Goal: Task Accomplishment & Management: Manage account settings

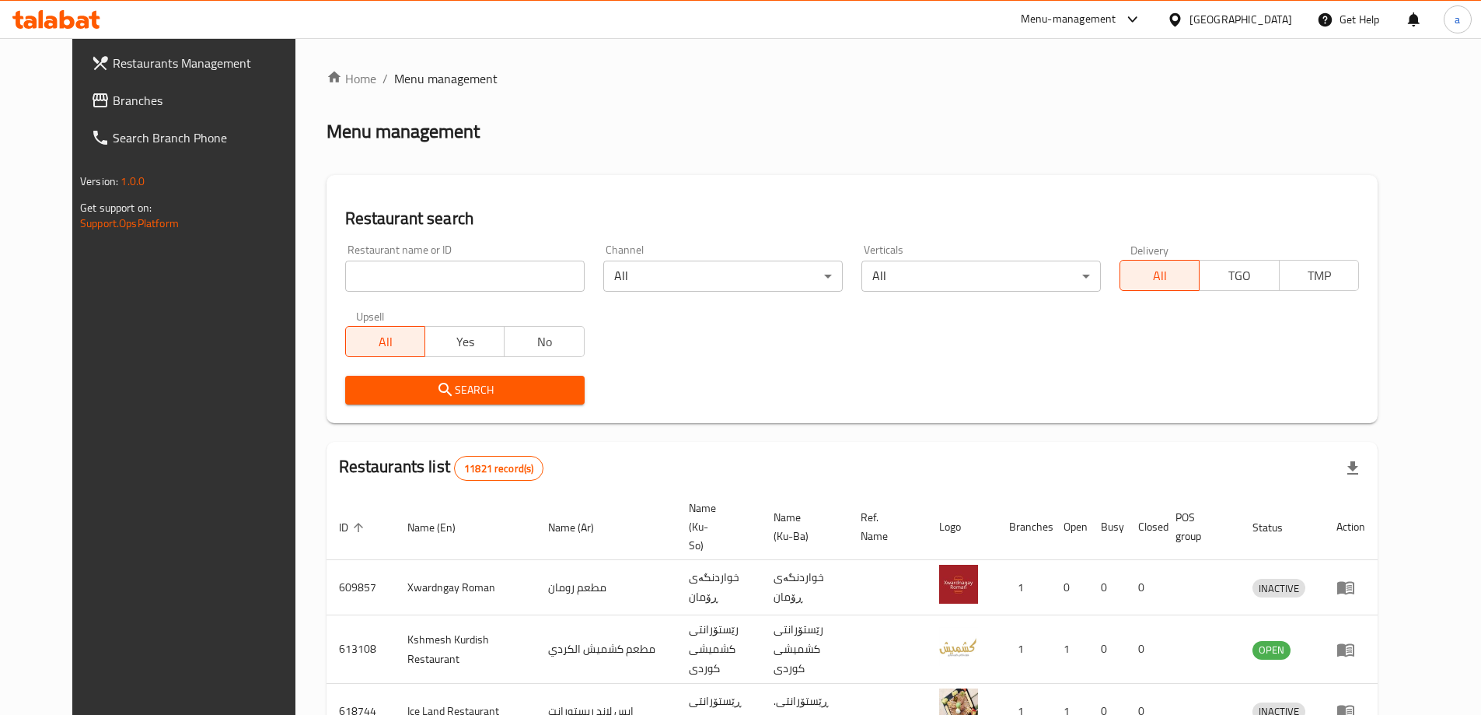
click at [462, 280] on input "search" at bounding box center [464, 275] width 239 height 31
paste input "676895"
type input "676895"
click at [492, 391] on span "Search" at bounding box center [465, 389] width 215 height 19
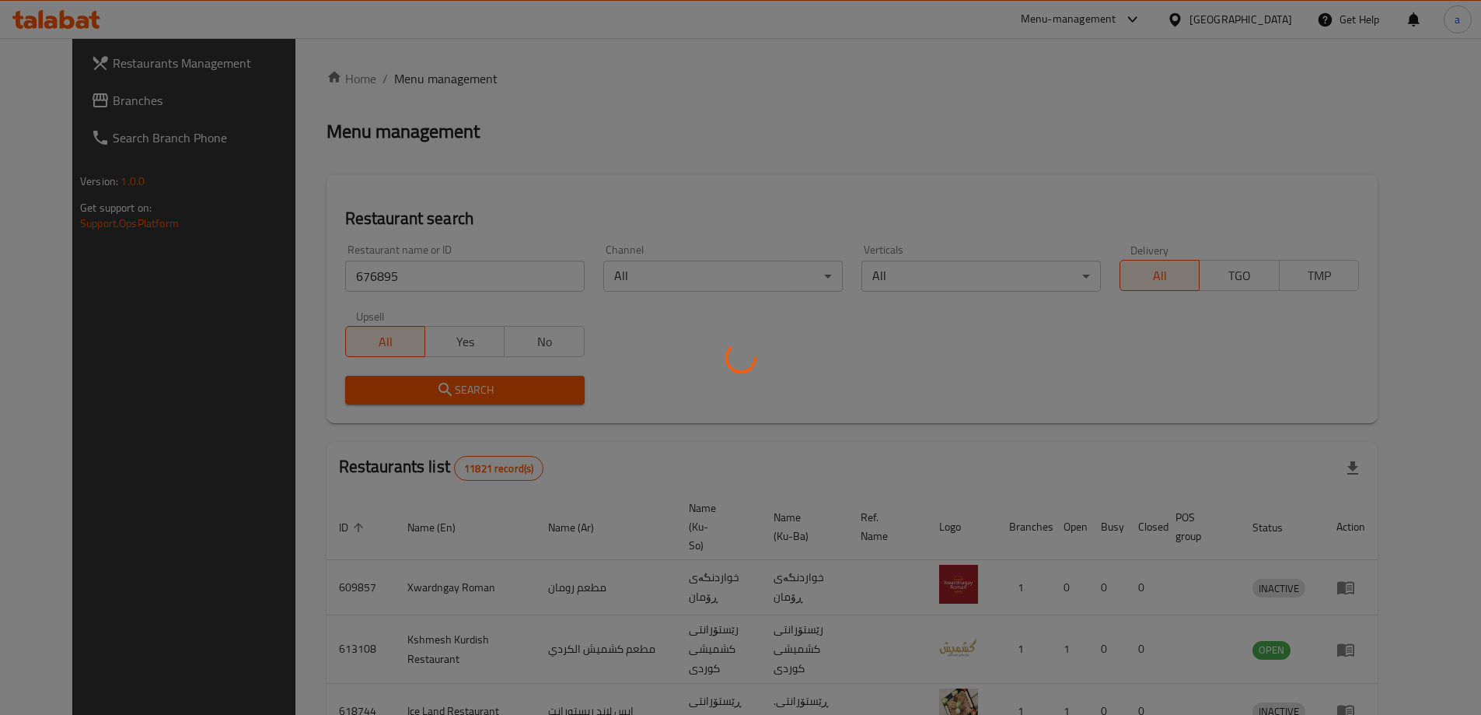
click at [493, 391] on div at bounding box center [740, 357] width 1481 height 715
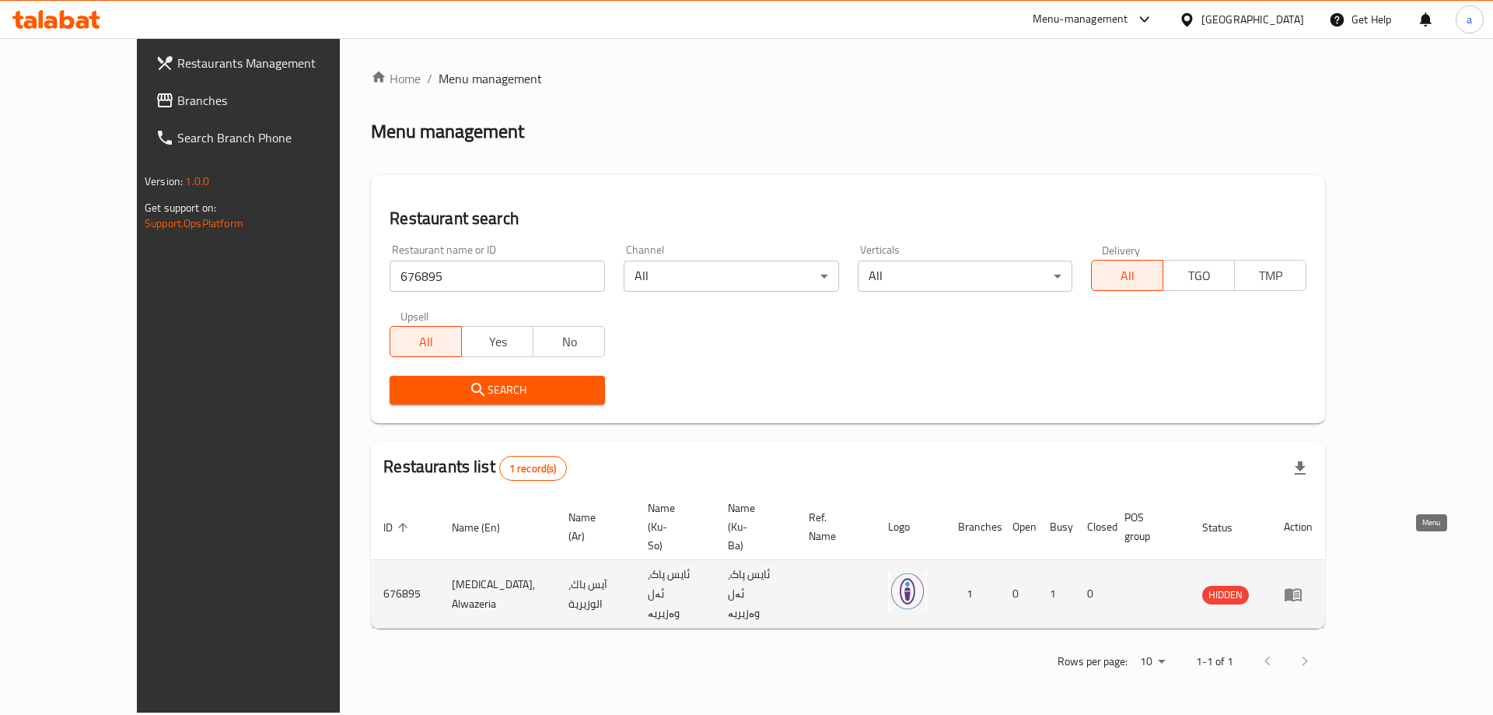
click at [1302, 588] on icon "enhanced table" at bounding box center [1292, 594] width 17 height 13
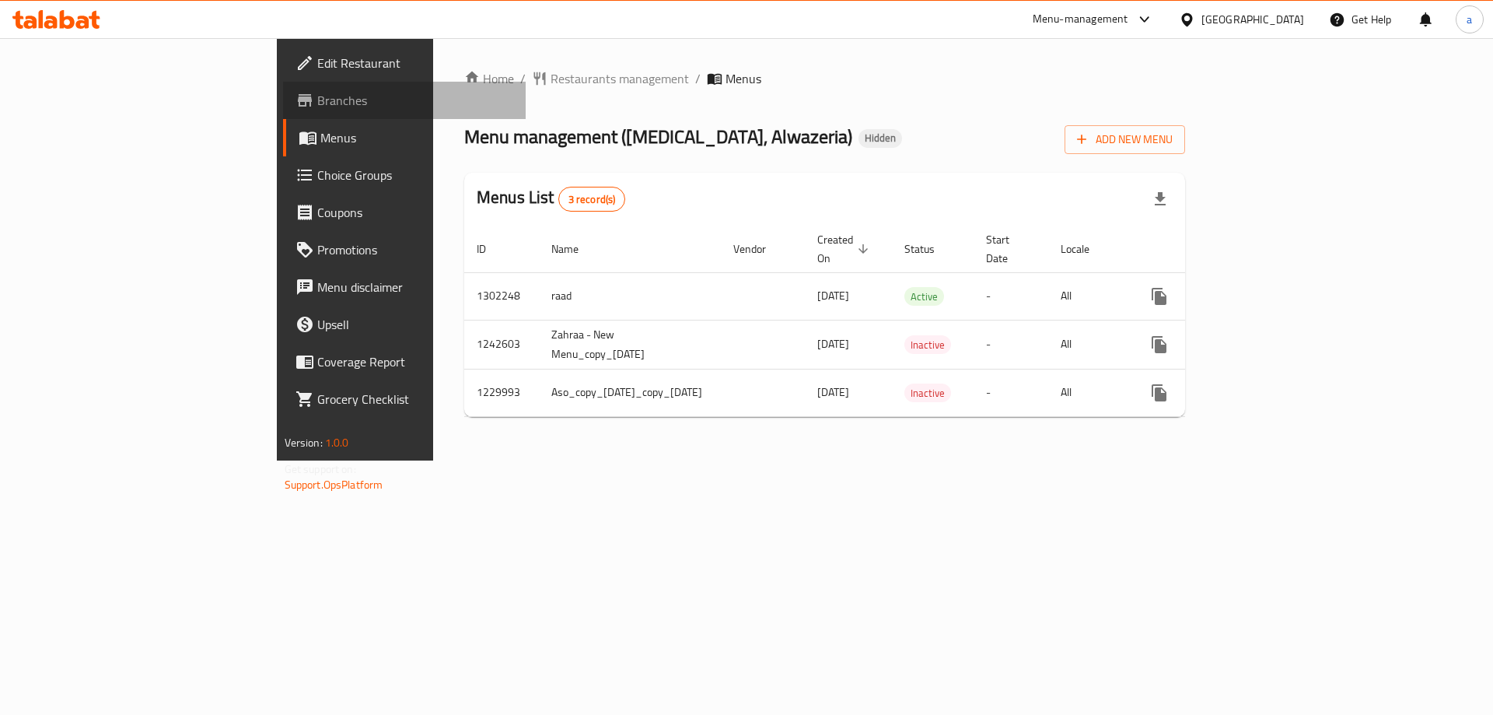
click at [283, 111] on link "Branches" at bounding box center [404, 100] width 243 height 37
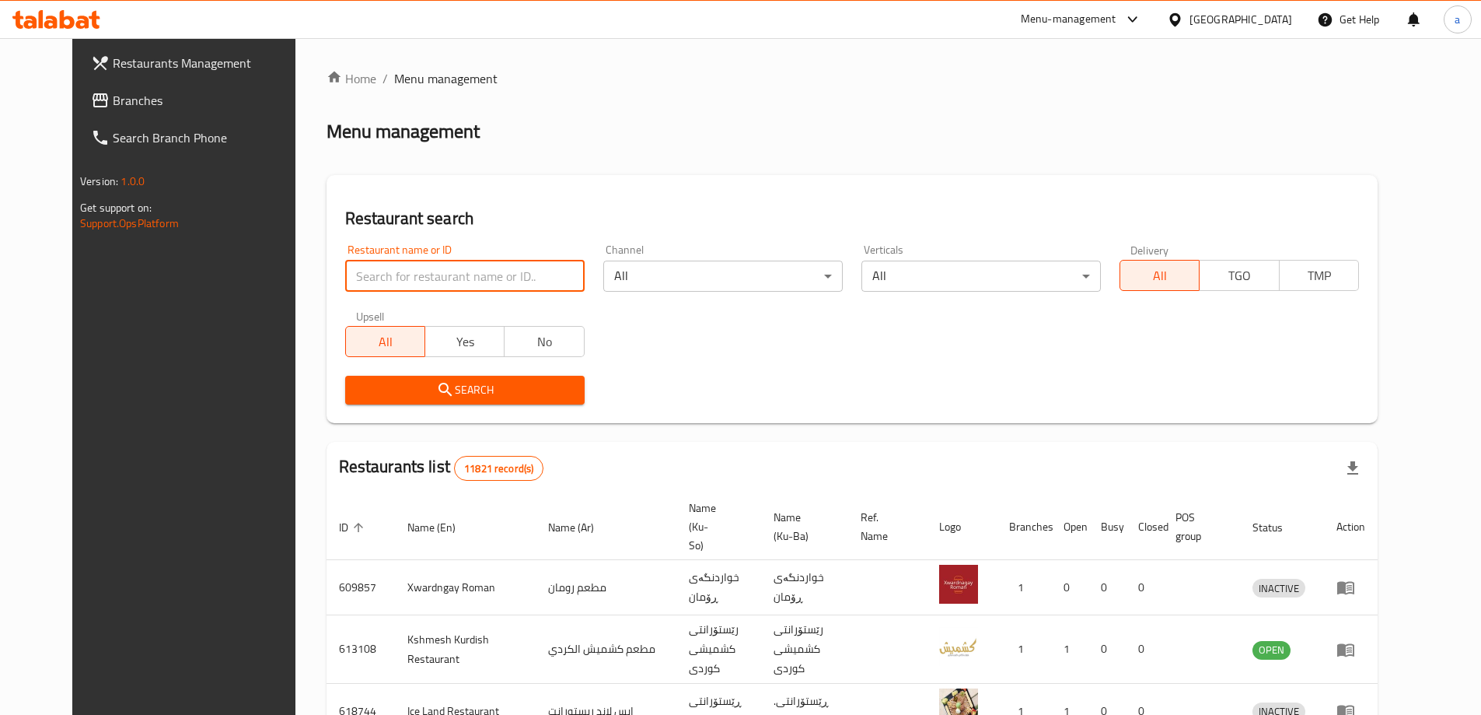
click at [509, 271] on input "search" at bounding box center [464, 275] width 239 height 31
paste input "645108"
type input "645108"
click at [473, 379] on button "Search" at bounding box center [464, 390] width 239 height 29
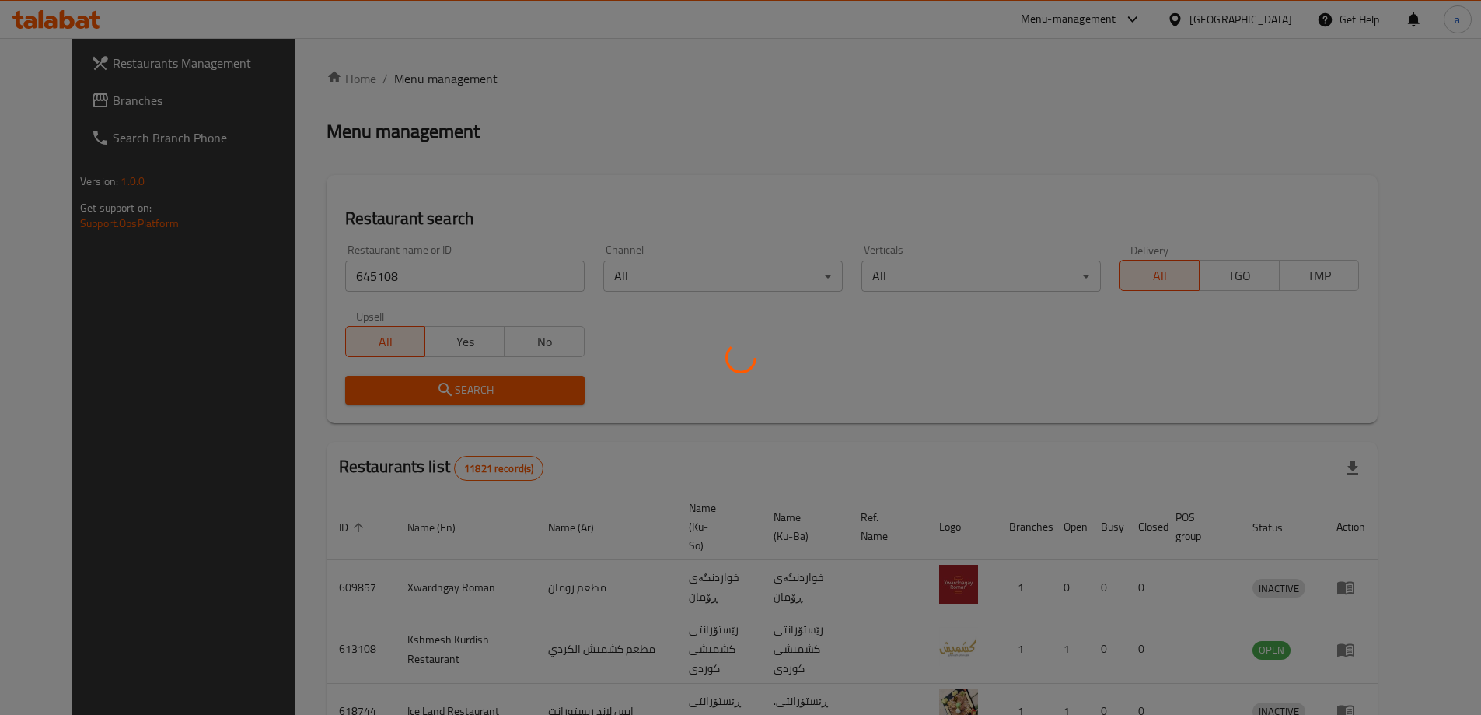
click at [473, 381] on div at bounding box center [740, 357] width 1481 height 715
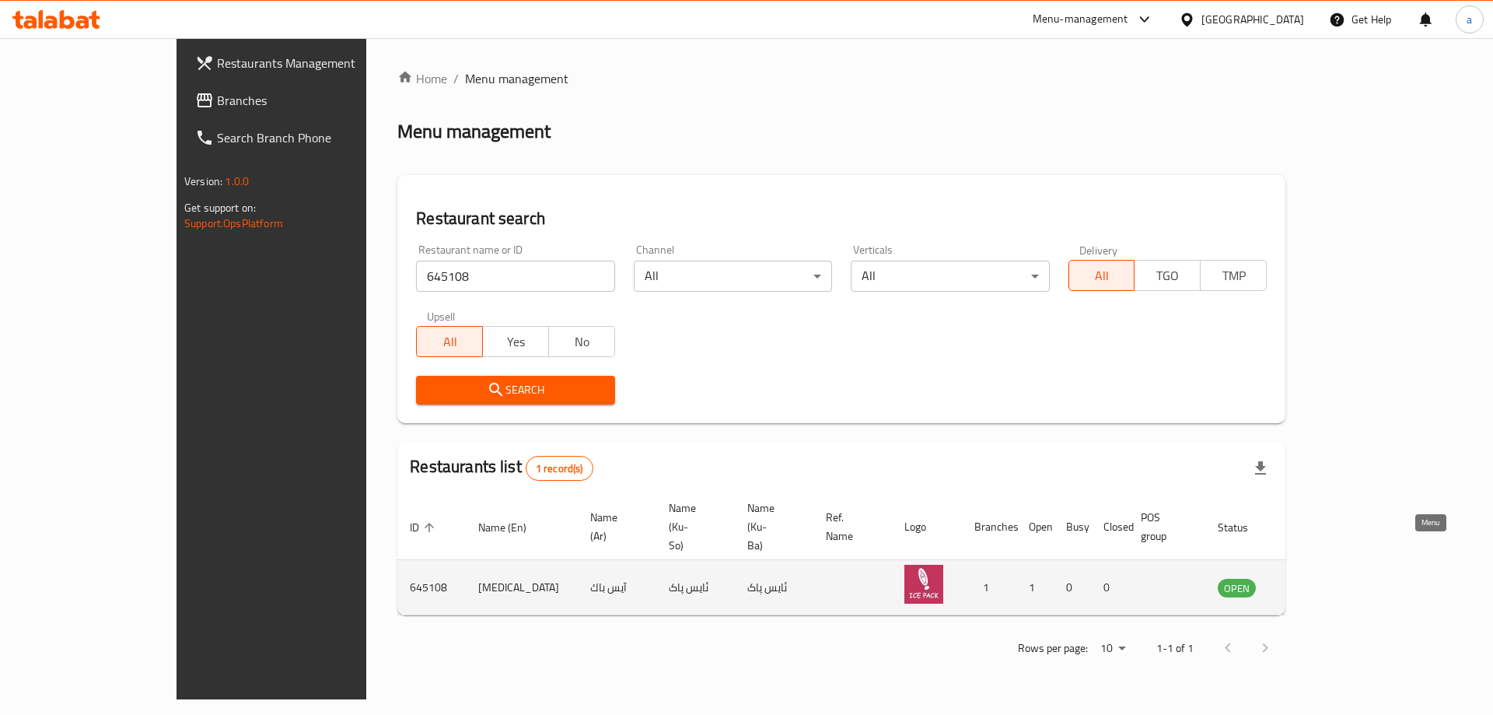
click at [1318, 578] on icon "enhanced table" at bounding box center [1308, 587] width 19 height 19
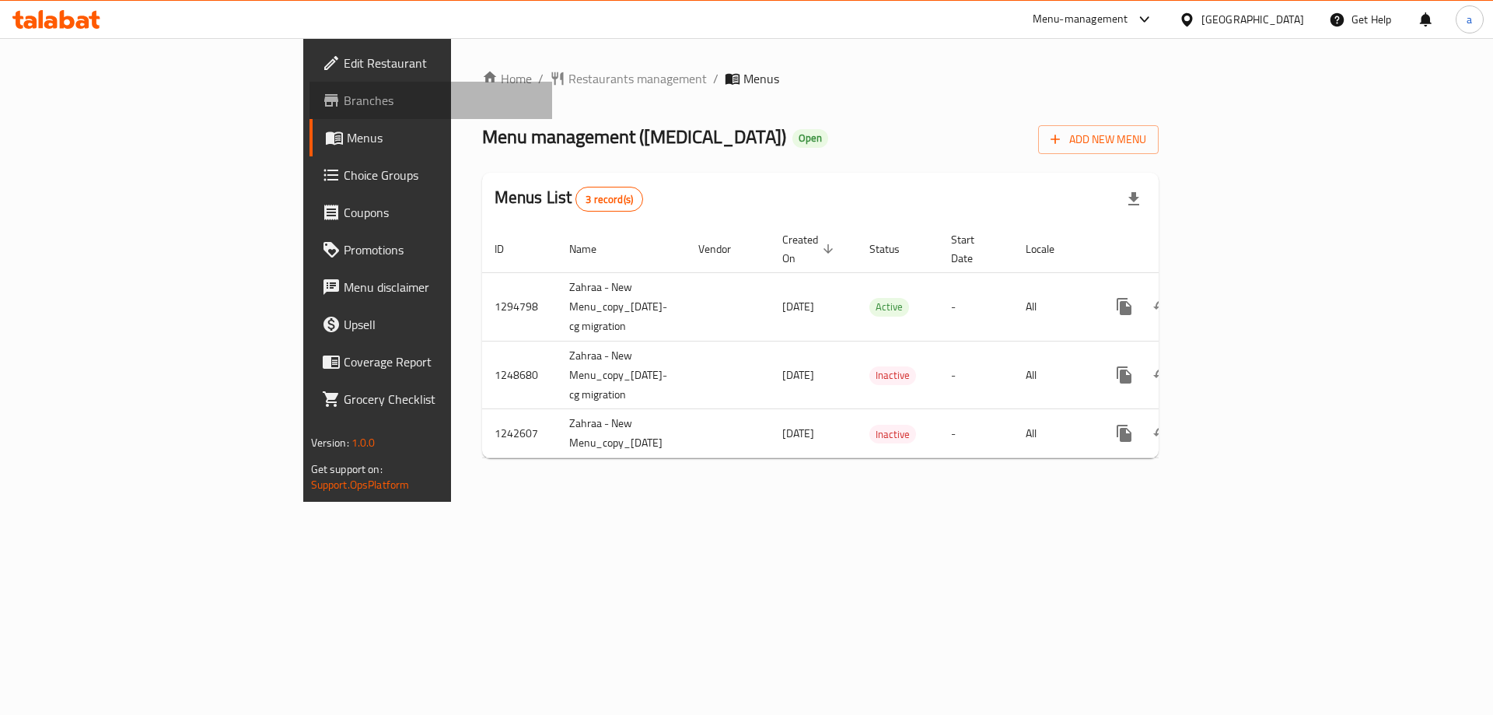
click at [344, 108] on span "Branches" at bounding box center [442, 100] width 197 height 19
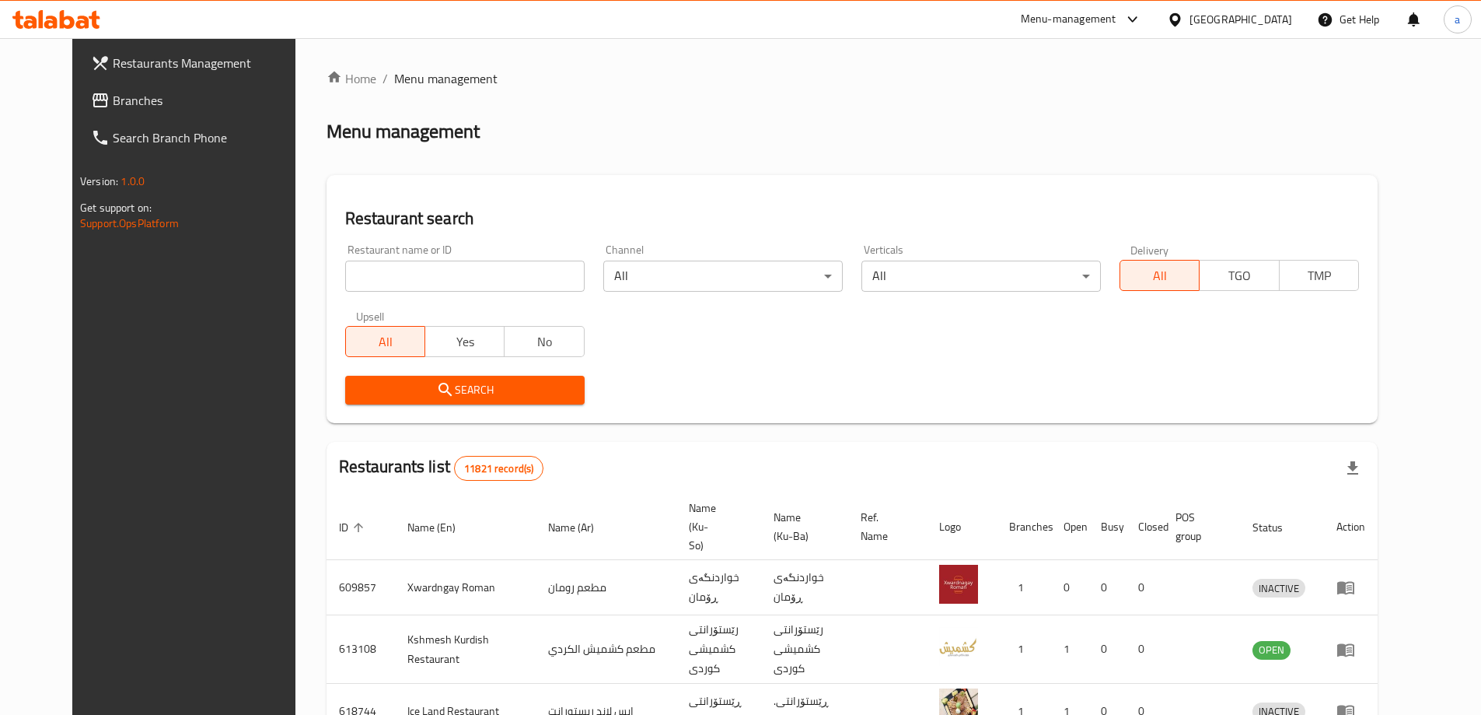
click at [372, 267] on input "search" at bounding box center [464, 275] width 239 height 31
paste input "690706"
type input "690706"
click at [436, 382] on icon "submit" at bounding box center [445, 389] width 19 height 19
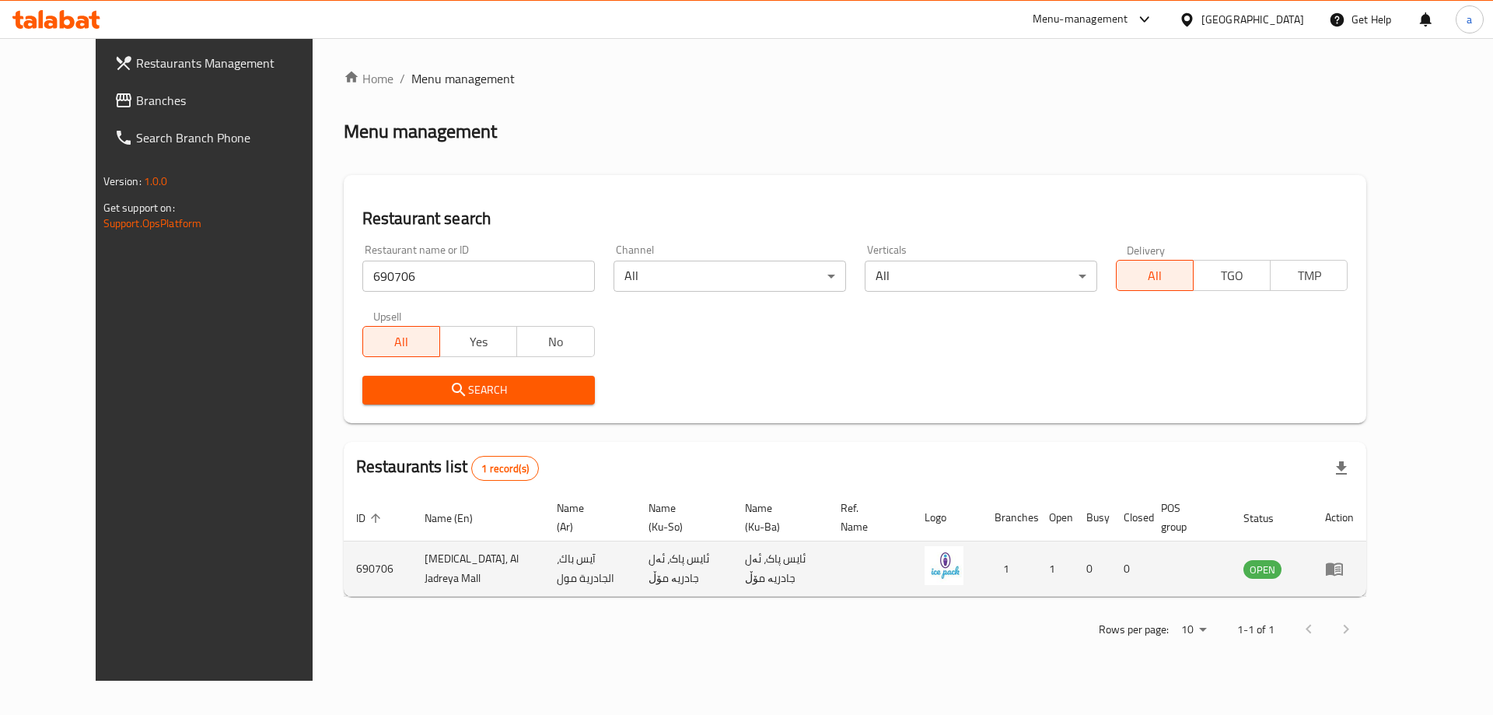
click at [1354, 559] on link "enhanced table" at bounding box center [1339, 568] width 29 height 19
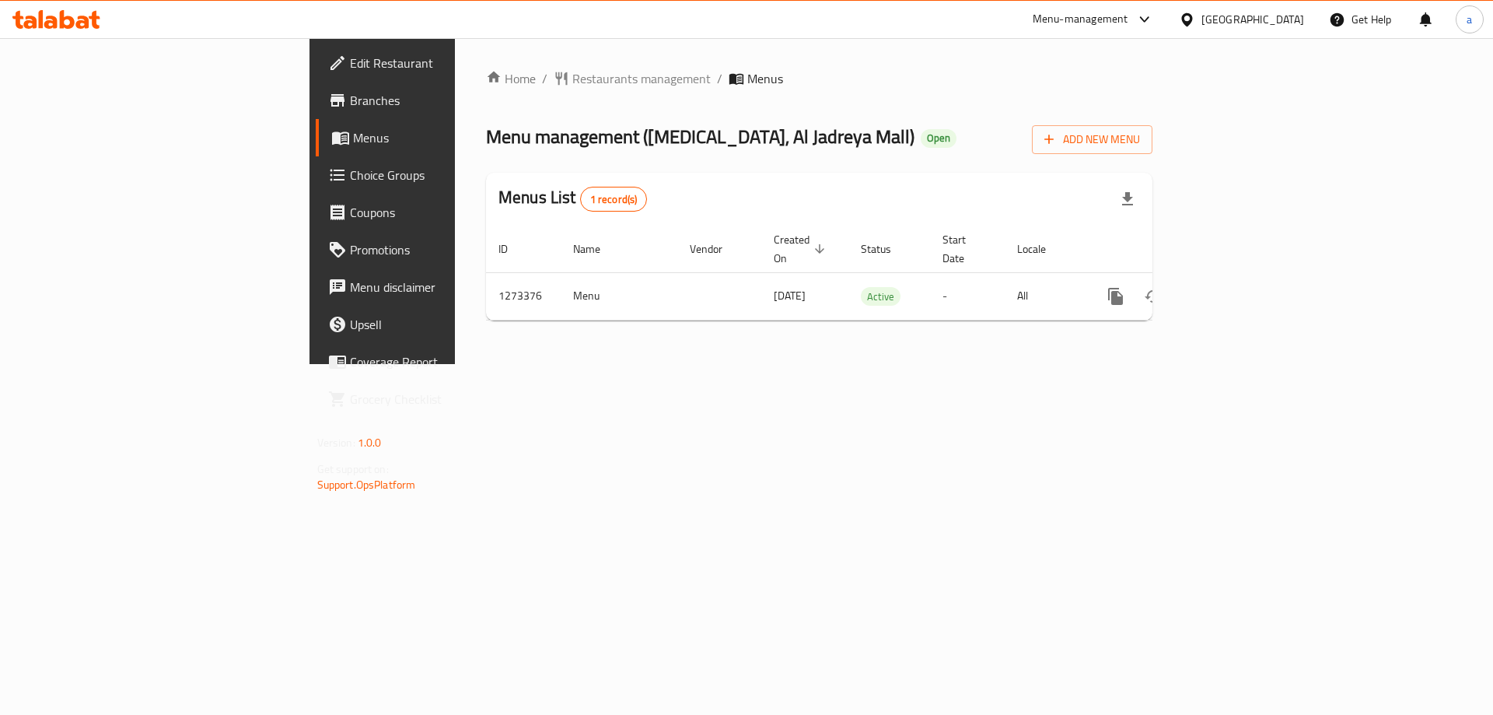
click at [350, 104] on span "Branches" at bounding box center [448, 100] width 197 height 19
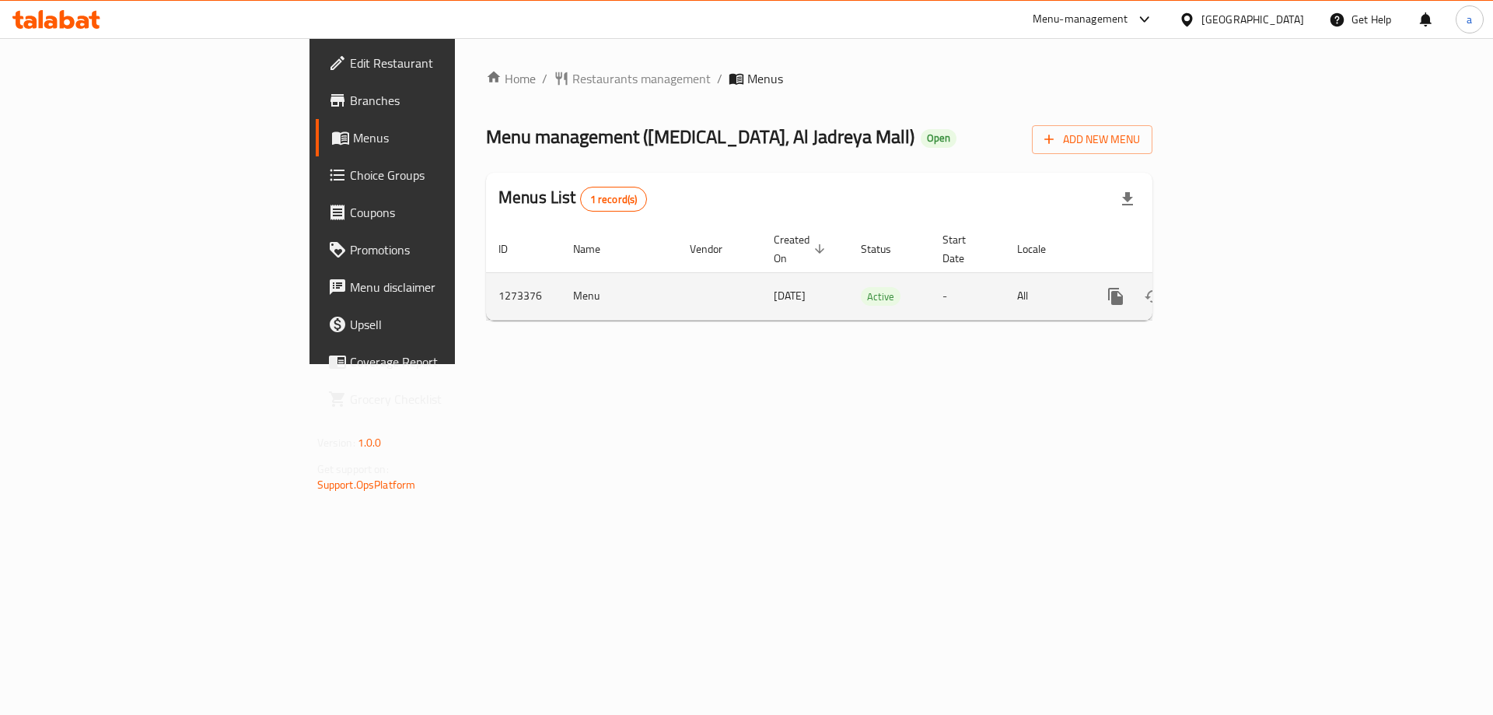
click at [1237, 287] on icon "enhanced table" at bounding box center [1227, 296] width 19 height 19
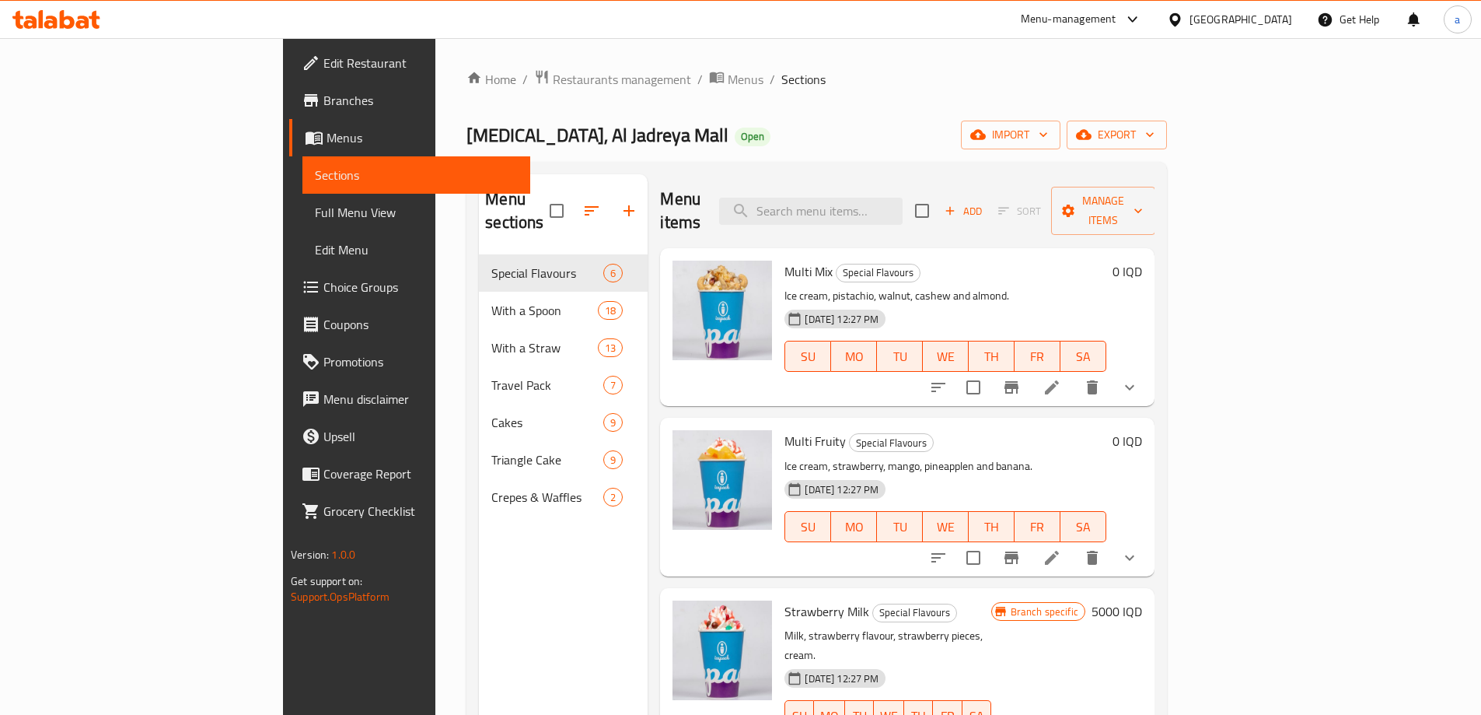
click at [85, 19] on icon at bounding box center [82, 22] width 13 height 13
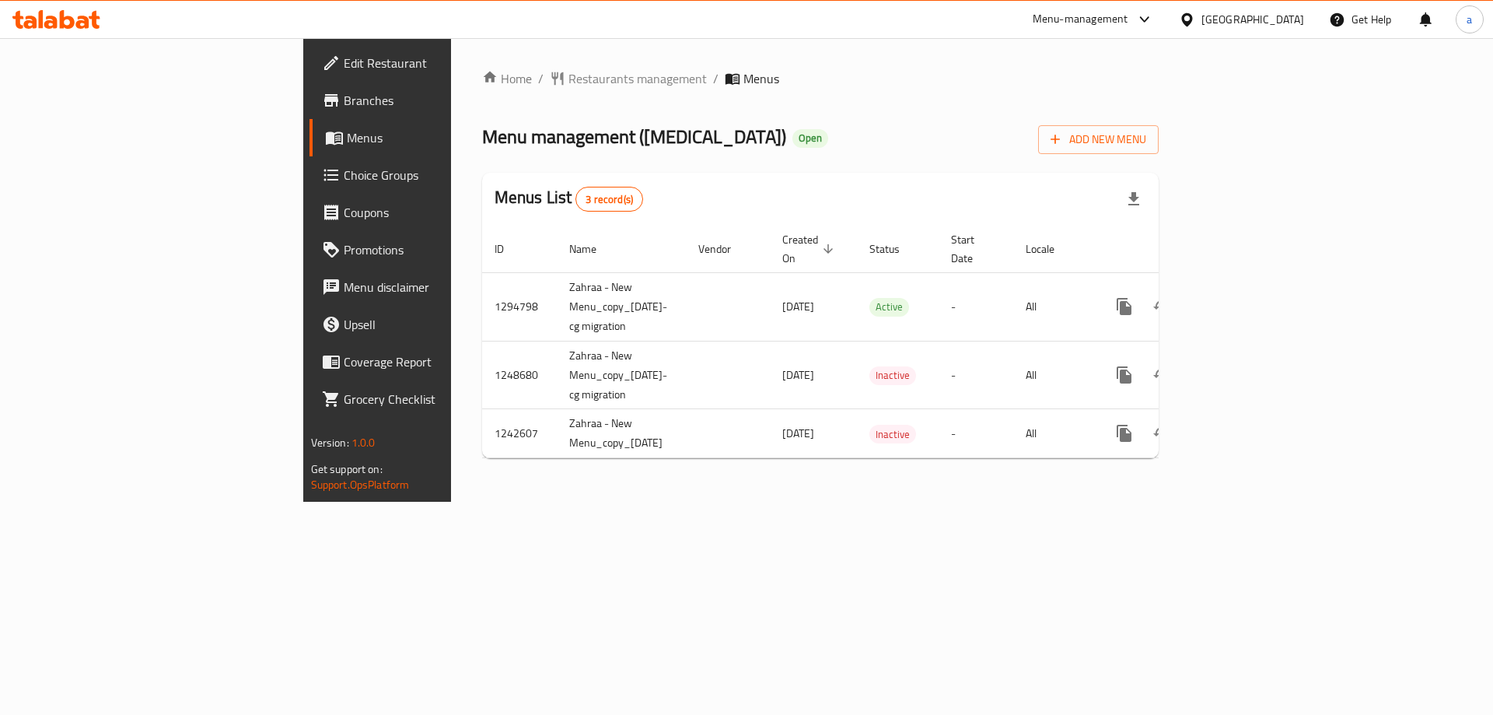
click at [344, 102] on span "Branches" at bounding box center [442, 100] width 197 height 19
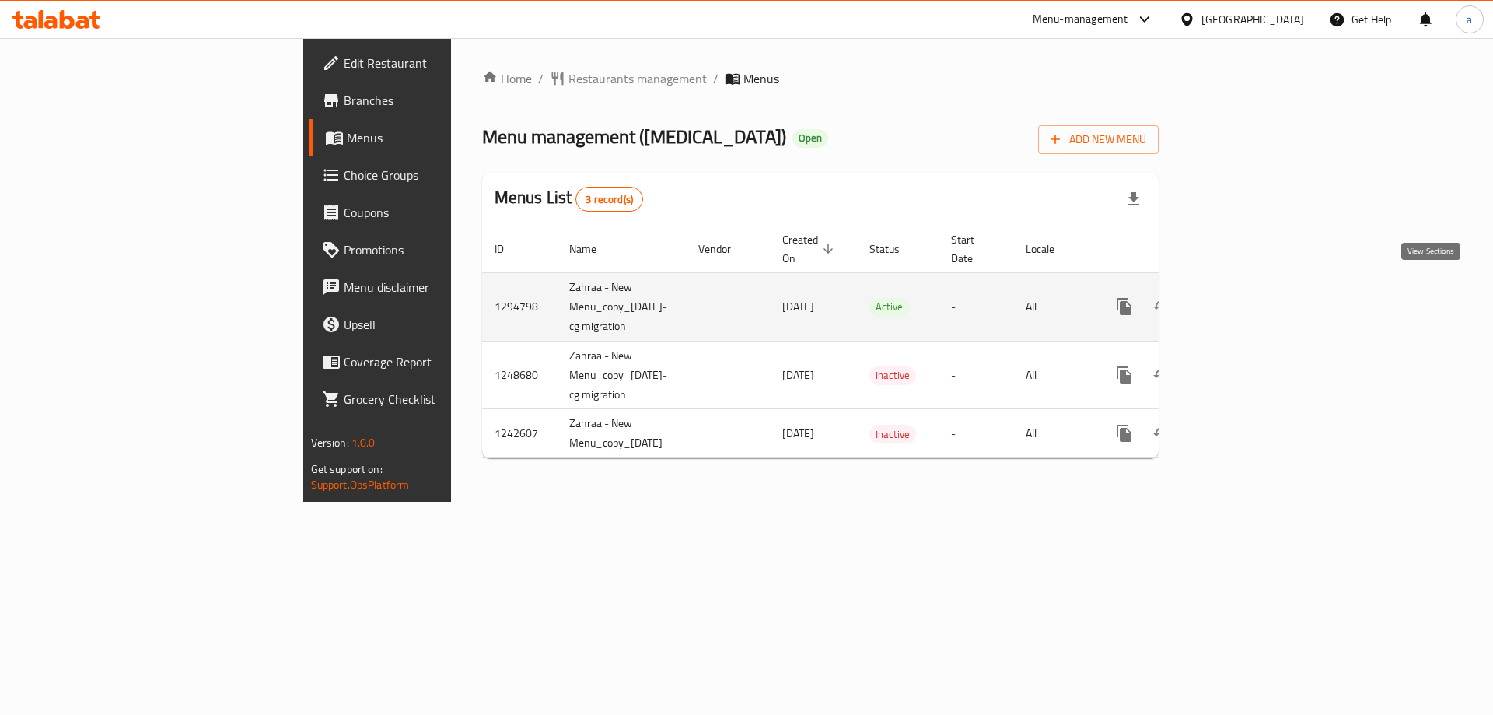
click at [1246, 297] on icon "enhanced table" at bounding box center [1236, 306] width 19 height 19
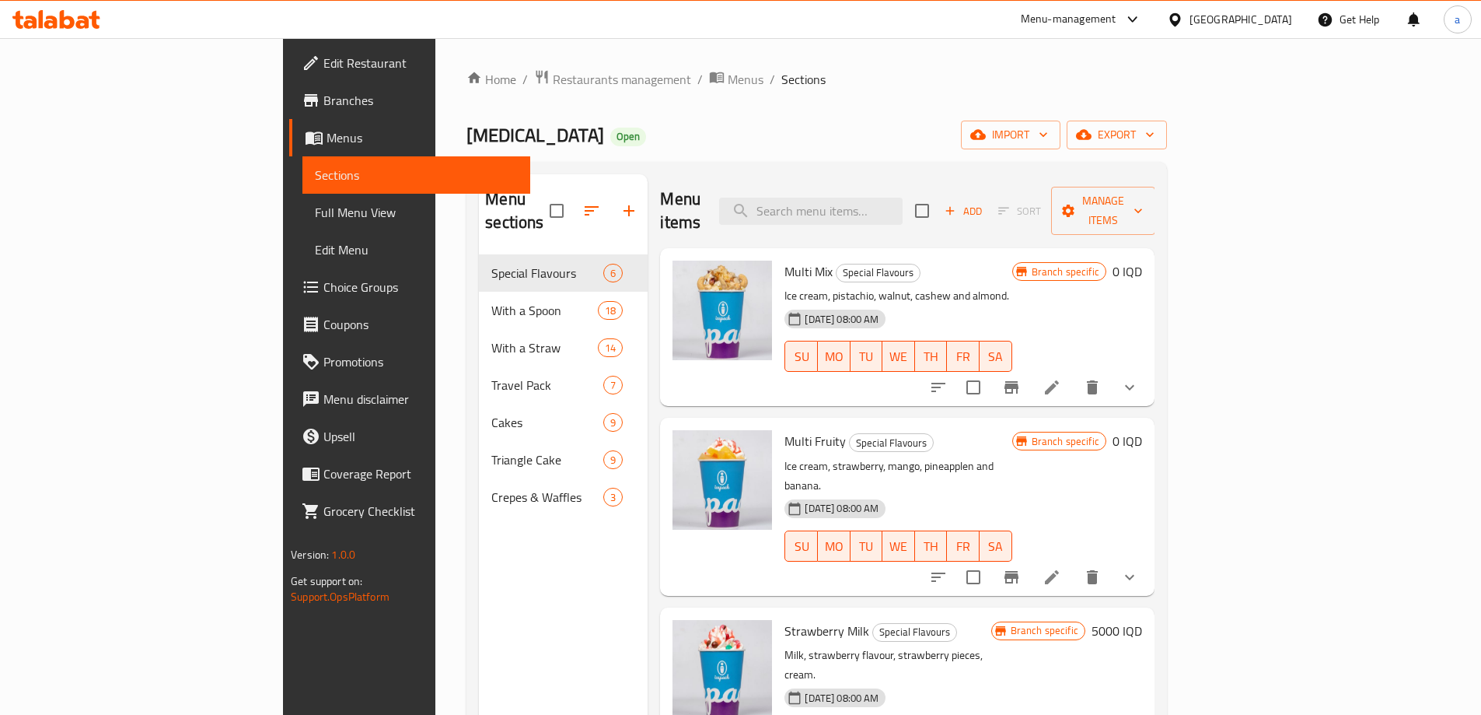
click at [65, 23] on icon at bounding box center [56, 19] width 88 height 19
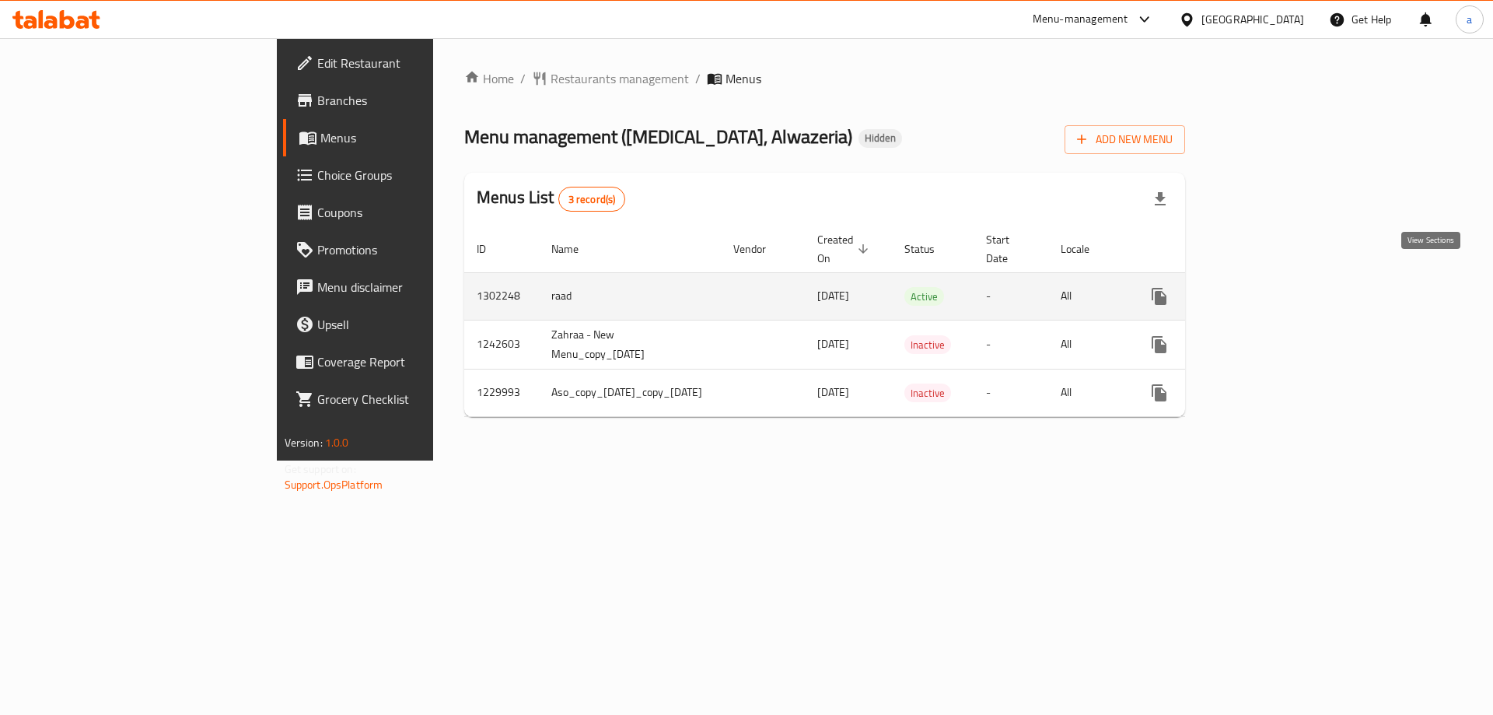
click at [1281, 287] on icon "enhanced table" at bounding box center [1271, 296] width 19 height 19
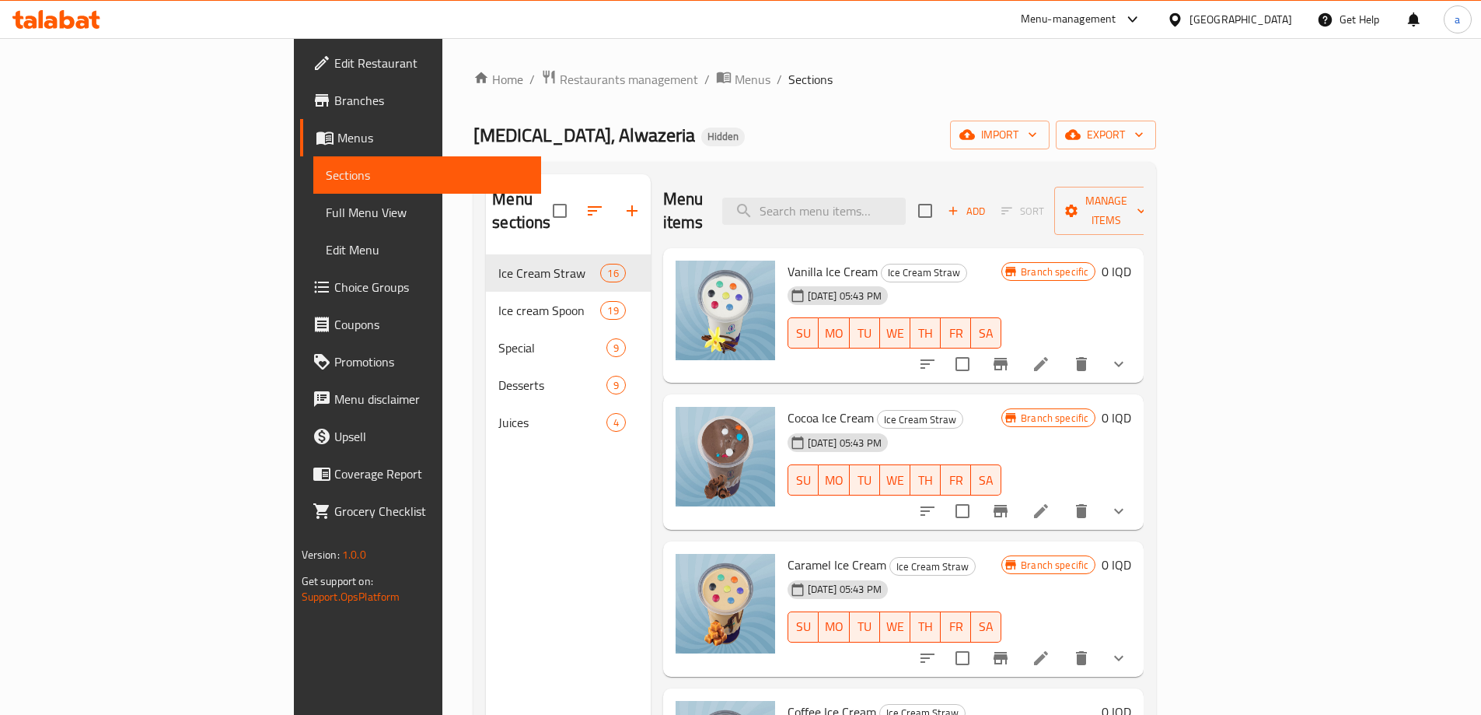
click at [66, 26] on icon at bounding box center [56, 19] width 88 height 19
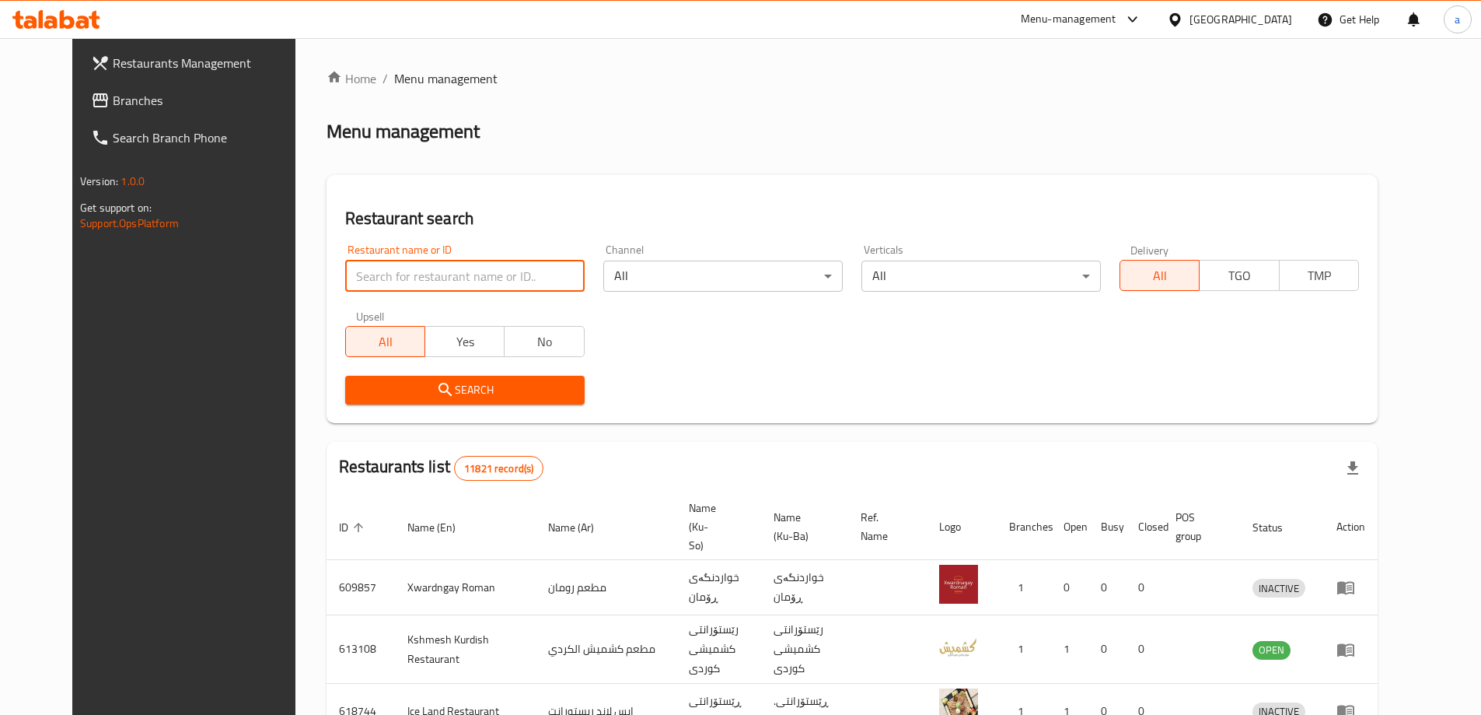
click at [397, 267] on input "search" at bounding box center [464, 275] width 239 height 31
paste input "676895"
type input "676895"
click at [436, 392] on icon "submit" at bounding box center [445, 389] width 19 height 19
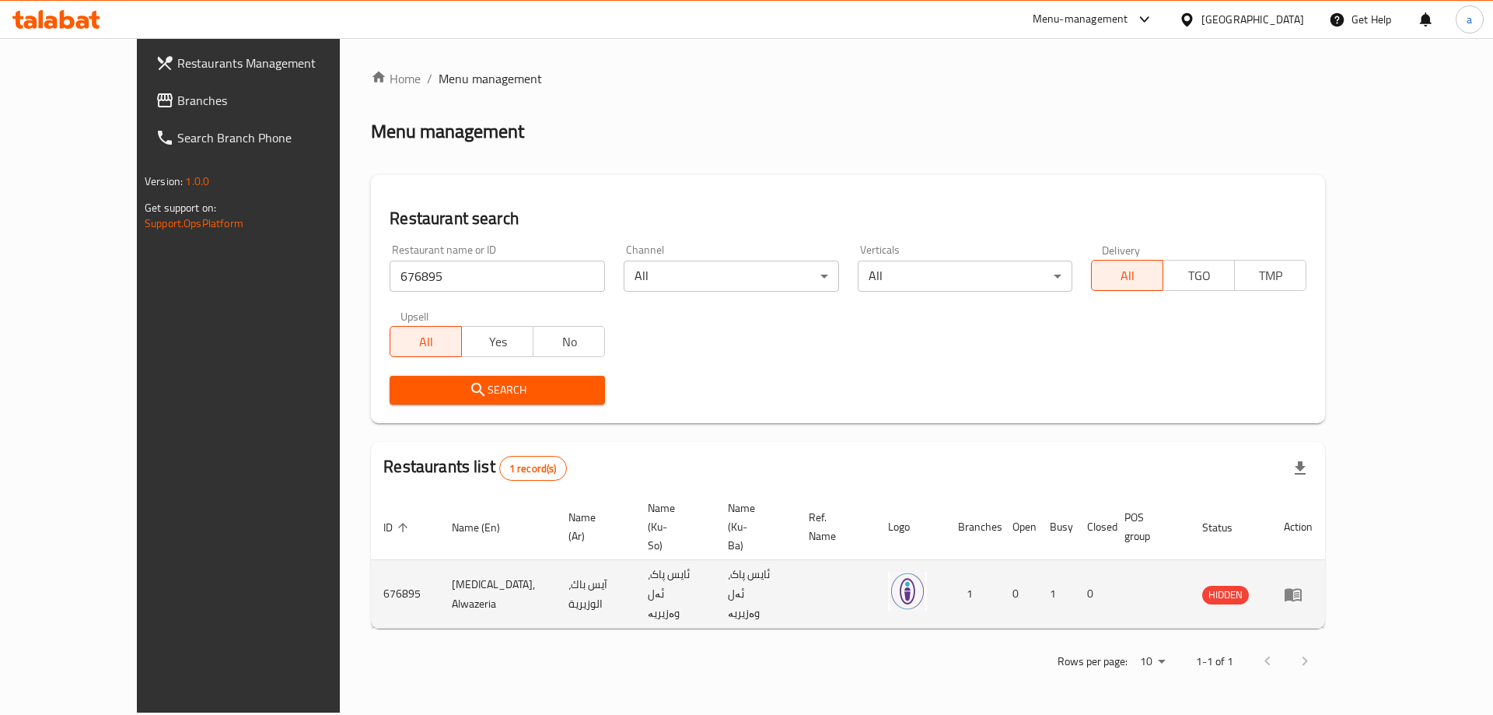
click at [1302, 588] on icon "enhanced table" at bounding box center [1292, 594] width 17 height 13
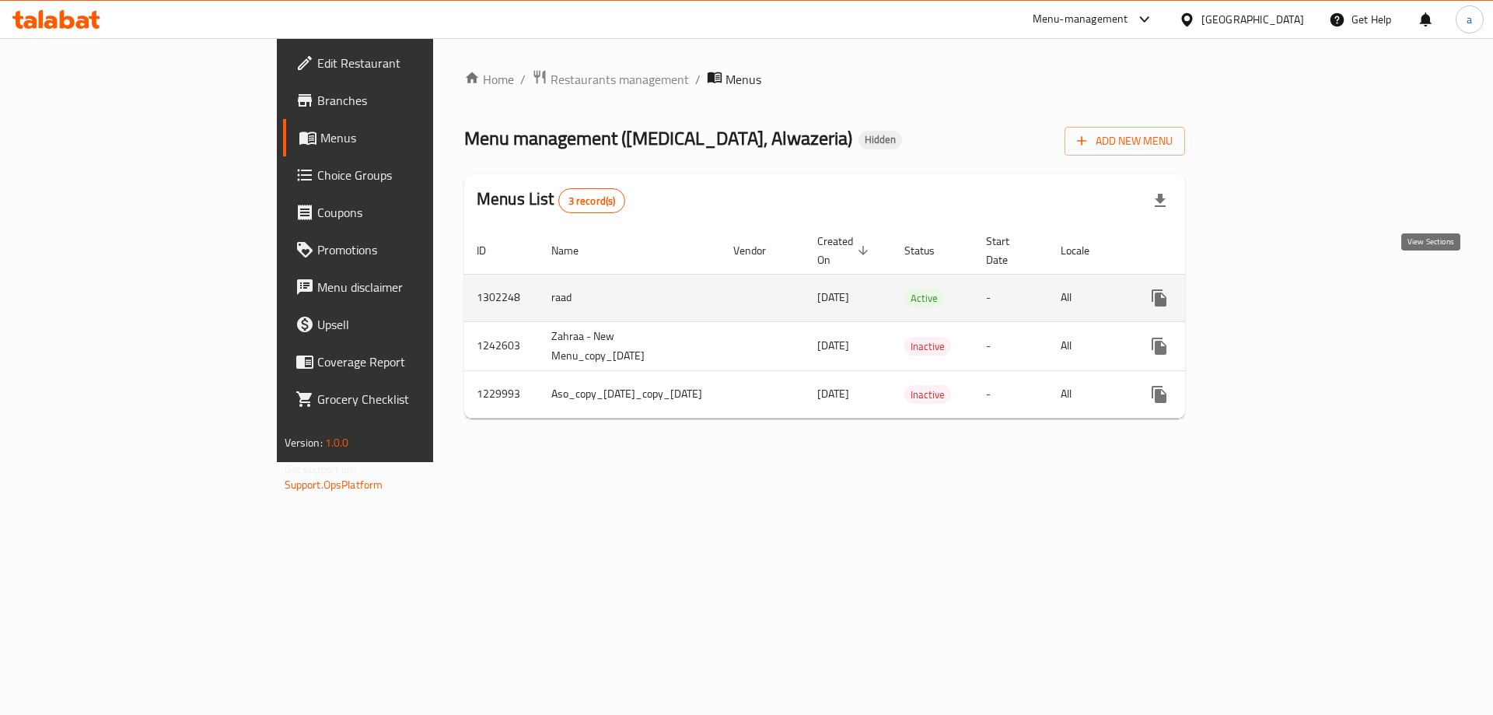
click at [1281, 288] on icon "enhanced table" at bounding box center [1271, 297] width 19 height 19
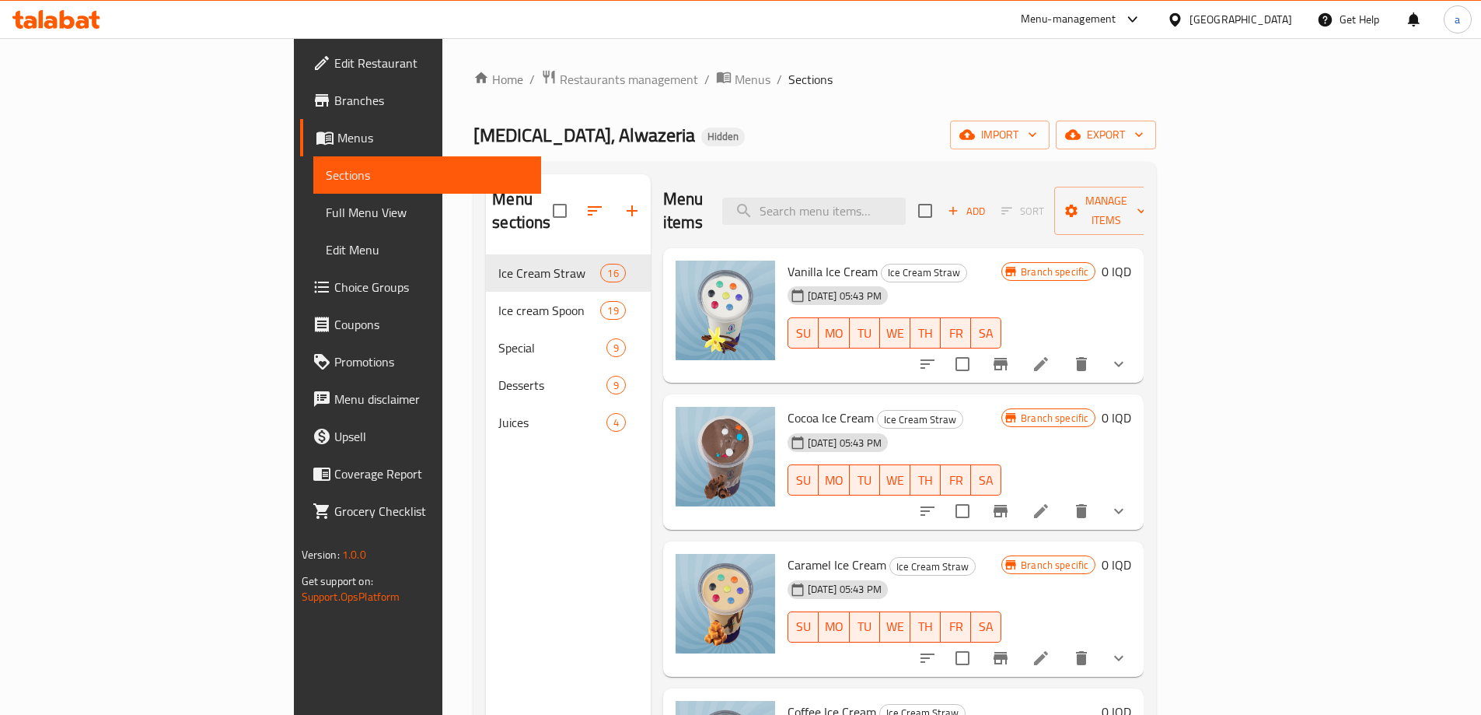
click at [788, 260] on span "Vanilla Ice Cream" at bounding box center [833, 271] width 90 height 23
copy h6 "Vanilla Ice Cream"
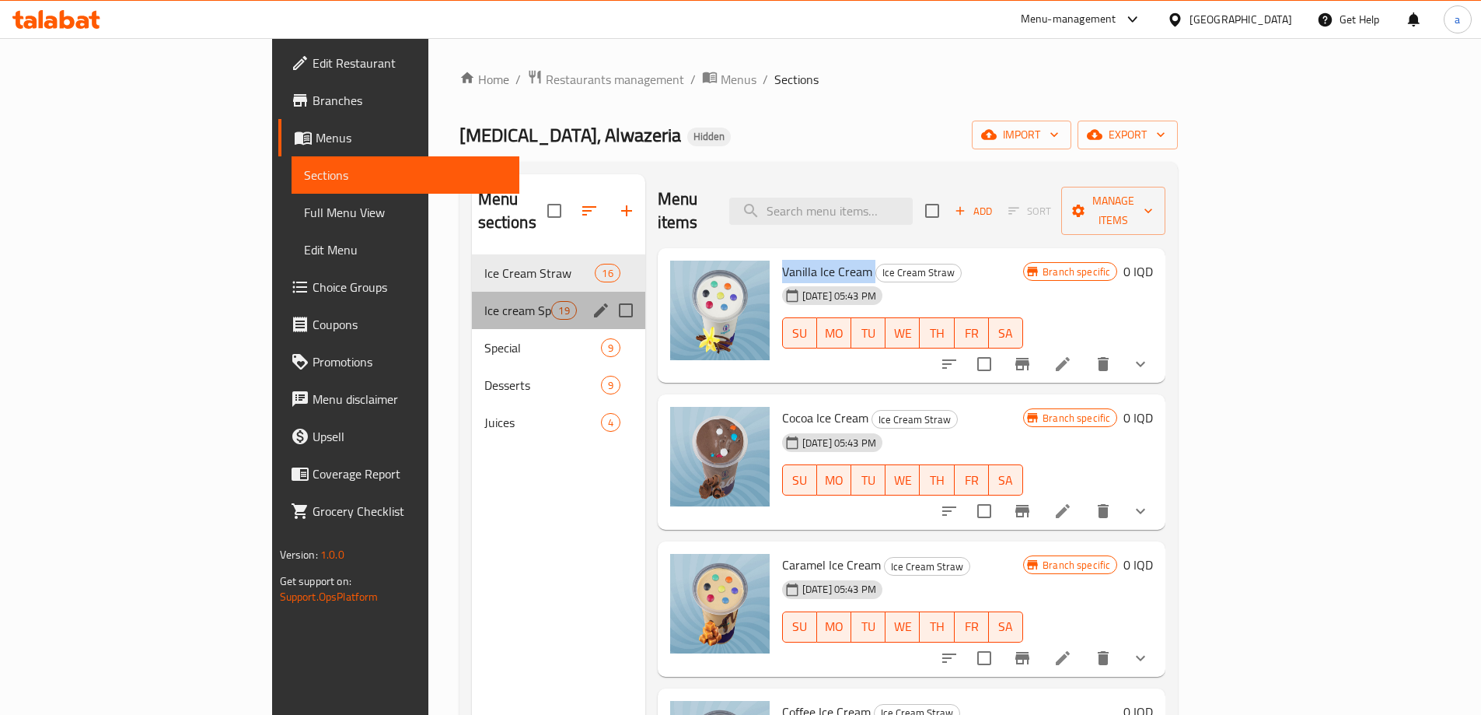
click at [484, 301] on span "Ice cream Spoon" at bounding box center [518, 310] width 68 height 19
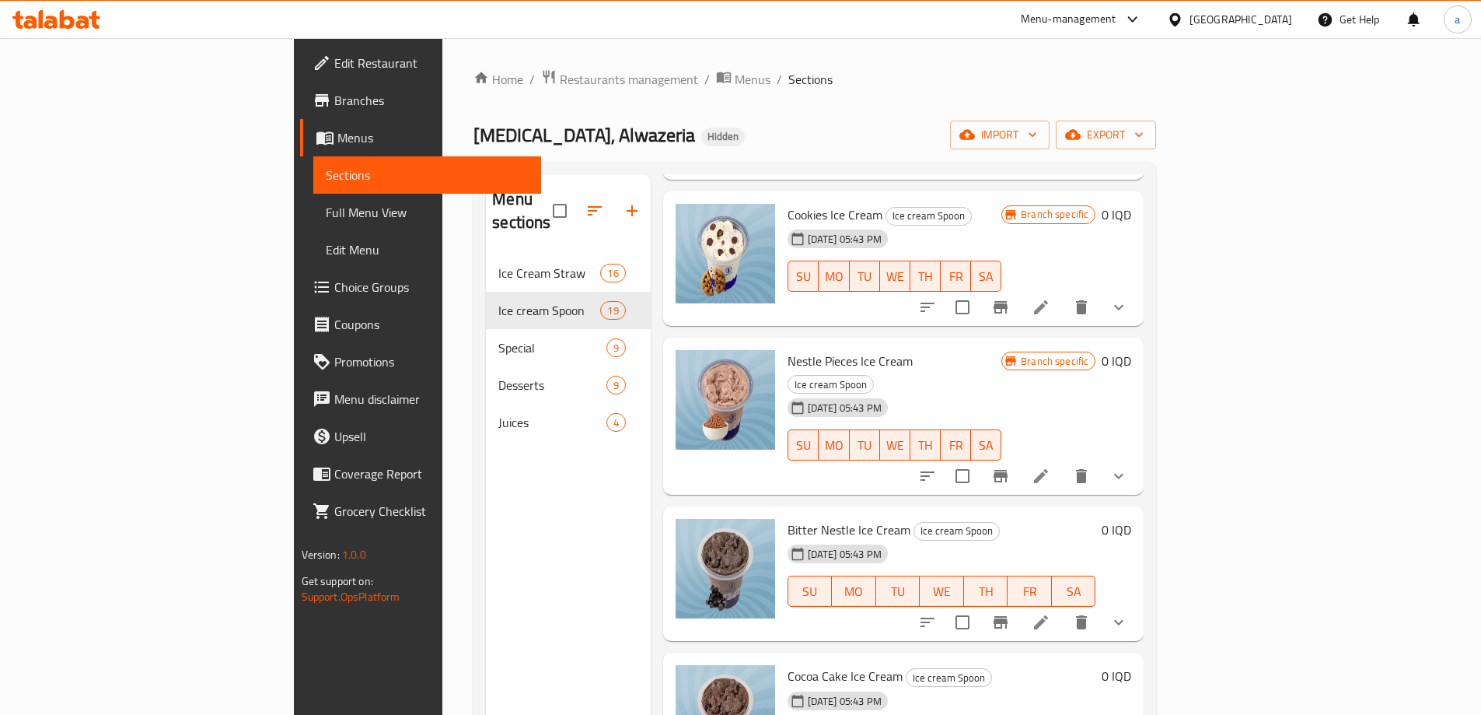
scroll to position [1036, 0]
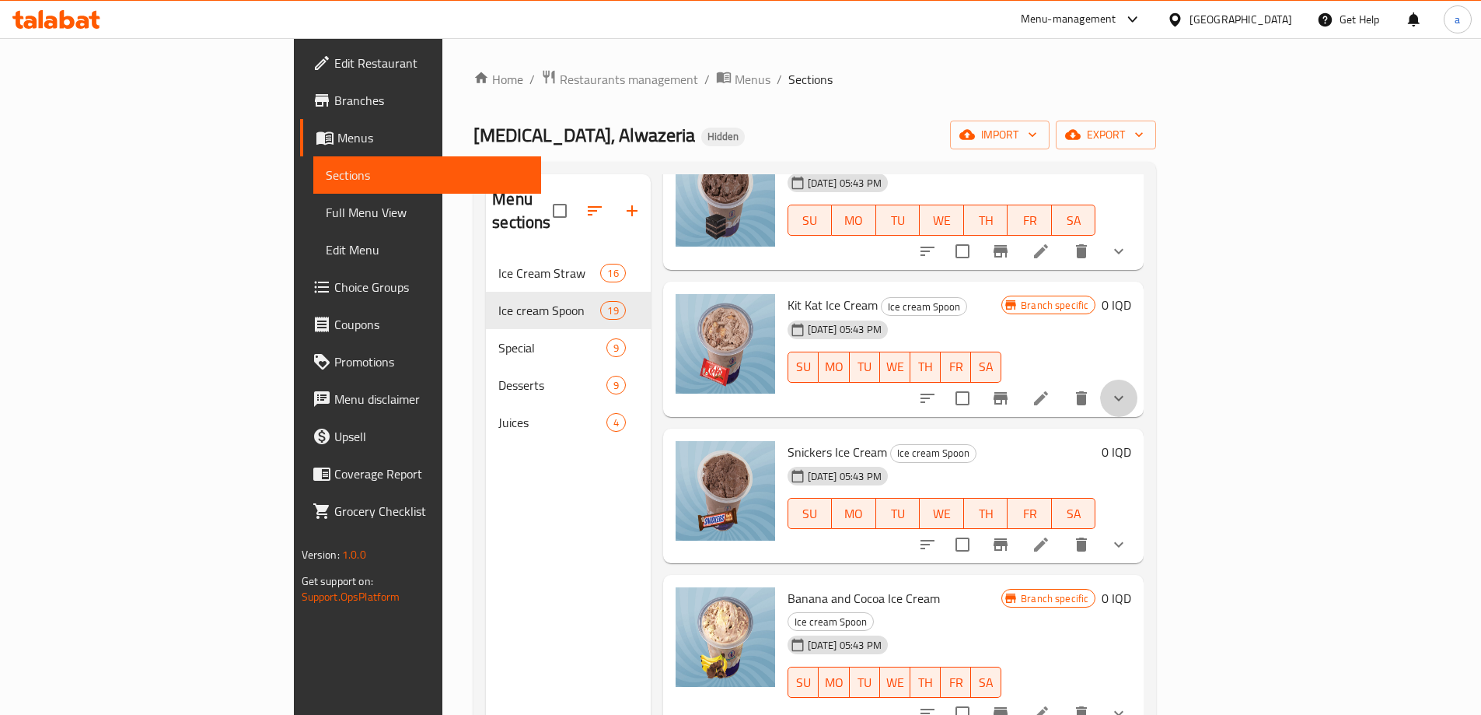
click at [1138, 379] on button "show more" at bounding box center [1118, 397] width 37 height 37
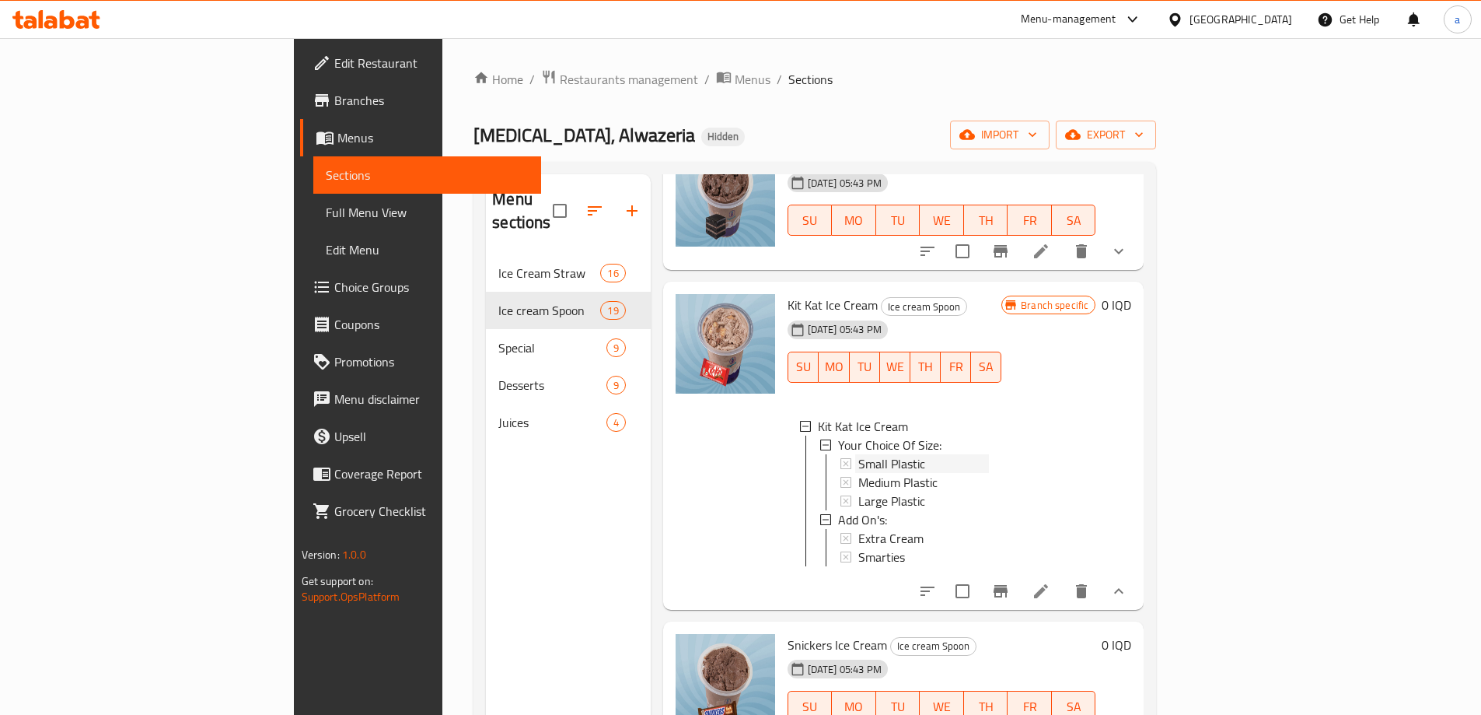
click at [858, 454] on span "Small Plastic" at bounding box center [891, 463] width 67 height 19
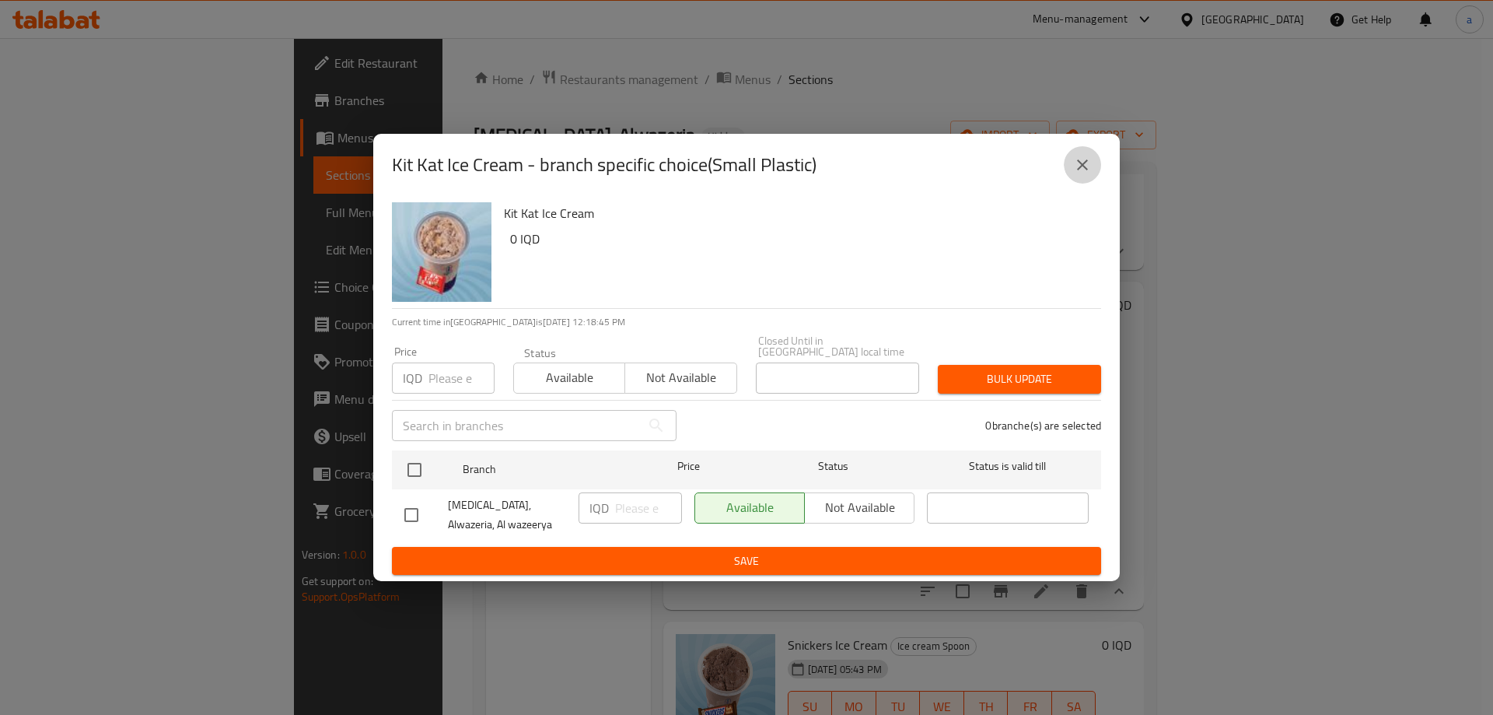
click at [1080, 174] on icon "close" at bounding box center [1082, 165] width 19 height 19
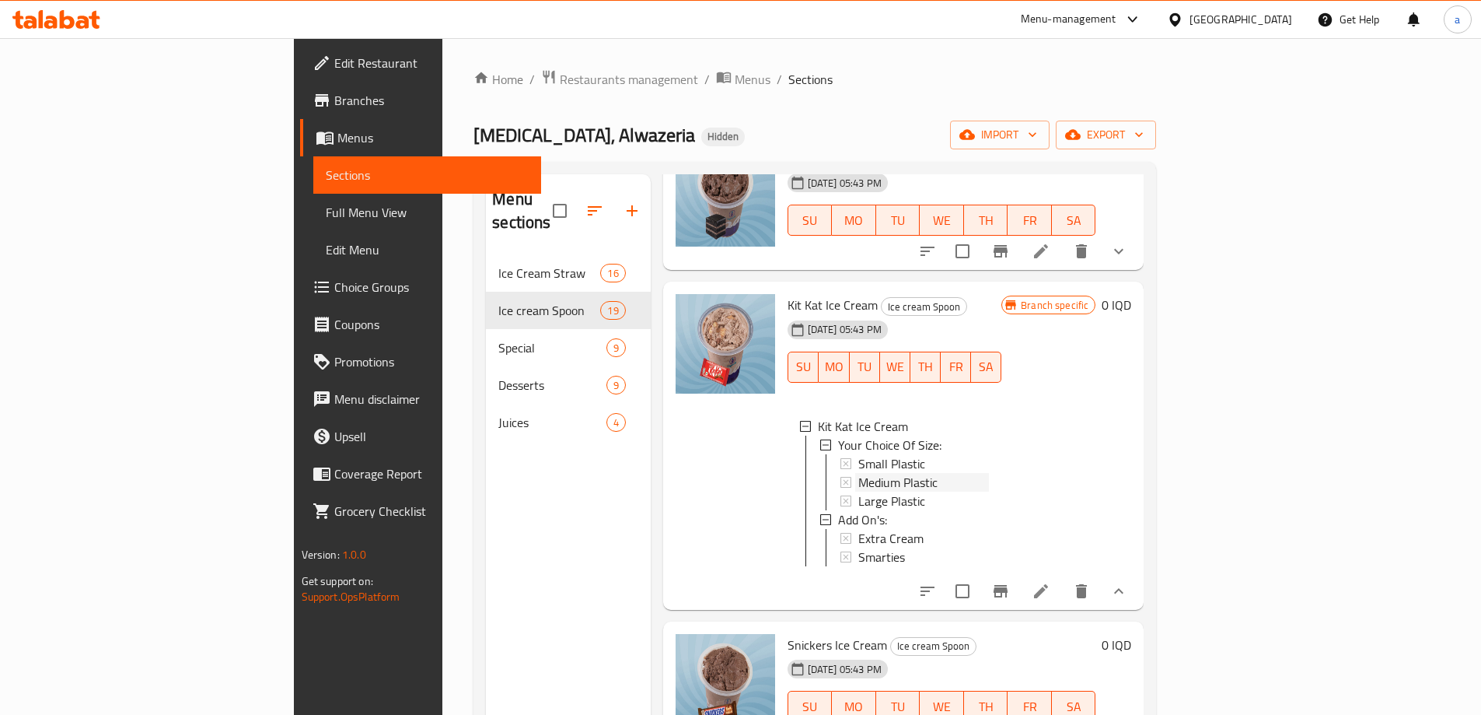
click at [896, 473] on div "Medium Plastic" at bounding box center [923, 482] width 131 height 19
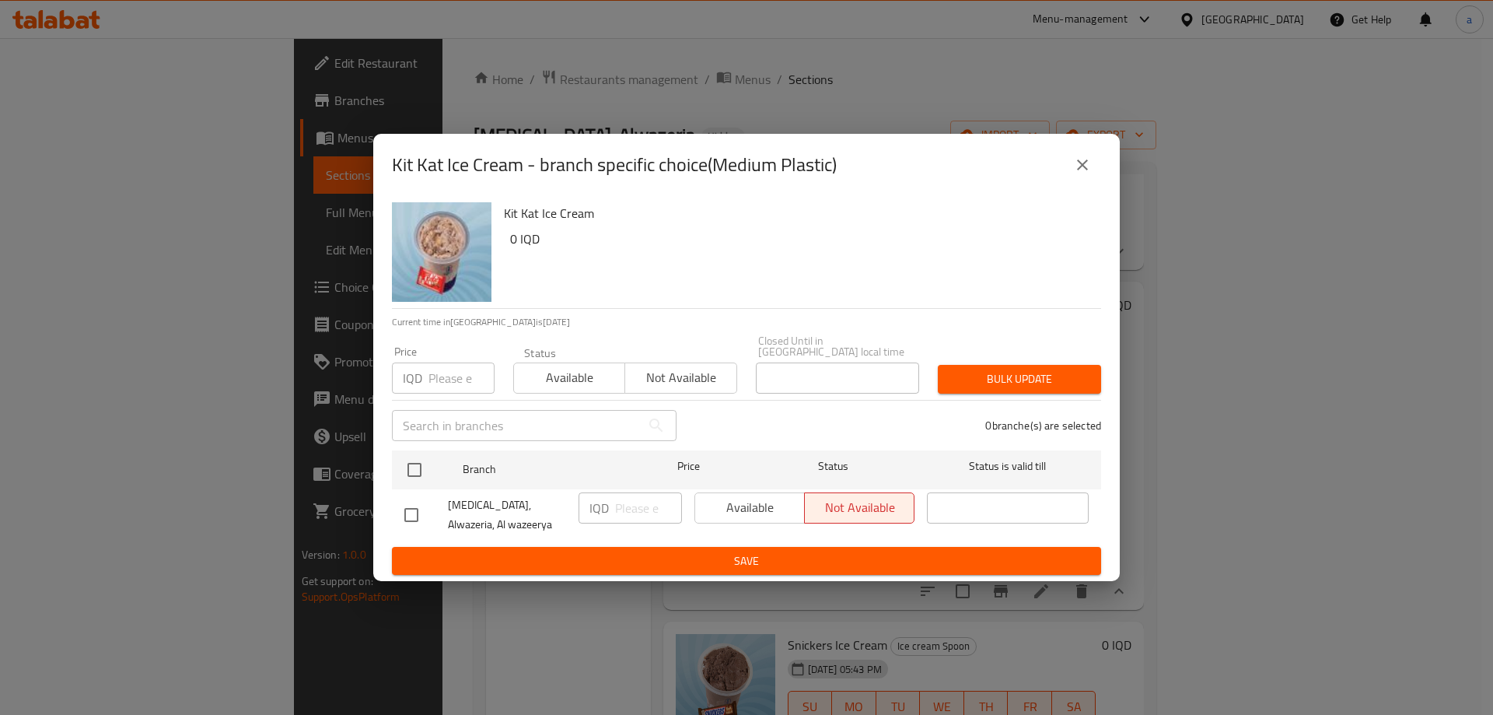
click at [1074, 172] on icon "close" at bounding box center [1082, 165] width 19 height 19
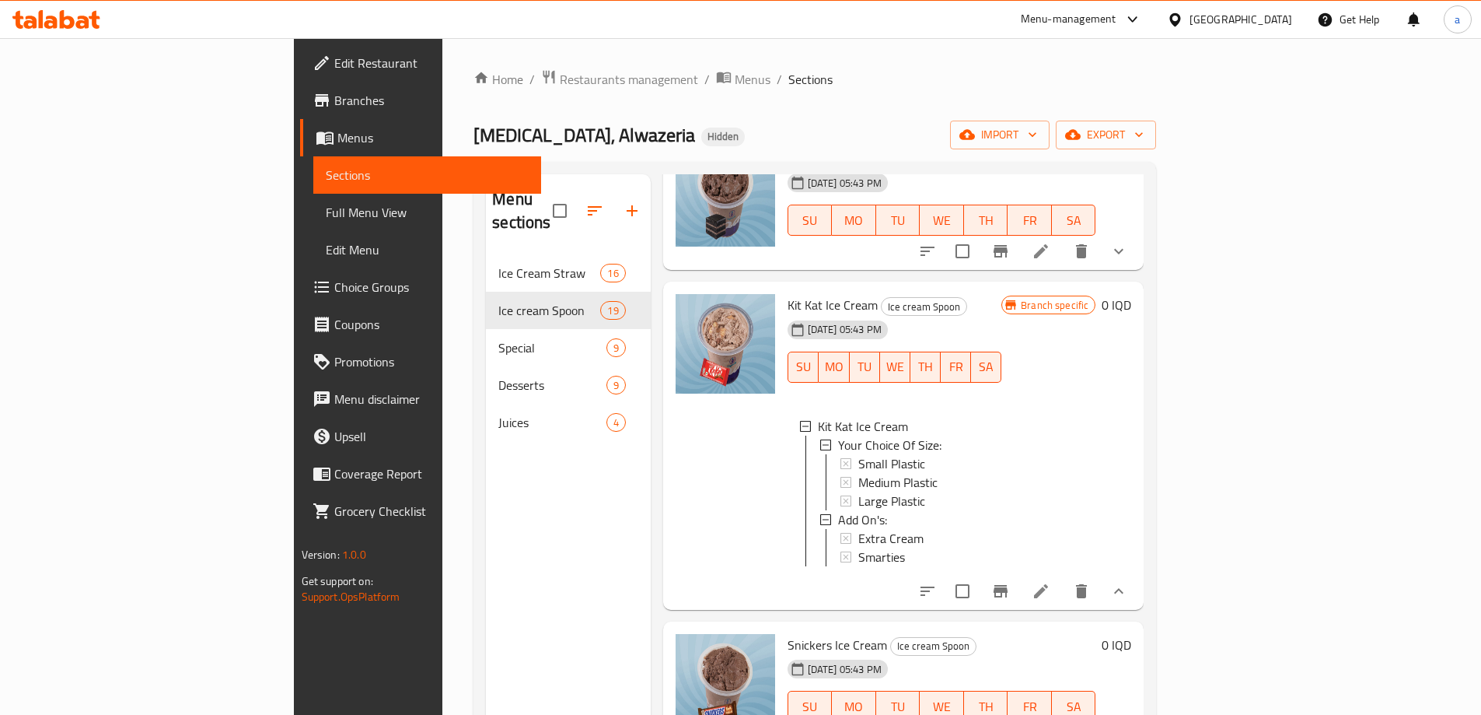
click at [334, 281] on span "Choice Groups" at bounding box center [431, 287] width 194 height 19
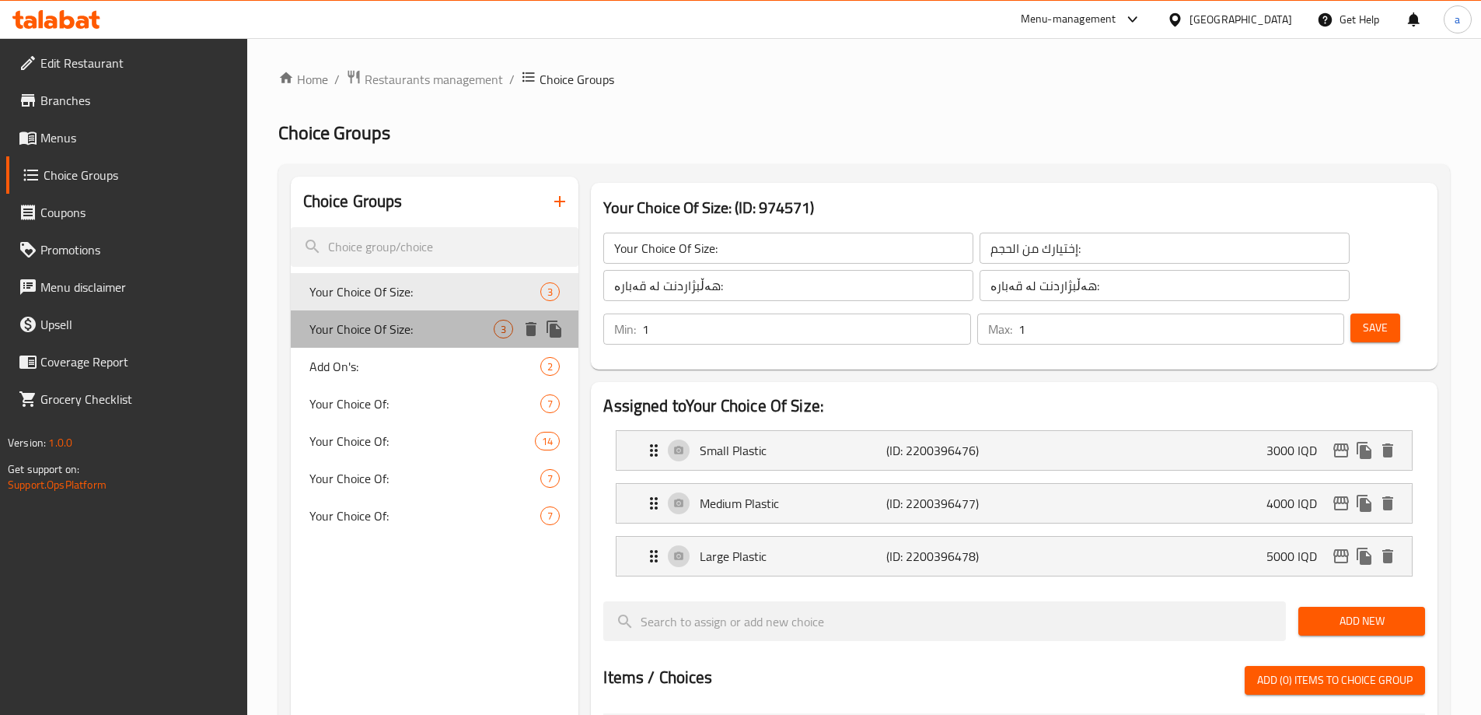
click at [393, 327] on span "Your Choice Of Size:" at bounding box center [401, 329] width 185 height 19
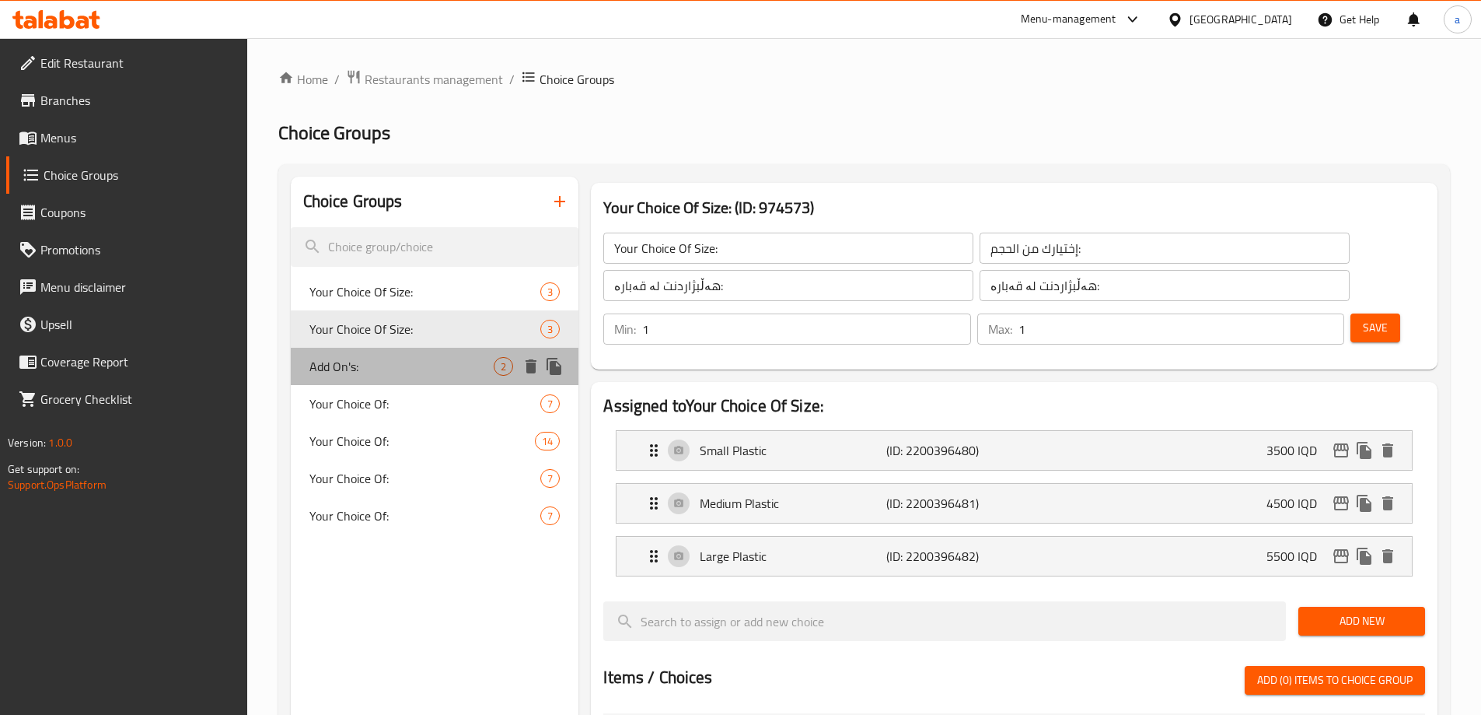
click at [407, 381] on div "Add On's: 2" at bounding box center [435, 366] width 288 height 37
type input "Add On's:"
type input "الإضافات:"
type input "زیادە:"
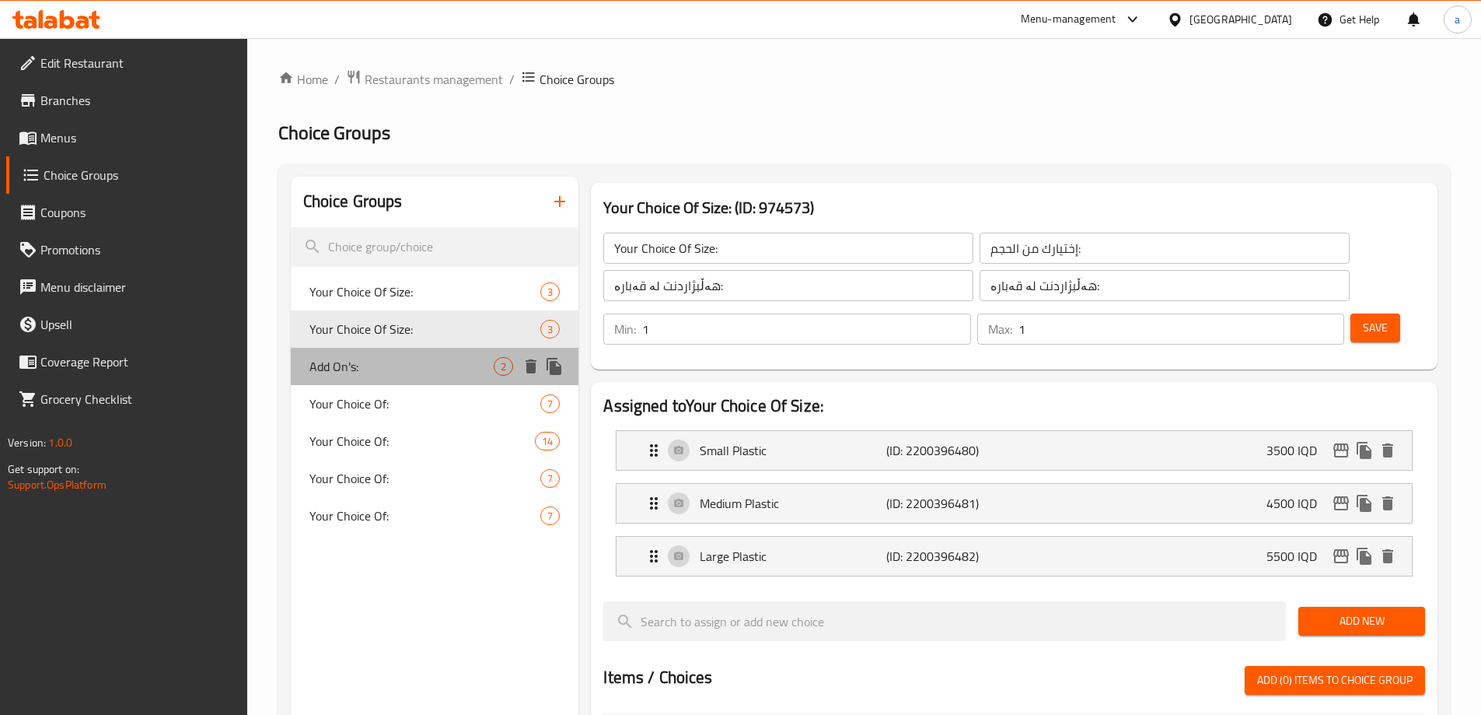
type input "0"
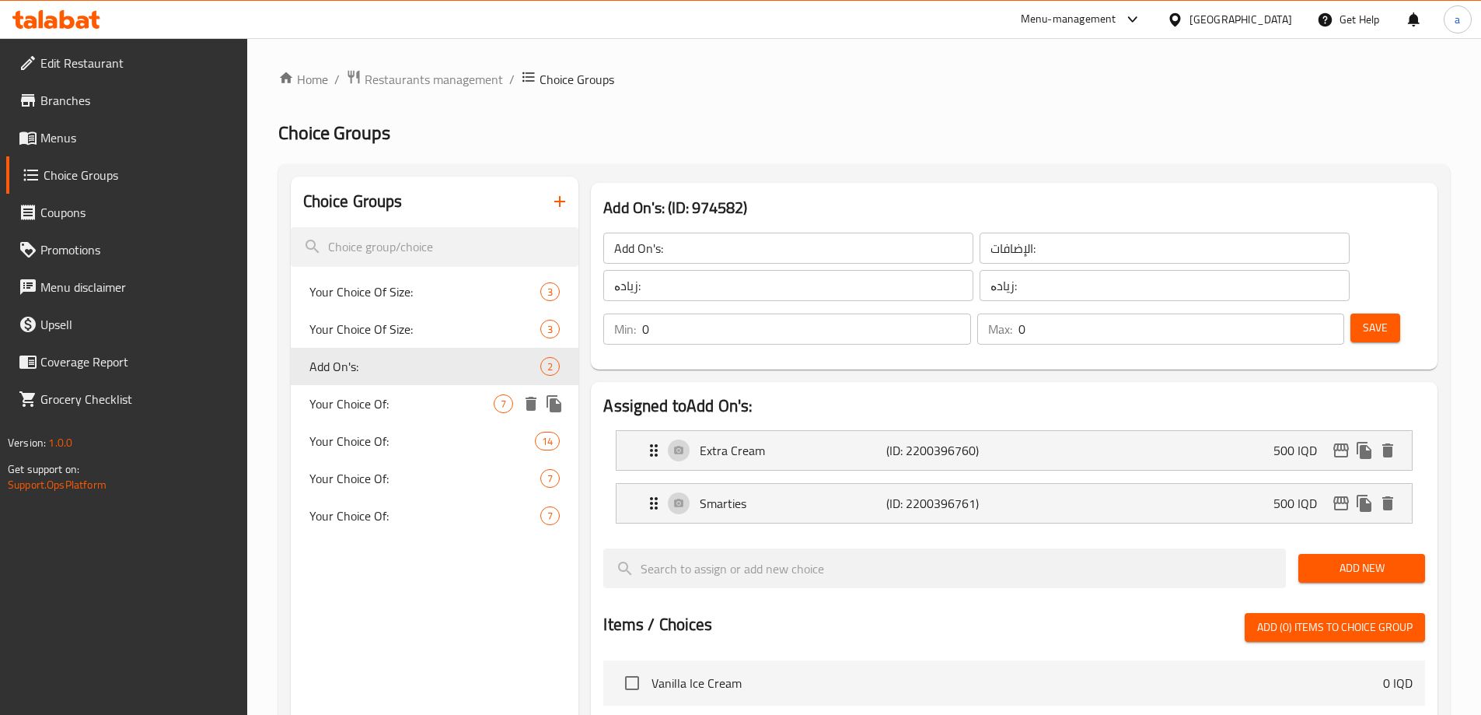
click at [408, 396] on span "Your Choice Of:" at bounding box center [401, 403] width 185 height 19
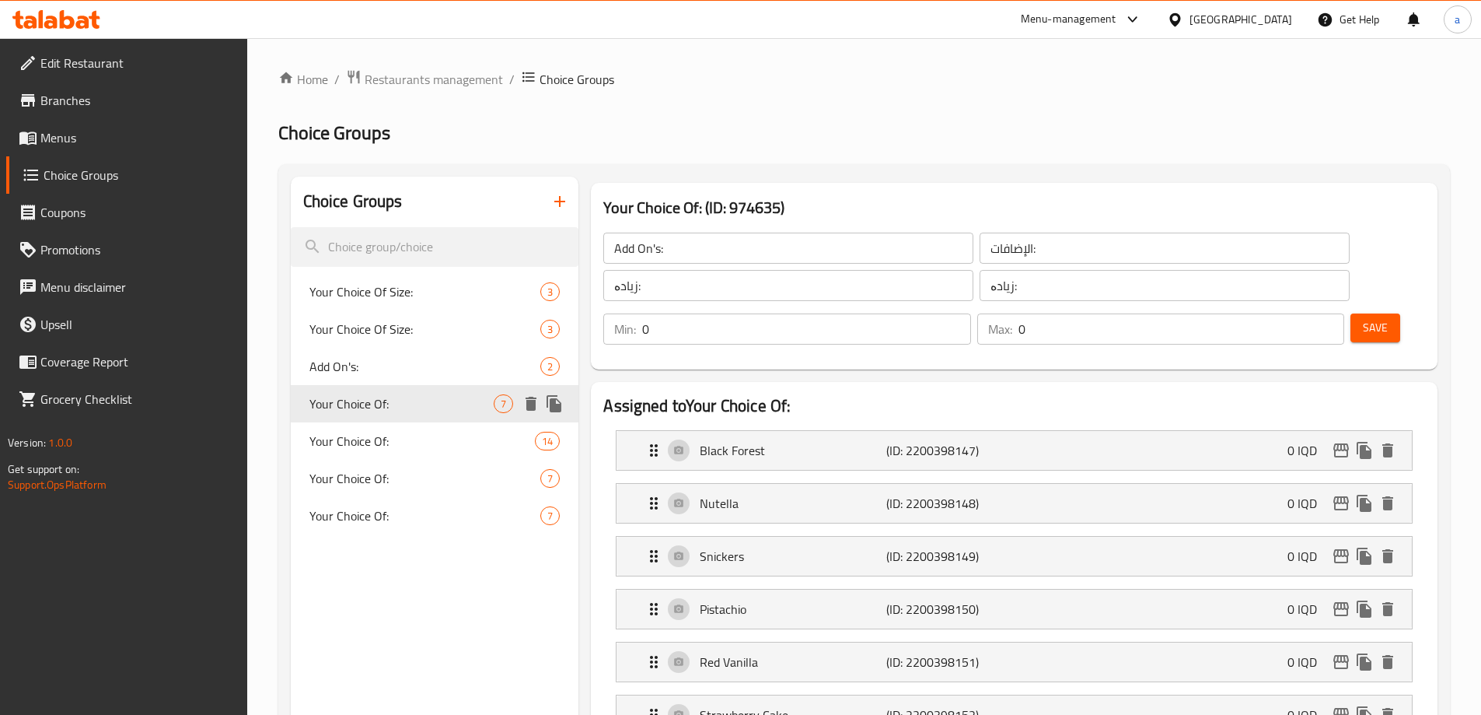
type input "Your Choice Of:"
type input "إختيارك من:"
type input "هەڵبژاردنت لە:"
type input "1"
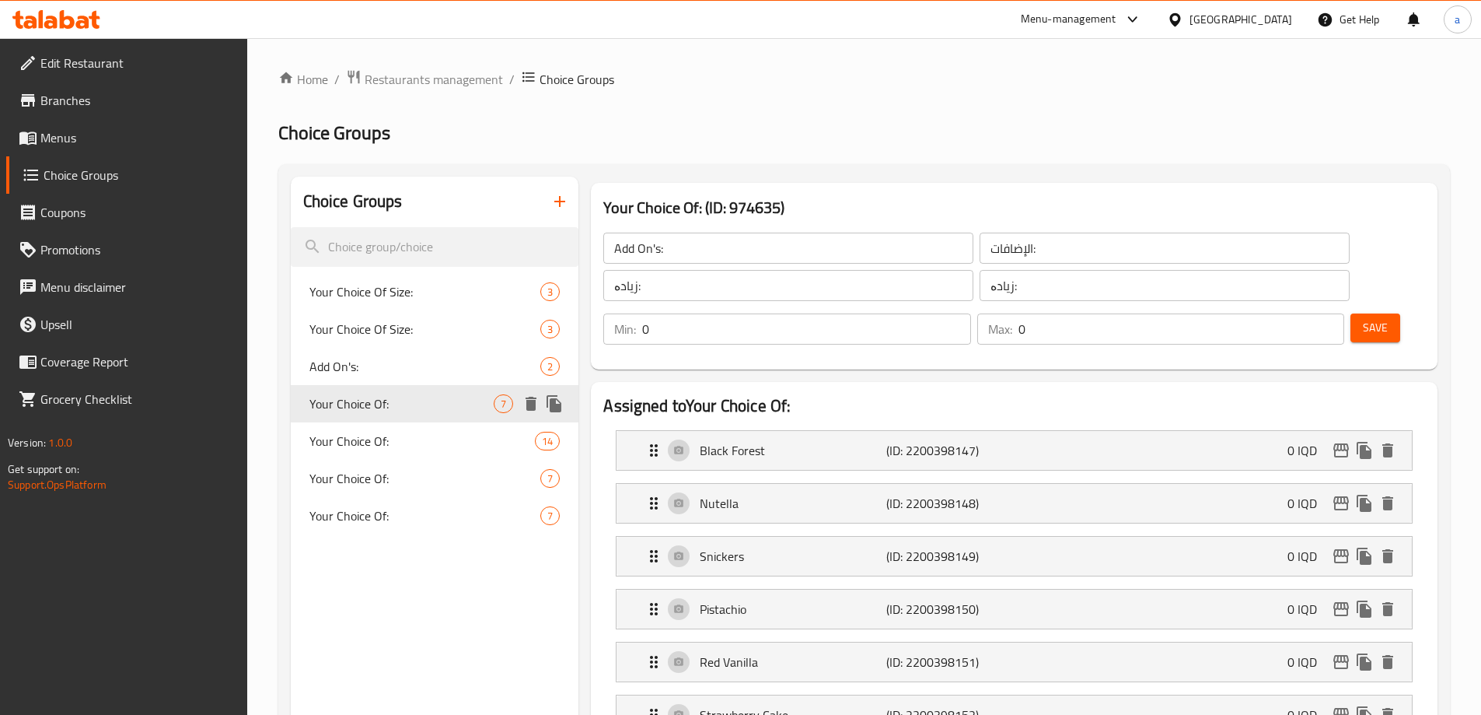
type input "1"
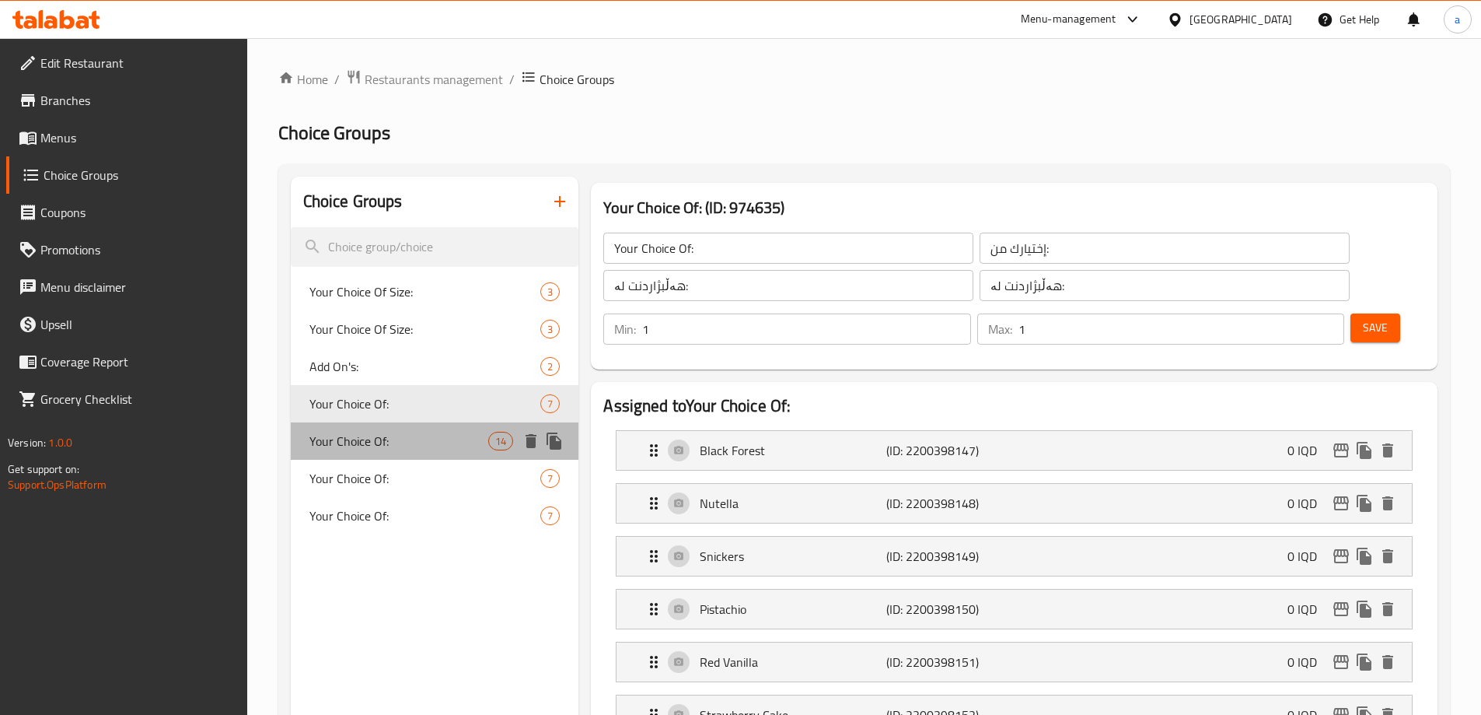
click at [410, 442] on span "Your Choice Of:" at bounding box center [399, 441] width 180 height 19
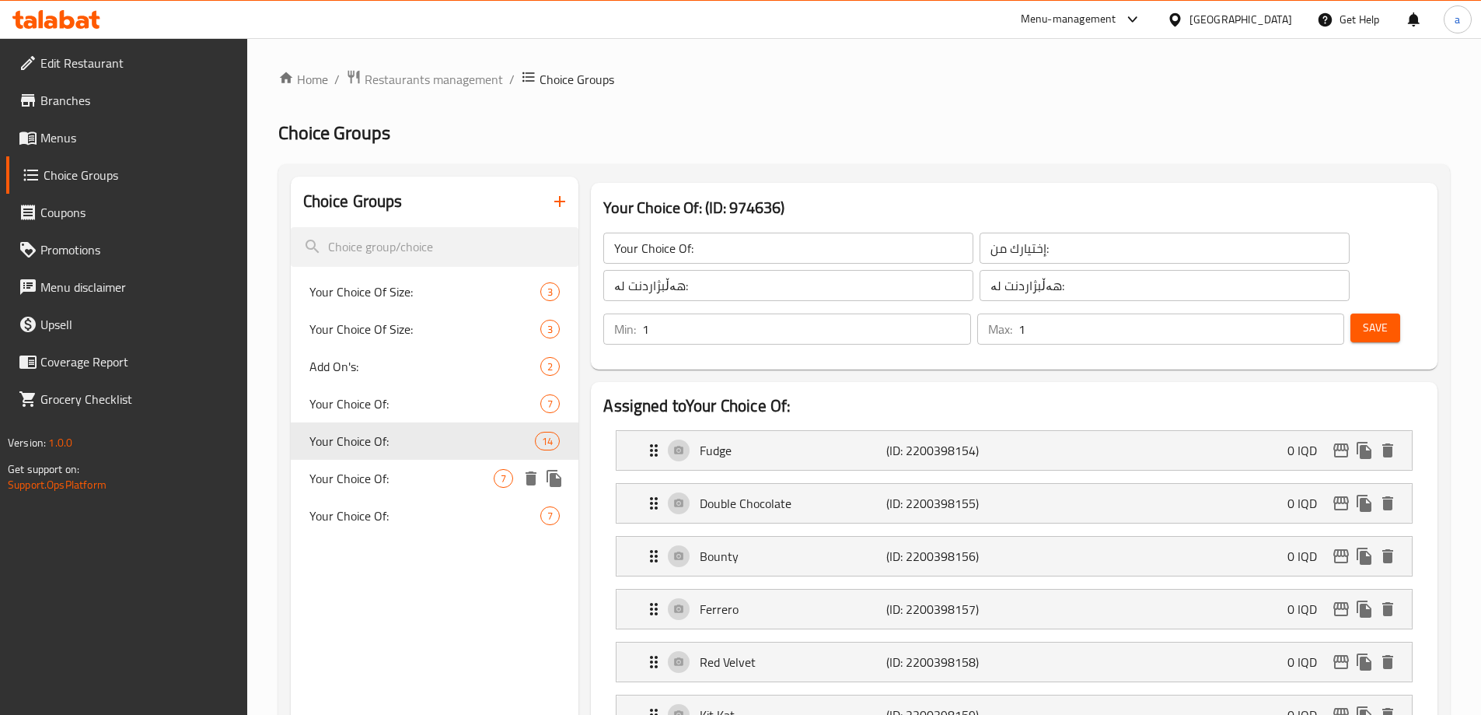
click at [410, 469] on span "Your Choice Of:" at bounding box center [401, 478] width 185 height 19
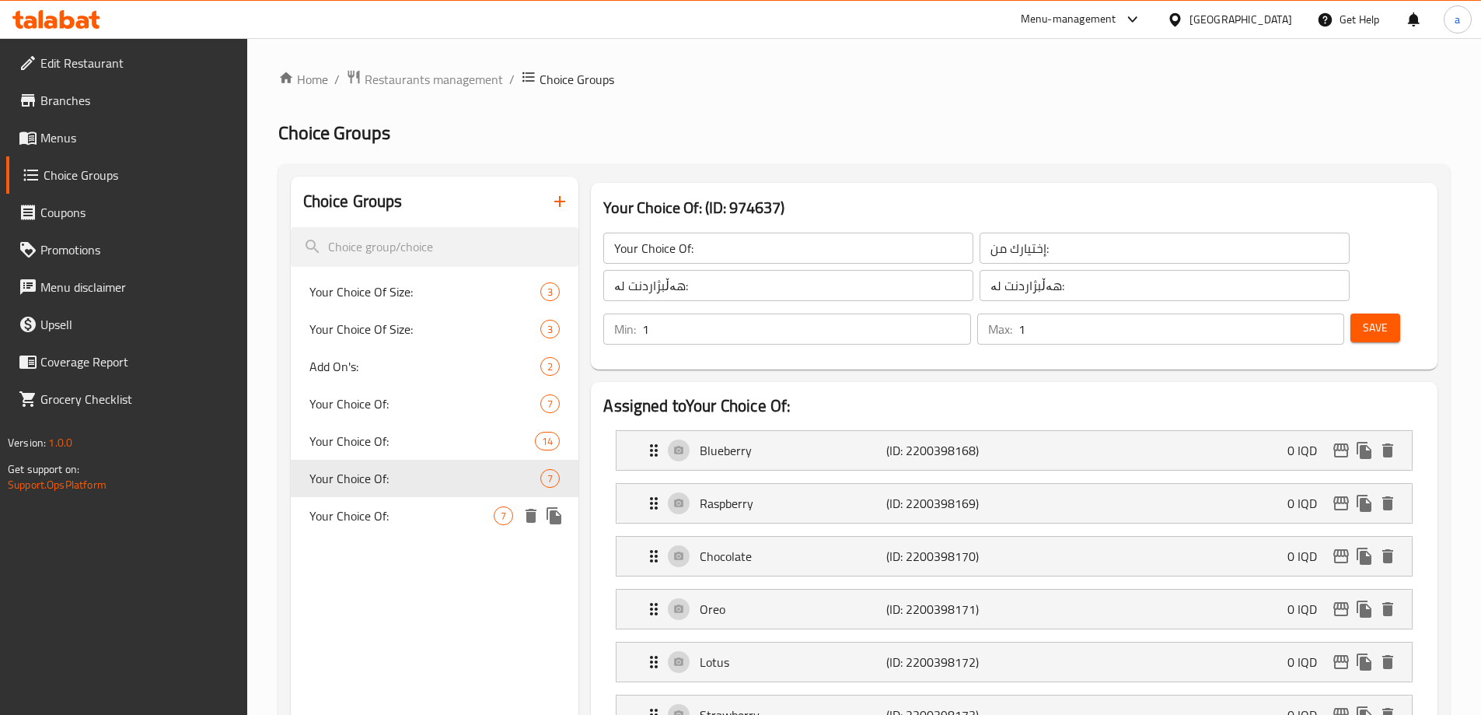
click at [404, 514] on span "Your Choice Of:" at bounding box center [401, 515] width 185 height 19
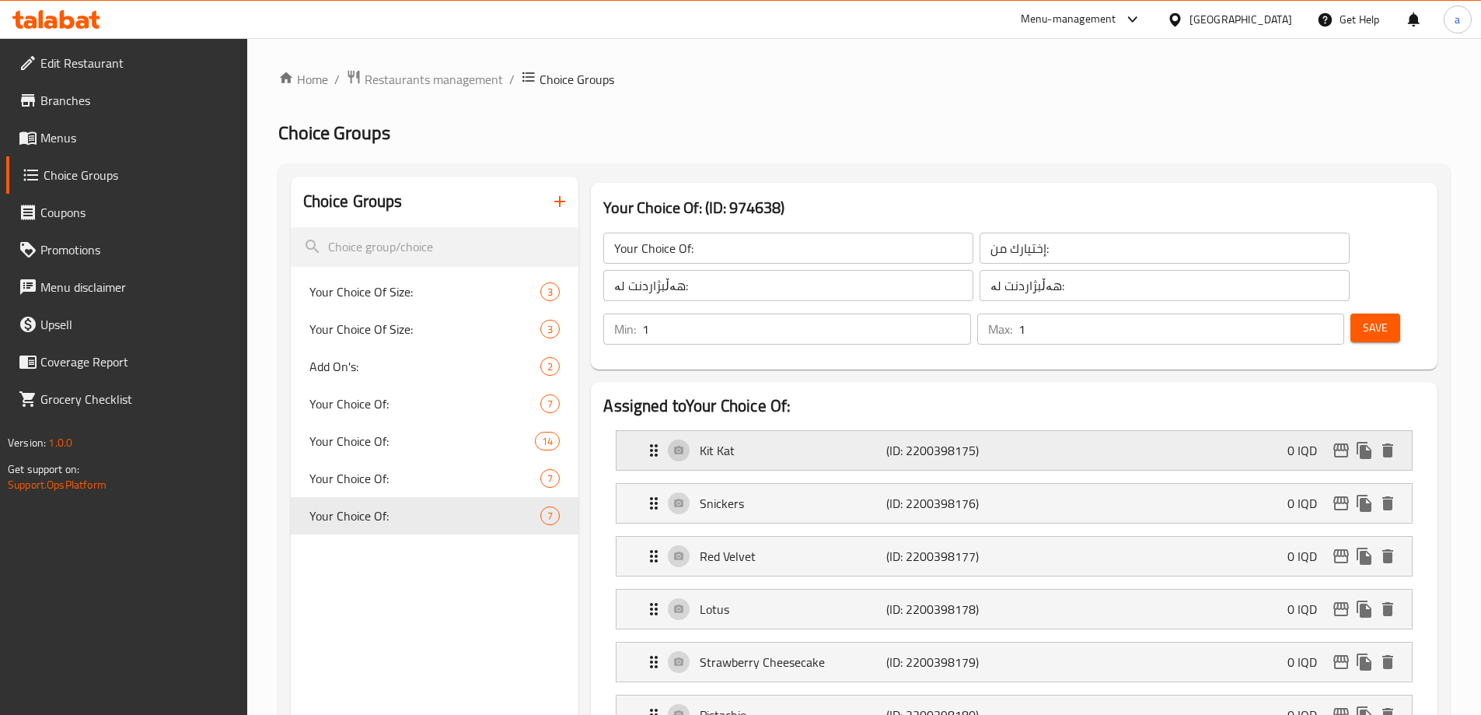
click at [760, 431] on div "Kit Kat (ID: 2200398175) 0 IQD" at bounding box center [1019, 450] width 749 height 39
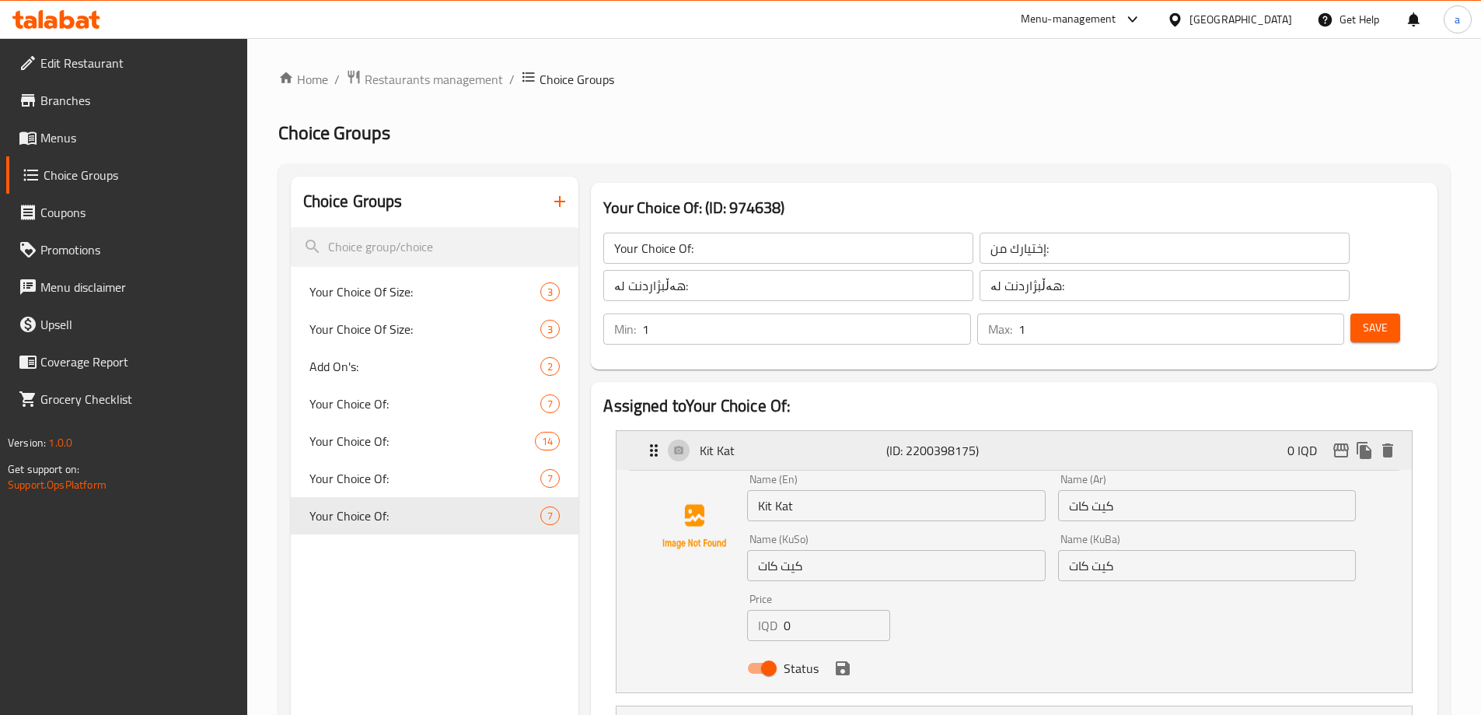
click at [768, 431] on div "Kit Kat (ID: 2200398175) 0 IQD" at bounding box center [1019, 450] width 749 height 39
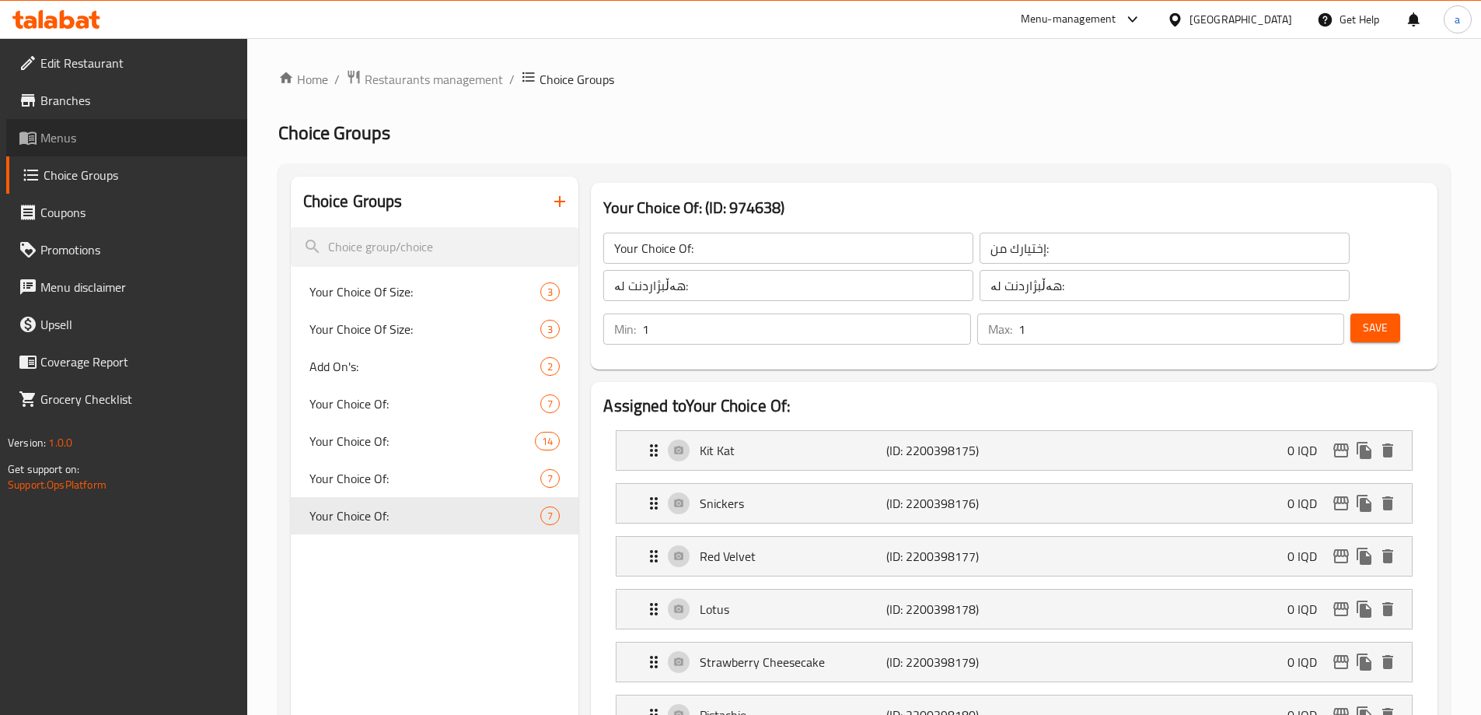
click at [140, 146] on span "Menus" at bounding box center [137, 137] width 194 height 19
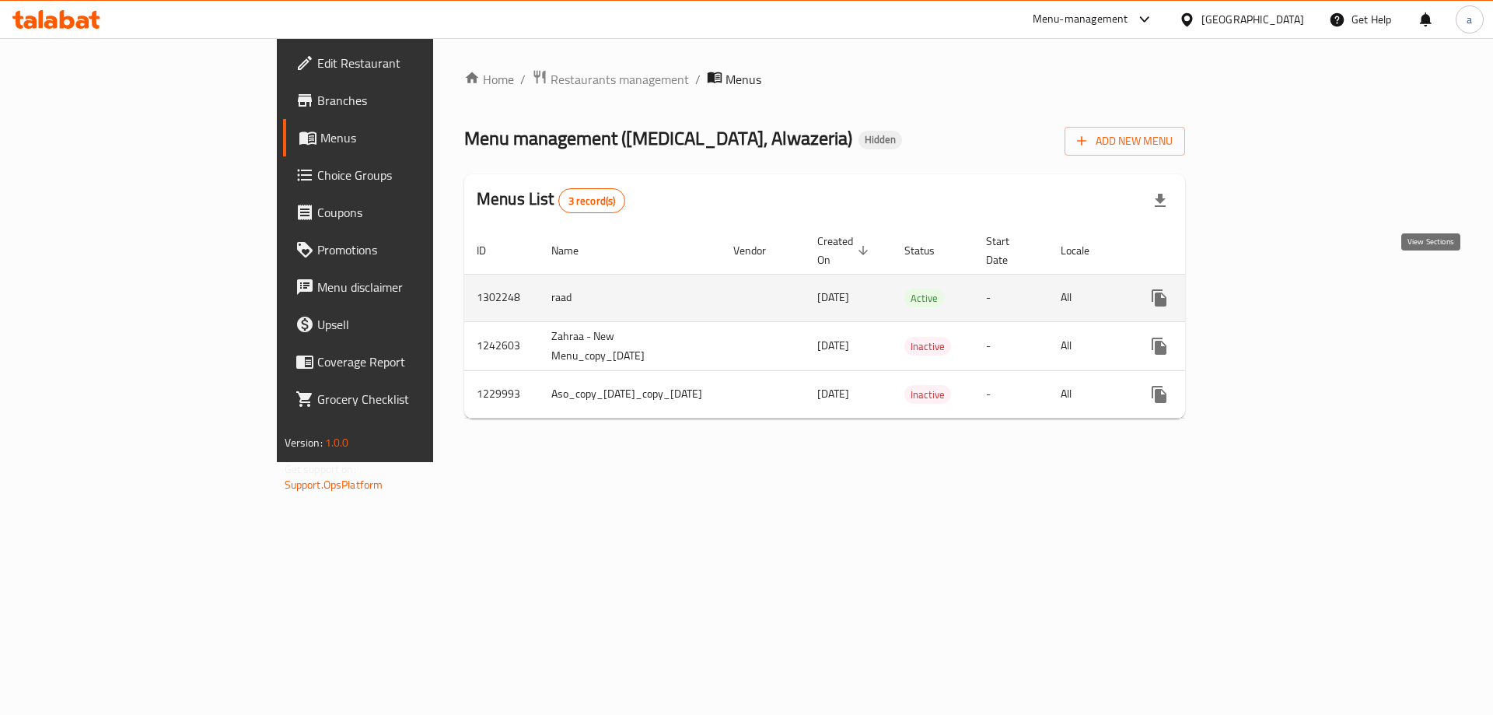
click at [1290, 287] on link "enhanced table" at bounding box center [1271, 297] width 37 height 37
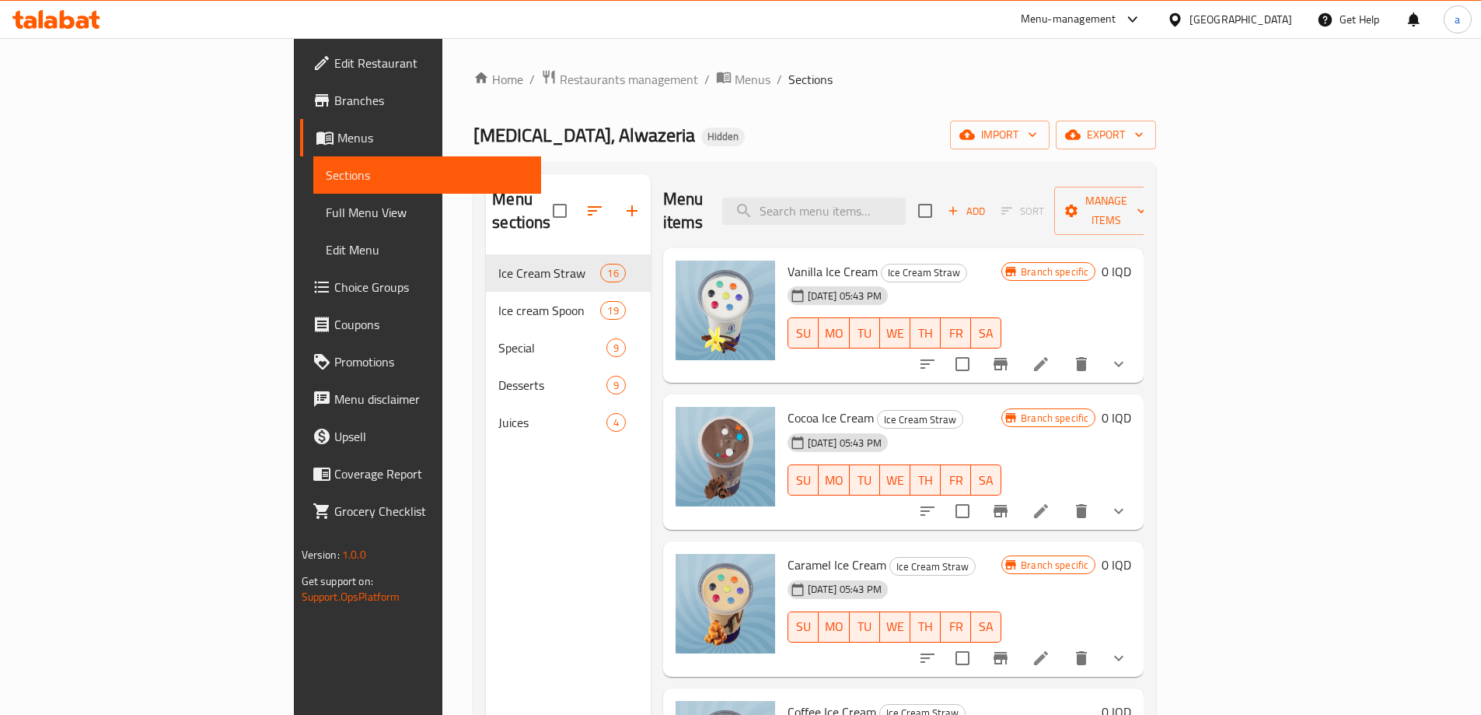
click at [78, 21] on icon at bounding box center [82, 22] width 13 height 13
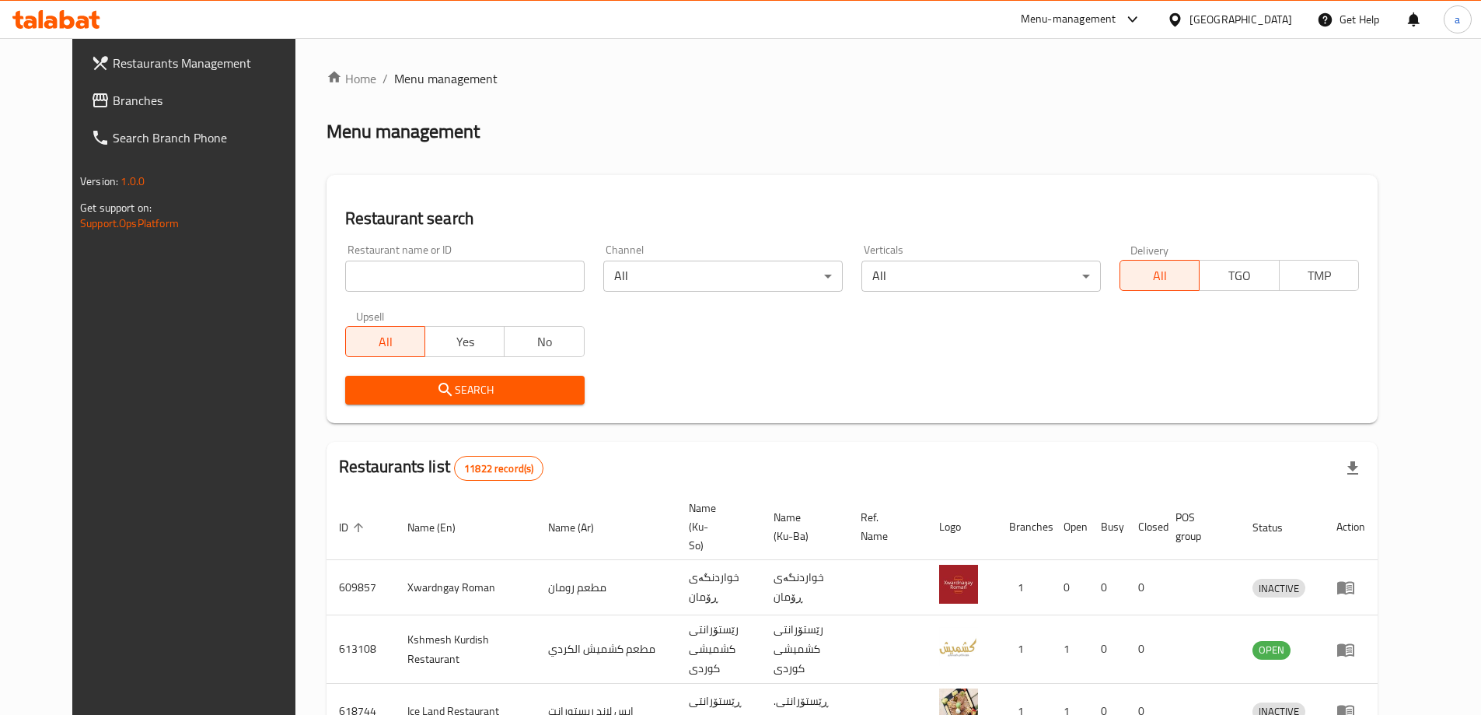
click at [502, 298] on div "Restaurant name or ID Restaurant name or ID" at bounding box center [465, 268] width 258 height 66
click at [499, 295] on div "Restaurant name or ID Restaurant name or ID" at bounding box center [465, 268] width 258 height 66
click at [496, 284] on input "search" at bounding box center [464, 275] width 239 height 31
paste input "777425"
type input "777425"
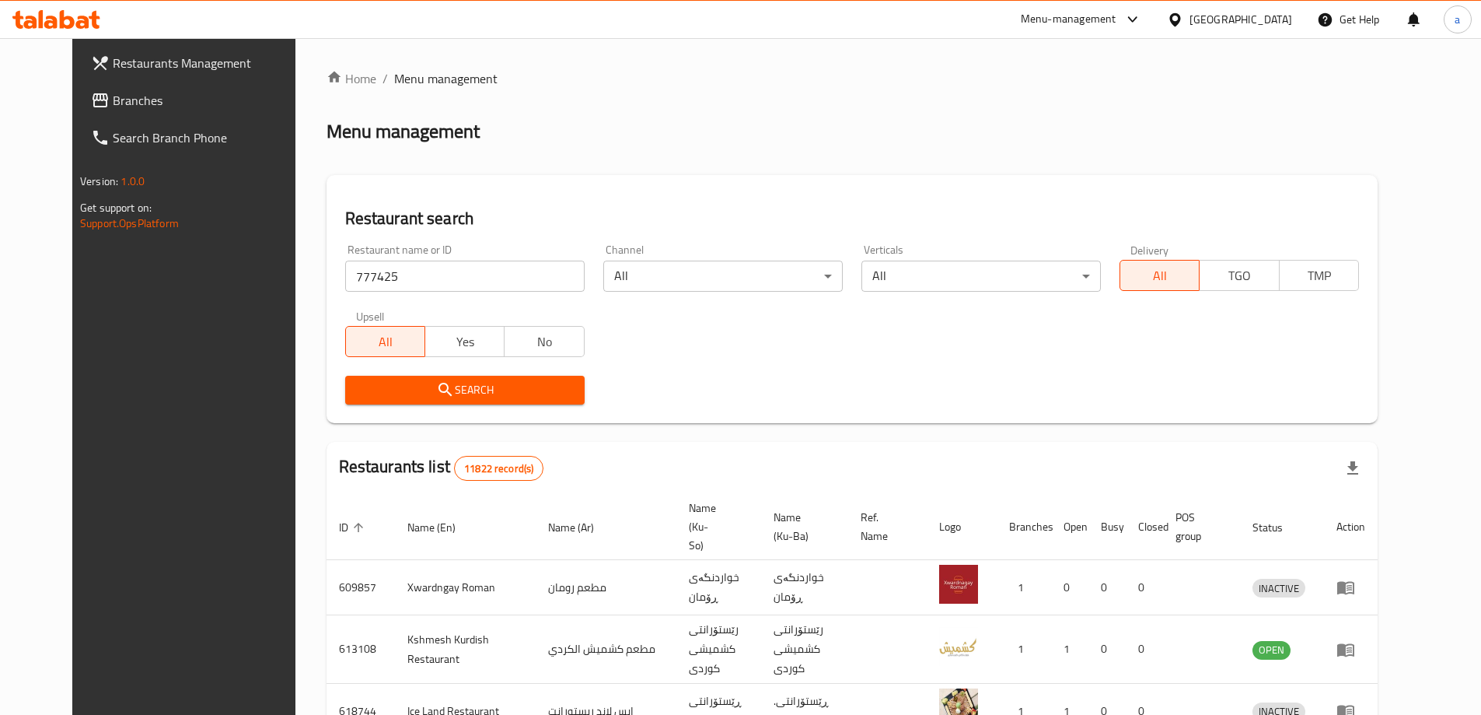
click at [477, 391] on span "Search" at bounding box center [465, 389] width 215 height 19
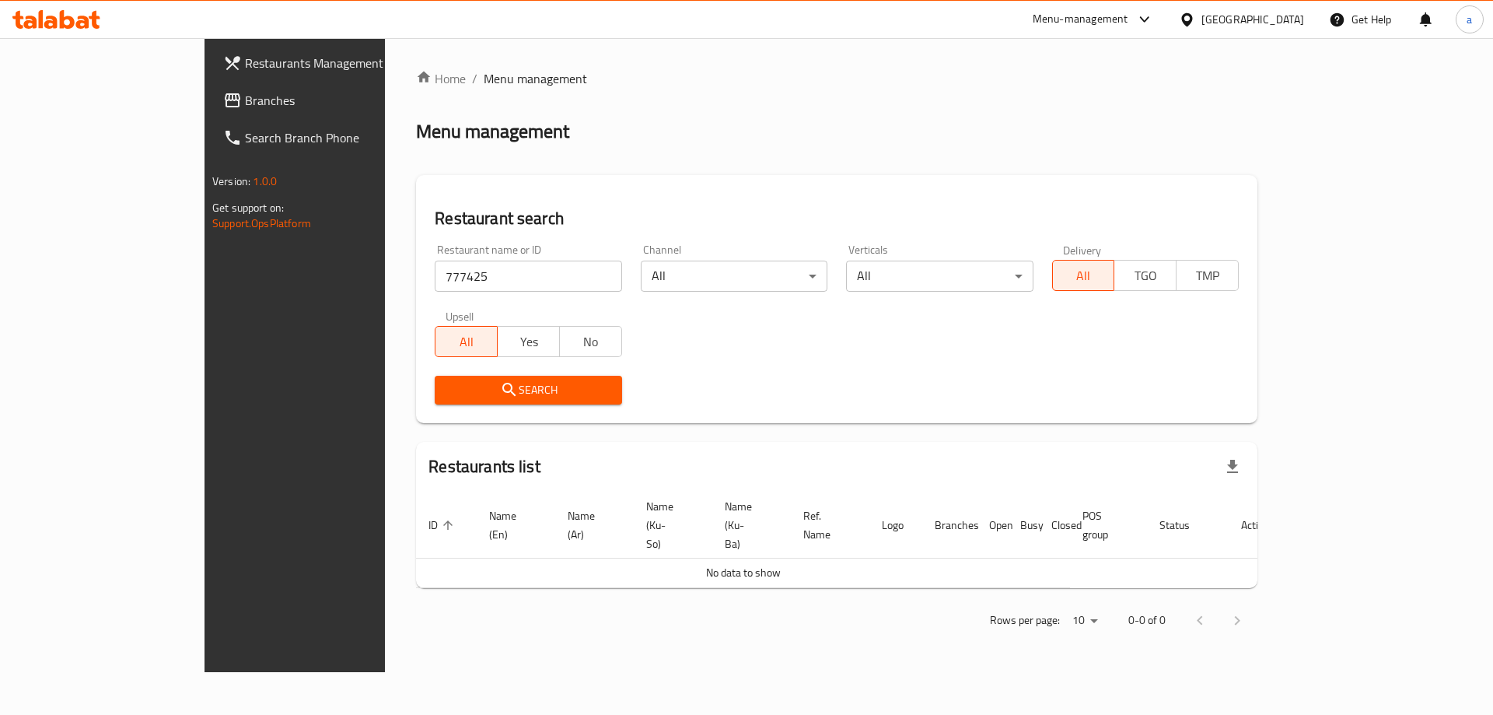
click at [425, 371] on div "Search" at bounding box center [527, 389] width 205 height 47
click at [245, 72] on span "Restaurants Management" at bounding box center [343, 63] width 197 height 19
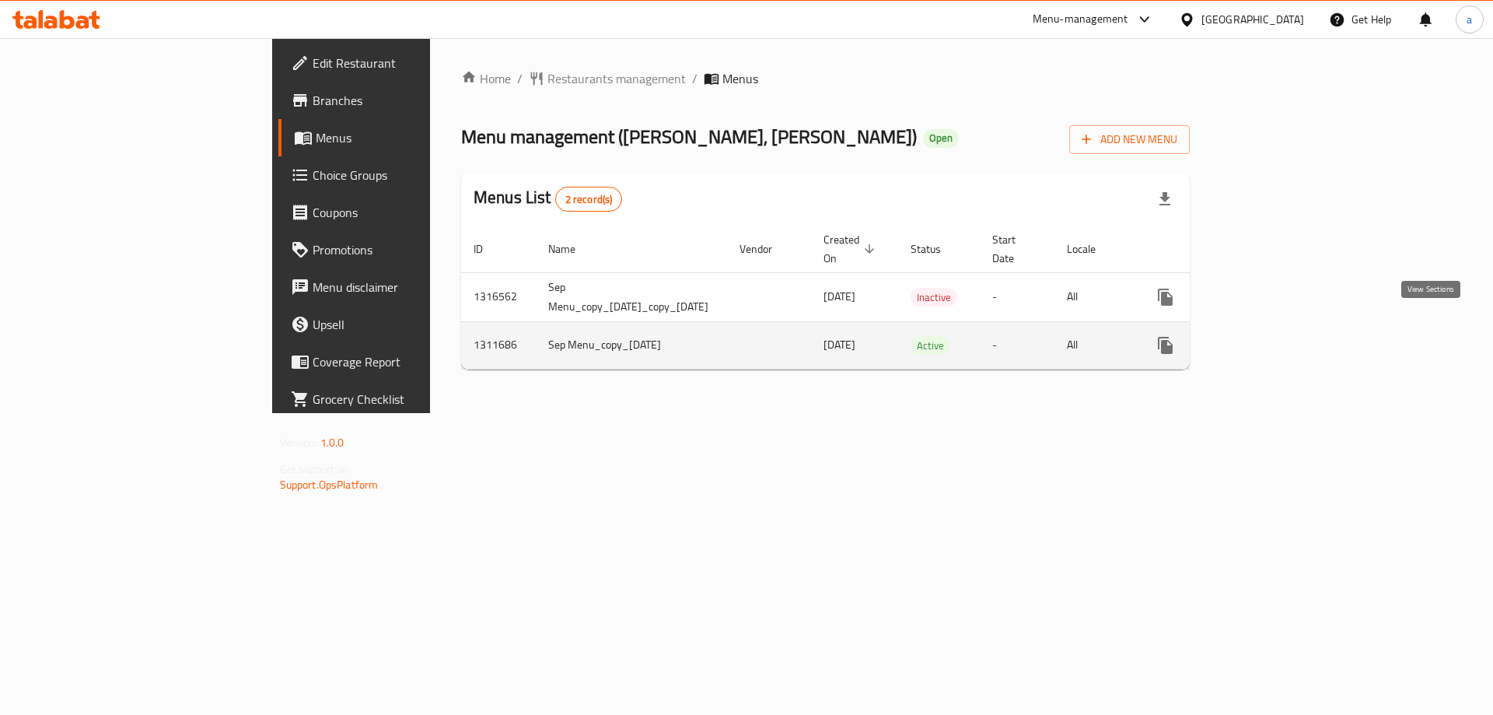
click at [1296, 327] on link "enhanced table" at bounding box center [1277, 345] width 37 height 37
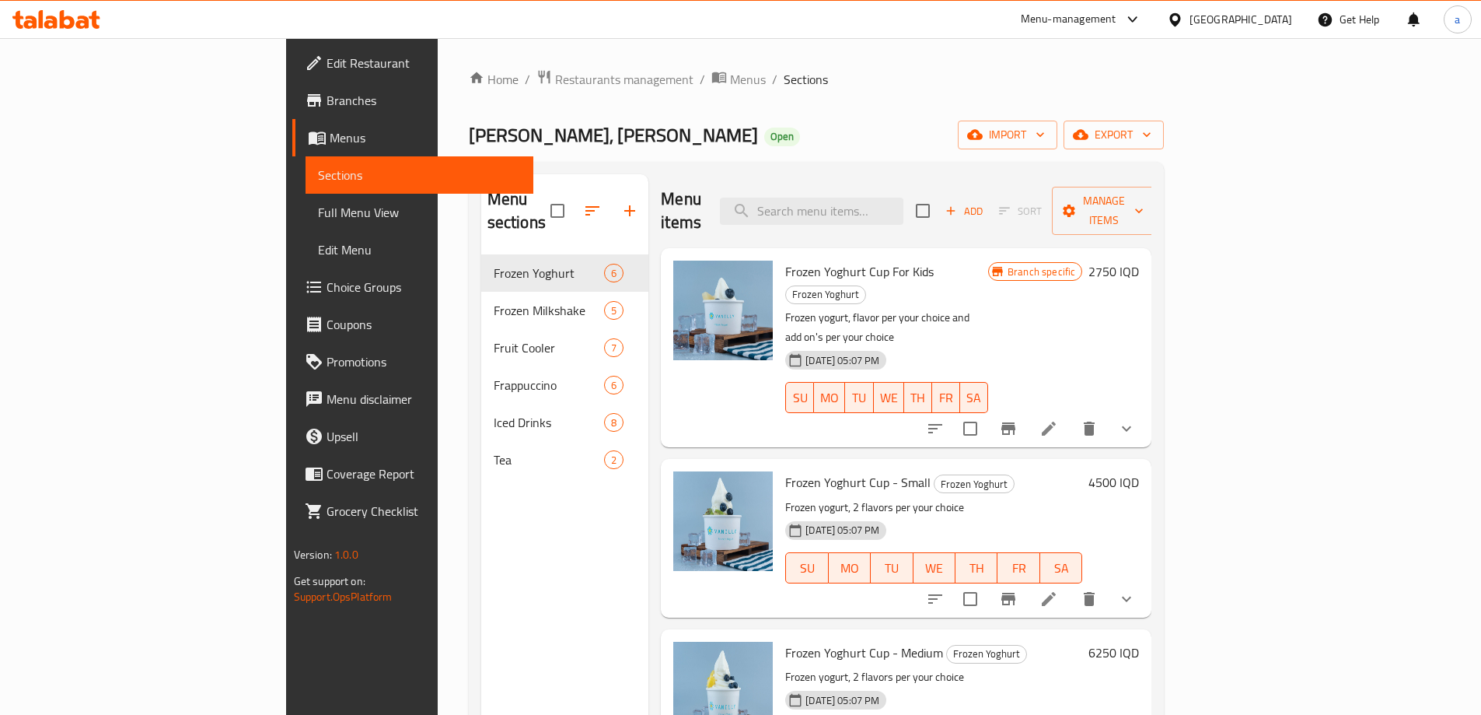
click at [1145, 410] on button "show more" at bounding box center [1126, 428] width 37 height 37
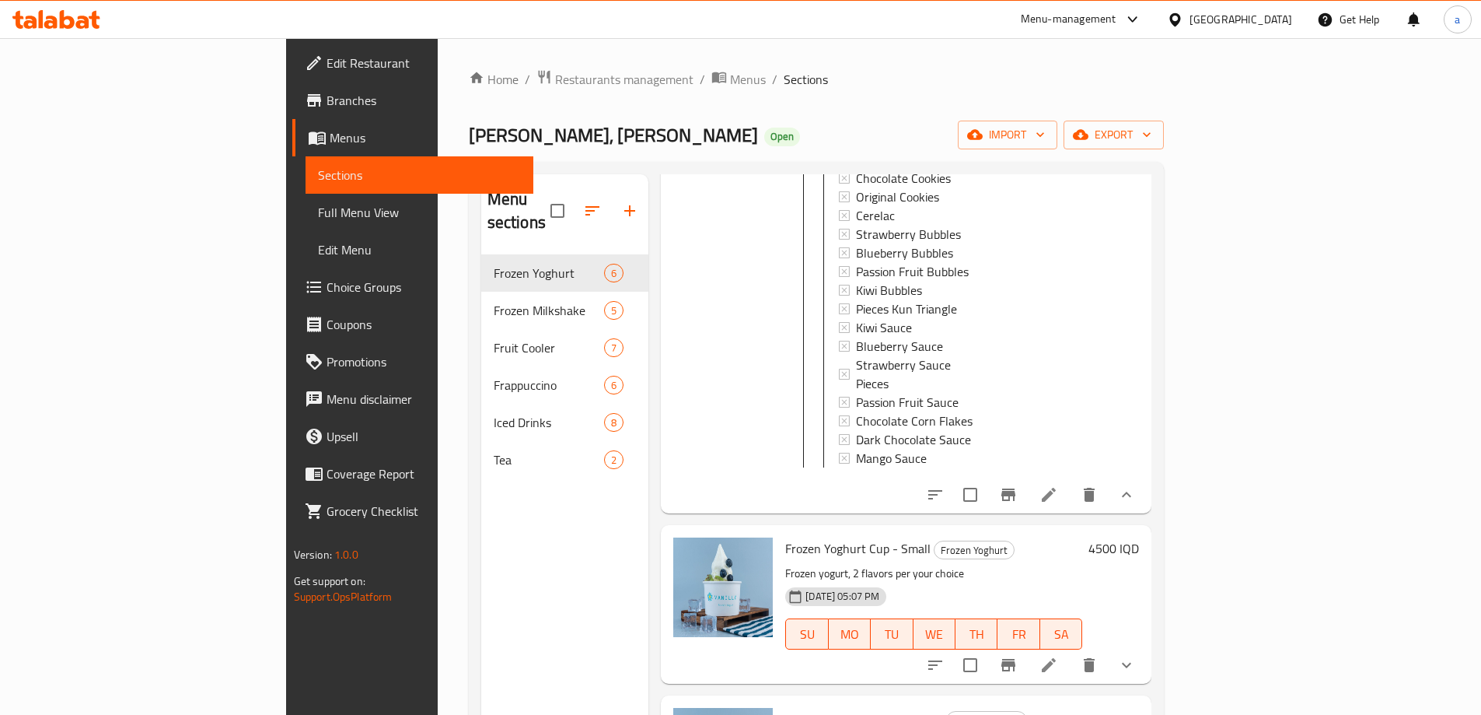
scroll to position [1814, 0]
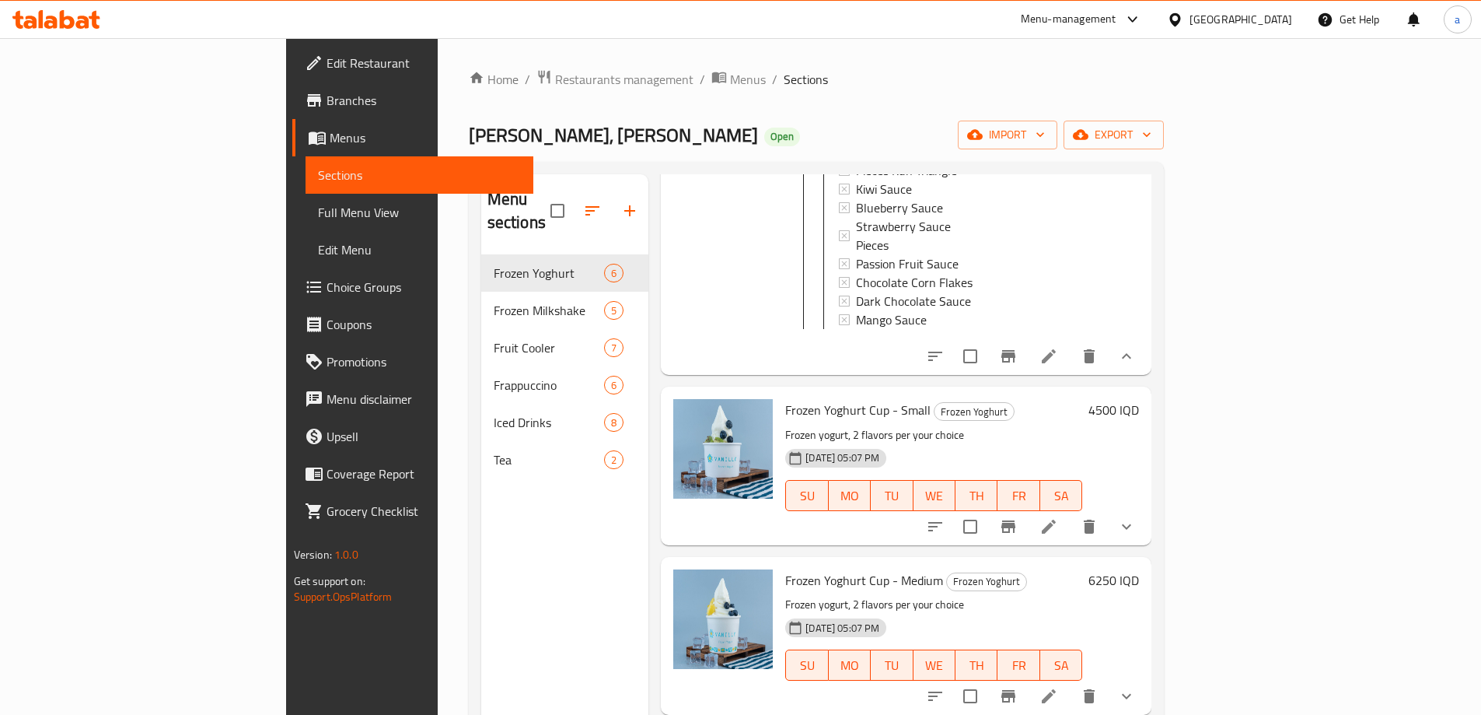
click at [327, 279] on span "Choice Groups" at bounding box center [424, 287] width 194 height 19
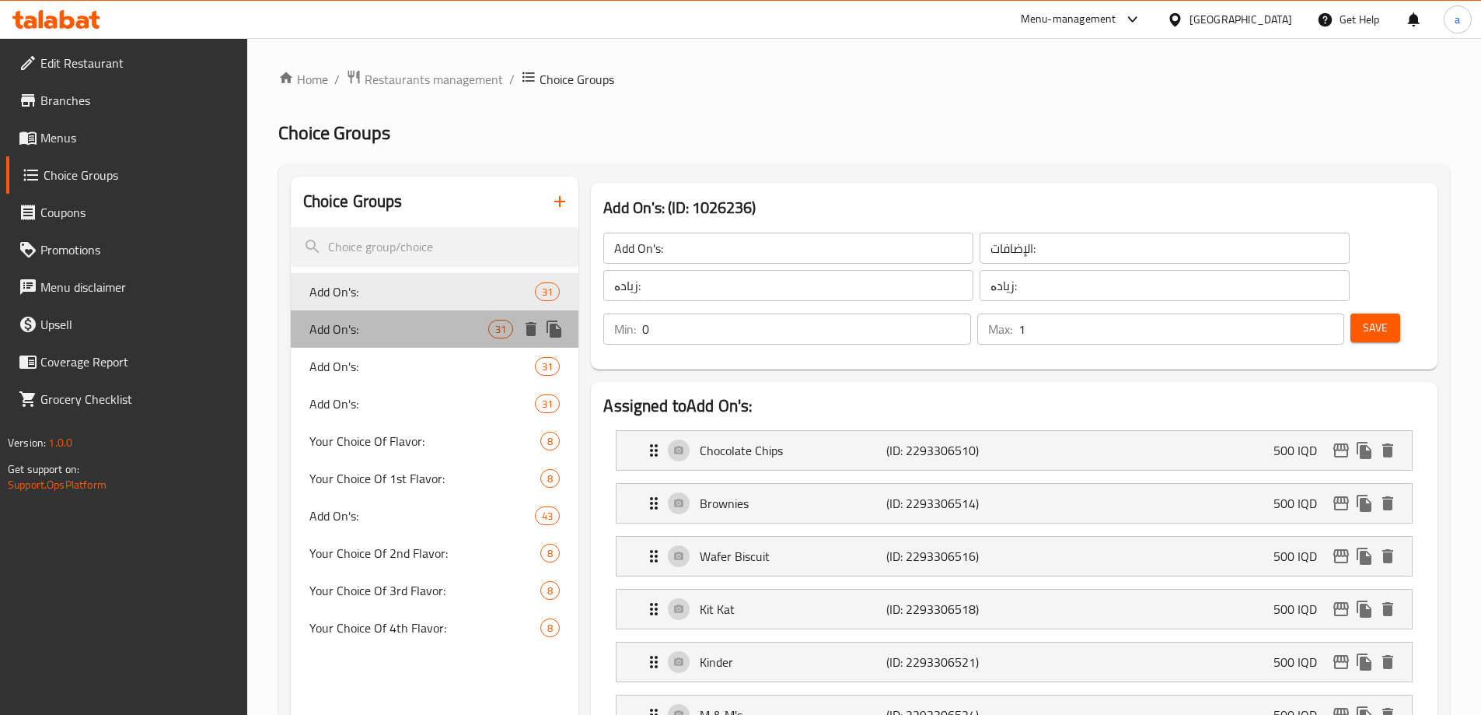
click at [356, 313] on div "Add On's: 31" at bounding box center [435, 328] width 288 height 37
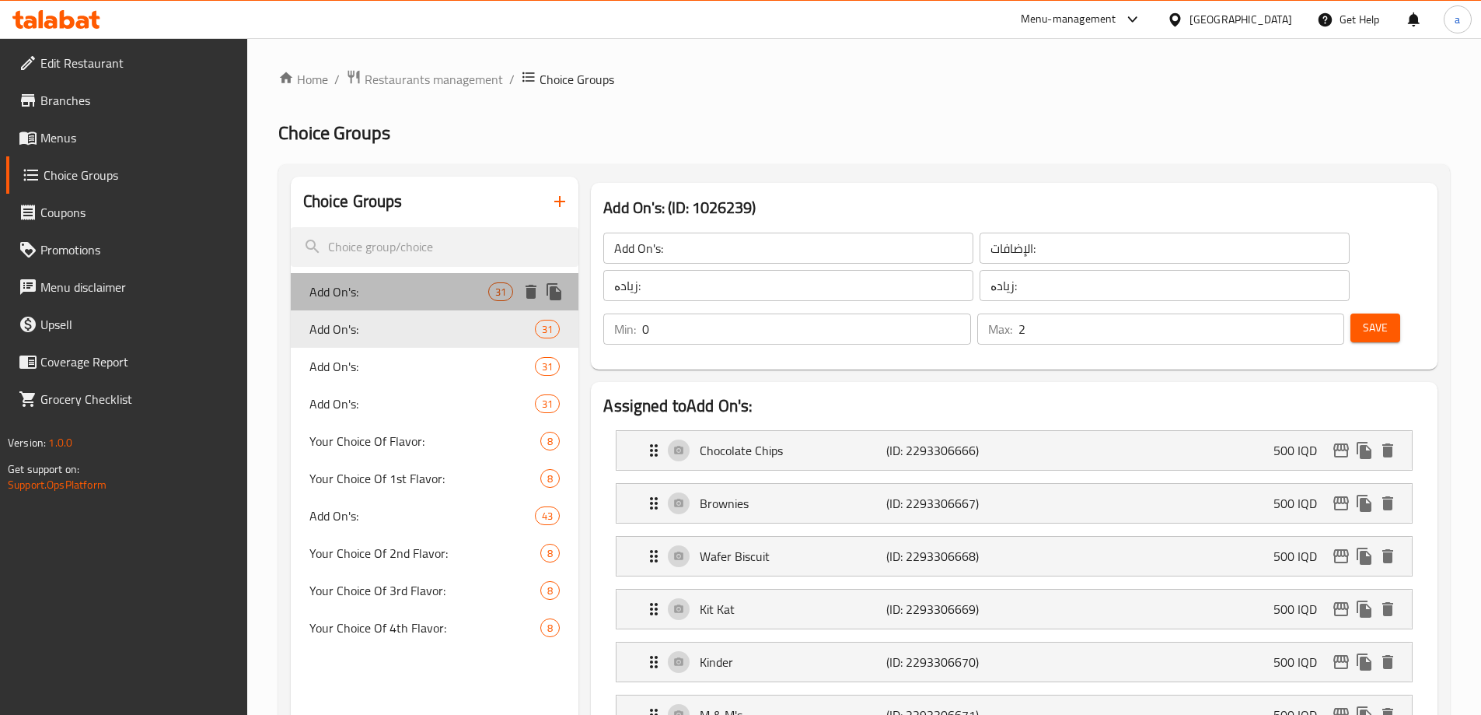
click at [392, 289] on span "Add On's:" at bounding box center [399, 291] width 180 height 19
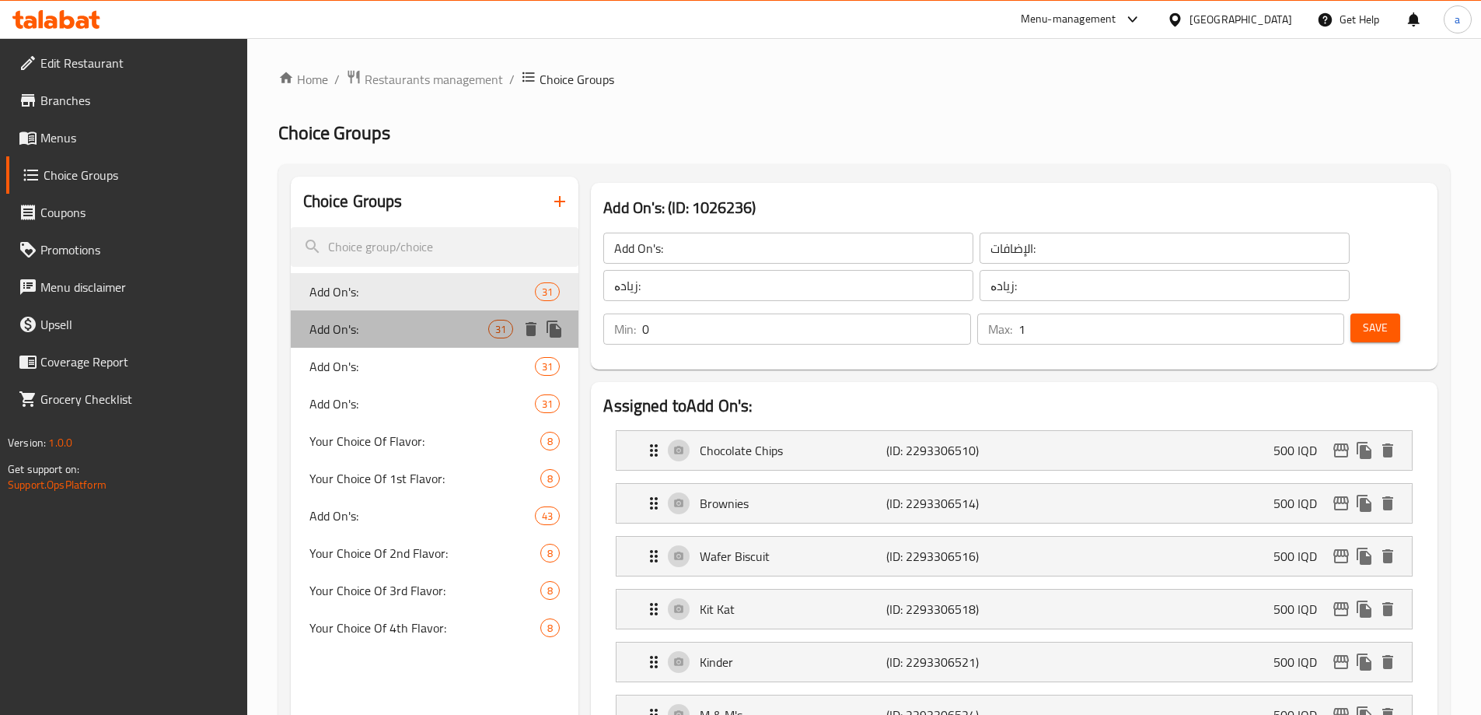
click at [391, 320] on span "Add On's:" at bounding box center [399, 329] width 180 height 19
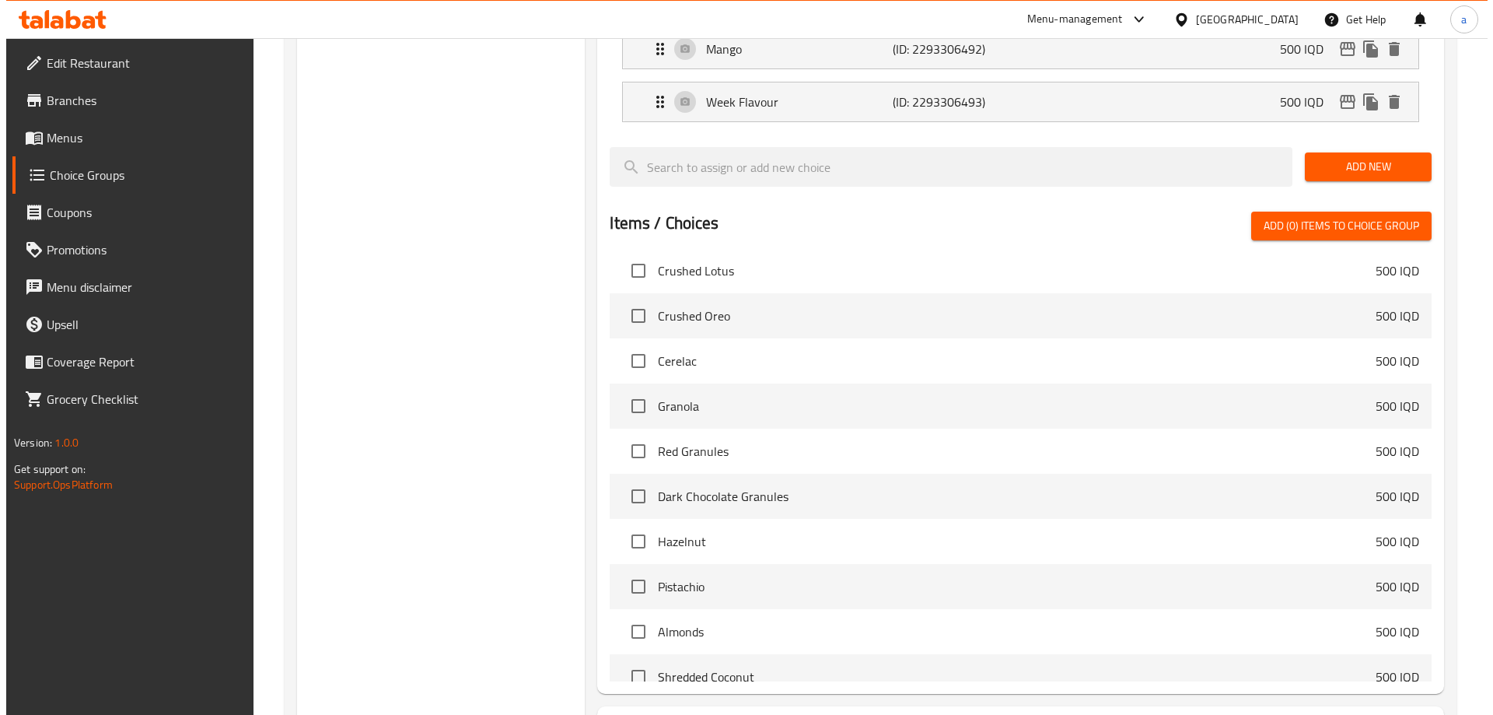
scroll to position [2029, 0]
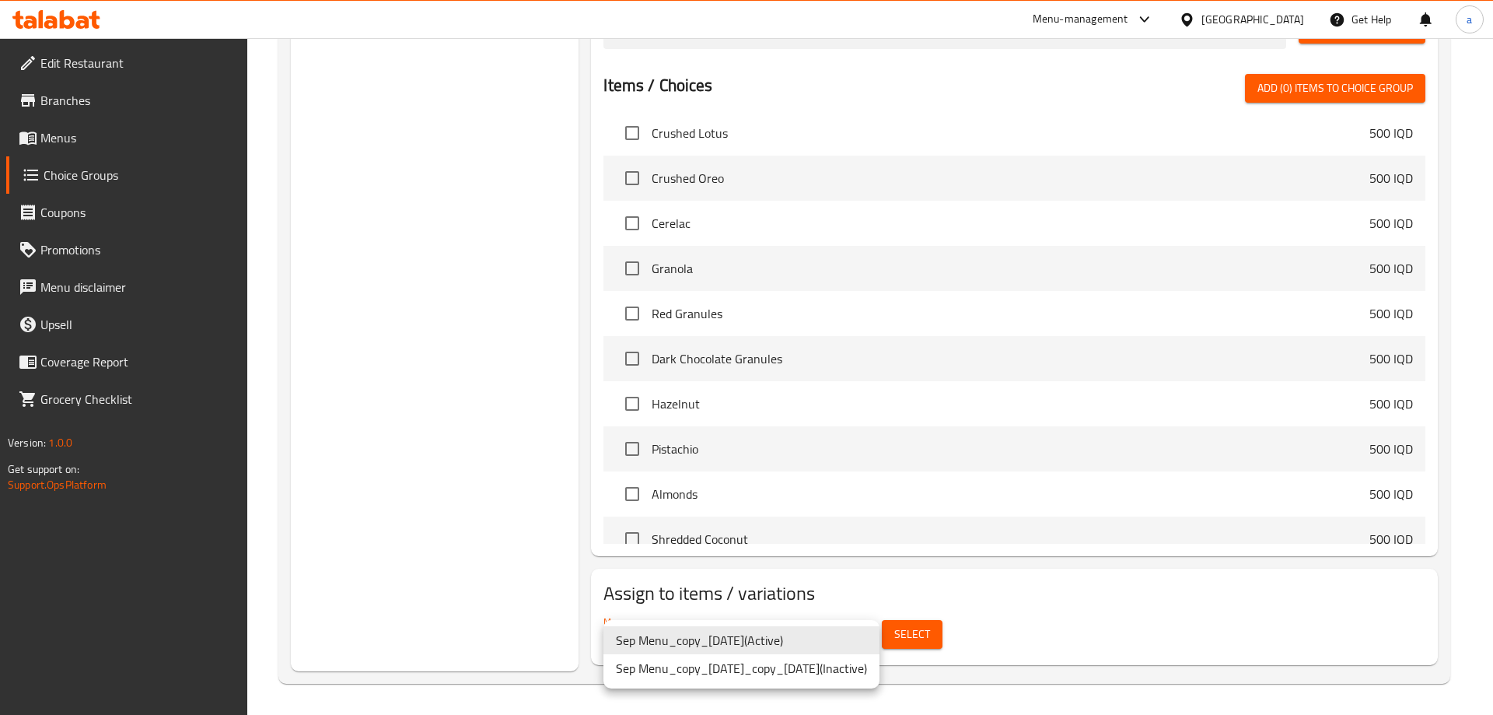
click at [988, 618] on div at bounding box center [746, 357] width 1493 height 715
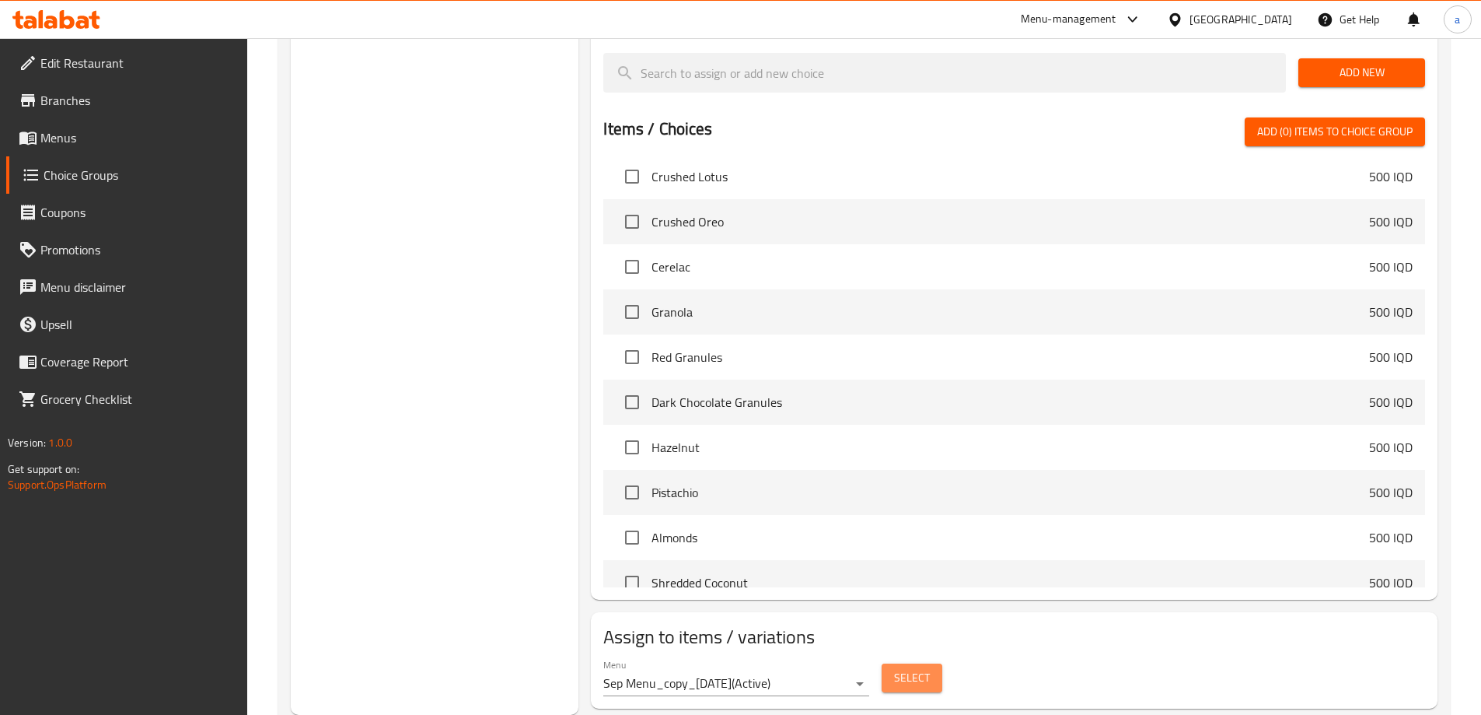
click at [924, 668] on span "Select" at bounding box center [912, 677] width 36 height 19
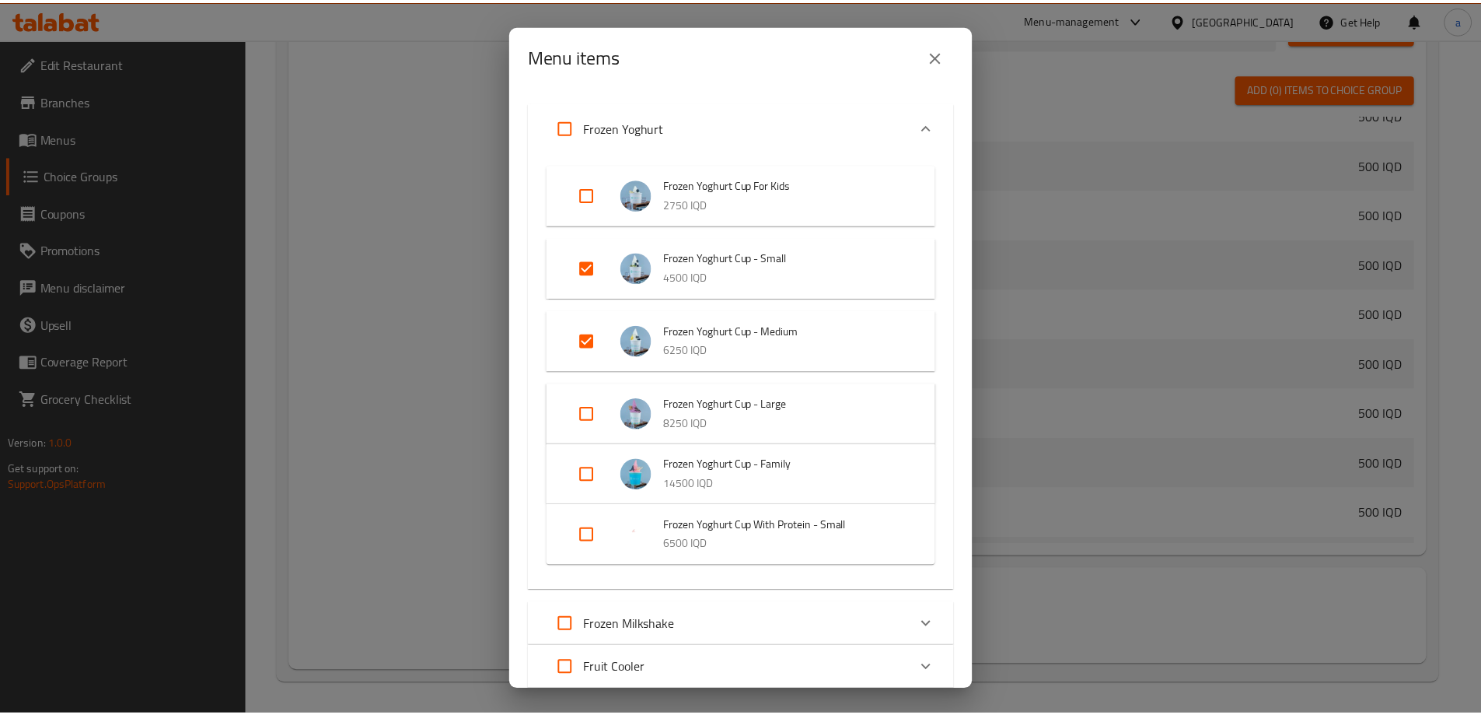
scroll to position [0, 0]
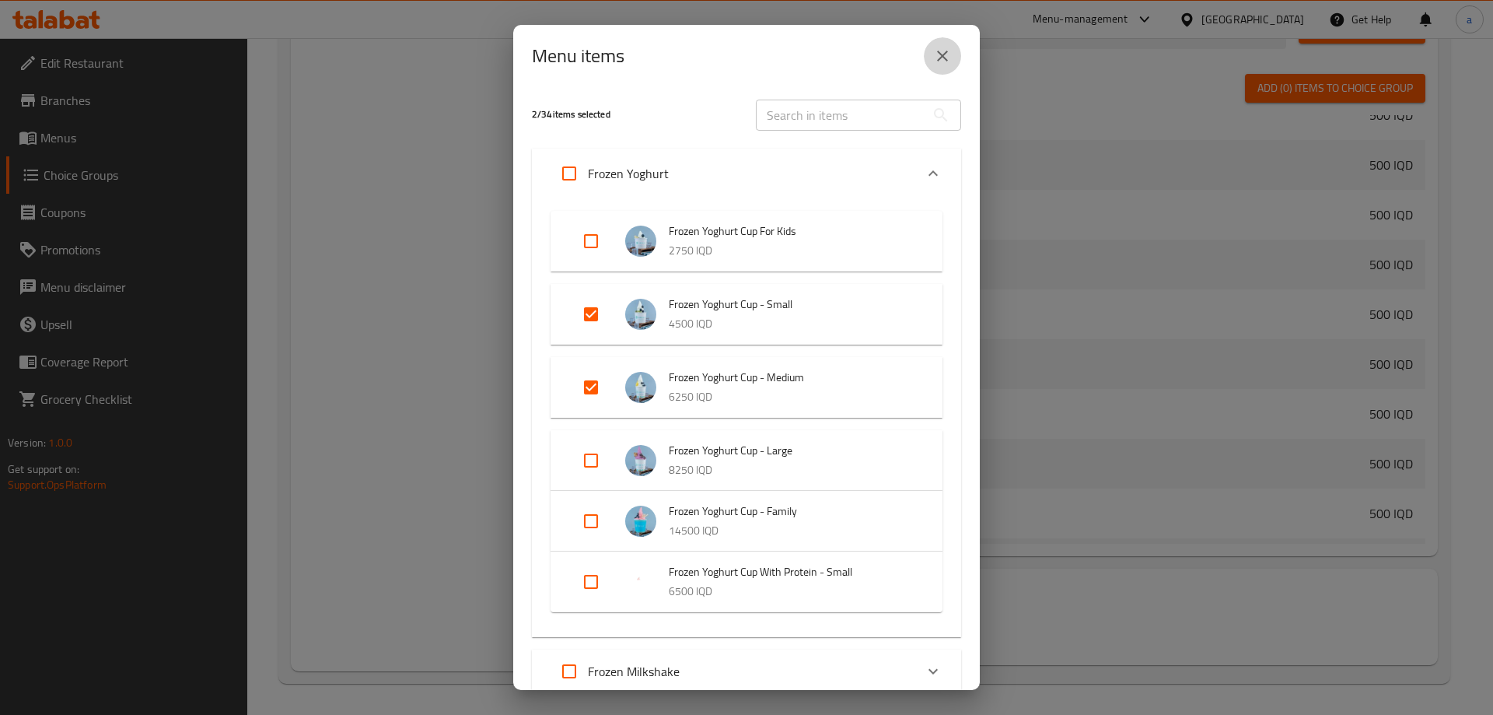
click at [938, 65] on button "close" at bounding box center [942, 55] width 37 height 37
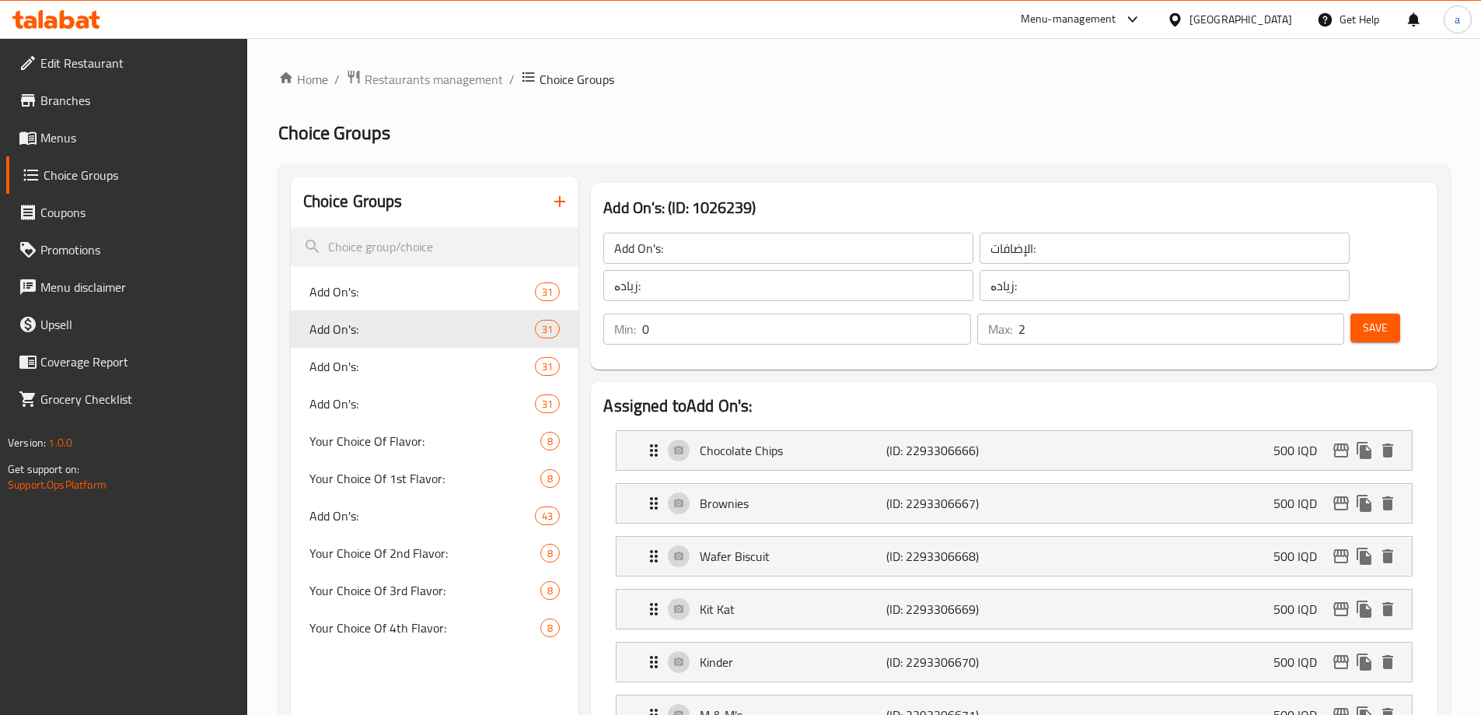
click at [465, 271] on nav "Add On's: 31 Add On's: 31 Add On's: 31 Add On's: 31 Your Choice Of Flavor: 8 Yo…" at bounding box center [435, 460] width 288 height 386
click at [453, 301] on div "Add On's: 31" at bounding box center [435, 291] width 288 height 37
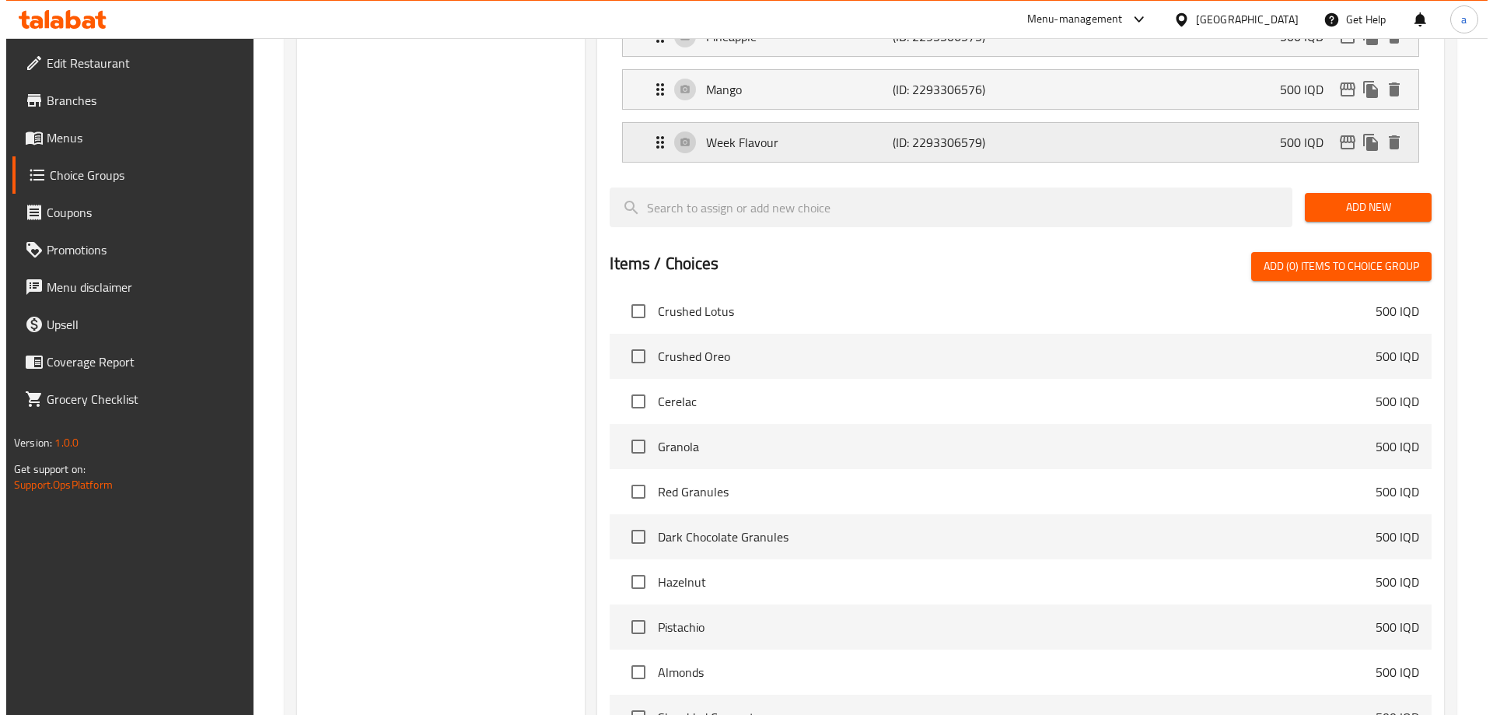
scroll to position [2029, 0]
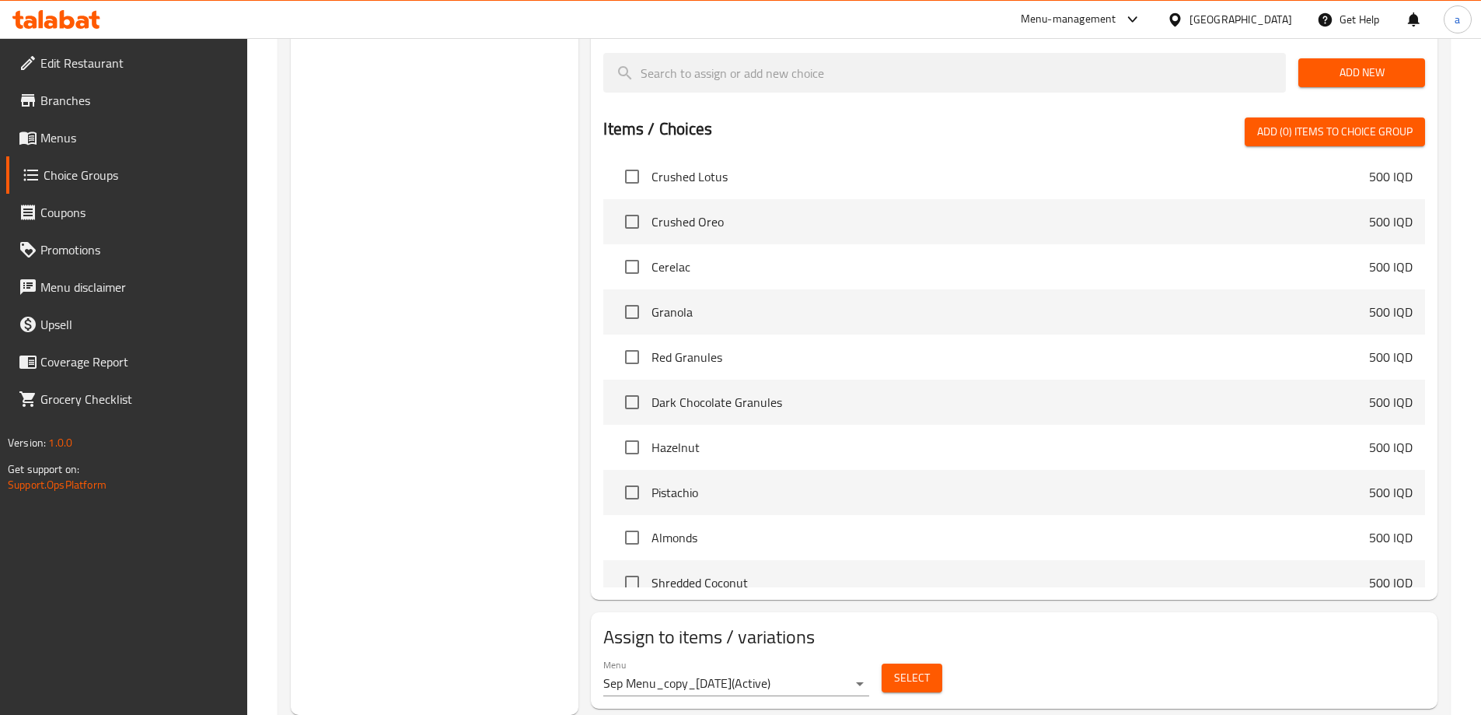
click at [914, 668] on span "Select" at bounding box center [912, 677] width 36 height 19
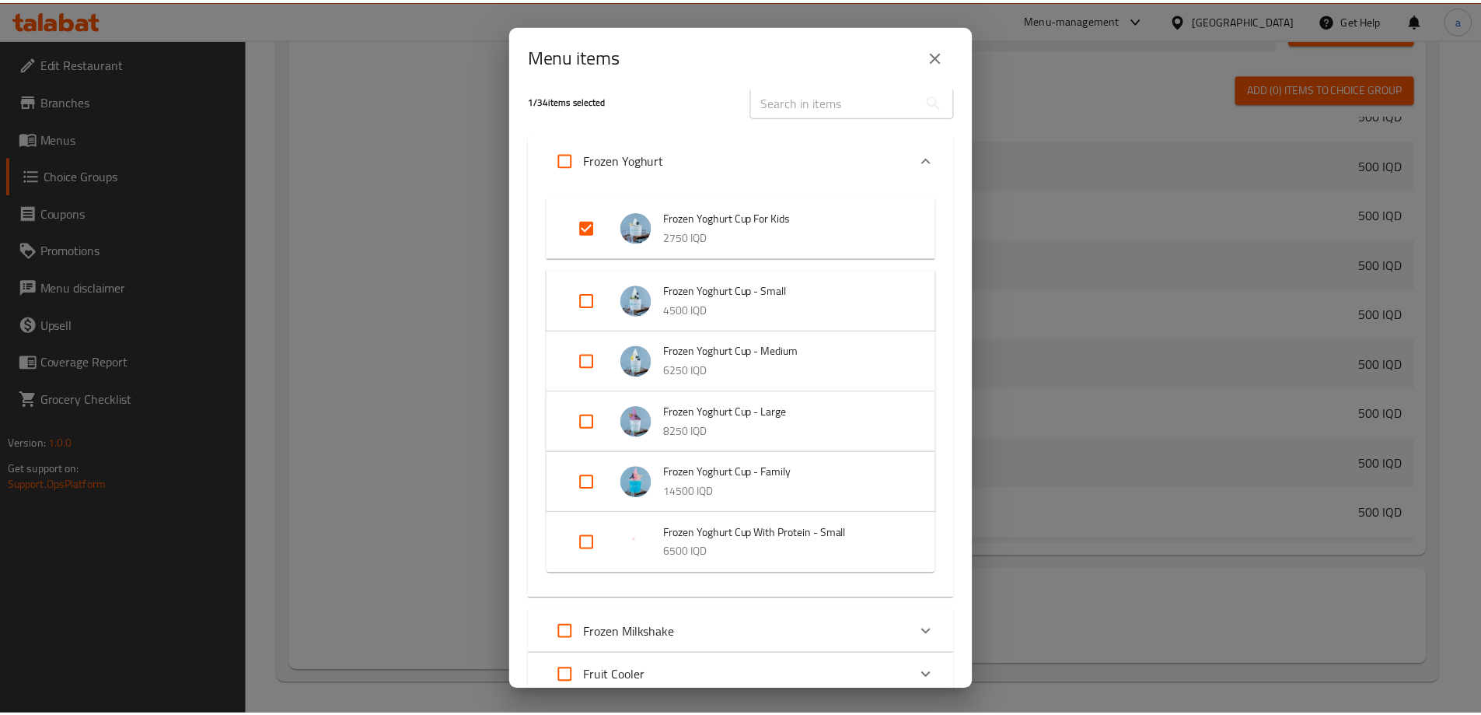
scroll to position [0, 0]
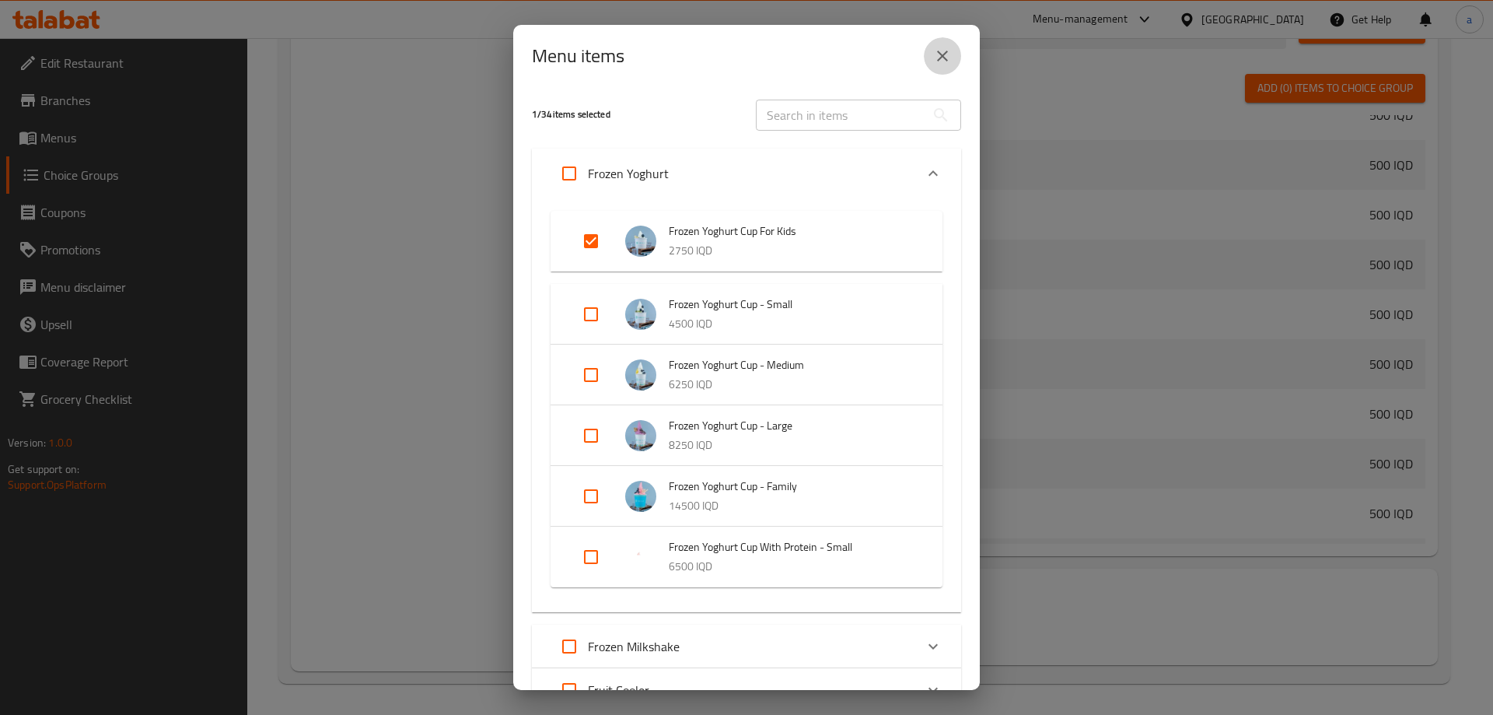
click at [945, 71] on button "close" at bounding box center [942, 55] width 37 height 37
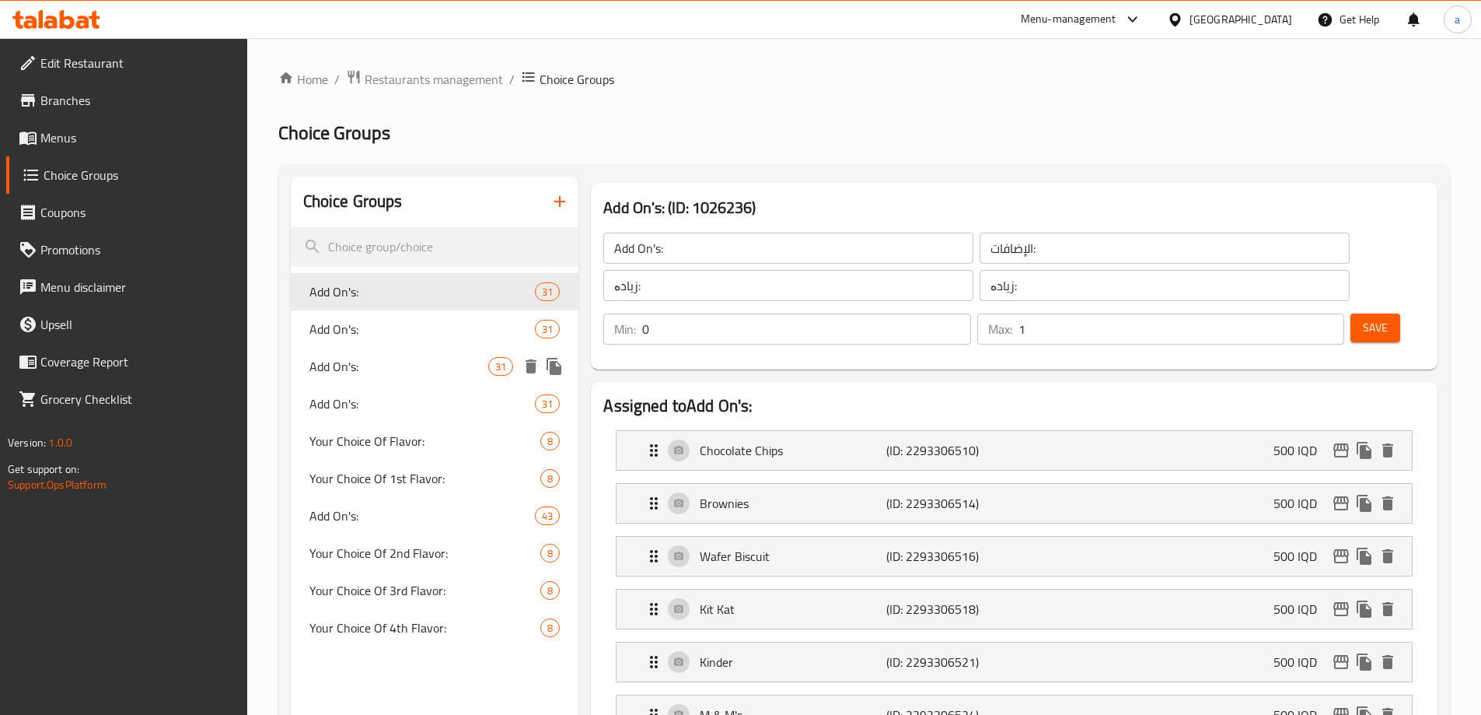
click at [425, 365] on span "Add On's:" at bounding box center [399, 366] width 180 height 19
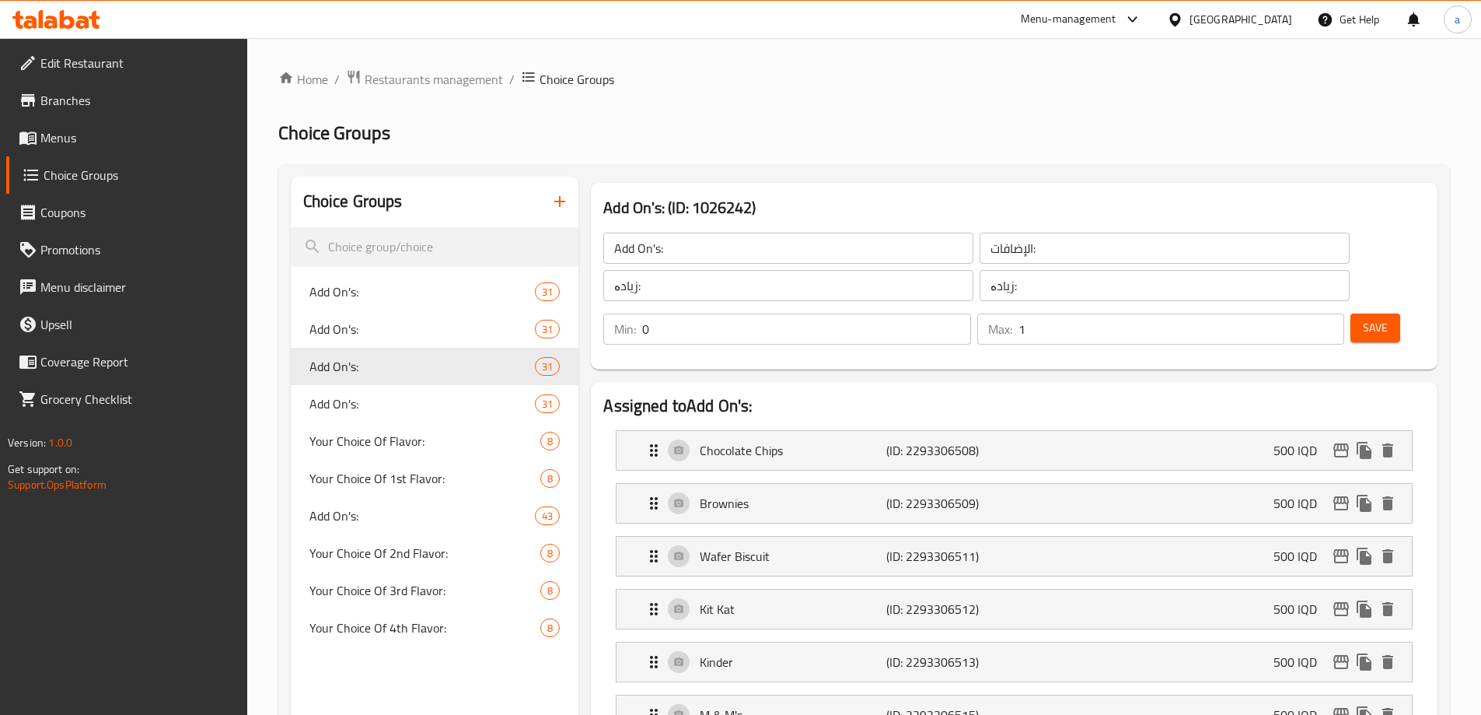
type input "3"
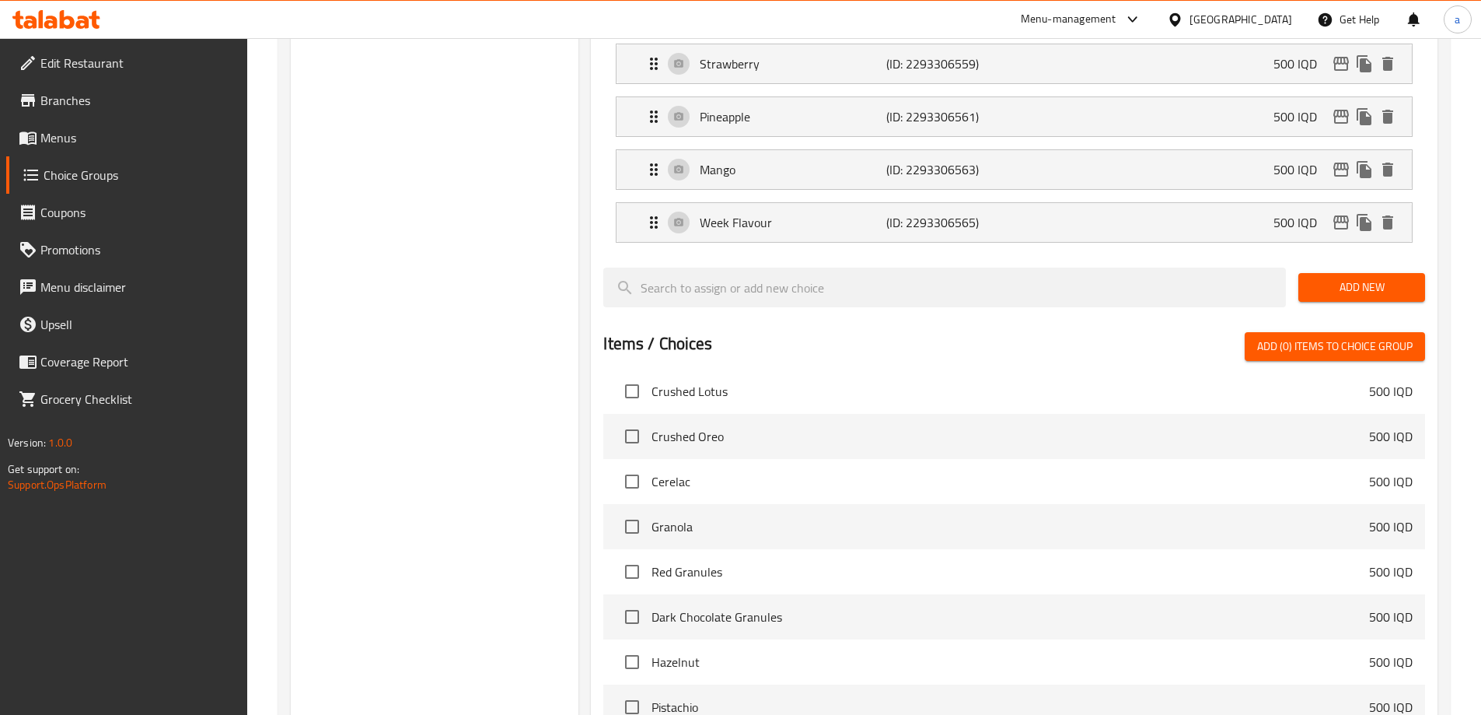
scroll to position [2029, 0]
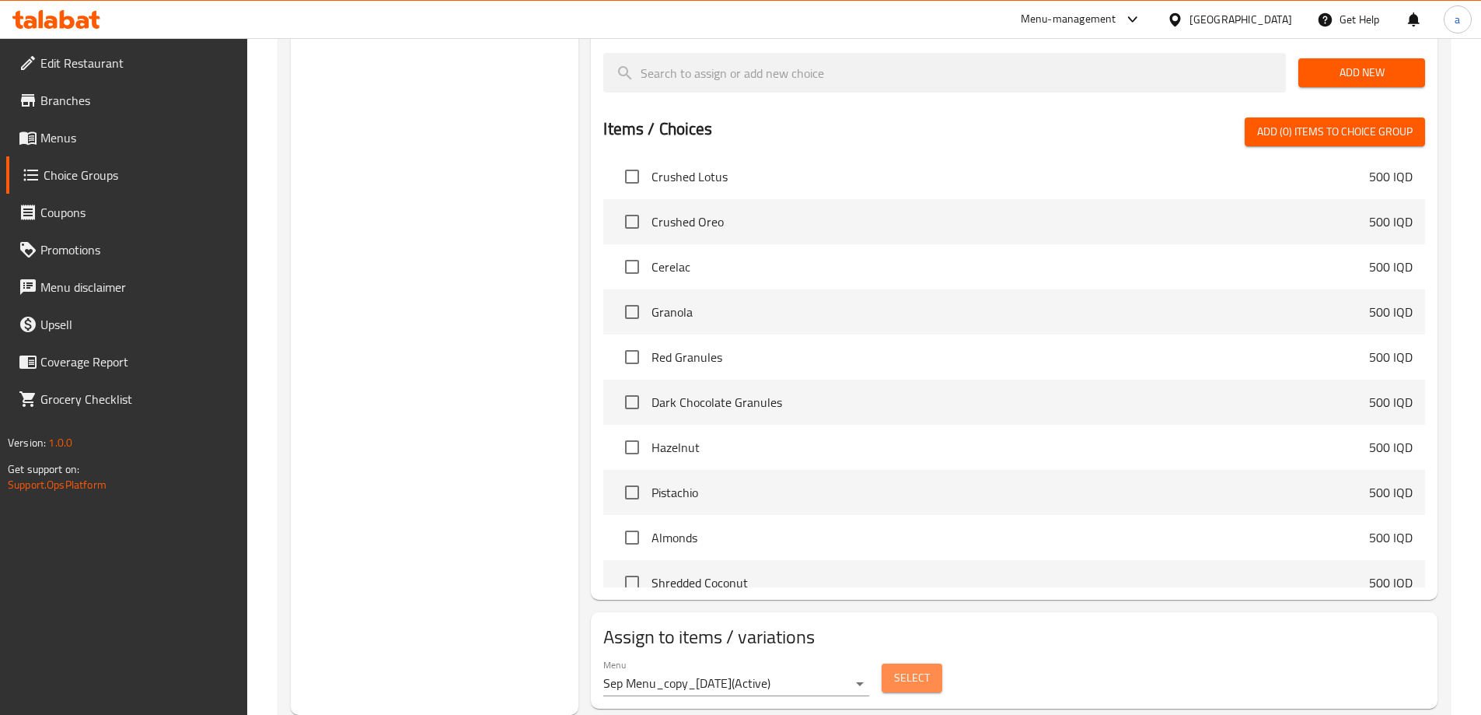
click at [923, 668] on span "Select" at bounding box center [912, 677] width 36 height 19
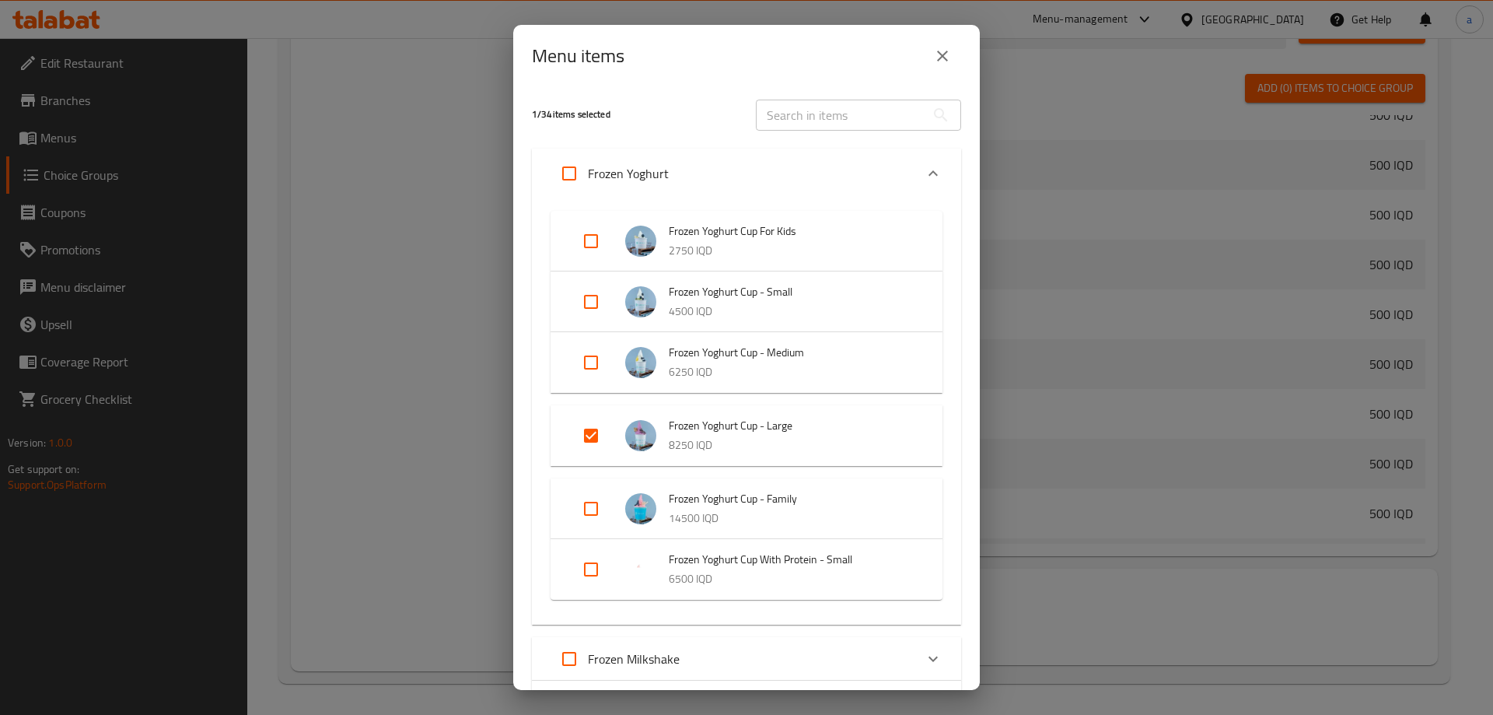
click at [955, 64] on button "close" at bounding box center [942, 55] width 37 height 37
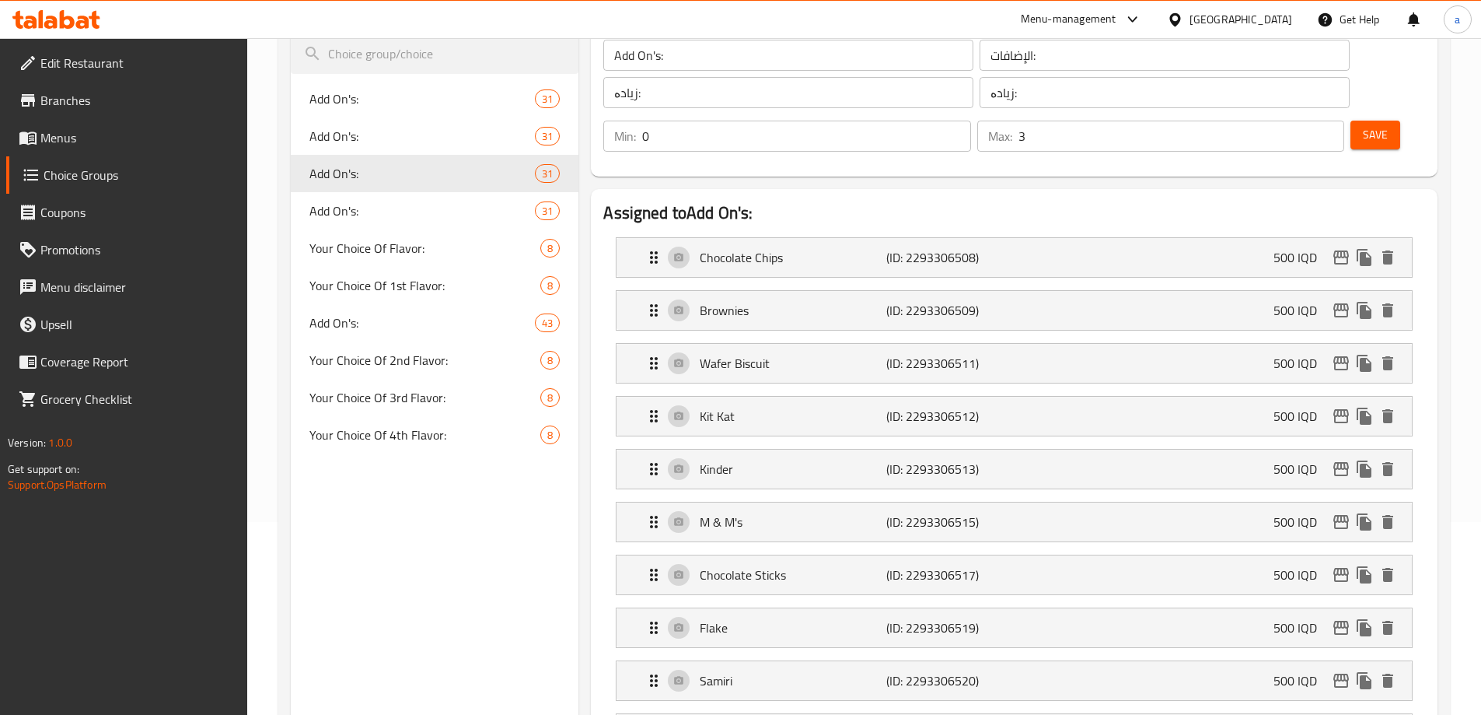
scroll to position [0, 0]
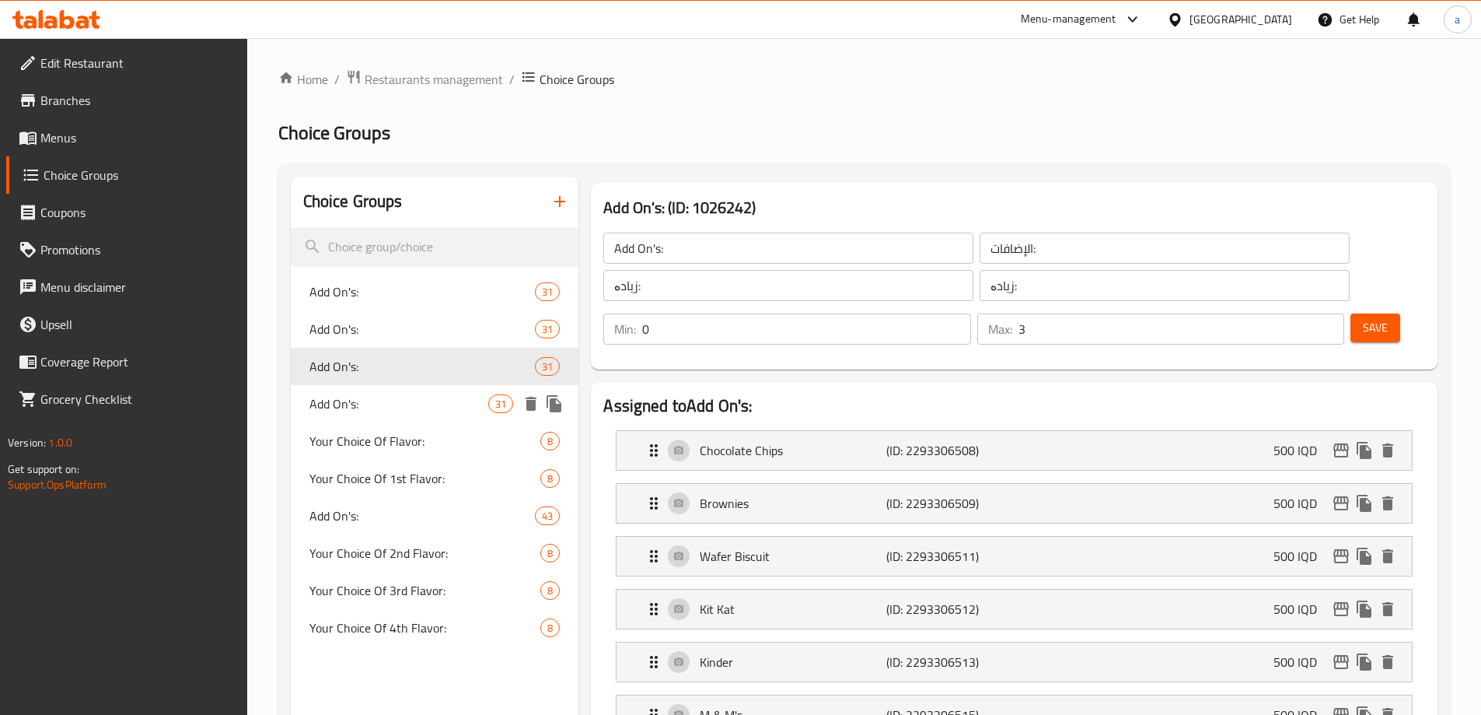
click at [428, 405] on span "Add On's:" at bounding box center [399, 403] width 180 height 19
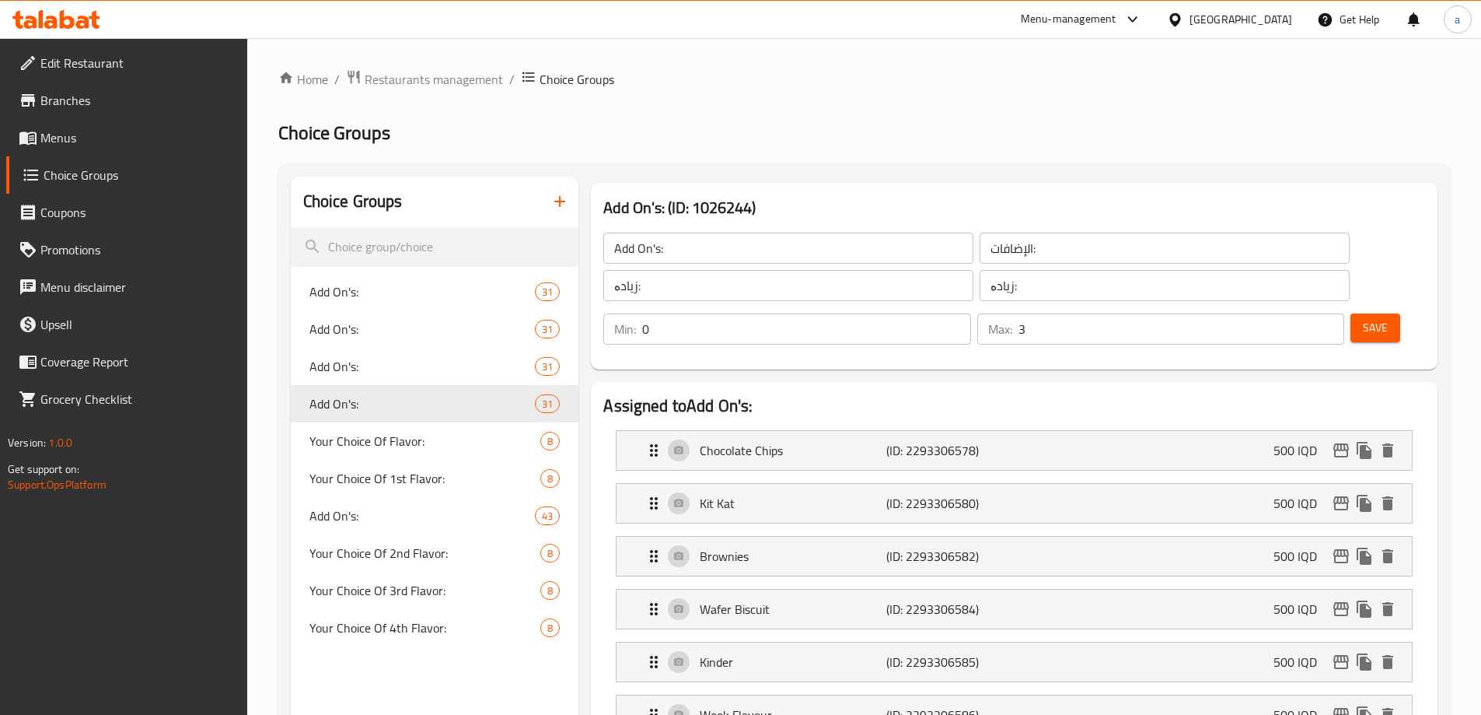
type input "Add On's:"
type input "4"
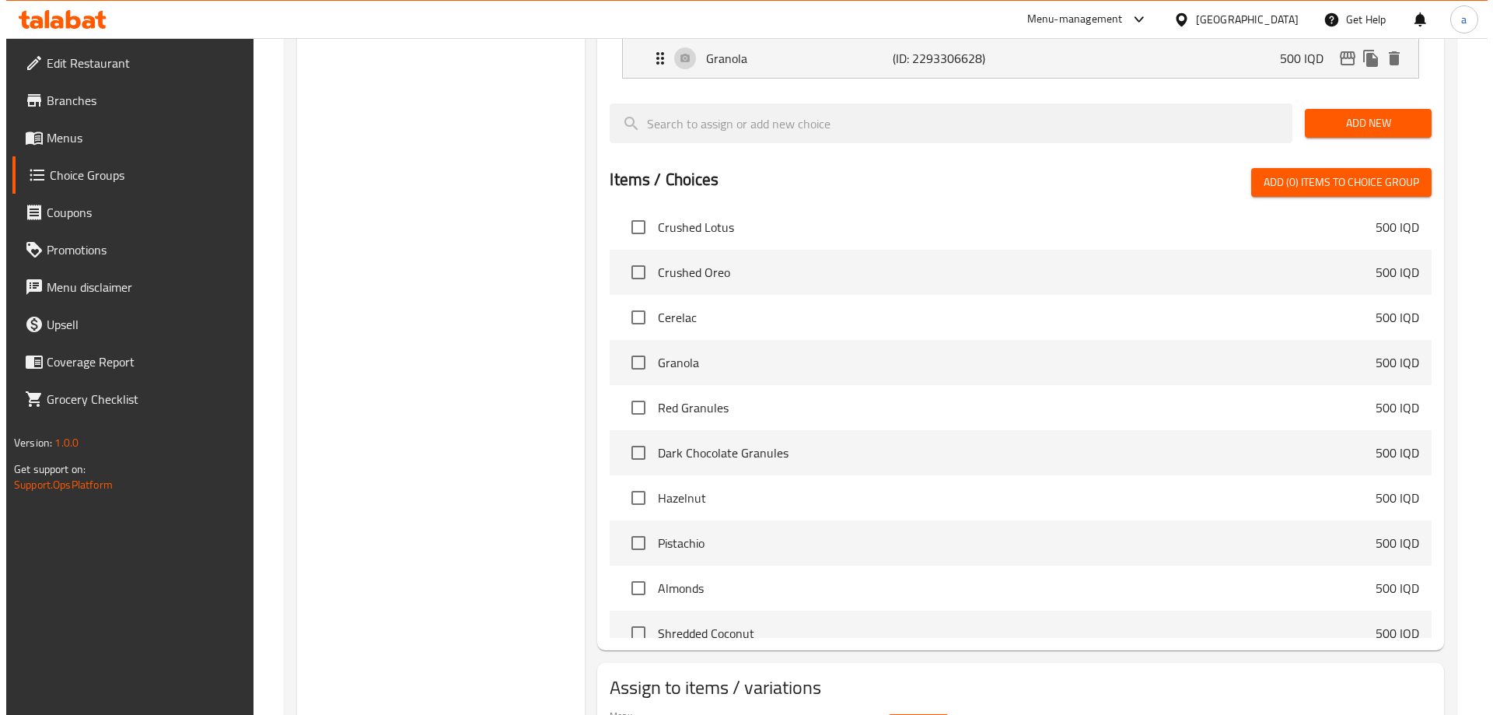
scroll to position [2029, 0]
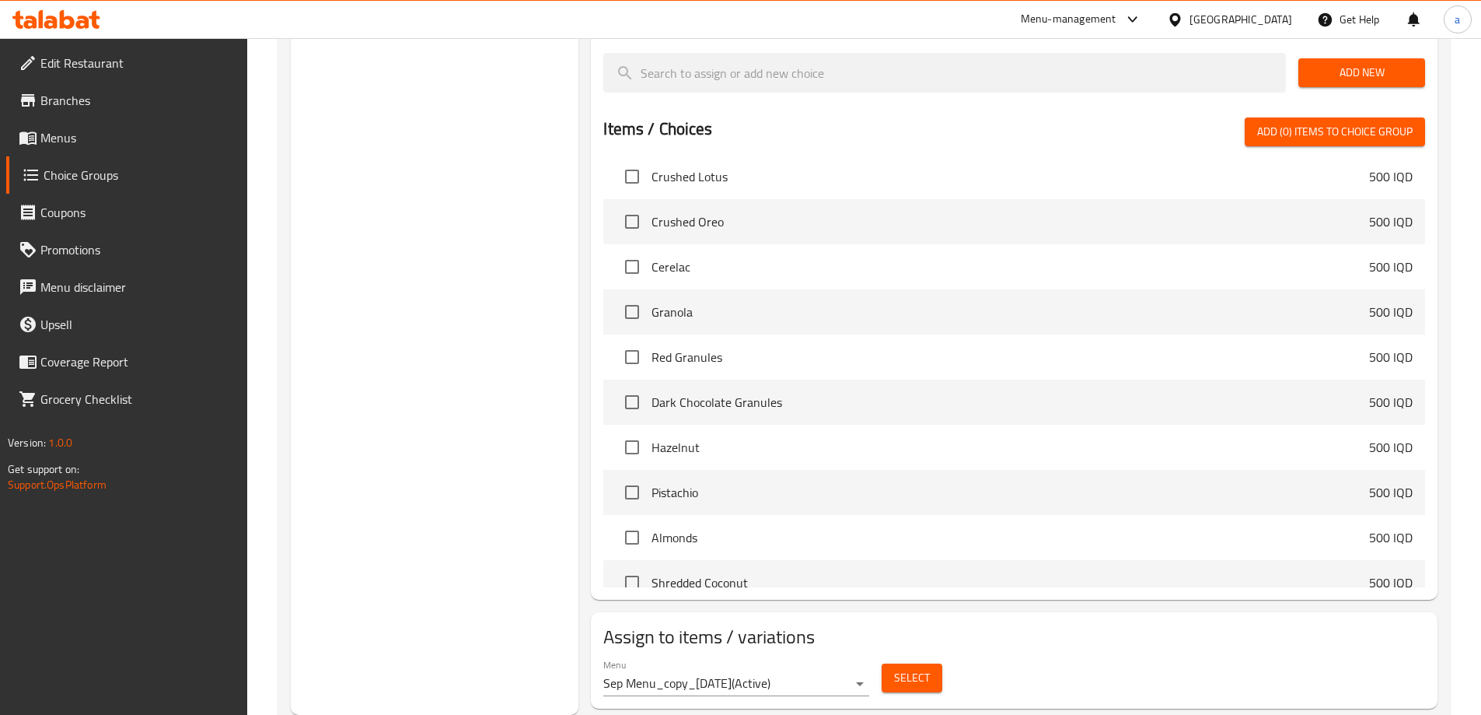
click at [904, 668] on span "Select" at bounding box center [912, 677] width 36 height 19
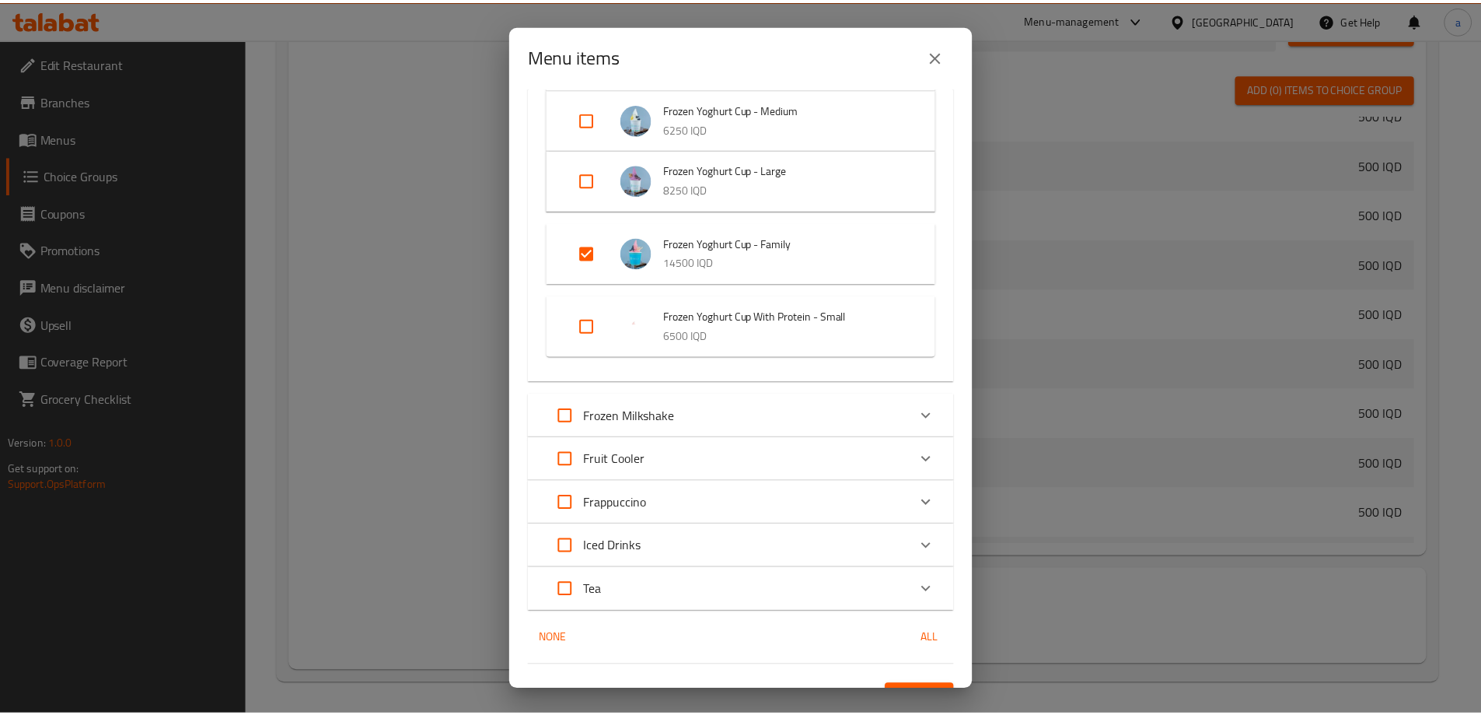
scroll to position [273, 0]
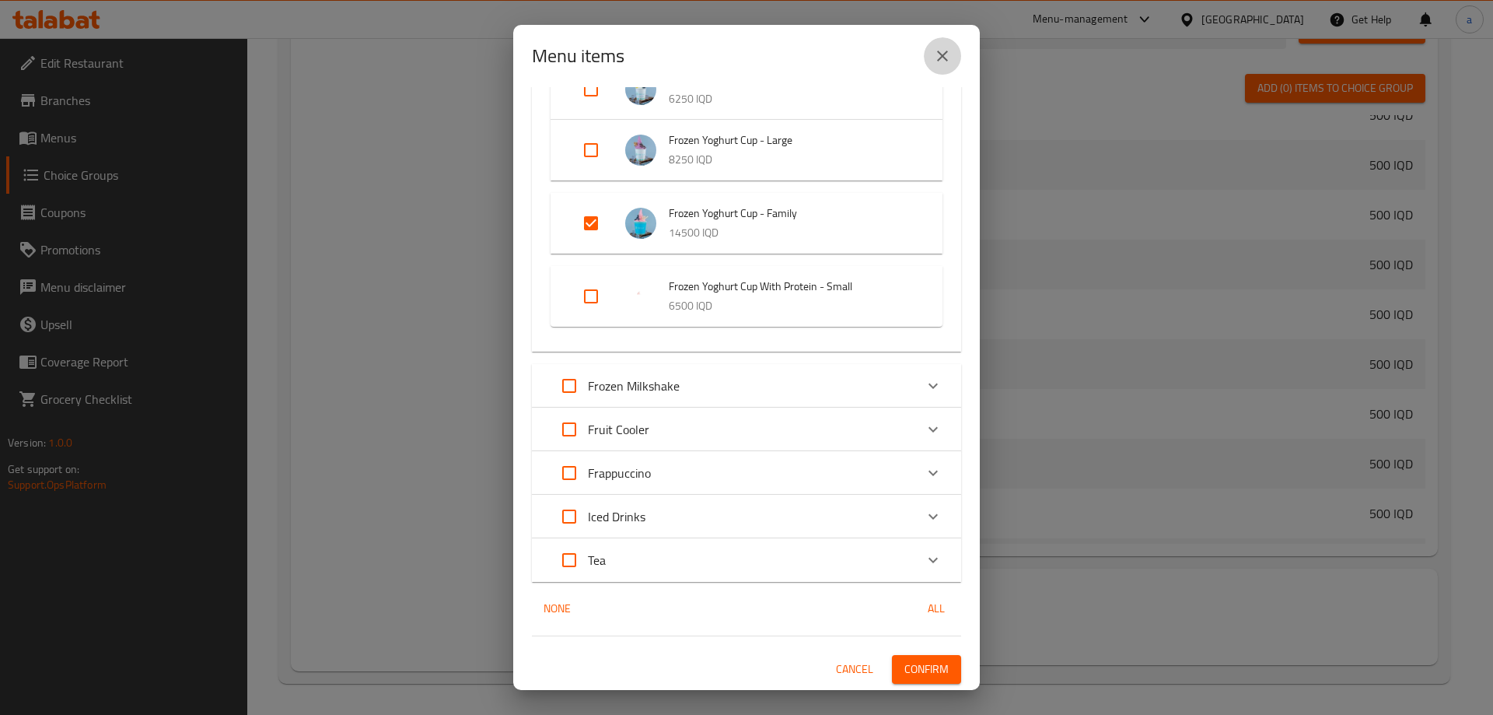
click at [959, 59] on button "close" at bounding box center [942, 55] width 37 height 37
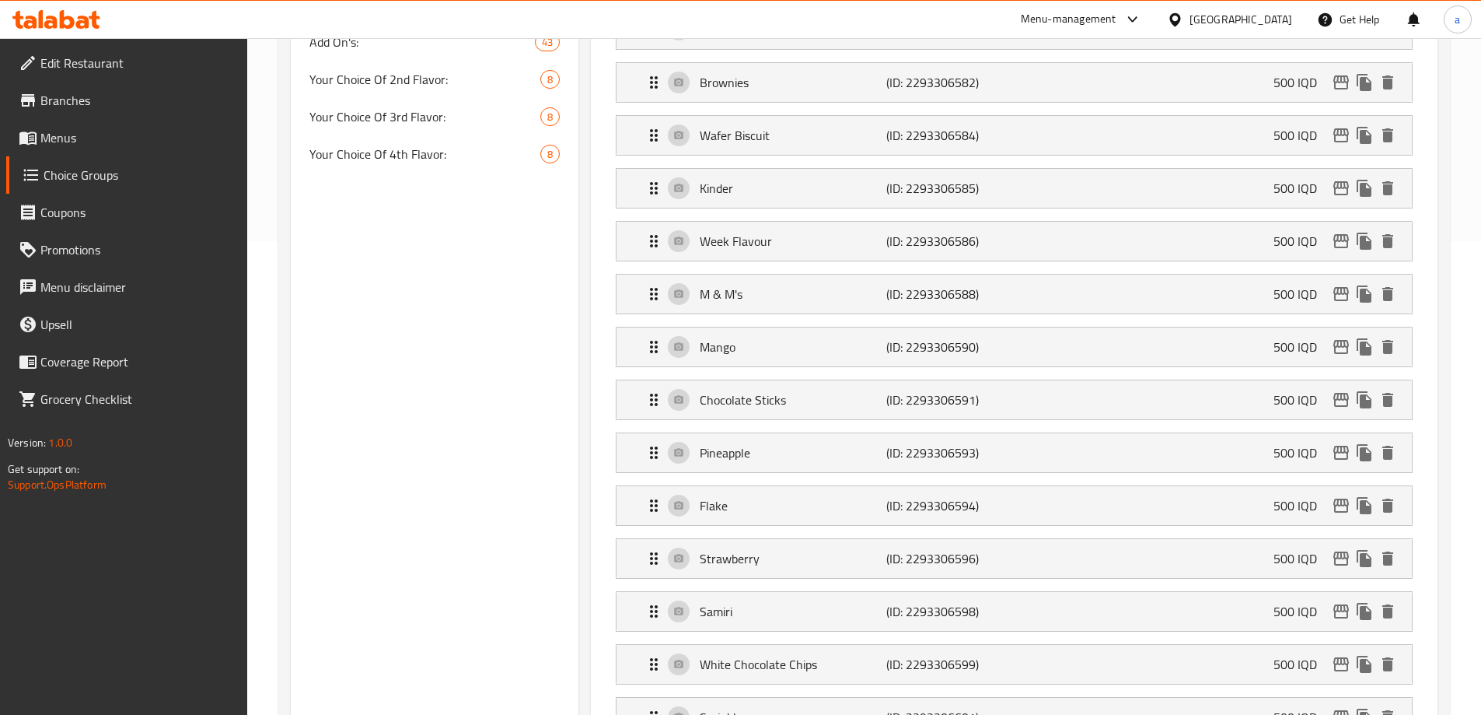
scroll to position [0, 0]
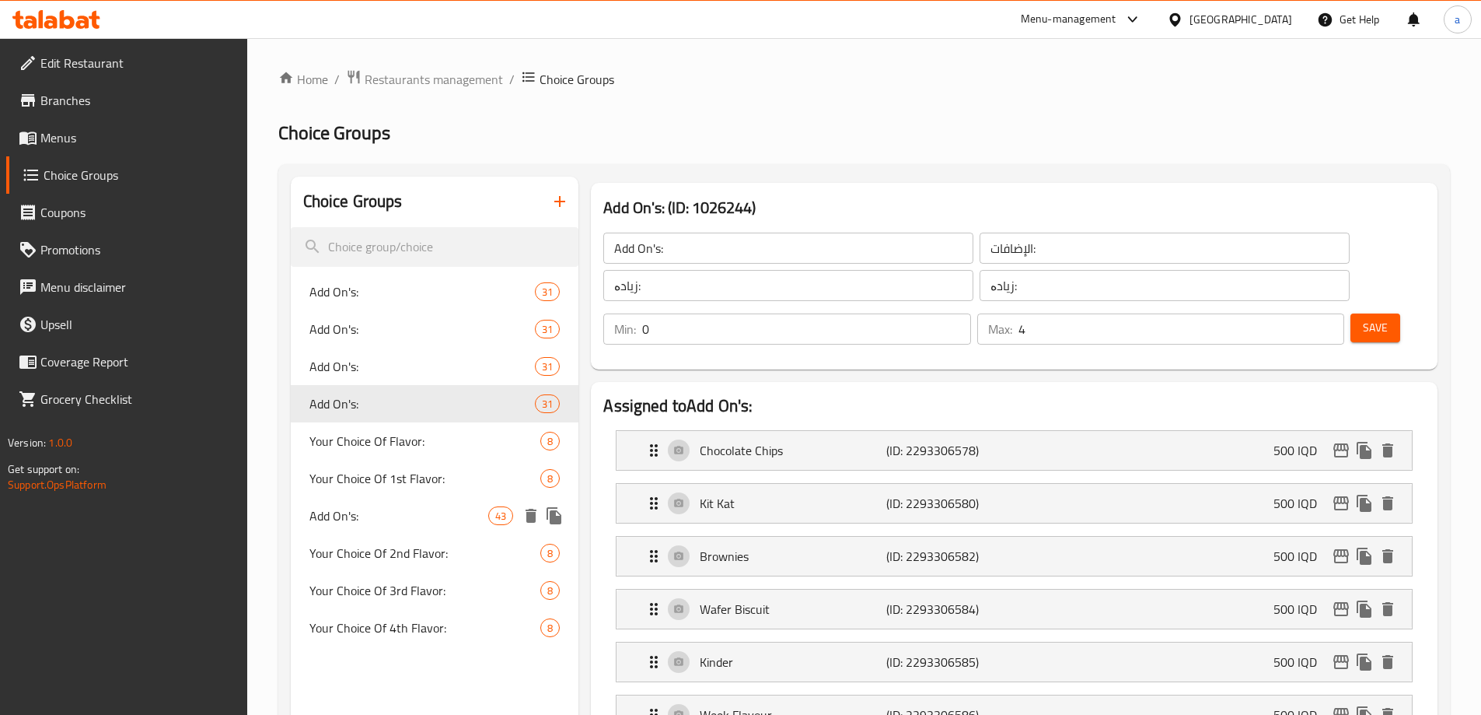
click at [460, 534] on div "Your Choice Of 2nd Flavor: 8" at bounding box center [435, 552] width 288 height 37
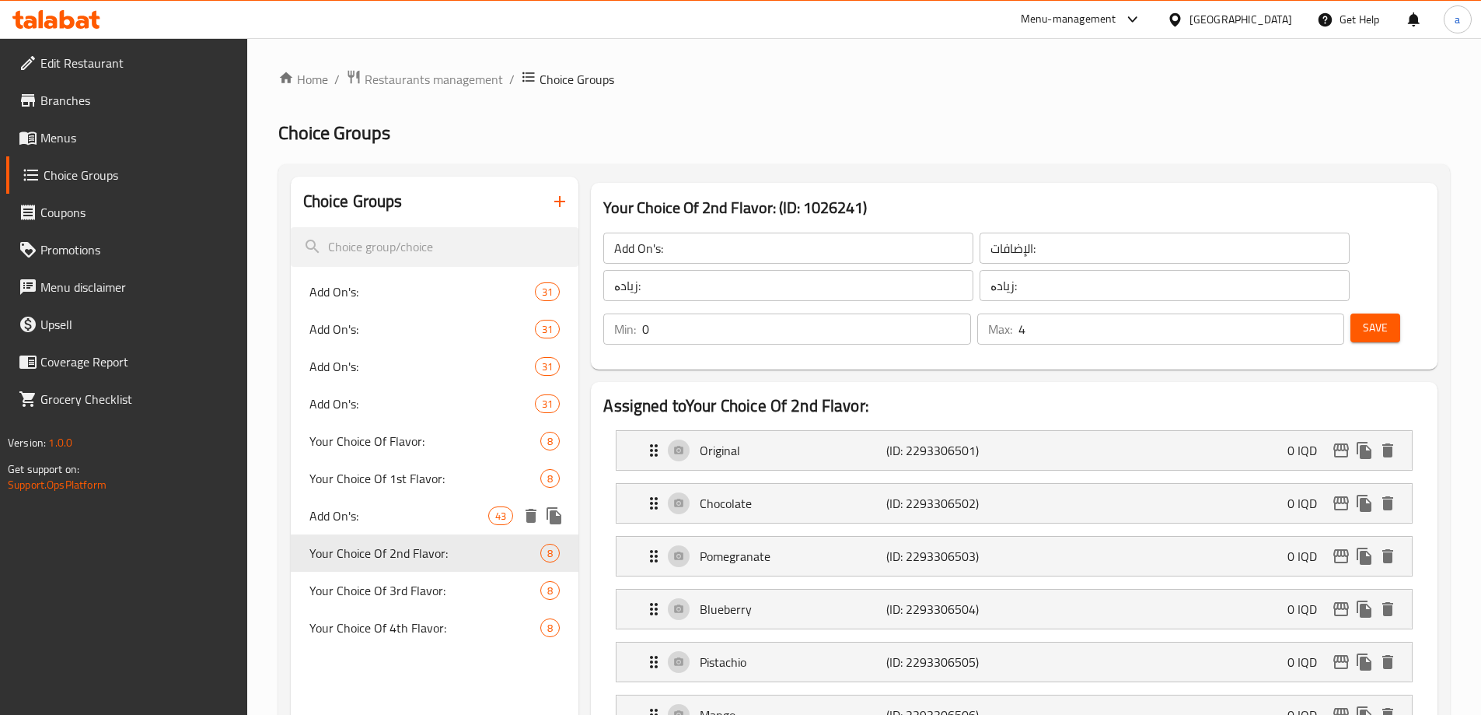
type input "Your Choice Of 2nd Flavor:"
type input "إختيارك من النكهة الثانية:"
type input "هەڵبژاردنت لە تامی دووەم:"
type input "1"
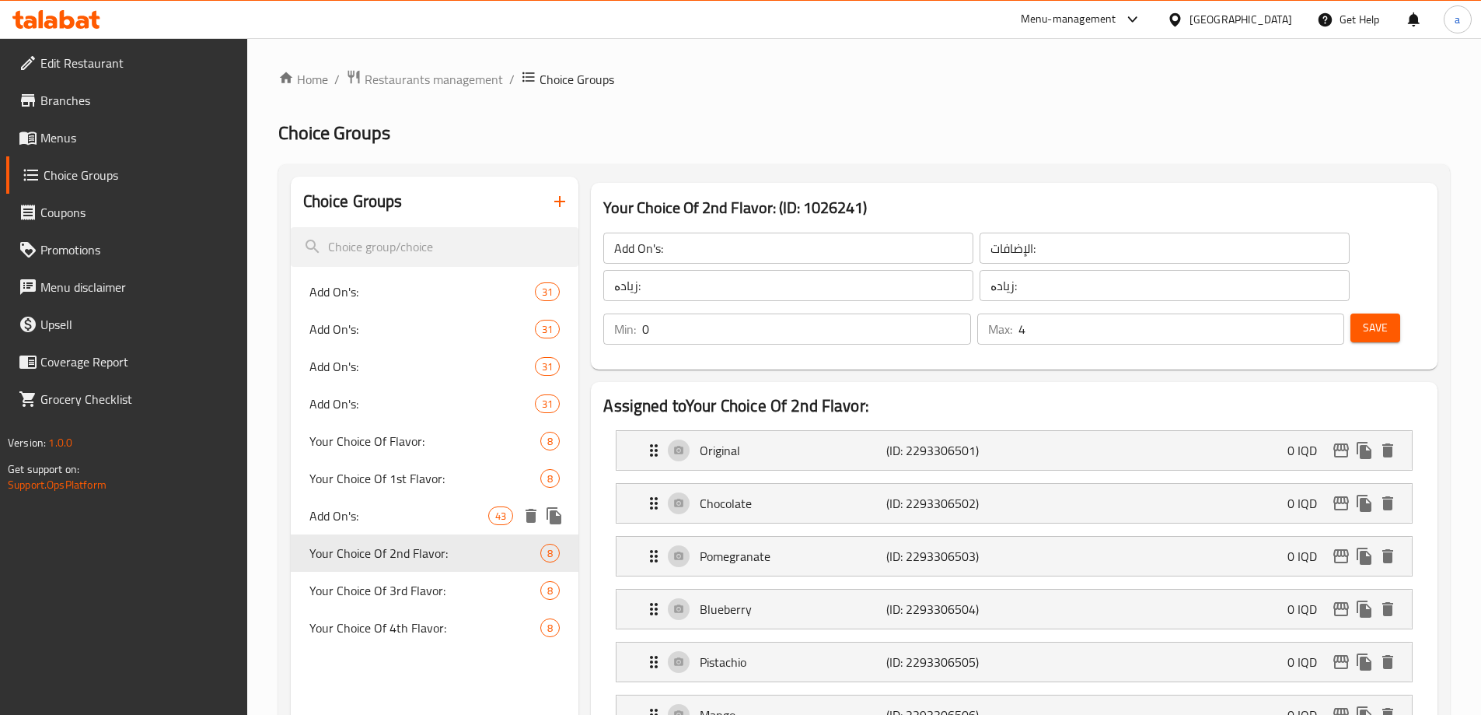
type input "1"
click at [470, 524] on span "Add On's:" at bounding box center [399, 515] width 180 height 19
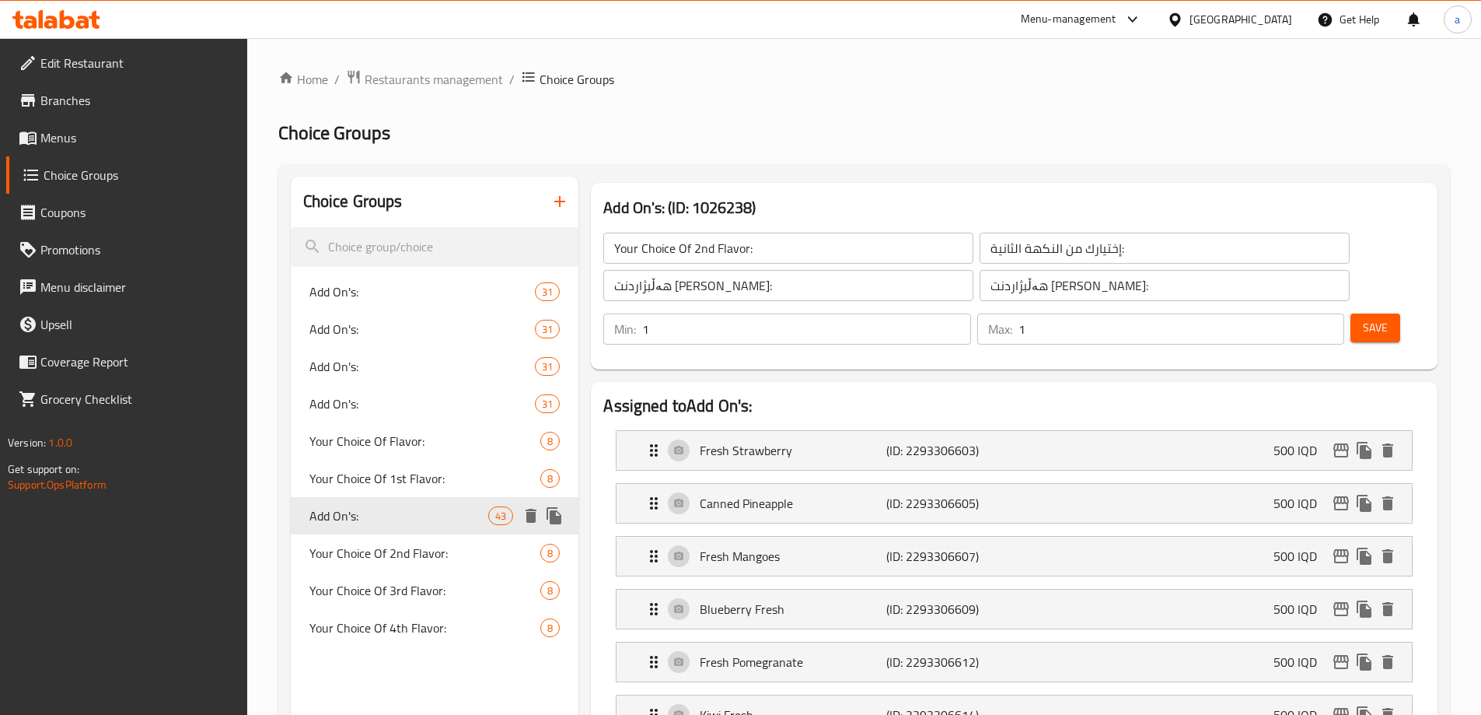
type input "Add On's:"
type input "الإضافات:"
type input "زیادە:"
type input "0"
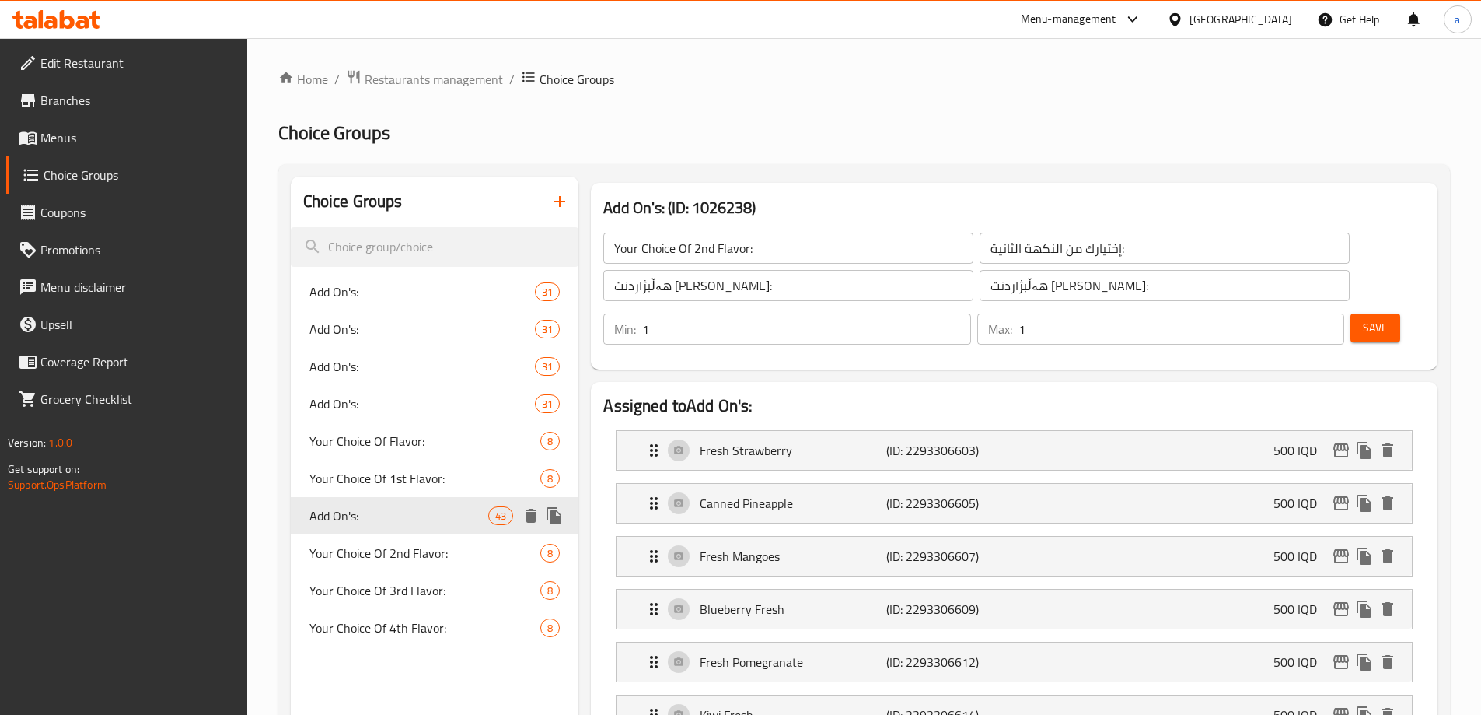
type input "0"
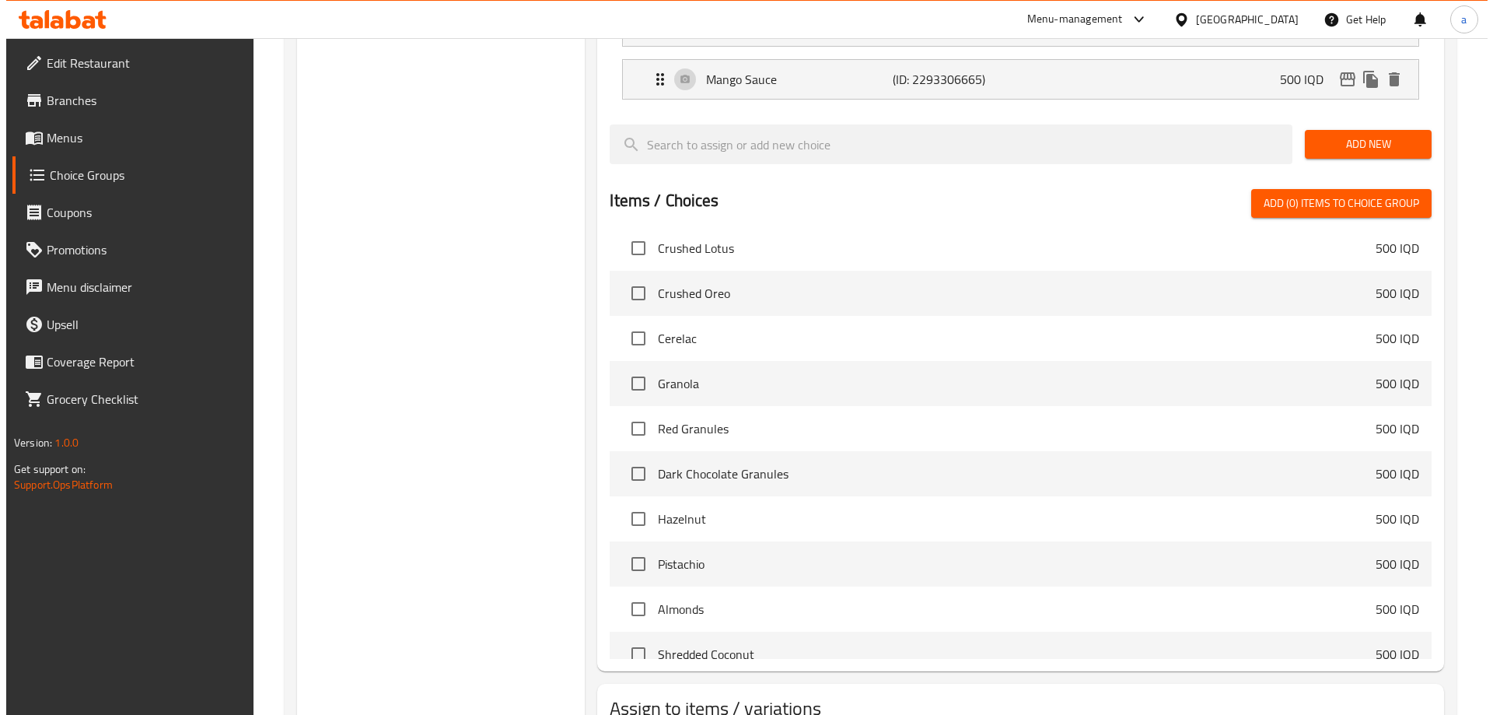
scroll to position [2663, 0]
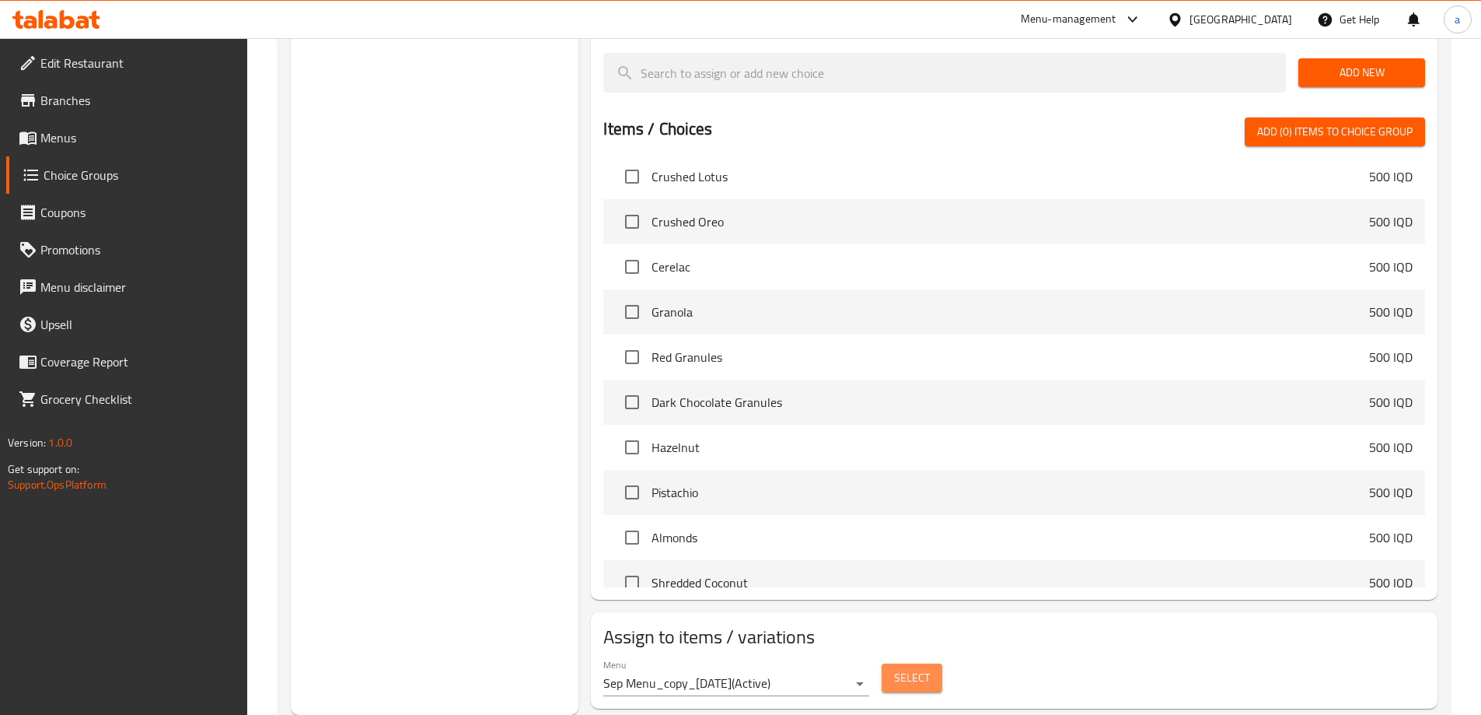
click at [887, 663] on button "Select" at bounding box center [912, 677] width 61 height 29
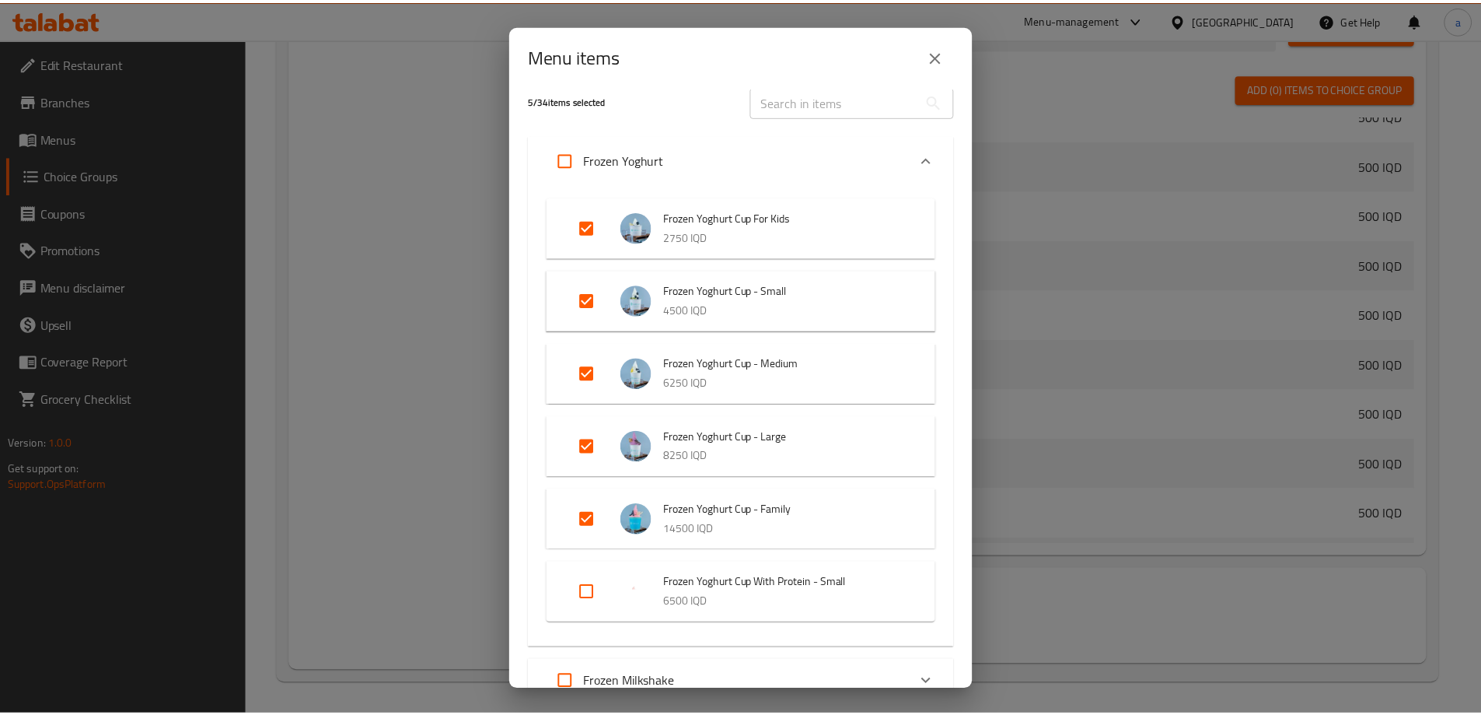
scroll to position [0, 0]
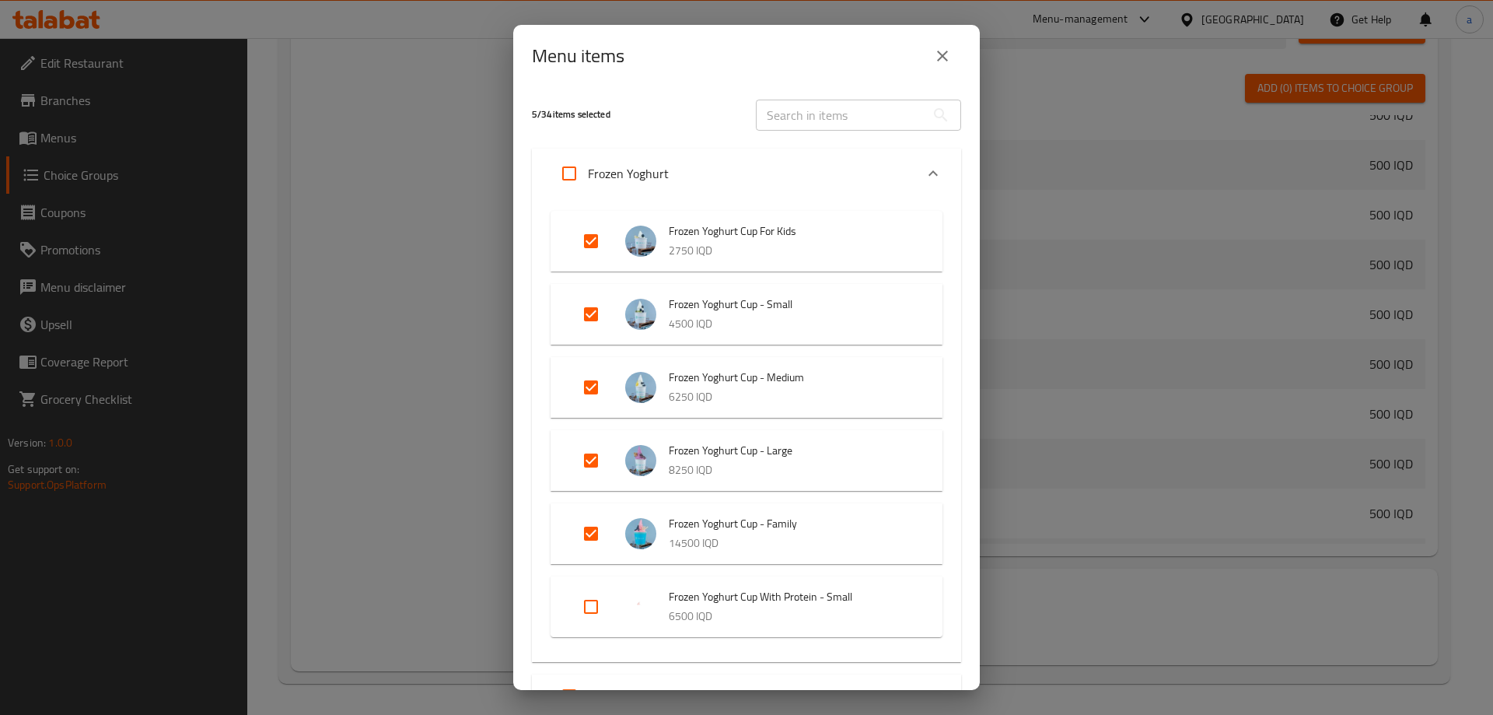
click at [940, 66] on button "close" at bounding box center [942, 55] width 37 height 37
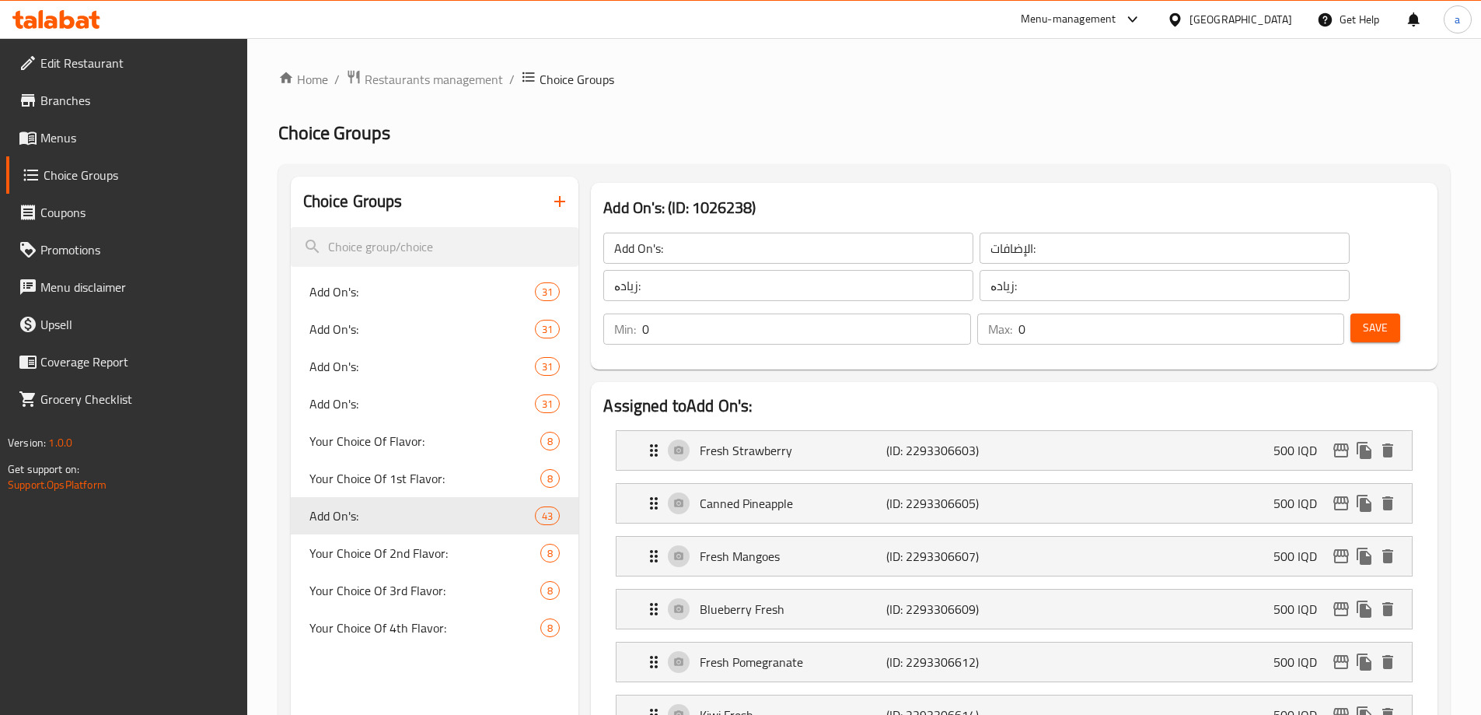
click at [547, 194] on button "button" at bounding box center [559, 201] width 37 height 37
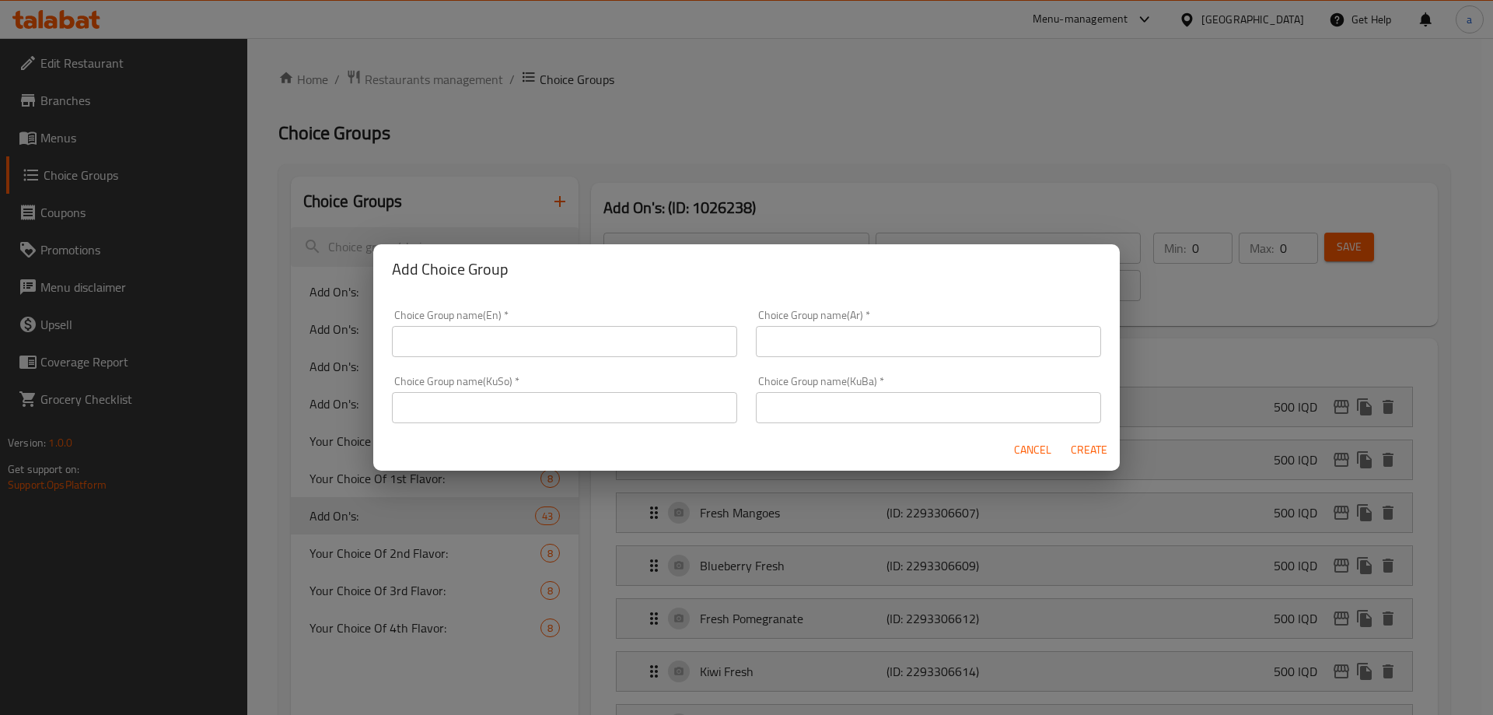
click at [488, 339] on input "text" at bounding box center [564, 341] width 345 height 31
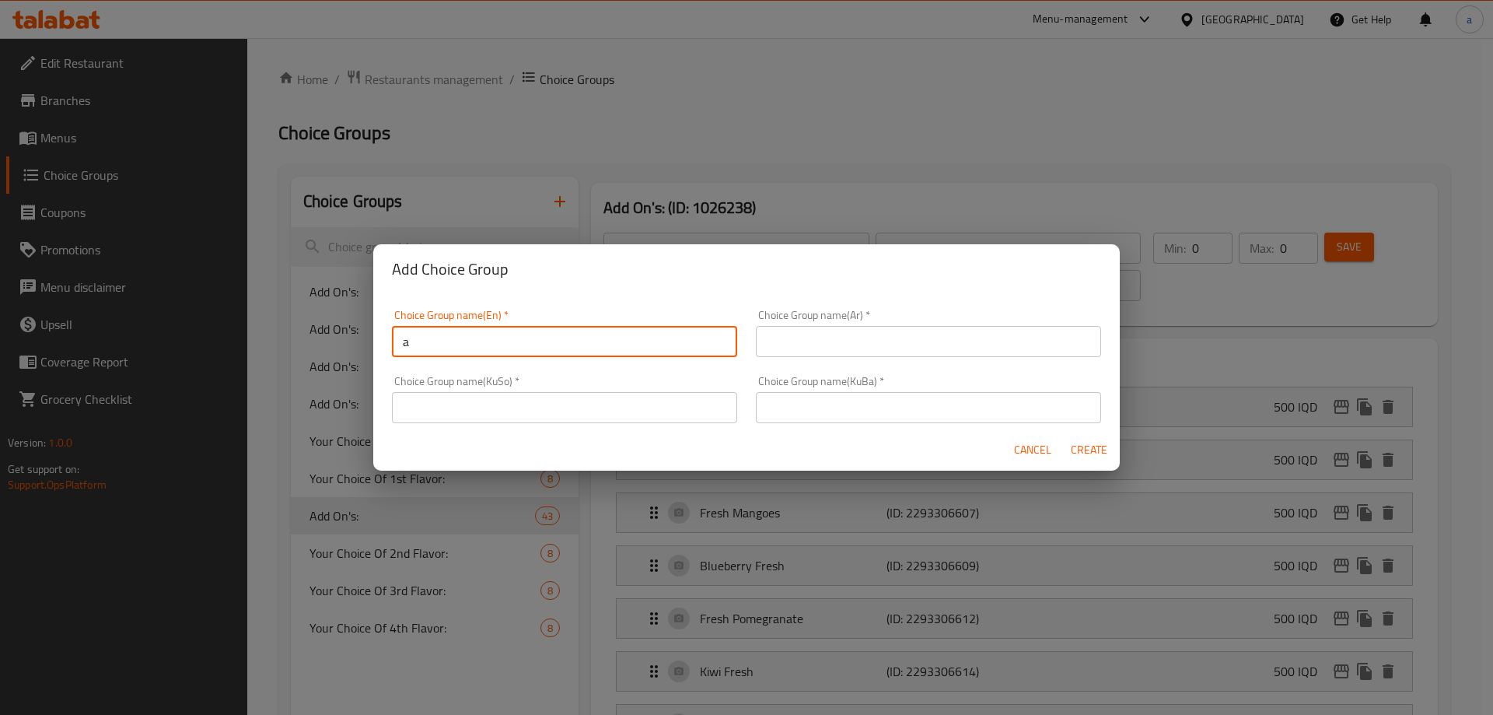
type input "Add On's:"
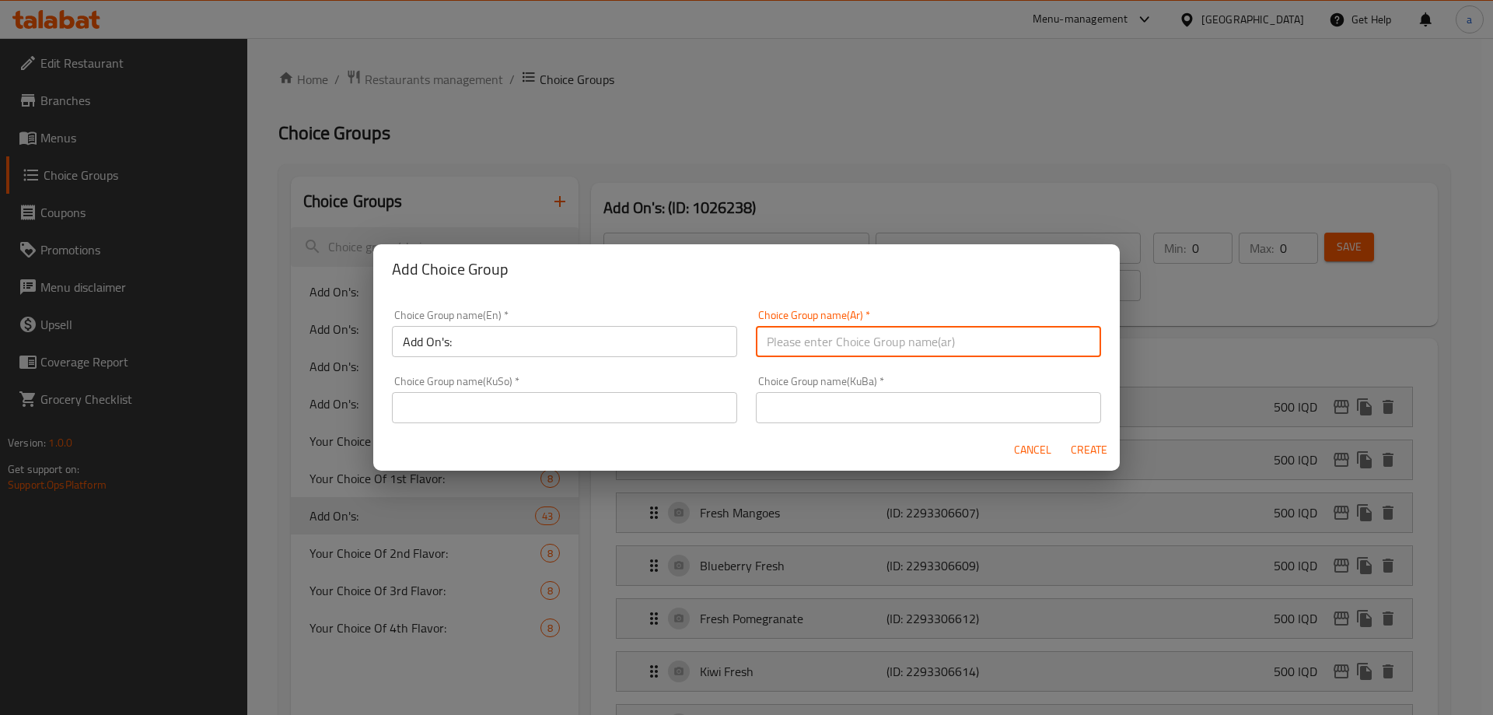
click at [805, 348] on input "text" at bounding box center [928, 341] width 345 height 31
type input "الإضافات:"
click at [678, 414] on input "text" at bounding box center [564, 407] width 345 height 31
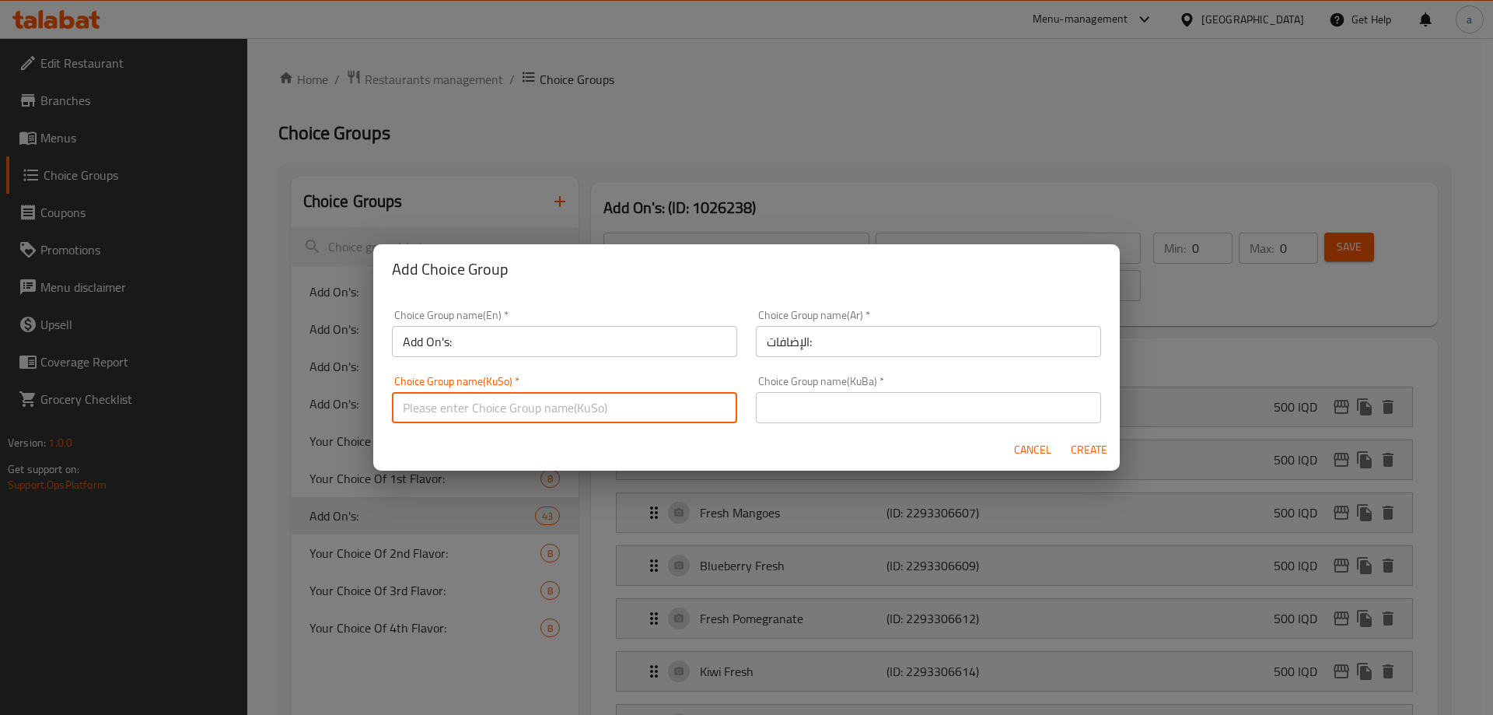
type input "زیادکردن :"
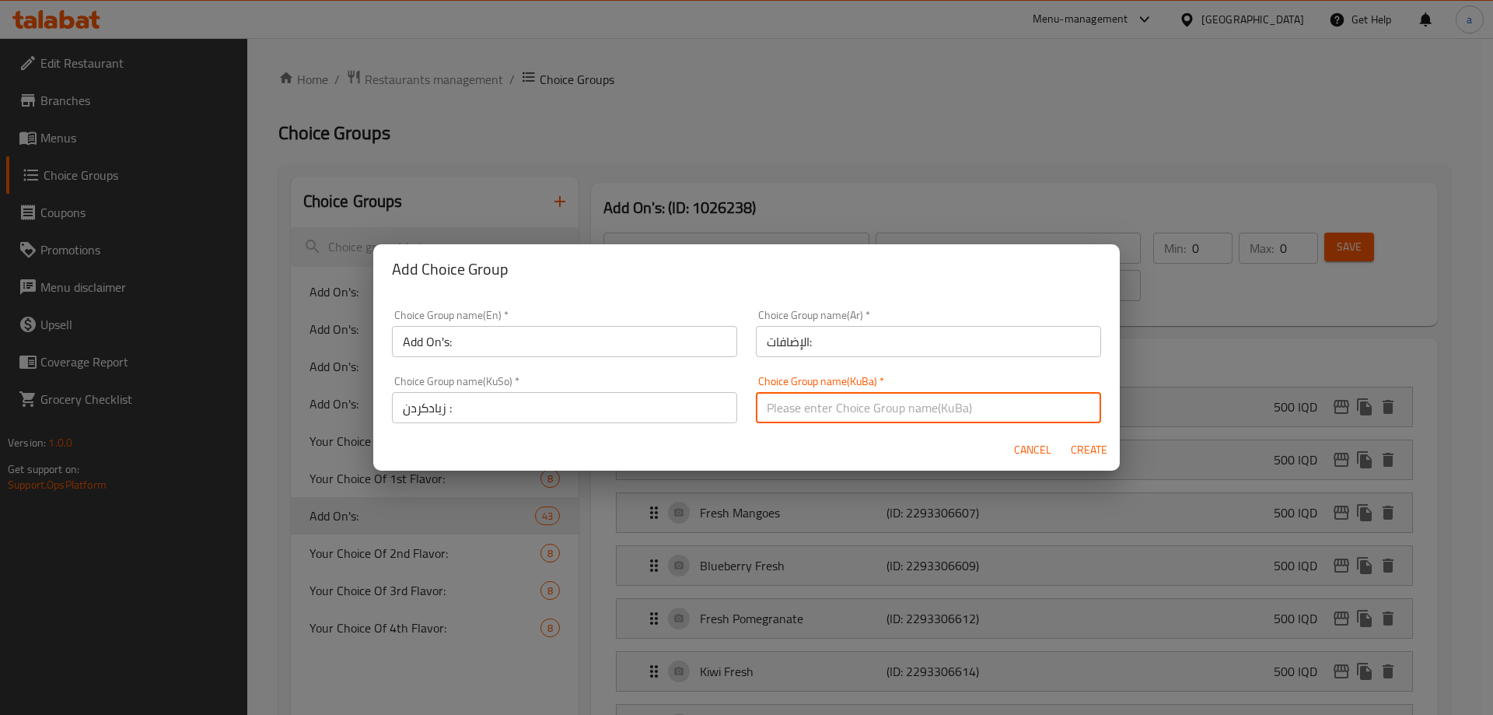
click at [757, 419] on input "text" at bounding box center [928, 407] width 345 height 31
type input "زیادە:"
drag, startPoint x: 809, startPoint y: 400, endPoint x: 694, endPoint y: 403, distance: 115.1
click at [694, 403] on div "Choice Group name(En)   * Add On's: Choice Group name(En) * Choice Group name(A…" at bounding box center [747, 366] width 728 height 132
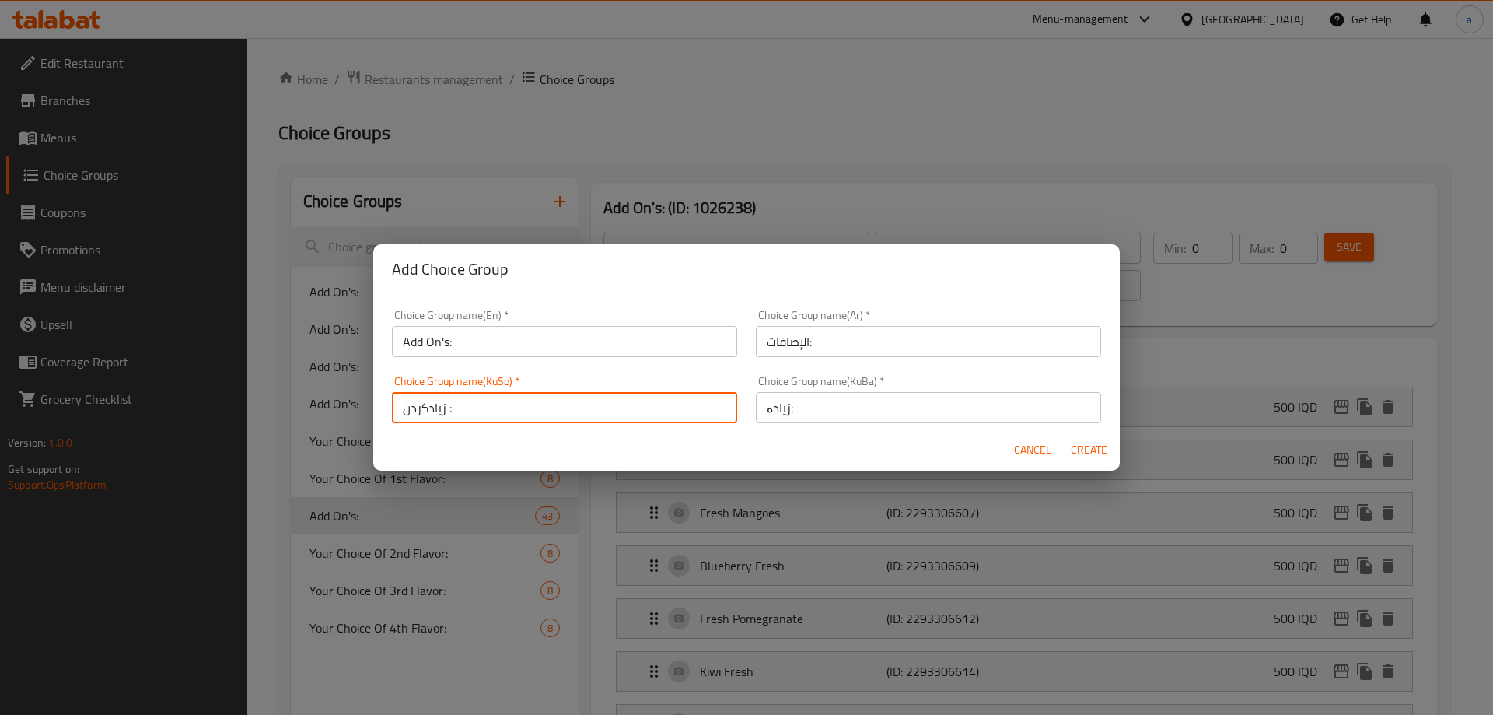
drag, startPoint x: 428, startPoint y: 409, endPoint x: 397, endPoint y: 410, distance: 31.9
click at [397, 410] on input "زیادکردن :" at bounding box center [564, 407] width 345 height 31
paste input "زیادە"
type input "زیادە:"
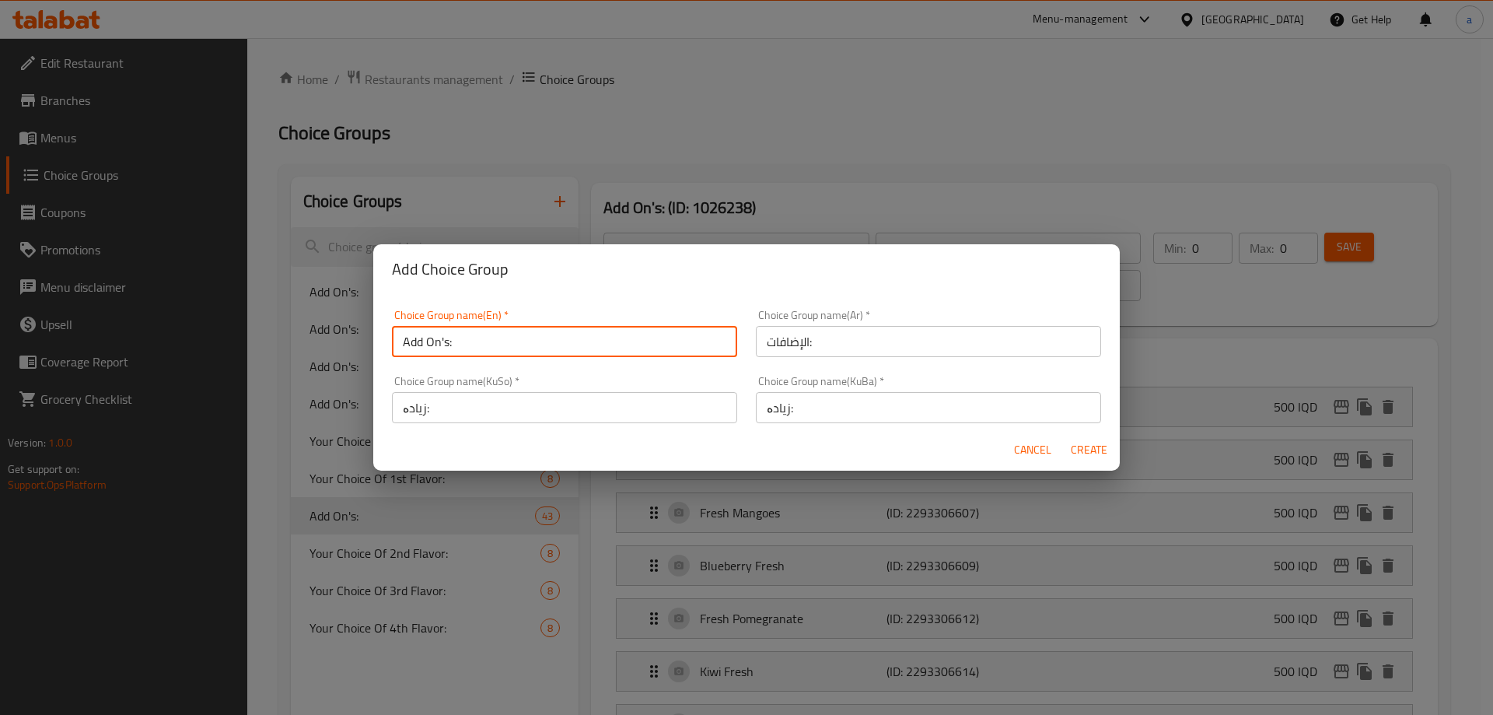
click at [435, 346] on input "Add On's:" at bounding box center [564, 341] width 345 height 31
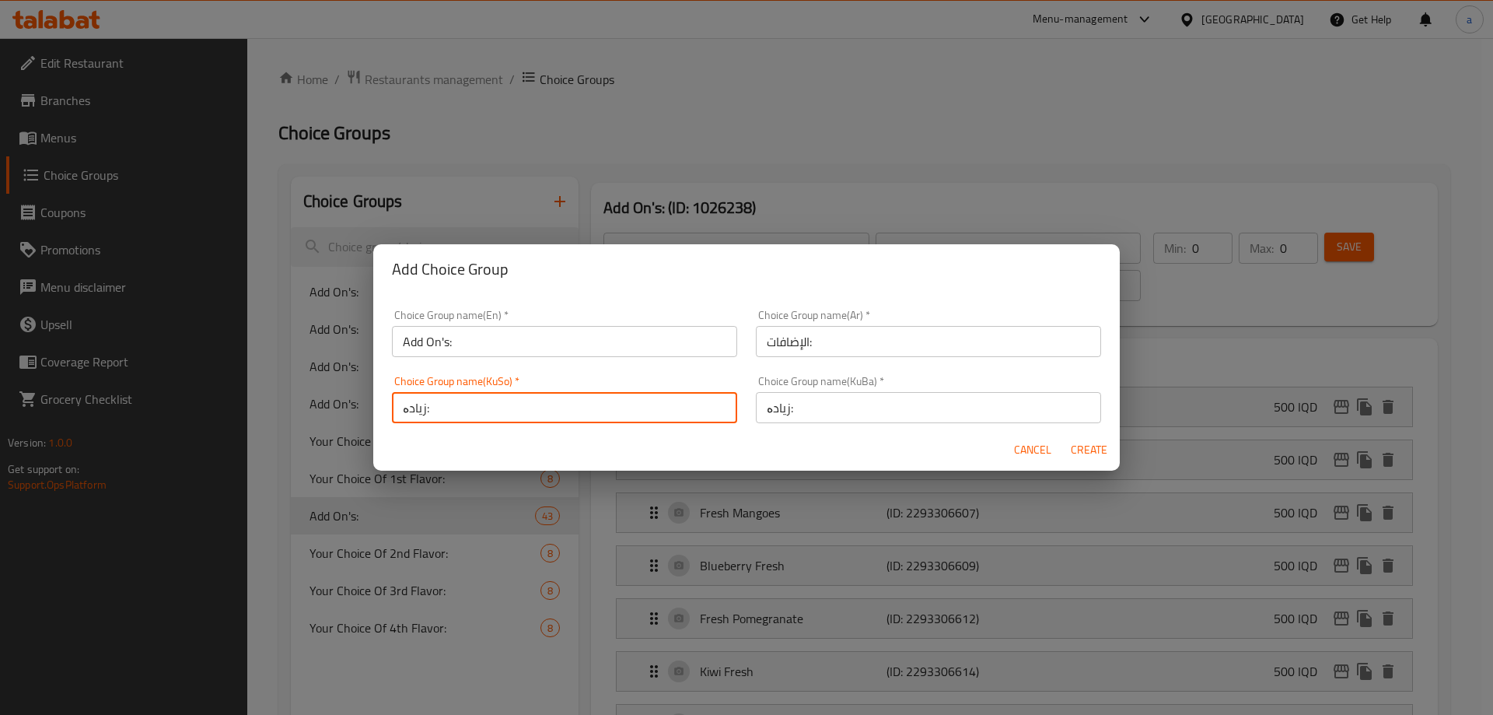
drag, startPoint x: 454, startPoint y: 393, endPoint x: 381, endPoint y: 397, distance: 73.2
click at [381, 397] on div "Choice Group name(En)   * Add On's: Choice Group name(En) * Choice Group name(A…" at bounding box center [746, 361] width 746 height 135
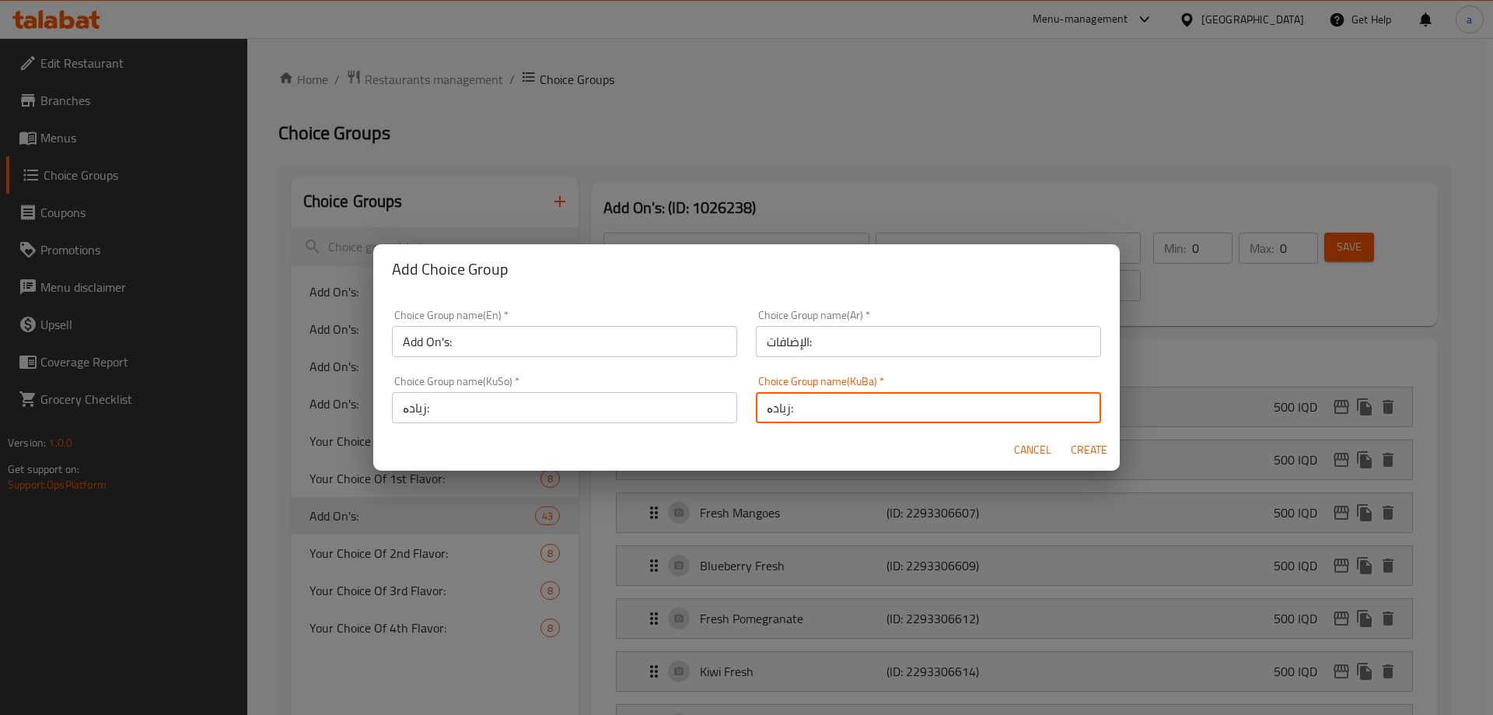
scroll to position [3, 0]
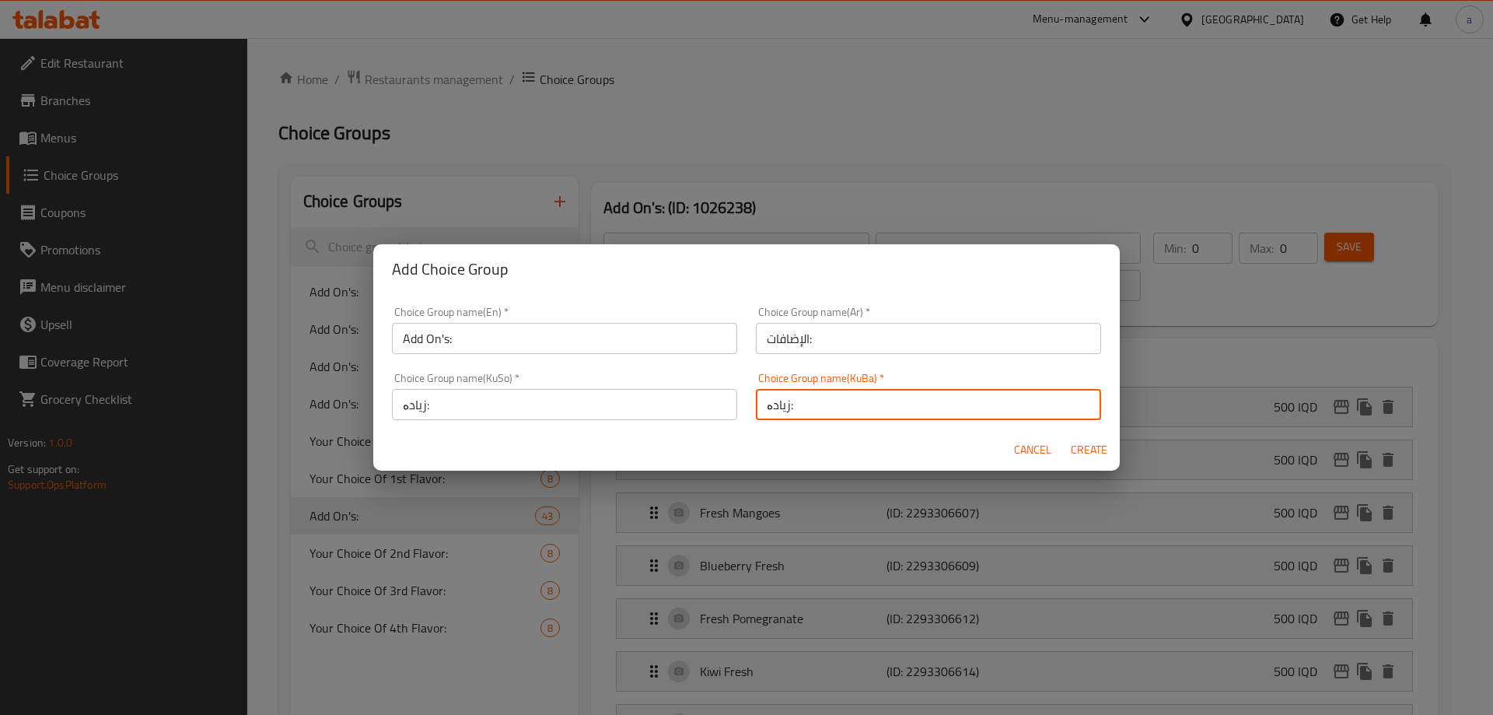
drag, startPoint x: 889, startPoint y: 404, endPoint x: 694, endPoint y: 421, distance: 195.9
click at [694, 421] on div "Choice Group name(En)   * Add On's: Choice Group name(En) * Choice Group name(A…" at bounding box center [747, 363] width 728 height 132
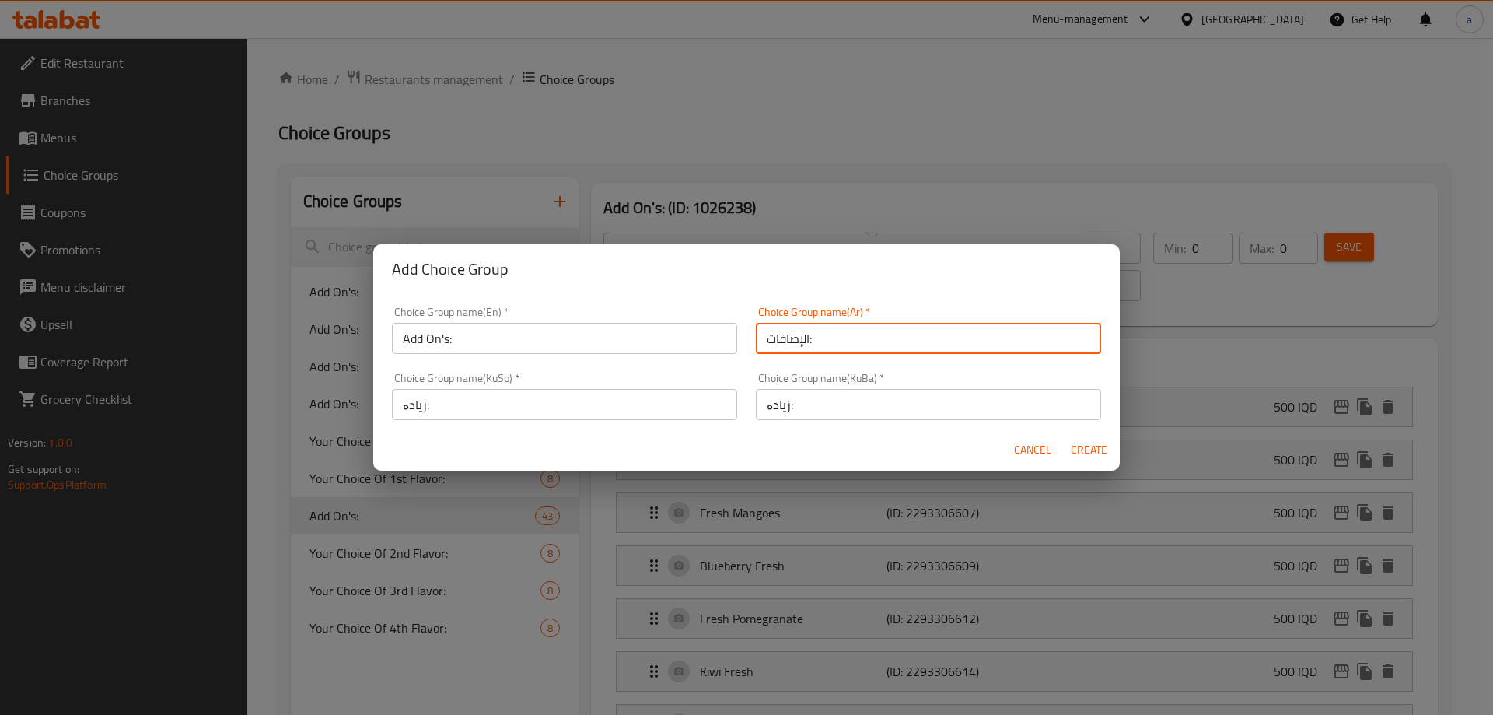
drag, startPoint x: 834, startPoint y: 327, endPoint x: 676, endPoint y: 327, distance: 157.8
click at [676, 327] on div "Choice Group name(En)   * Add On's: Choice Group name(En) * Choice Group name(A…" at bounding box center [747, 363] width 728 height 132
click at [596, 344] on input "Add On's:" at bounding box center [564, 338] width 345 height 31
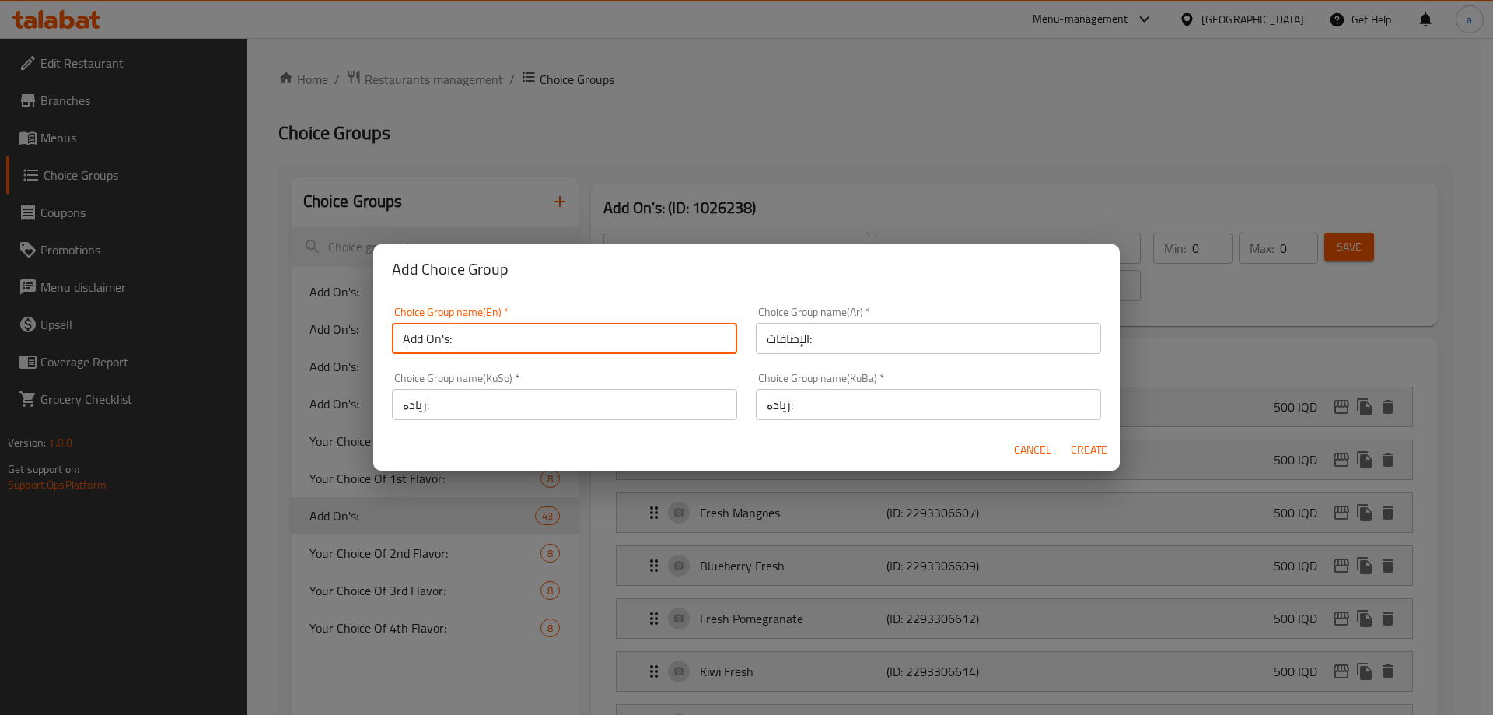
scroll to position [0, 40]
type input "Add On's:"
drag, startPoint x: 1096, startPoint y: 460, endPoint x: 1082, endPoint y: 459, distance: 14.0
click at [1096, 459] on button "Create" at bounding box center [1089, 449] width 50 height 29
type input "Add On's:"
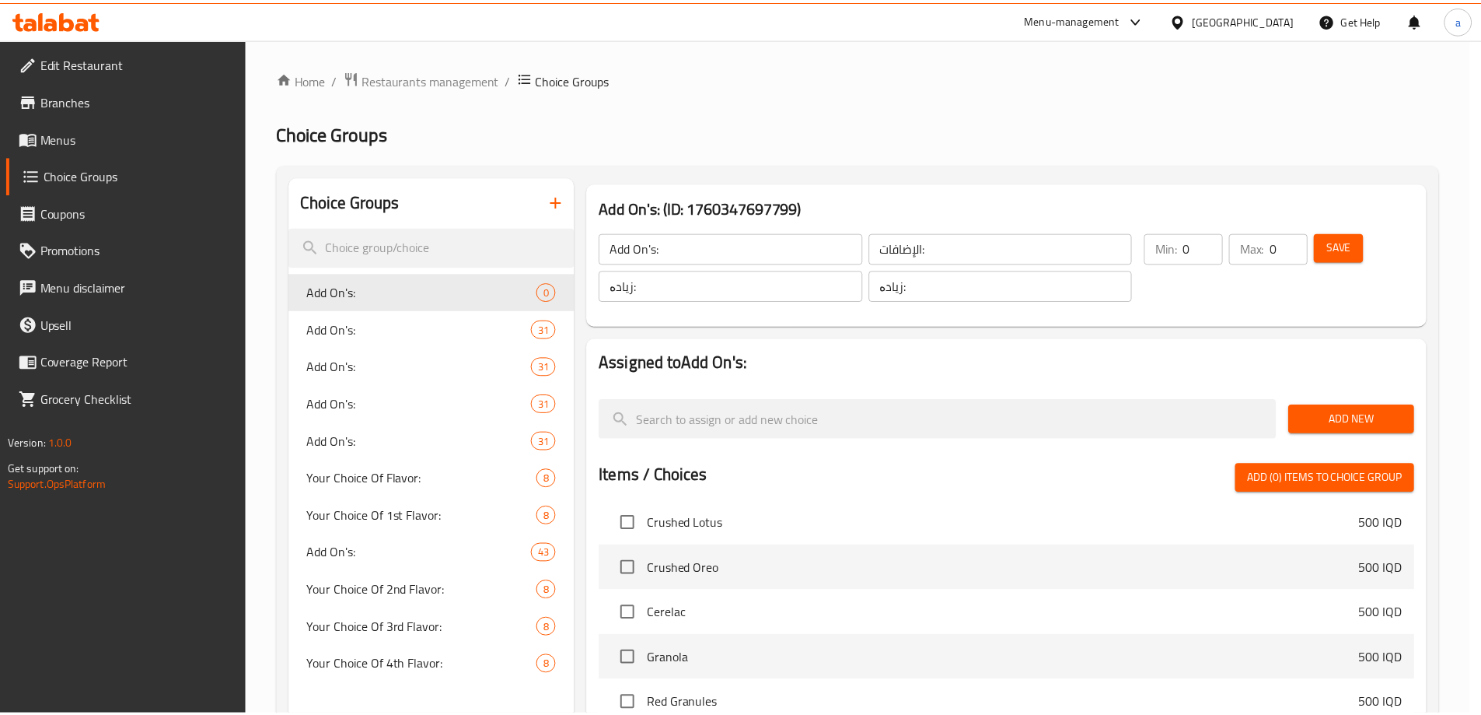
scroll to position [0, 0]
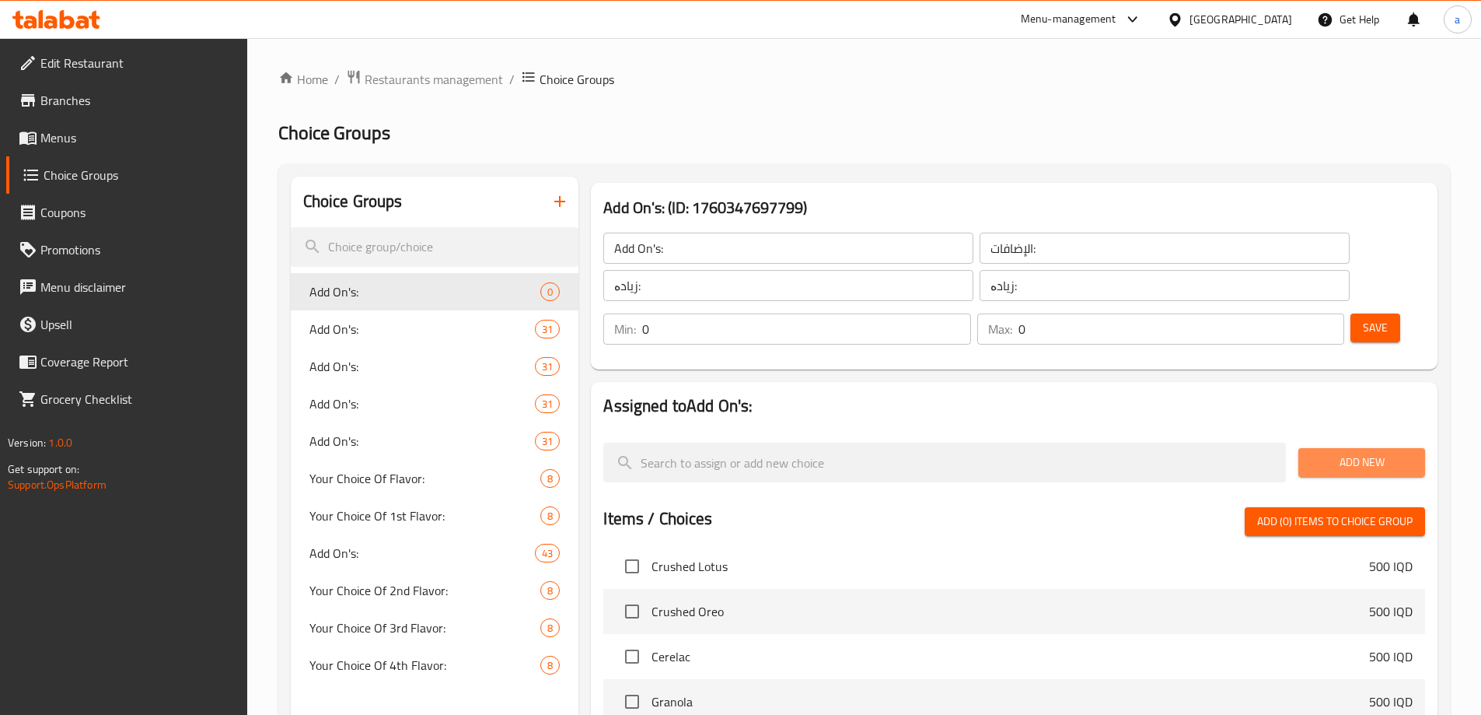
click at [1350, 453] on span "Add New" at bounding box center [1362, 462] width 102 height 19
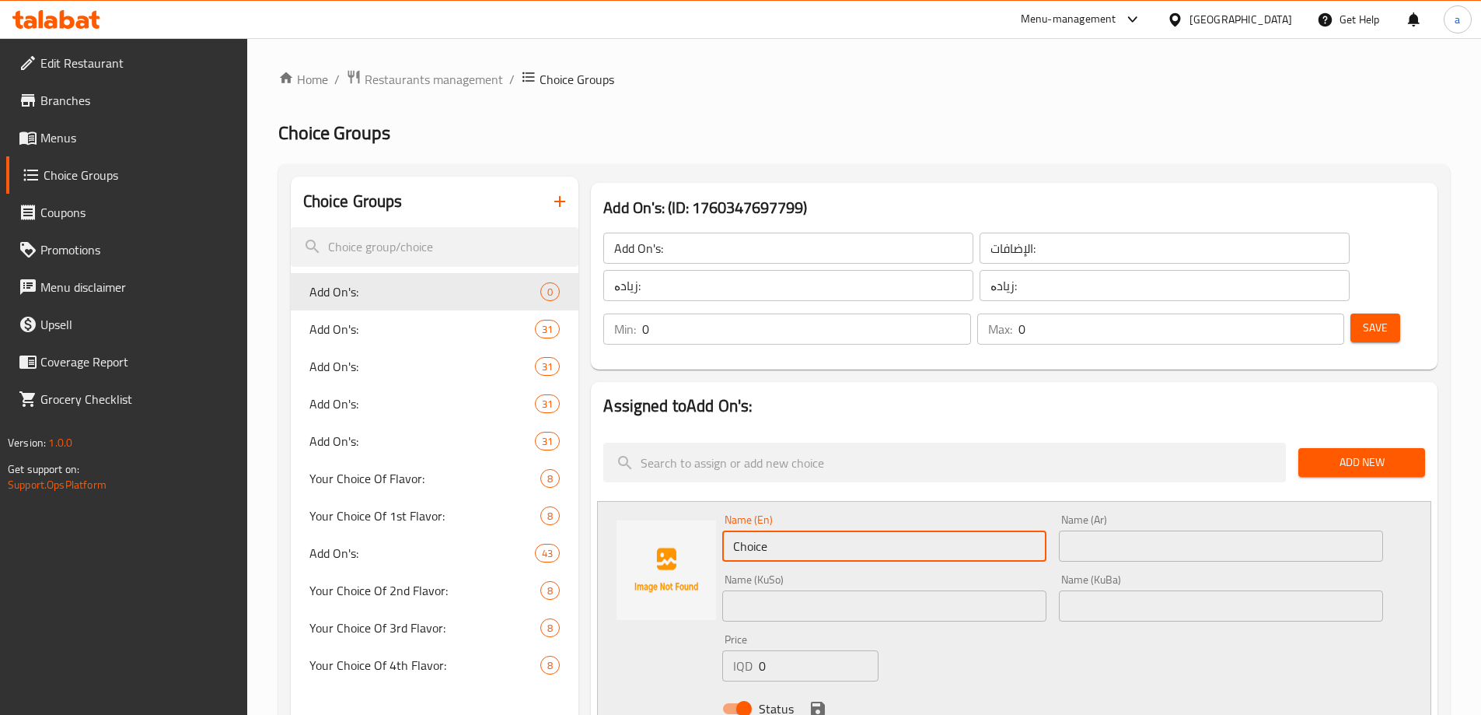
drag, startPoint x: 795, startPoint y: 496, endPoint x: 596, endPoint y: 493, distance: 199.1
paste input "Salted Caramel flavor"
type input "Salted Caramel flavor"
click at [1070, 530] on input "text" at bounding box center [1221, 545] width 324 height 31
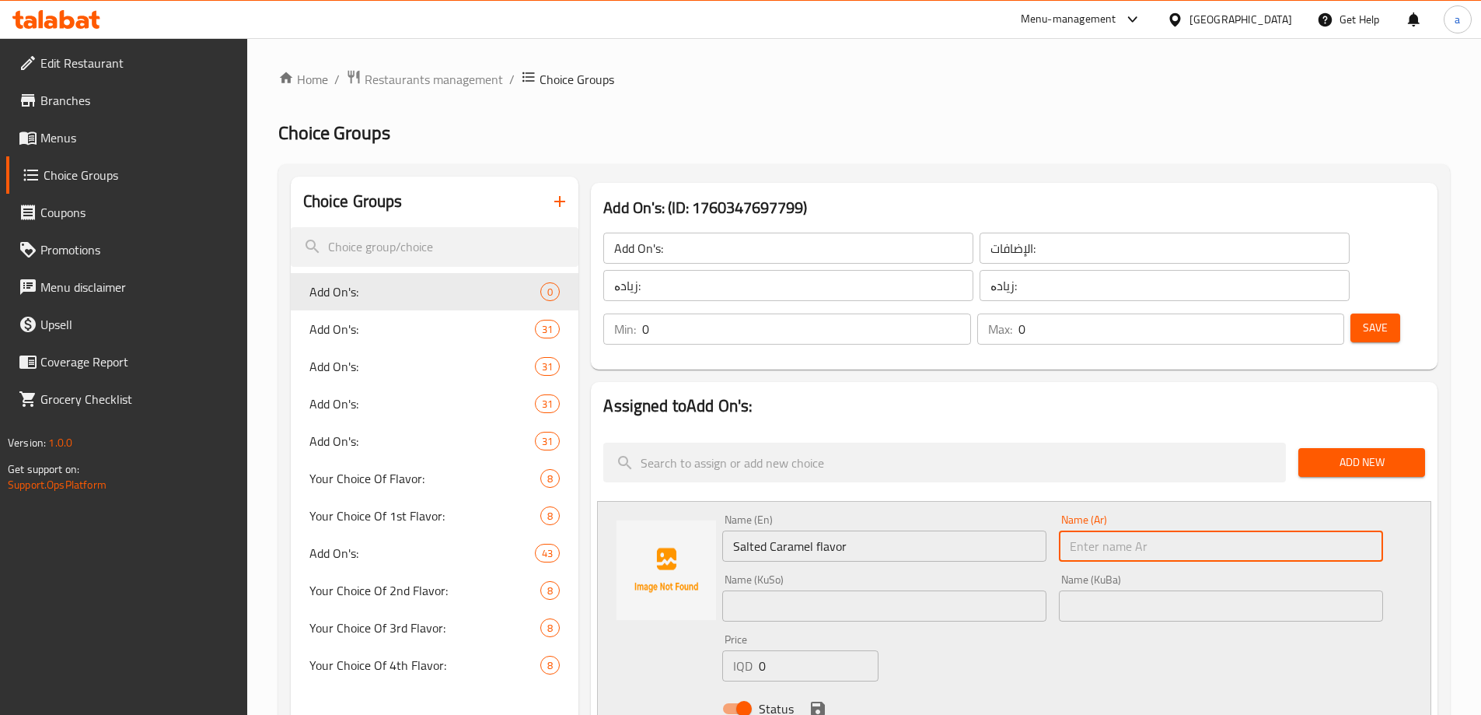
paste input "نكهة كراميل مملح"
type input "نكهة كراميل مملح"
click at [952, 590] on input "text" at bounding box center [884, 605] width 324 height 31
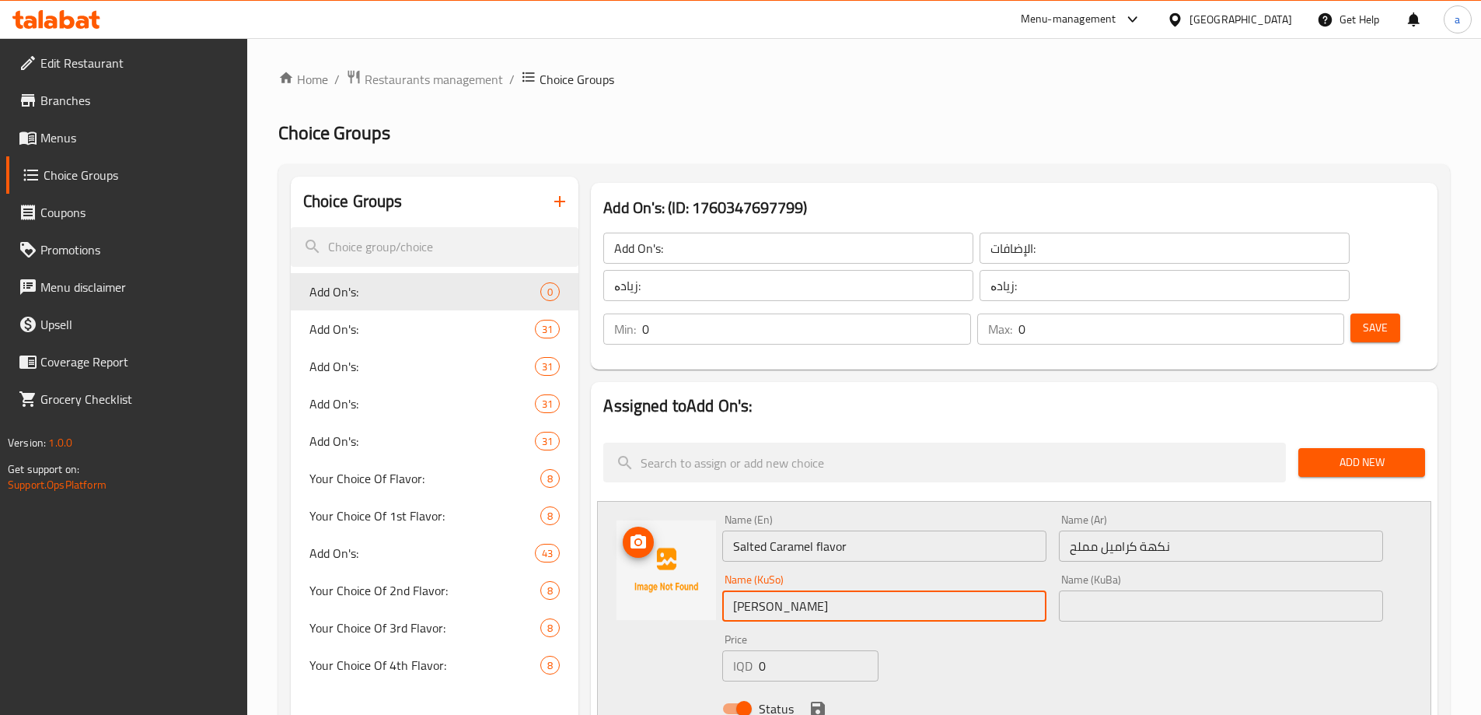
drag, startPoint x: 750, startPoint y: 561, endPoint x: 689, endPoint y: 561, distance: 60.6
click at [689, 561] on div "Name (En) Salted Caramel flavor Name (En) Name (Ar) نكهة كراميل مملح Name (Ar) …" at bounding box center [1014, 619] width 834 height 236
paste input "امێڵی خوێکراو"
click at [916, 590] on input "تامی کەرامێڵی خوێکراو" at bounding box center [884, 605] width 324 height 31
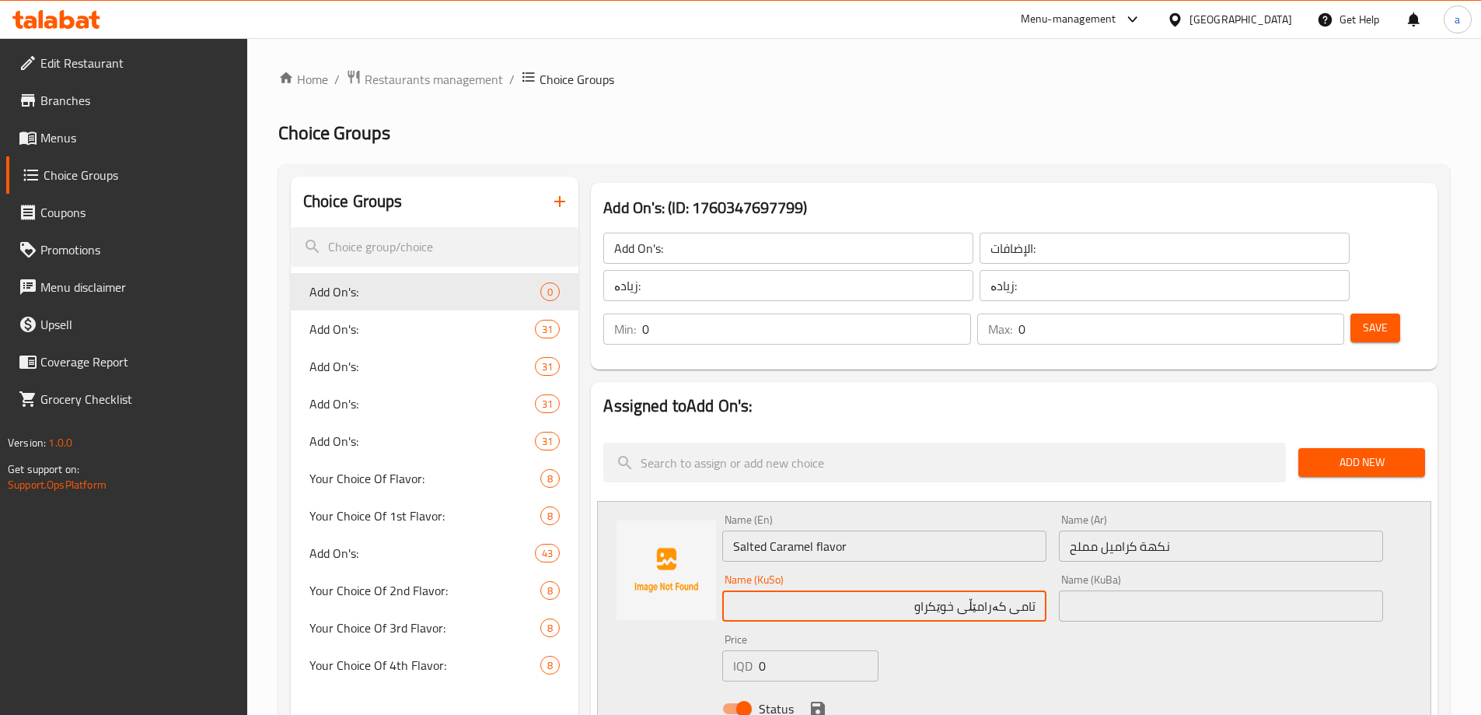
click at [916, 590] on input "تامی کەرامێڵی خوێکراو" at bounding box center [884, 605] width 324 height 31
type input "تامی کەرامێڵی خوێکراو"
click at [1187, 590] on input "text" at bounding box center [1221, 605] width 324 height 31
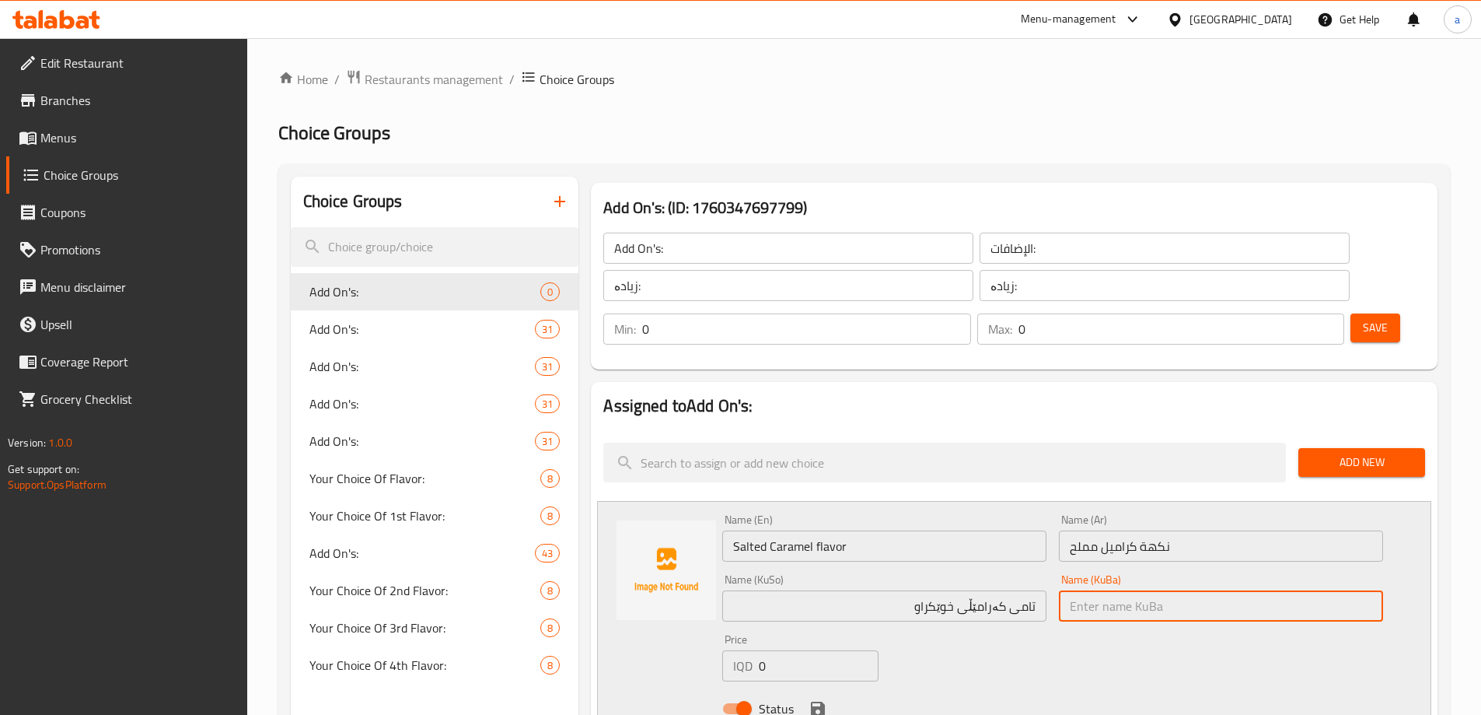
paste input "کەرامێڵی خوێکراو"
drag, startPoint x: 1159, startPoint y: 561, endPoint x: 1019, endPoint y: 578, distance: 141.0
click at [1046, 576] on div "Name (En) Salted Caramel flavor Name (En) Name (Ar) نكهة كراميل مملح Name (Ar) …" at bounding box center [1052, 619] width 673 height 222
click at [994, 578] on div "Name (KuSo) تامی کەرامێڵی خوێکراو Name (KuSo)" at bounding box center [884, 598] width 337 height 60
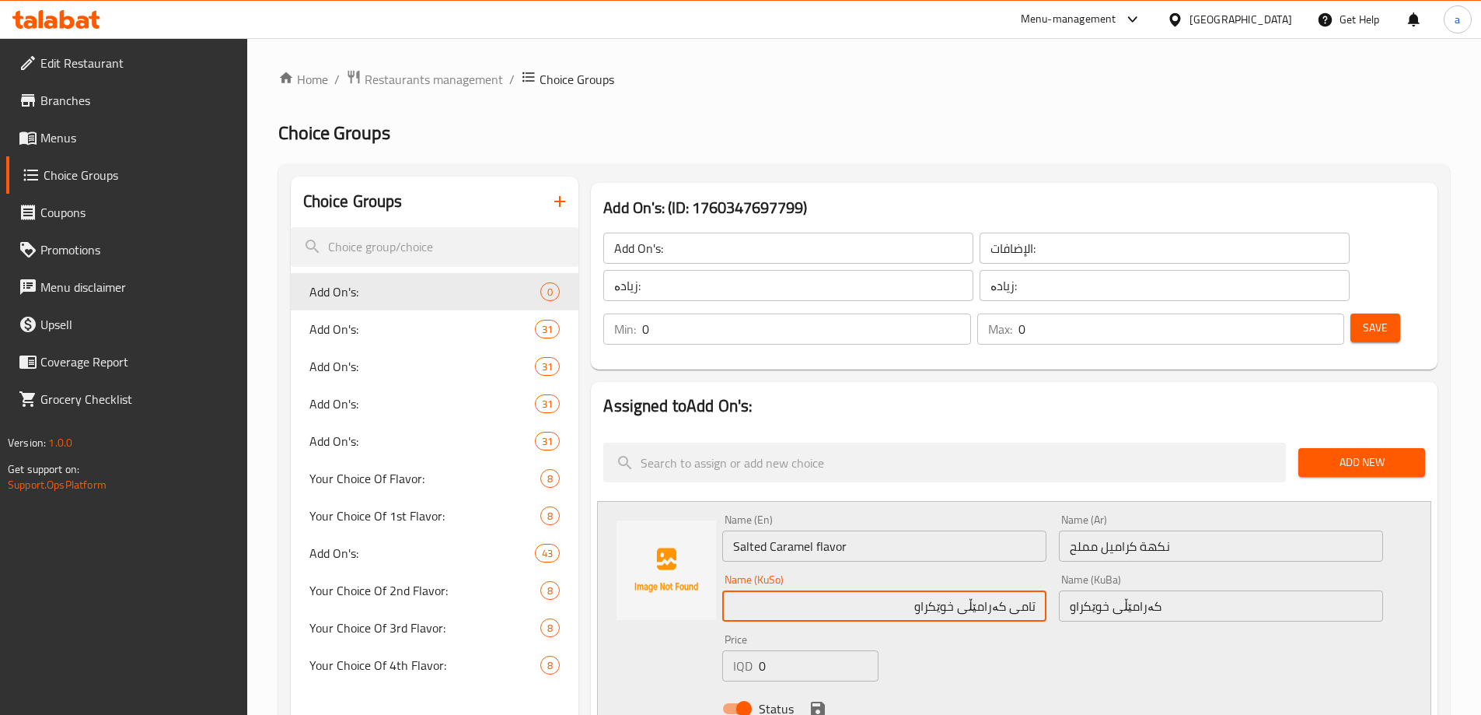
click at [994, 590] on input "تامی کەرامێڵی خوێکراو" at bounding box center [884, 605] width 324 height 31
click at [1112, 590] on input "کەرامێڵی خوێکراو" at bounding box center [1221, 605] width 324 height 31
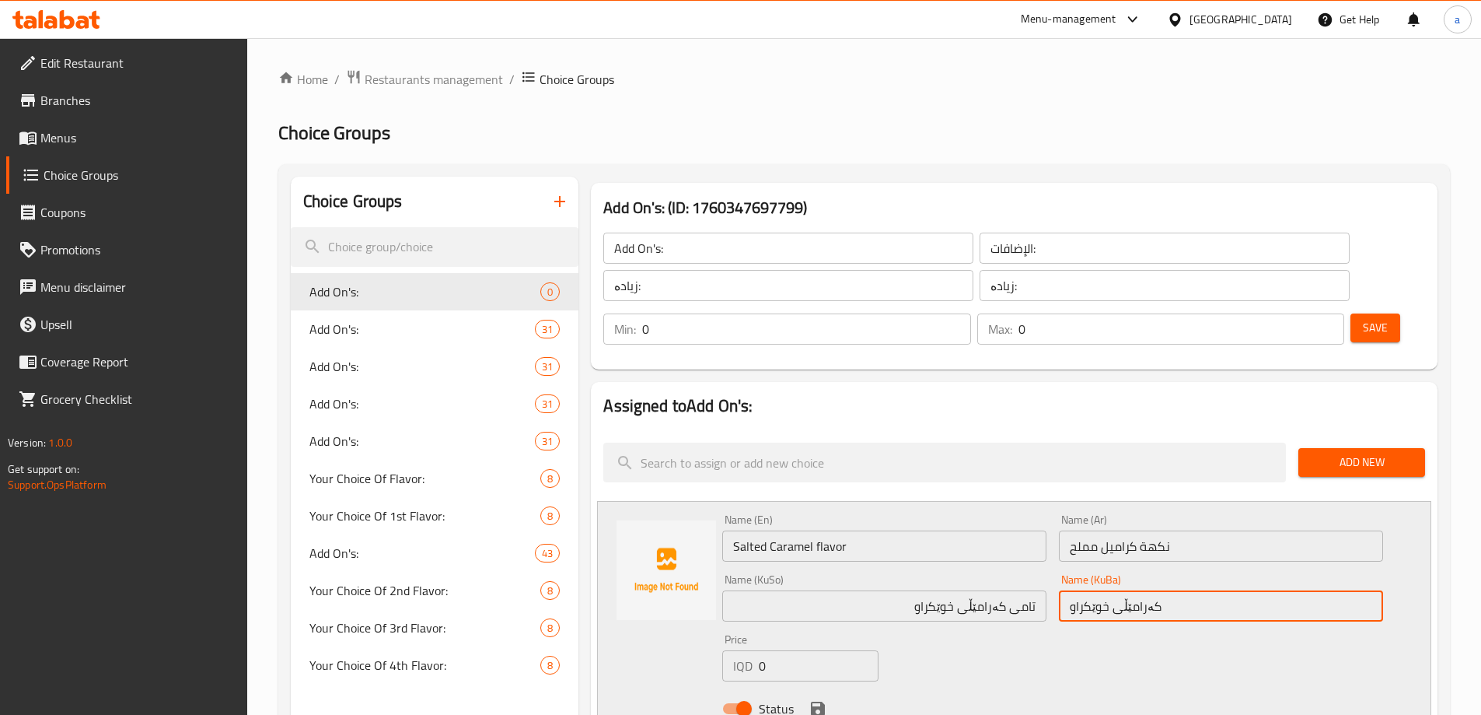
paste input "تامی"
type input "تامی کەرامێڵی خوێکراو"
click at [830, 687] on div "Status" at bounding box center [1052, 708] width 673 height 42
click at [825, 699] on icon "save" at bounding box center [818, 708] width 19 height 19
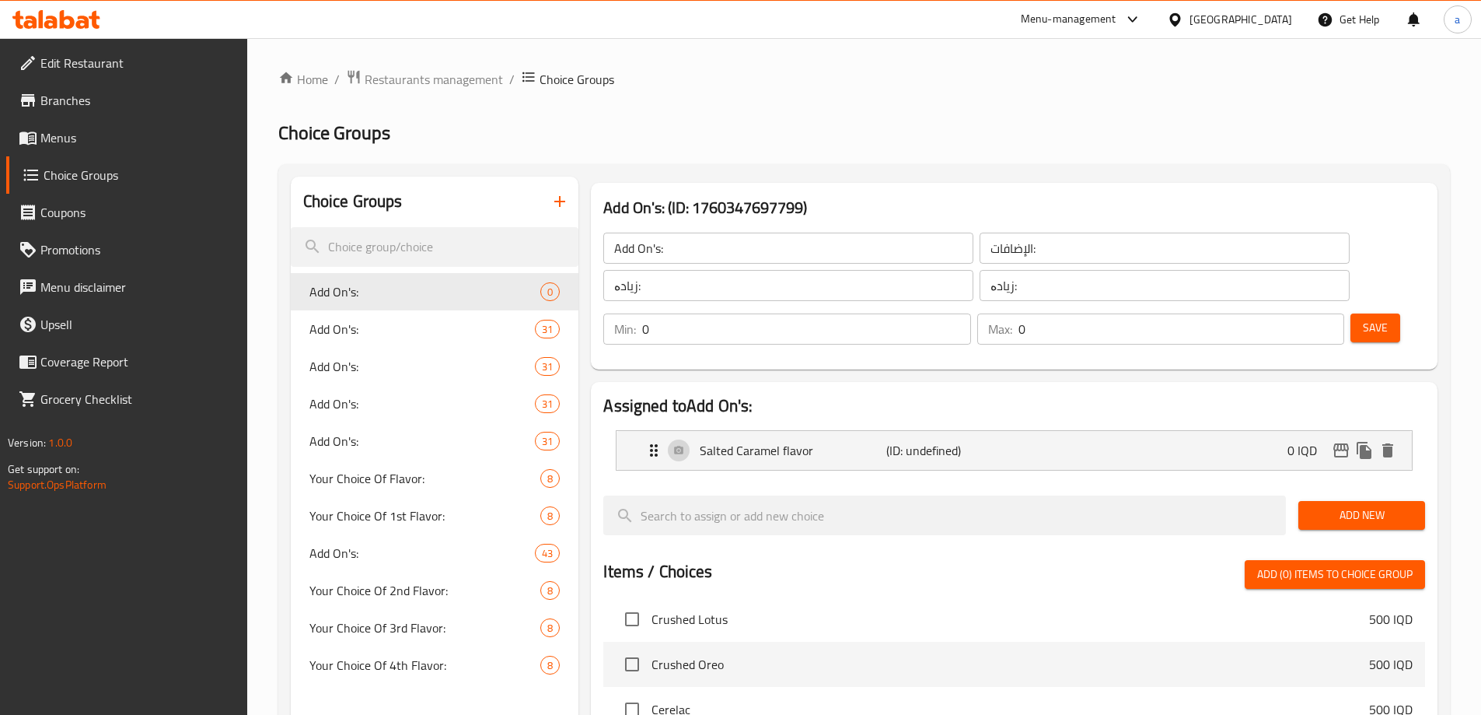
click at [1347, 310] on div "Save" at bounding box center [1381, 328] width 68 height 37
click at [1363, 318] on span "Save" at bounding box center [1375, 327] width 25 height 19
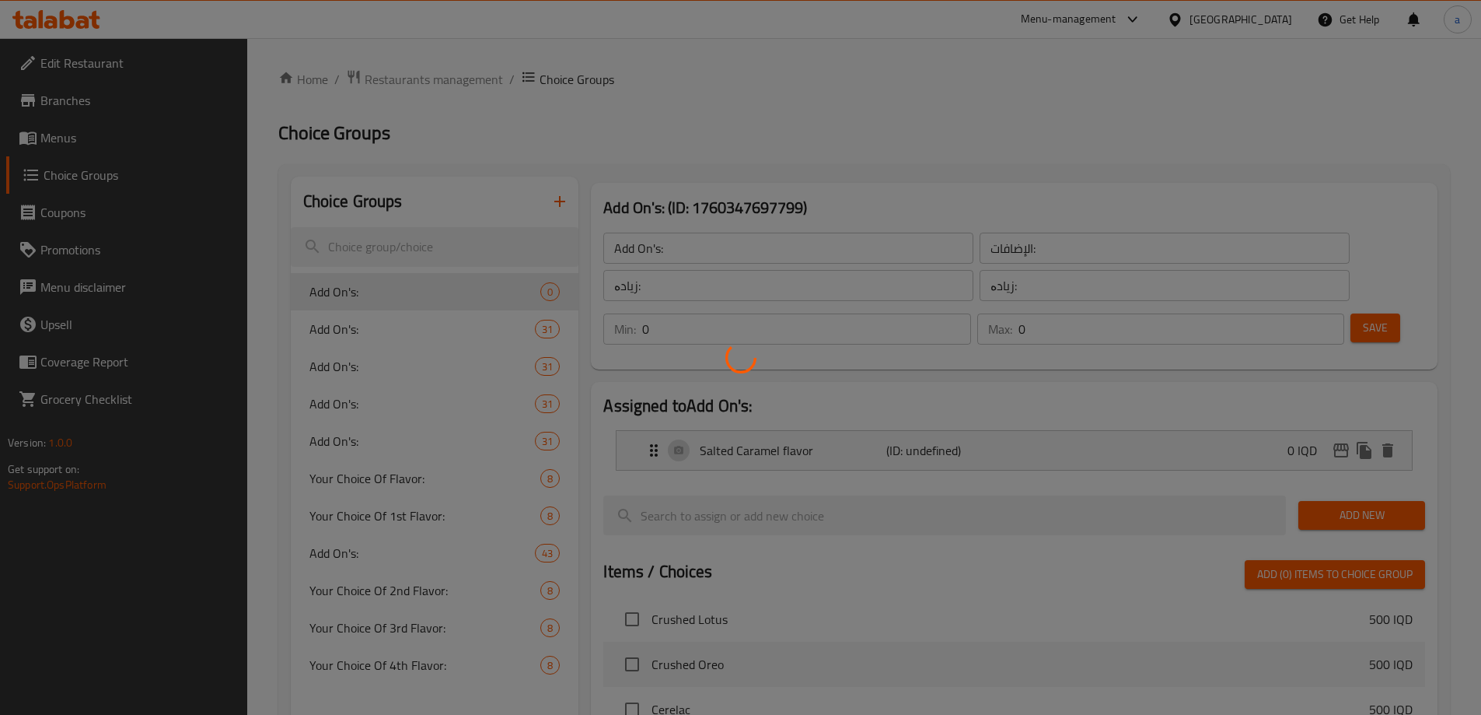
click at [1339, 247] on div at bounding box center [740, 357] width 1481 height 715
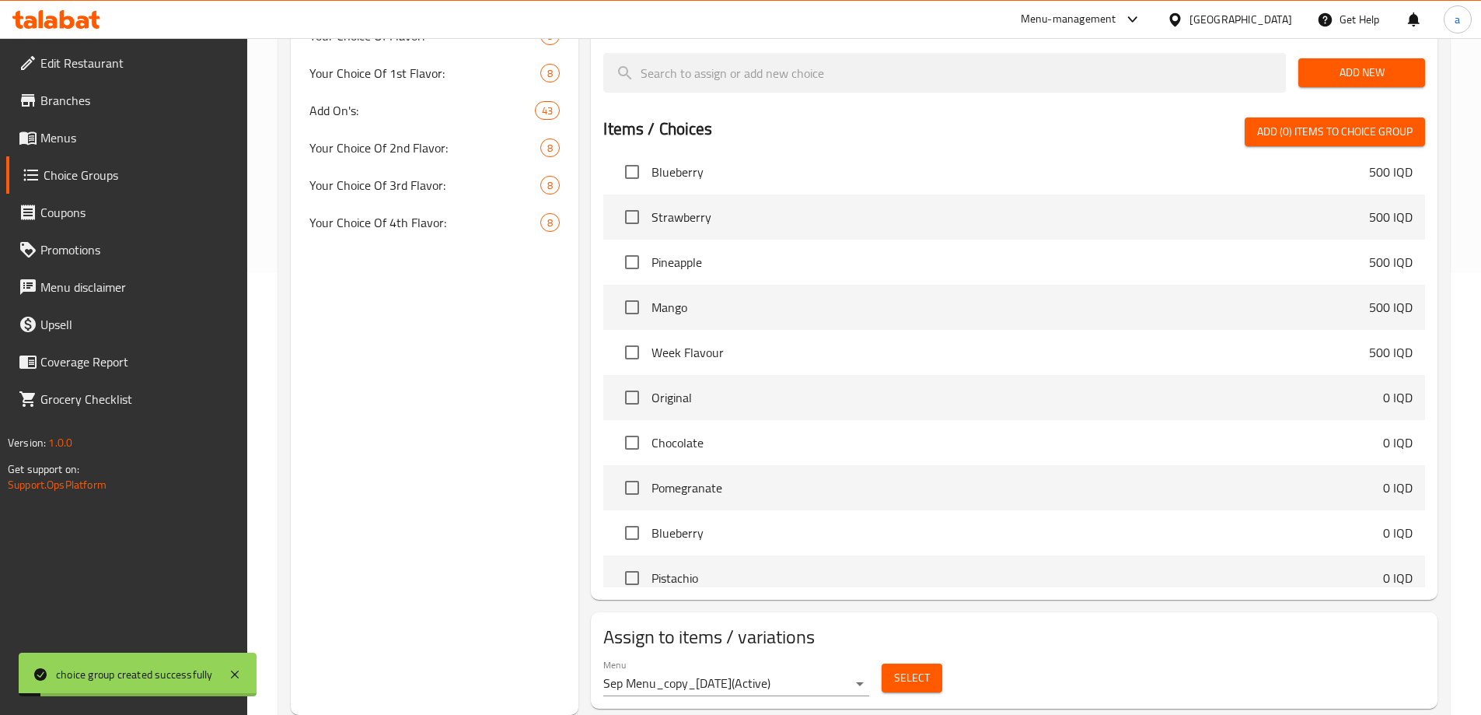
scroll to position [1296, 0]
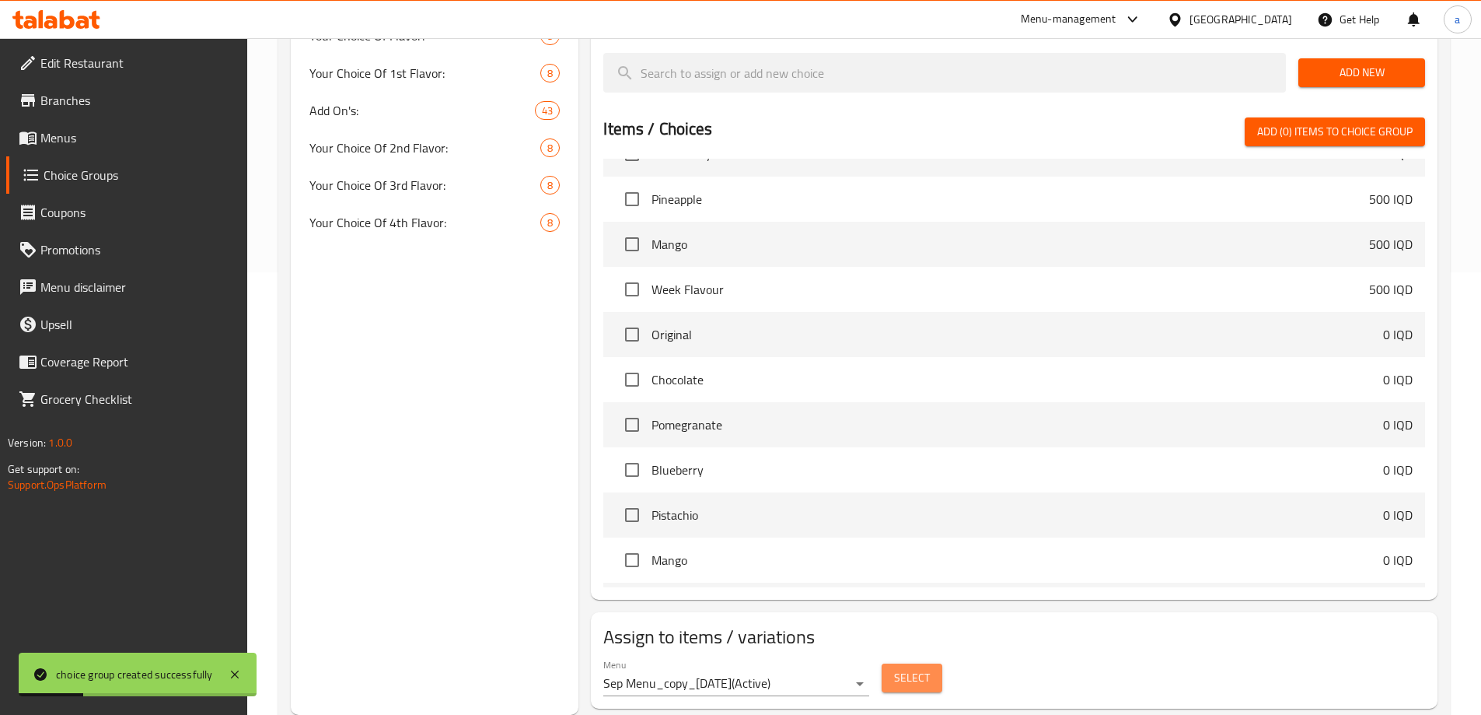
click at [905, 668] on span "Select" at bounding box center [912, 677] width 36 height 19
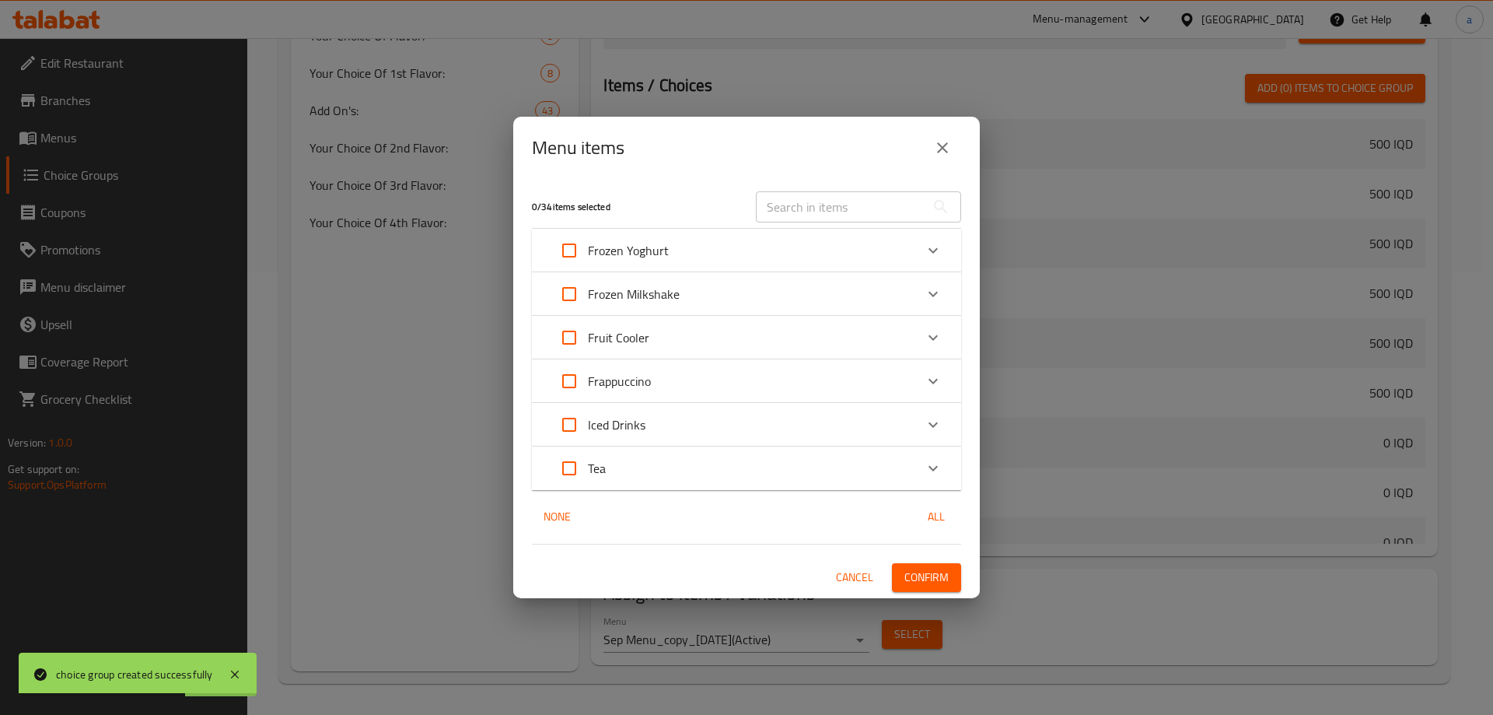
click at [574, 253] on input "Expand" at bounding box center [568, 250] width 37 height 37
checkbox input "true"
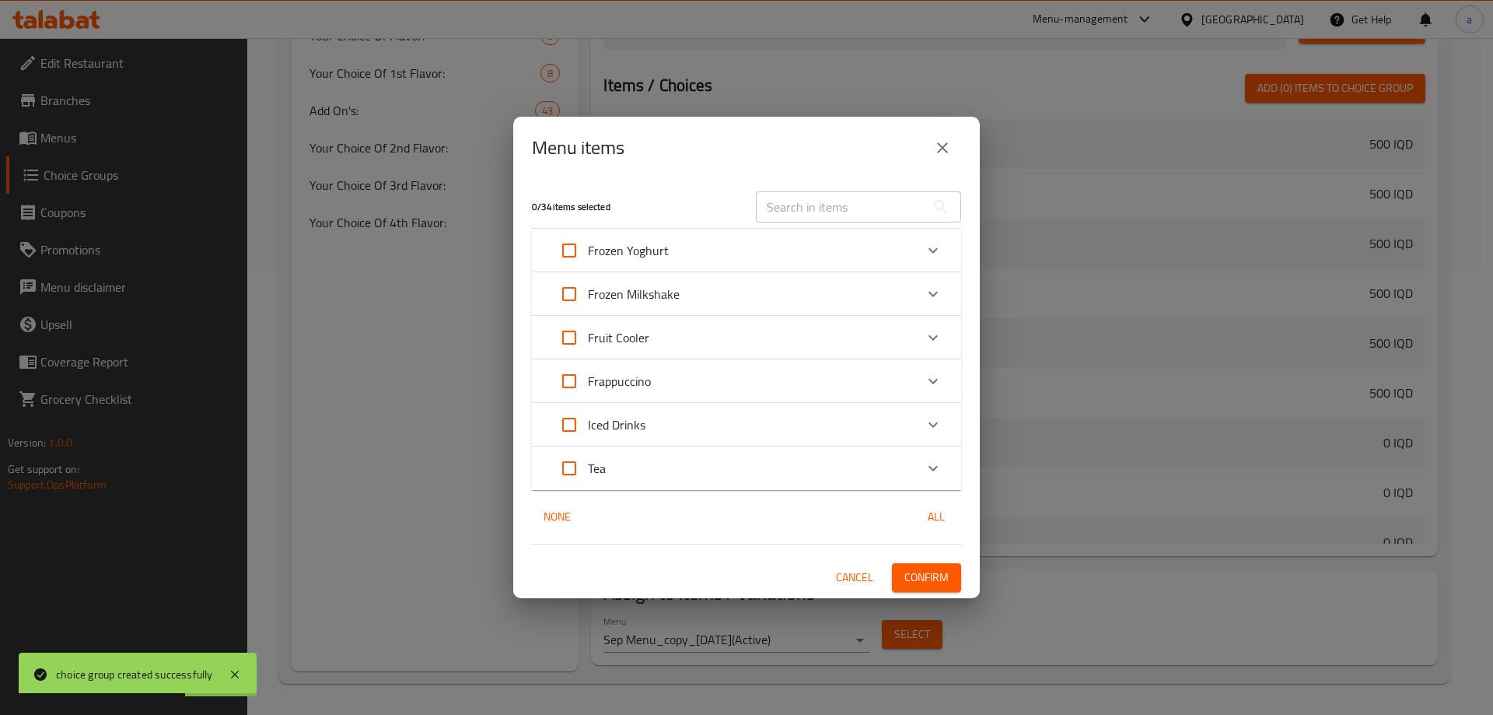
checkbox input "true"
click at [918, 582] on span "Confirm" at bounding box center [926, 577] width 44 height 19
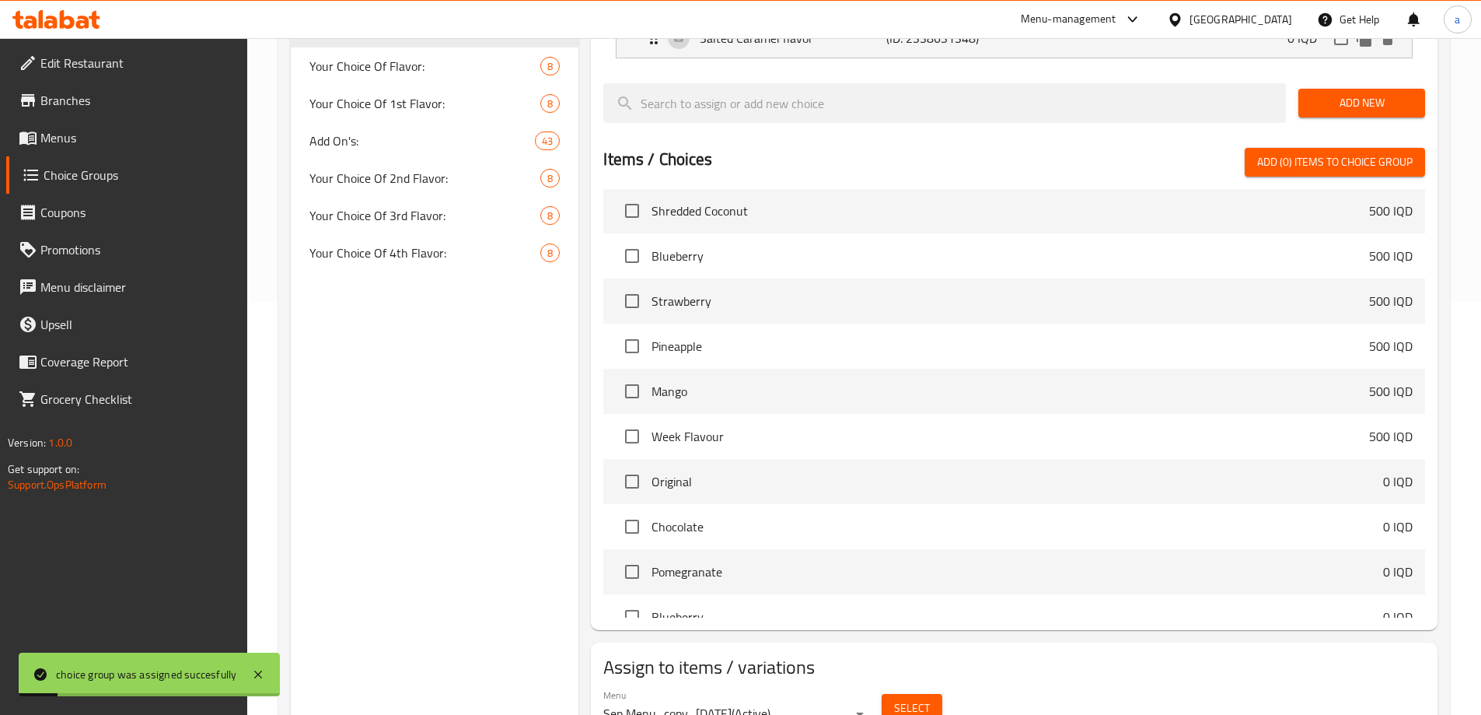
scroll to position [0, 0]
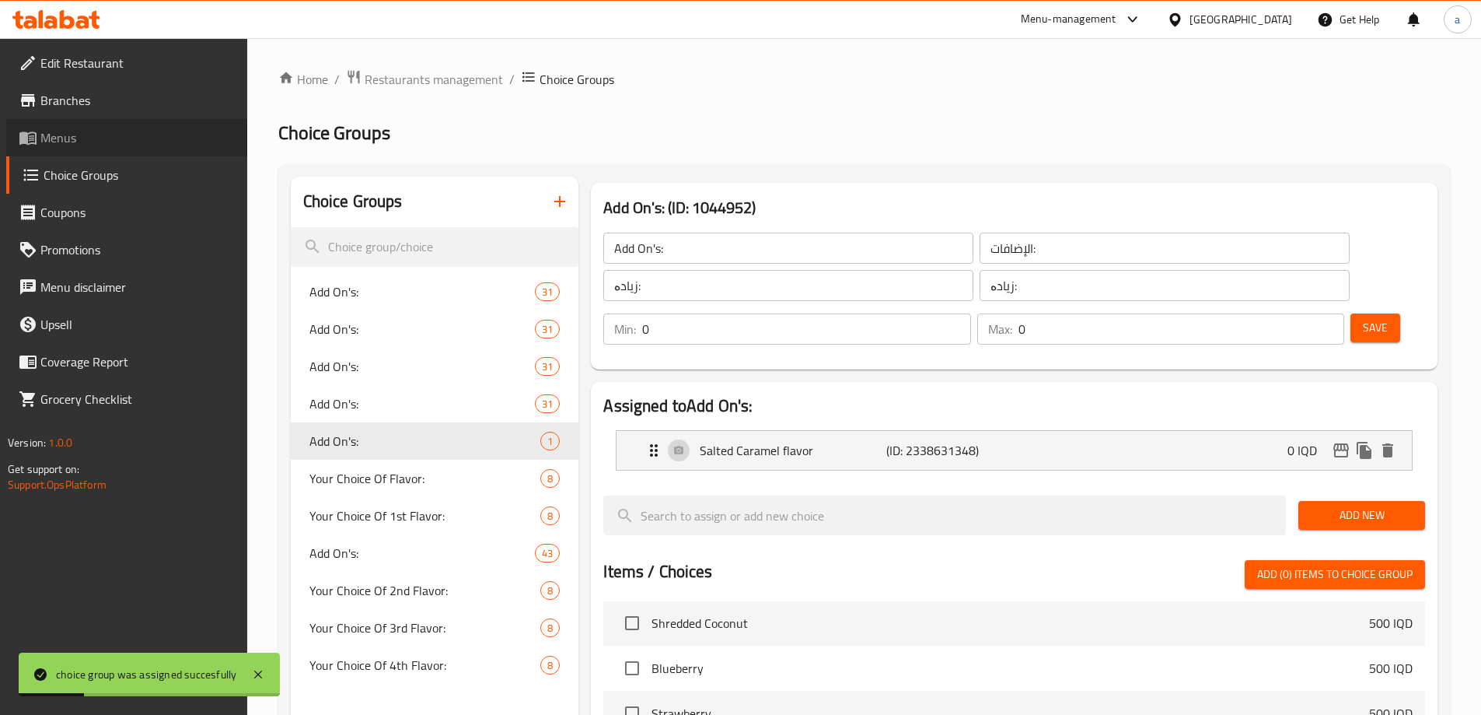
click at [152, 147] on link "Menus" at bounding box center [126, 137] width 241 height 37
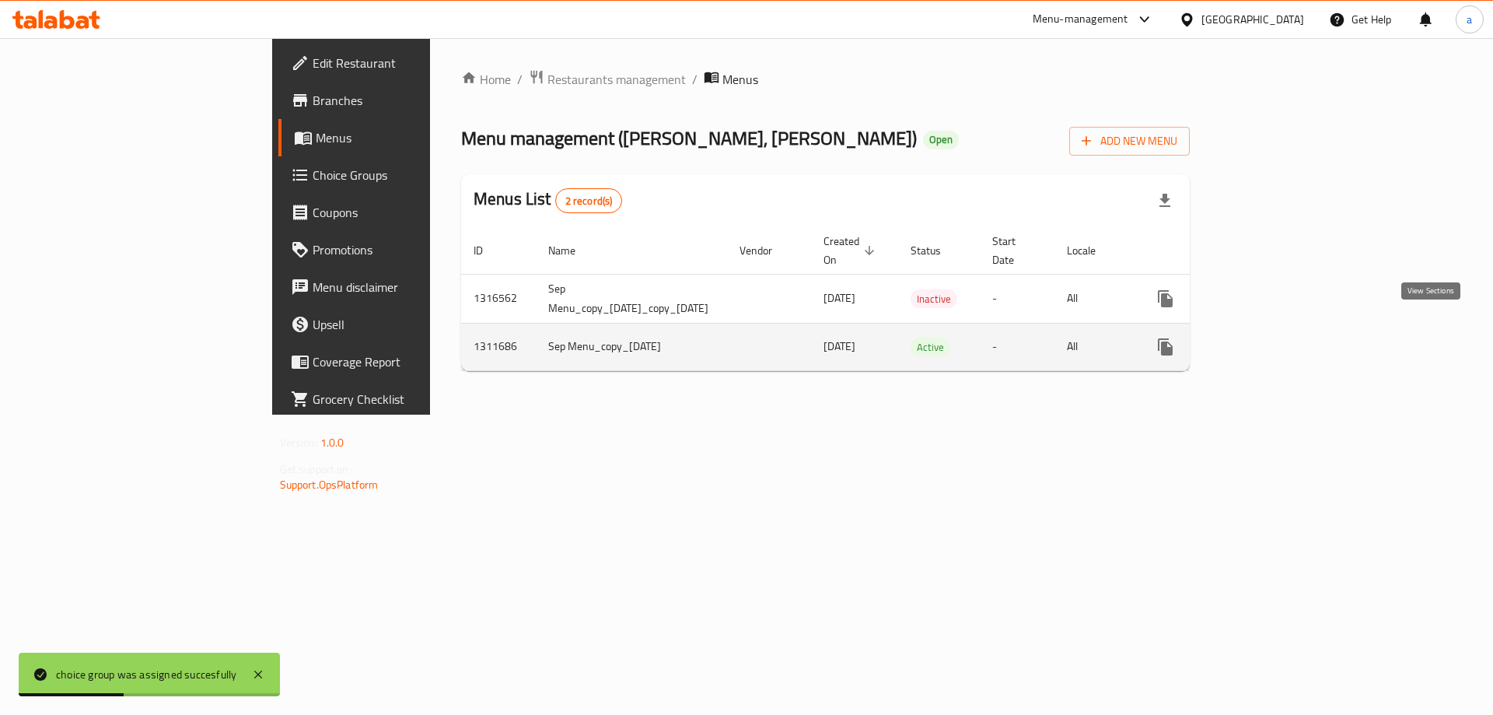
click at [1287, 337] on icon "enhanced table" at bounding box center [1277, 346] width 19 height 19
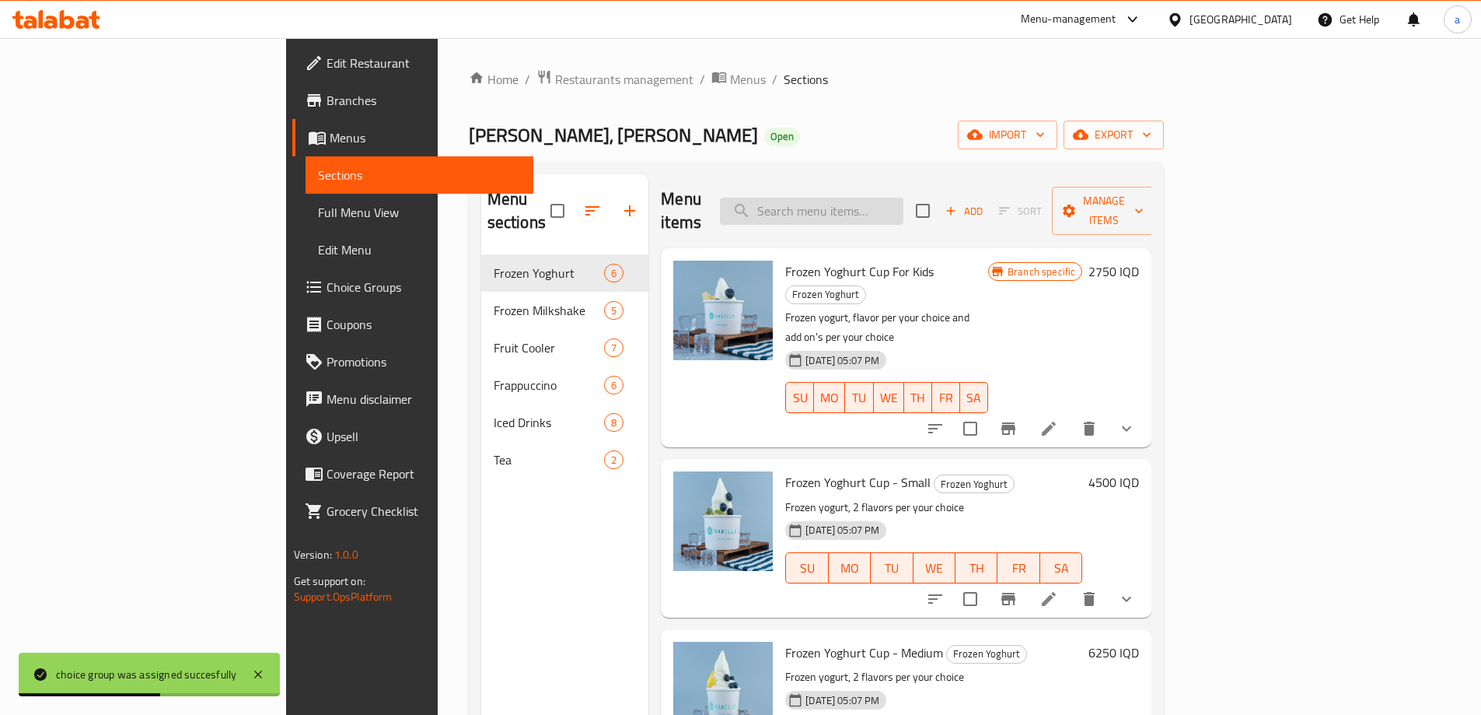
click at [903, 206] on input "search" at bounding box center [811, 210] width 183 height 27
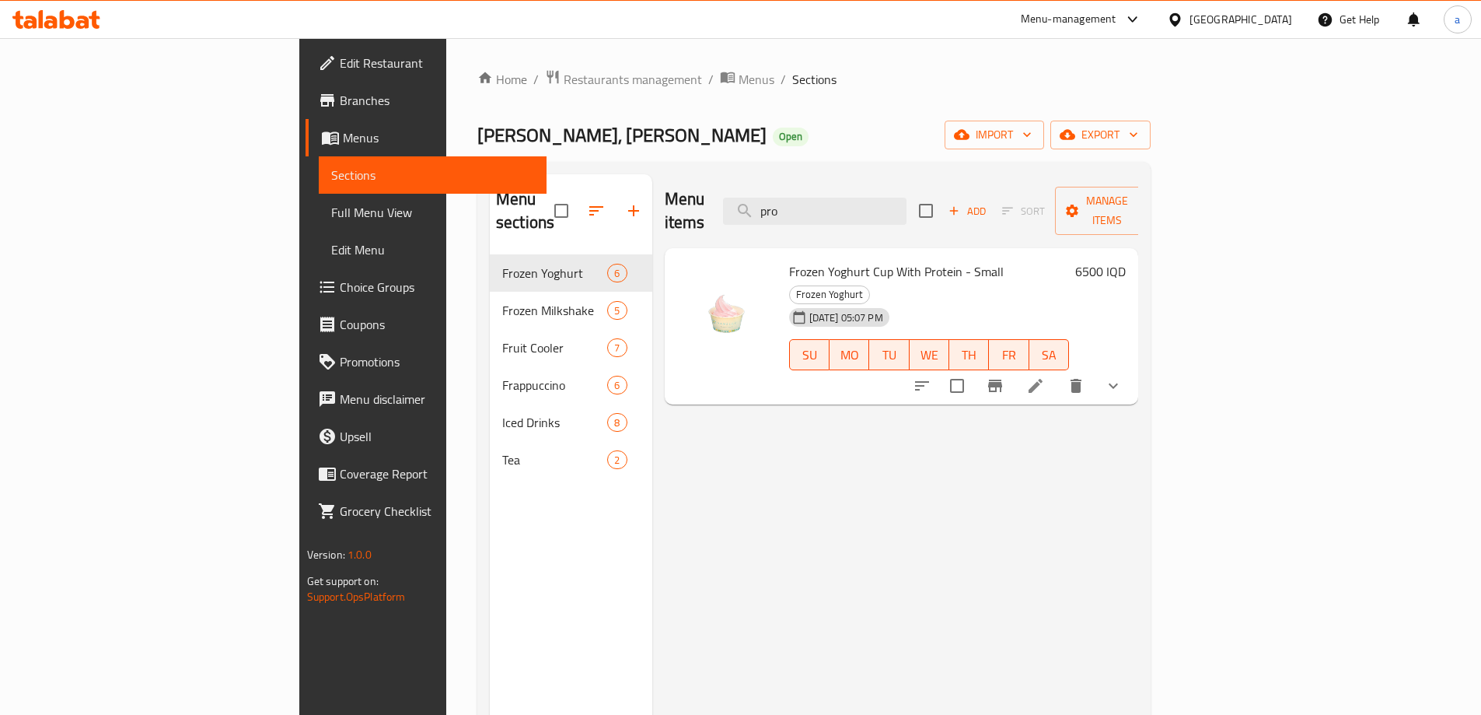
click at [758, 183] on div "Menu items pro Add Sort Manage items" at bounding box center [902, 211] width 474 height 74
paste input "Protin"
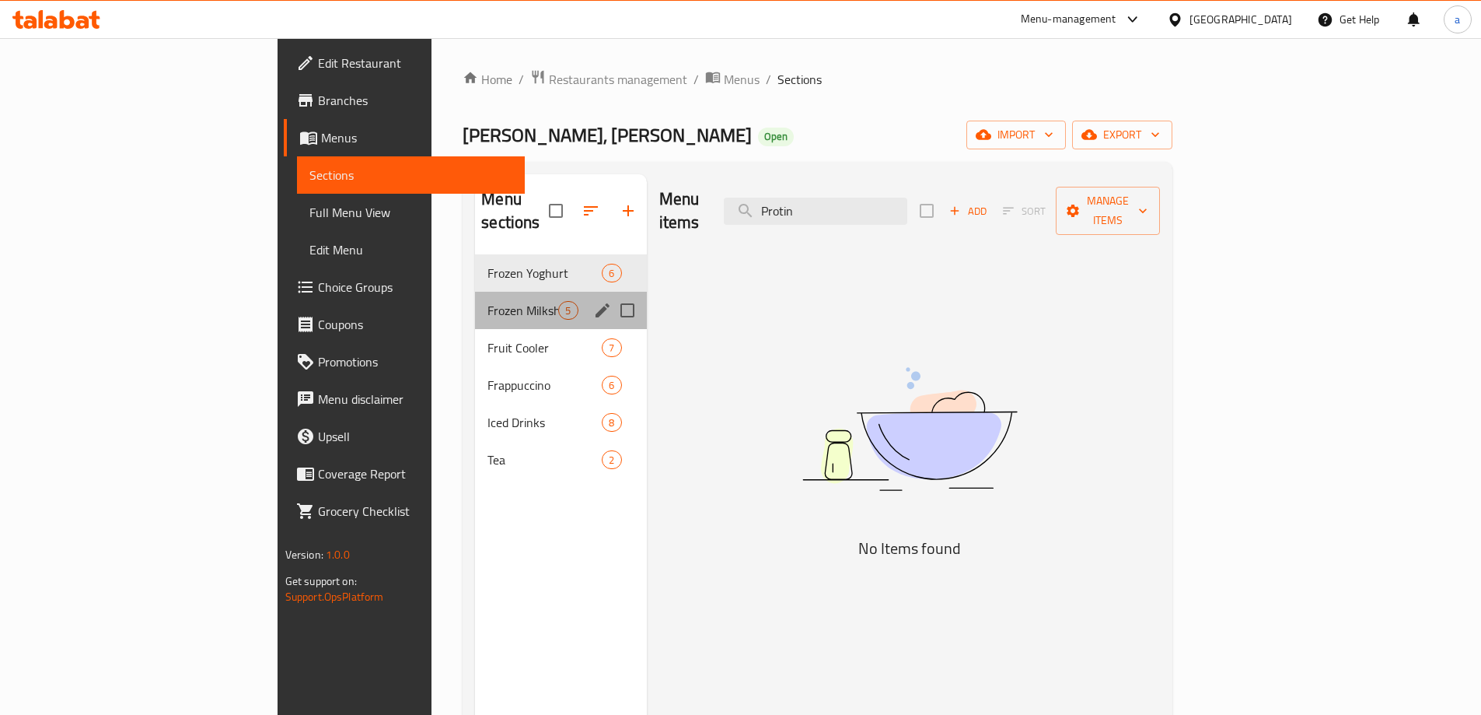
click at [475, 292] on div "Frozen Milkshake 5" at bounding box center [560, 310] width 171 height 37
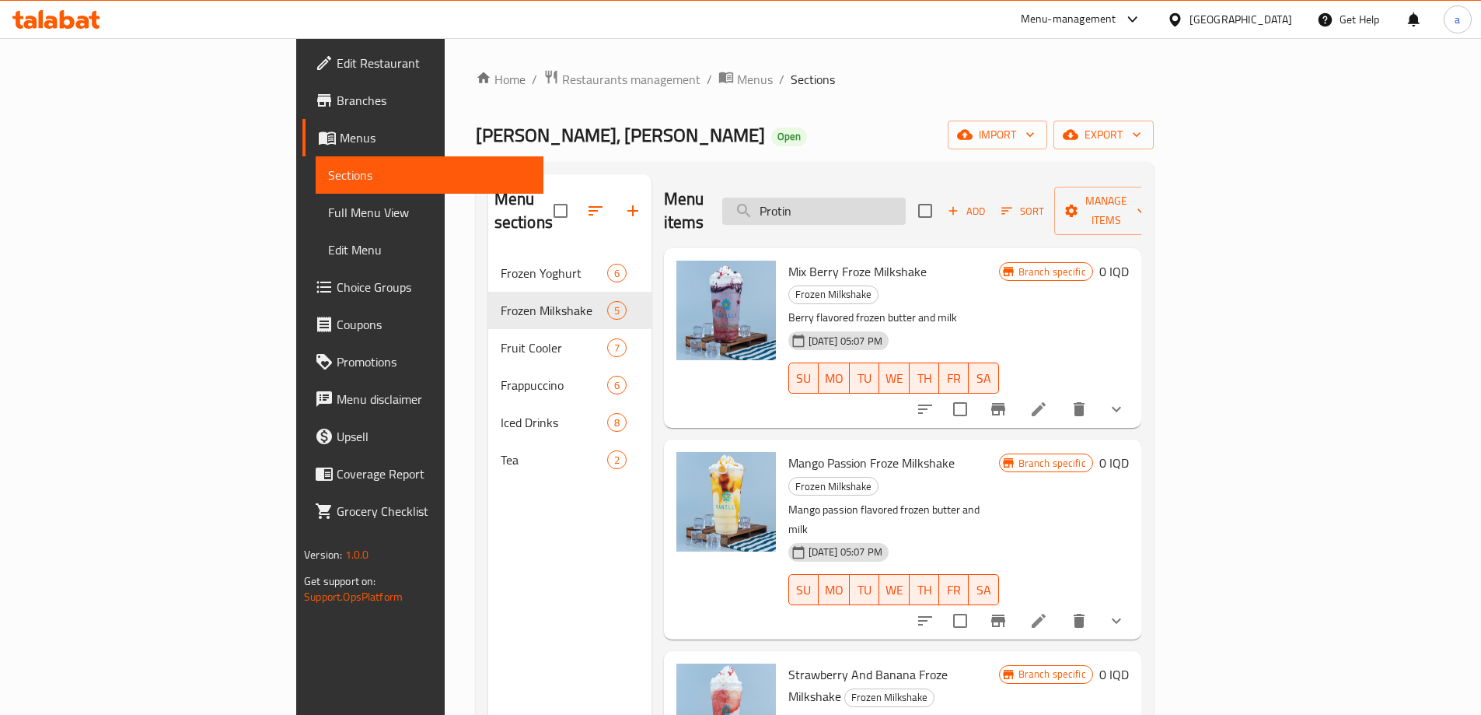
drag, startPoint x: 900, startPoint y: 183, endPoint x: 882, endPoint y: 187, distance: 17.5
click at [882, 187] on div "Menu items Protin Add Sort Manage items" at bounding box center [902, 211] width 477 height 74
drag, startPoint x: 832, startPoint y: 201, endPoint x: 816, endPoint y: 202, distance: 16.4
click at [816, 202] on div "Menu items Protin Add Sort Manage items" at bounding box center [902, 211] width 477 height 74
paste input "ein"
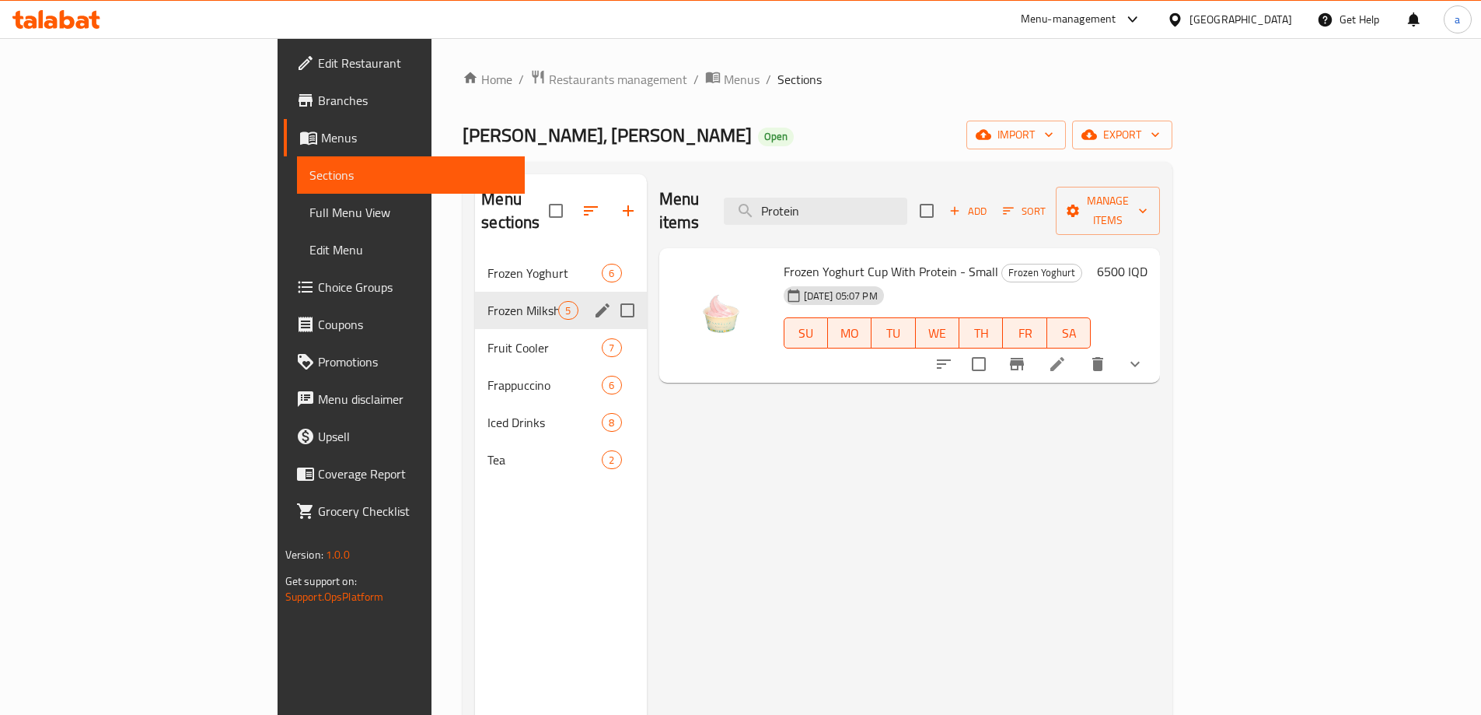
type input "Protein"
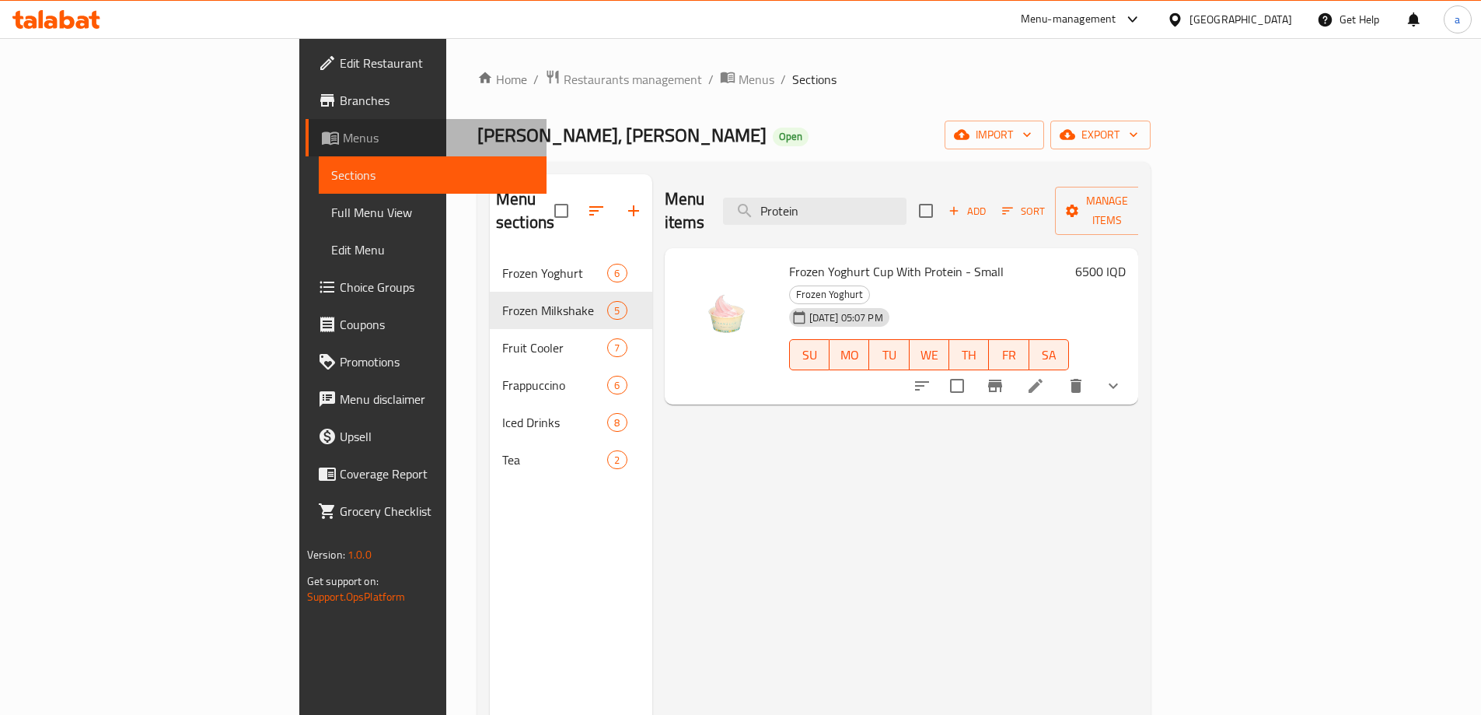
click at [343, 145] on span "Menus" at bounding box center [438, 137] width 191 height 19
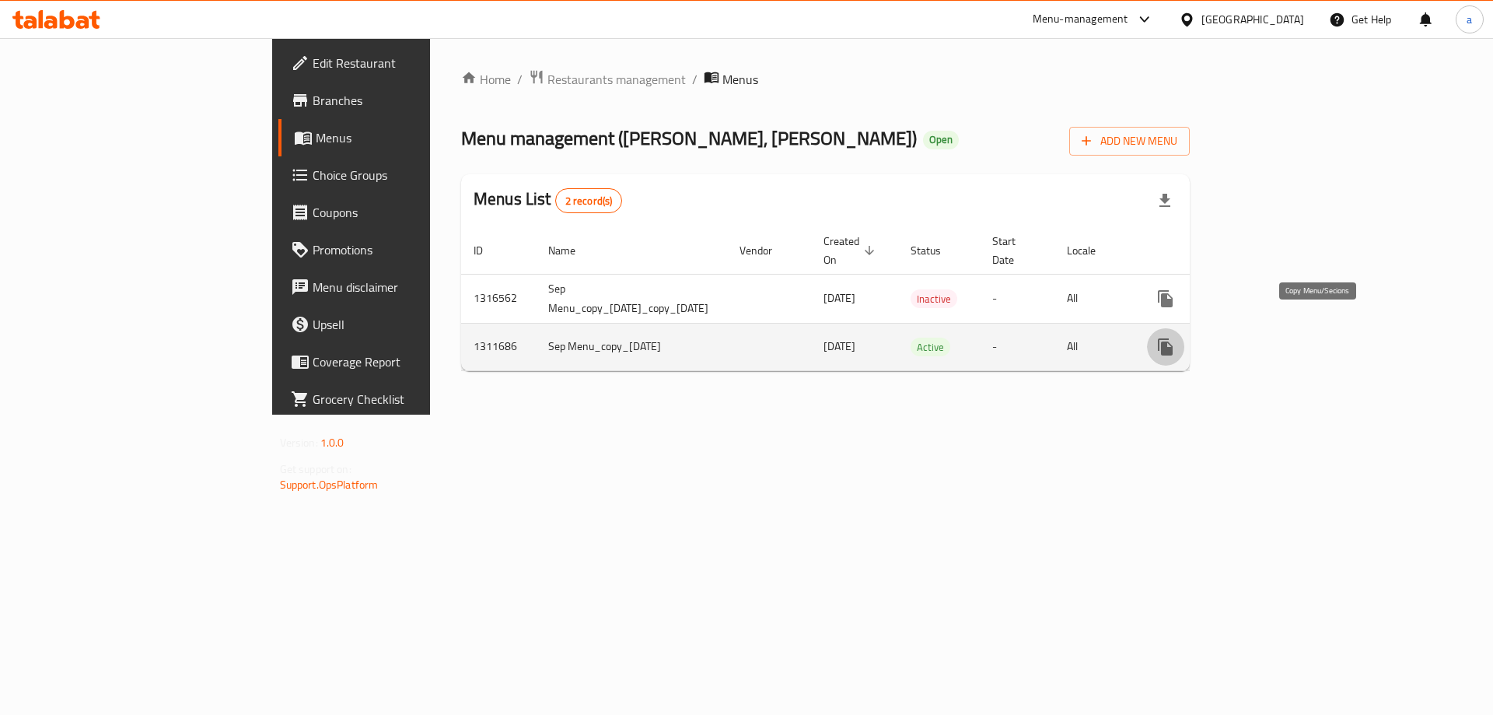
click at [1173, 338] on icon "more" at bounding box center [1165, 346] width 15 height 17
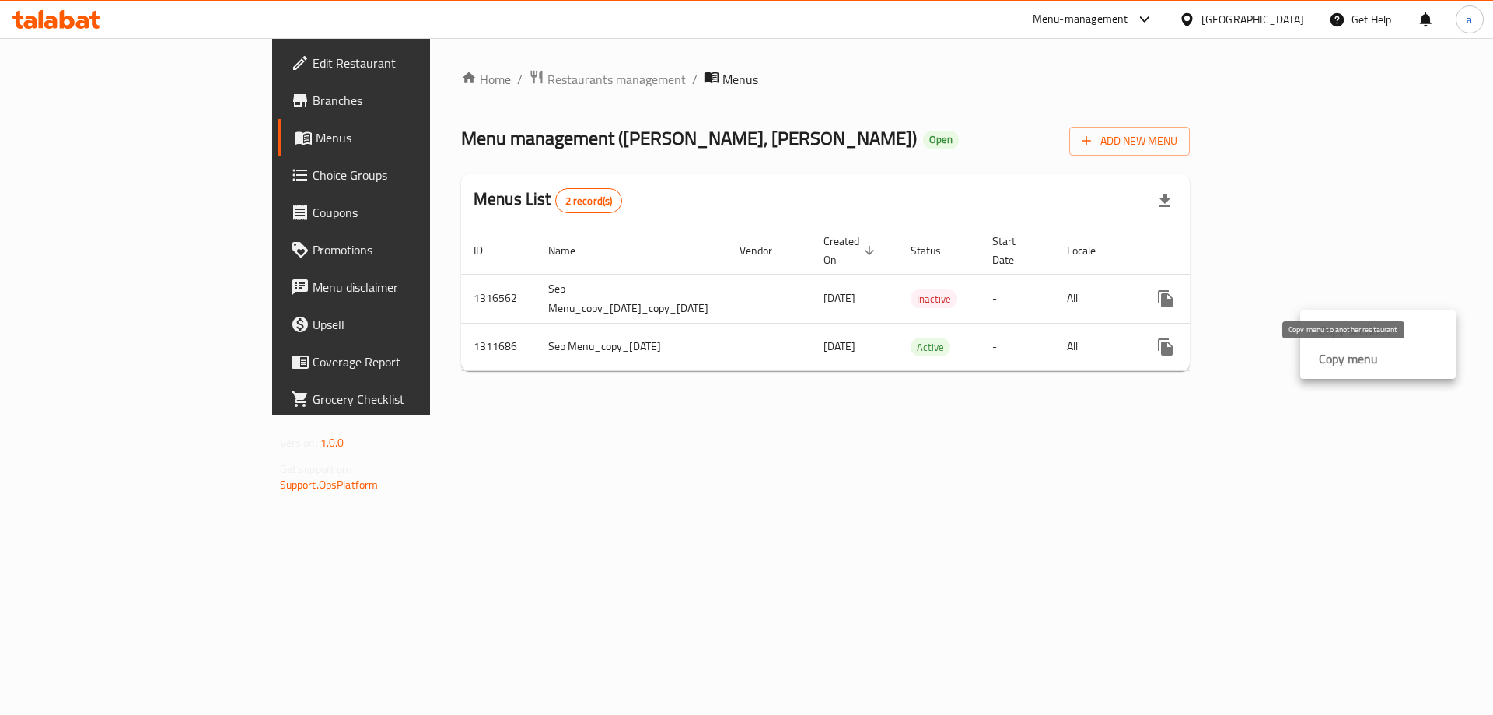
click at [1323, 355] on strong "Copy menu" at bounding box center [1348, 358] width 59 height 19
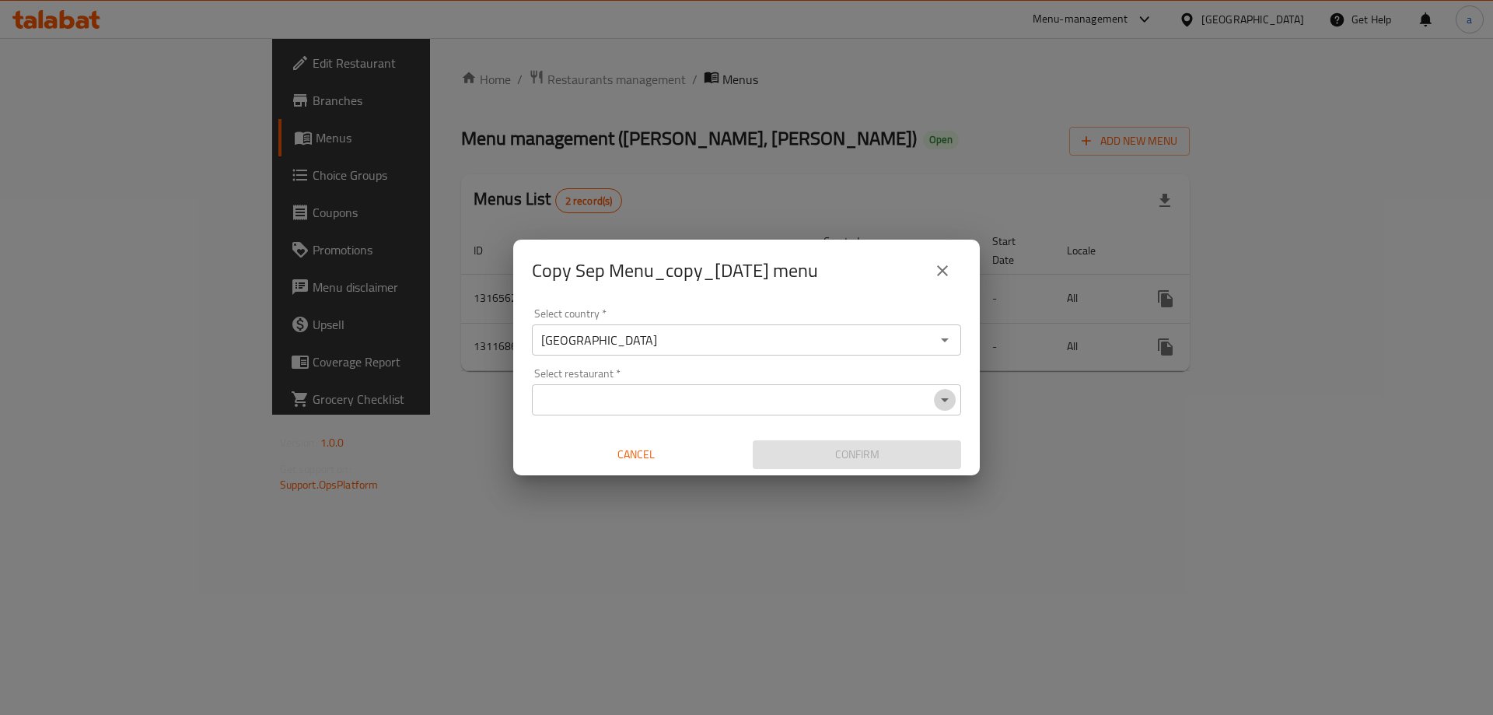
click at [945, 391] on icon "Open" at bounding box center [944, 399] width 19 height 19
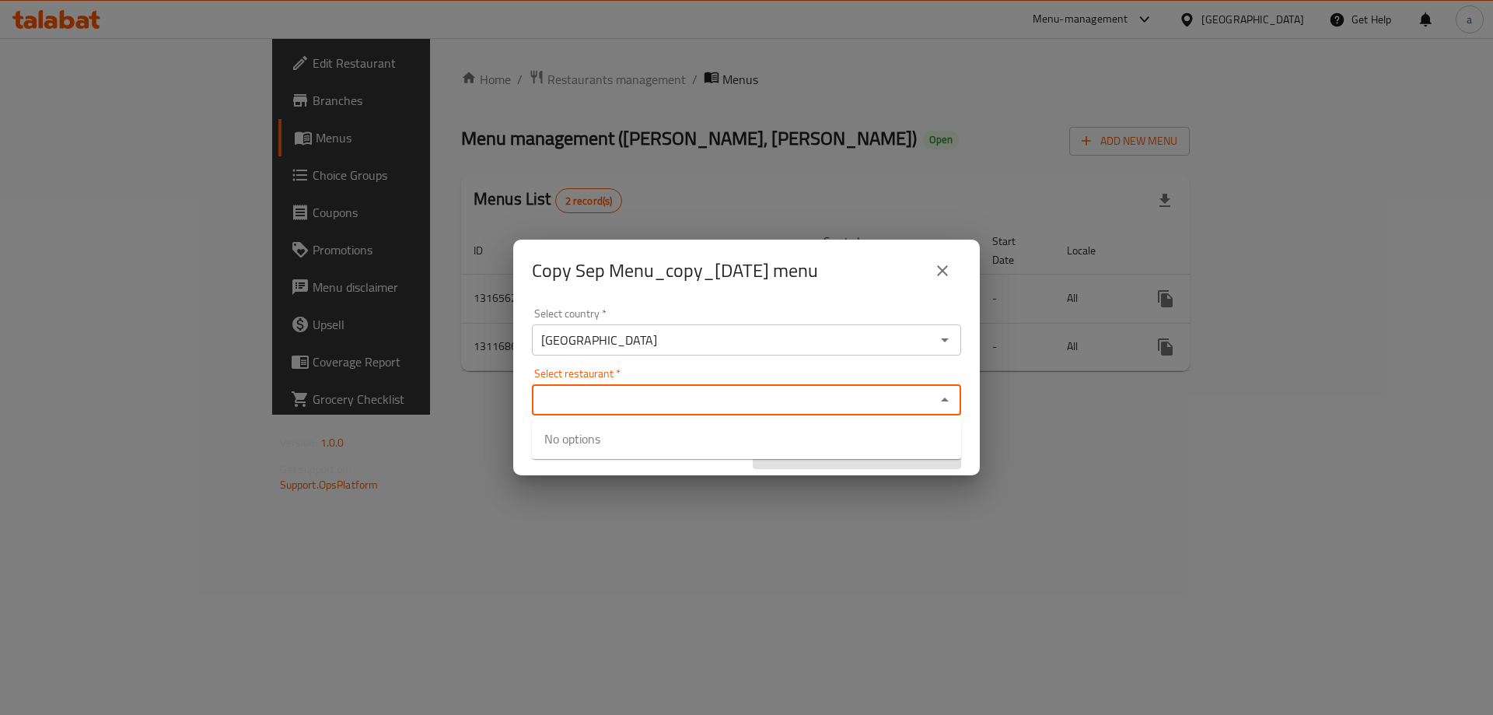
click at [945, 274] on icon "close" at bounding box center [942, 270] width 11 height 11
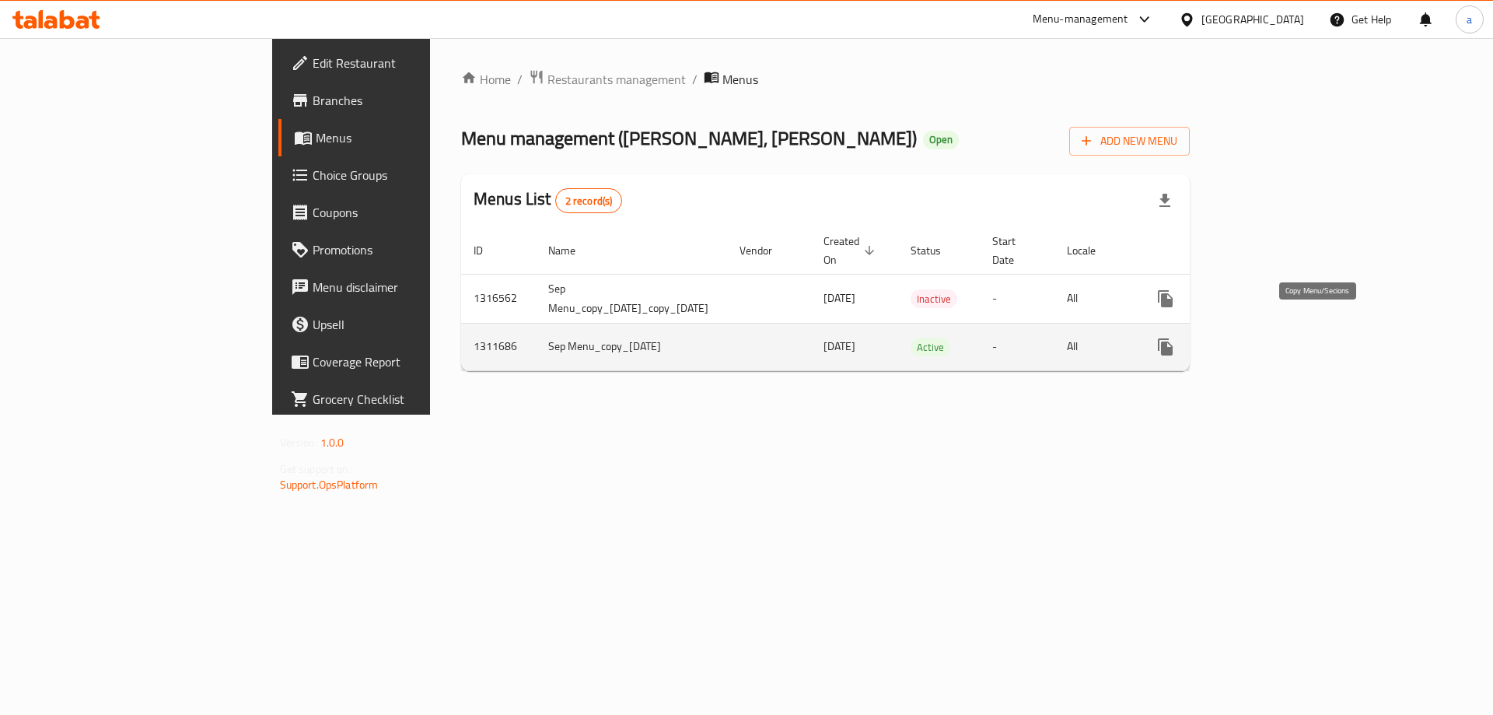
click at [1184, 330] on button "more" at bounding box center [1165, 346] width 37 height 37
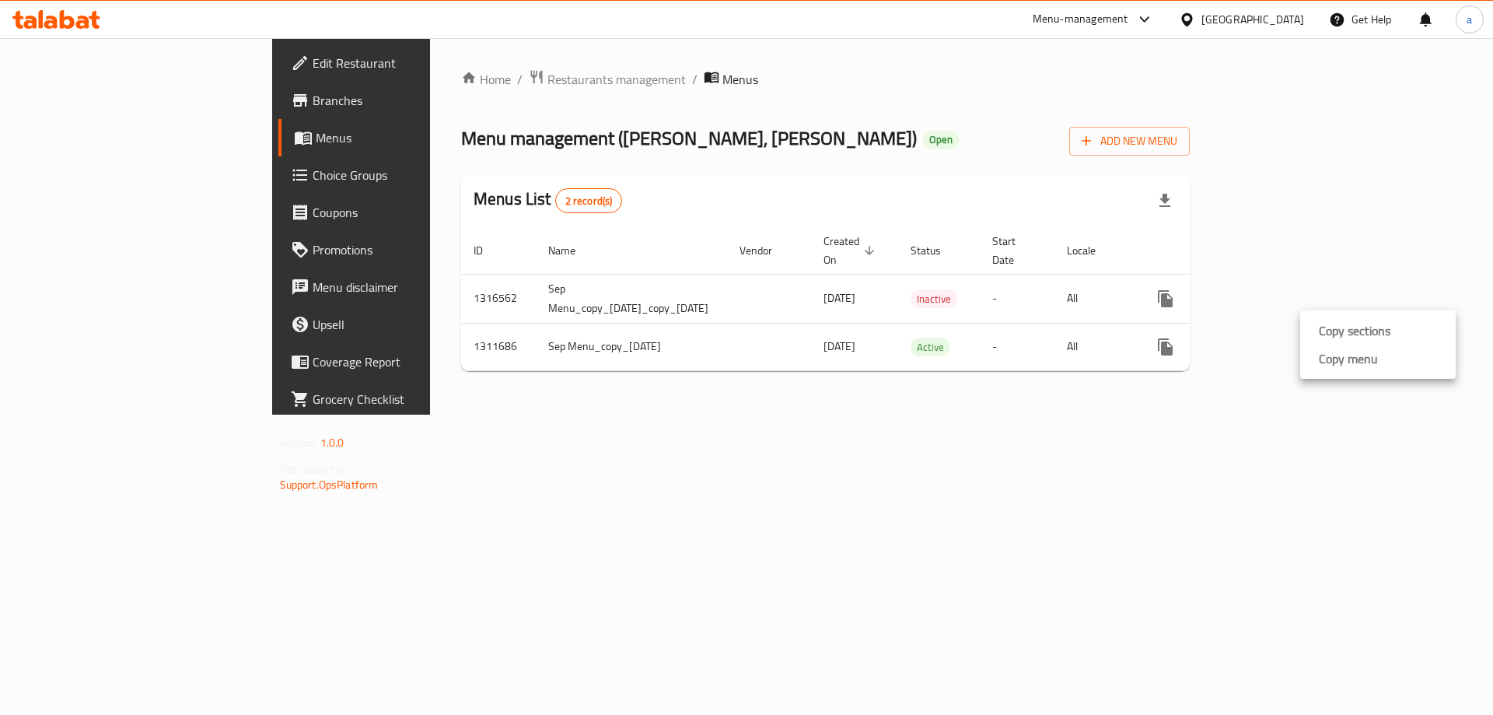
click at [1317, 373] on ul "Copy sections Copy menu" at bounding box center [1378, 344] width 156 height 68
click at [1326, 362] on body "​ Menu-management Iraq Get Help a Edit Restaurant Branches Menus Choice Groups …" at bounding box center [746, 376] width 1493 height 676
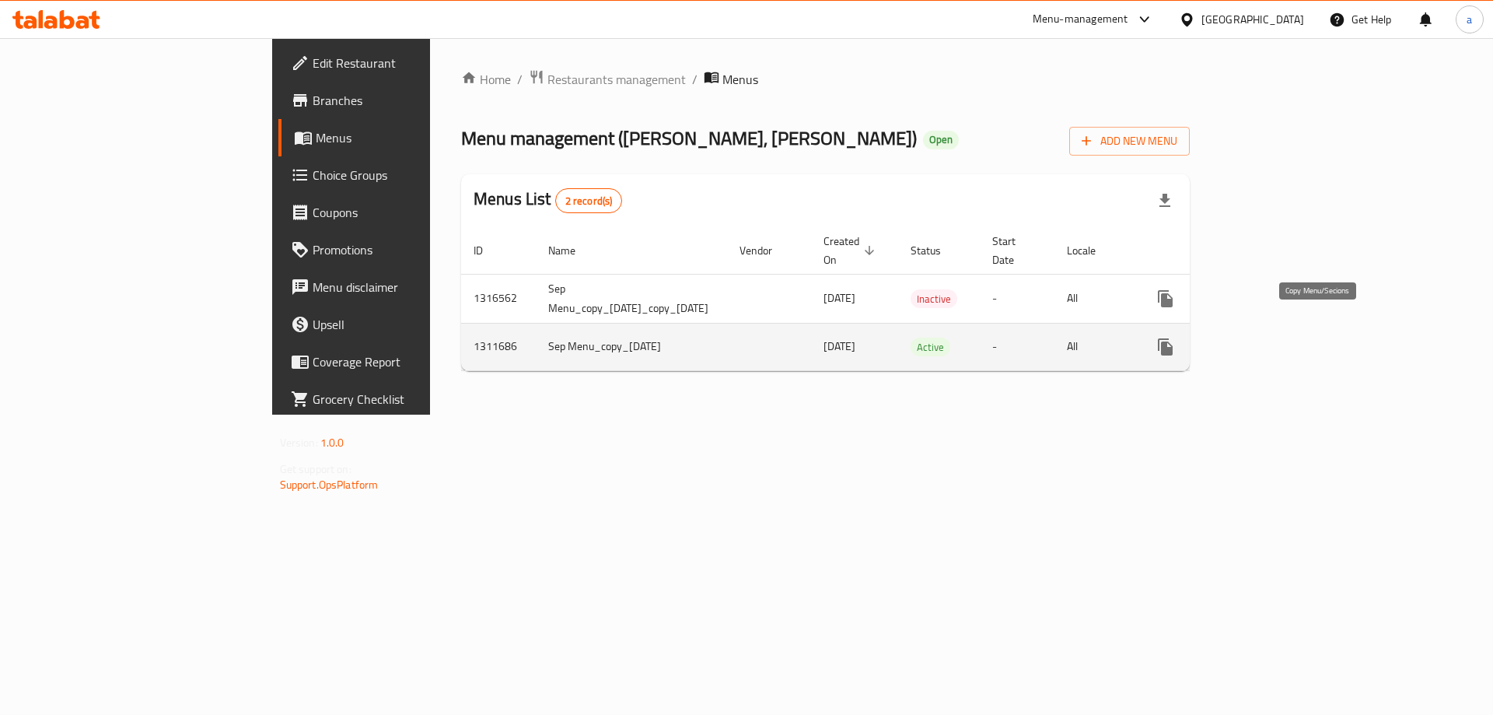
click at [1175, 337] on icon "more" at bounding box center [1165, 346] width 19 height 19
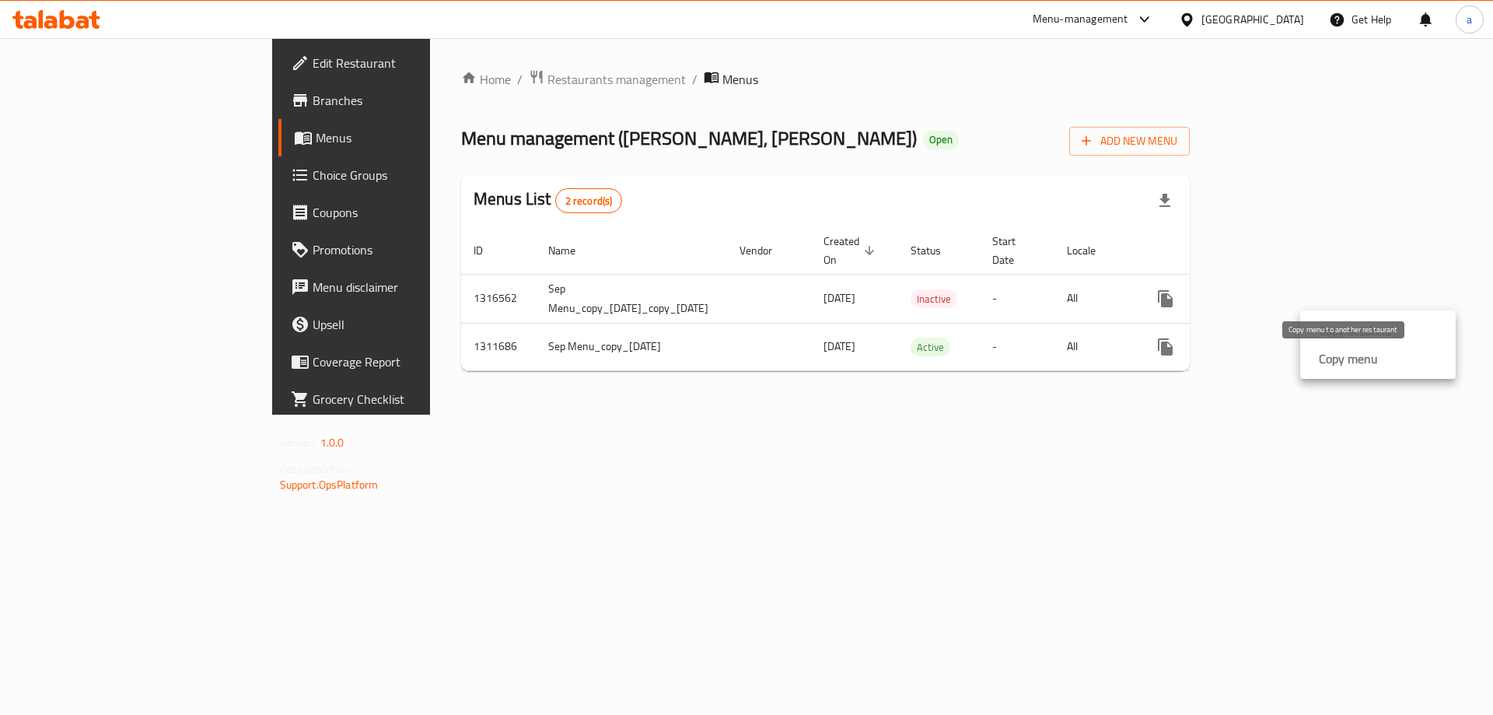
click at [1322, 370] on li "Copy menu" at bounding box center [1378, 358] width 156 height 28
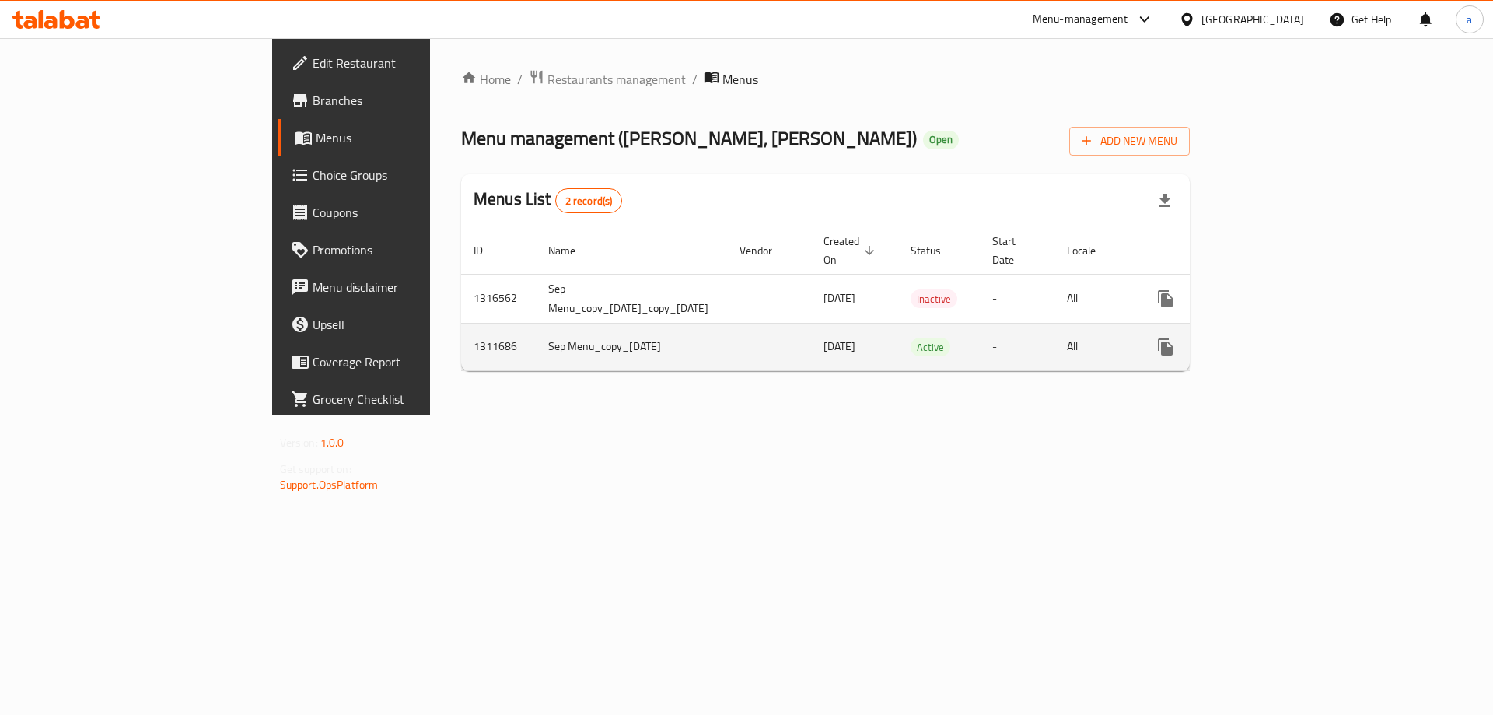
click at [1175, 337] on icon "more" at bounding box center [1165, 346] width 19 height 19
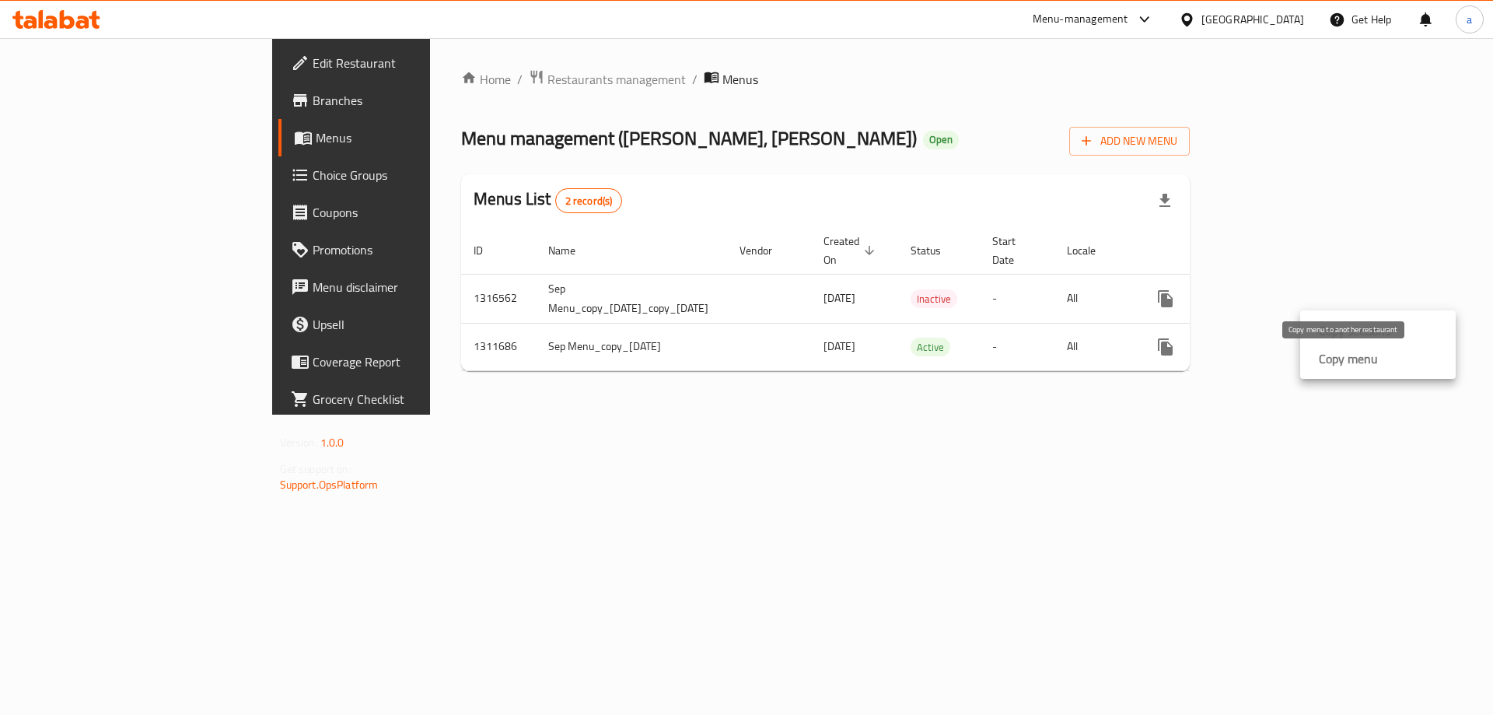
click at [1328, 352] on strong "Copy menu" at bounding box center [1348, 358] width 59 height 19
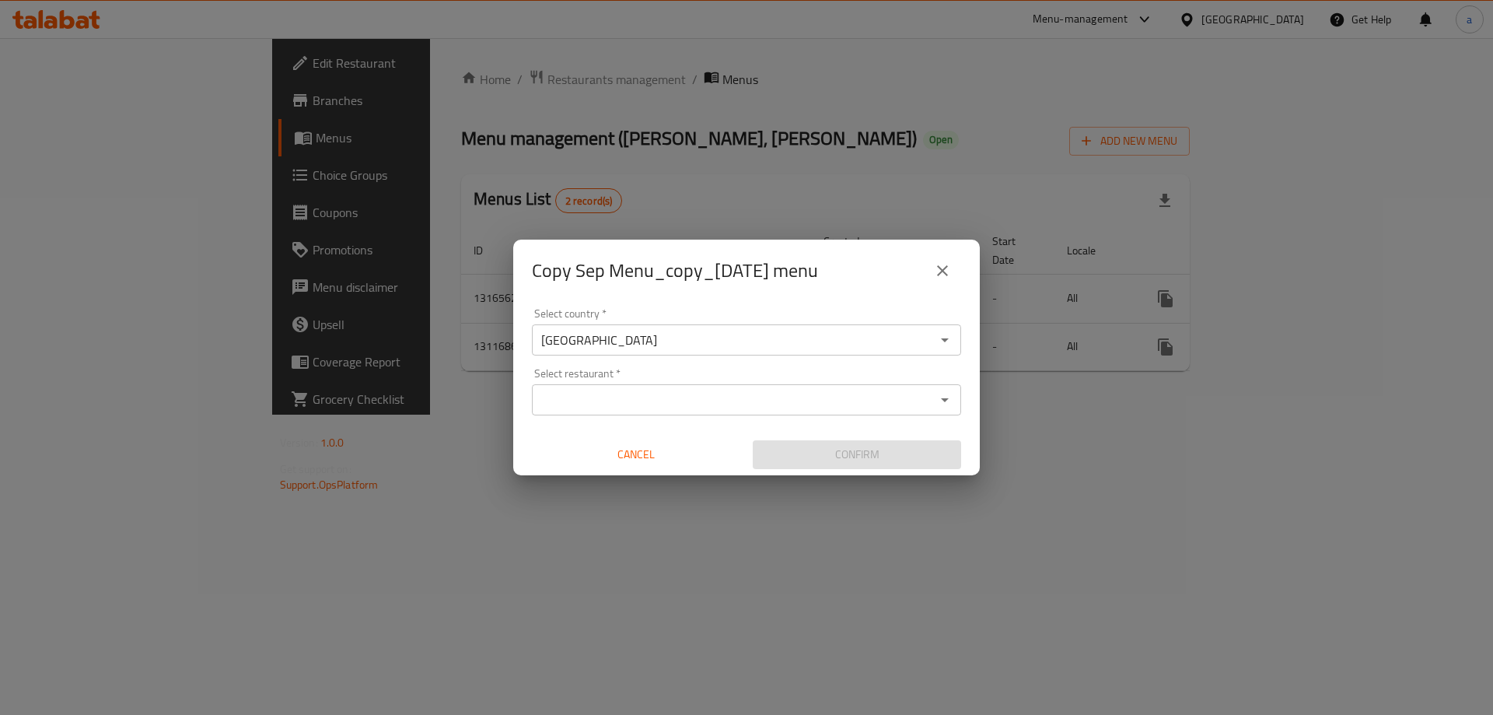
drag, startPoint x: 834, startPoint y: 376, endPoint x: 830, endPoint y: 390, distance: 13.8
click at [833, 379] on div "Select restaurant   * Select restaurant *" at bounding box center [746, 391] width 429 height 47
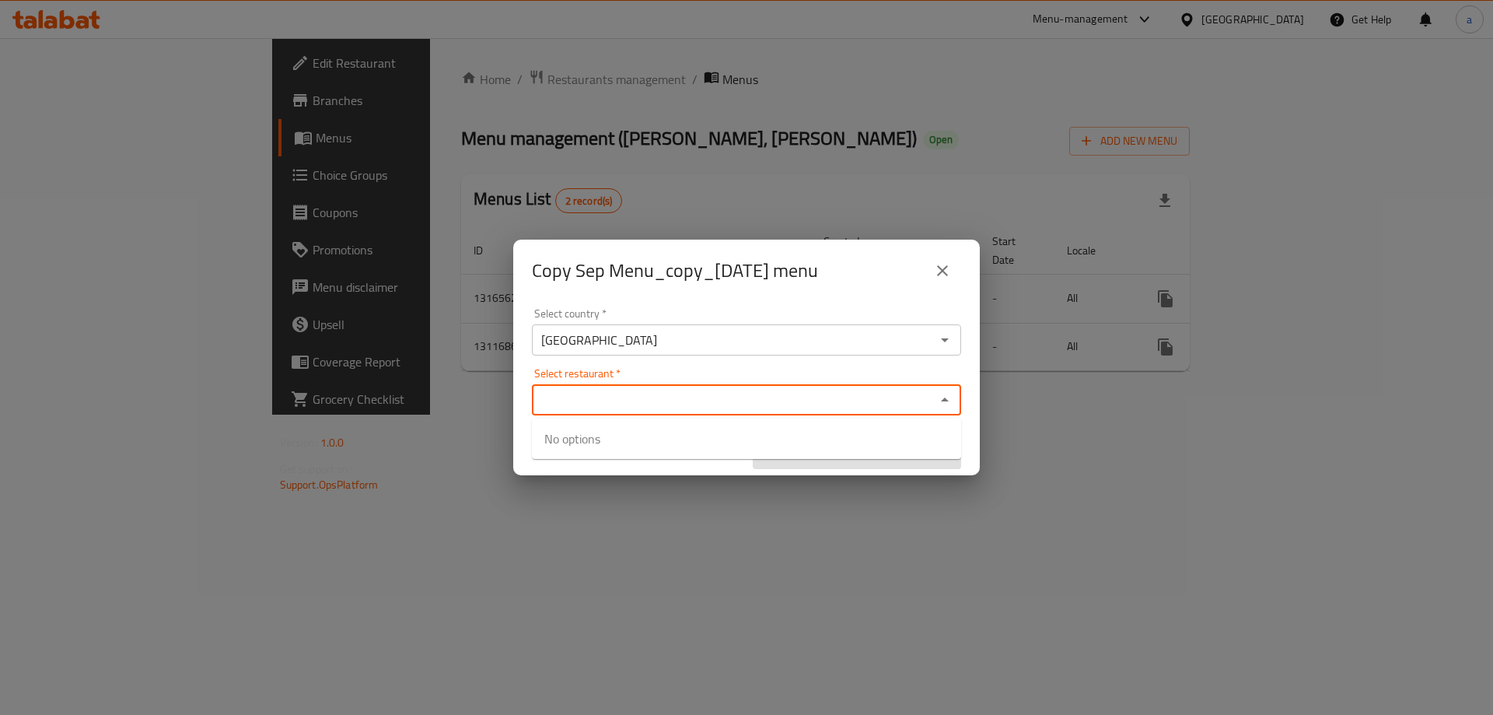
click at [830, 390] on input "Select restaurant   *" at bounding box center [733, 400] width 394 height 22
paste input "777425"
type input "7"
paste input "VANILLY, Al Aathameya"
type input "VANILLY, Al Aathameya"
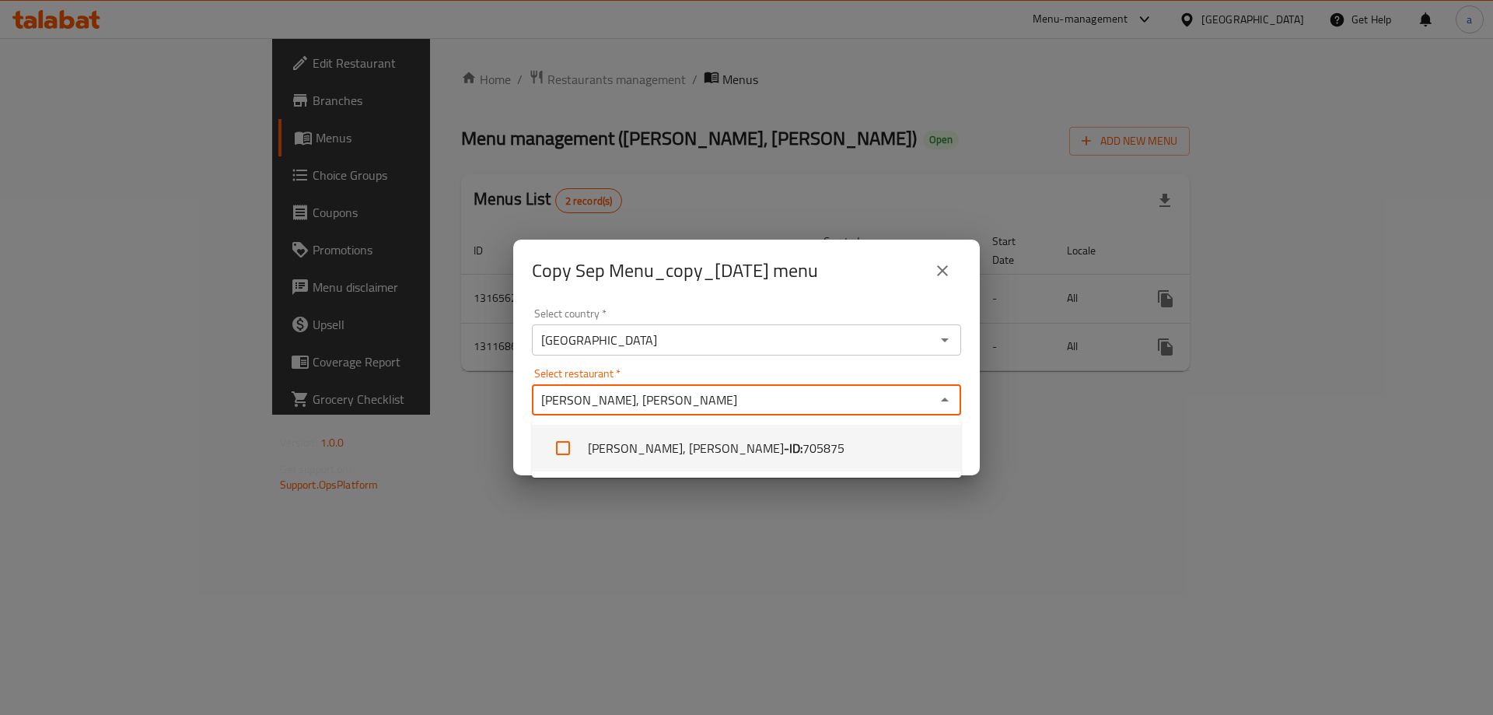
click at [560, 446] on input "checkbox" at bounding box center [562, 447] width 37 height 37
checkbox input "true"
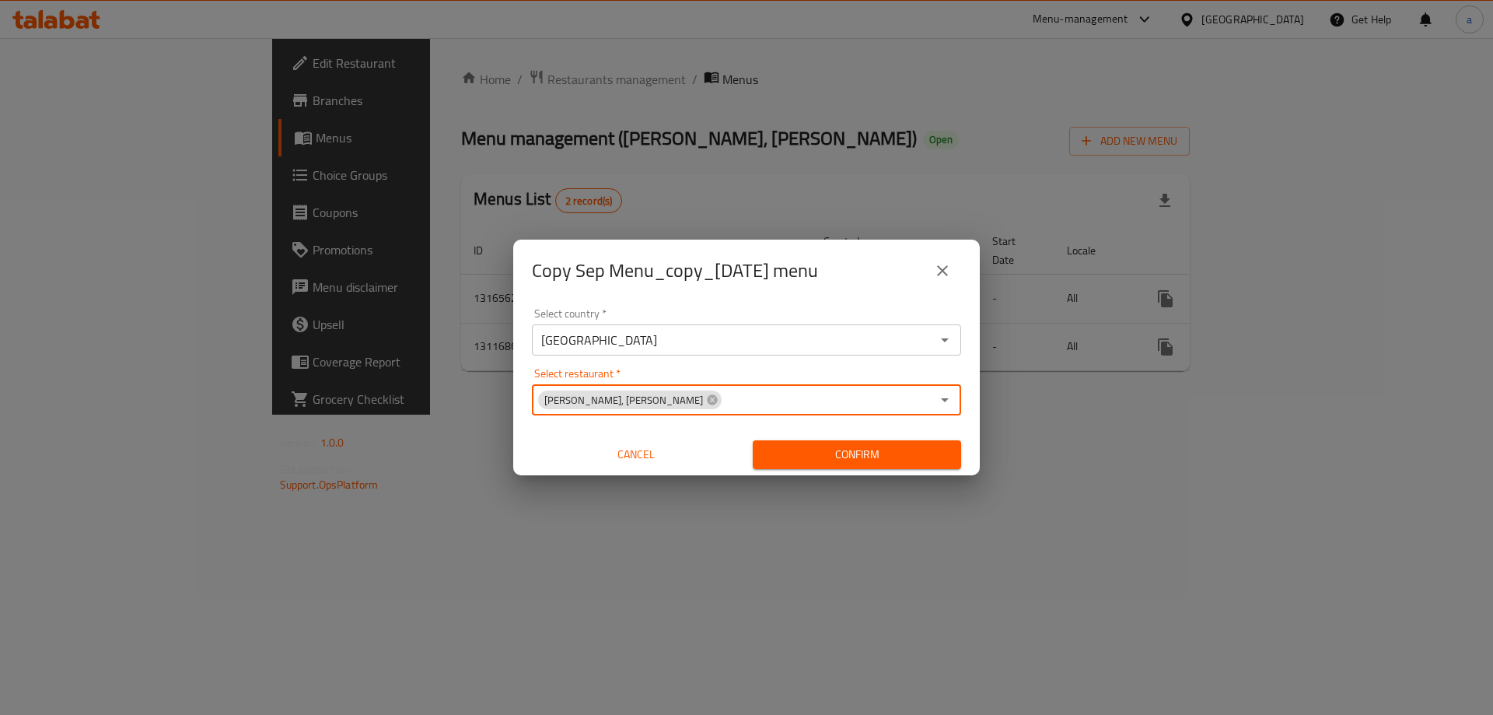
click at [781, 441] on button "Confirm" at bounding box center [857, 454] width 208 height 29
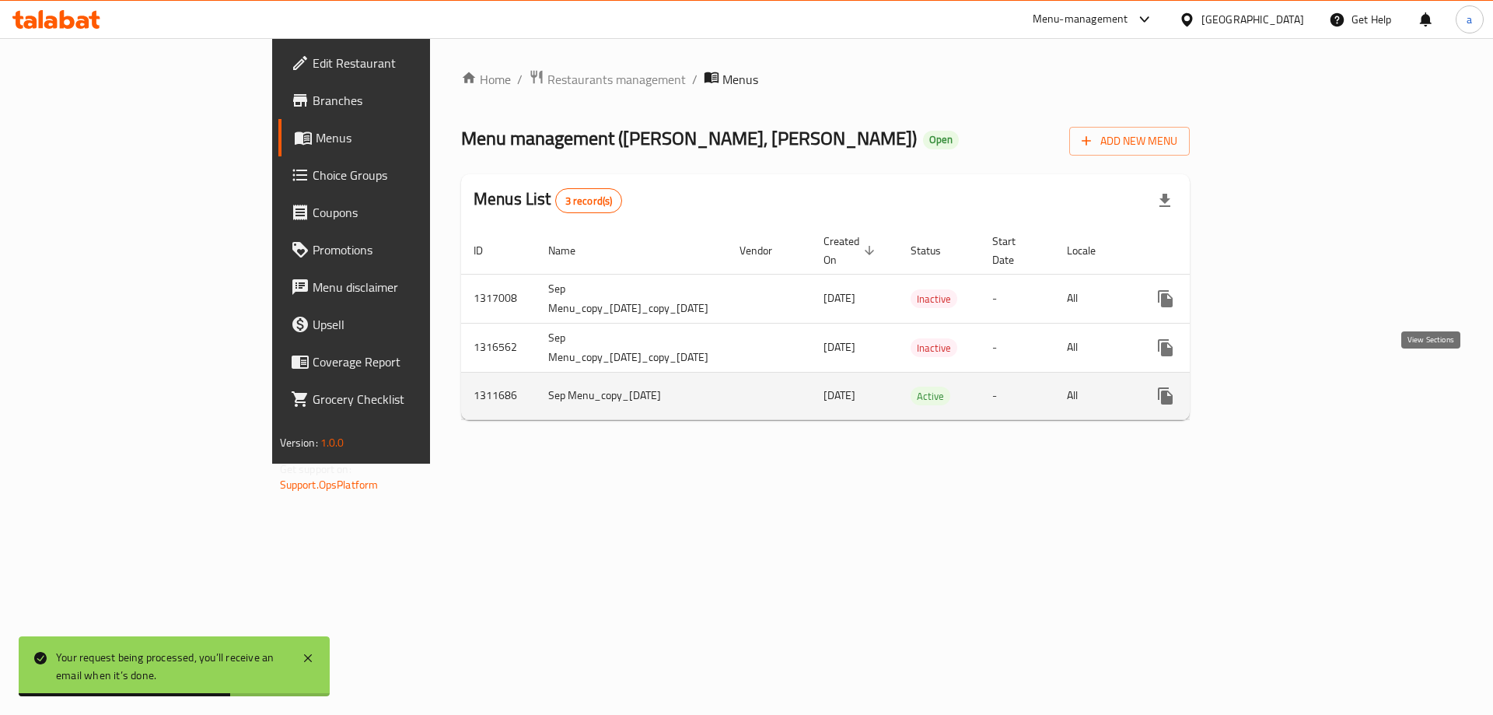
click at [1287, 386] on icon "enhanced table" at bounding box center [1277, 395] width 19 height 19
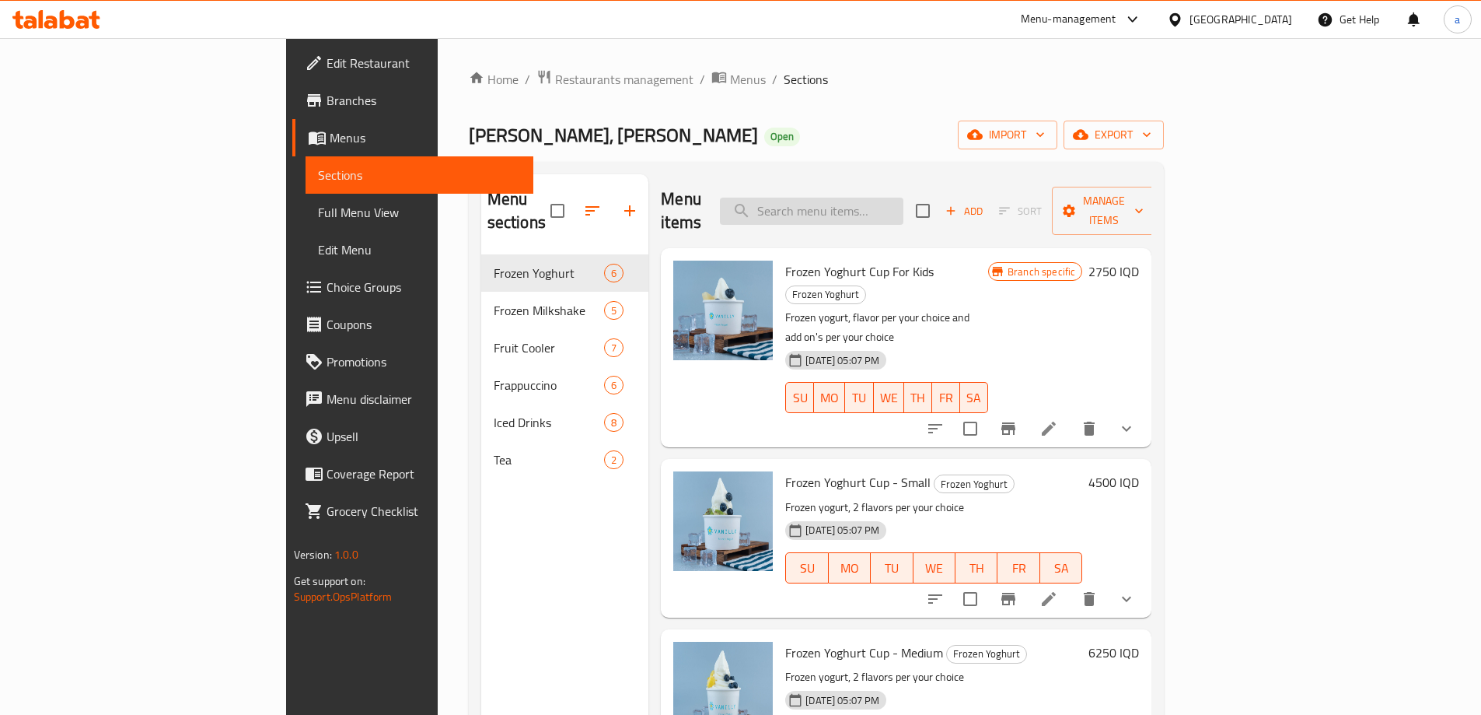
click at [903, 197] on input "search" at bounding box center [811, 210] width 183 height 27
paste input "Protein"
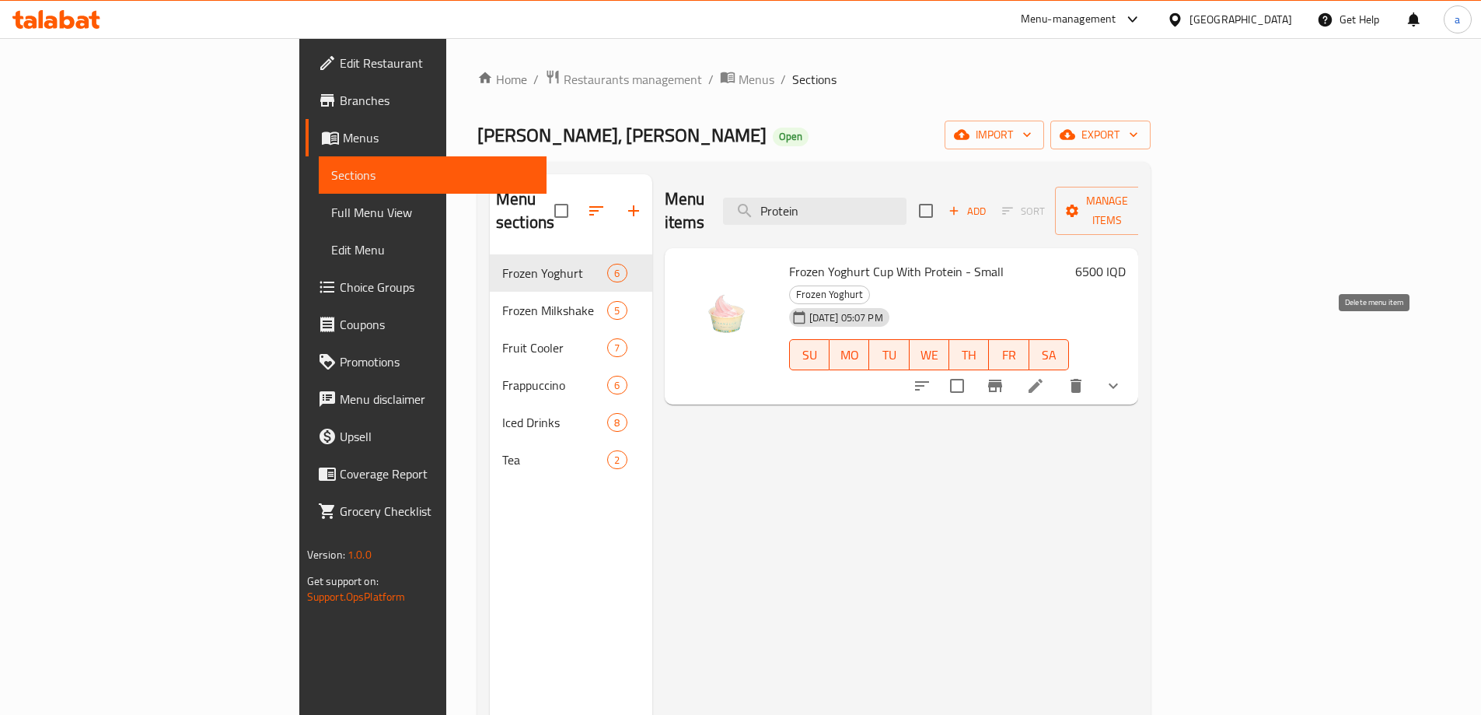
type input "Protein"
click at [1123, 376] on icon "show more" at bounding box center [1113, 385] width 19 height 19
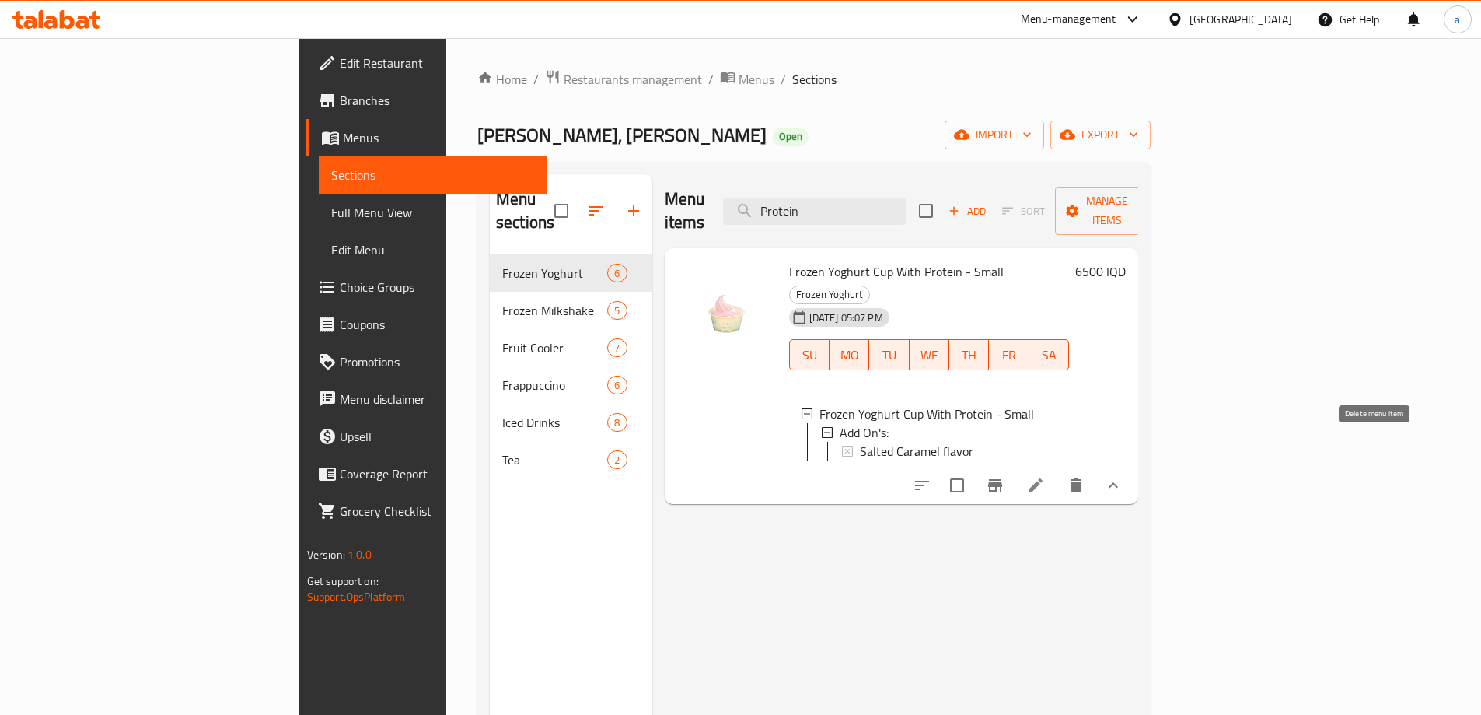
click at [1095, 467] on button "delete" at bounding box center [1075, 485] width 37 height 37
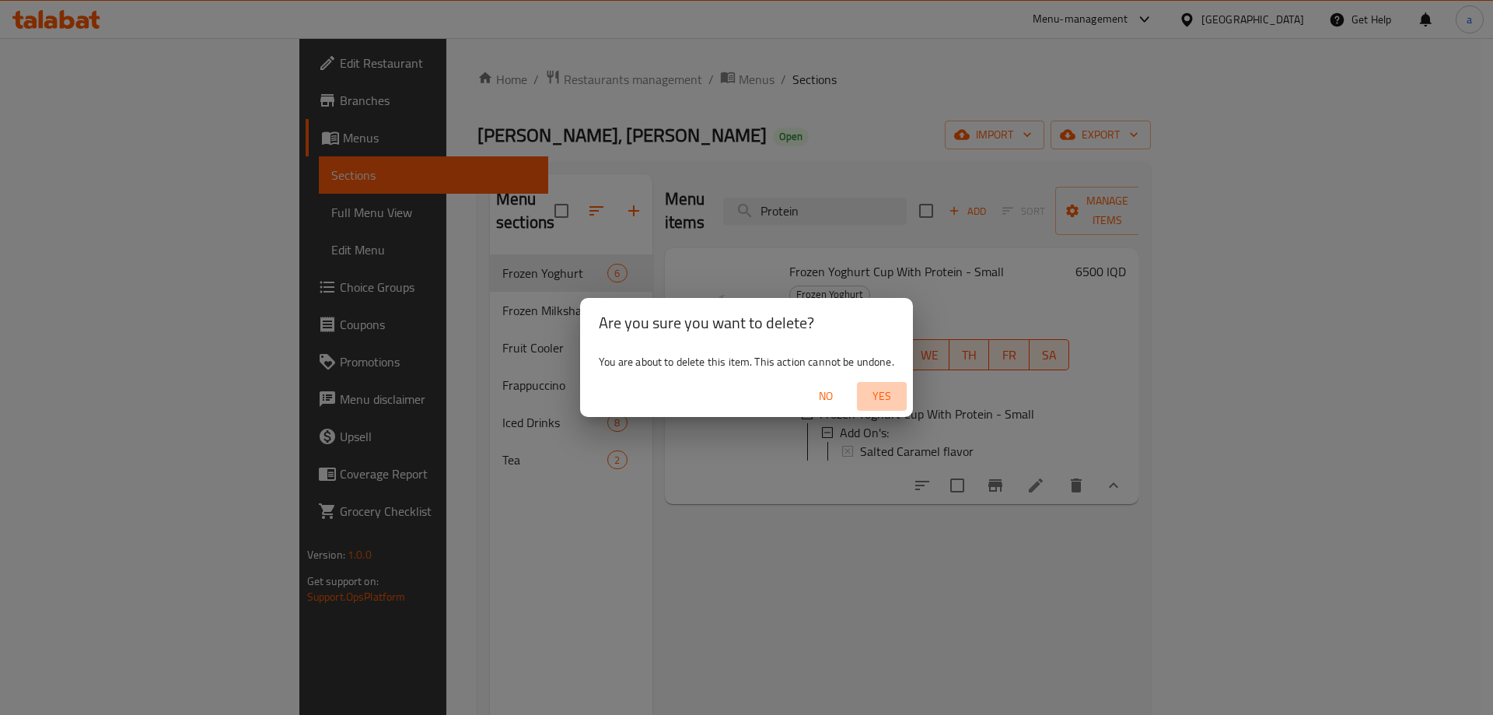
click at [882, 403] on span "Yes" at bounding box center [881, 395] width 37 height 19
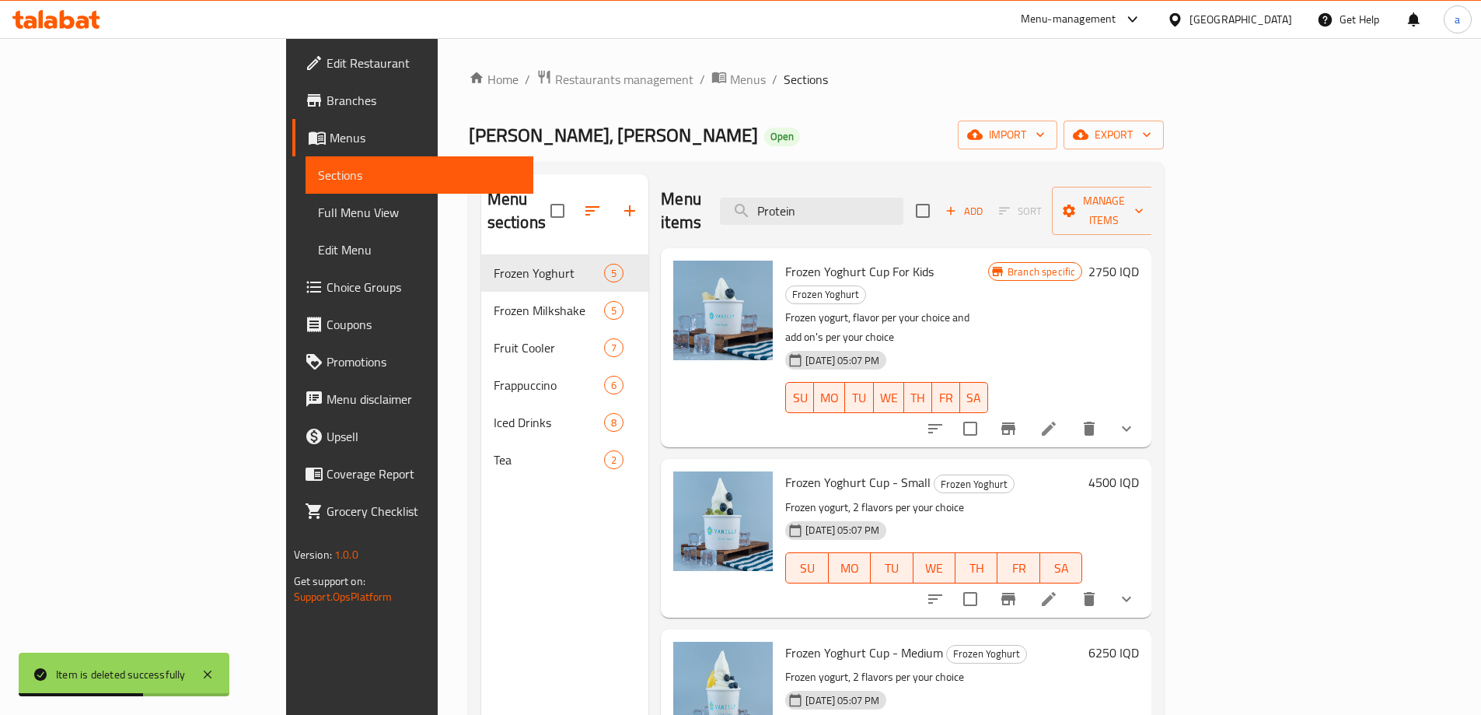
click at [318, 211] on span "Full Menu View" at bounding box center [419, 212] width 203 height 19
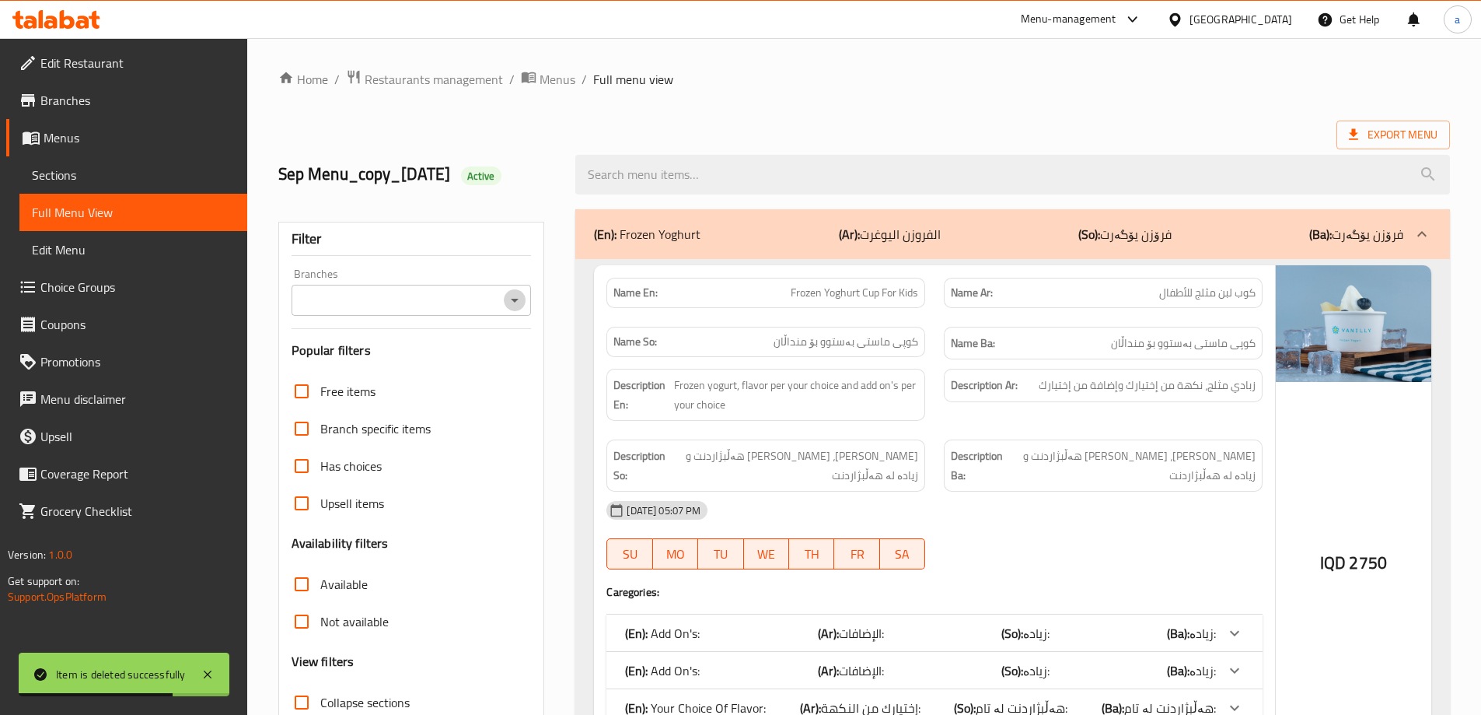
click at [505, 291] on icon "Open" at bounding box center [514, 300] width 19 height 19
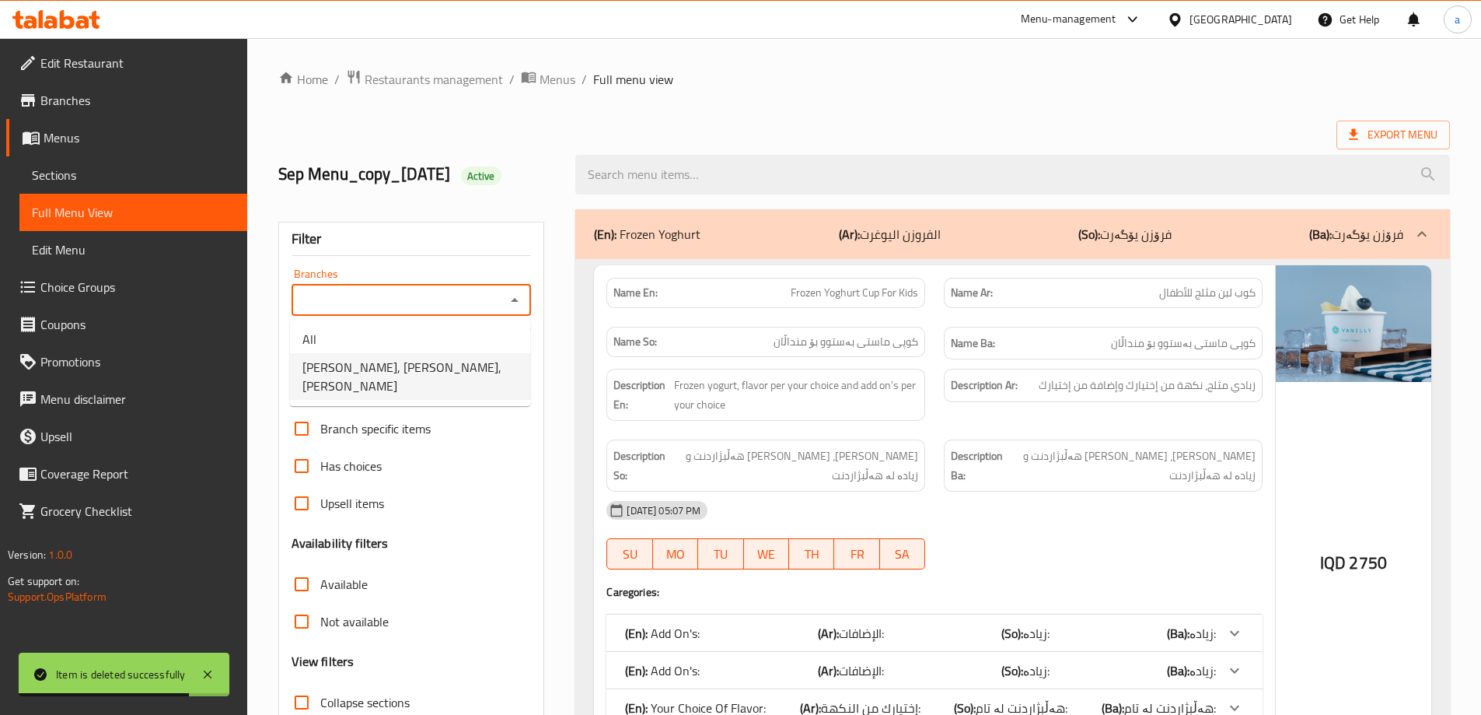
click at [451, 359] on span "VANILLY, Al Aathameya, Al aathameya" at bounding box center [409, 376] width 215 height 37
type input "VANILLY, Al Aathameya, Al aathameya"
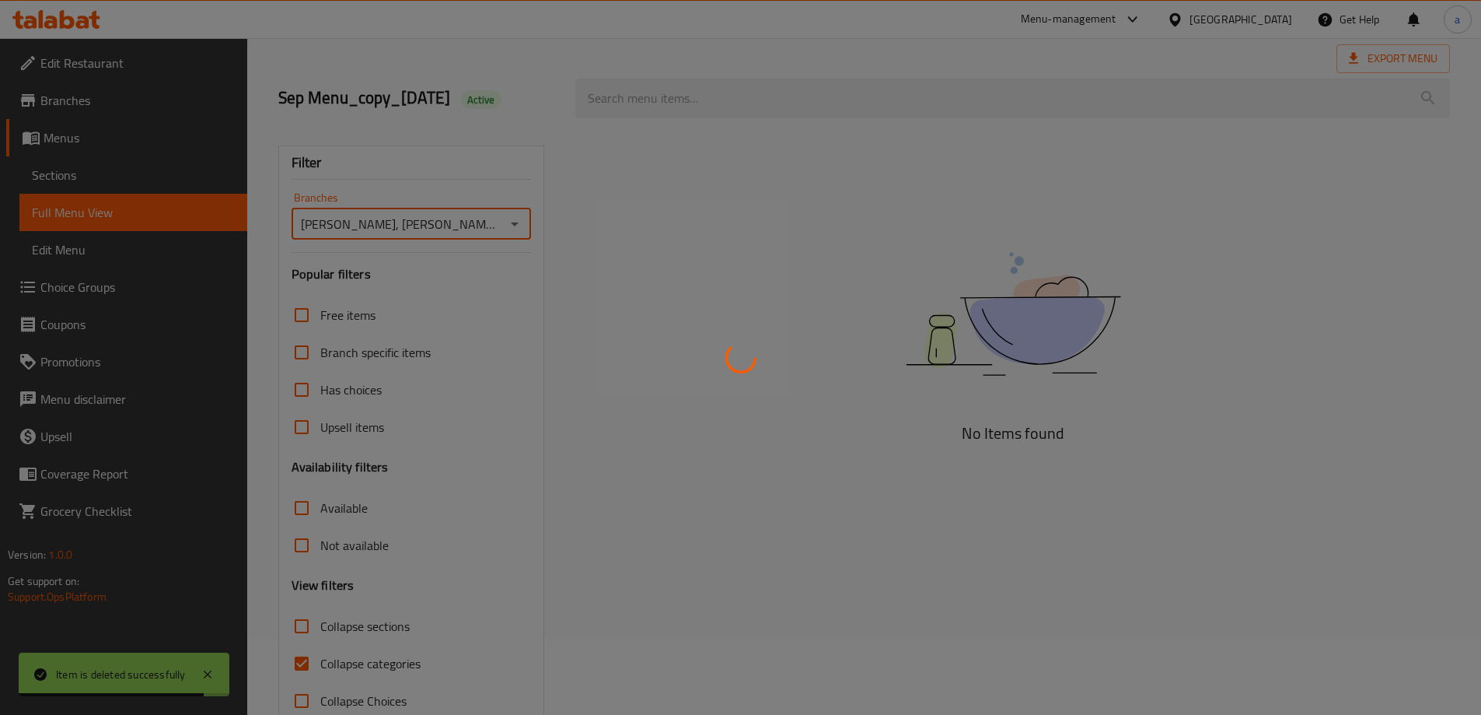
scroll to position [113, 0]
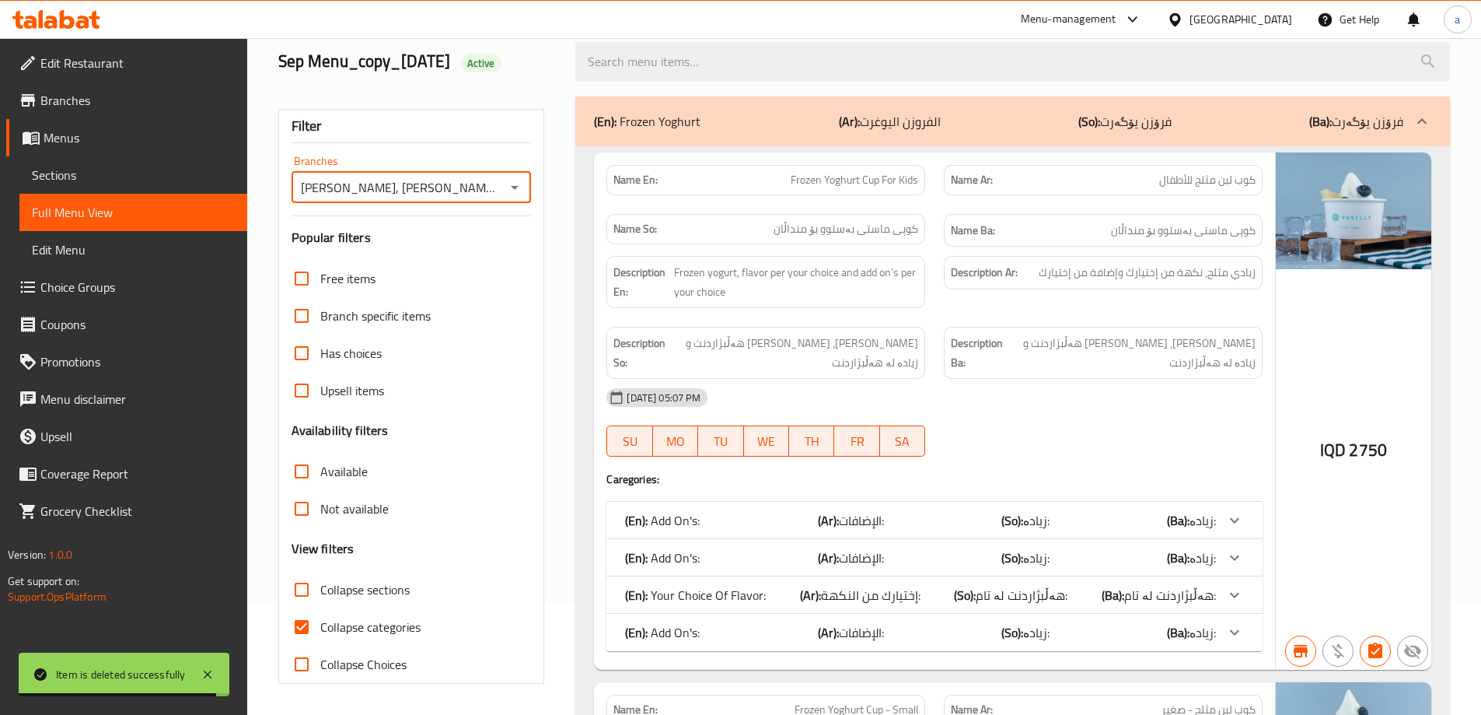
drag, startPoint x: 392, startPoint y: 621, endPoint x: 400, endPoint y: 581, distance: 41.2
click at [390, 623] on span "Collapse categories" at bounding box center [370, 626] width 100 height 19
click at [320, 623] on input "Collapse categories" at bounding box center [301, 626] width 37 height 37
checkbox input "false"
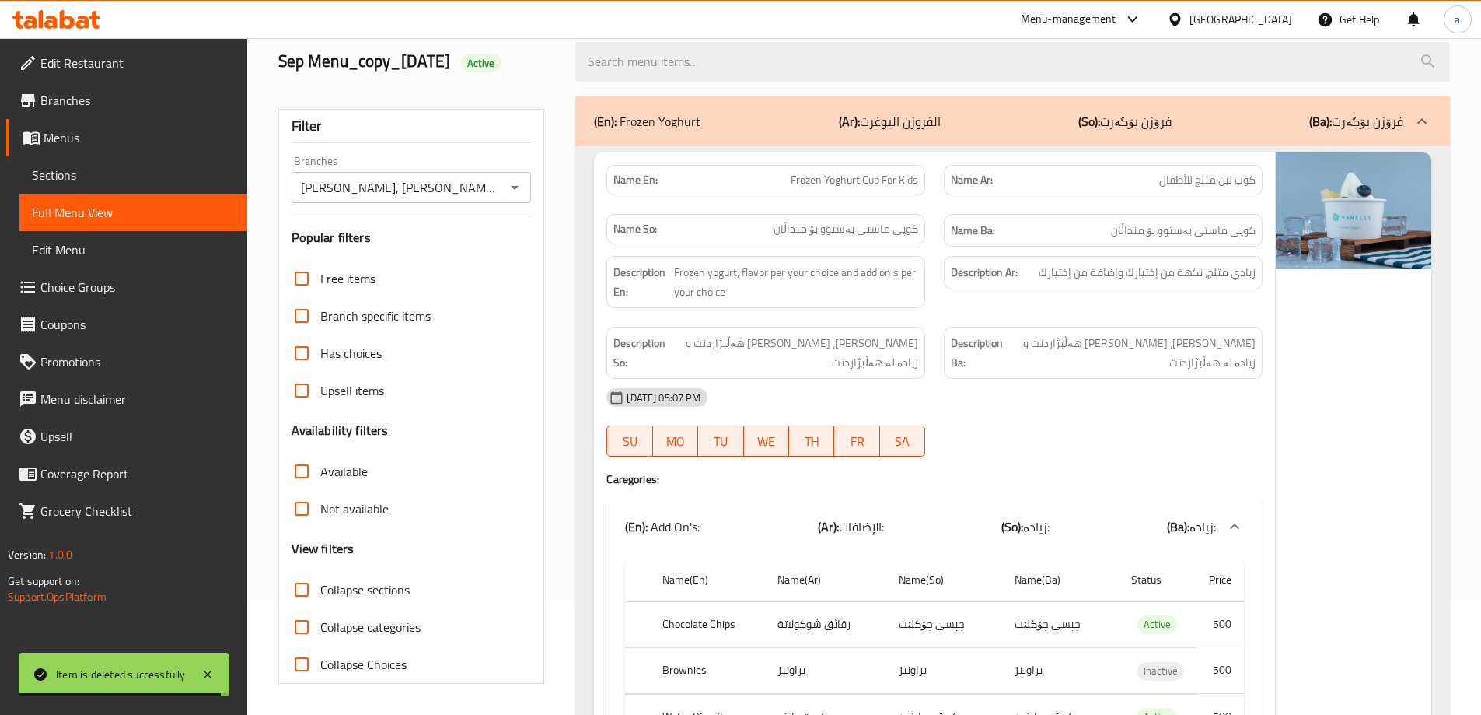
click at [400, 580] on span "Collapse sections" at bounding box center [364, 589] width 89 height 19
click at [320, 580] on input "Collapse sections" at bounding box center [301, 589] width 37 height 37
checkbox input "true"
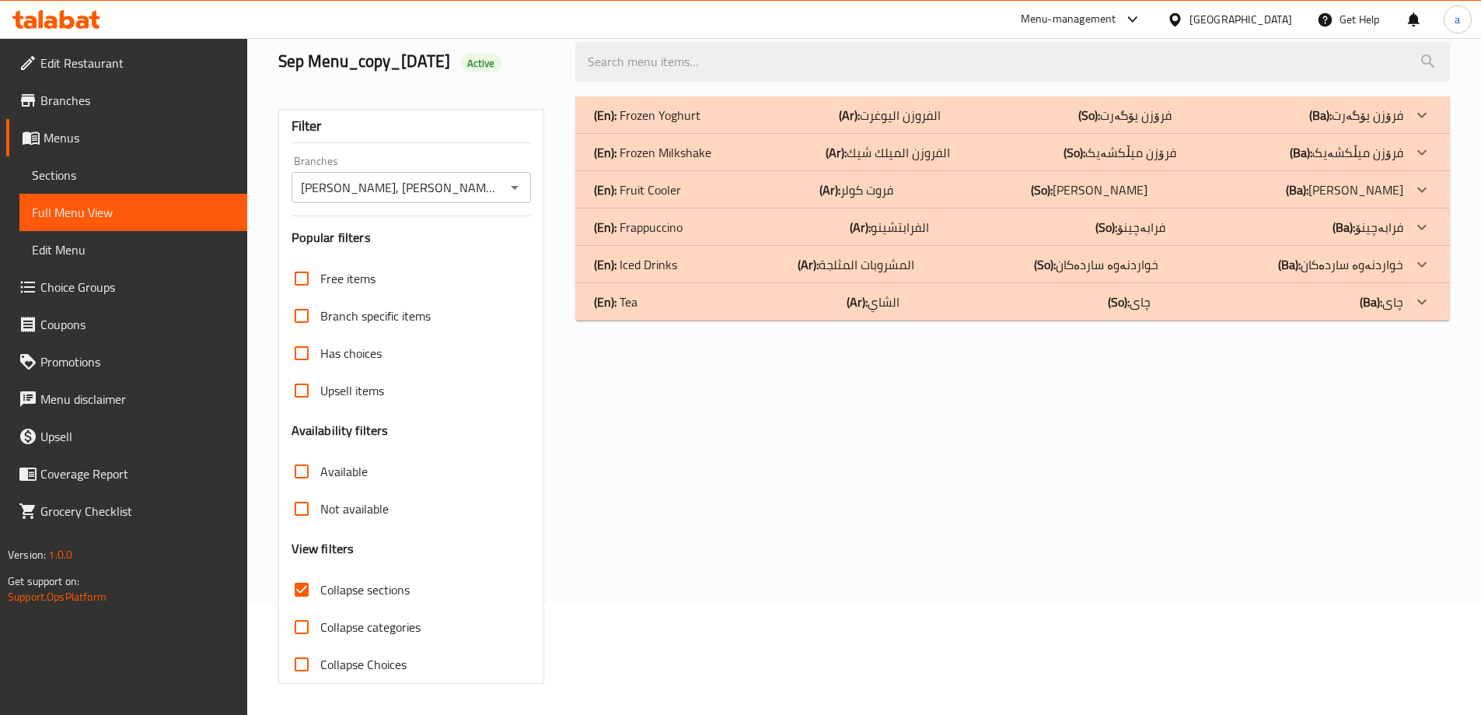
click at [1301, 117] on div "(En): Frozen Yoghurt (Ar): الفروزن اليوغرت (So): فرۆزن یۆگەرت (Ba): فرۆزن یۆگەرت" at bounding box center [998, 115] width 809 height 19
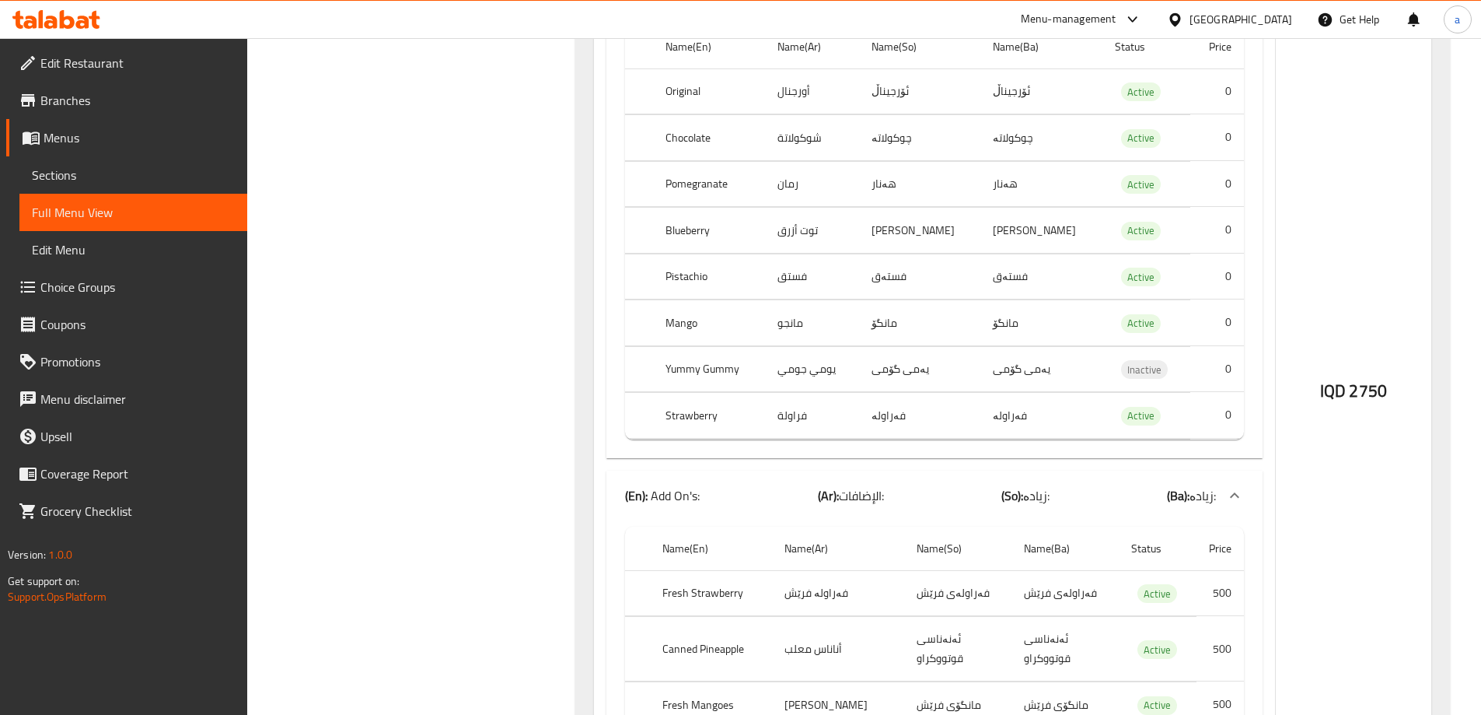
scroll to position [1927, 0]
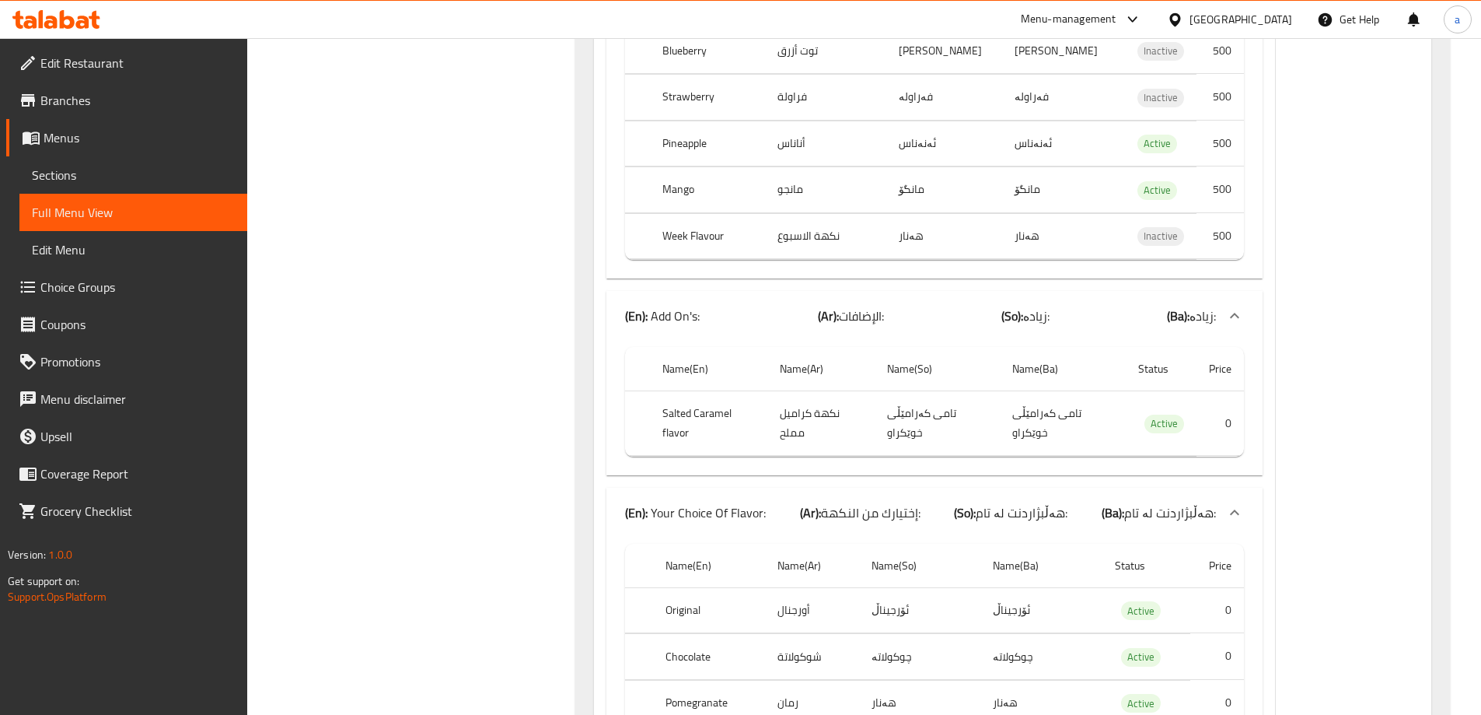
click at [152, 291] on span "Choice Groups" at bounding box center [137, 287] width 194 height 19
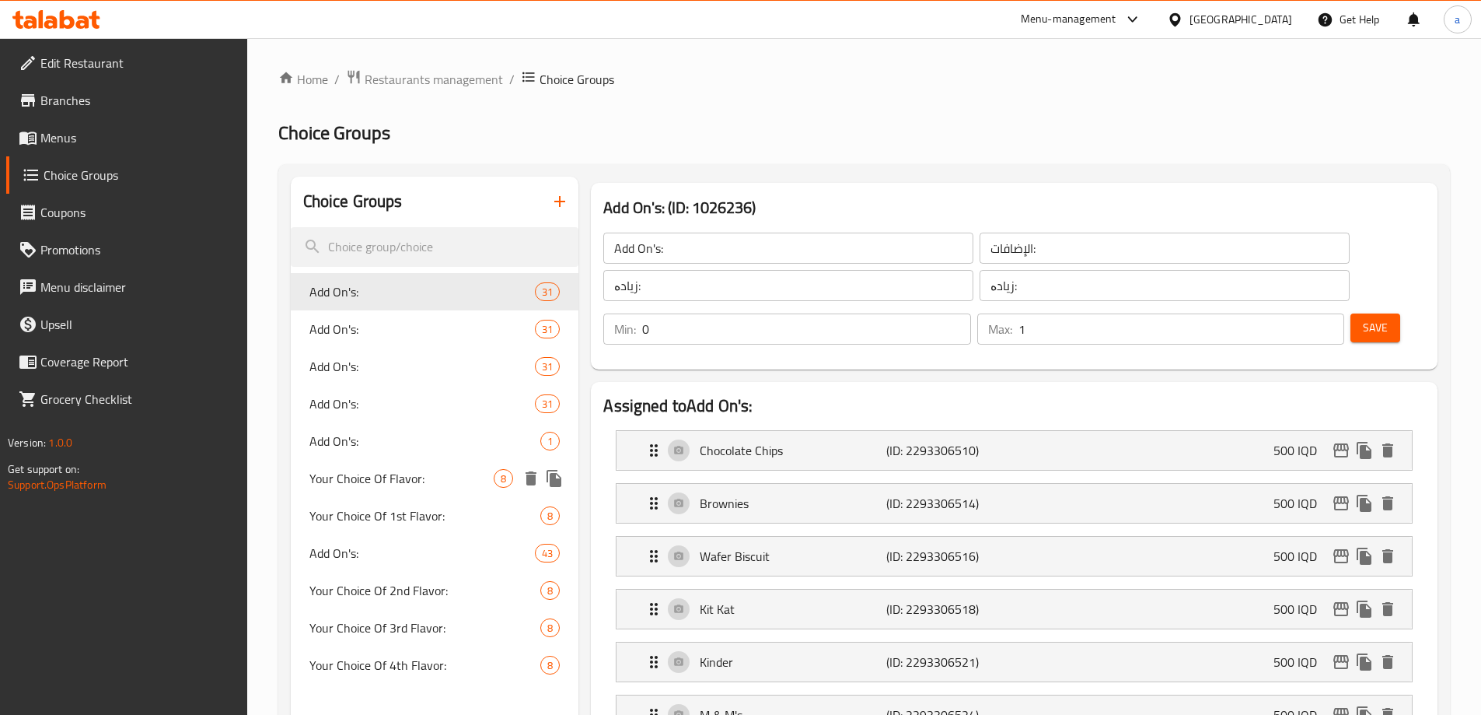
click at [442, 485] on span "Your Choice Of Flavor:" at bounding box center [401, 478] width 185 height 19
type input "Your Choice Of Flavor:"
type input "إختيارك من النكهة:"
type input "هەڵبژاردنت لە تام:"
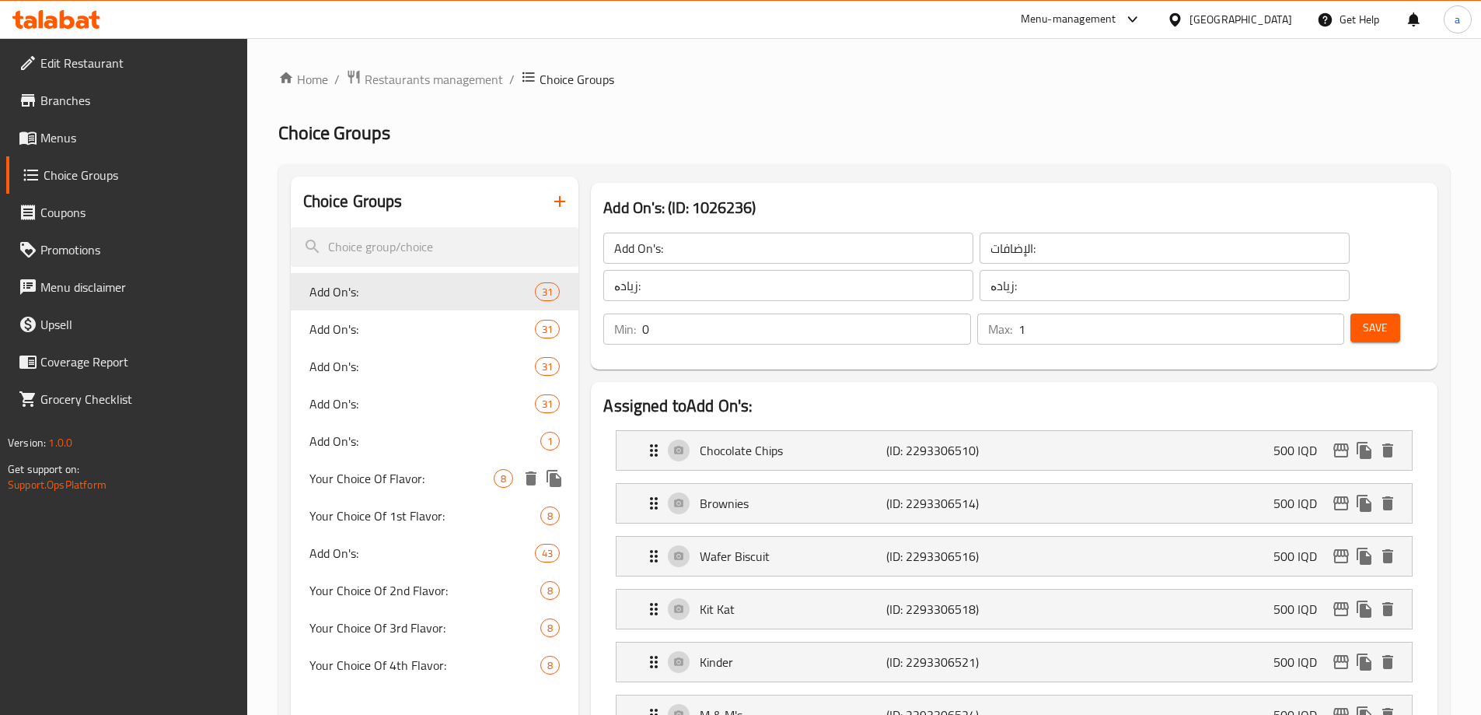
type input "1"
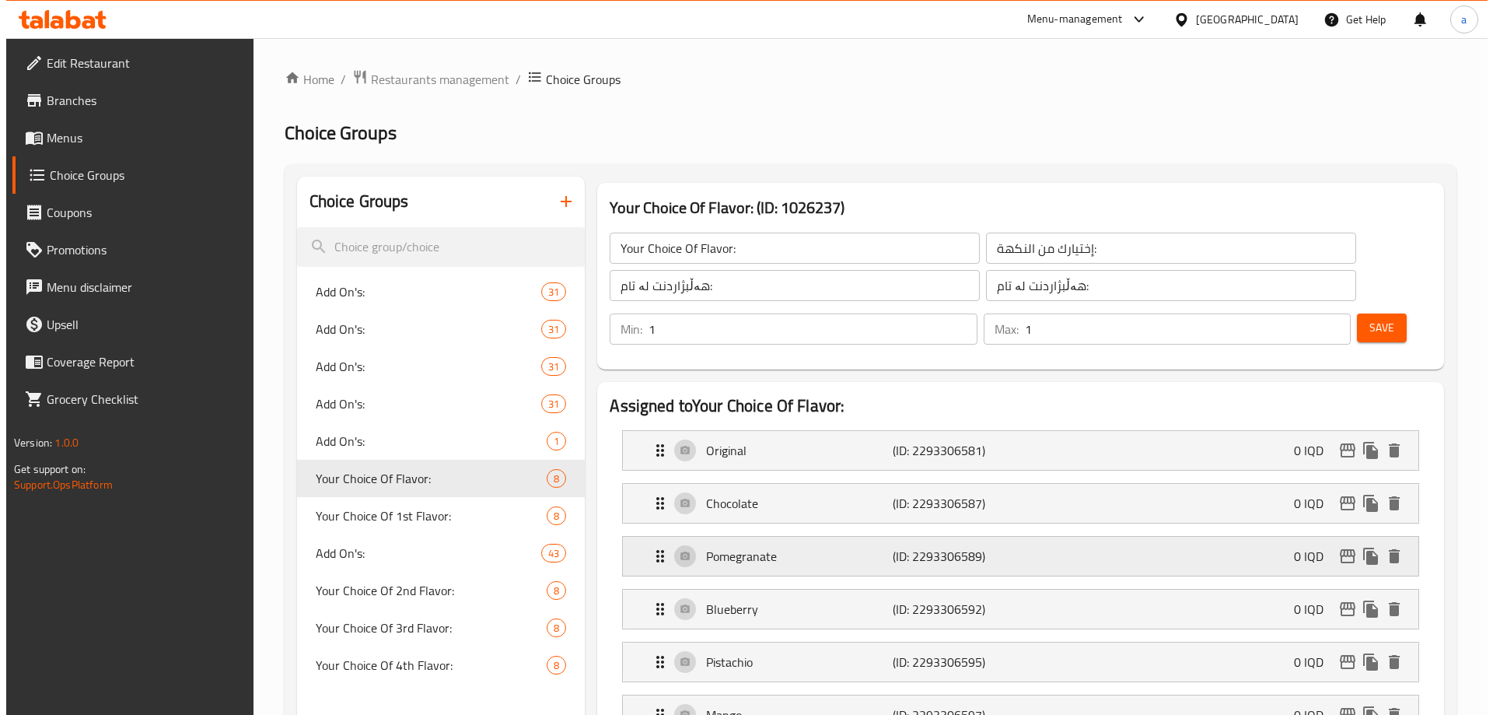
scroll to position [778, 0]
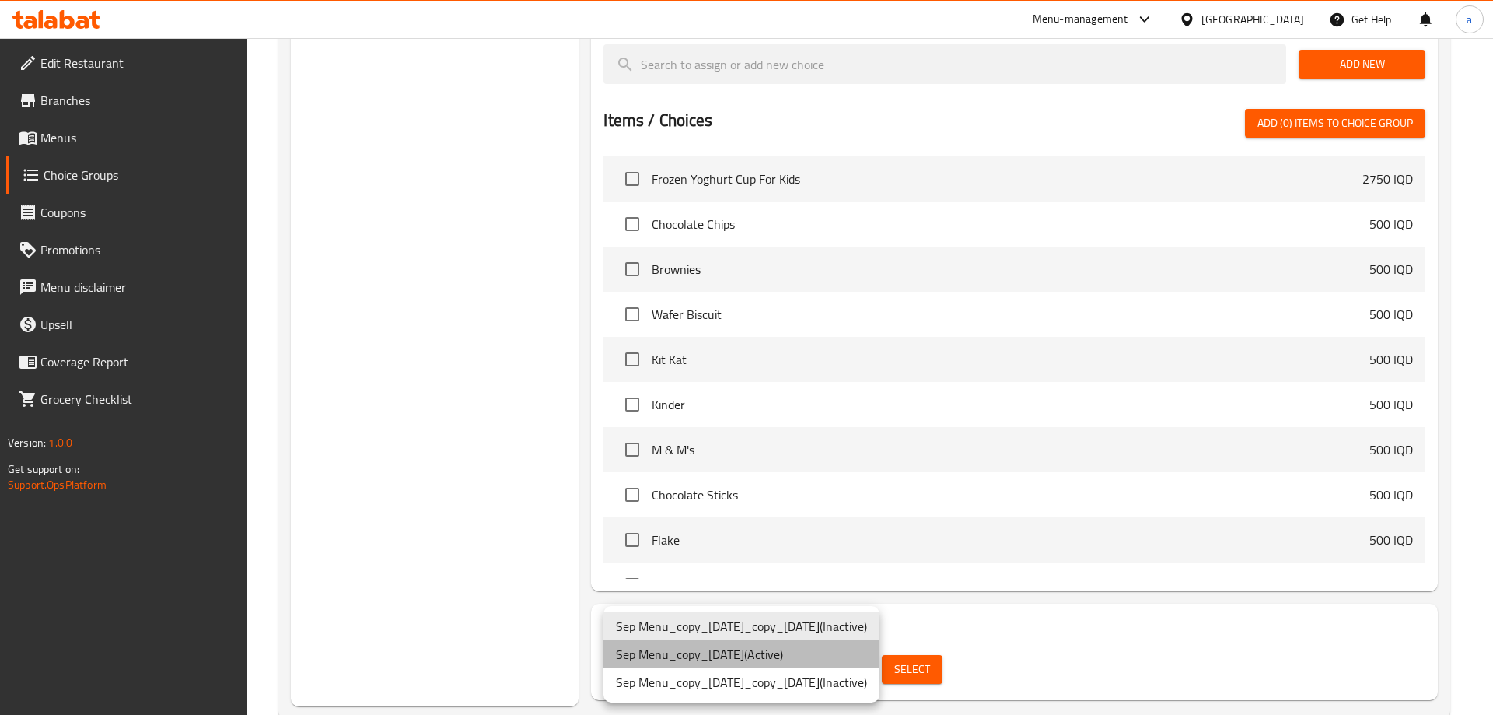
click at [831, 658] on li "Sep Menu_copy_14/09/2025 ( Active )" at bounding box center [741, 654] width 276 height 28
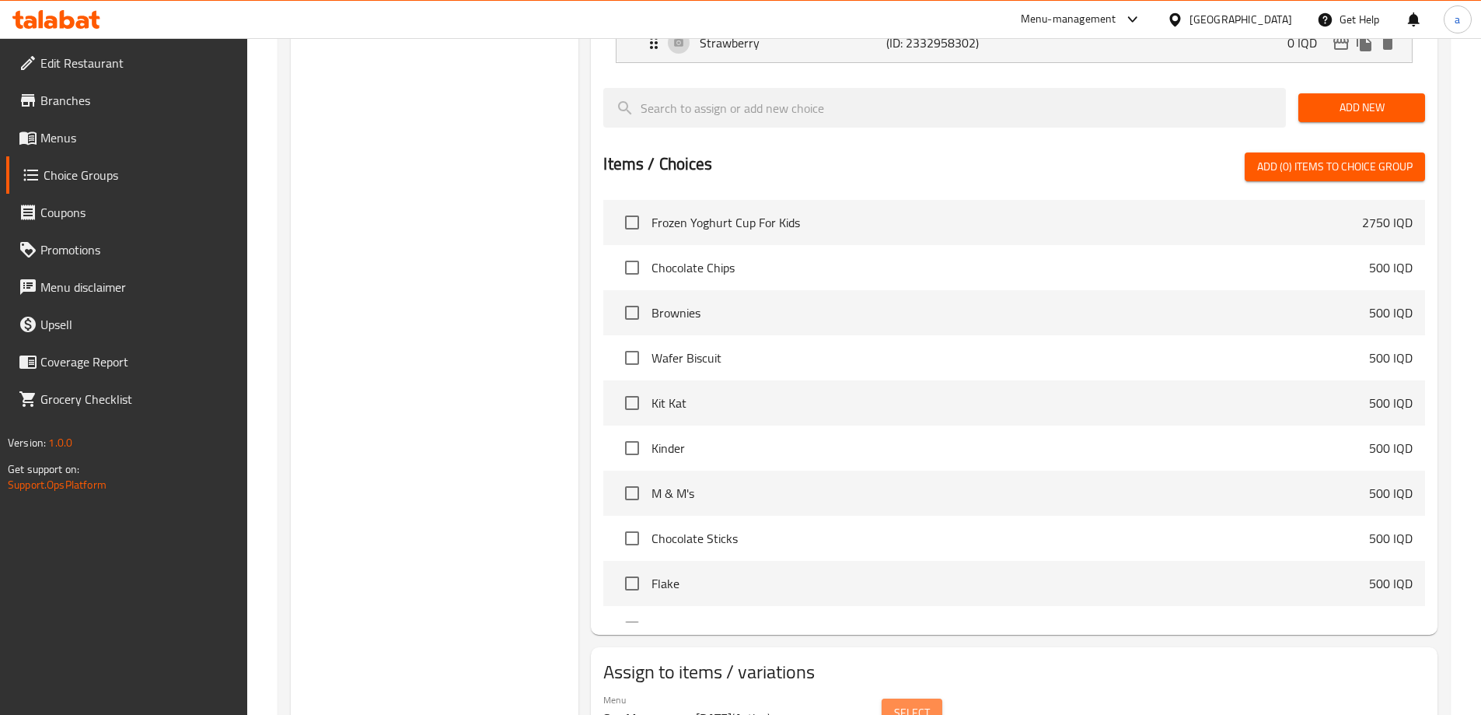
click at [904, 703] on span "Select" at bounding box center [912, 712] width 36 height 19
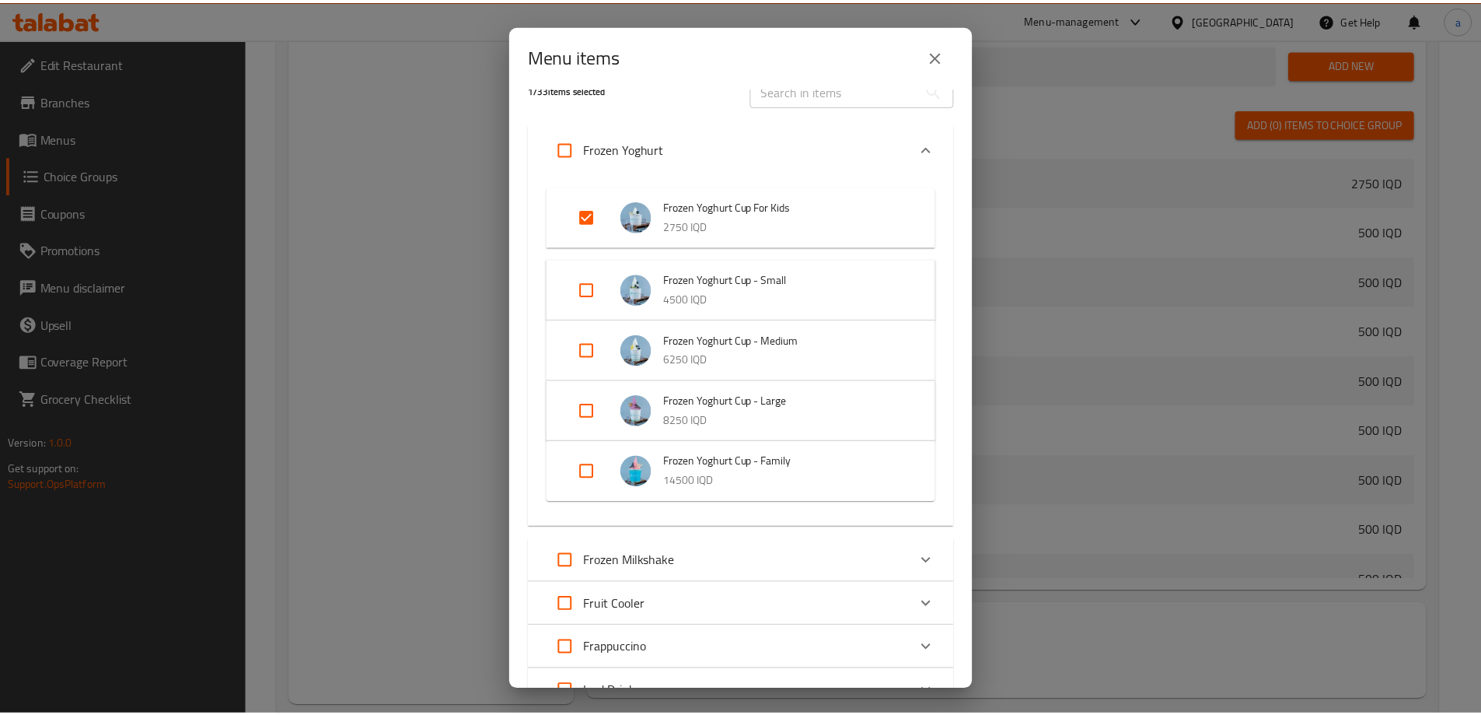
scroll to position [0, 0]
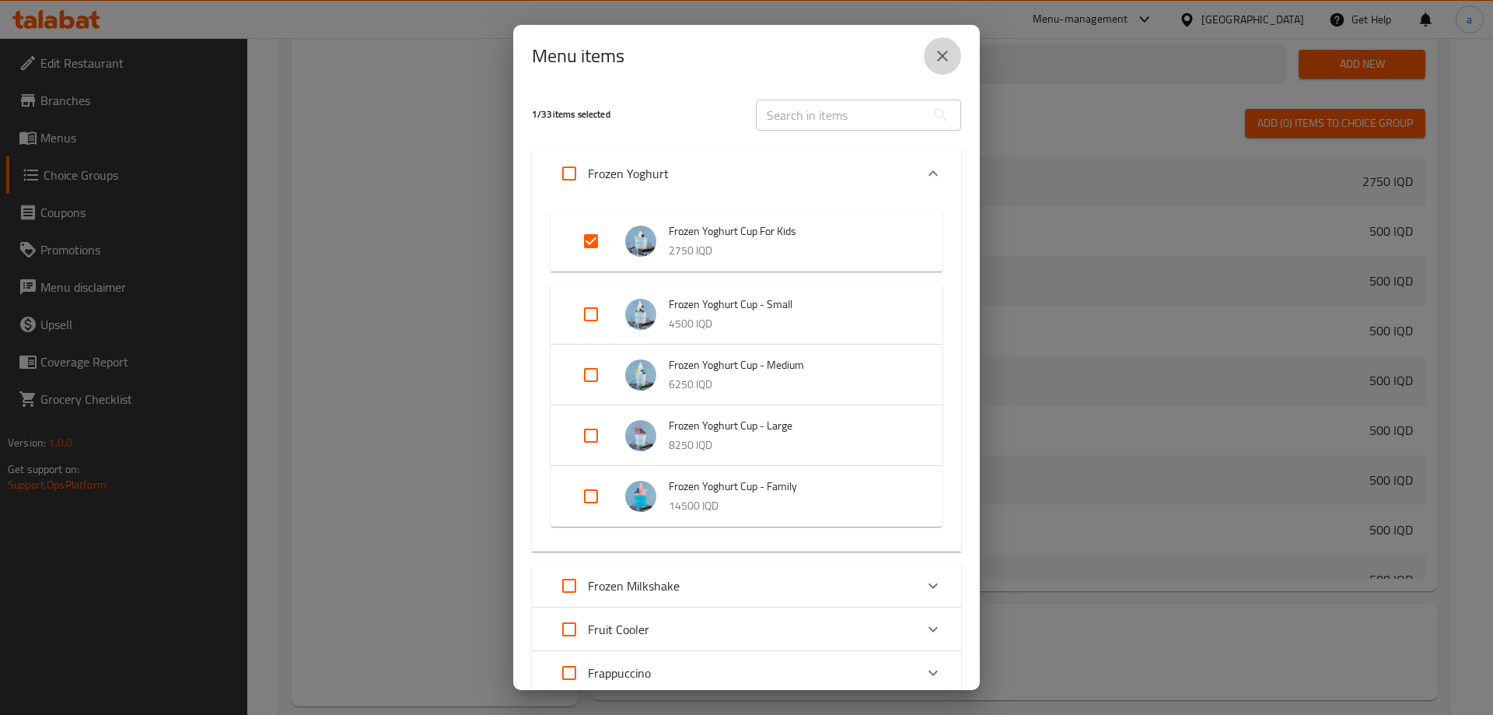
click at [956, 55] on button "close" at bounding box center [942, 55] width 37 height 37
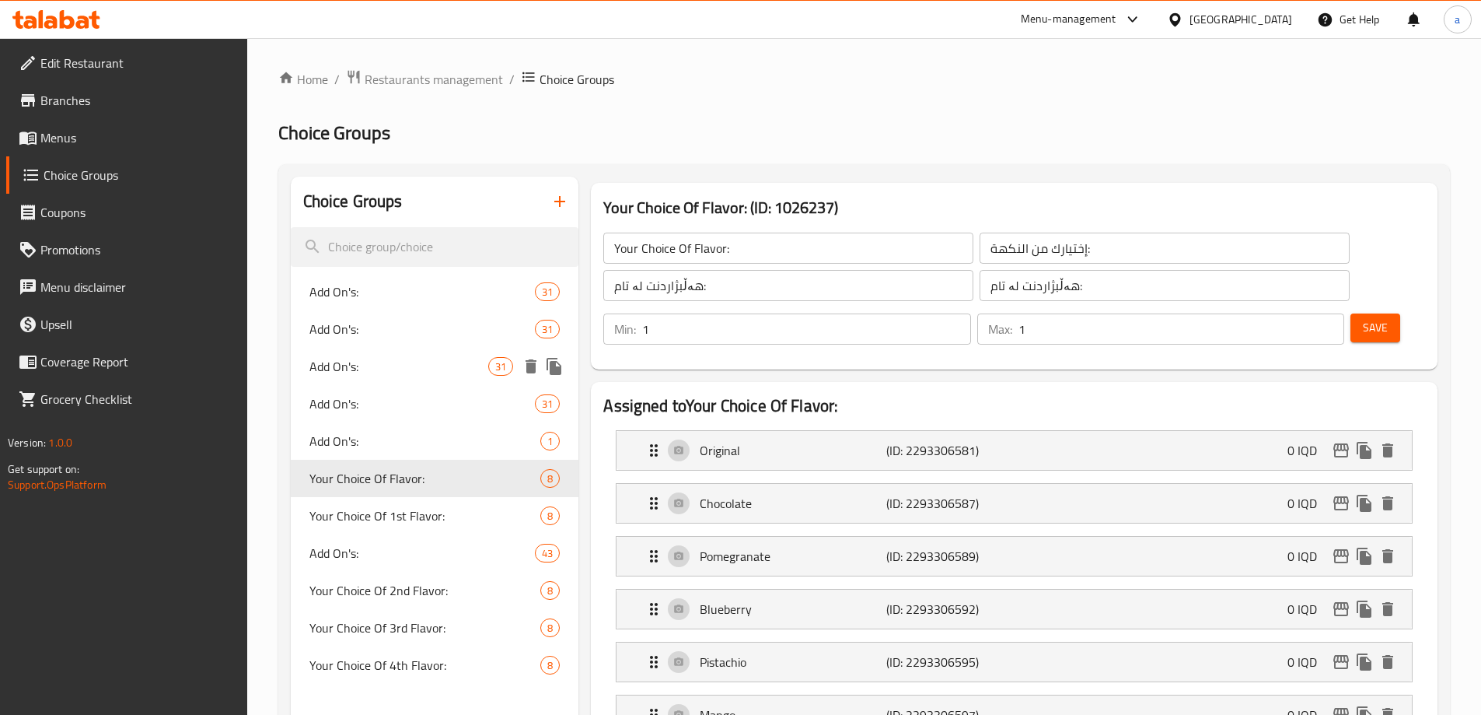
click at [430, 360] on span "Add On's:" at bounding box center [399, 366] width 180 height 19
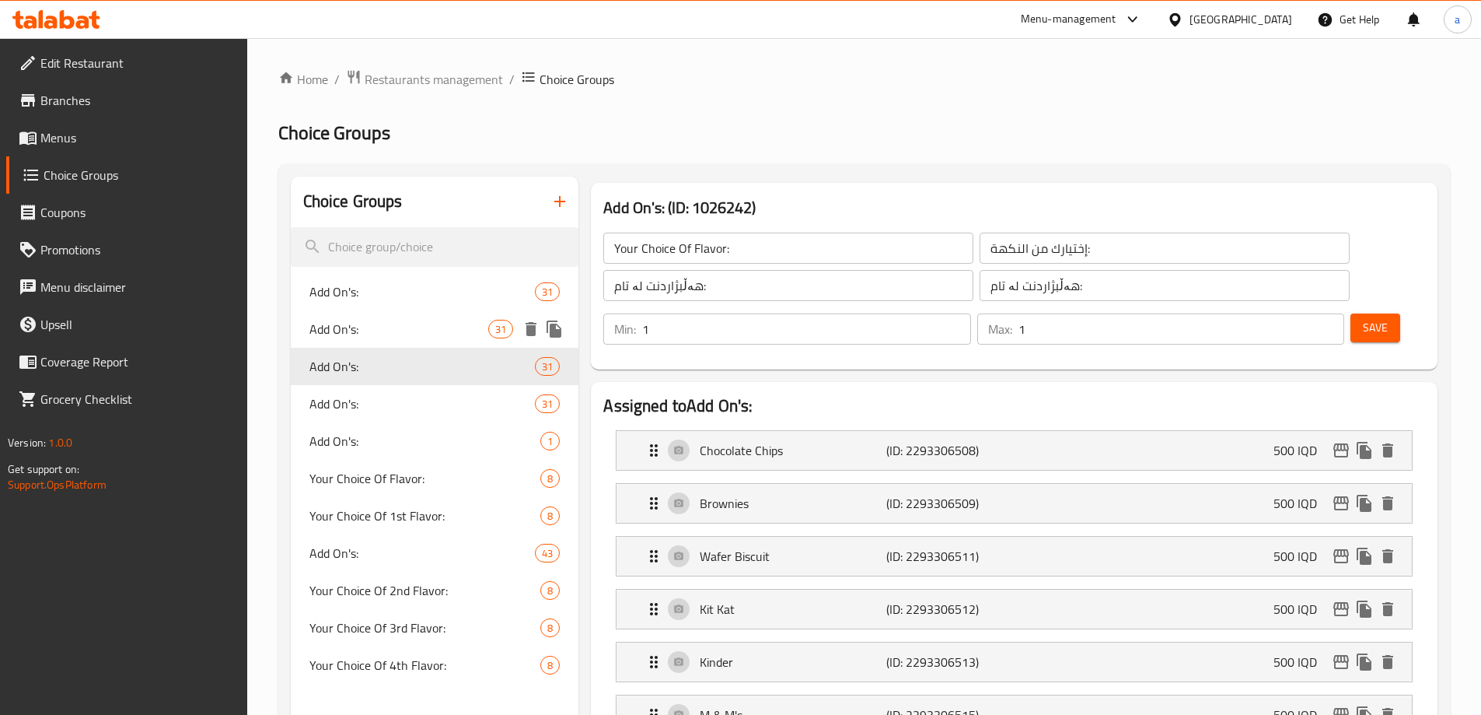
type input "Add On's:"
type input "الإضافات:"
type input "زیادە:"
type input "0"
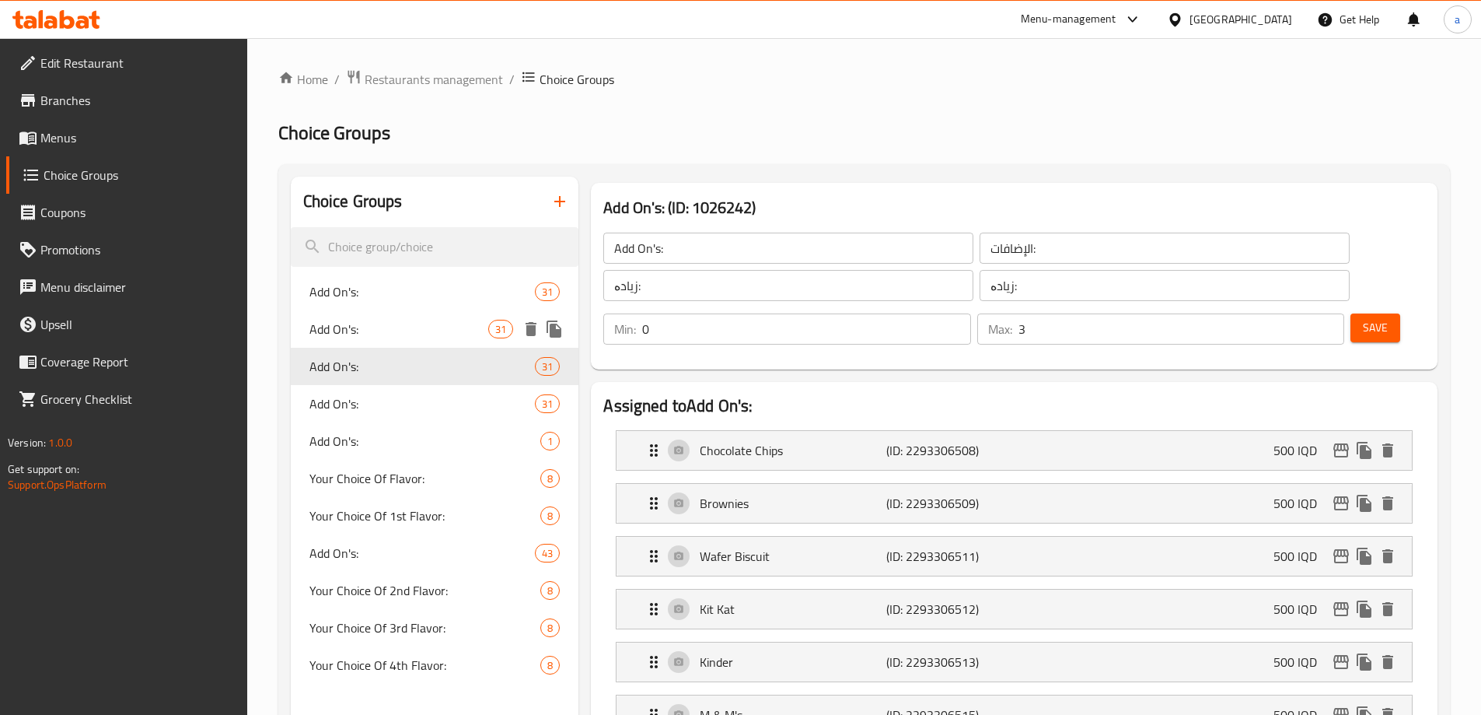
click at [429, 341] on div "Add On's: 31" at bounding box center [435, 328] width 288 height 37
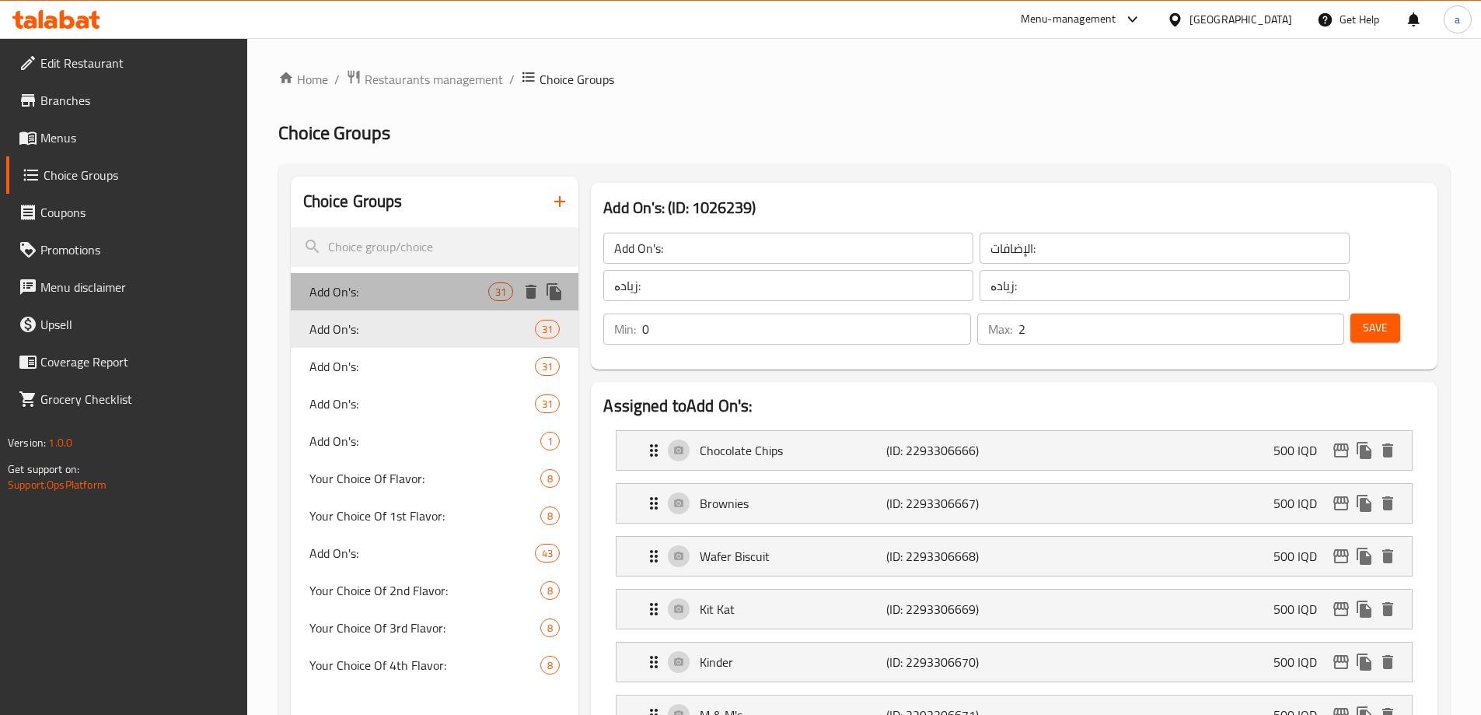
click at [442, 302] on div "Add On's: 31" at bounding box center [435, 291] width 288 height 37
type input "1"
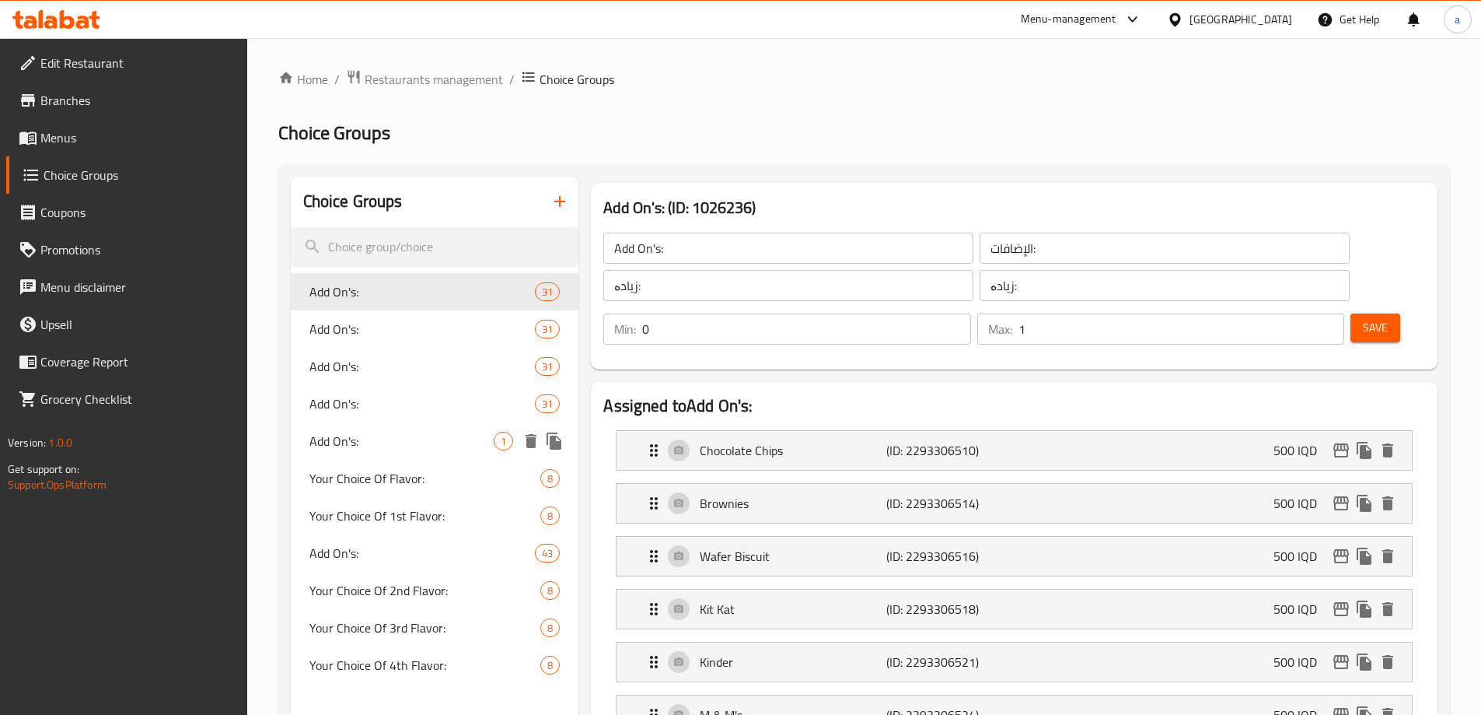
click at [425, 426] on div "Add On's: 1" at bounding box center [435, 440] width 288 height 37
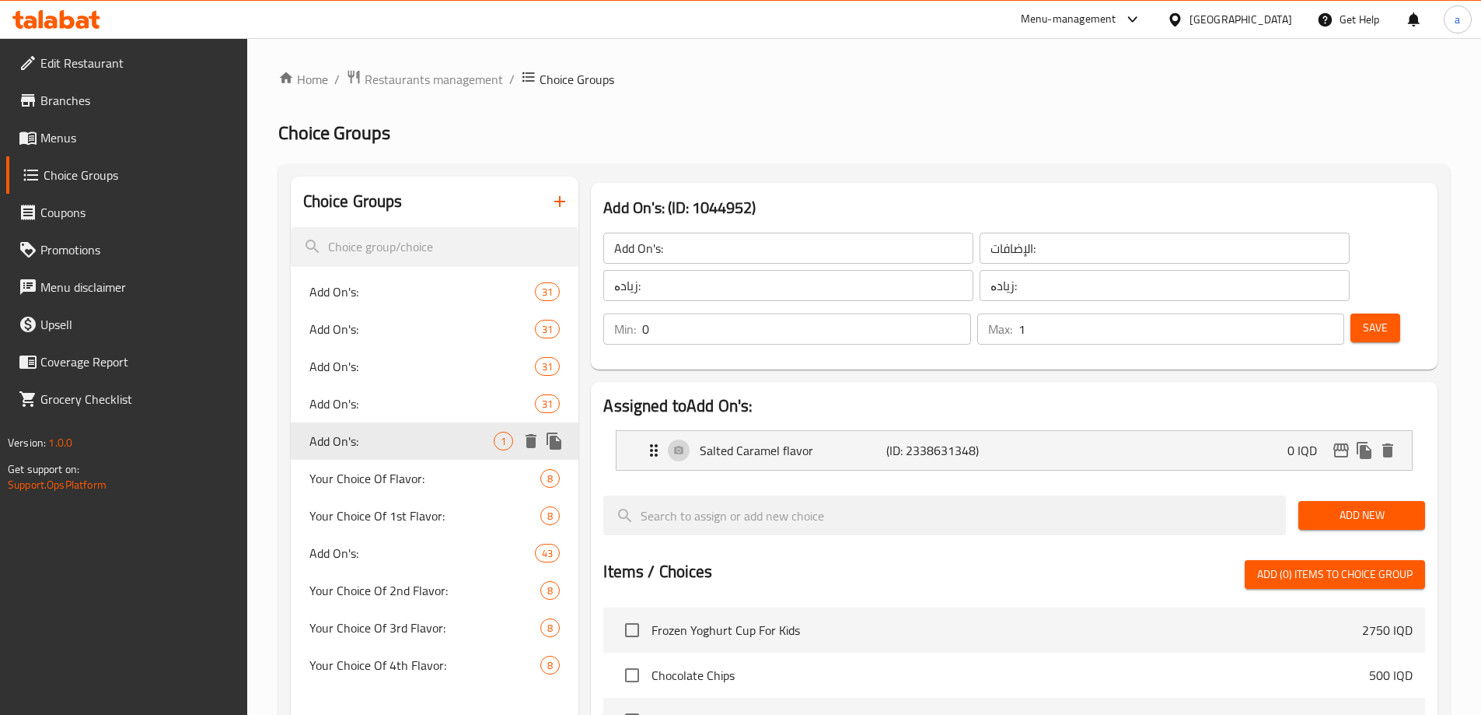
type input "Add On's:"
type input "0"
click at [426, 501] on div "Your Choice Of 1st Flavor: 8" at bounding box center [435, 515] width 288 height 37
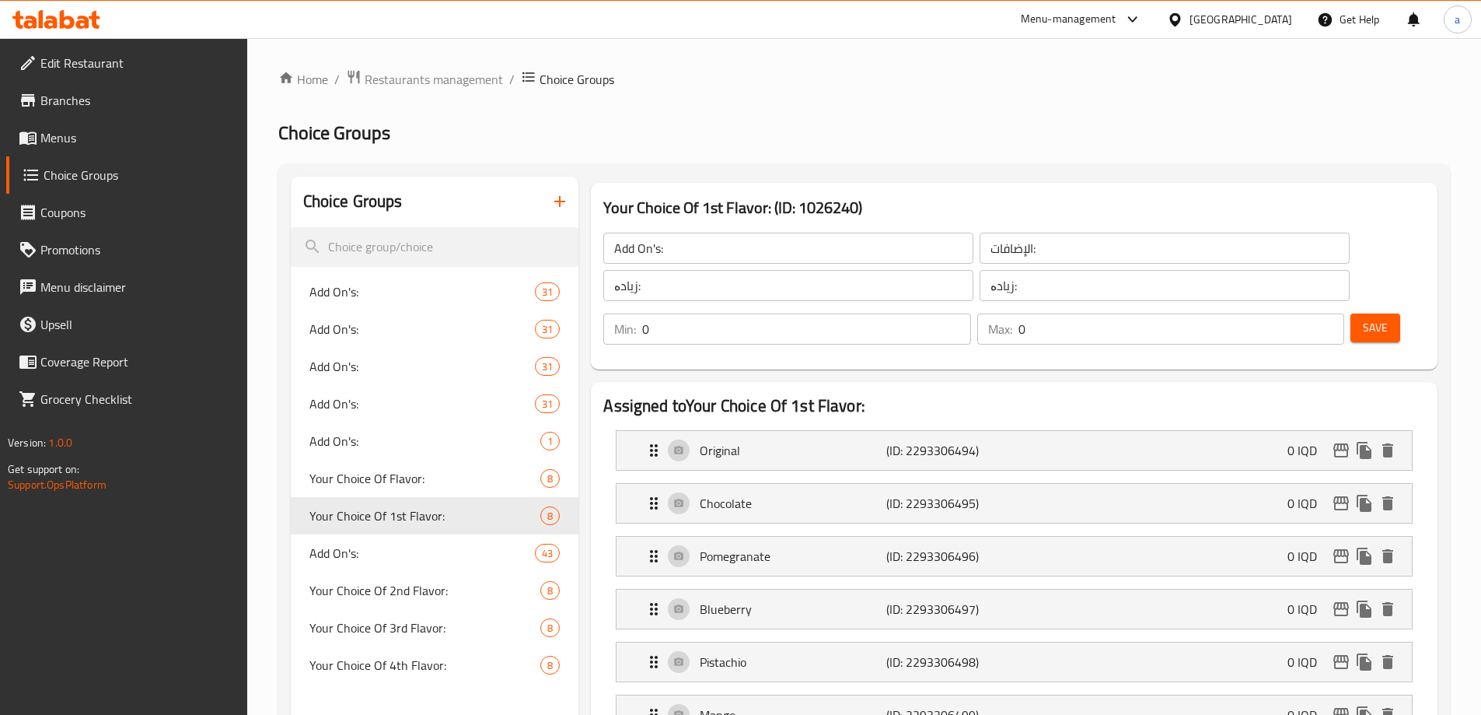
type input "Your Choice Of 1st Flavor:"
type input "إختيارك من النكهة الأولى:"
type input "هەڵبژاردنت لە تامی یەکەم:"
type input "1"
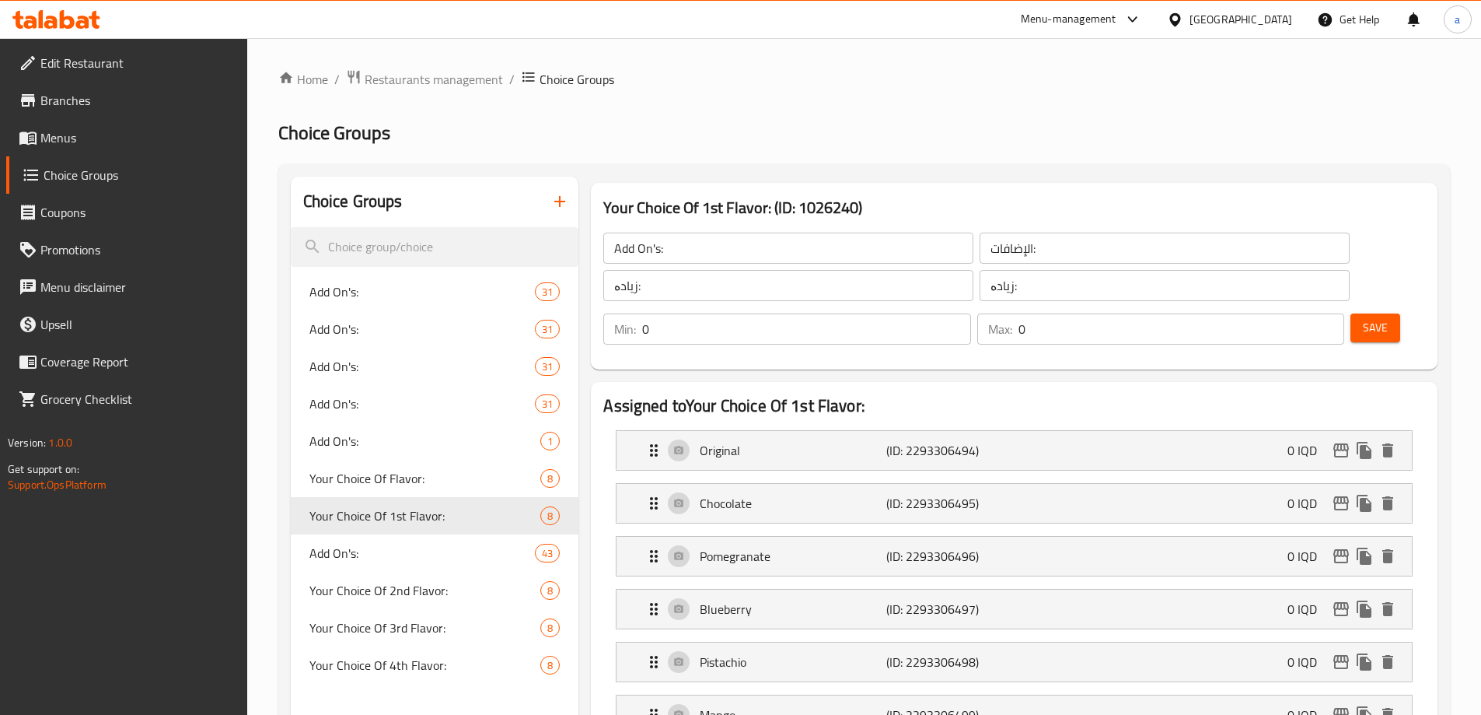
type input "1"
click at [453, 479] on span "Your Choice Of Flavor:" at bounding box center [401, 478] width 185 height 19
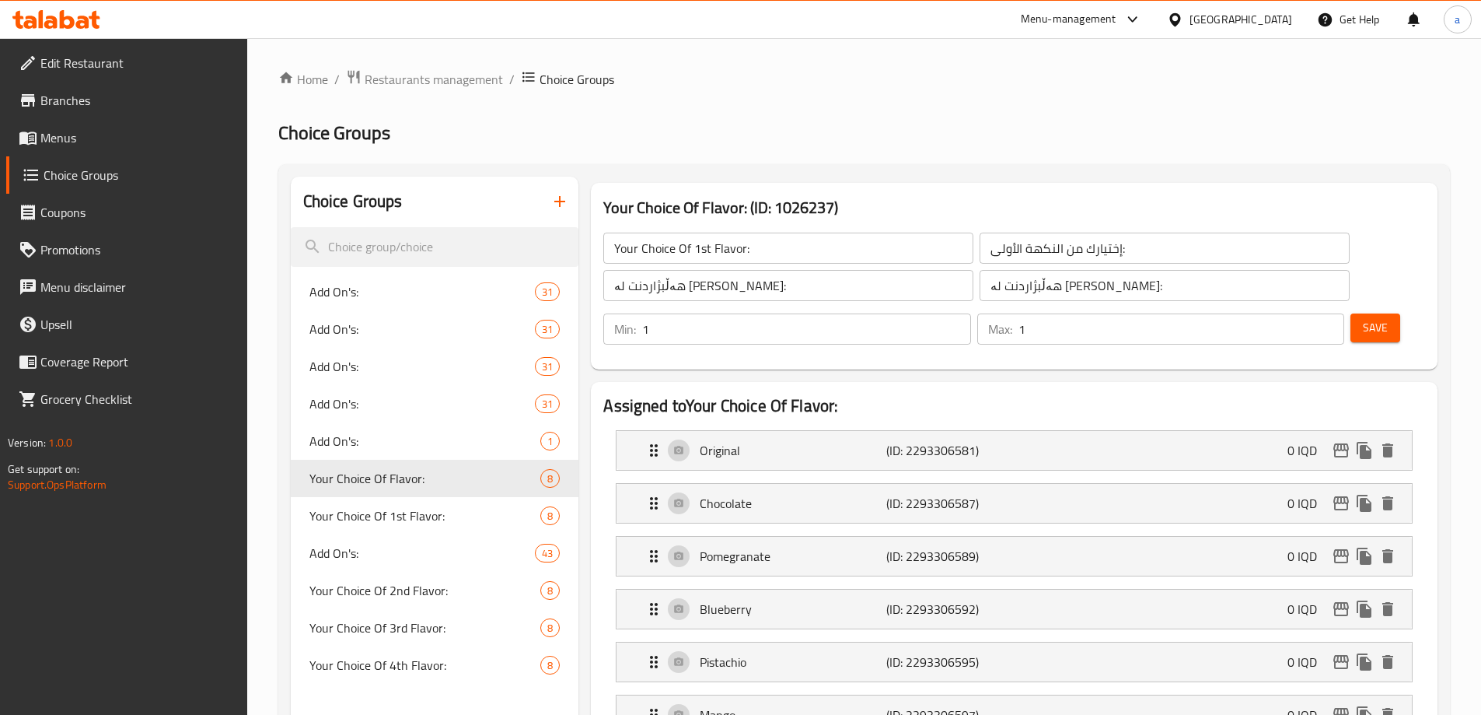
type input "Your Choice Of Flavor:"
type input "إختيارك من النكهة:"
type input "هەڵبژاردنت لە تام:"
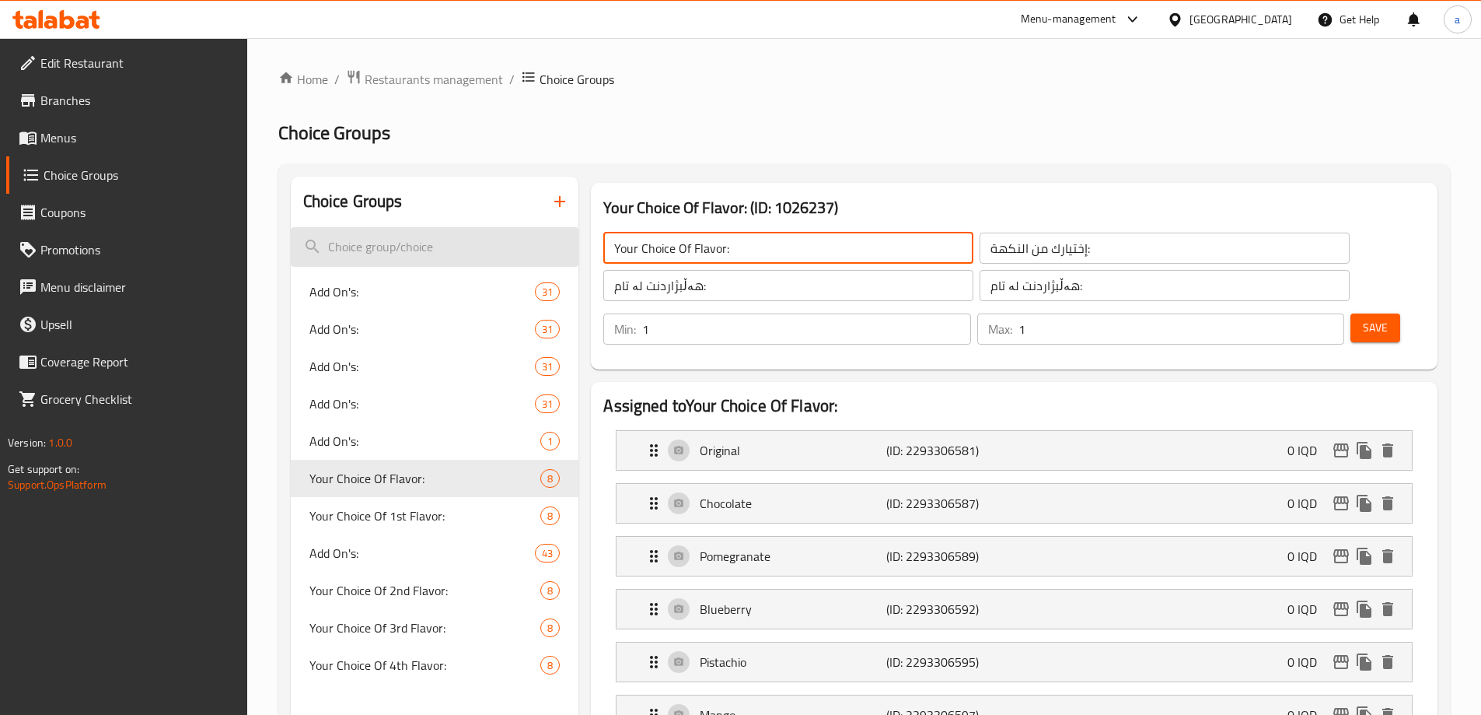
drag, startPoint x: 752, startPoint y: 251, endPoint x: 565, endPoint y: 247, distance: 186.6
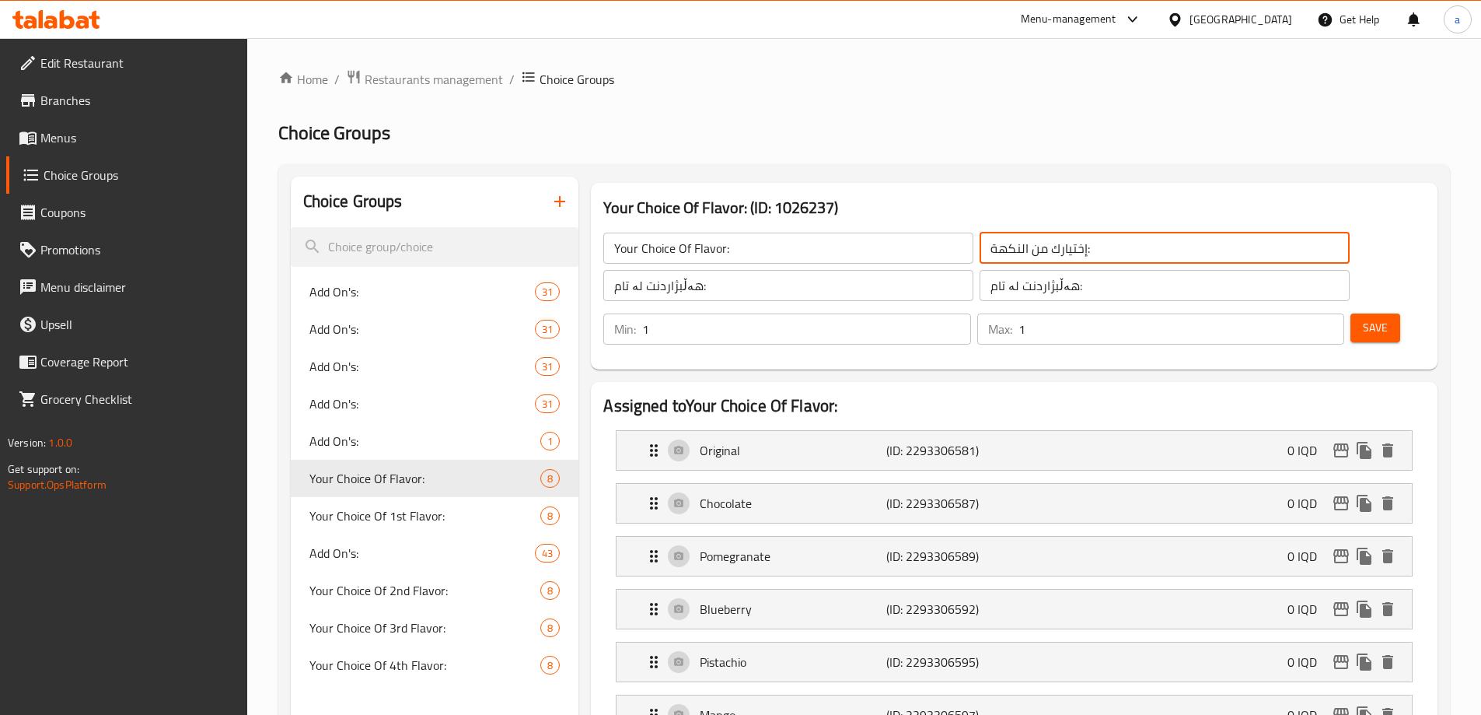
drag, startPoint x: 1027, startPoint y: 236, endPoint x: 771, endPoint y: 225, distance: 256.8
click at [771, 225] on div "Your Choice Of Flavor: ​ إختيارك من النكهة: ​ هەڵبژاردنت لە تام: ​ هەڵبژاردنت ل…" at bounding box center [976, 266] width 764 height 87
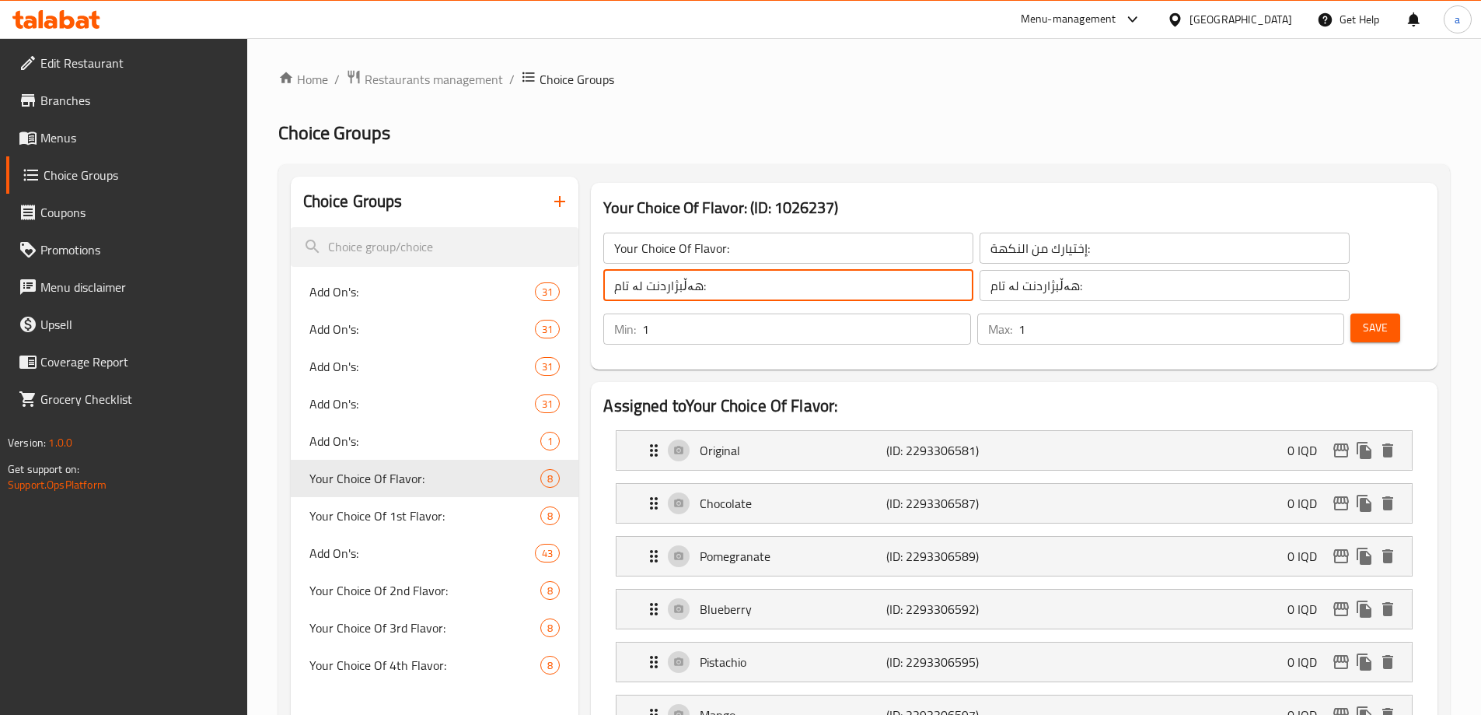
drag, startPoint x: 702, startPoint y: 291, endPoint x: 604, endPoint y: 288, distance: 98.0
click at [604, 288] on input "هەڵبژاردنت لە تام:" at bounding box center [788, 285] width 370 height 31
click at [418, 446] on span "Add On's:" at bounding box center [401, 441] width 185 height 19
type input "Add On's:"
type input "الإضافات:"
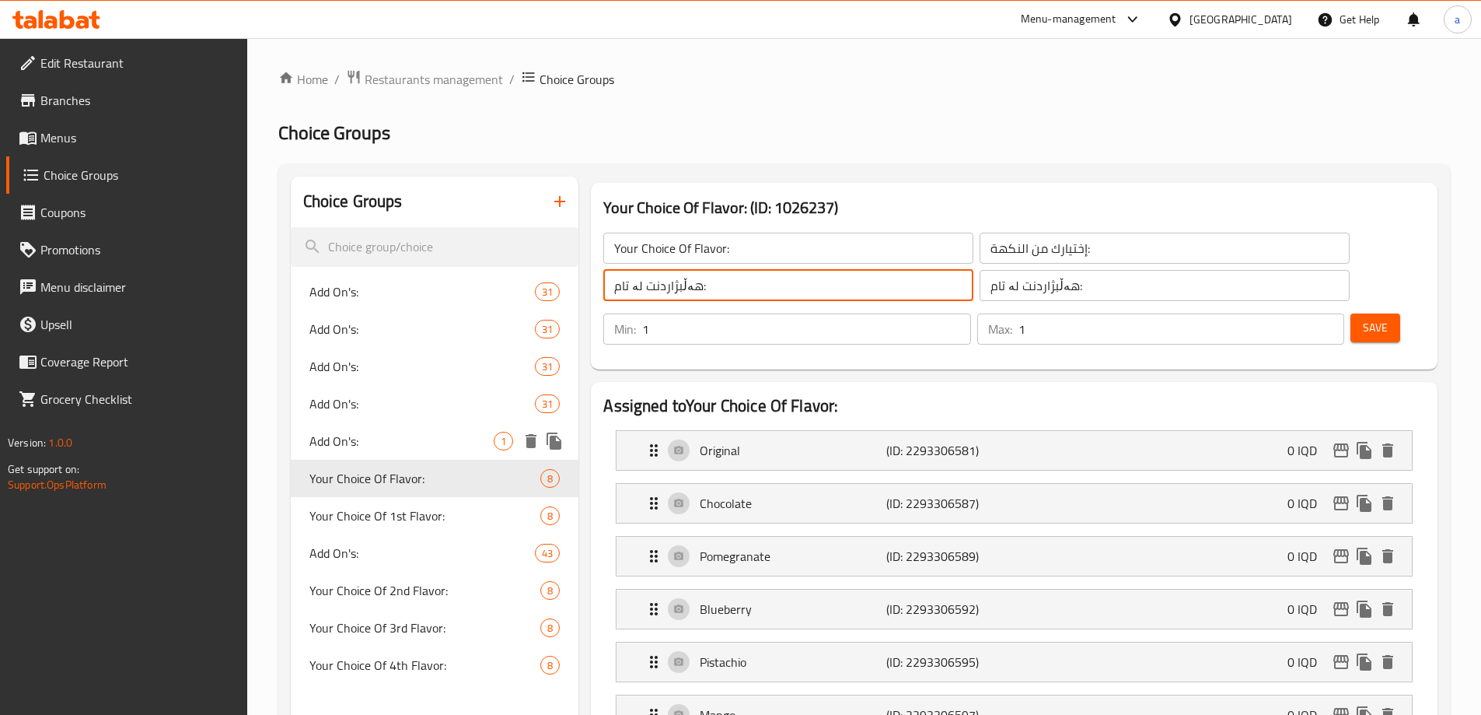
type input "زیادە:"
type input "0"
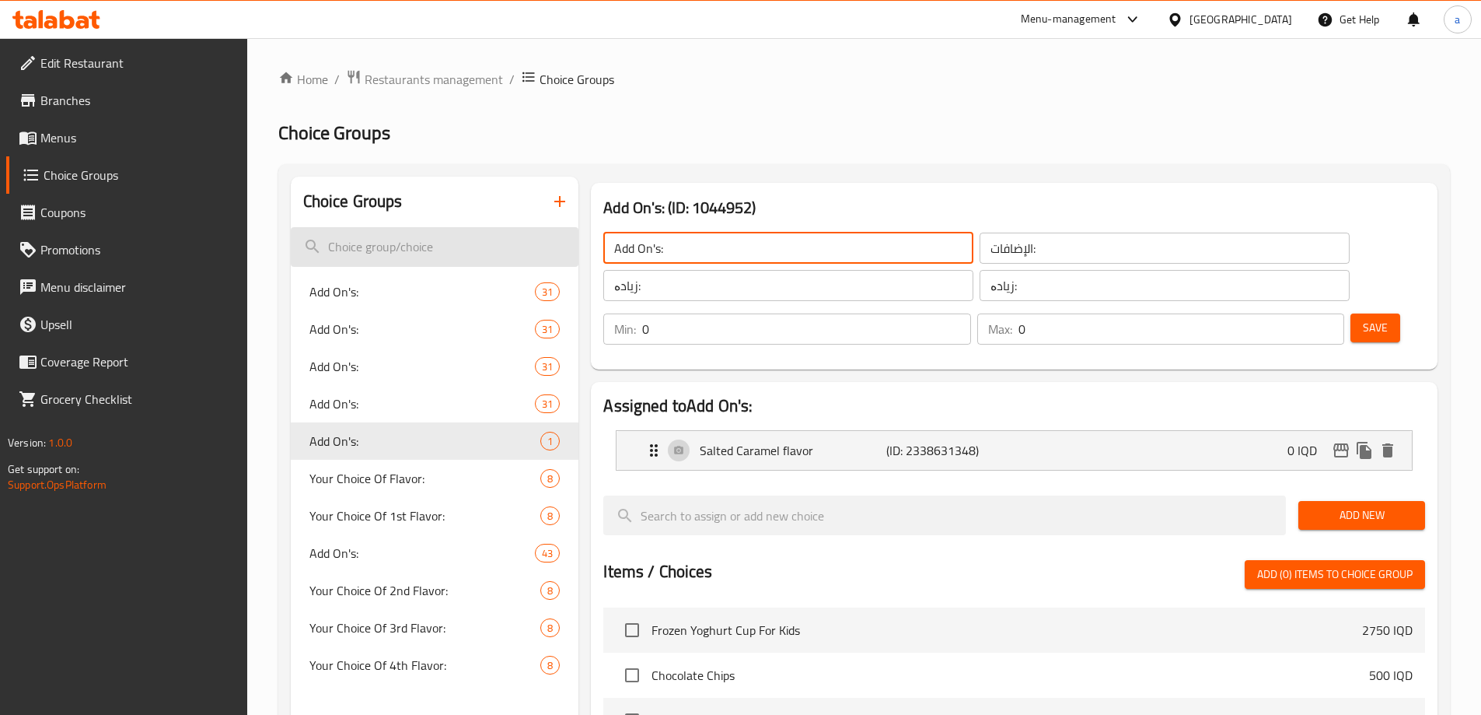
drag, startPoint x: 786, startPoint y: 259, endPoint x: 547, endPoint y: 242, distance: 240.1
click at [547, 242] on div "Choice Groups Add On's: 31 Add On's: 31 Add On's: 31 Add On's: 31 Add On's: 1 Y…" at bounding box center [867, 666] width 1153 height 980
paste input "Your Choice Of Flavor:"
type input "Your Choice Of Flavor:"
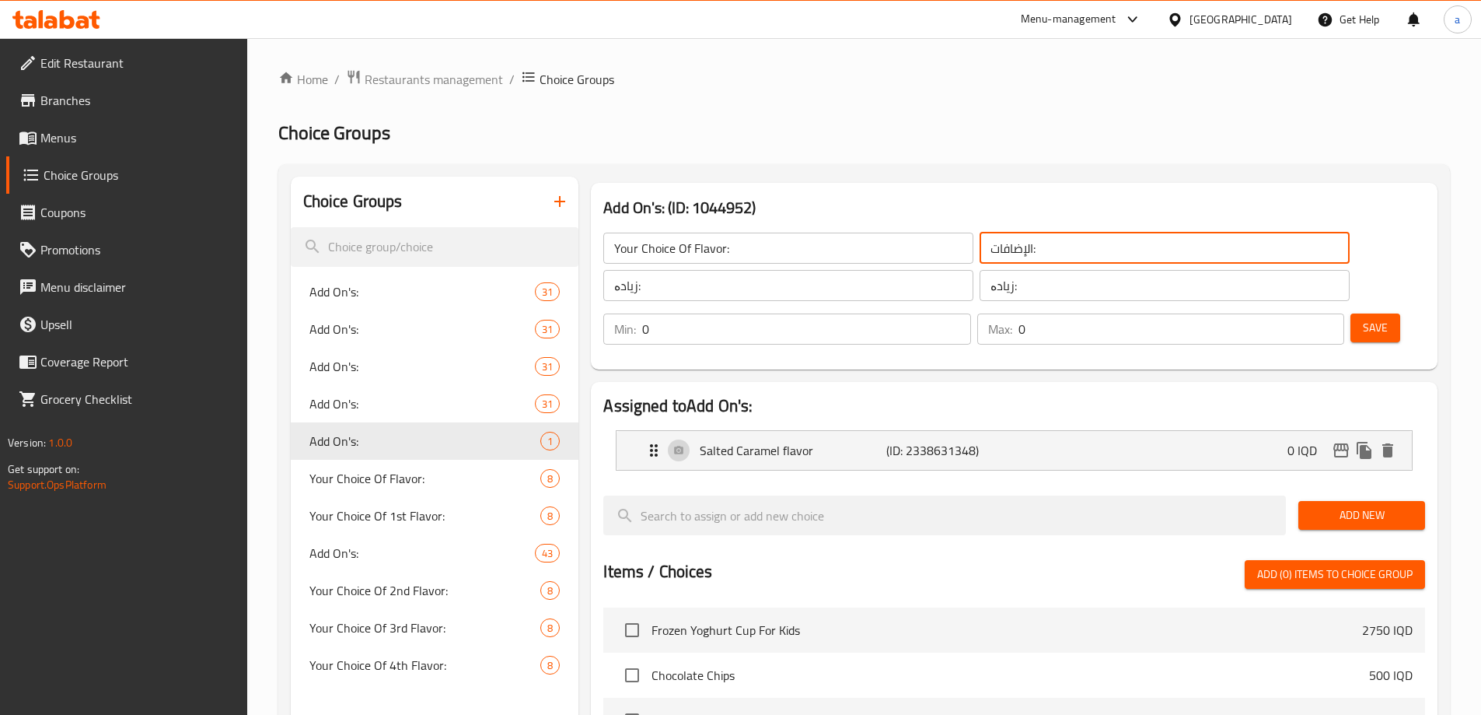
drag, startPoint x: 903, startPoint y: 240, endPoint x: 843, endPoint y: 241, distance: 59.9
click at [843, 241] on div "Your Choice Of Flavor: ​ الإضافات: ​ زیادە: ​ زیادە: ​" at bounding box center [976, 266] width 764 height 87
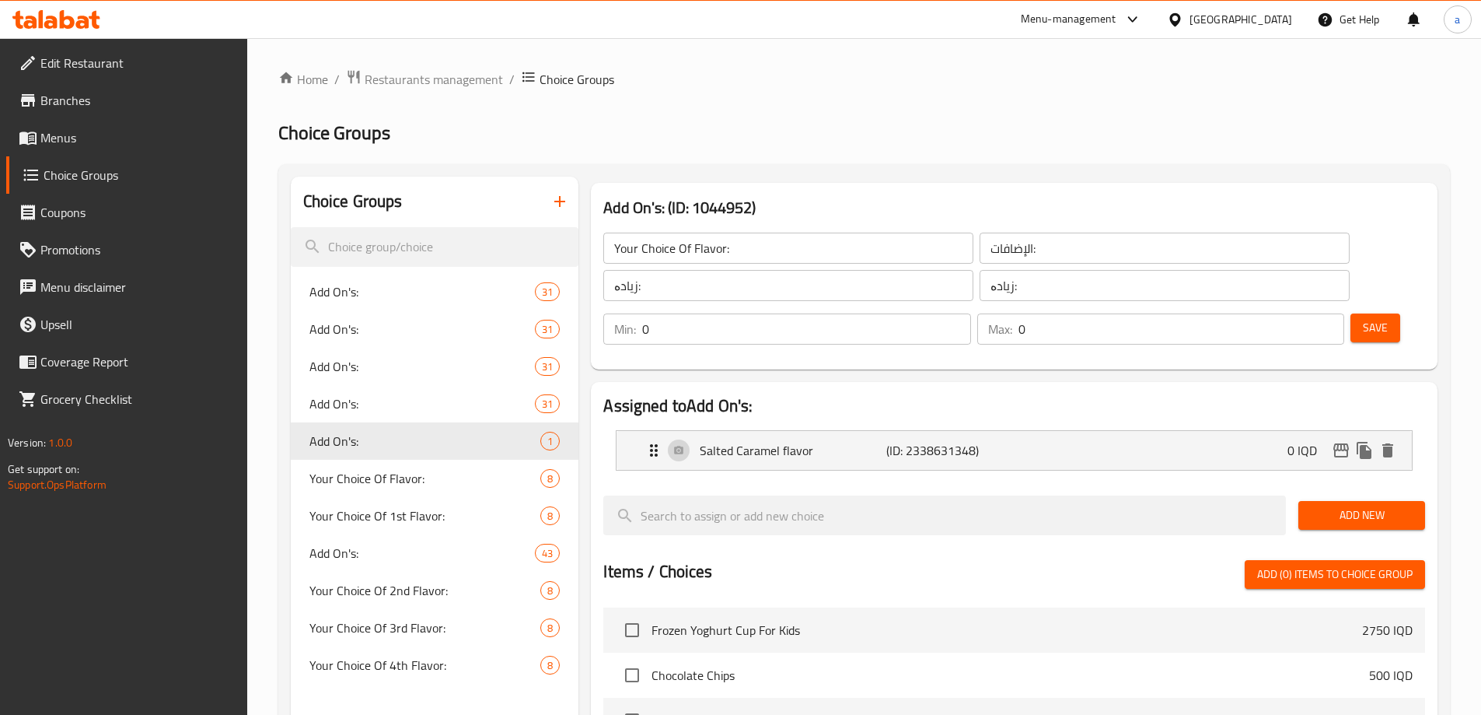
click at [980, 253] on input "الإضافات:" at bounding box center [1165, 247] width 370 height 31
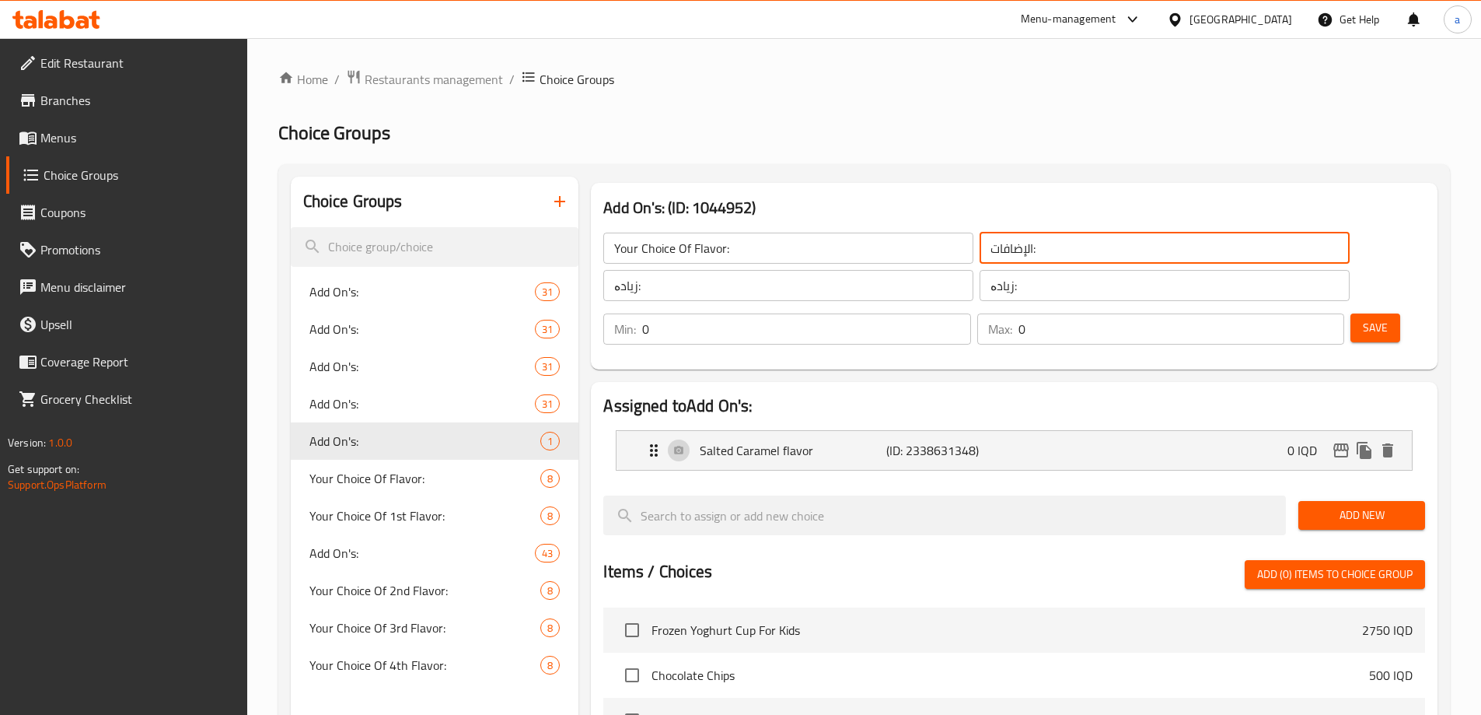
click at [980, 253] on input "الإضافات:" at bounding box center [1165, 247] width 370 height 31
paste input "ختيارك من النكهة"
type input "إختيارك من النكهة:"
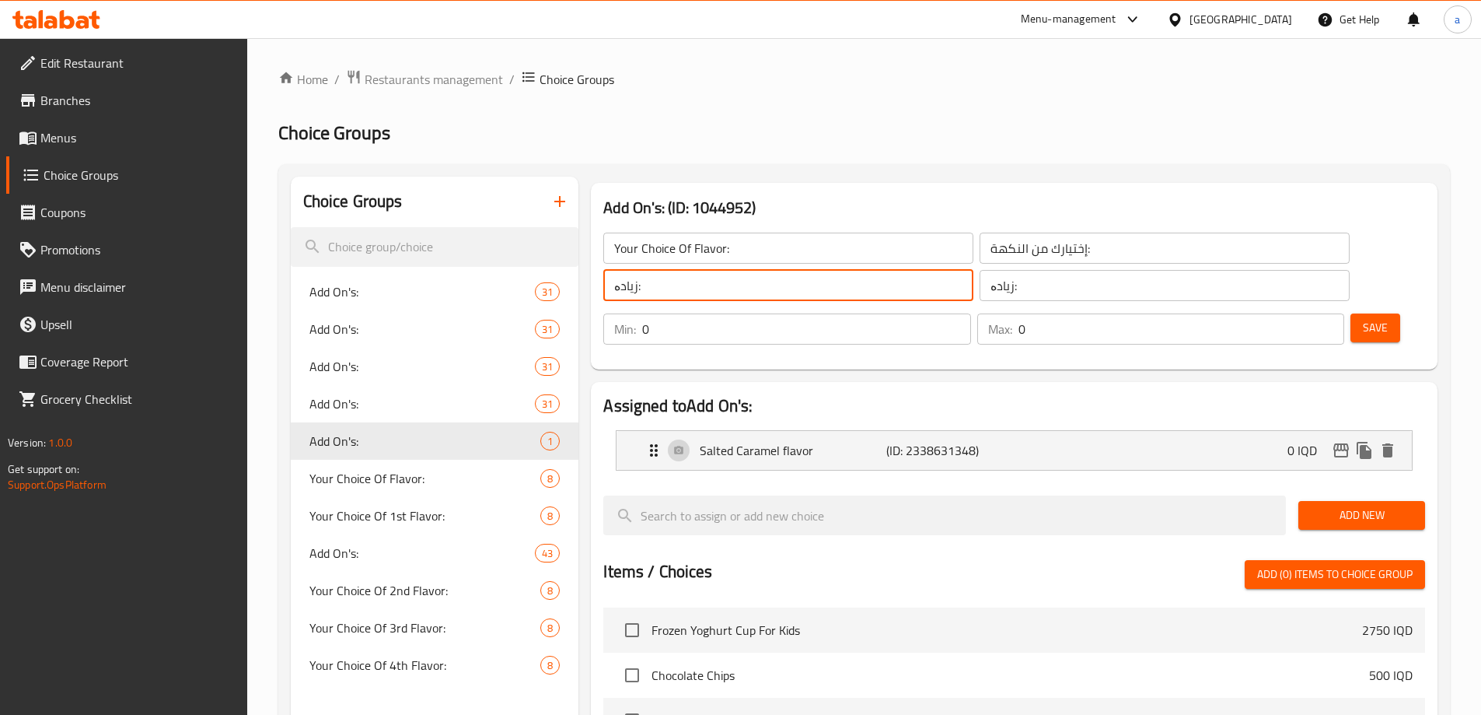
drag, startPoint x: 662, startPoint y: 281, endPoint x: 583, endPoint y: 280, distance: 78.5
click at [583, 280] on div "Add On's: (ID: 1044952) Your Choice Of Flavor: ​ إختيارك من النكهة: ​ زیادە: ​ …" at bounding box center [1010, 666] width 865 height 980
paste input "هەڵبژاردنت لە تام"
type input "هەڵبژاردنت لە تام:"
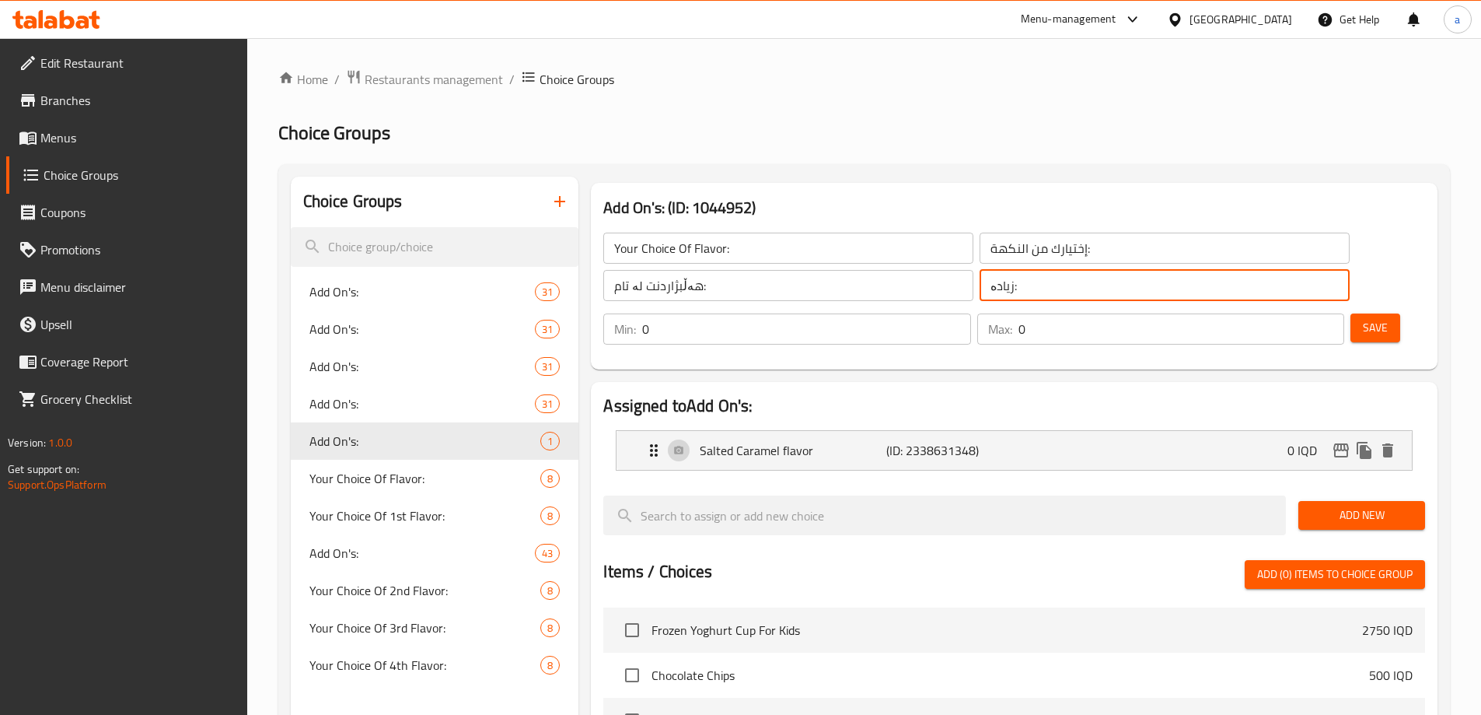
drag, startPoint x: 923, startPoint y: 288, endPoint x: 832, endPoint y: 290, distance: 91.0
click at [832, 290] on div "Your Choice Of Flavor: ​ إختيارك من النكهة: ​ هەڵبژاردنت لە تام: ​ زیادە: ​" at bounding box center [976, 266] width 764 height 87
paste input "هەڵبژاردنت لە تام"
type input "هەڵبژاردنت لە تام:"
click at [793, 257] on input "Your Choice Of Flavor:" at bounding box center [788, 247] width 370 height 31
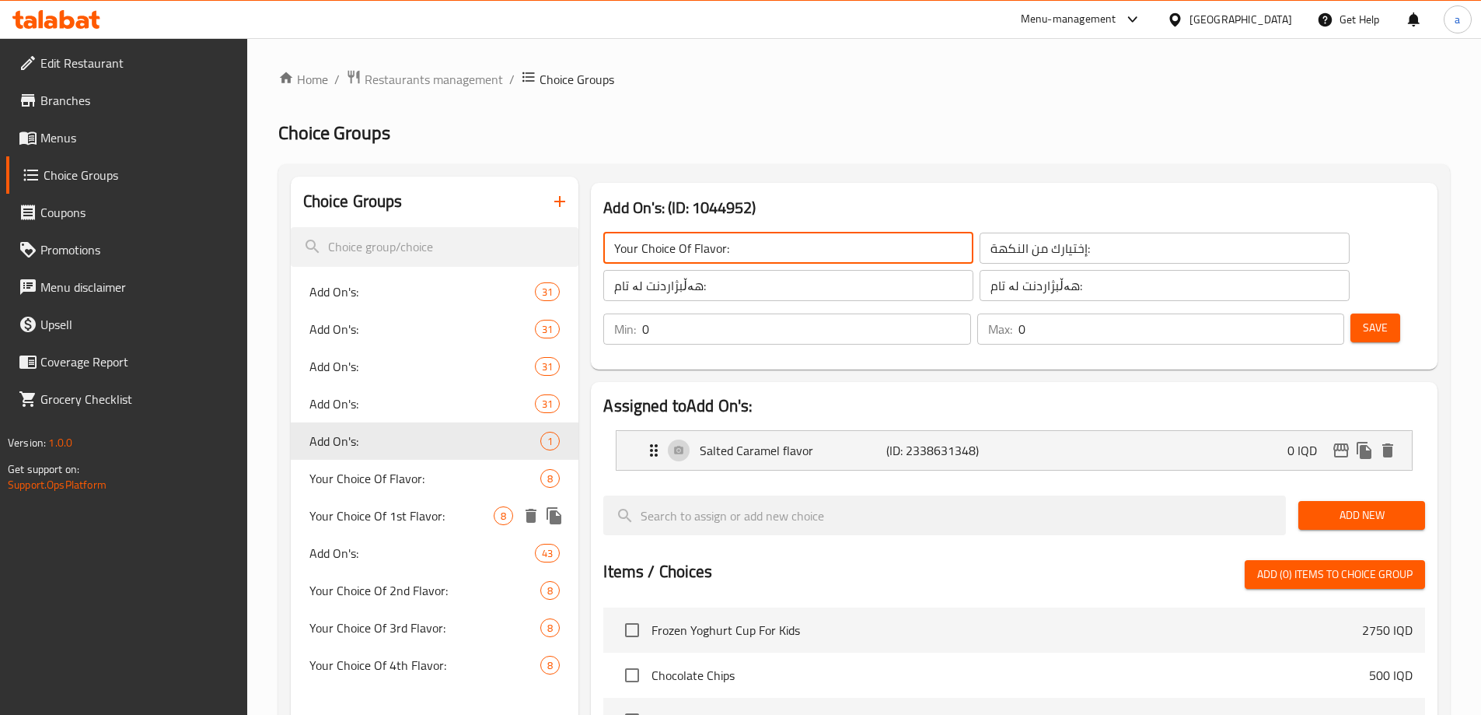
click at [461, 506] on span "Your Choice Of 1st Flavor:" at bounding box center [401, 515] width 185 height 19
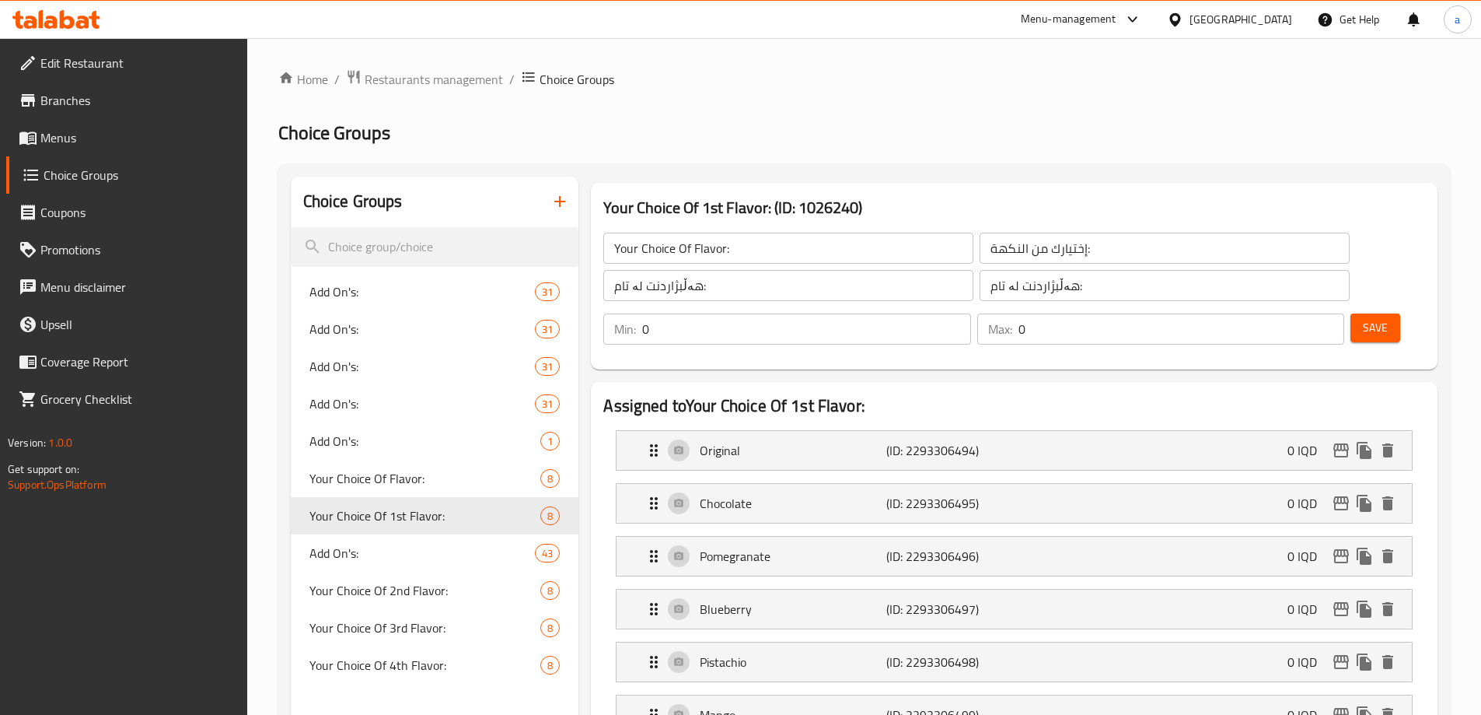
type input "Your Choice Of 1st Flavor:"
type input "إختيارك من النكهة الأولى:"
type input "هەڵبژاردنت لە تامی یەکەم:"
type input "1"
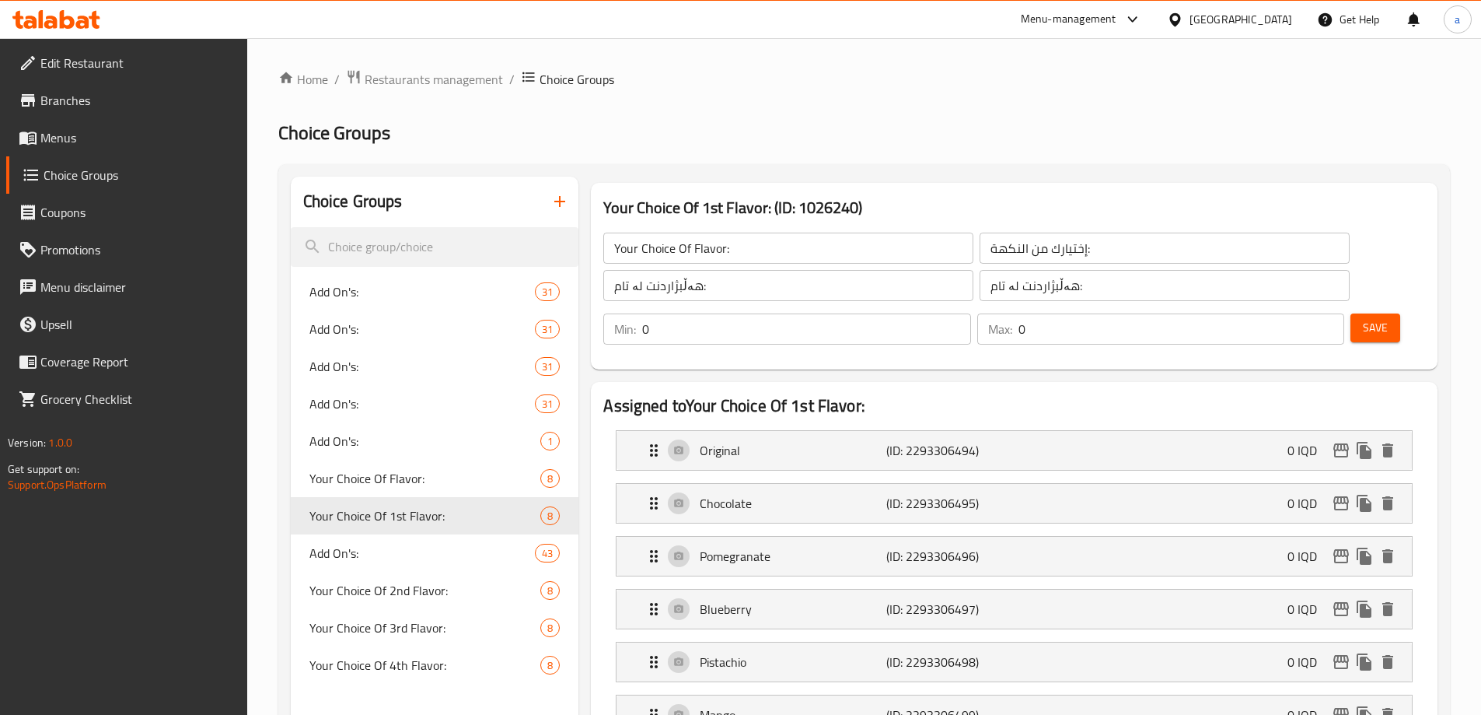
type input "1"
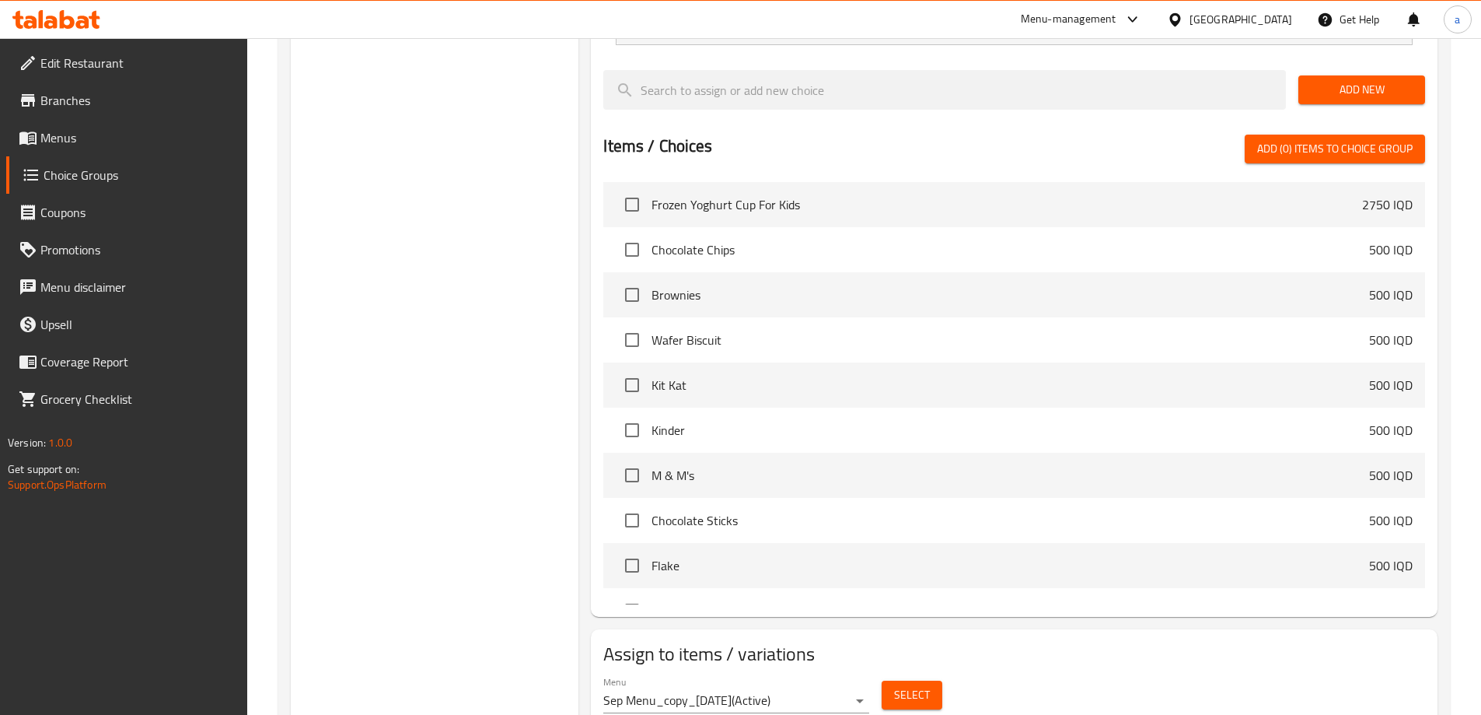
scroll to position [813, 0]
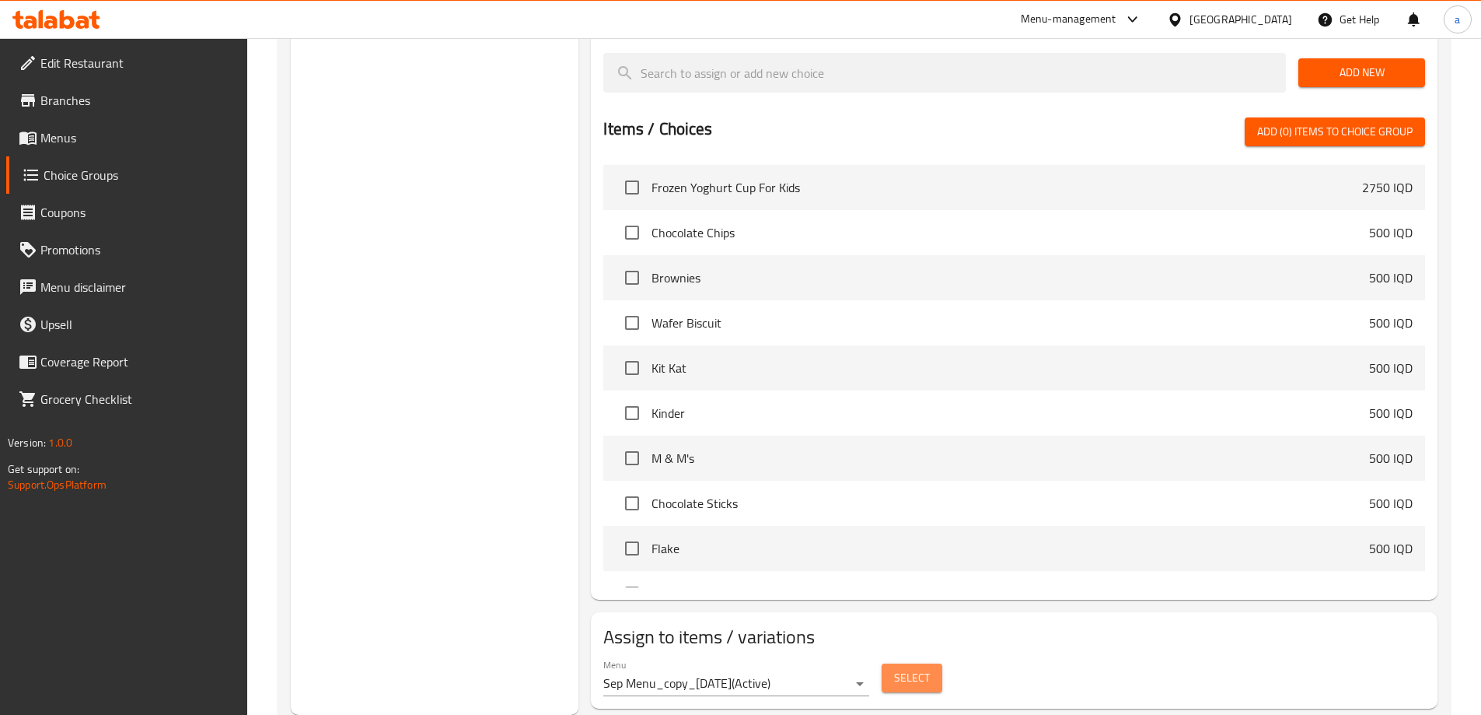
click at [891, 663] on button "Select" at bounding box center [912, 677] width 61 height 29
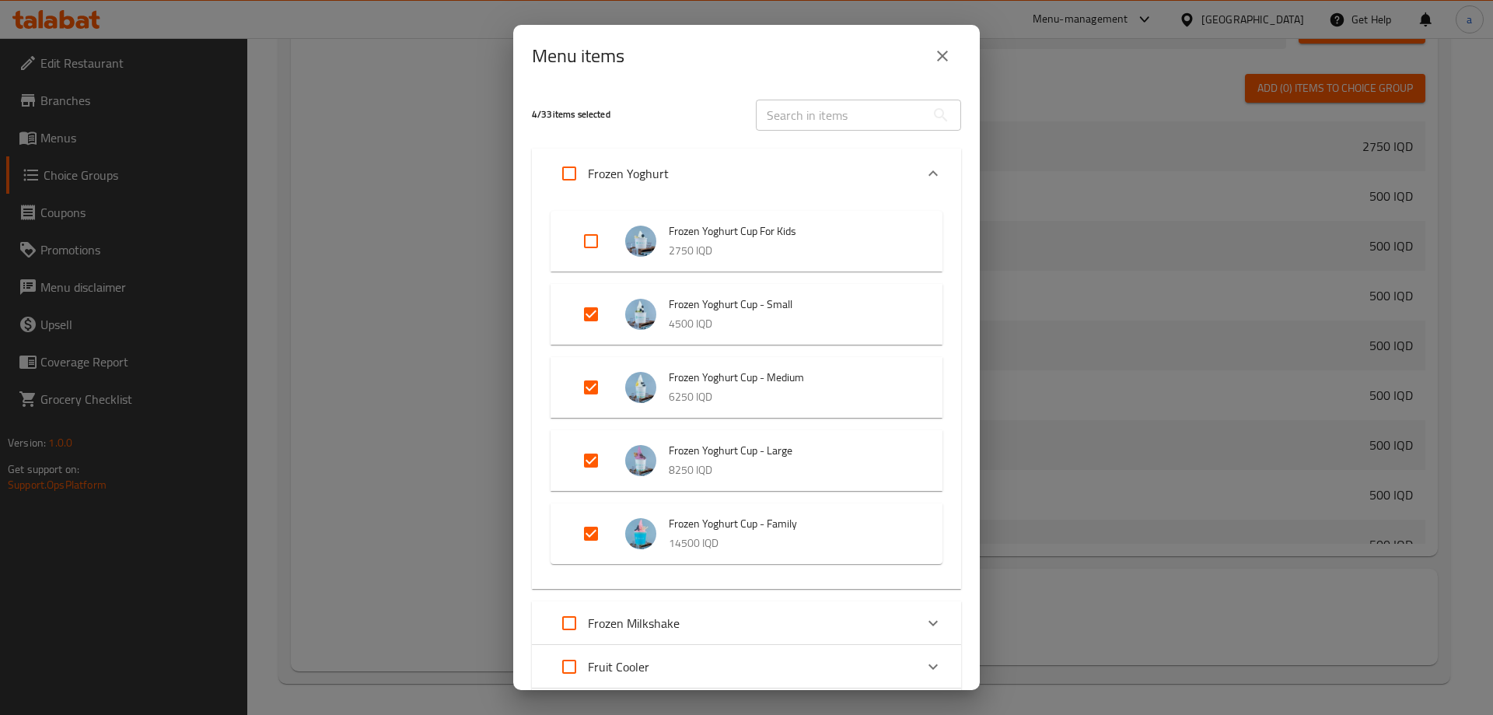
click at [939, 64] on icon "close" at bounding box center [942, 56] width 19 height 19
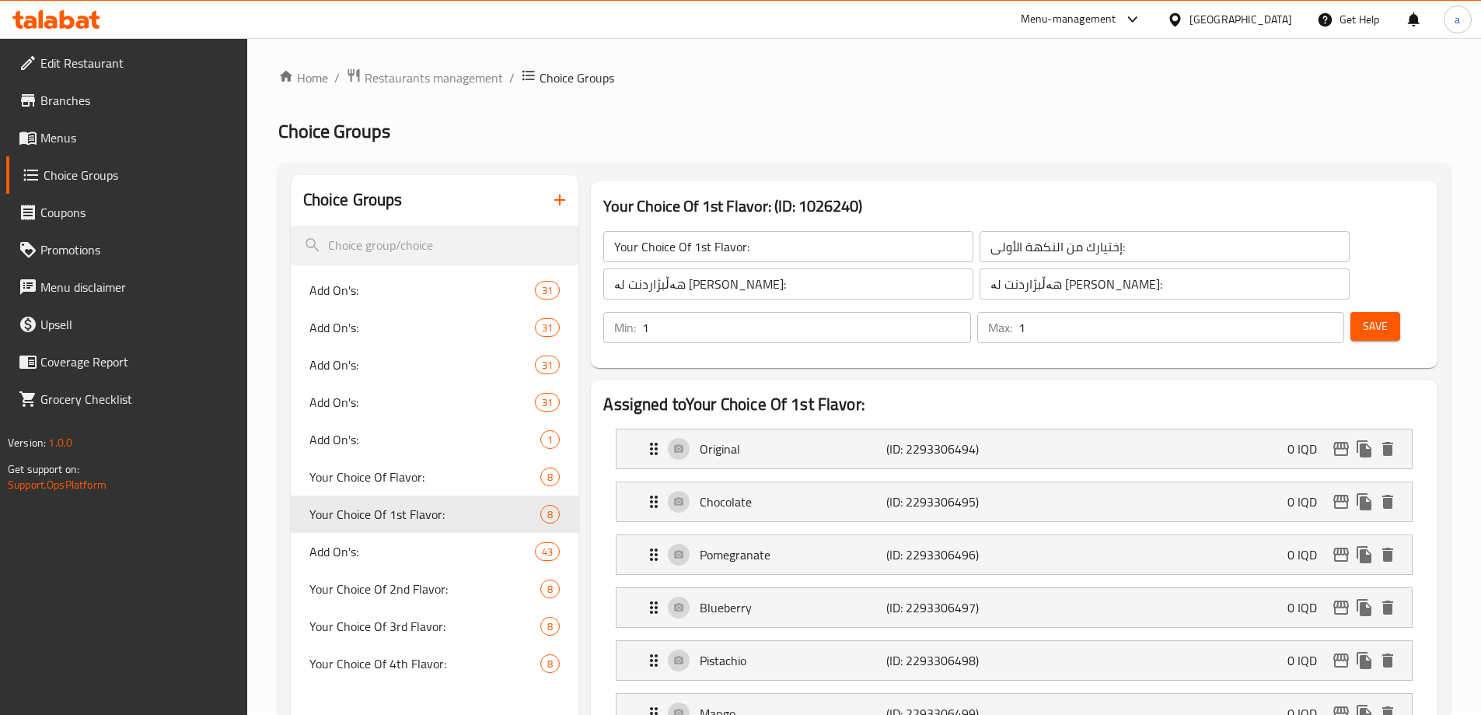
scroll to position [0, 0]
click at [442, 589] on span "Your Choice Of 2nd Flavor:" at bounding box center [401, 590] width 185 height 19
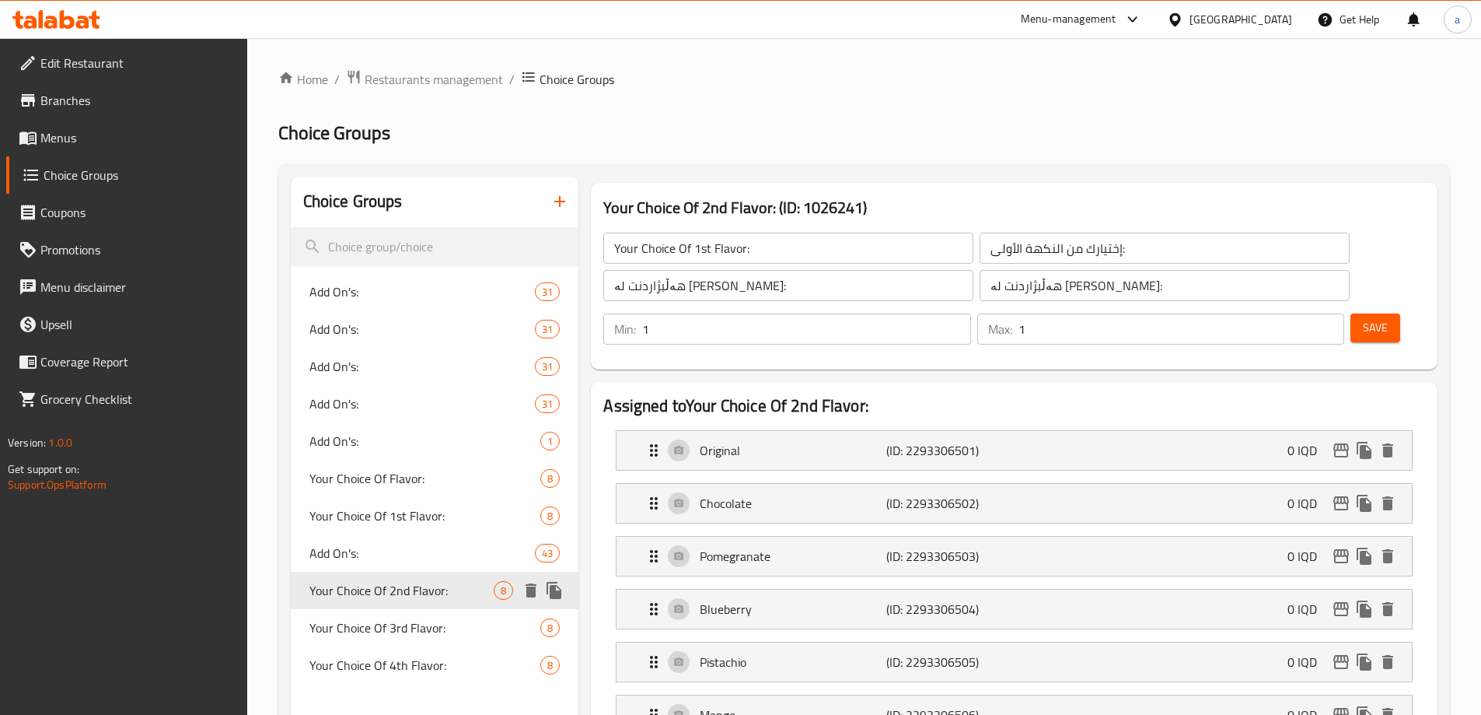
type input "Your Choice Of 2nd Flavor:"
type input "إختيارك من النكهة الثانية:"
type input "هەڵبژاردنت لە تامی دووەم:"
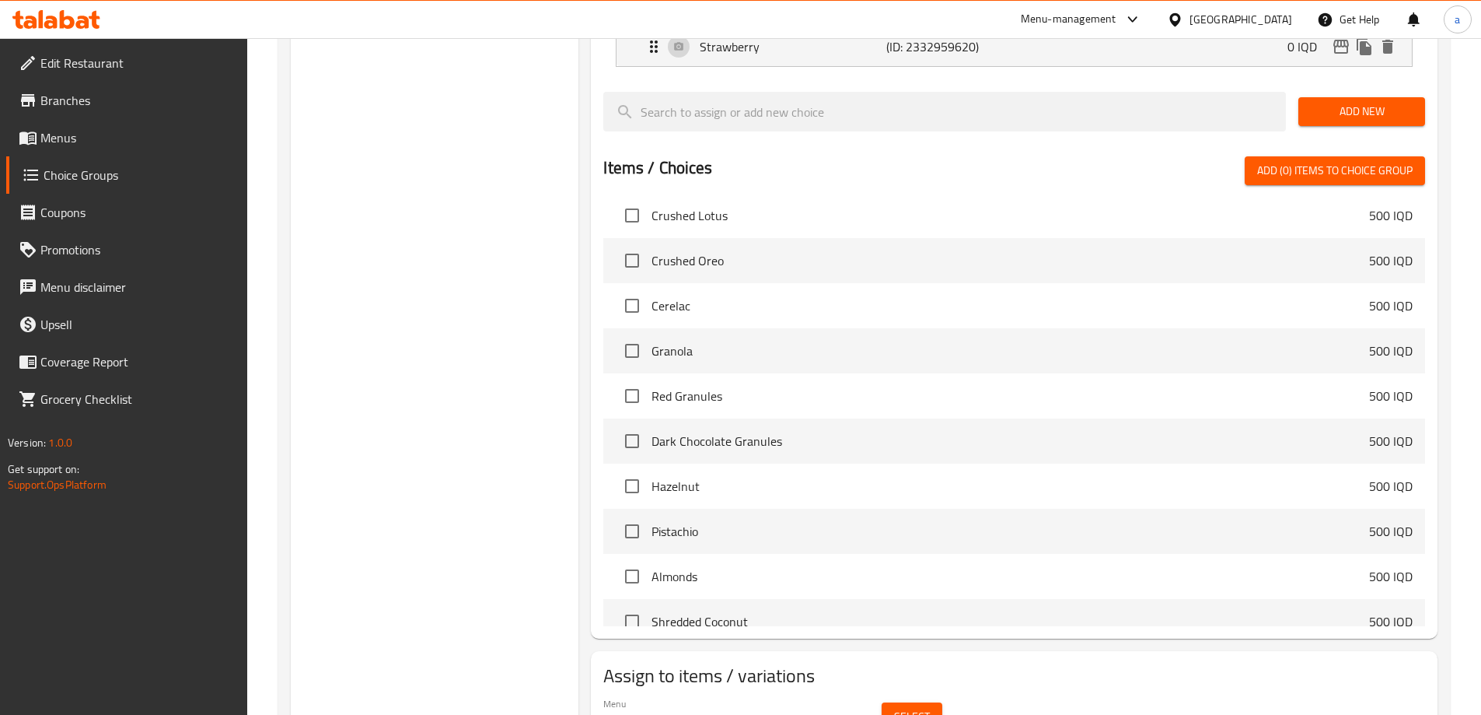
scroll to position [813, 0]
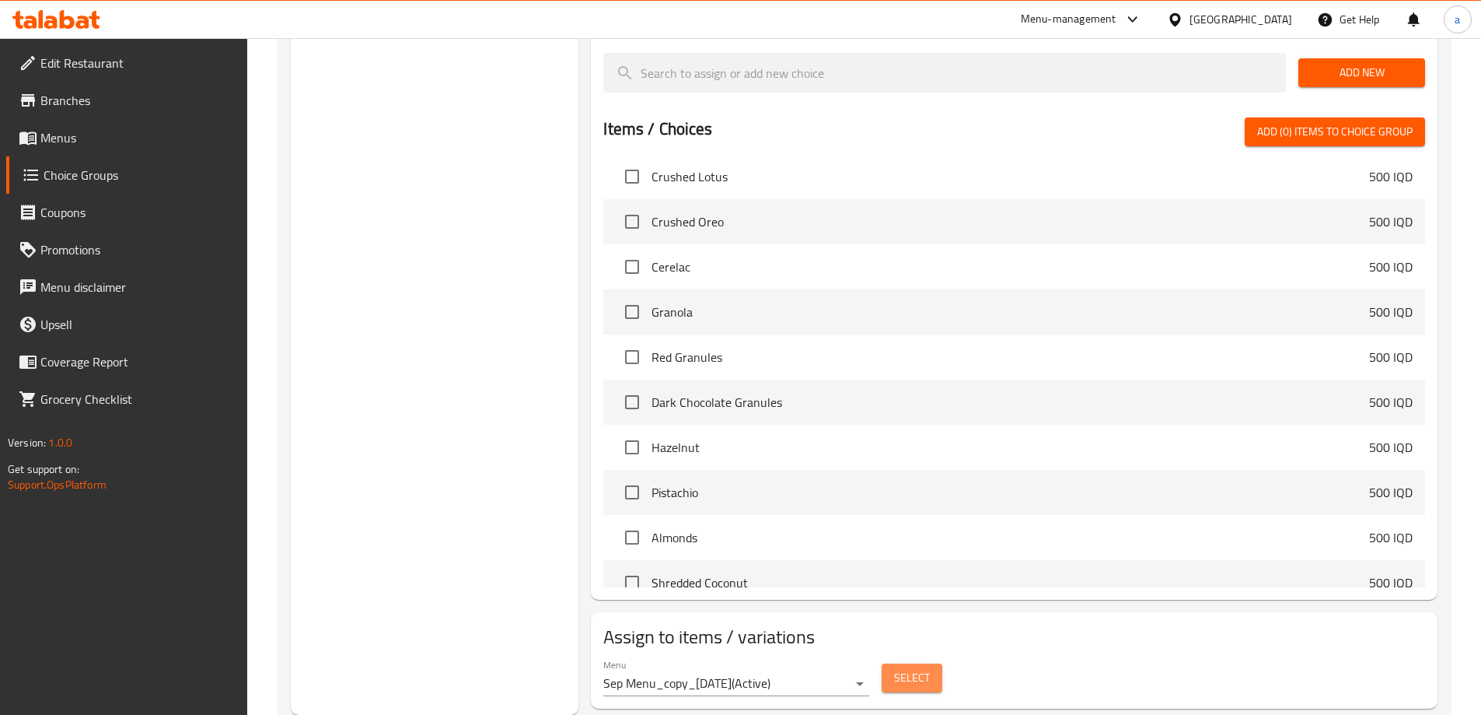
click at [897, 668] on span "Select" at bounding box center [912, 677] width 36 height 19
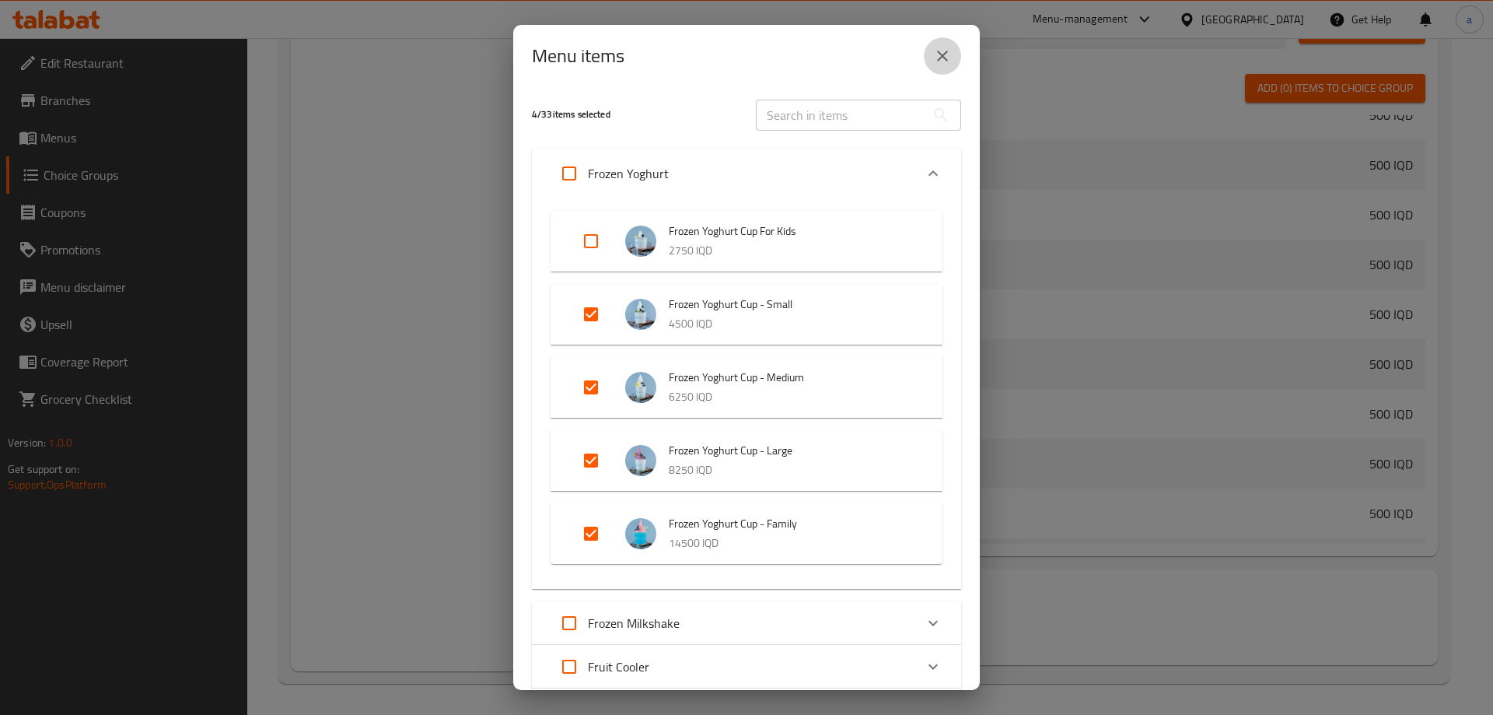
click at [930, 68] on button "close" at bounding box center [942, 55] width 37 height 37
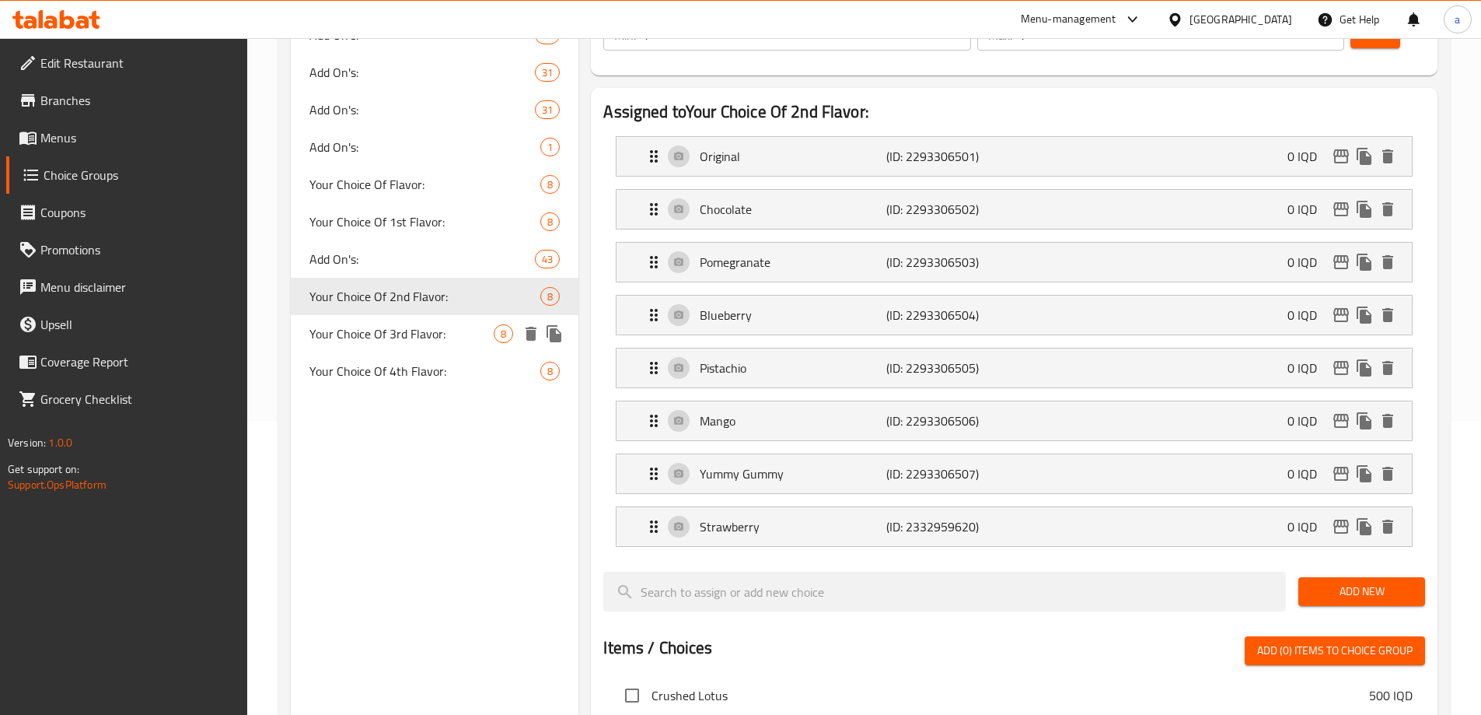
scroll to position [0, 0]
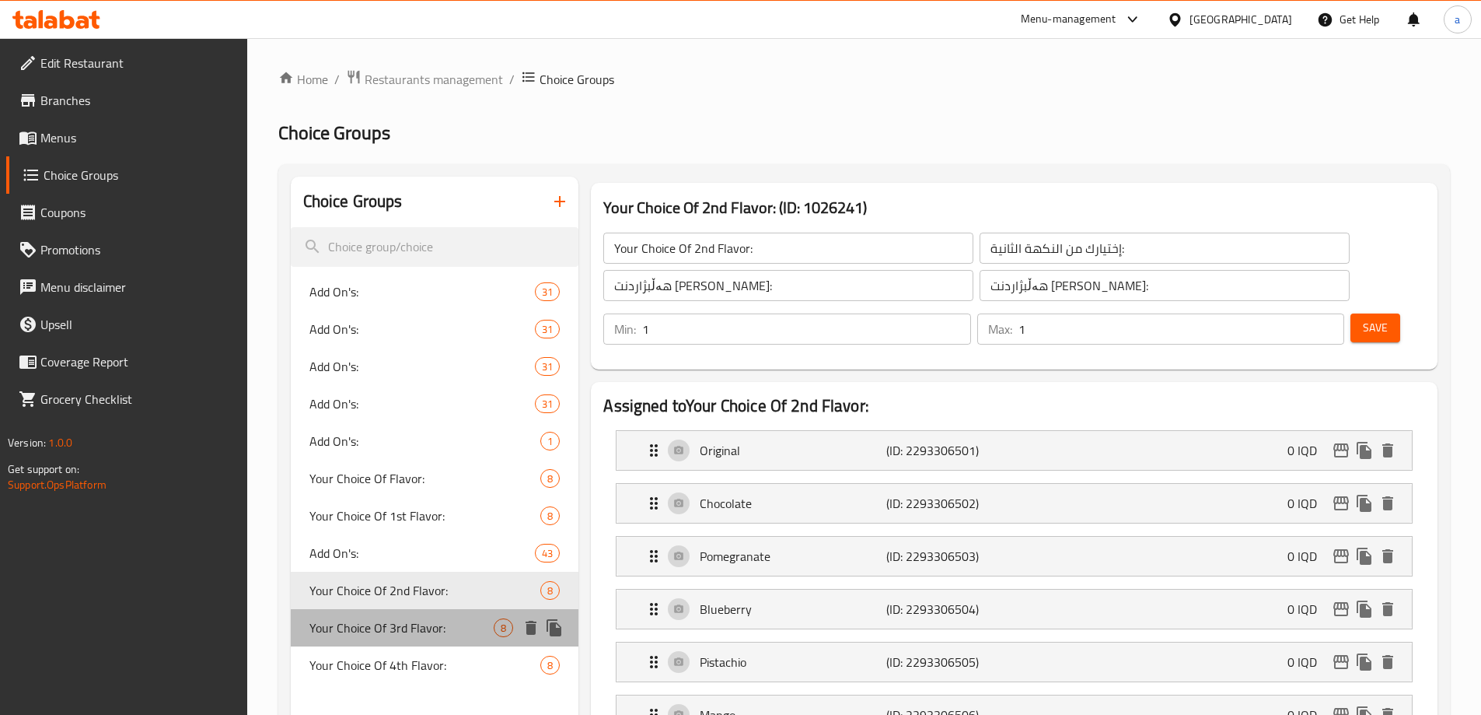
click at [379, 633] on span "Your Choice Of 3rd Flavor:" at bounding box center [401, 627] width 185 height 19
type input "Your Choice Of 3rd Flavor:"
type input "إختيارك من النكهة الثالثة:"
type input "هەڵبژاردنت لە تامی سێیەم:"
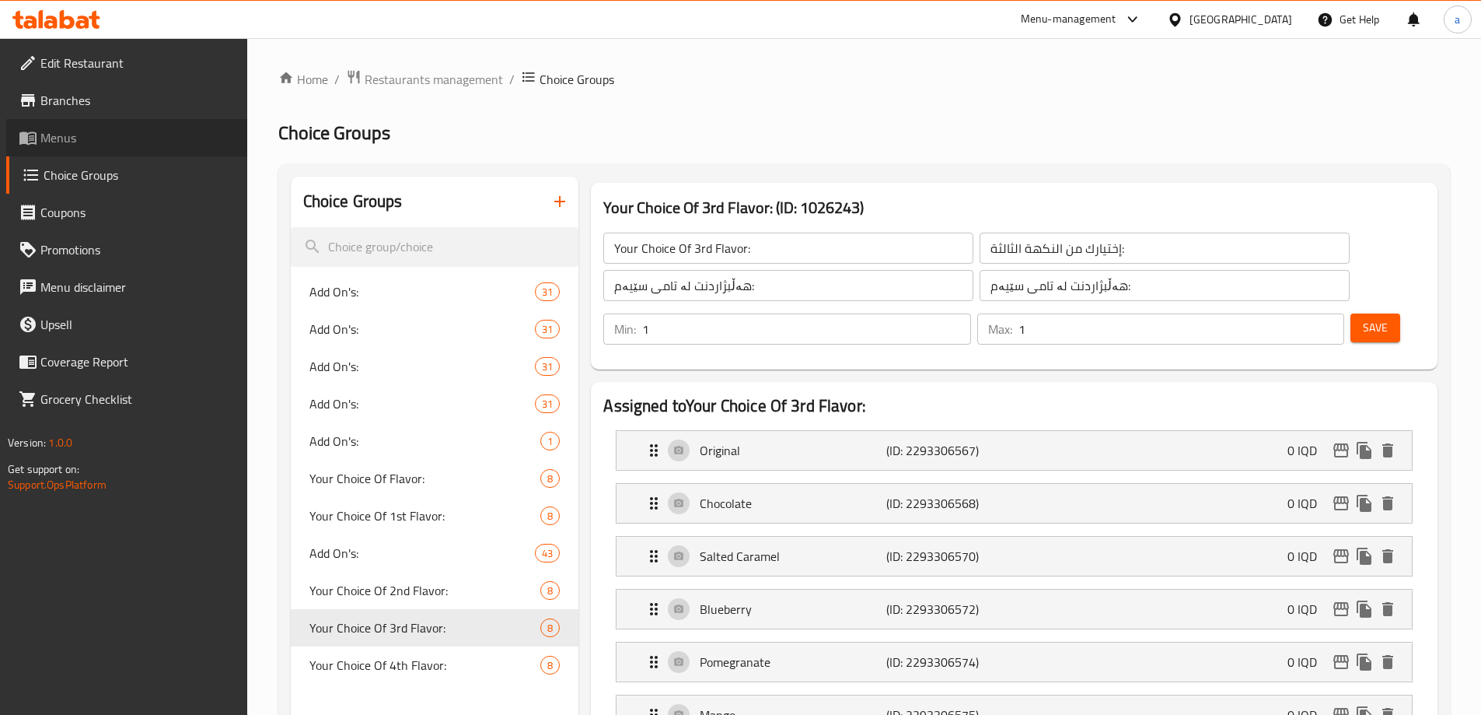
click at [142, 156] on link "Menus" at bounding box center [126, 137] width 241 height 37
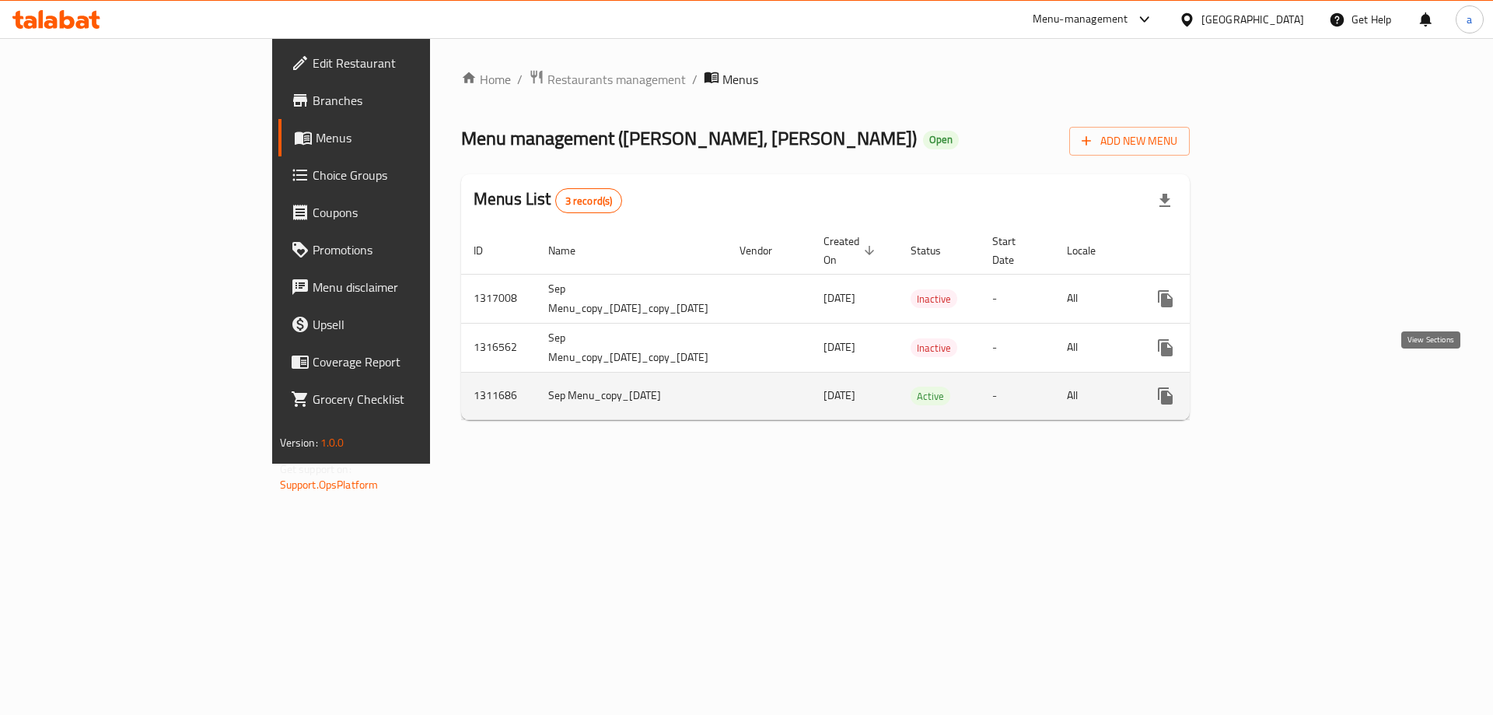
click at [1296, 377] on link "enhanced table" at bounding box center [1277, 395] width 37 height 37
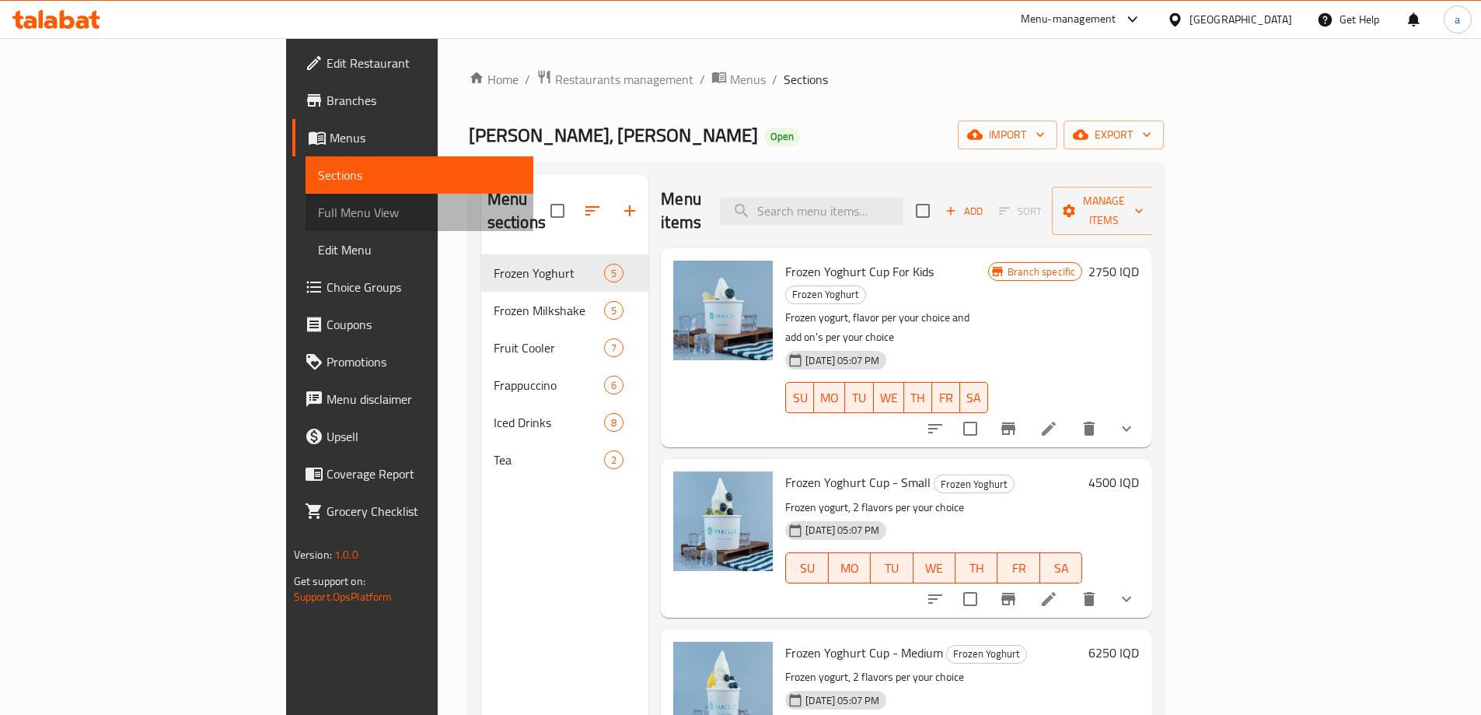
click at [318, 206] on span "Full Menu View" at bounding box center [419, 212] width 203 height 19
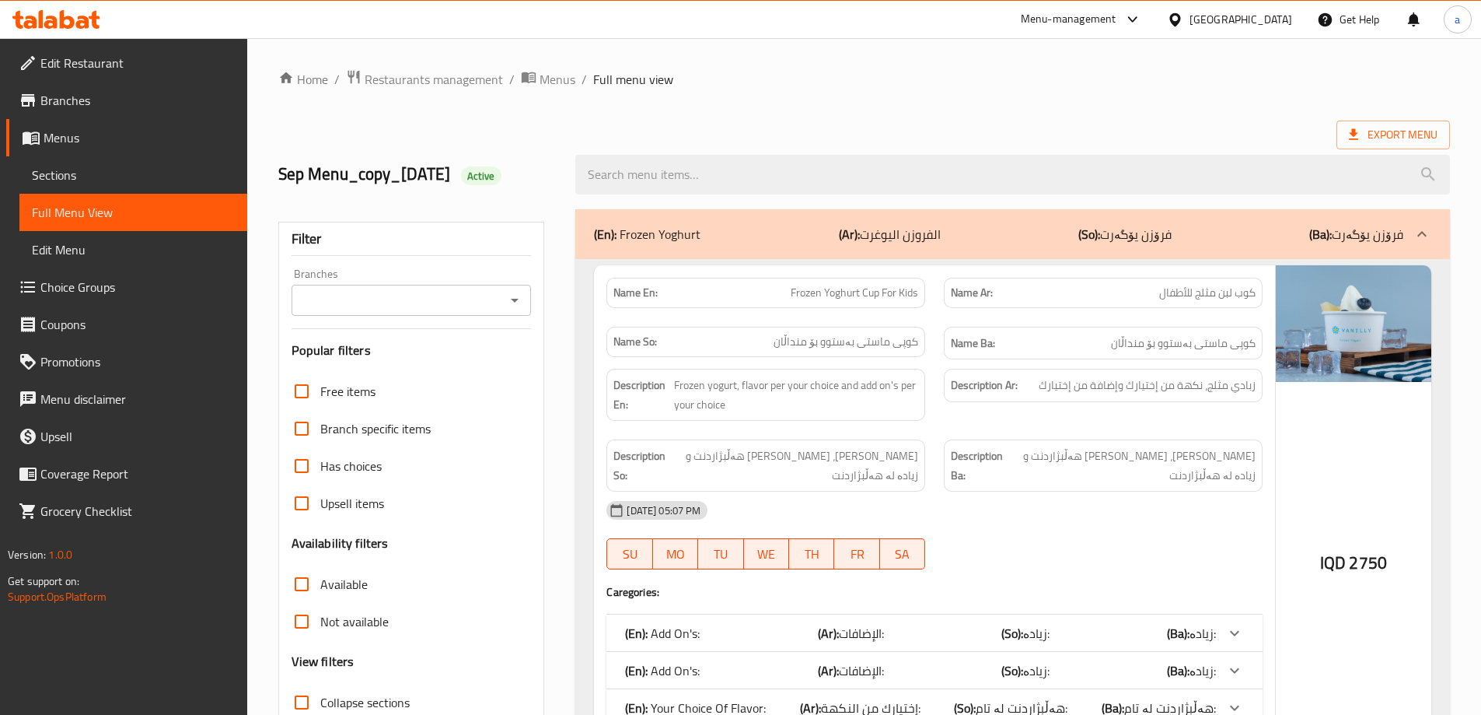
click at [518, 296] on icon "Open" at bounding box center [514, 300] width 19 height 19
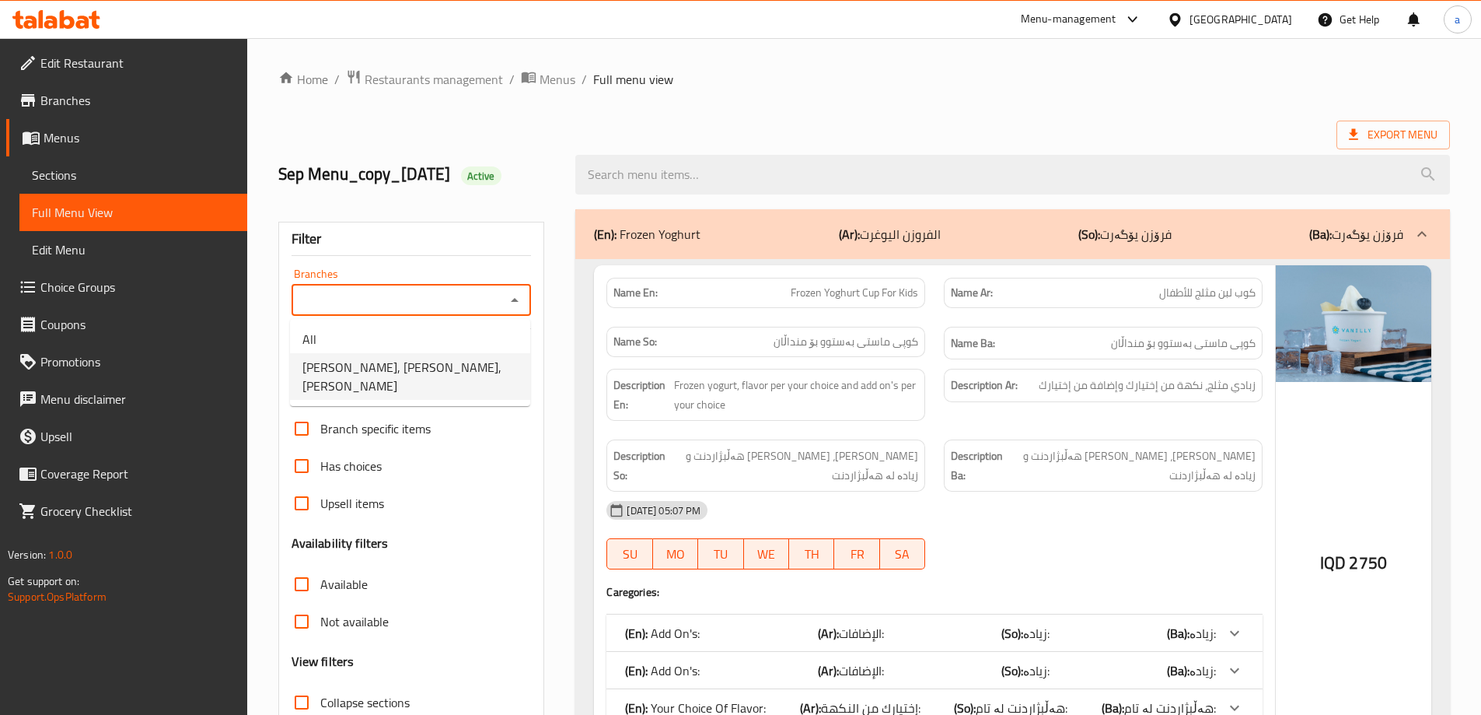
click at [498, 365] on span "VANILLY, Al Aathameya, Al aathameya" at bounding box center [409, 376] width 215 height 37
type input "VANILLY, Al Aathameya, Al aathameya"
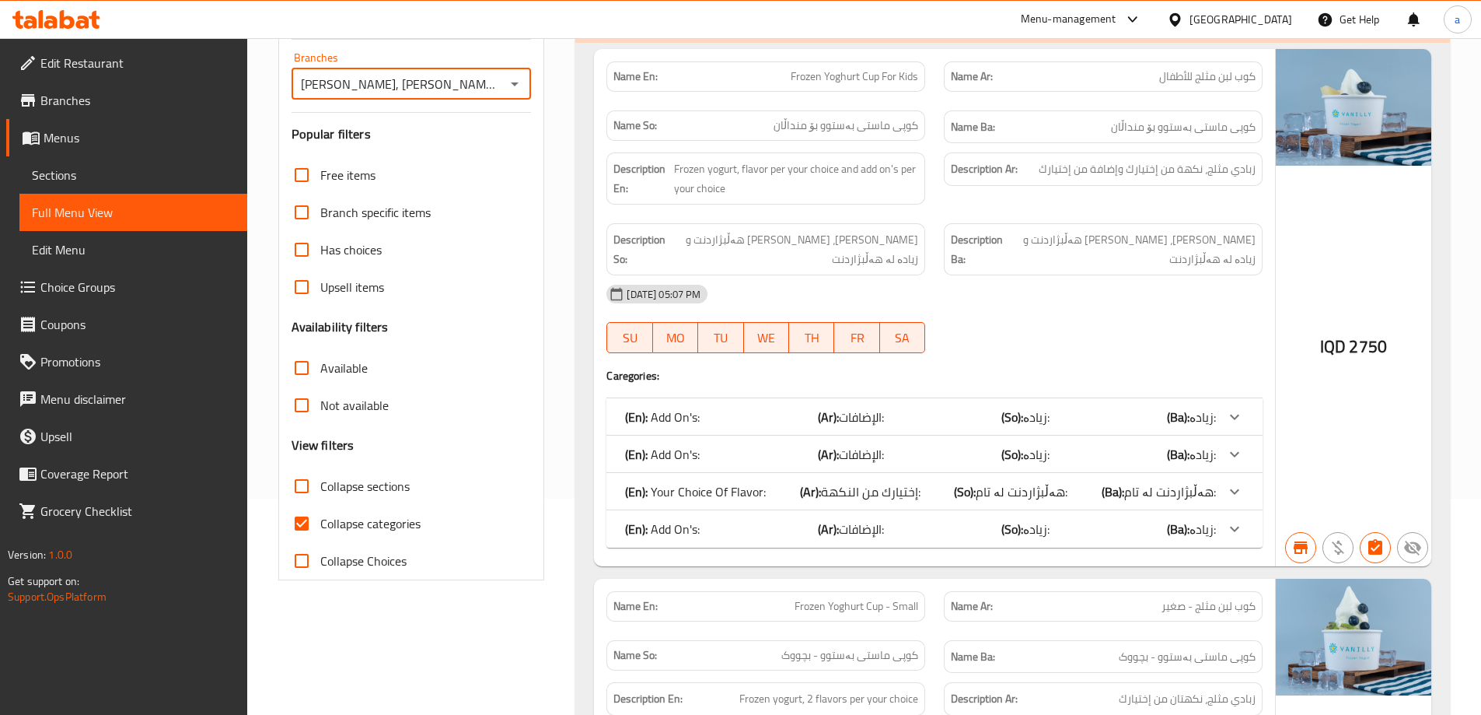
scroll to position [259, 0]
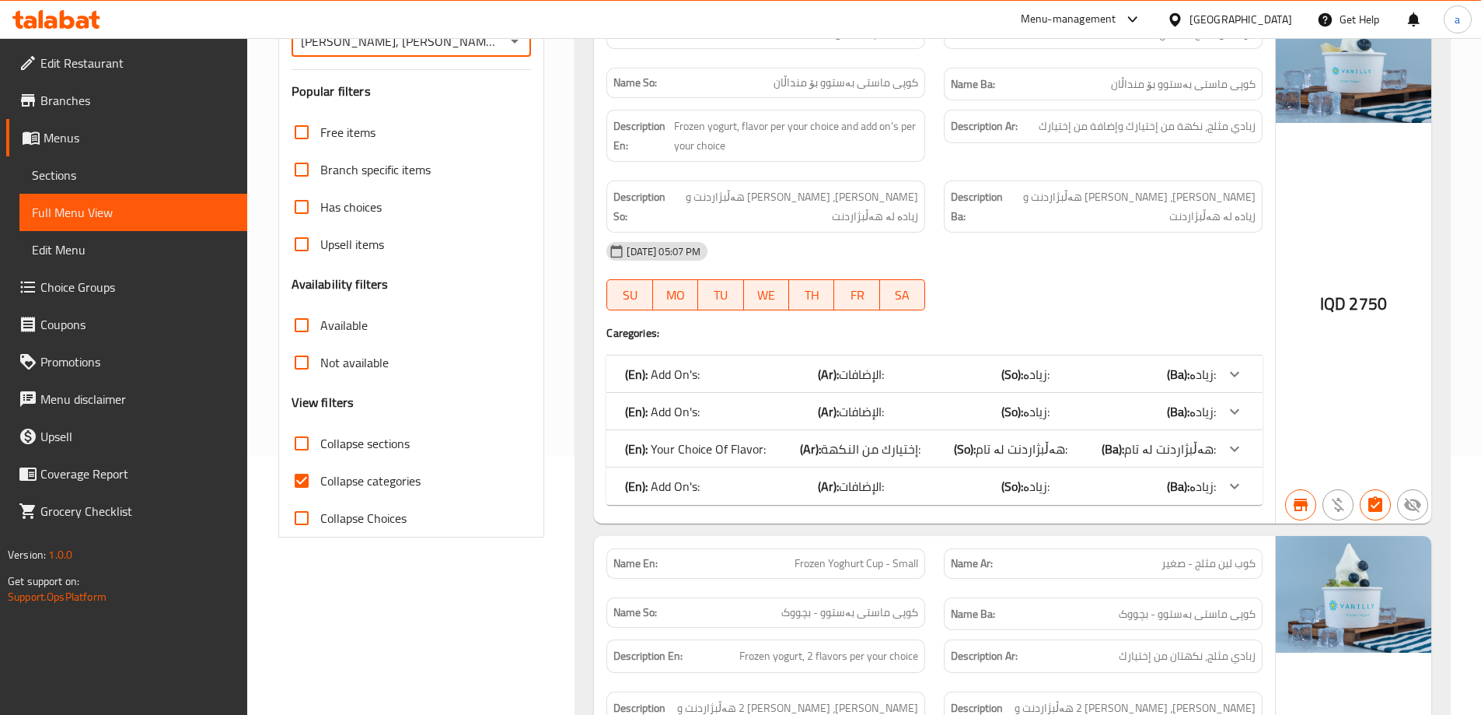
click at [372, 471] on span "Collapse categories" at bounding box center [370, 480] width 100 height 19
click at [320, 471] on input "Collapse categories" at bounding box center [301, 480] width 37 height 37
checkbox input "false"
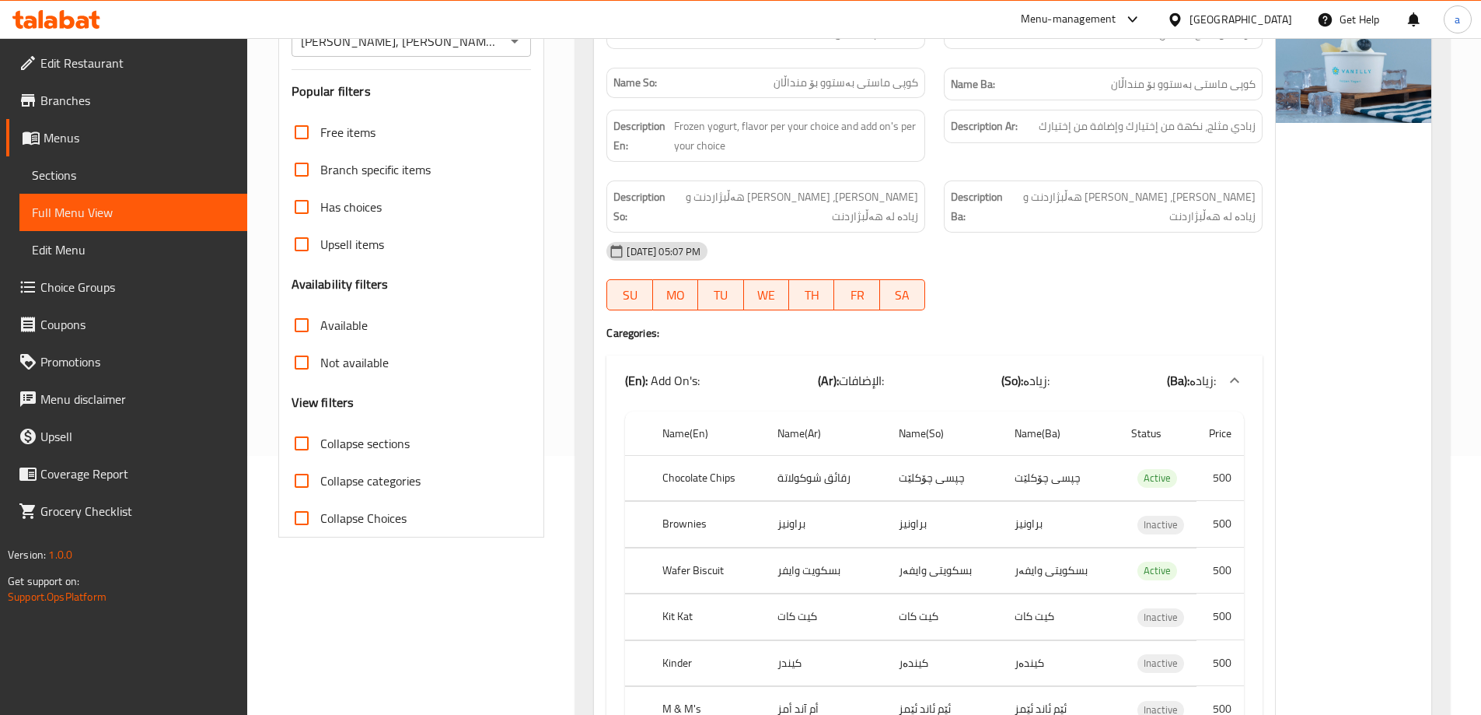
click at [386, 442] on span "Collapse sections" at bounding box center [364, 443] width 89 height 19
click at [320, 442] on input "Collapse sections" at bounding box center [301, 443] width 37 height 37
checkbox input "true"
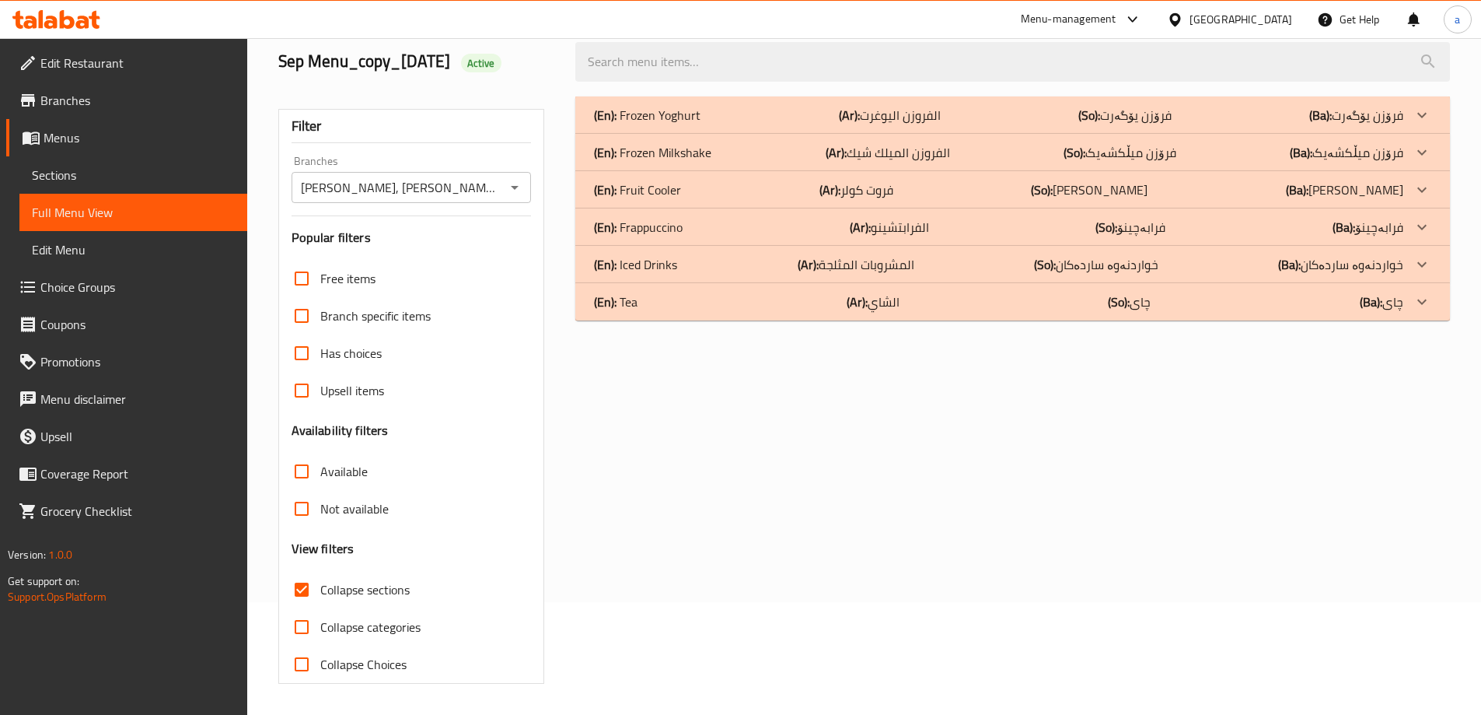
scroll to position [113, 0]
click at [960, 108] on div "(En): Frozen Yoghurt (Ar): الفروزن اليوغرت (So): فرۆزن یۆگەرت (Ba): فرۆزن یۆگەرت" at bounding box center [998, 115] width 809 height 19
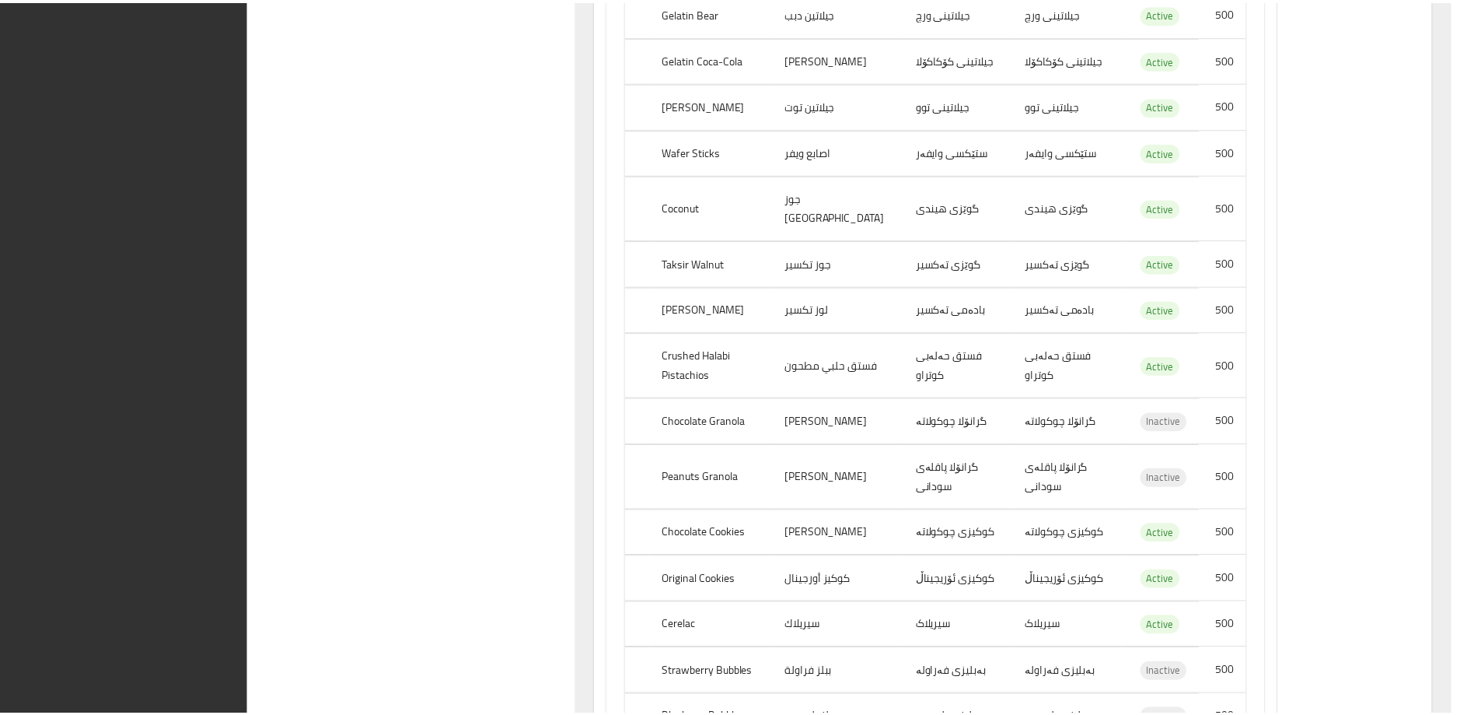
scroll to position [28321, 0]
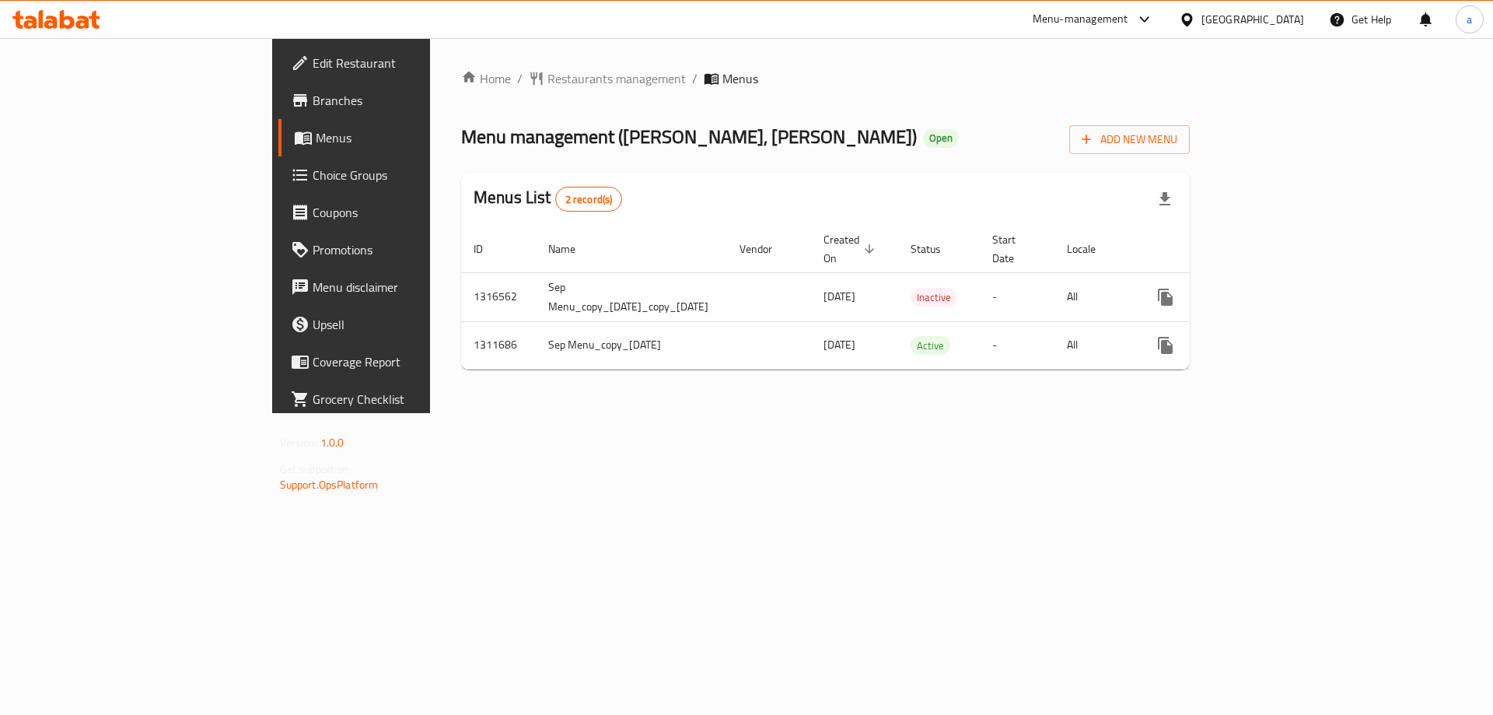
click at [278, 74] on link "Edit Restaurant" at bounding box center [399, 62] width 243 height 37
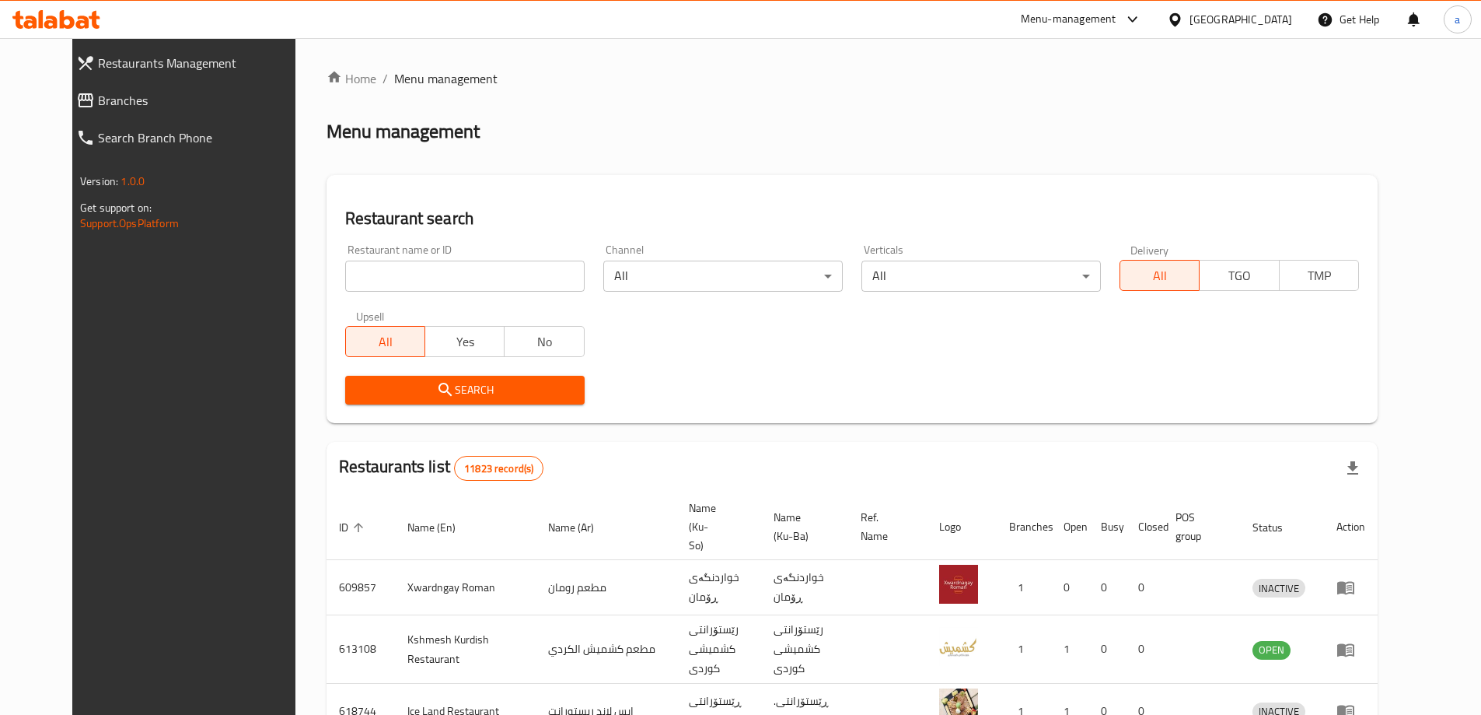
click at [196, 114] on link "Branches" at bounding box center [192, 100] width 256 height 37
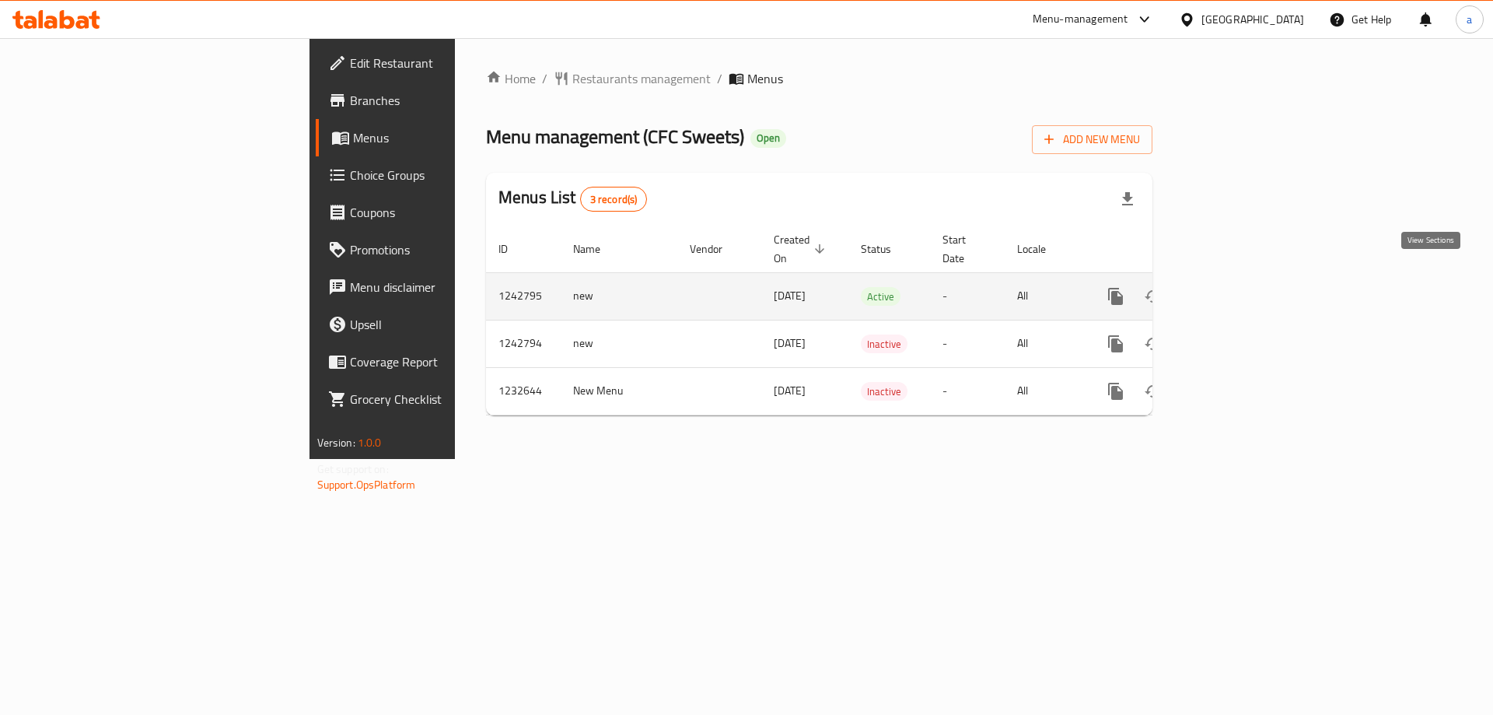
click at [1246, 278] on link "enhanced table" at bounding box center [1227, 296] width 37 height 37
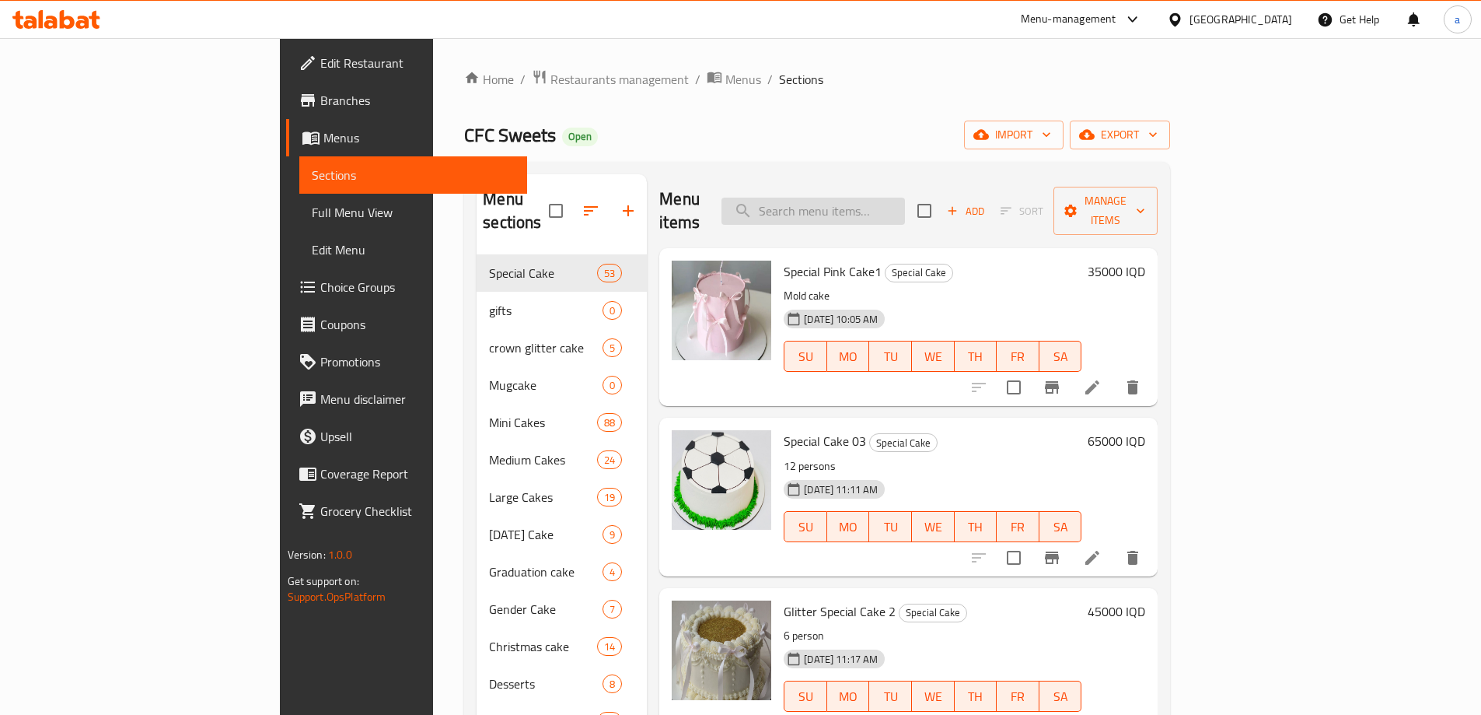
click at [905, 200] on input "search" at bounding box center [813, 210] width 183 height 27
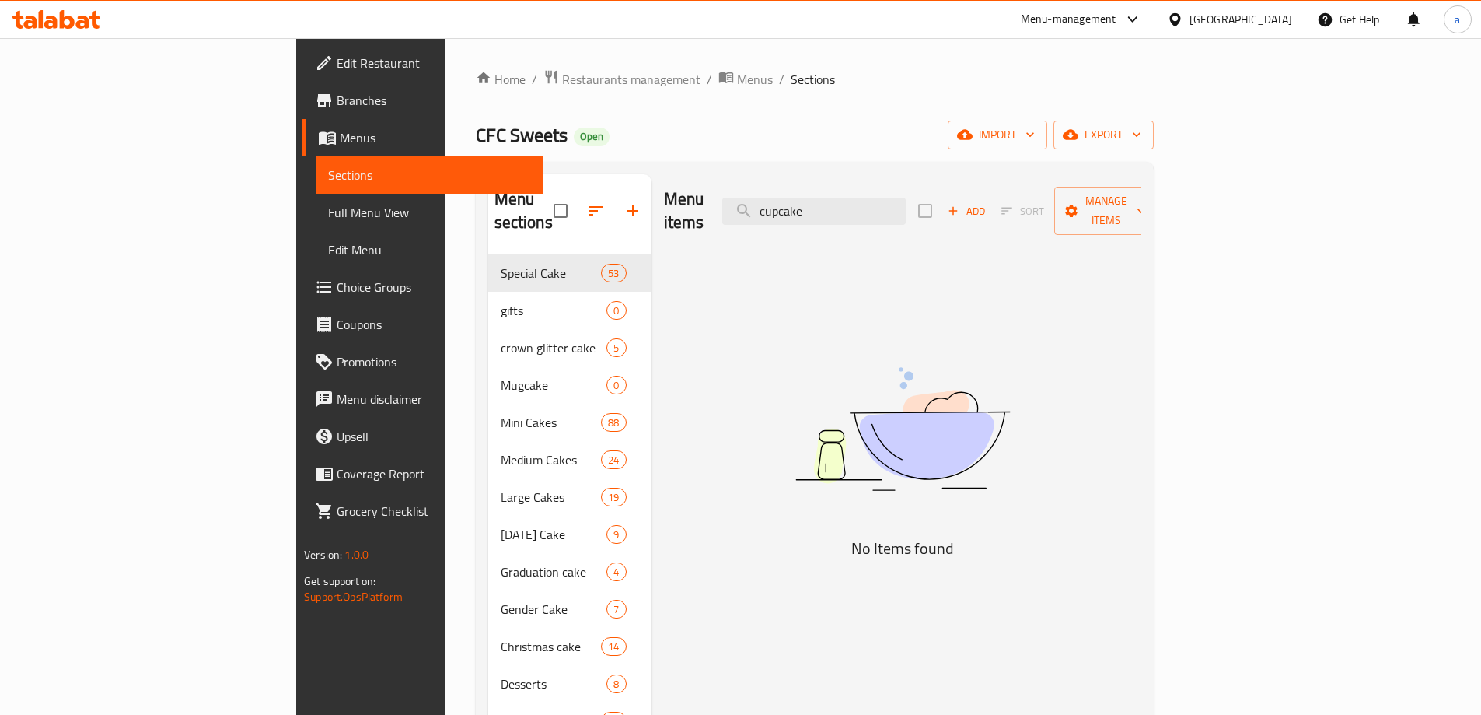
type input "cupcake"
drag, startPoint x: 920, startPoint y: 201, endPoint x: 855, endPoint y: 206, distance: 64.7
click at [855, 206] on input "cupcake" at bounding box center [813, 210] width 183 height 27
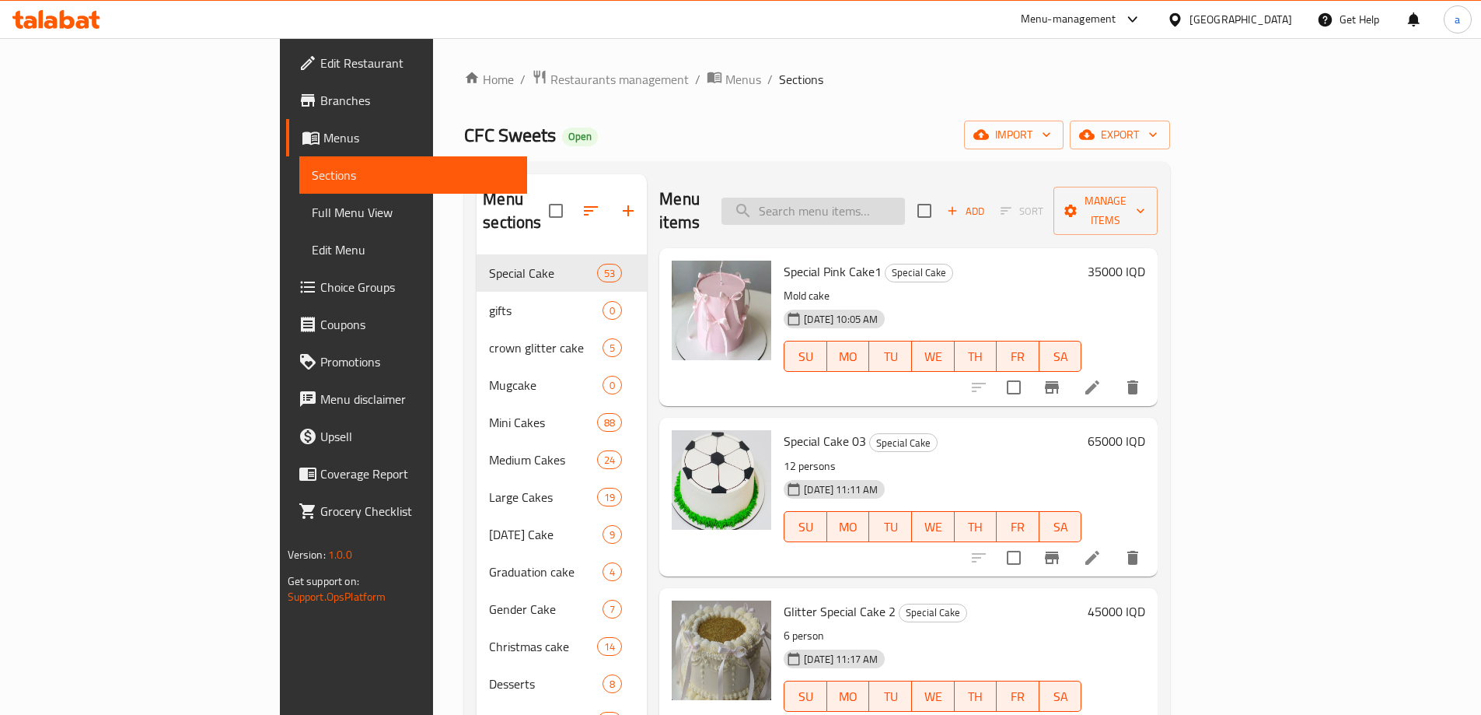
click at [905, 201] on input "search" at bounding box center [813, 210] width 183 height 27
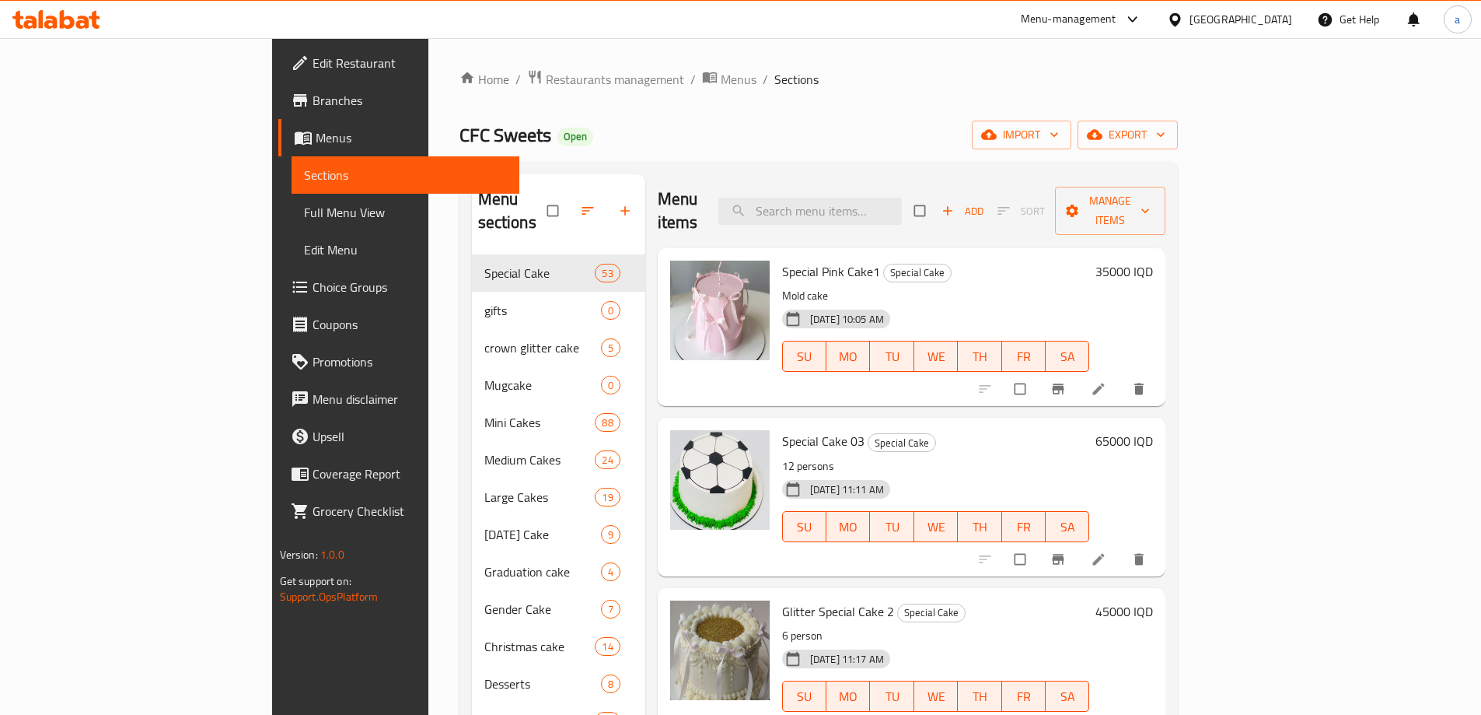
click at [93, 17] on icon at bounding box center [94, 20] width 11 height 18
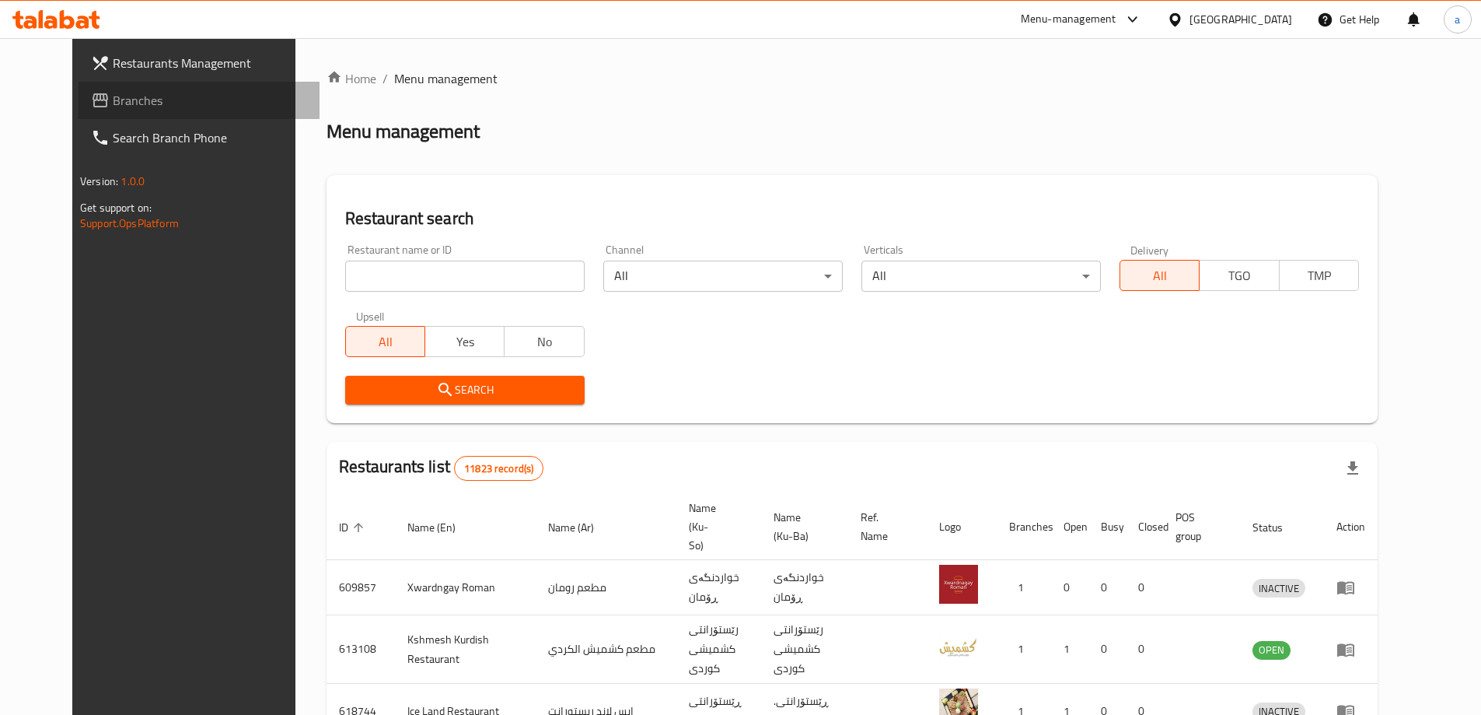
click at [91, 114] on link "Branches" at bounding box center [199, 100] width 241 height 37
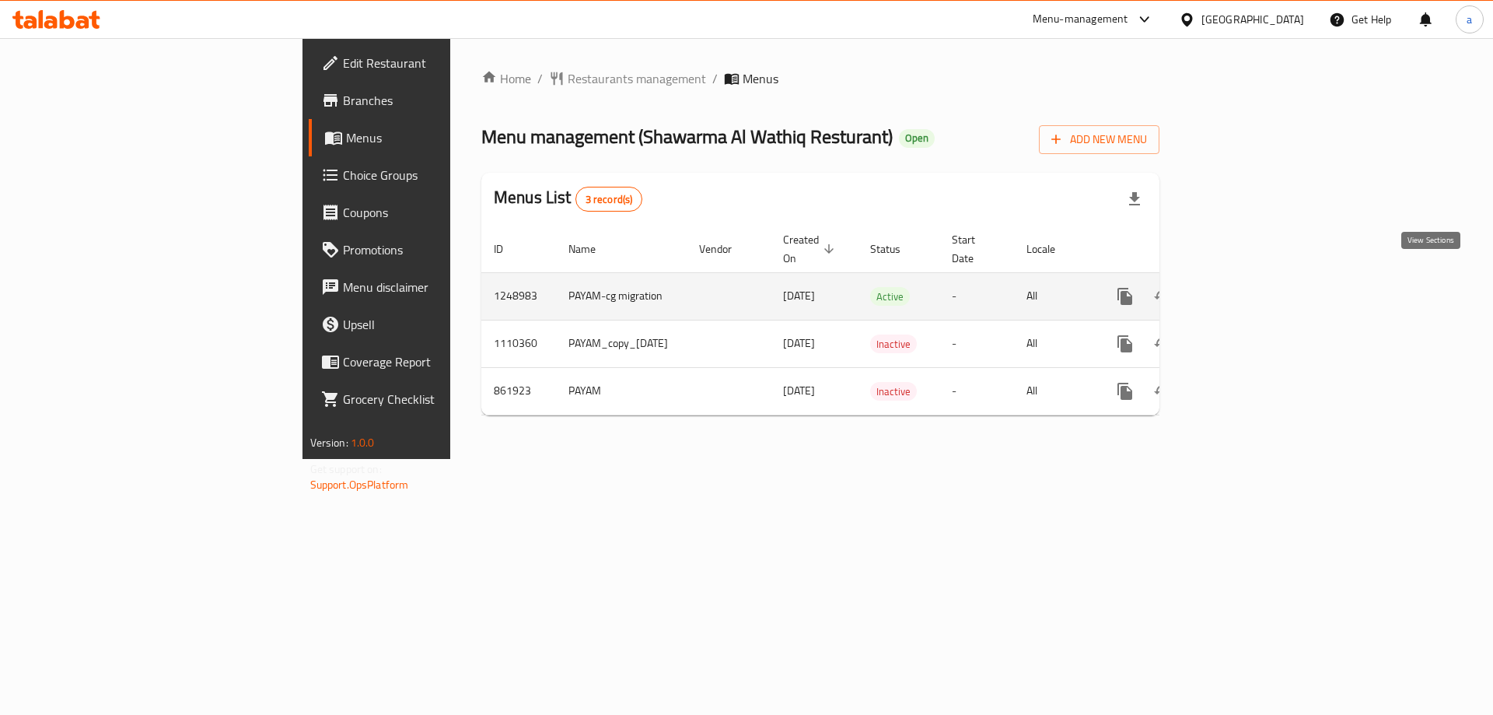
click at [1246, 287] on icon "enhanced table" at bounding box center [1237, 296] width 19 height 19
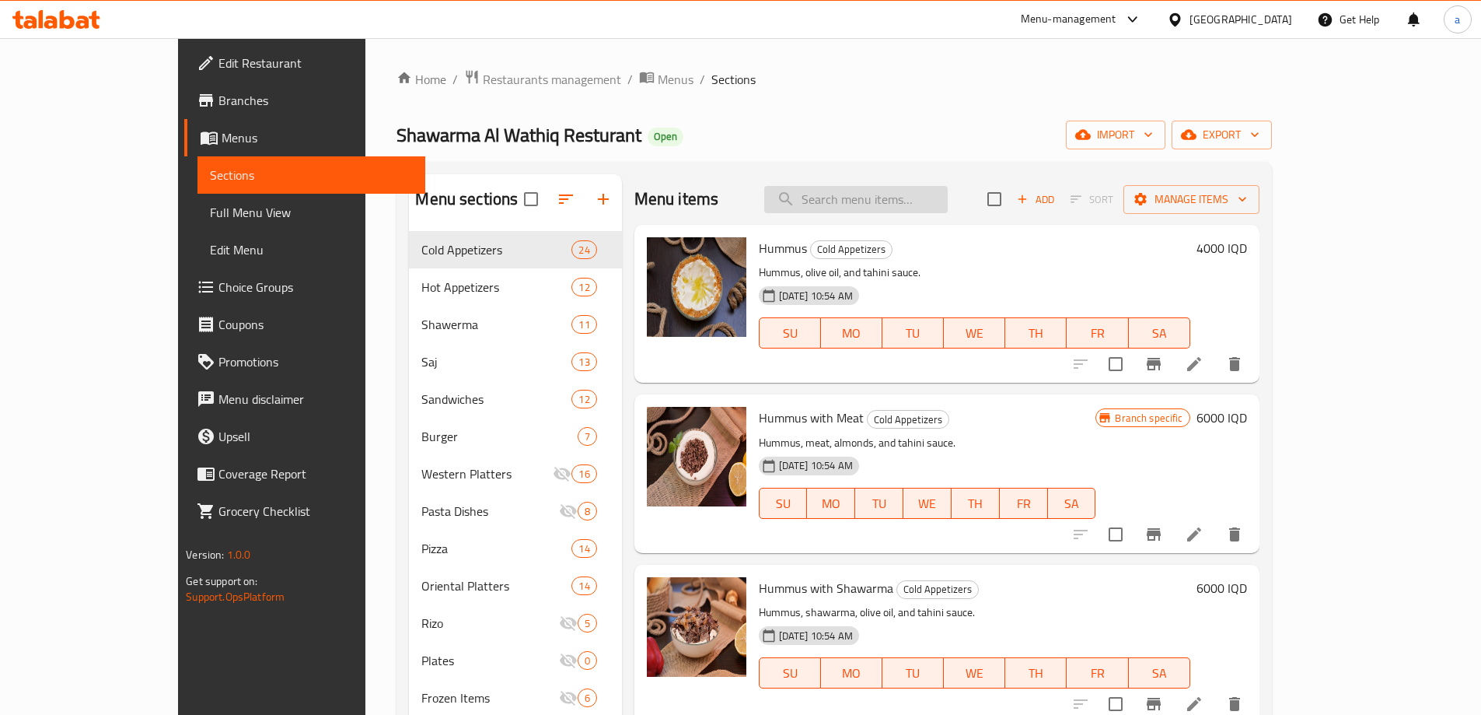
click at [886, 193] on input "search" at bounding box center [855, 199] width 183 height 27
paste input "Chicken shawarma sandwich with French bread"
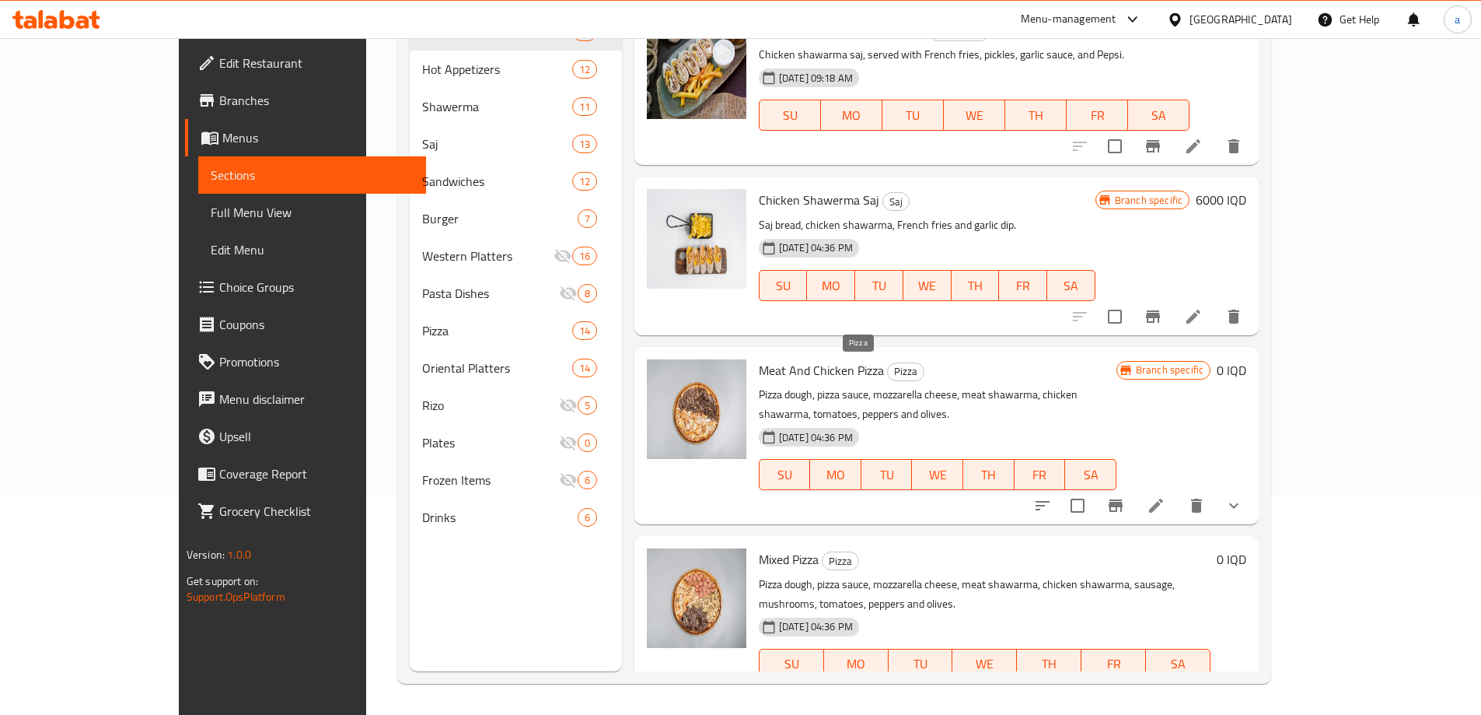
scroll to position [187, 0]
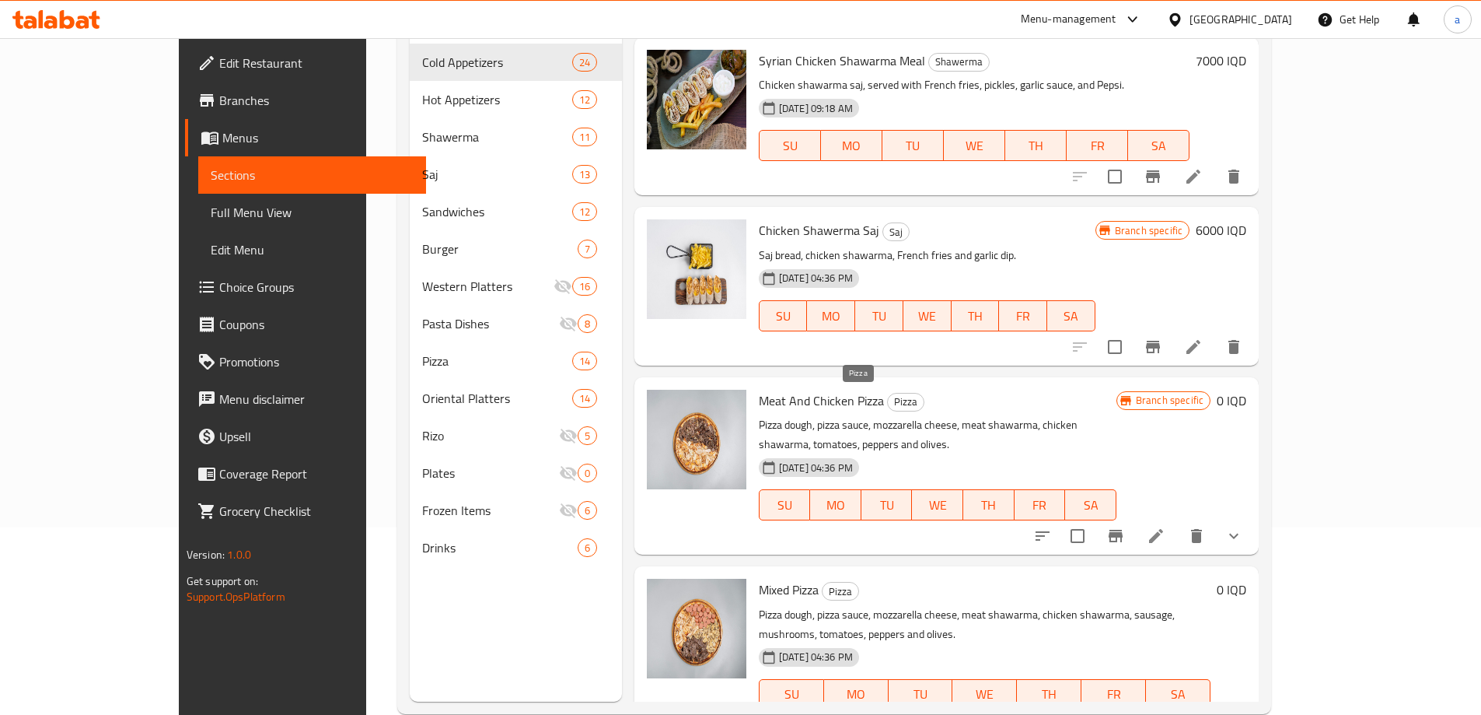
type input "C"
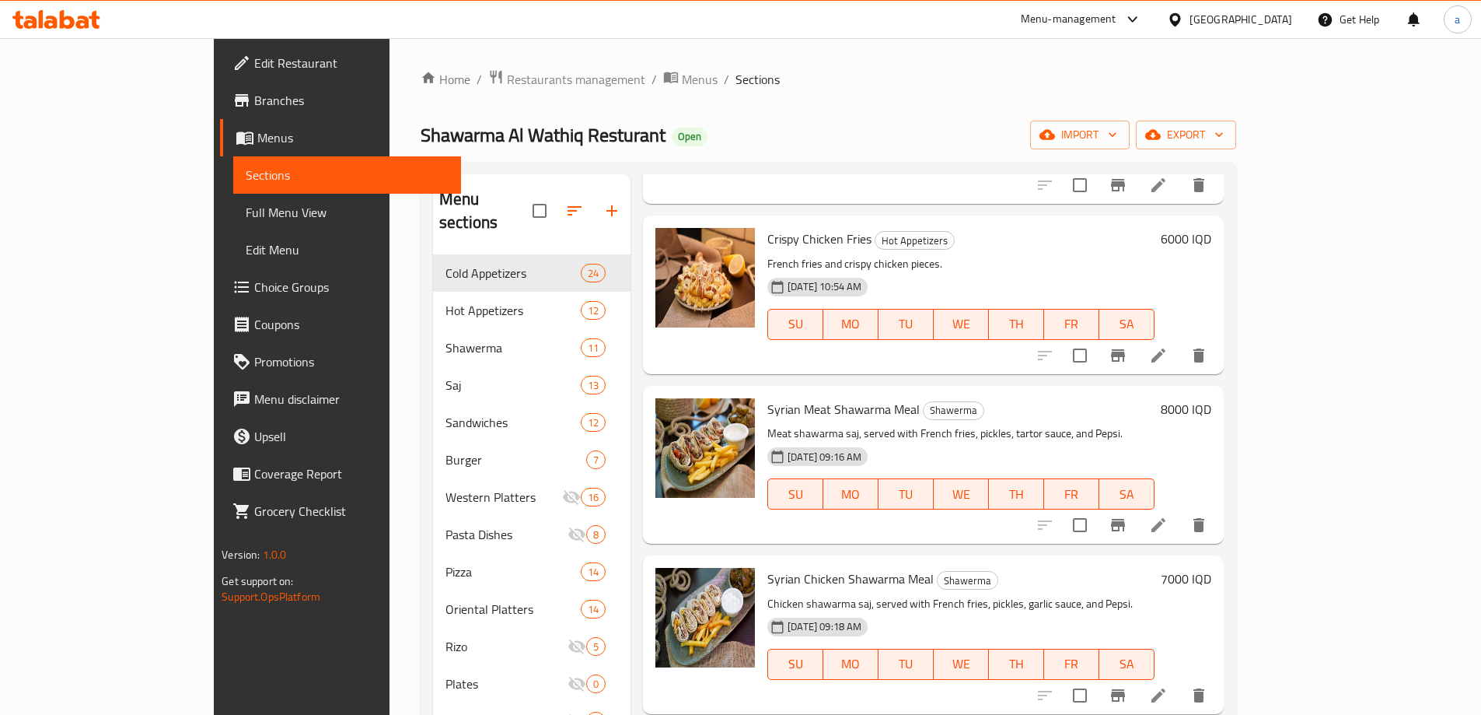
scroll to position [0, 0]
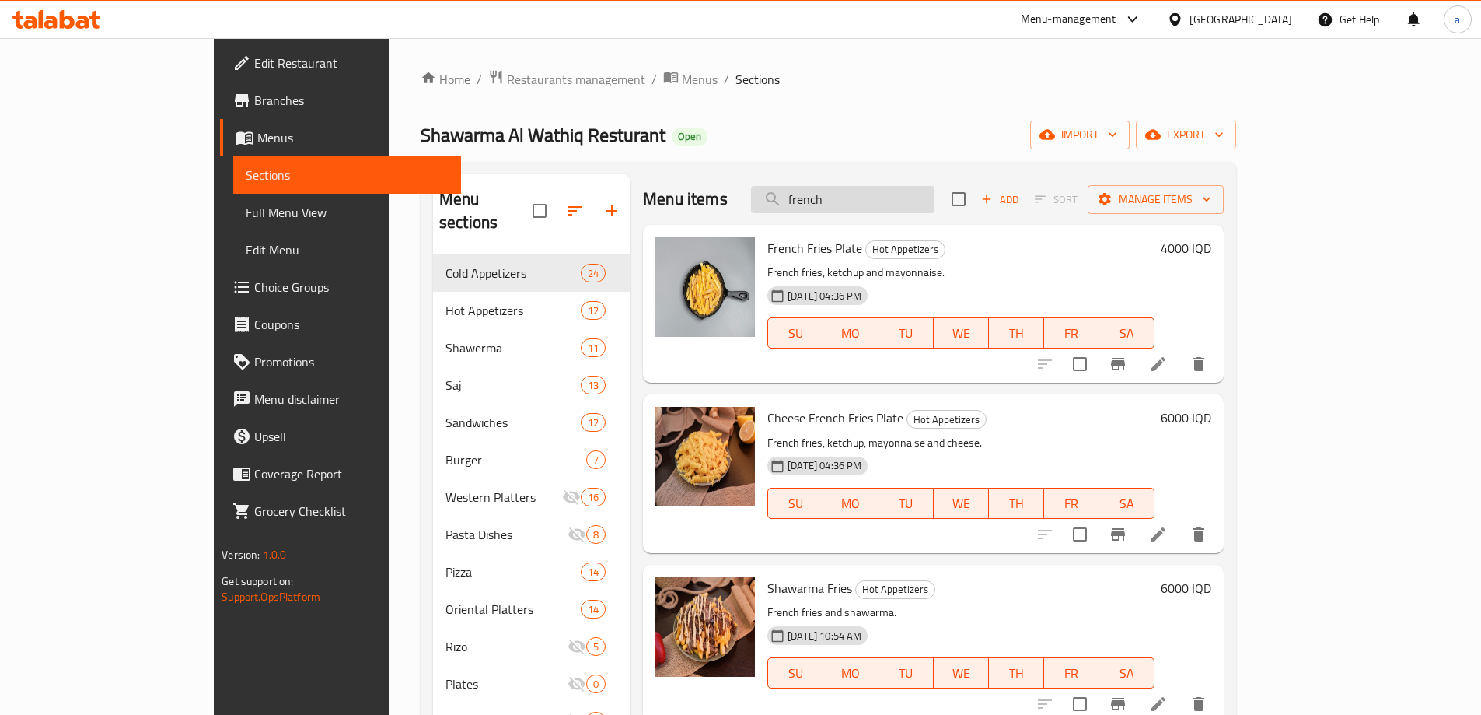
drag, startPoint x: 881, startPoint y: 202, endPoint x: 869, endPoint y: 204, distance: 11.9
click at [869, 204] on input "french" at bounding box center [842, 199] width 183 height 27
drag, startPoint x: 900, startPoint y: 190, endPoint x: 867, endPoint y: 192, distance: 33.5
click at [867, 192] on input "french" at bounding box center [842, 199] width 183 height 27
type input "f"
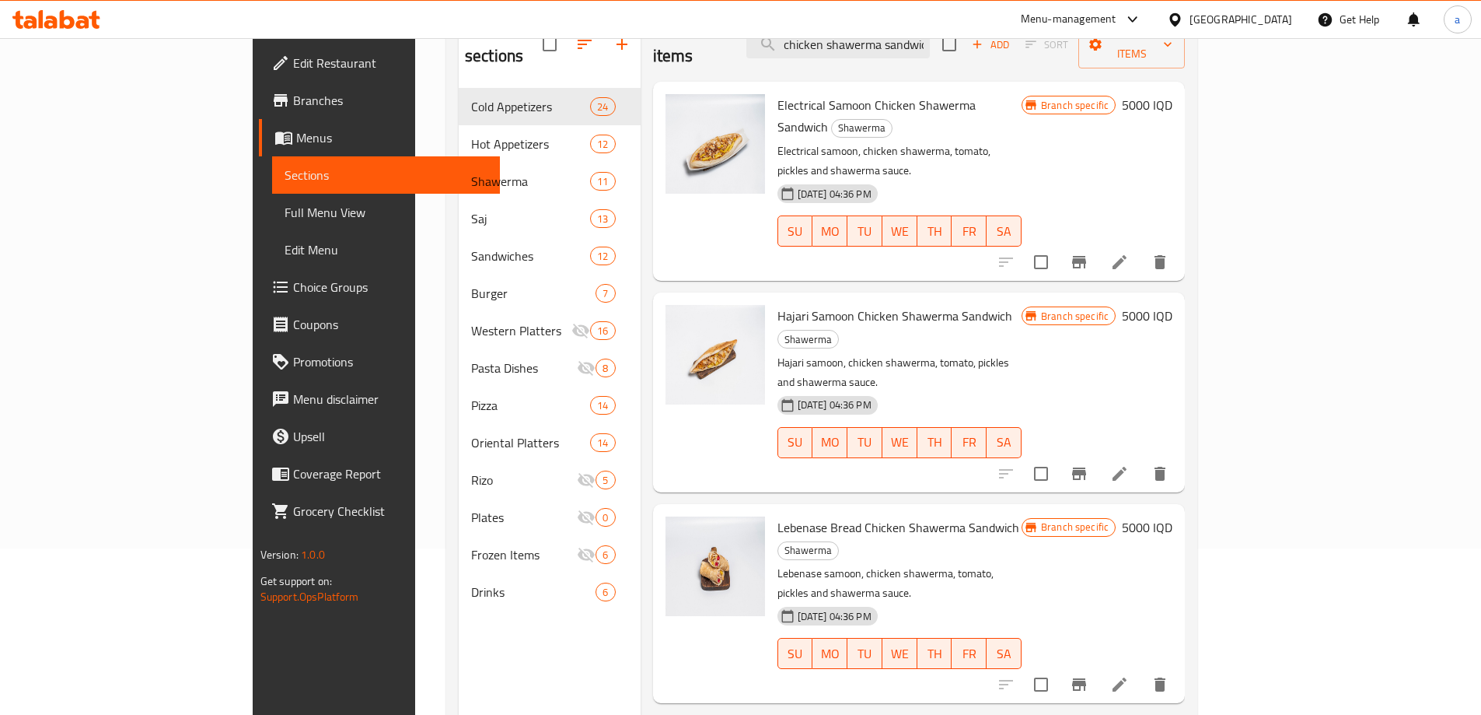
scroll to position [218, 0]
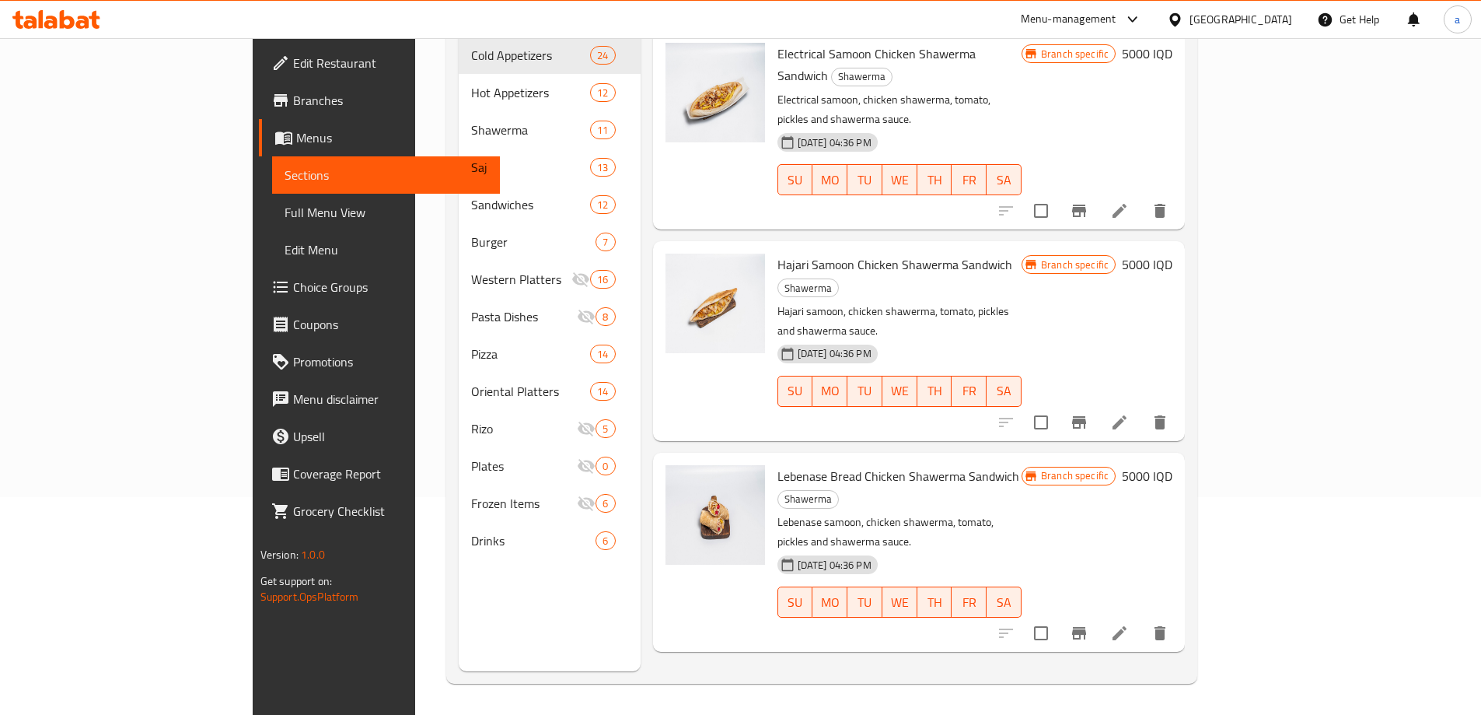
click at [816, 464] on span "Lebenase Bread Chicken Shawerma Sandwich" at bounding box center [899, 475] width 242 height 23
click at [895, 464] on span "Lebenase Bread Chicken Shawerma Sandwich" at bounding box center [899, 475] width 242 height 23
click at [948, 464] on span "Lebenase Bread Chicken Shawerma Sandwich" at bounding box center [899, 475] width 242 height 23
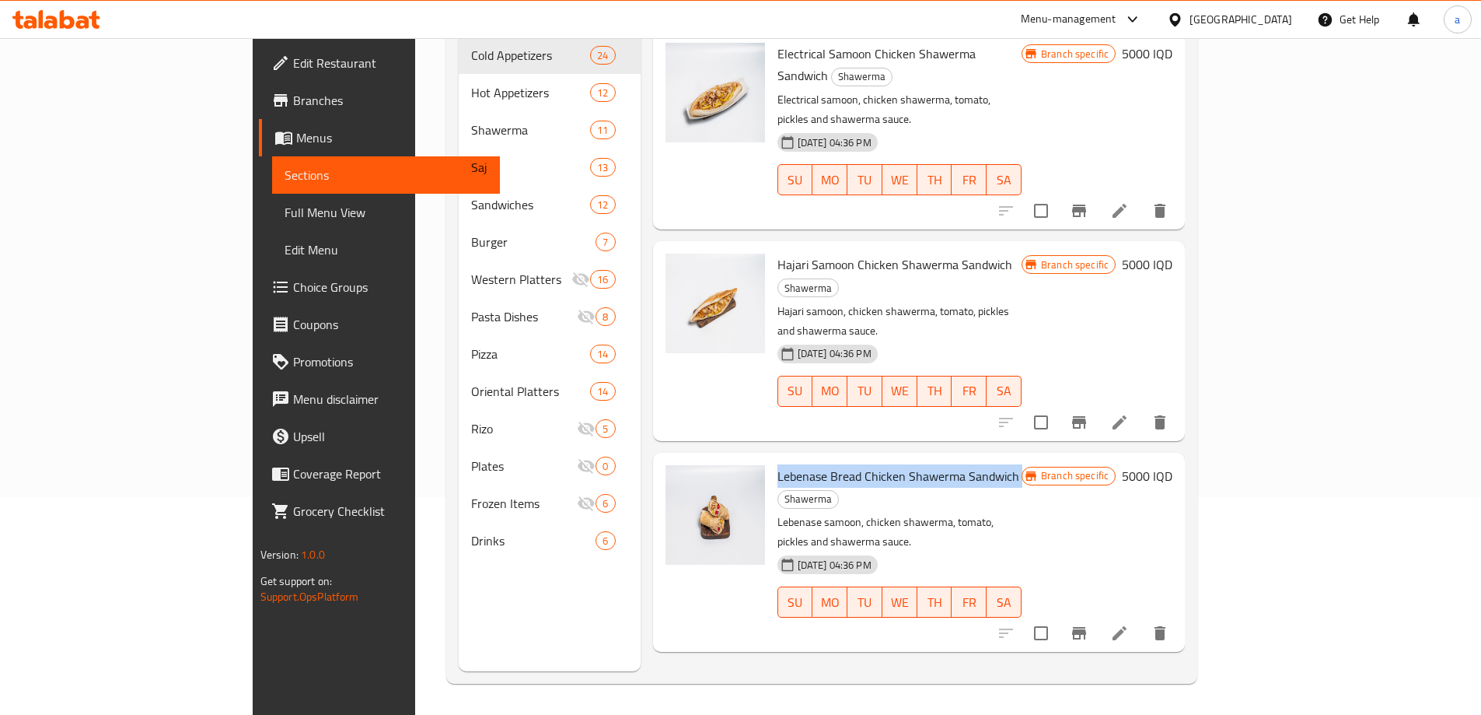
click at [948, 464] on span "Lebenase Bread Chicken Shawerma Sandwich" at bounding box center [899, 475] width 242 height 23
copy h6 "Lebenase Bread Chicken Shawerma Sandwich"
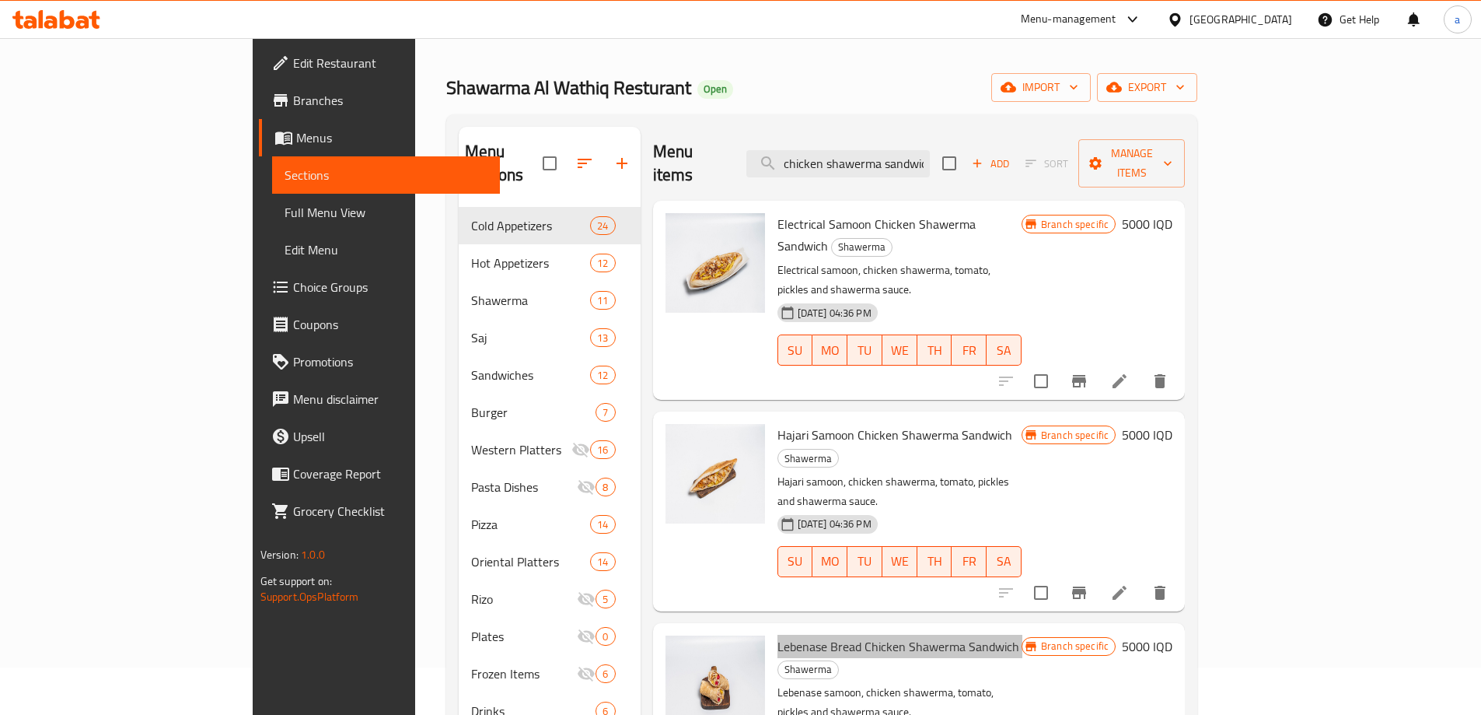
scroll to position [0, 0]
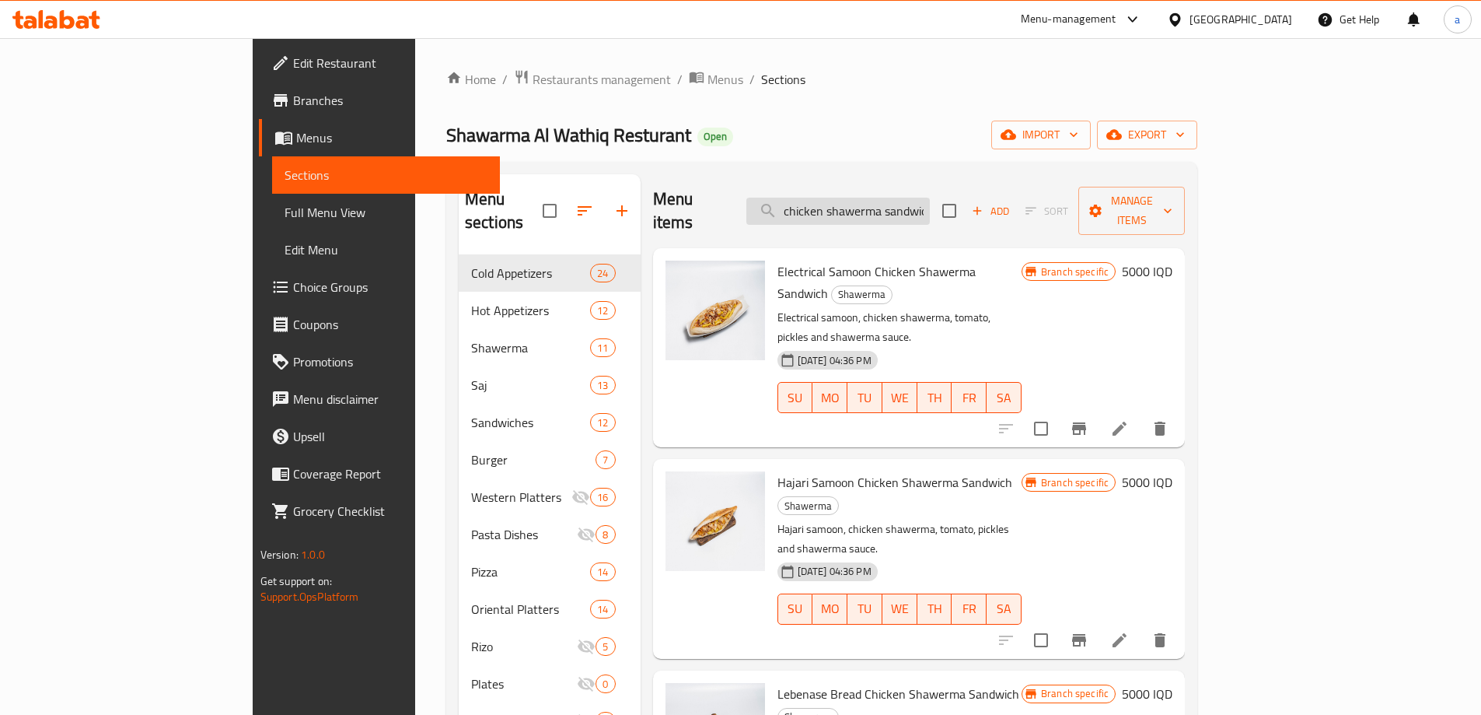
click at [930, 201] on input "chicken shawerma sandwich" at bounding box center [837, 210] width 183 height 27
drag, startPoint x: 969, startPoint y: 200, endPoint x: 1083, endPoint y: 181, distance: 115.8
click at [1057, 200] on div "Menu items chicken shawerma sandwich Add Sort Manage items" at bounding box center [919, 211] width 533 height 74
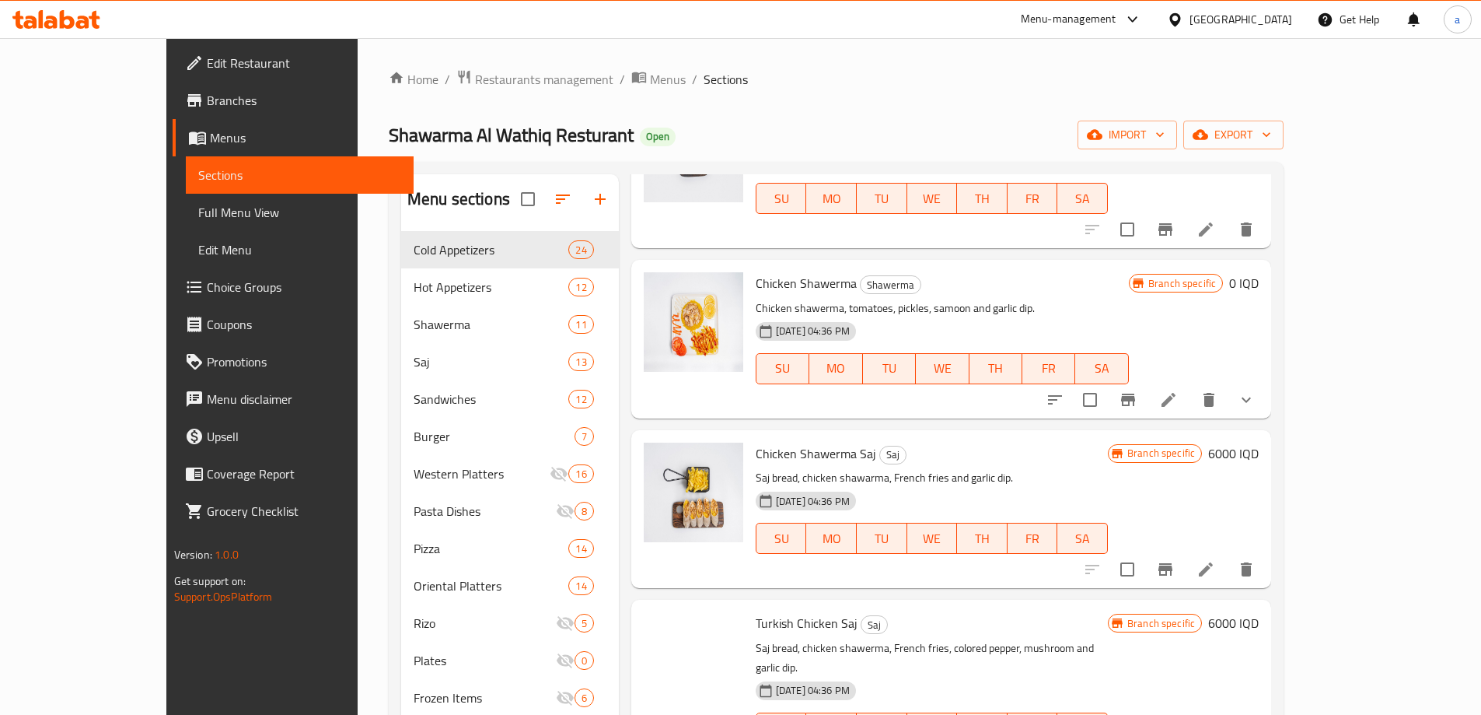
scroll to position [519, 0]
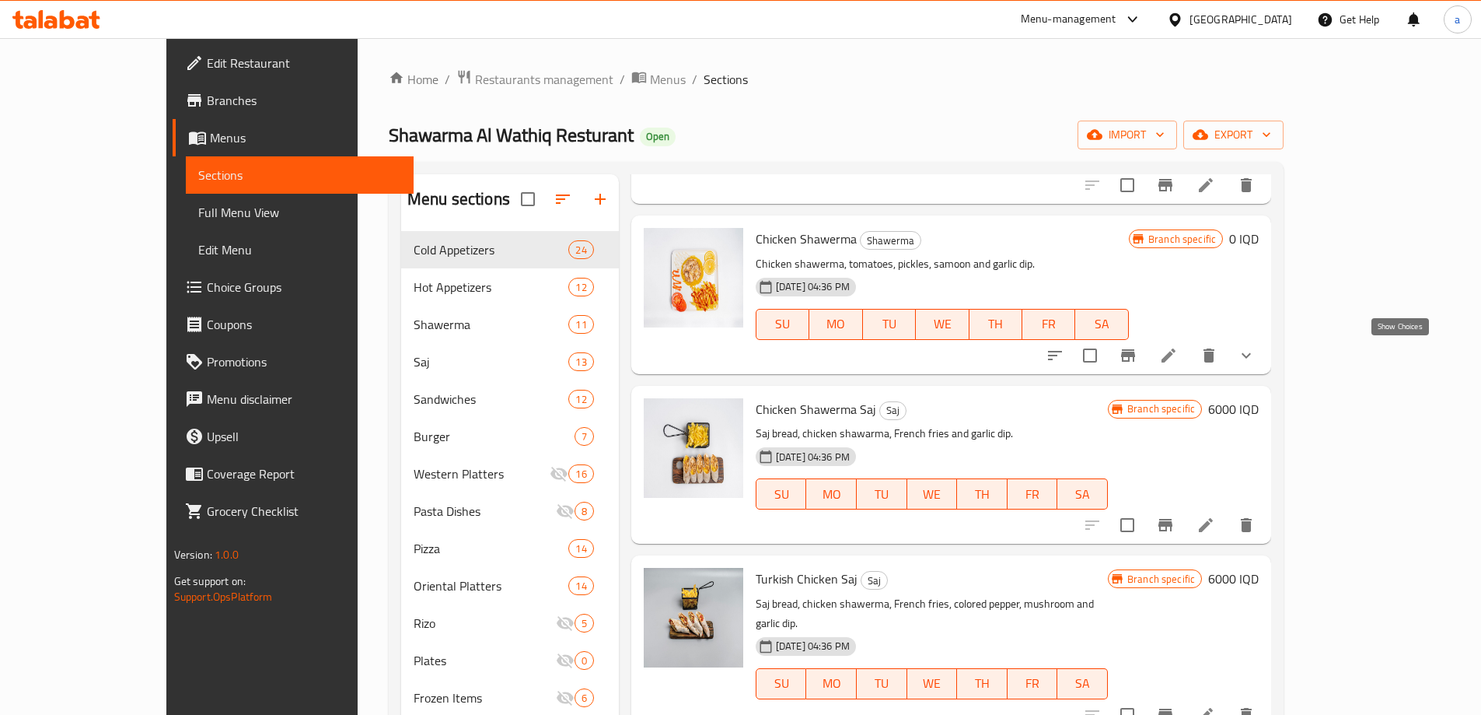
click at [1256, 352] on icon "show more" at bounding box center [1246, 355] width 19 height 19
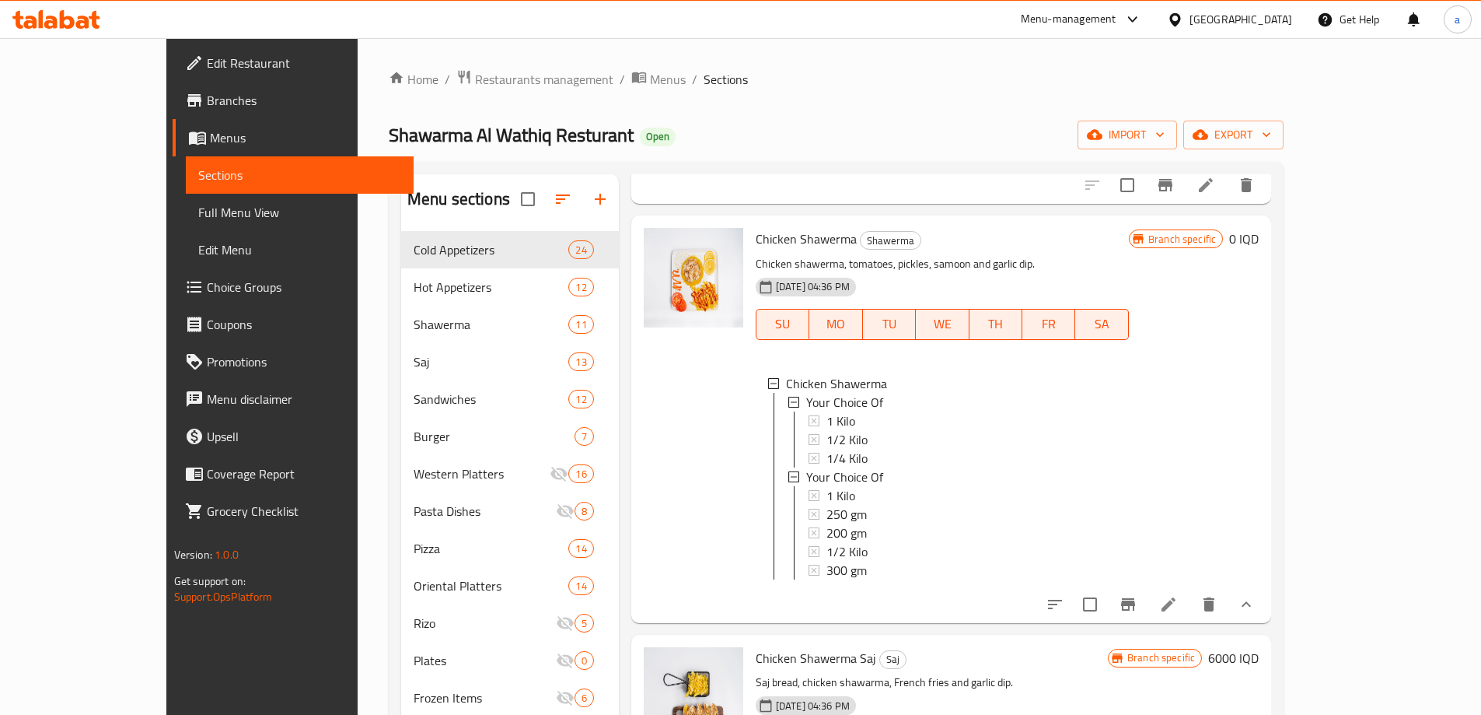
click at [771, 241] on span "Chicken Shawerma" at bounding box center [806, 238] width 101 height 23
copy h6 "Chicken Shawerma"
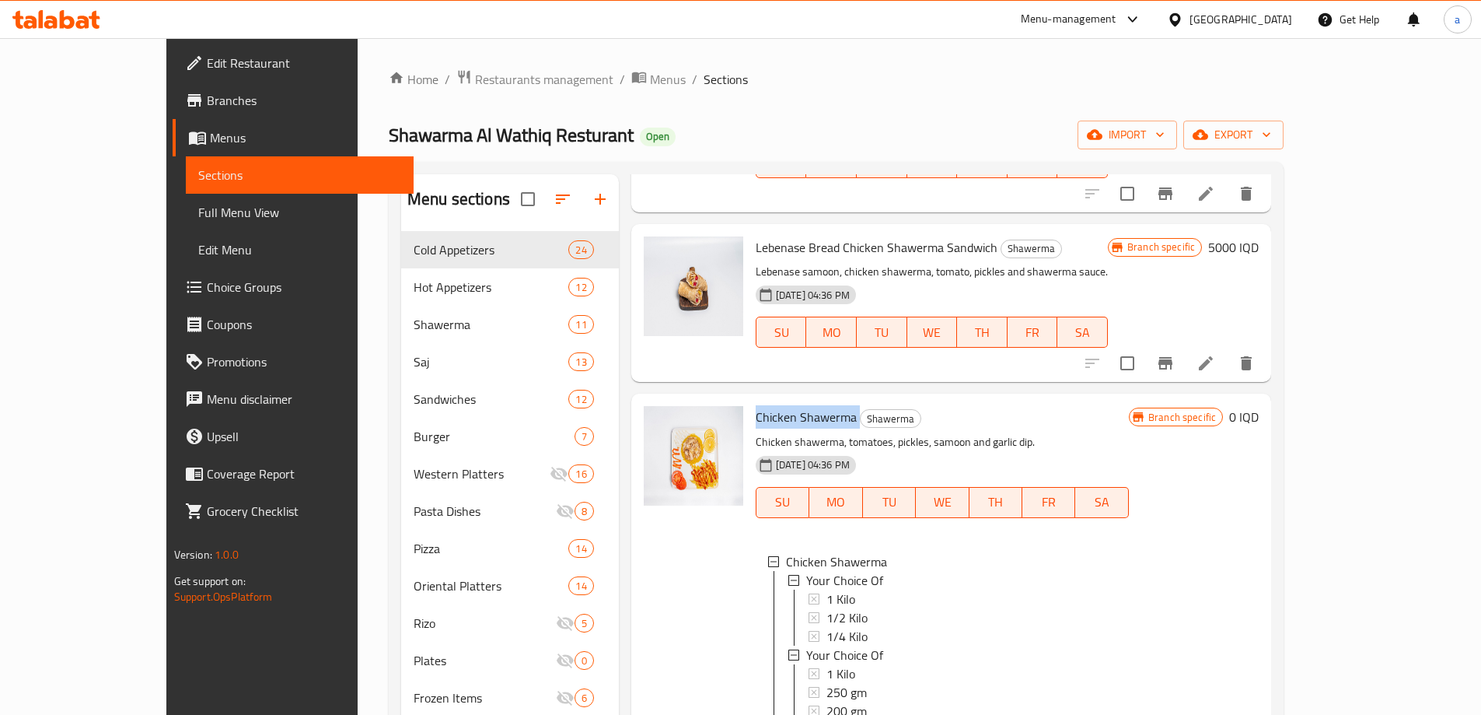
scroll to position [0, 0]
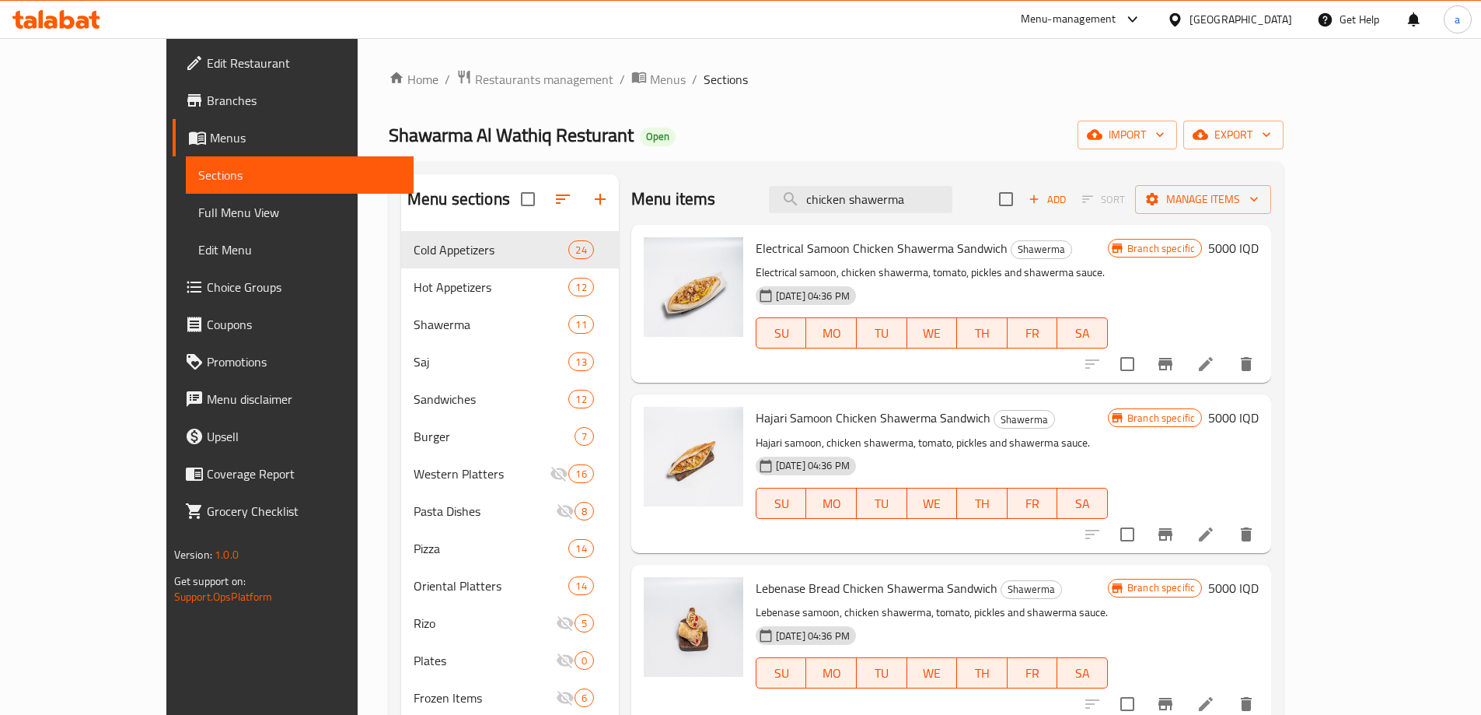
drag, startPoint x: 969, startPoint y: 211, endPoint x: 743, endPoint y: 196, distance: 226.7
click at [743, 196] on div "Menu items chicken shawerma Add Sort Manage items" at bounding box center [951, 199] width 640 height 51
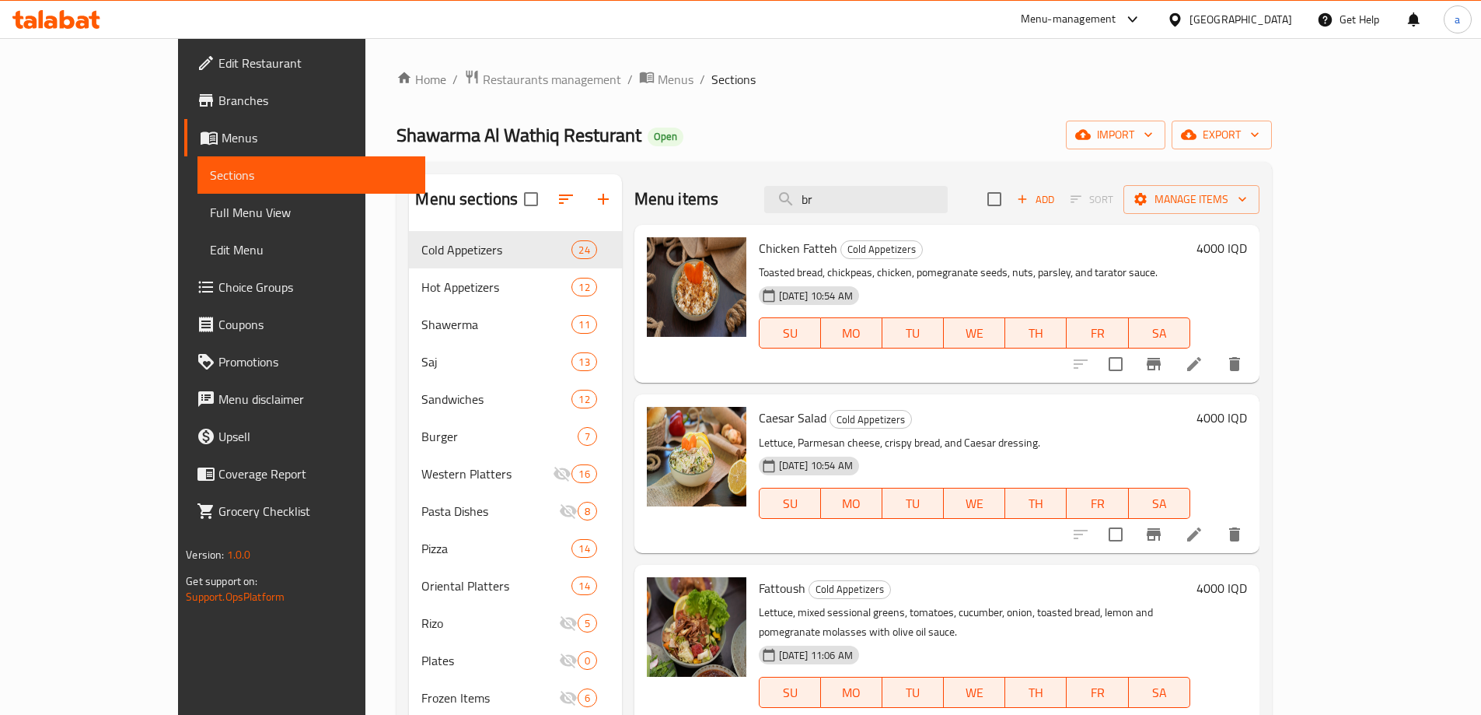
type input "b"
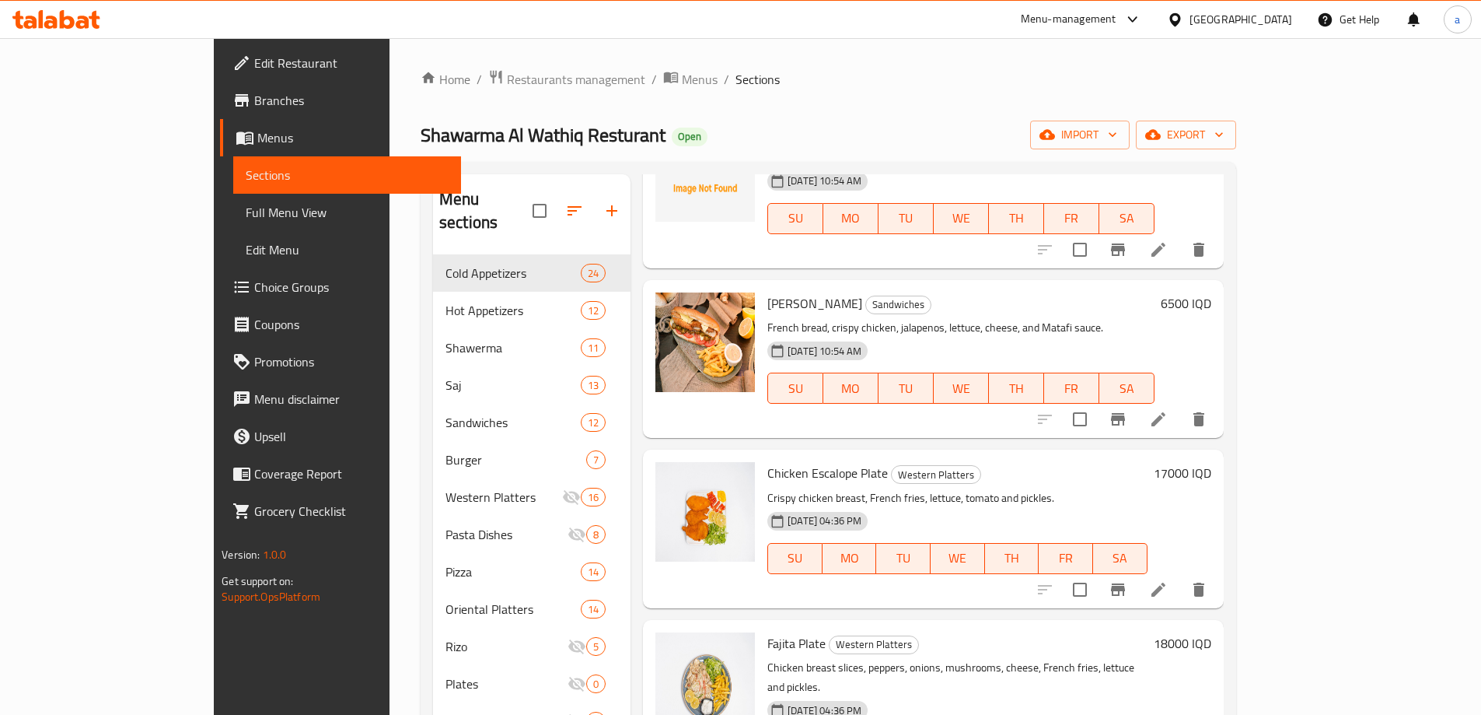
scroll to position [3110, 0]
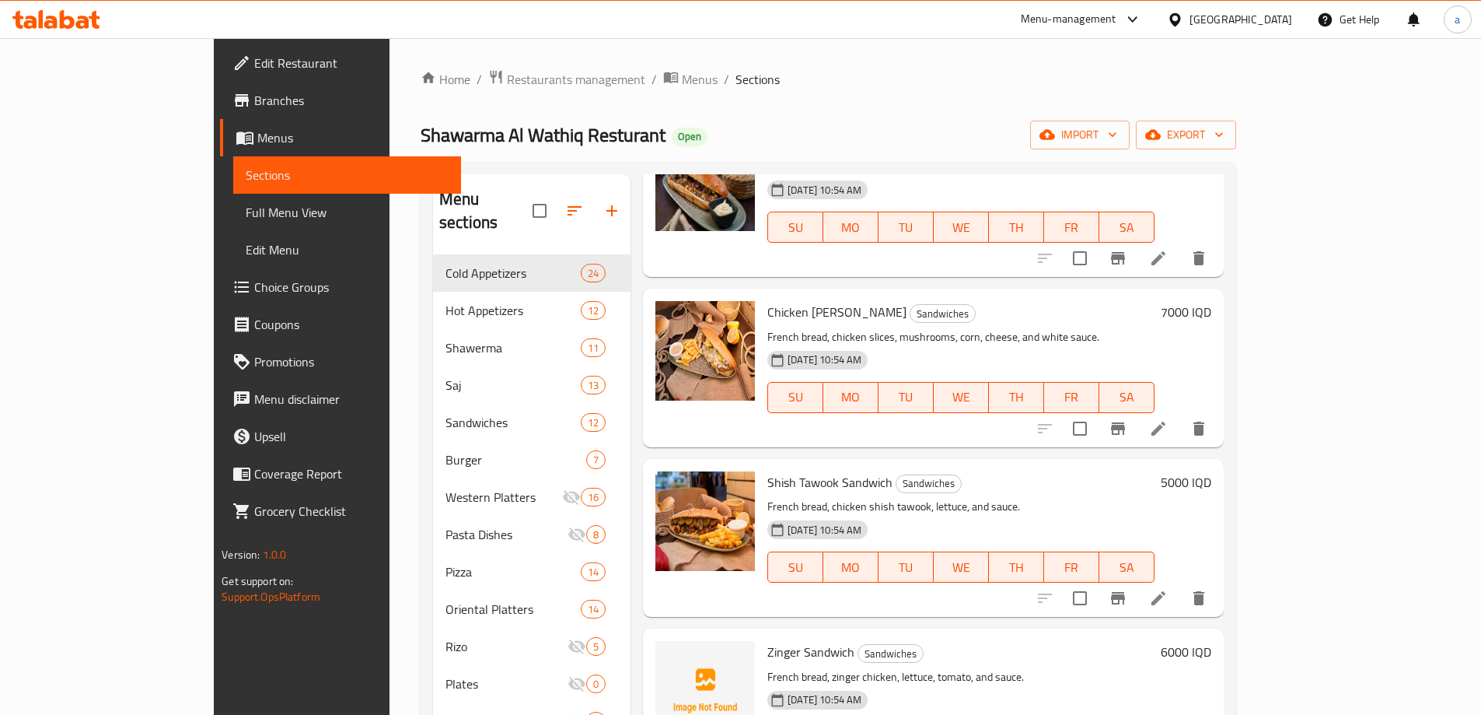
type input "french"
click at [246, 208] on span "Full Menu View" at bounding box center [347, 212] width 203 height 19
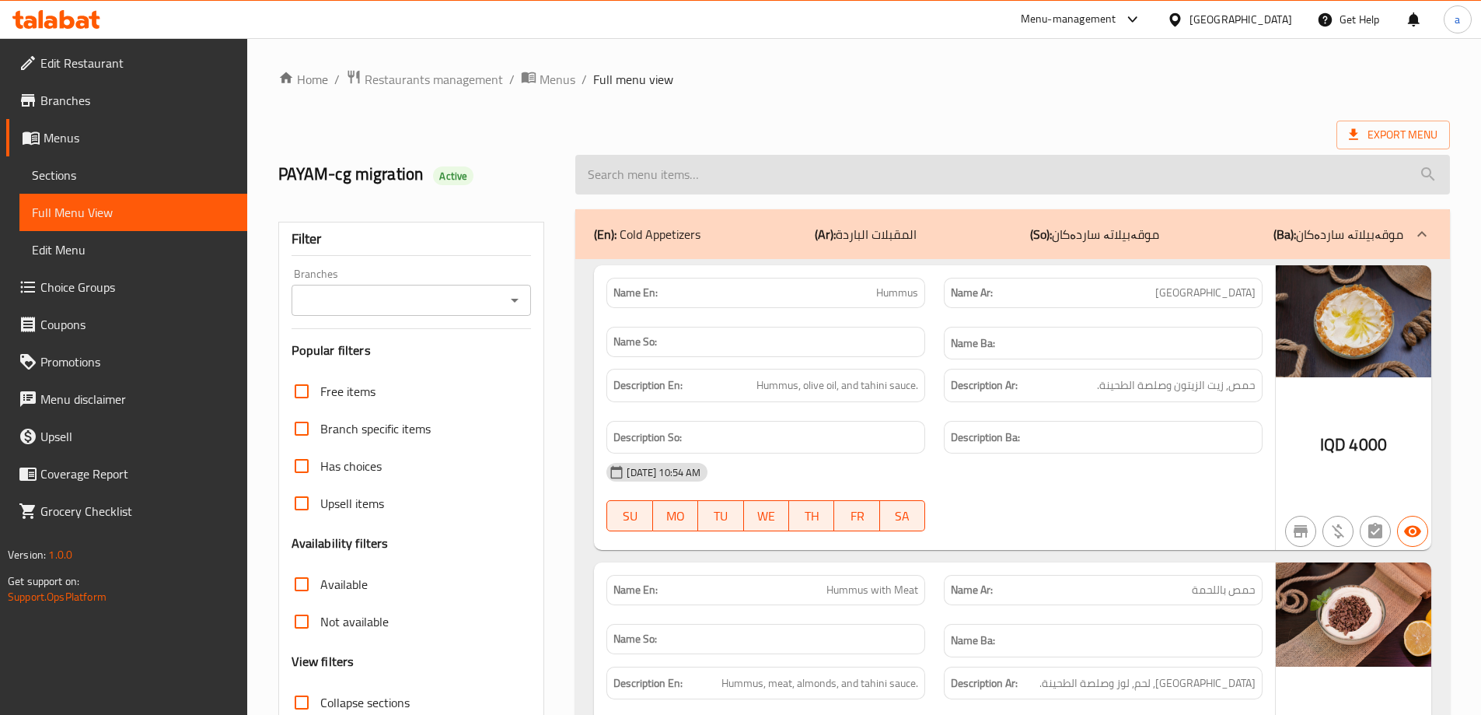
click at [818, 160] on input "search" at bounding box center [1012, 175] width 875 height 40
click at [1190, 180] on input "search" at bounding box center [1012, 175] width 875 height 40
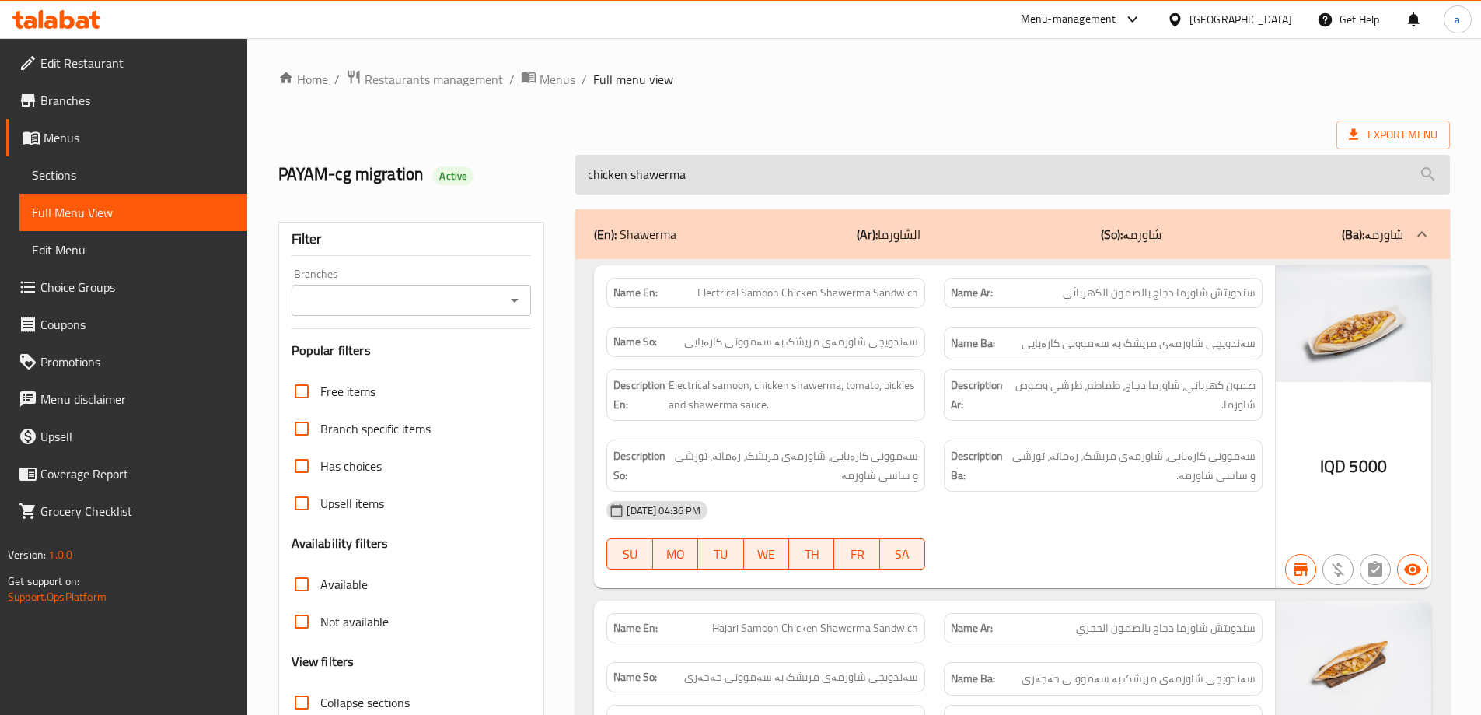
type input "chicken shawerma"
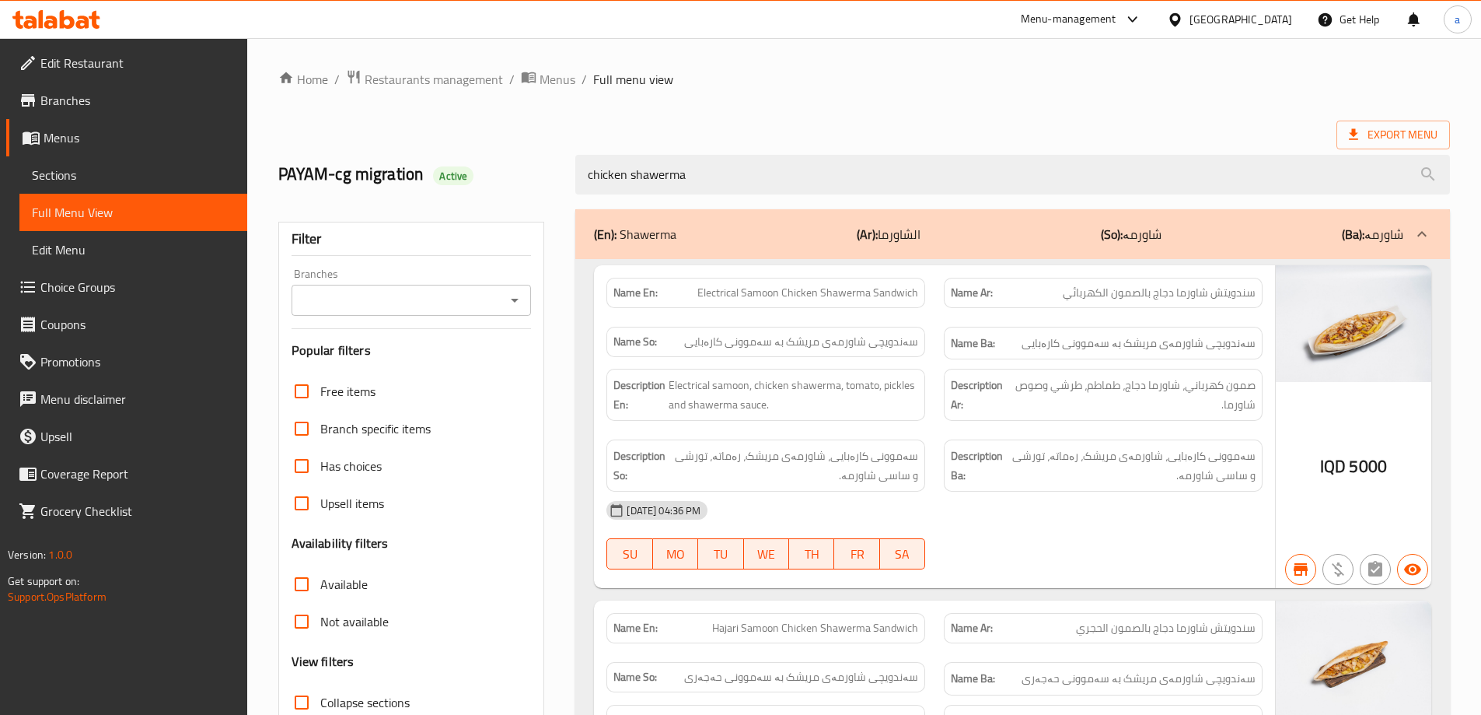
drag, startPoint x: 648, startPoint y: 180, endPoint x: 533, endPoint y: 180, distance: 115.9
click at [533, 180] on div "PAYAM-cg migration Active chicken shawerma" at bounding box center [864, 174] width 1190 height 69
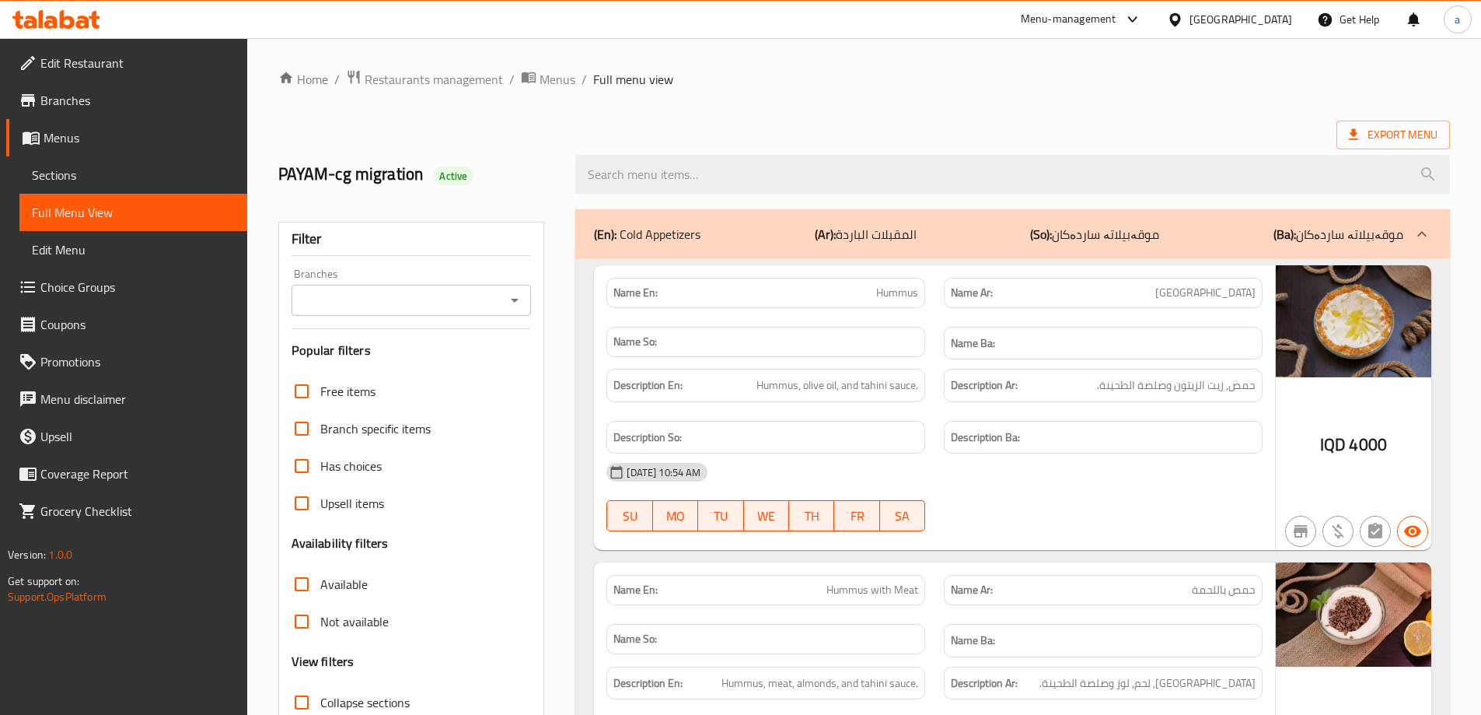
paste input "سندويتش شاورما دجاج بالصمون الفرنسي"
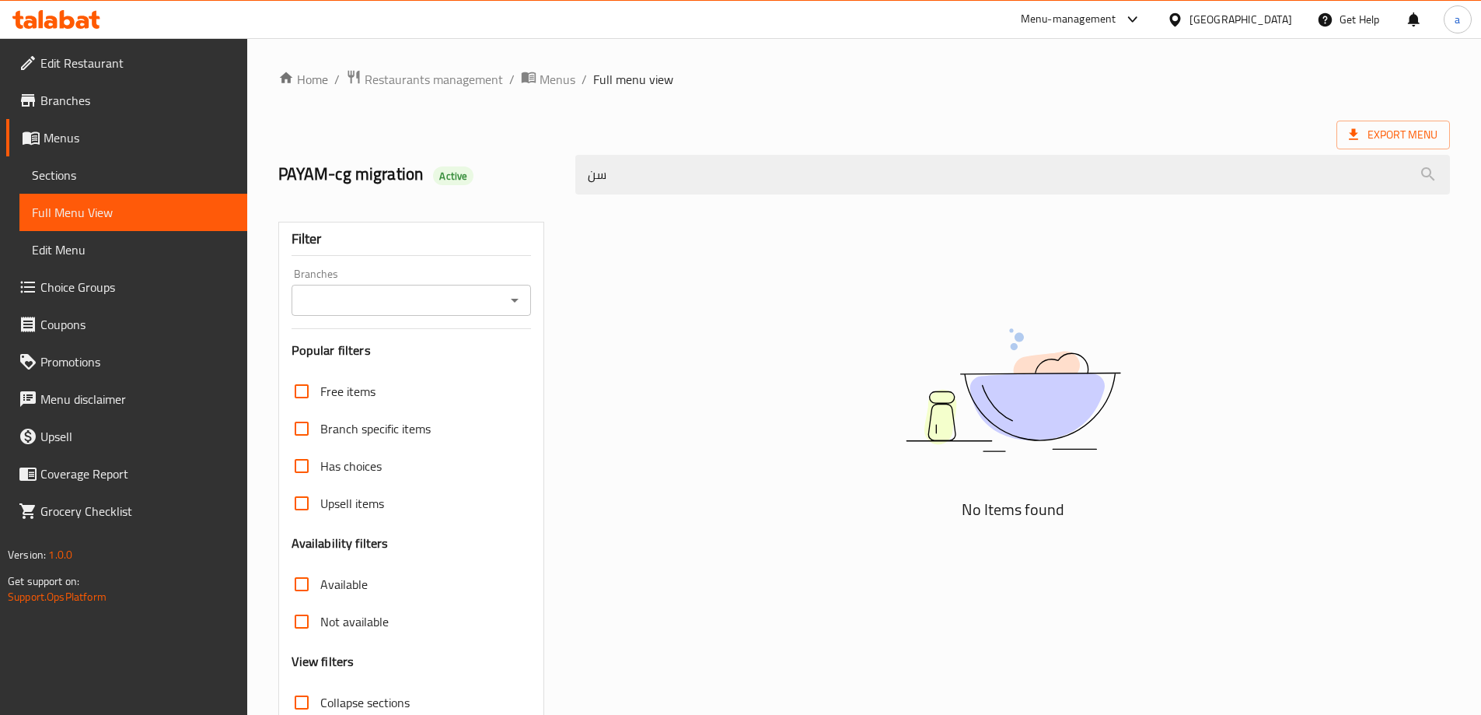
type input "س"
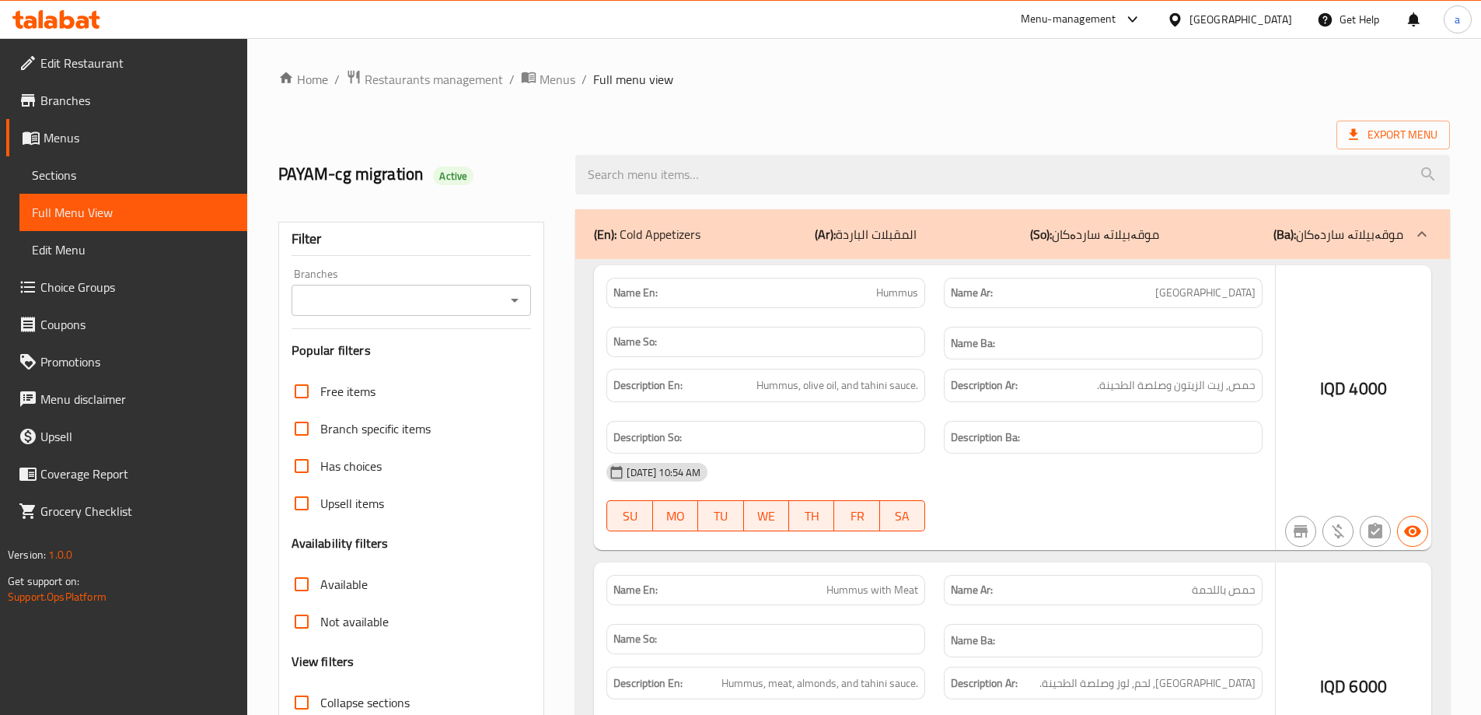
checkbox input "false"
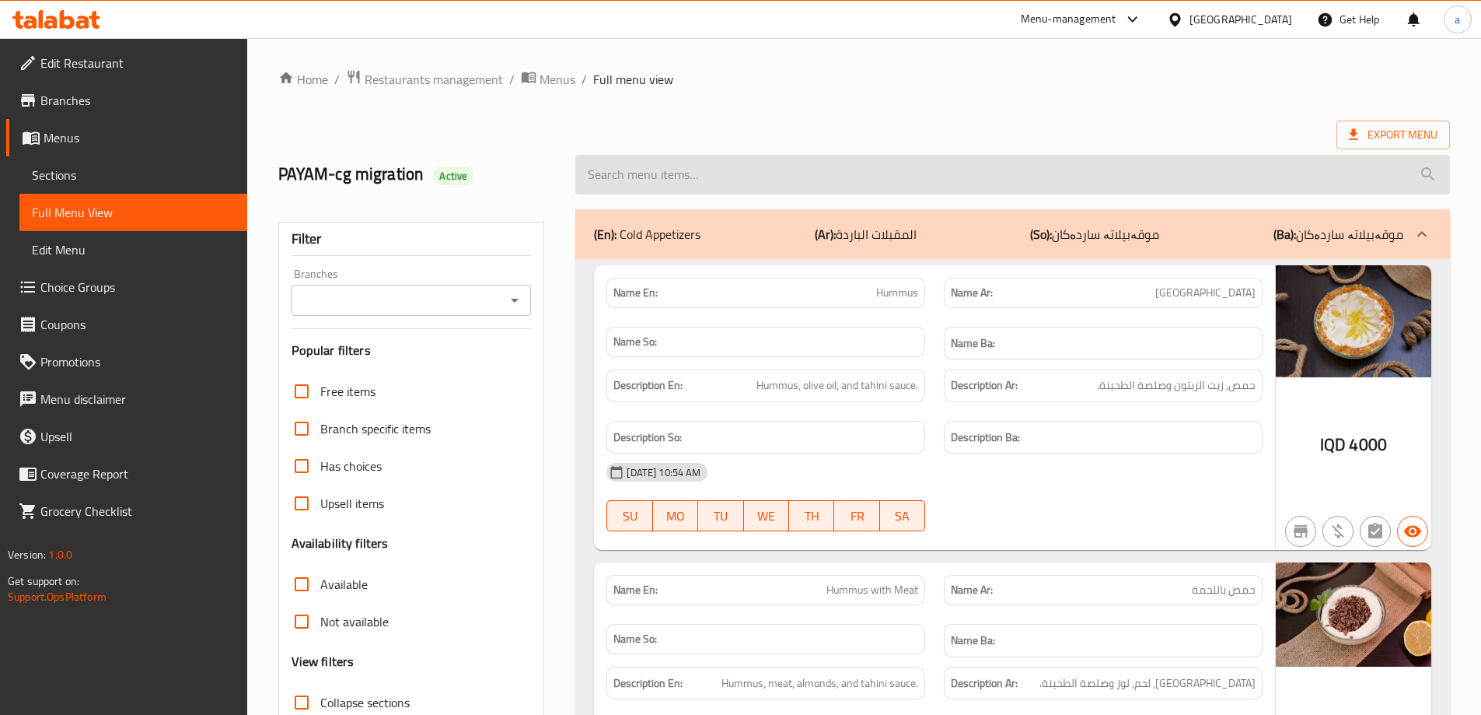
click at [847, 176] on input "search" at bounding box center [1012, 175] width 875 height 40
paste input "سندويتش شاورما دجاج بالصمون الفرنسي"
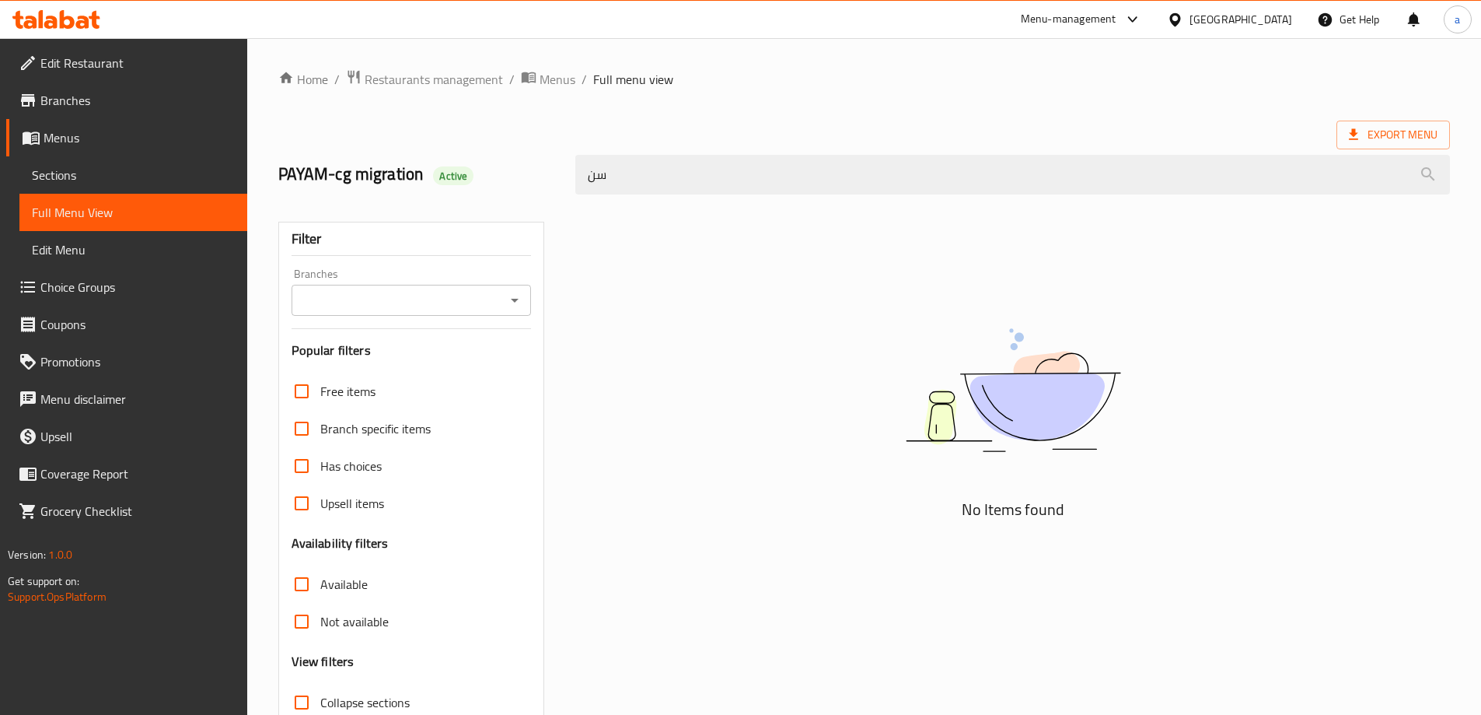
type input "س"
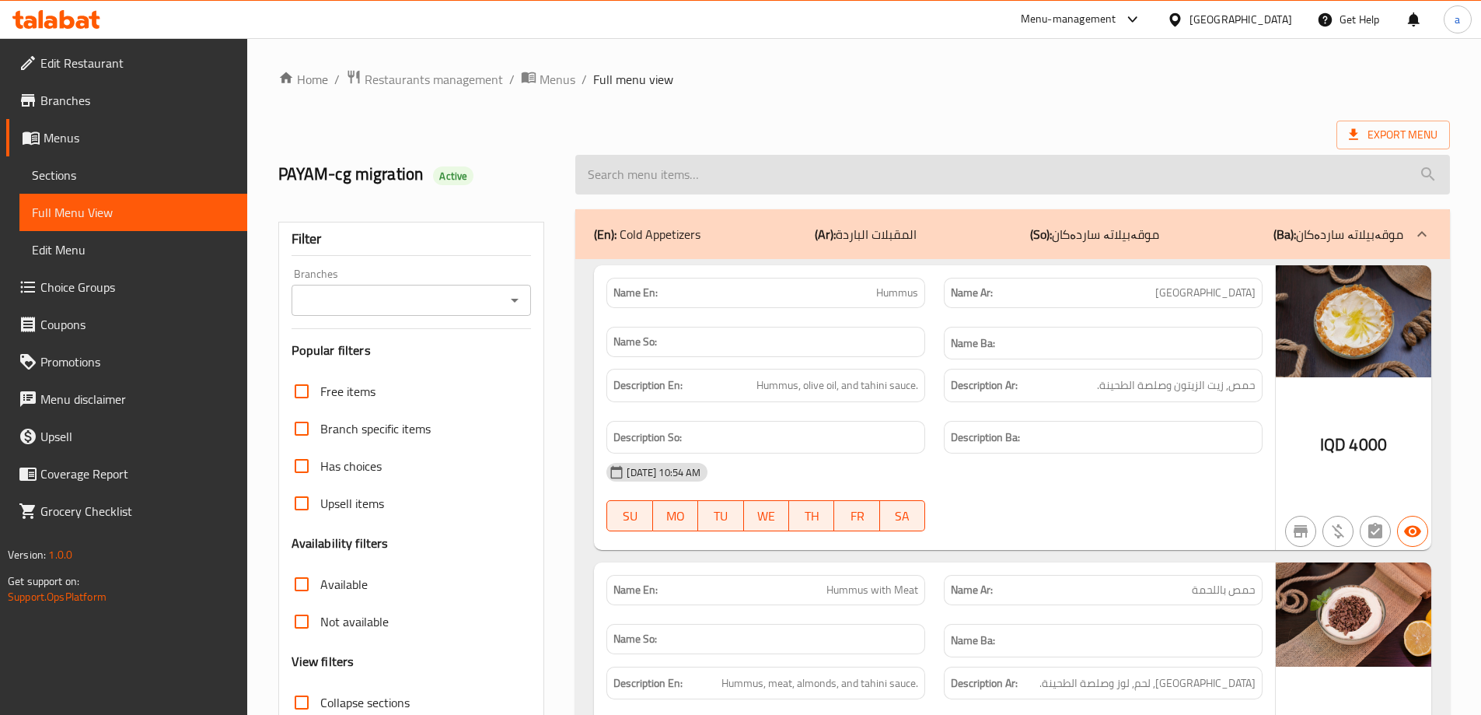
click at [1043, 170] on input "search" at bounding box center [1012, 175] width 875 height 40
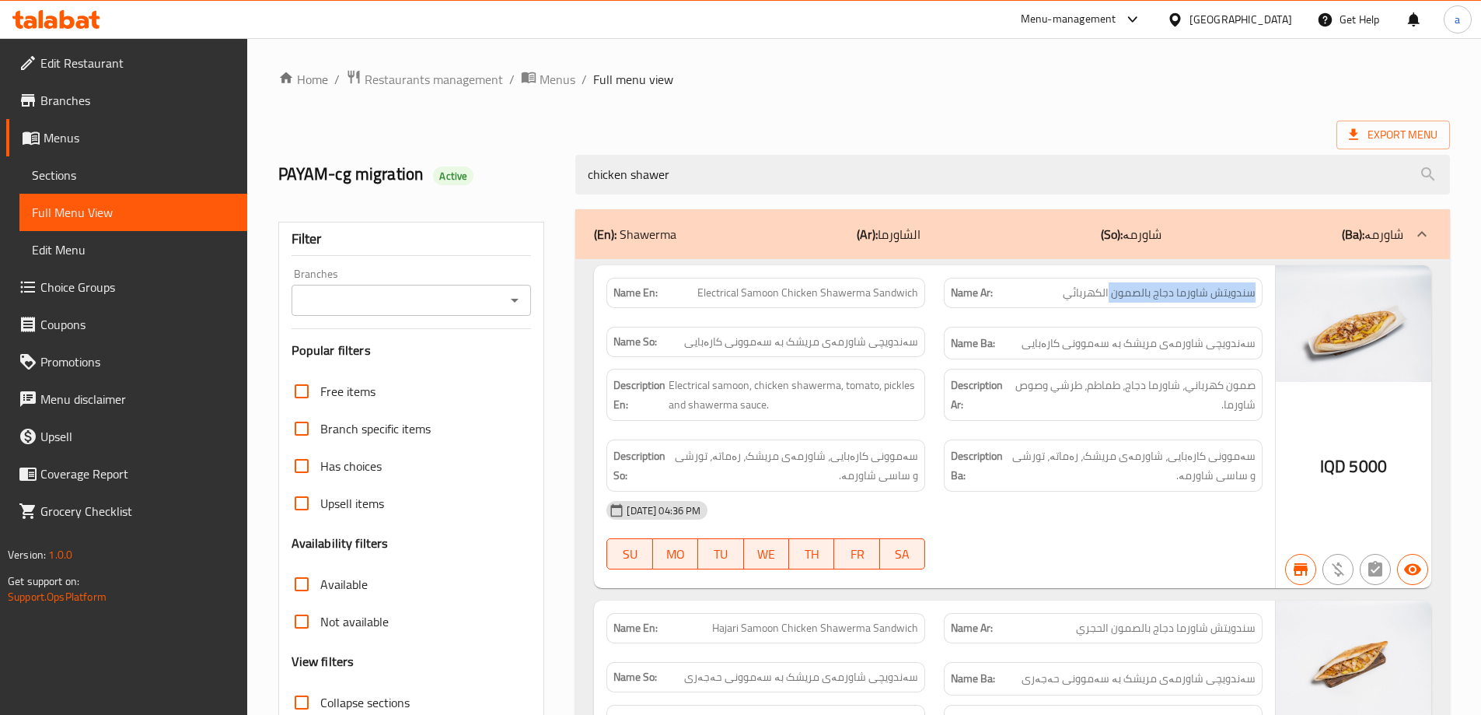
drag, startPoint x: 1113, startPoint y: 293, endPoint x: 1274, endPoint y: 297, distance: 161.8
click at [1274, 297] on div "Name En: Electrical Samoon Chicken Shawerma Sandwich Name Ar: سندويتش شاورما دج…" at bounding box center [934, 426] width 681 height 323
copy span "سندويتش شاورما دجاج بالصمون"
drag, startPoint x: 596, startPoint y: 169, endPoint x: 533, endPoint y: 174, distance: 63.2
click at [533, 174] on div "PAYAM-cg migration Active chicken shawer" at bounding box center [864, 174] width 1190 height 69
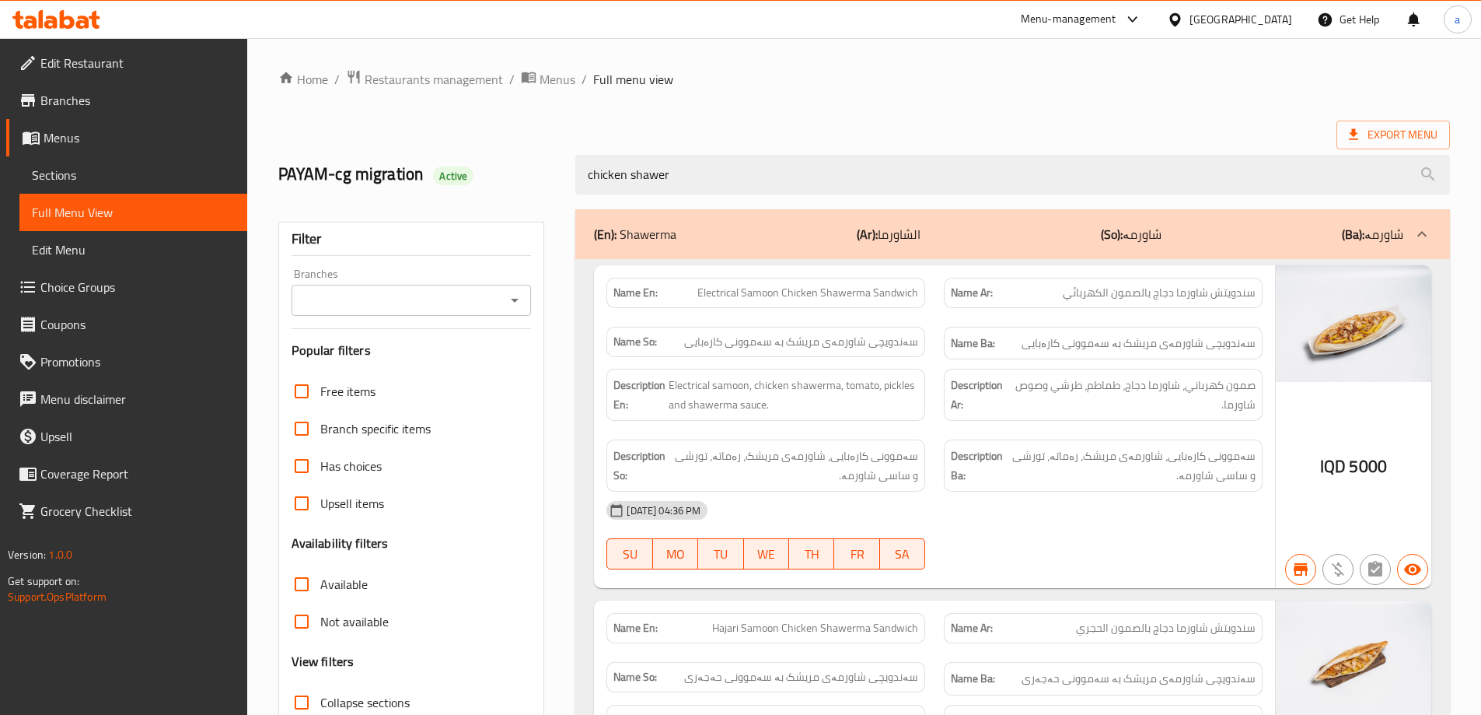
paste input "سندويتش شاورما دجاج بالصمون"
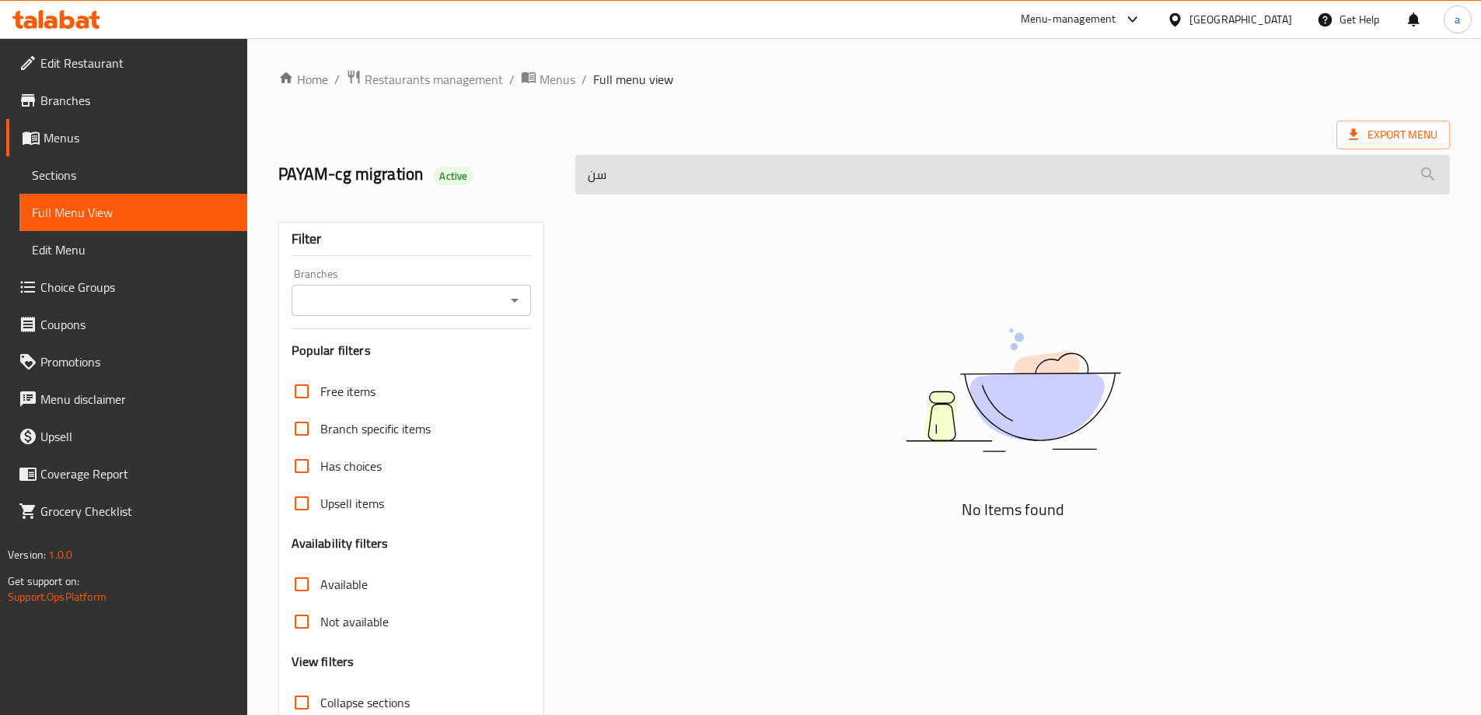
type input "س"
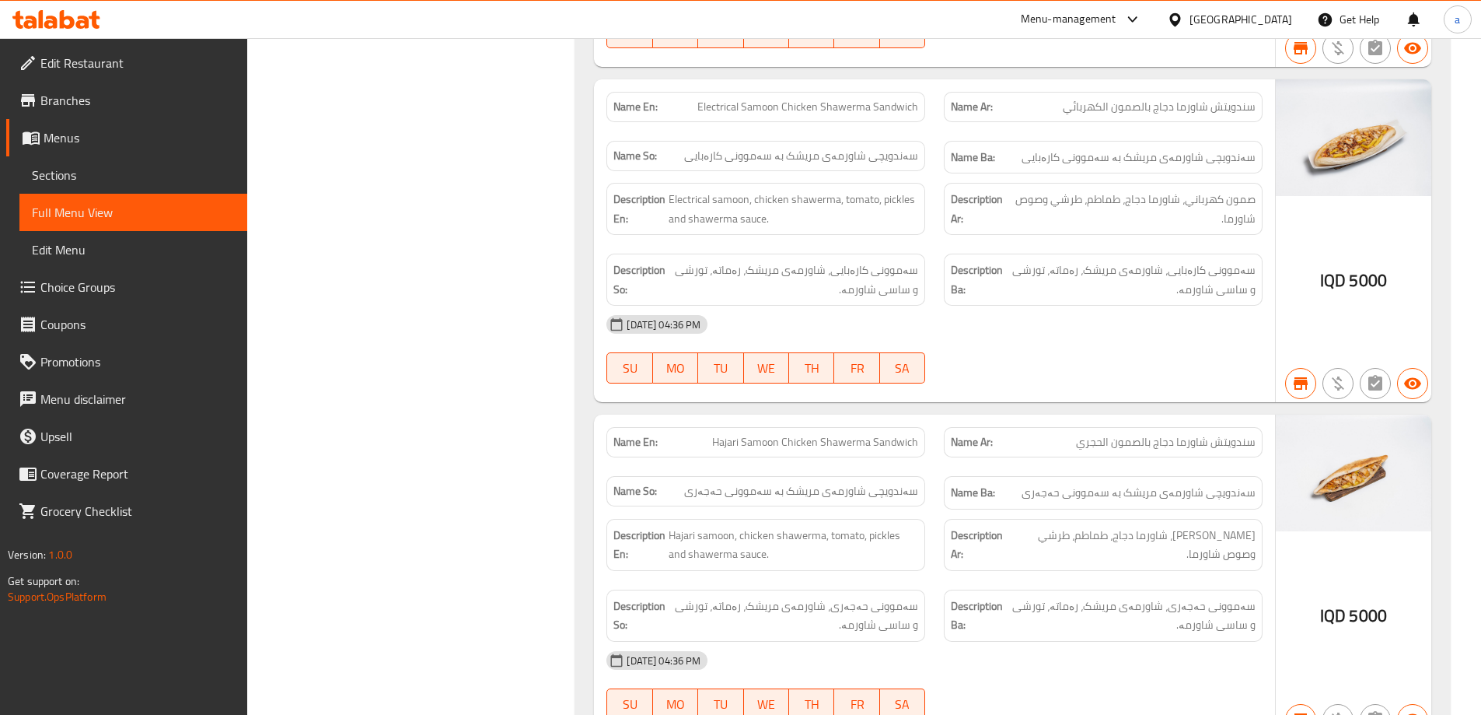
scroll to position [21668, 0]
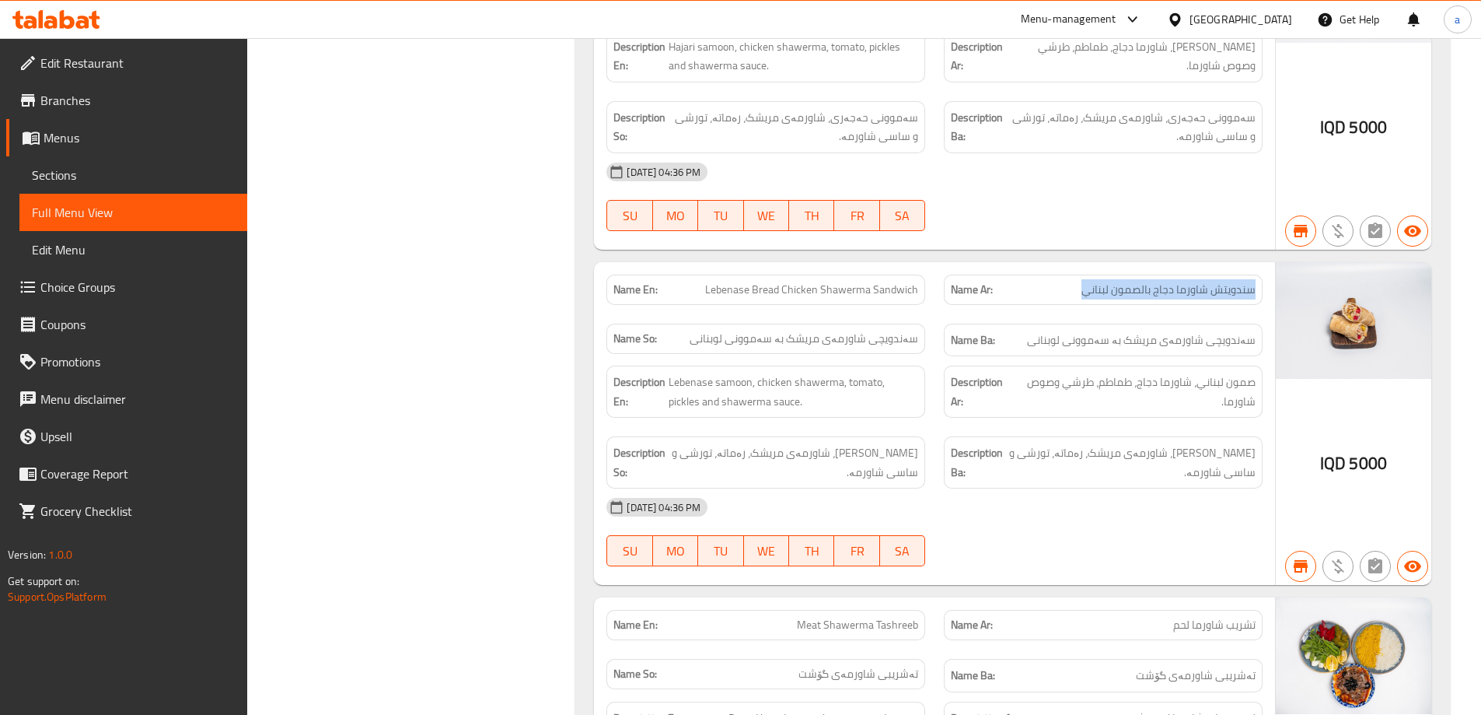
drag, startPoint x: 1074, startPoint y: 259, endPoint x: 1274, endPoint y: 271, distance: 200.9
click at [1274, 271] on div "Name En: Lebenase Bread Chicken Shawerma Sandwich Name Ar: سندويتش شاورما دجاج …" at bounding box center [934, 423] width 681 height 323
copy span "سندويتش شاورما دجاج بالصمون لبناني"
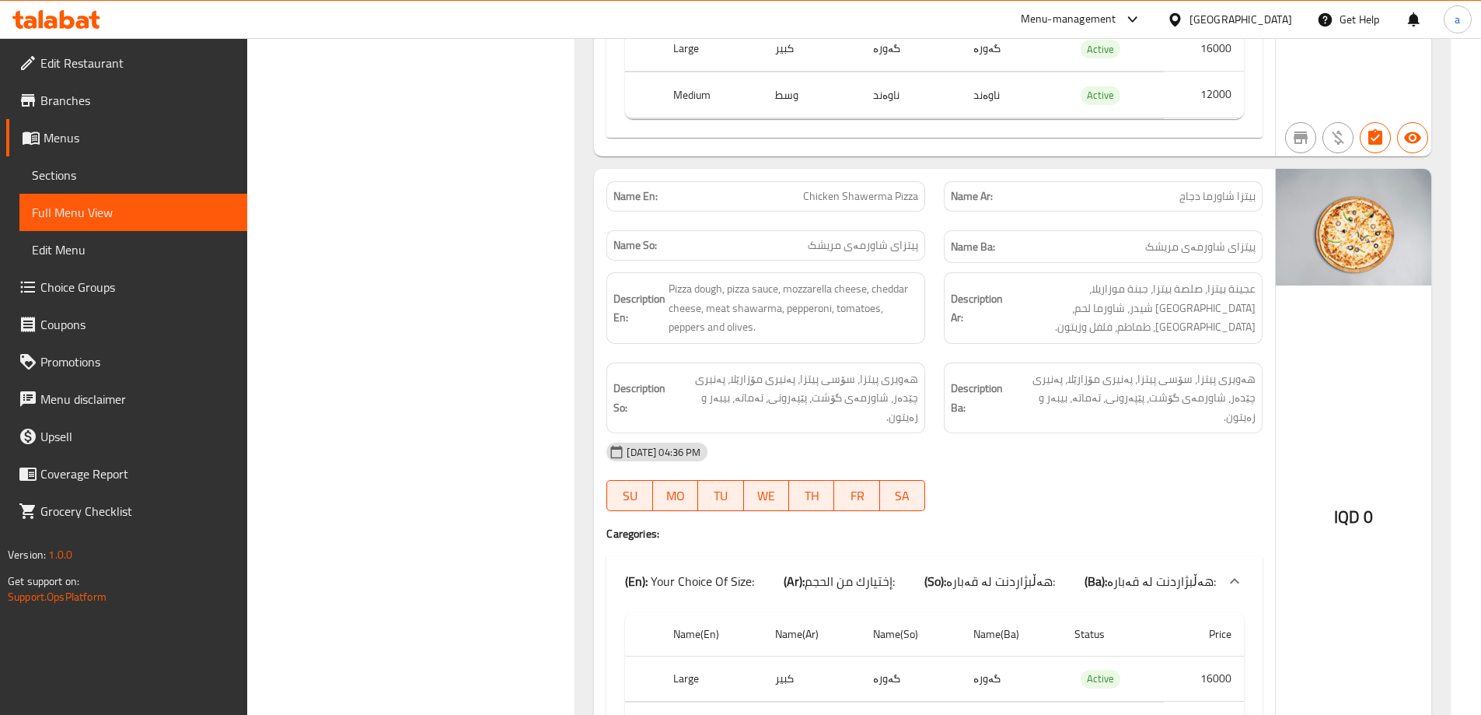
scroll to position [49412, 0]
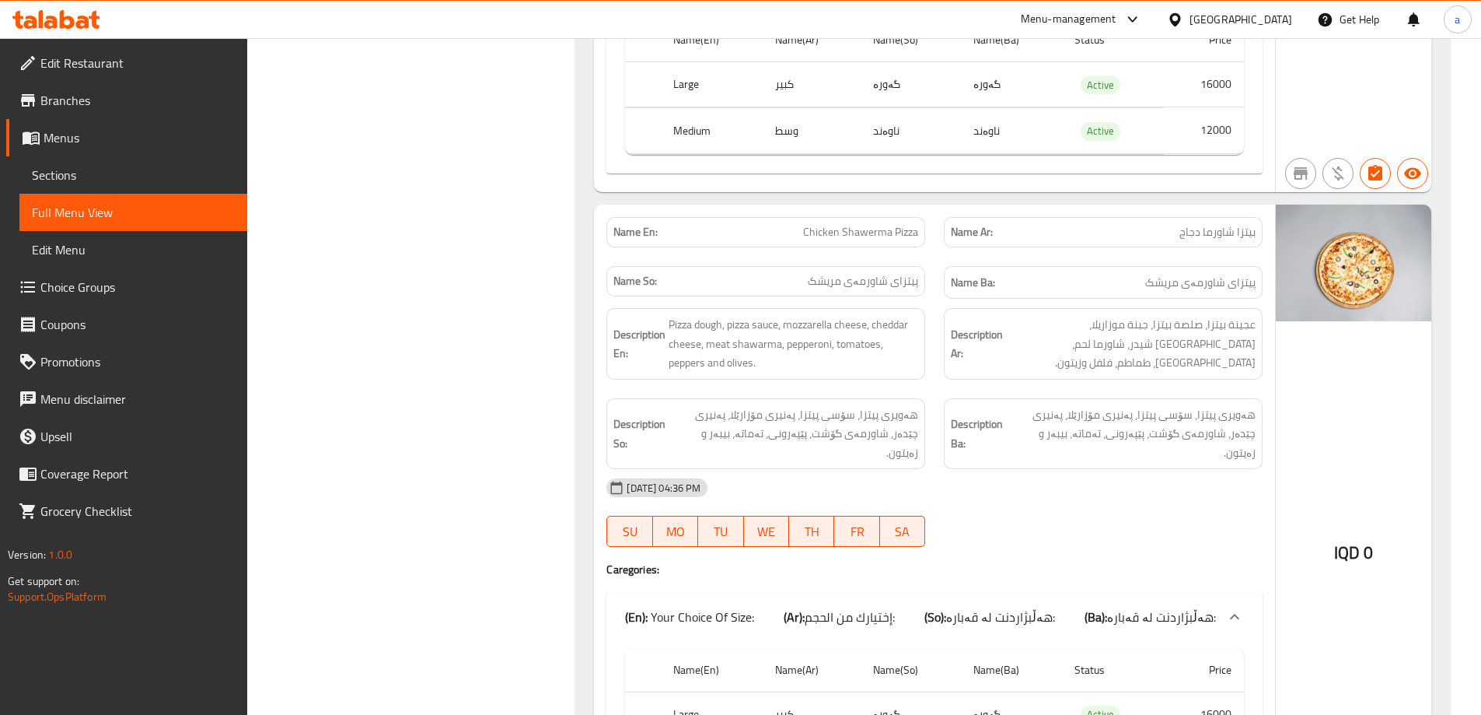
click at [866, 224] on span "Chicken Shawerma Pizza" at bounding box center [860, 232] width 115 height 16
copy span "Chicken Shawerma Pizza"
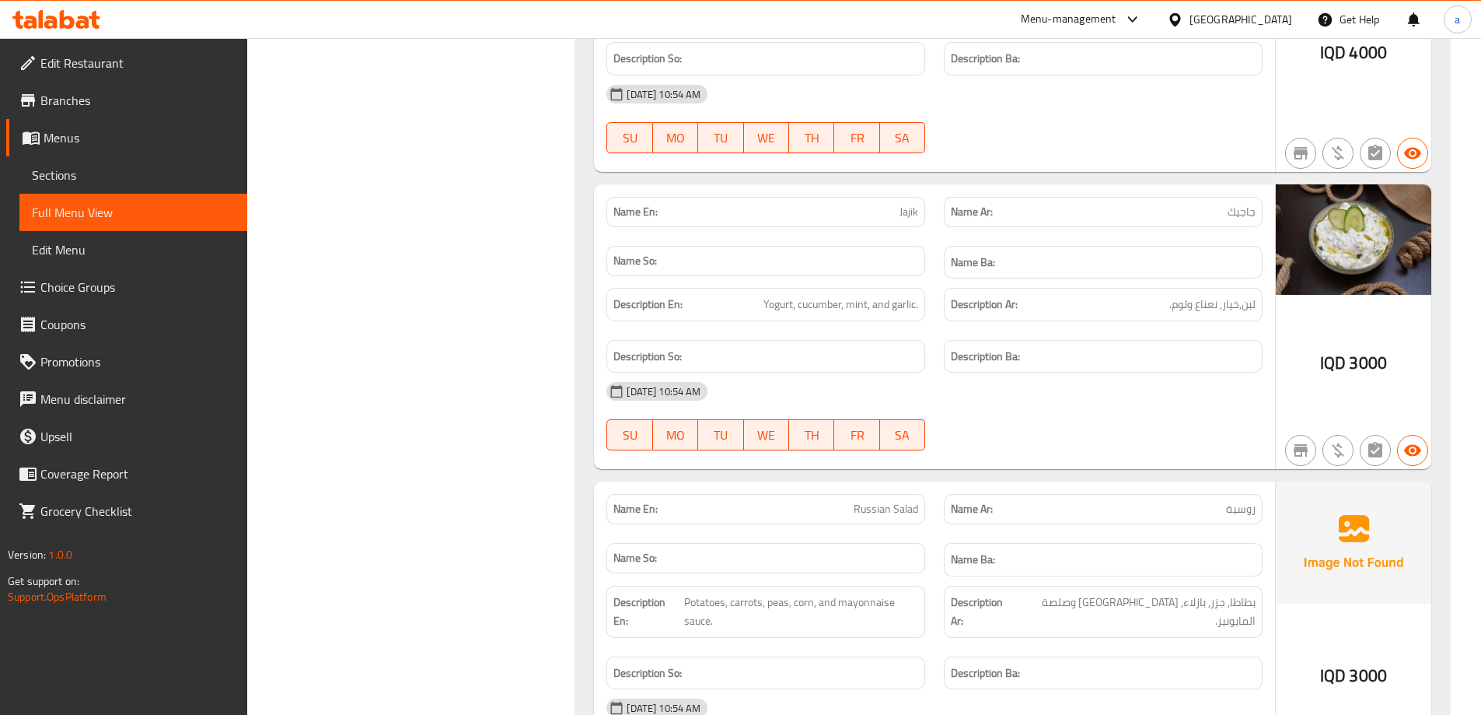
scroll to position [0, 0]
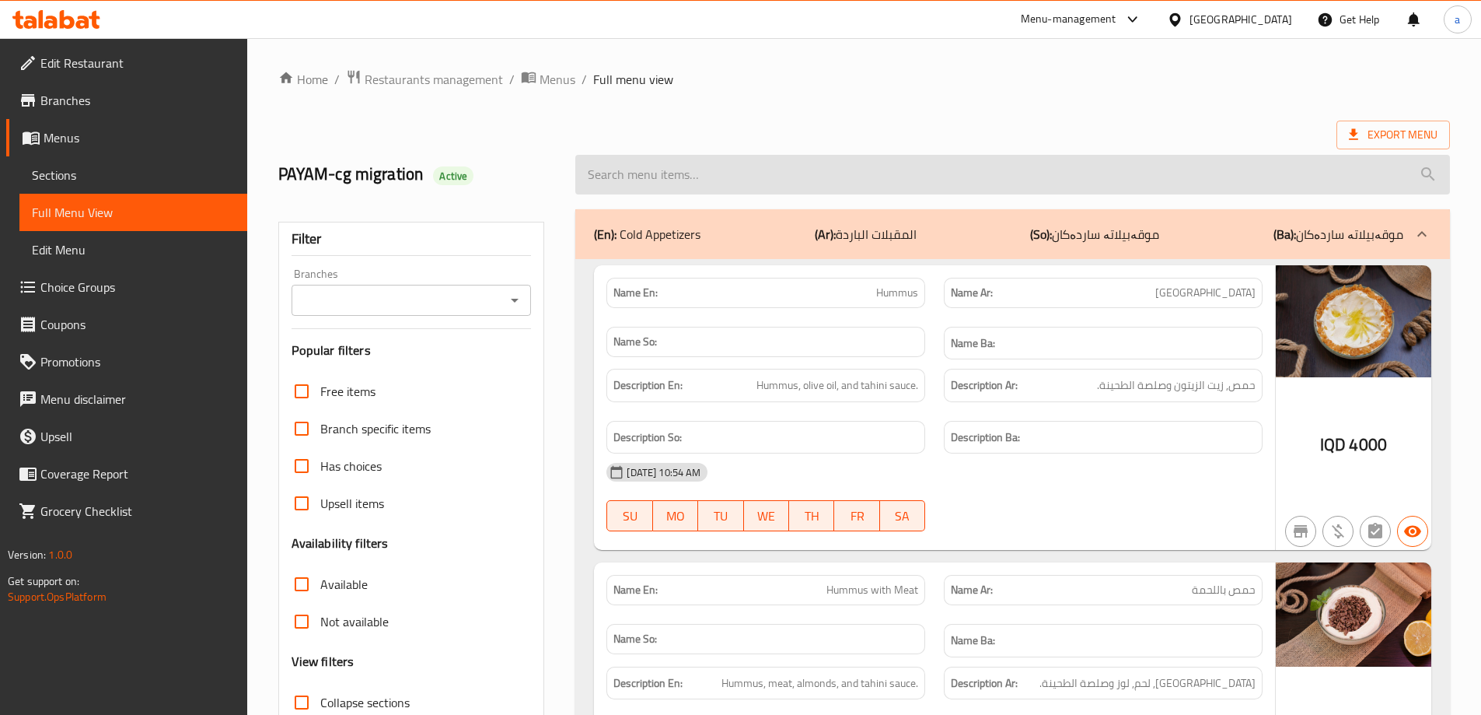
click at [1194, 163] on input "search" at bounding box center [1012, 175] width 875 height 40
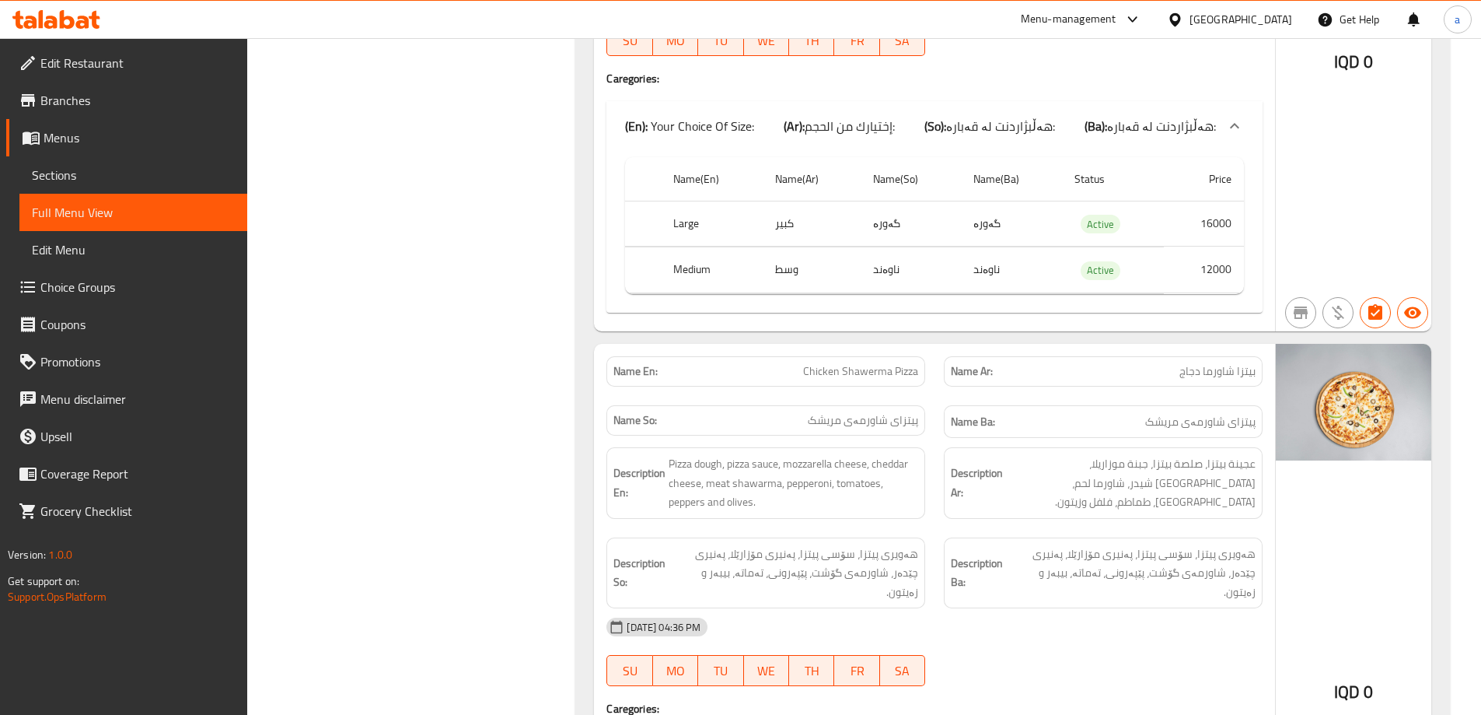
scroll to position [5184, 0]
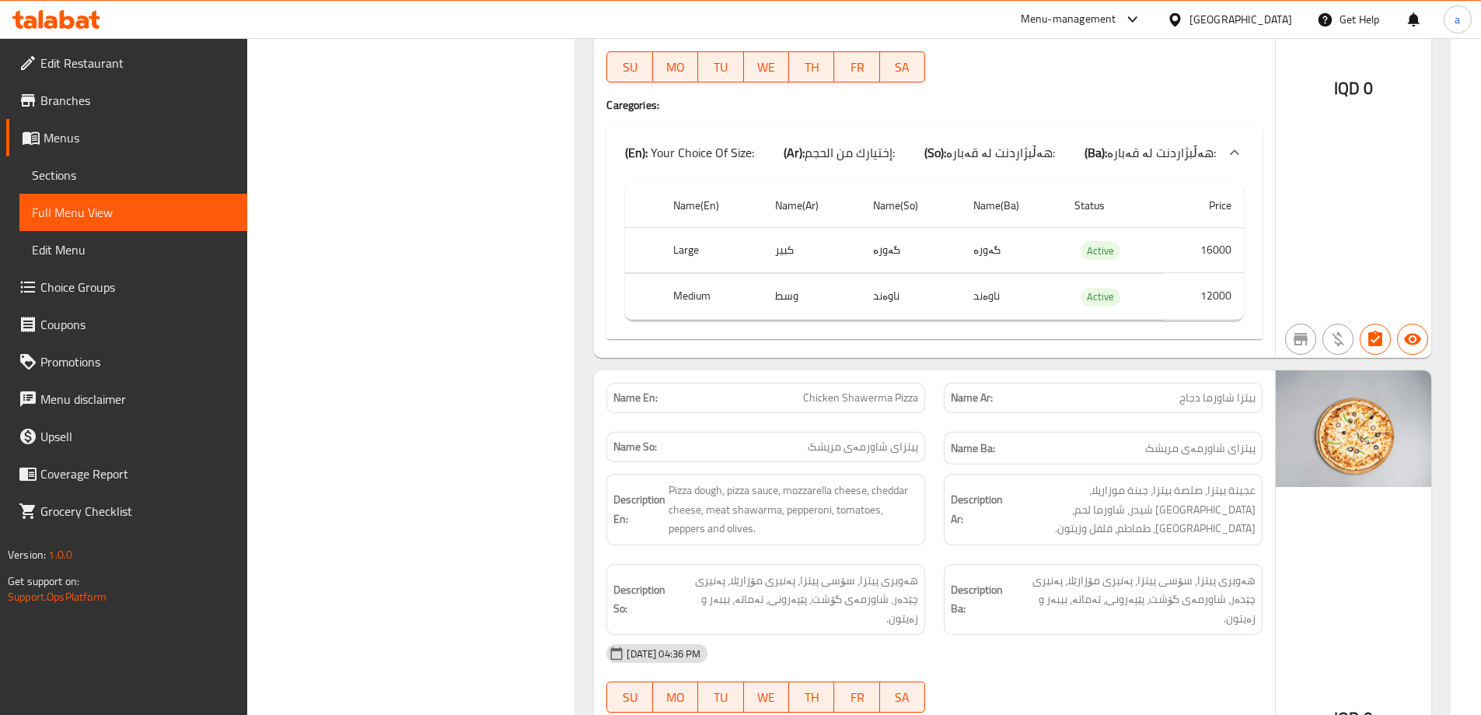
type input "pizza"
click at [870, 396] on span "Chicken Shawerma Pizza" at bounding box center [860, 398] width 115 height 16
copy span "Chicken Shawerma Pizza"
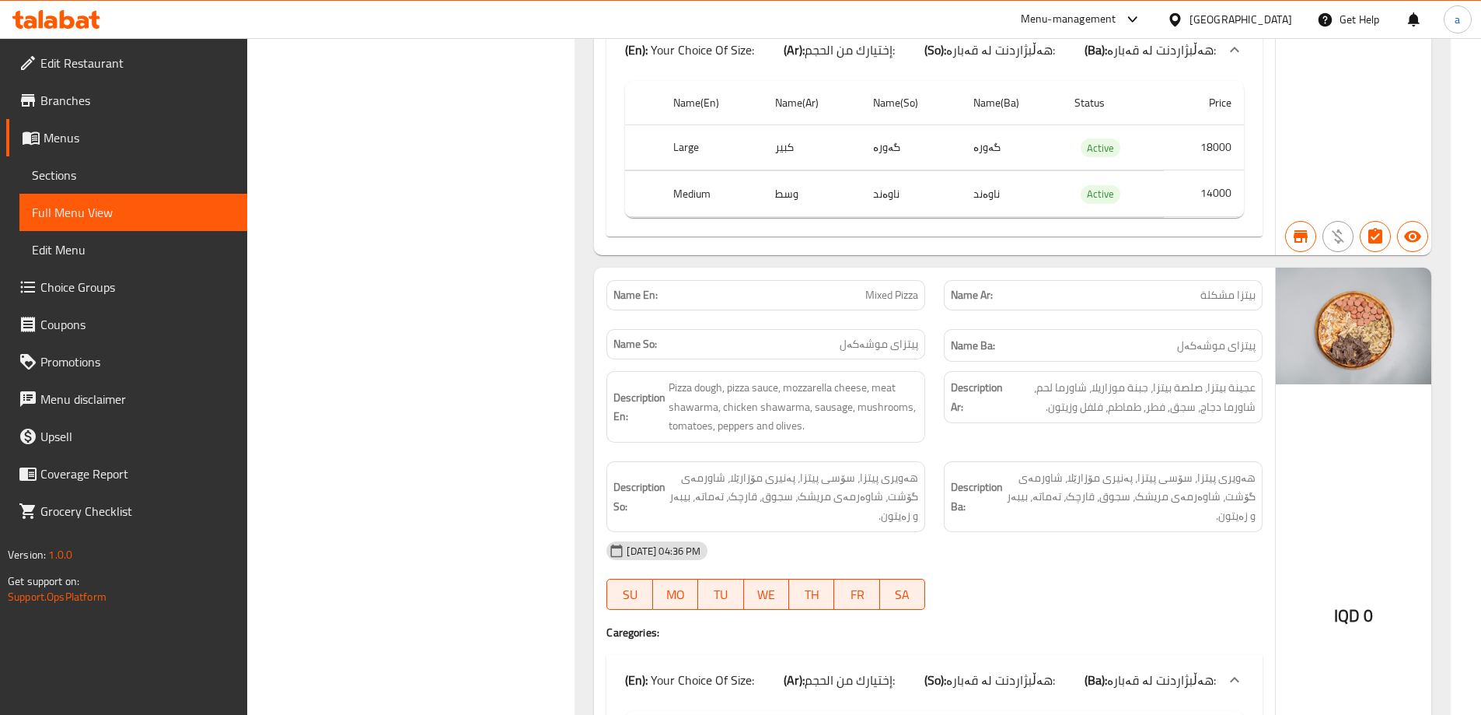
scroll to position [4406, 0]
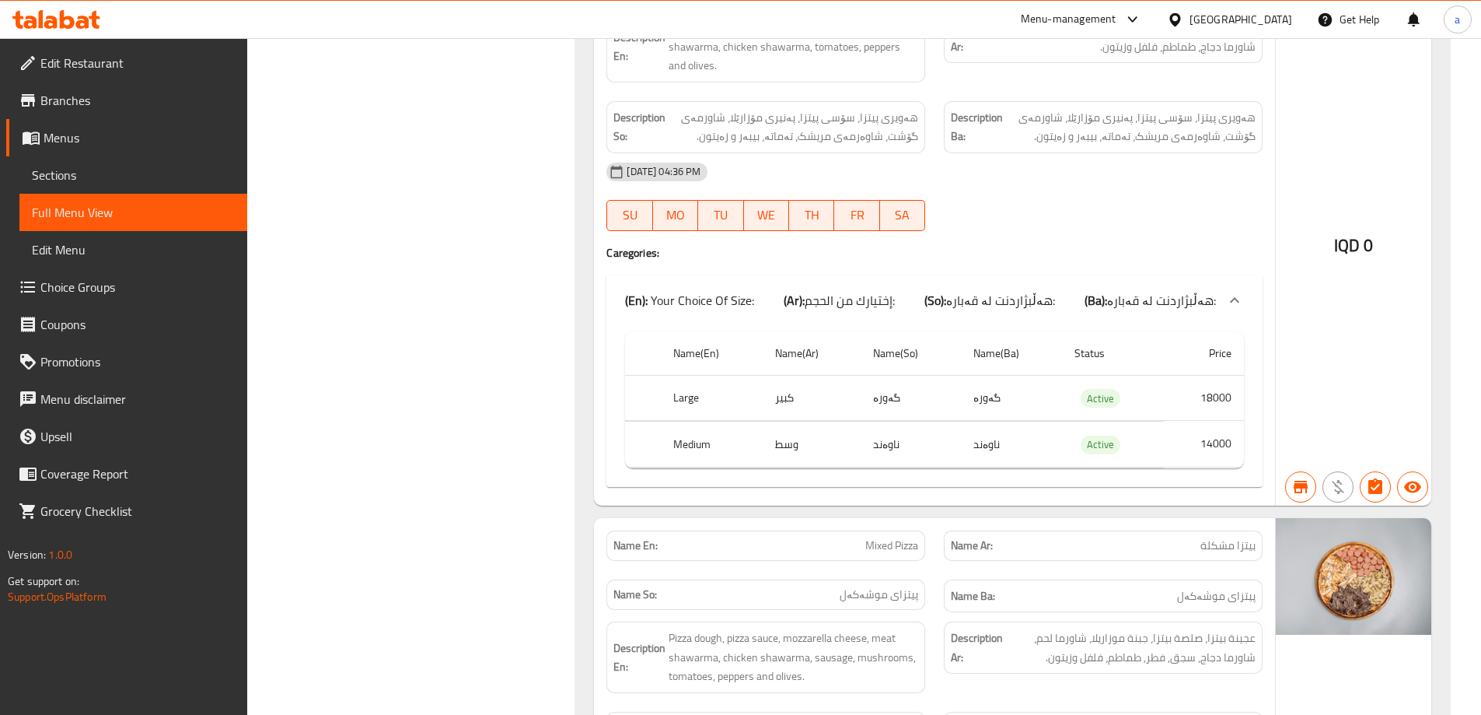
click at [115, 182] on span "Sections" at bounding box center [133, 175] width 203 height 19
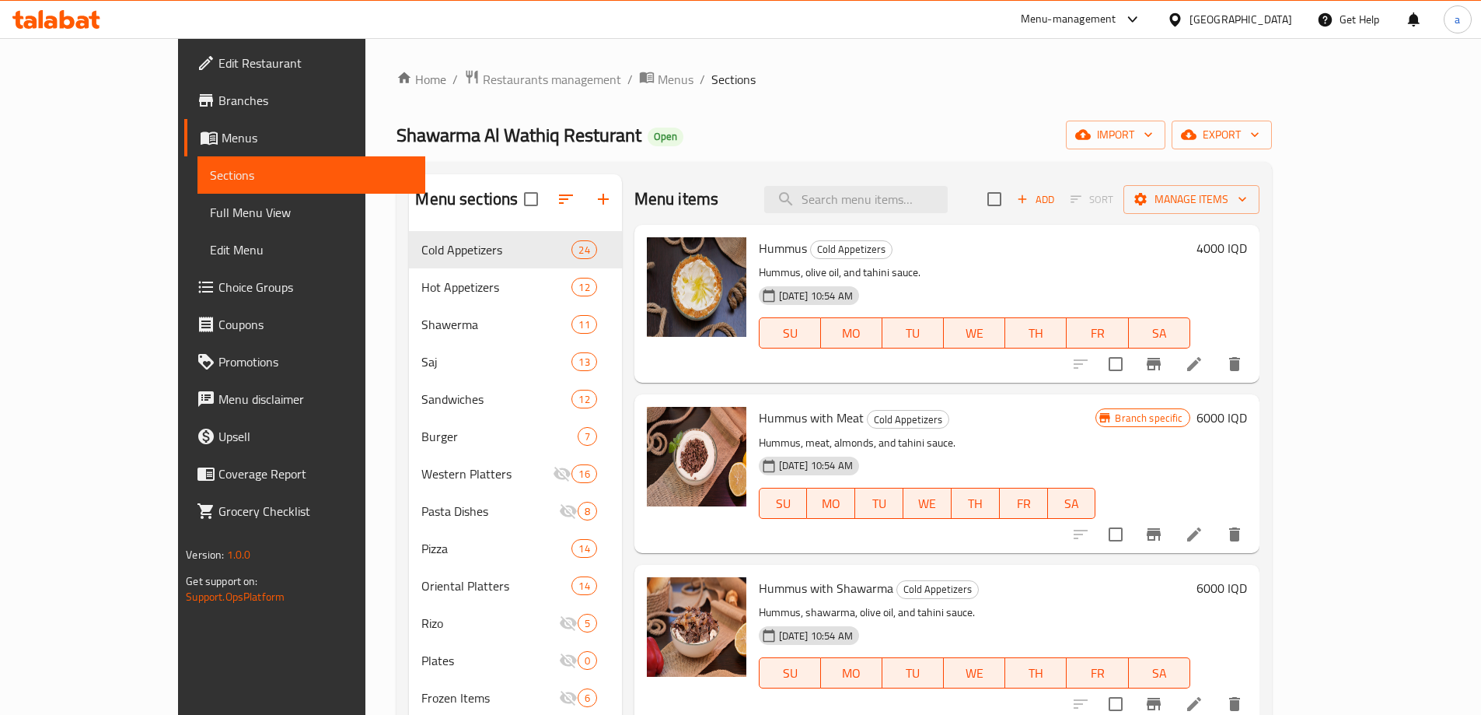
click at [929, 176] on div "Menu items Add Sort Manage items" at bounding box center [946, 199] width 625 height 51
click at [931, 191] on input "search" at bounding box center [855, 199] width 183 height 27
paste input "Lebenase Bread Chicken Shawerma Sandwich"
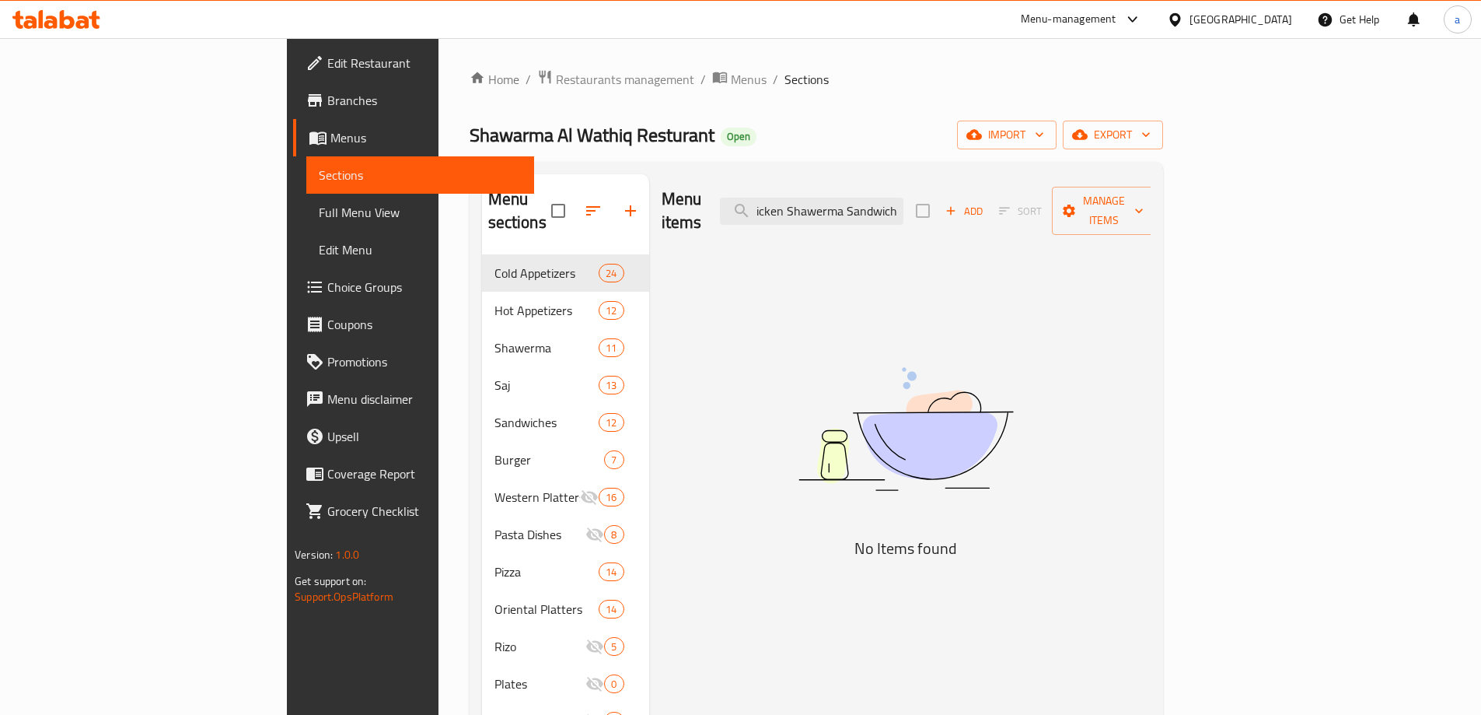
scroll to position [0, 100]
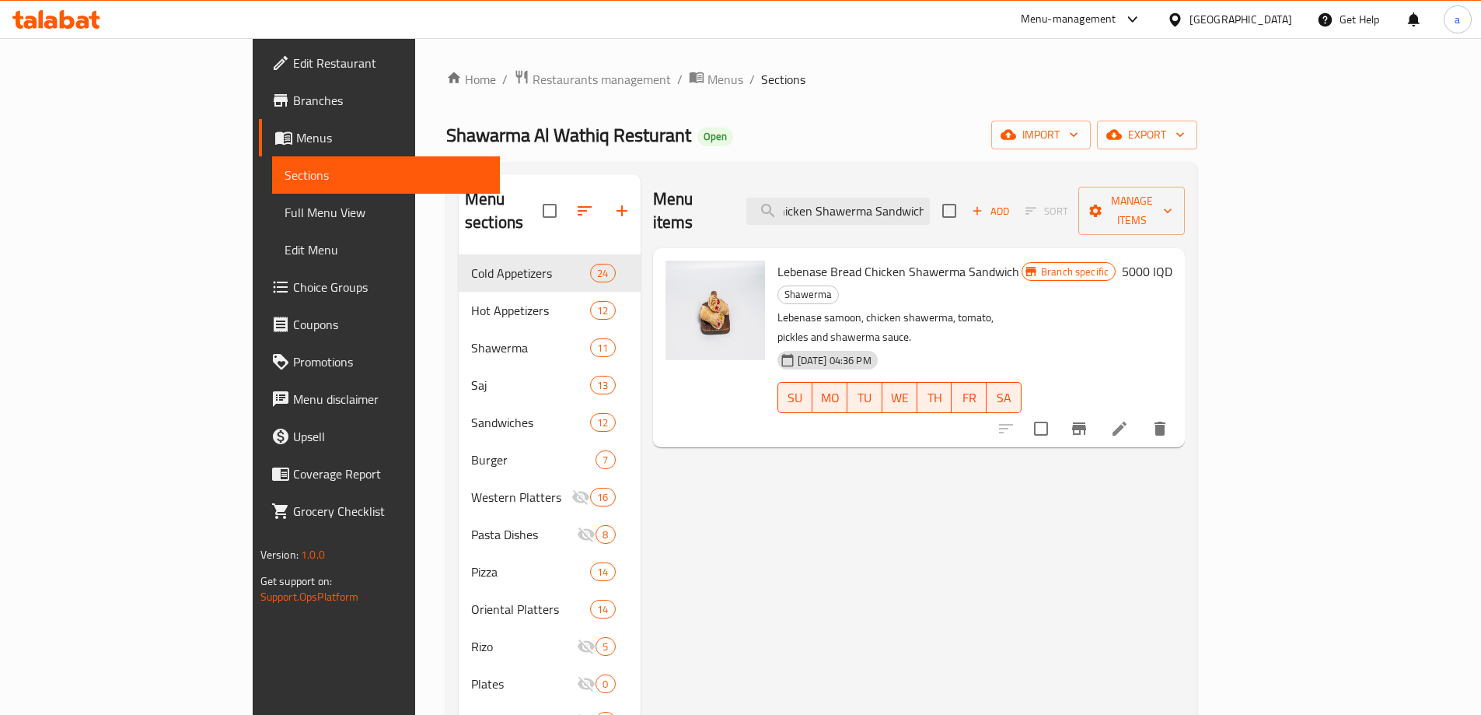
type input "Lebenase Bread Chicken Shawerma Sandwich"
click at [1129, 419] on icon at bounding box center [1119, 428] width 19 height 19
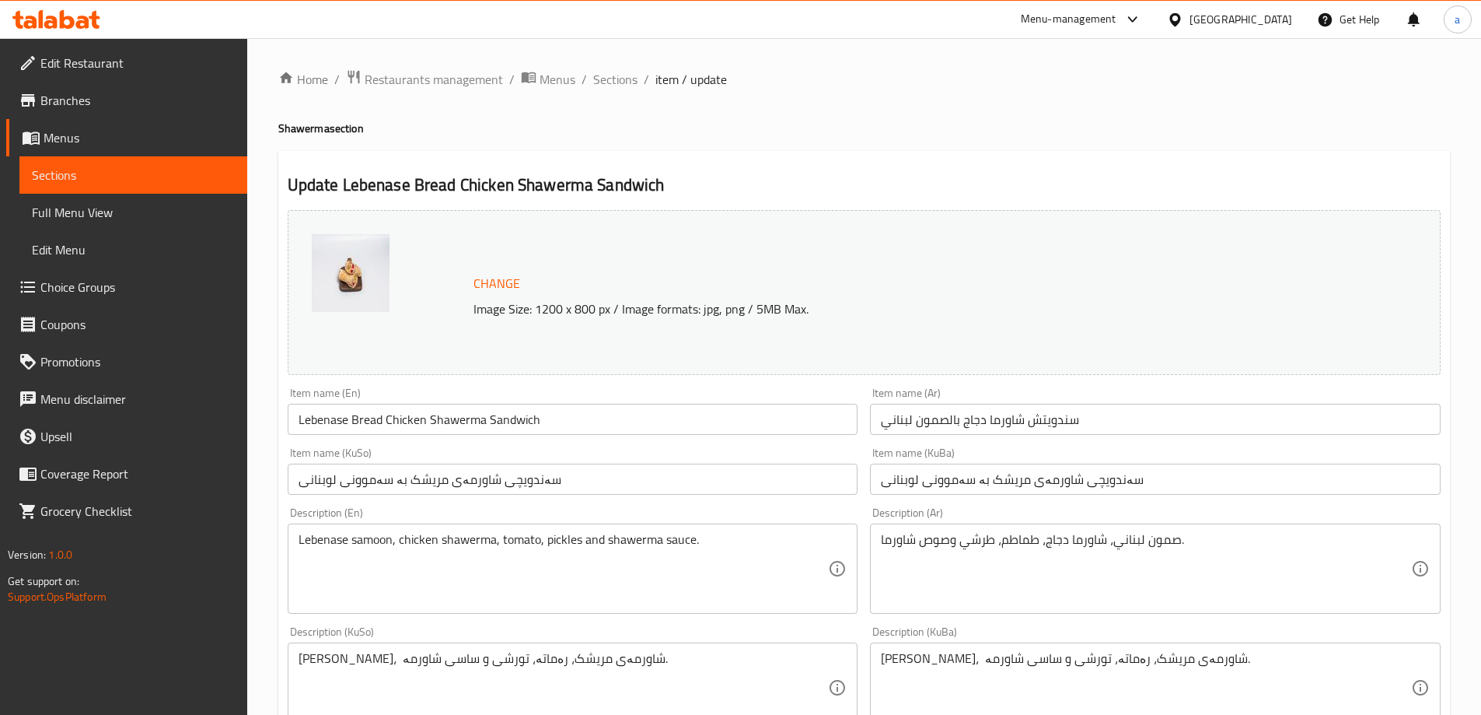
click at [164, 174] on span "Sections" at bounding box center [133, 175] width 203 height 19
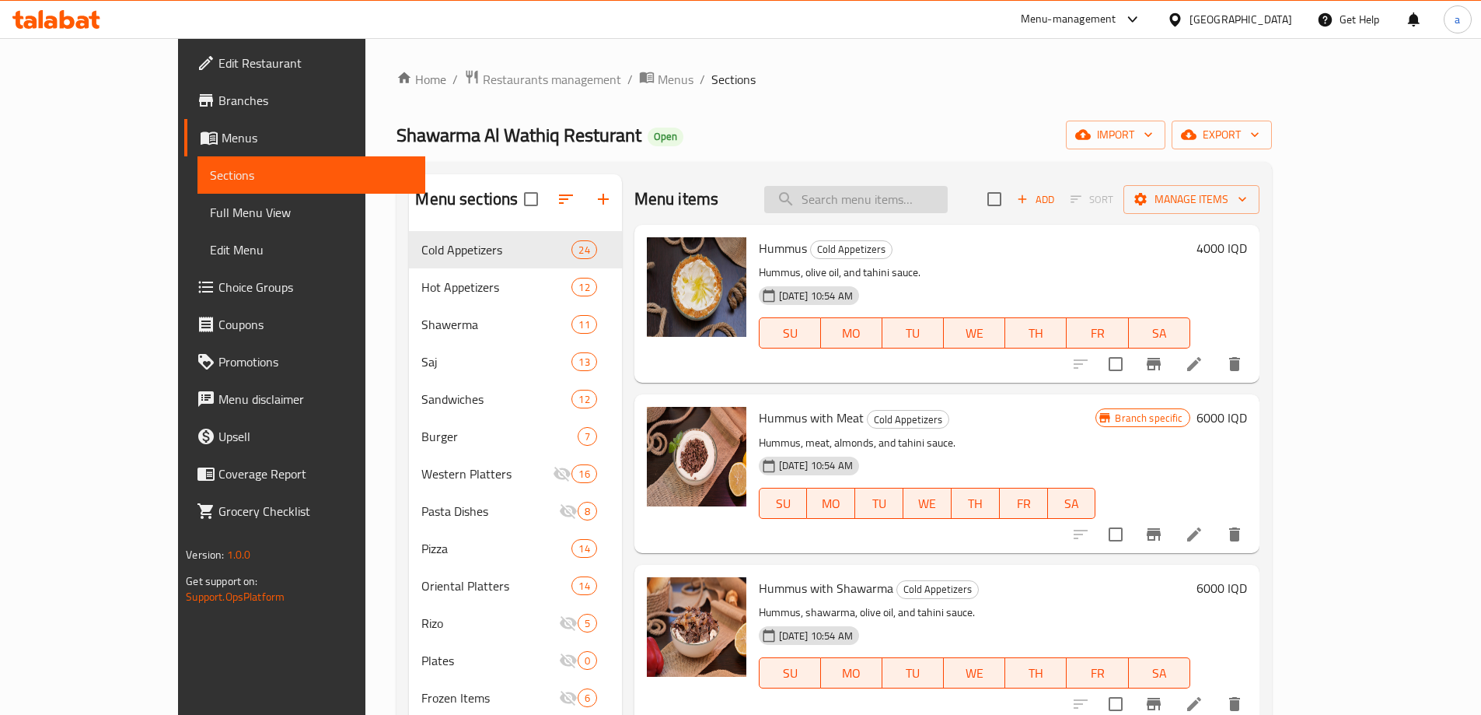
click at [862, 194] on input "search" at bounding box center [855, 199] width 183 height 27
paste input "Chicken Shawerma"
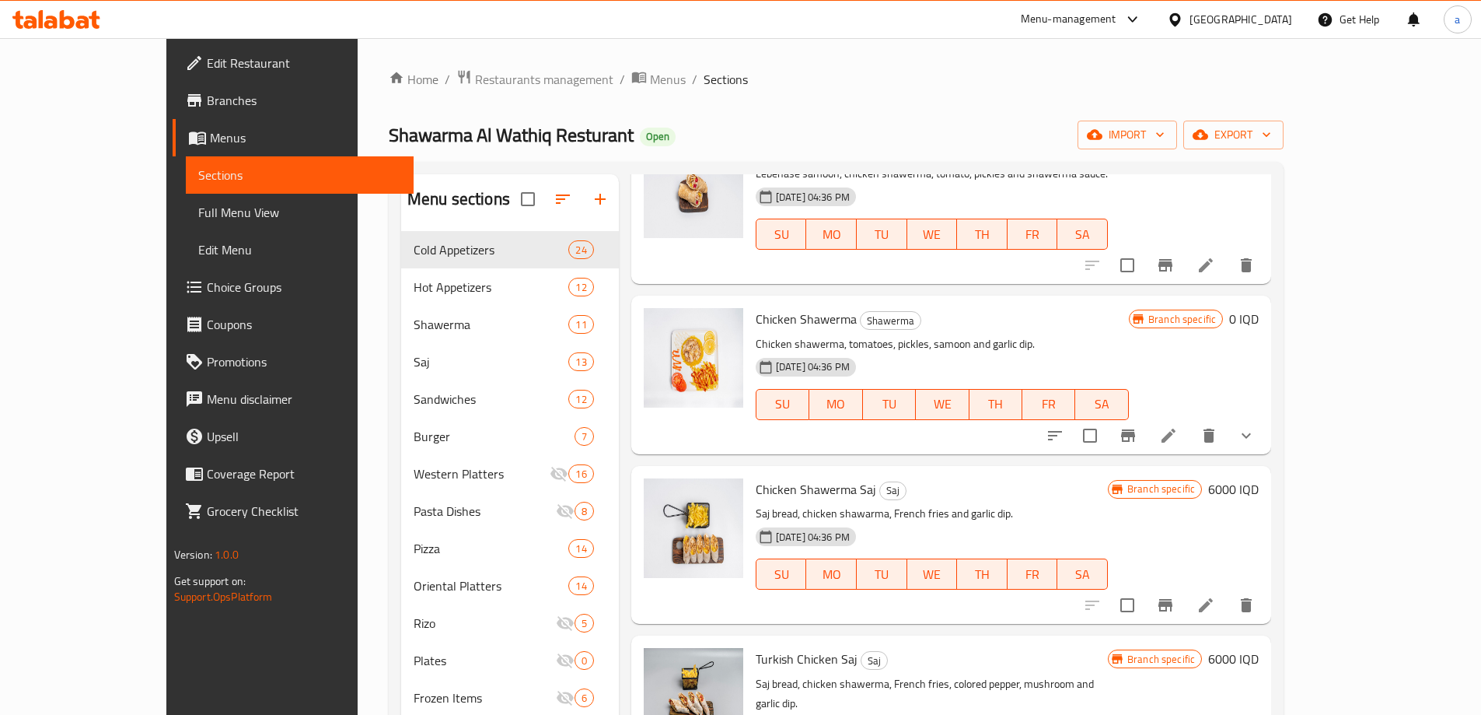
scroll to position [425, 0]
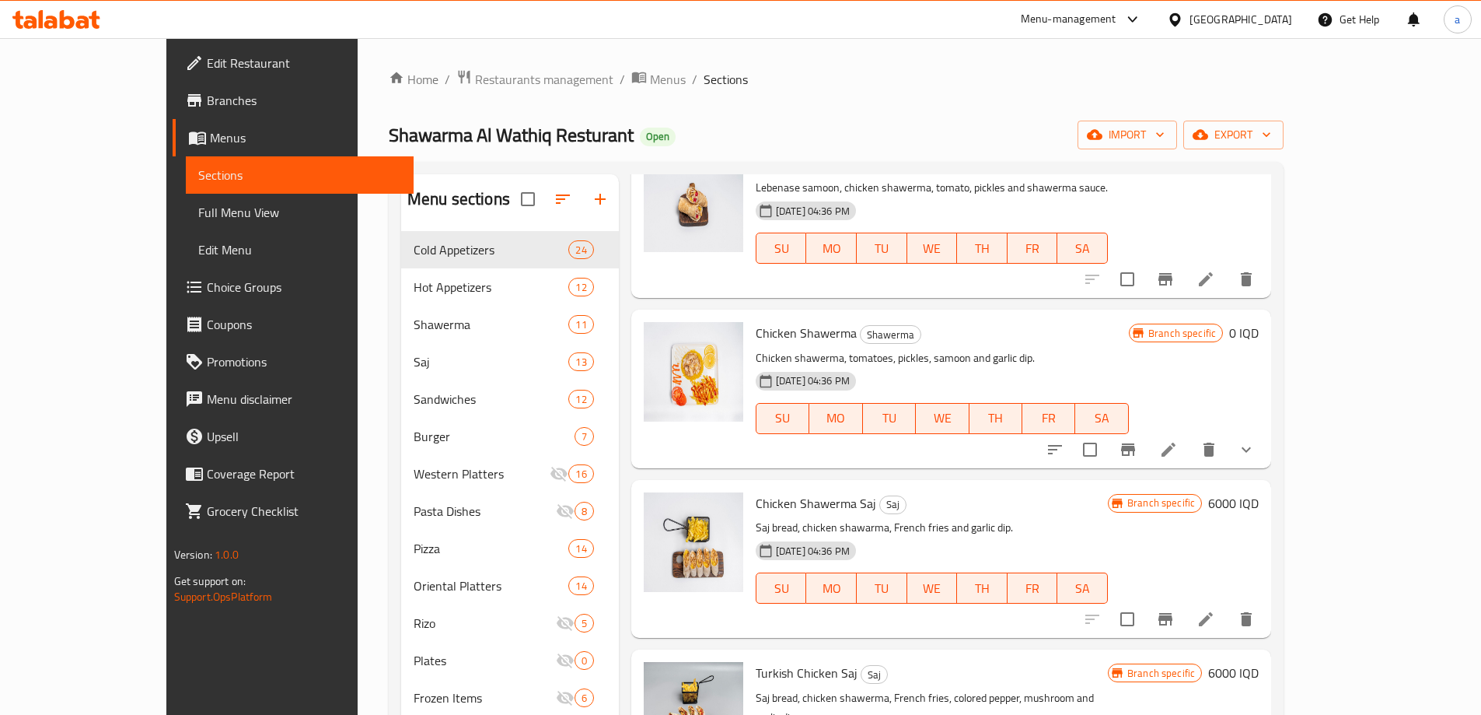
type input "Chicken Shawerma"
click at [1176, 446] on icon at bounding box center [1169, 449] width 14 height 14
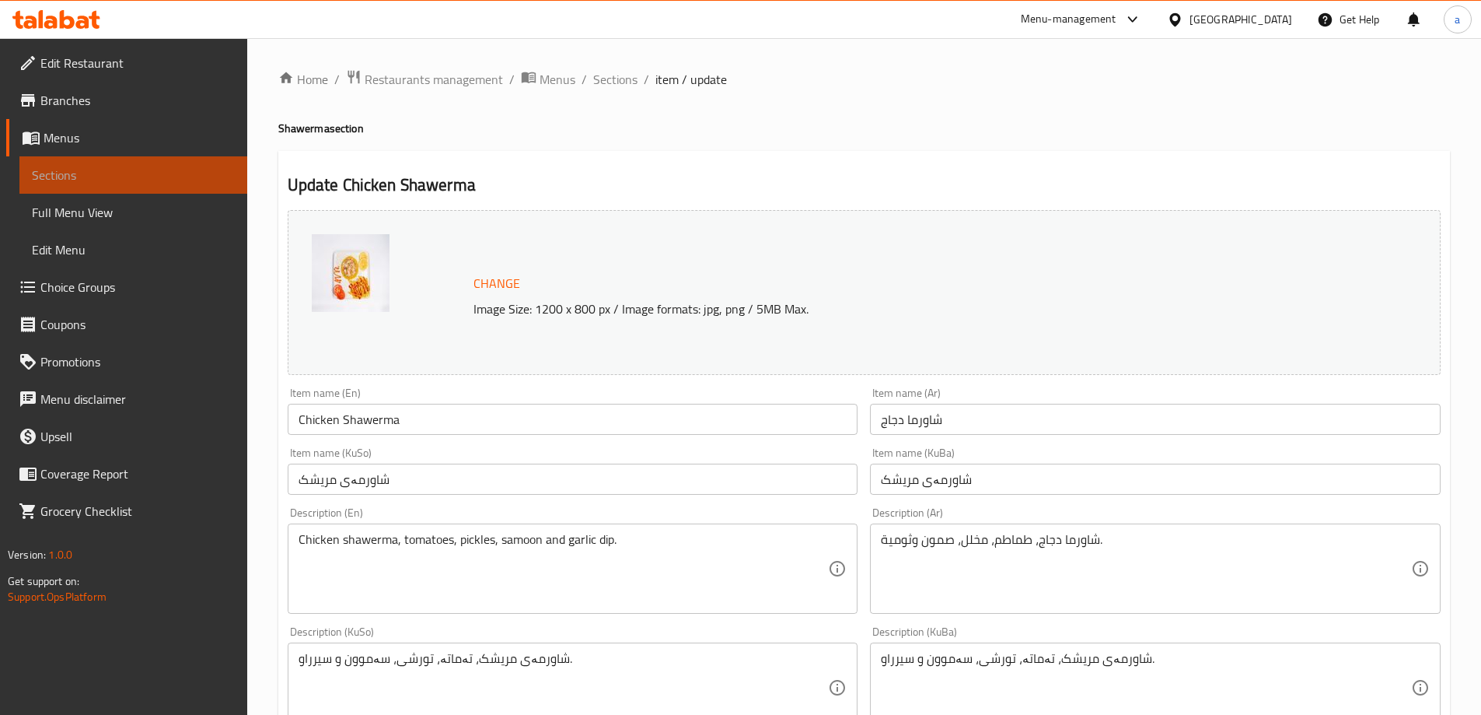
click at [208, 165] on link "Sections" at bounding box center [133, 174] width 228 height 37
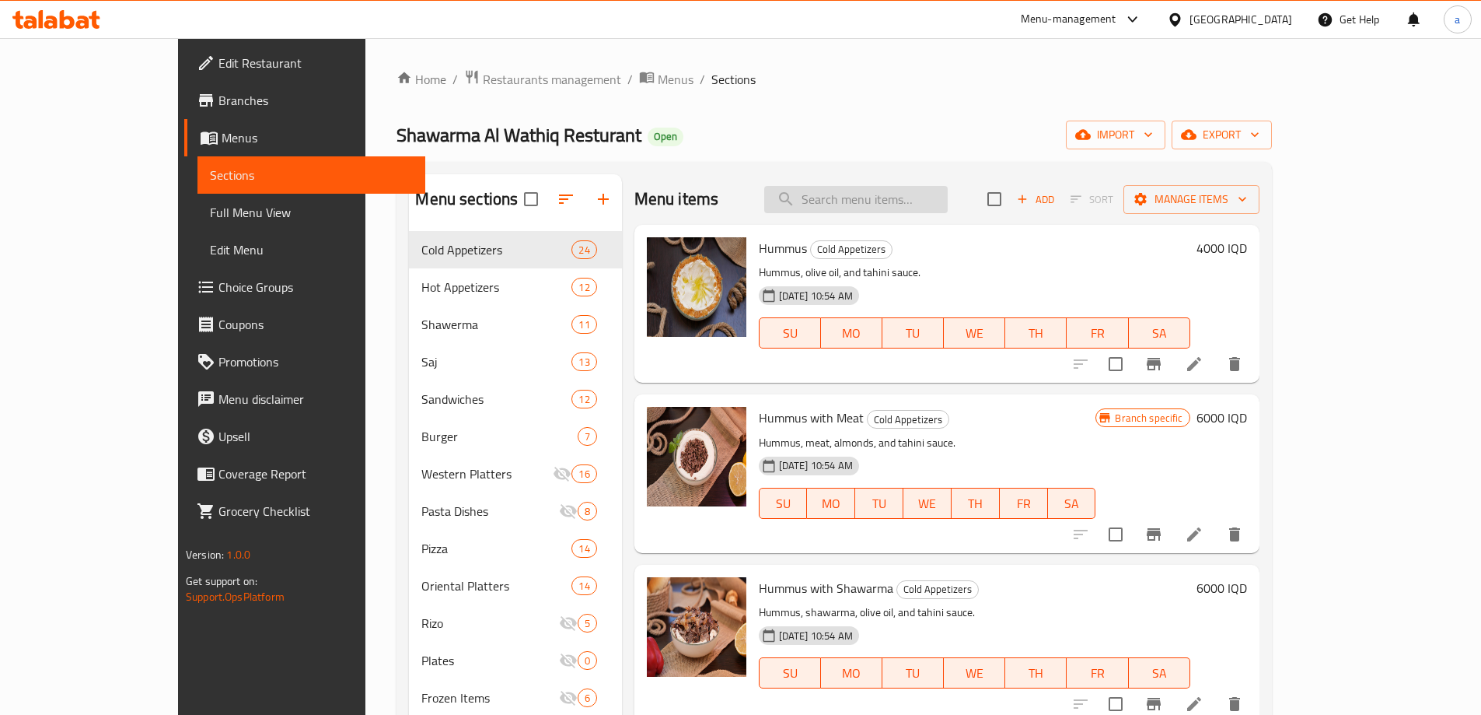
click at [886, 200] on input "search" at bounding box center [855, 199] width 183 height 27
paste input "Chicken Shawerma Pizza"
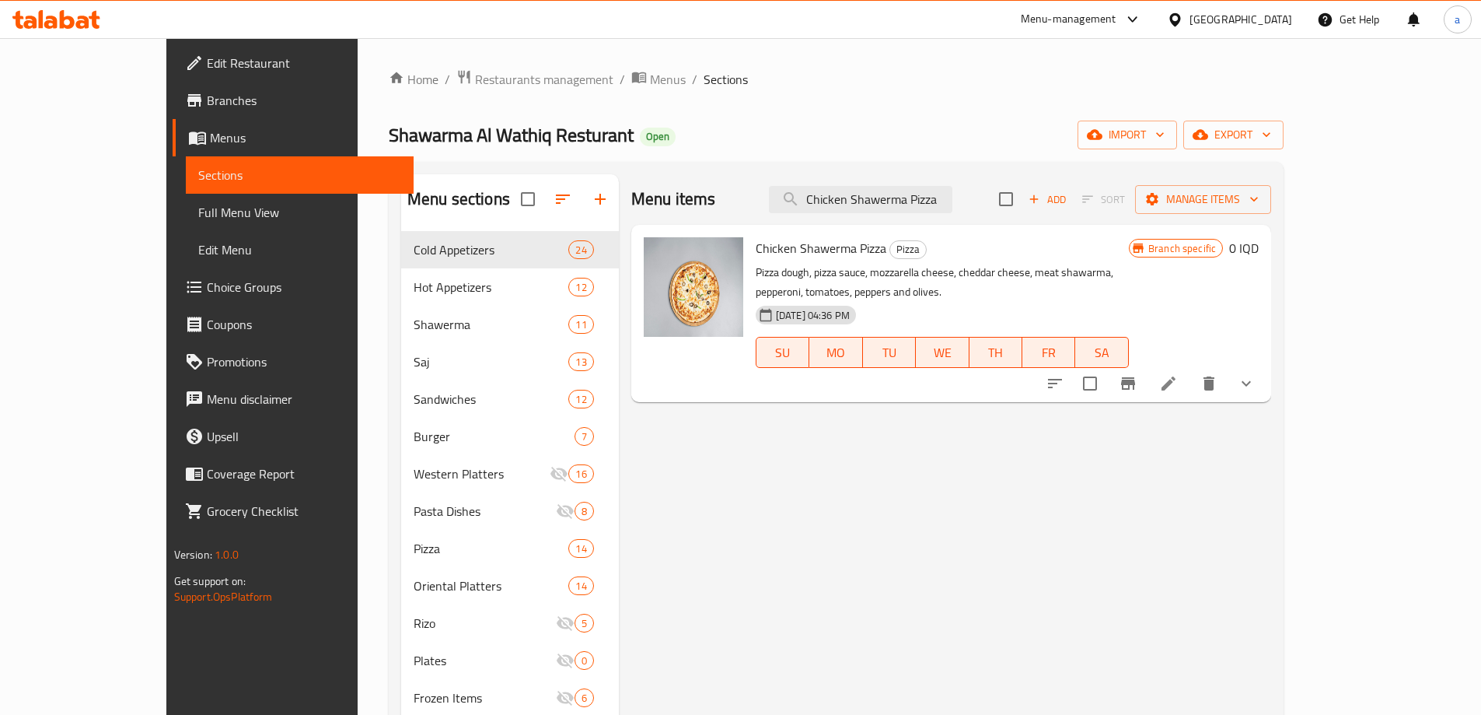
type input "Chicken Shawerma Pizza"
click at [1176, 376] on icon at bounding box center [1169, 383] width 14 height 14
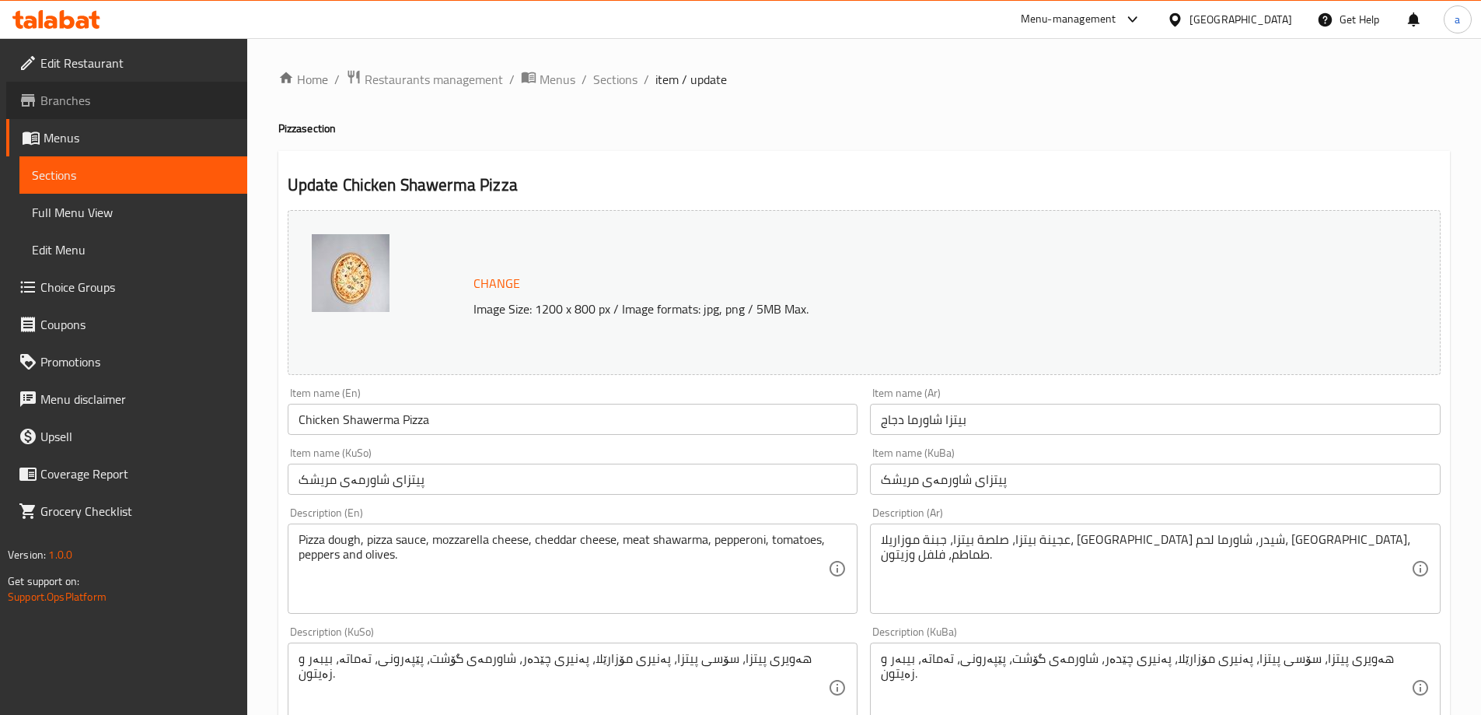
click at [132, 89] on link "Branches" at bounding box center [126, 100] width 241 height 37
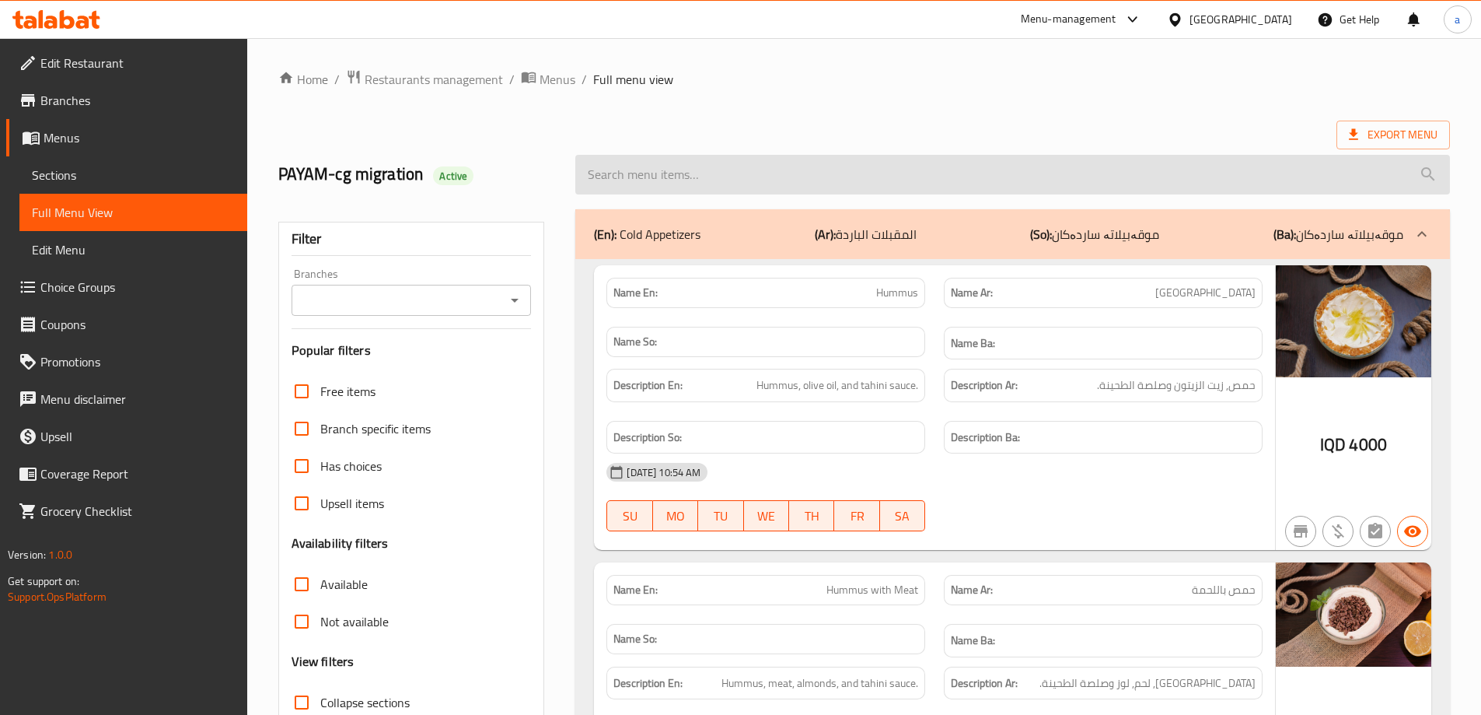
click at [814, 178] on input "search" at bounding box center [1012, 175] width 875 height 40
paste input "Lebenase Bread Chicken Shawerma Sandwich"
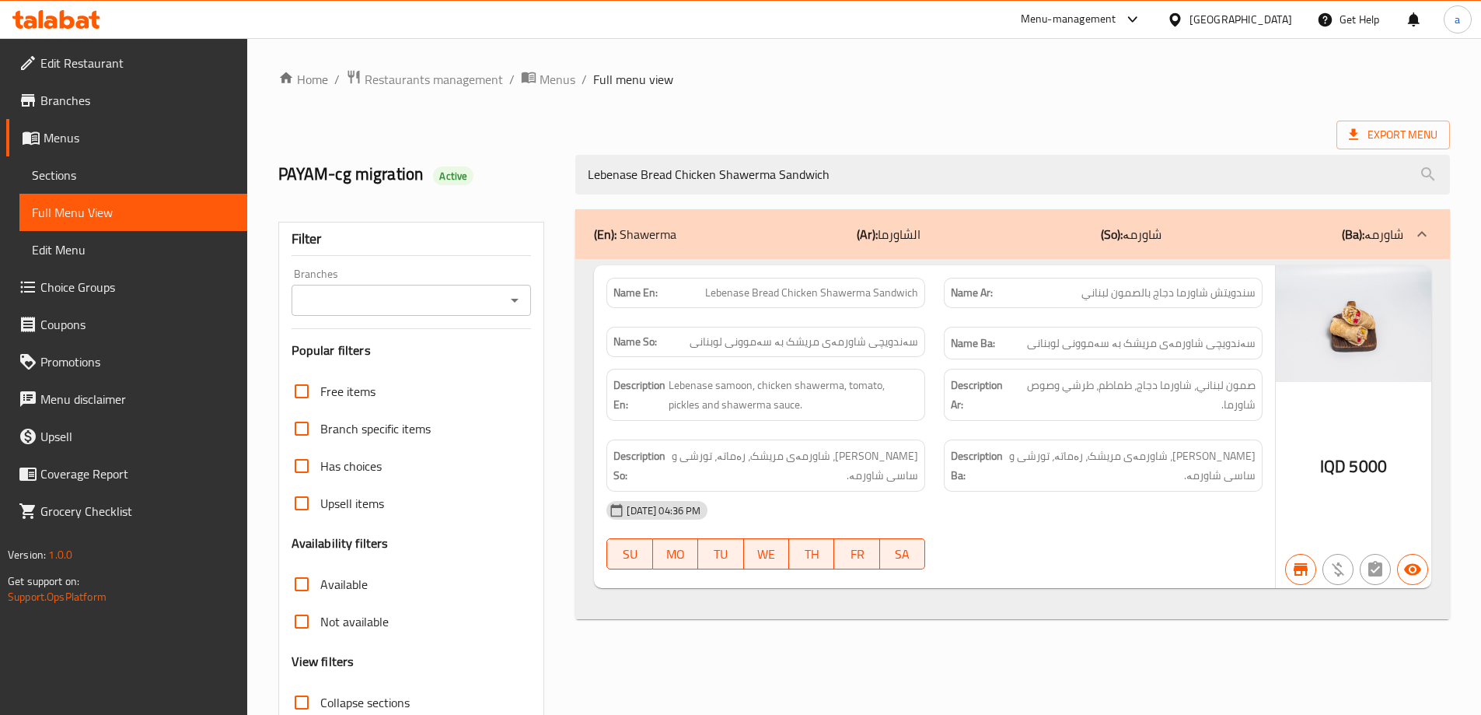
type input "Lebenase Bread Chicken Shawerma Sandwich"
click at [169, 182] on span "Sections" at bounding box center [133, 175] width 203 height 19
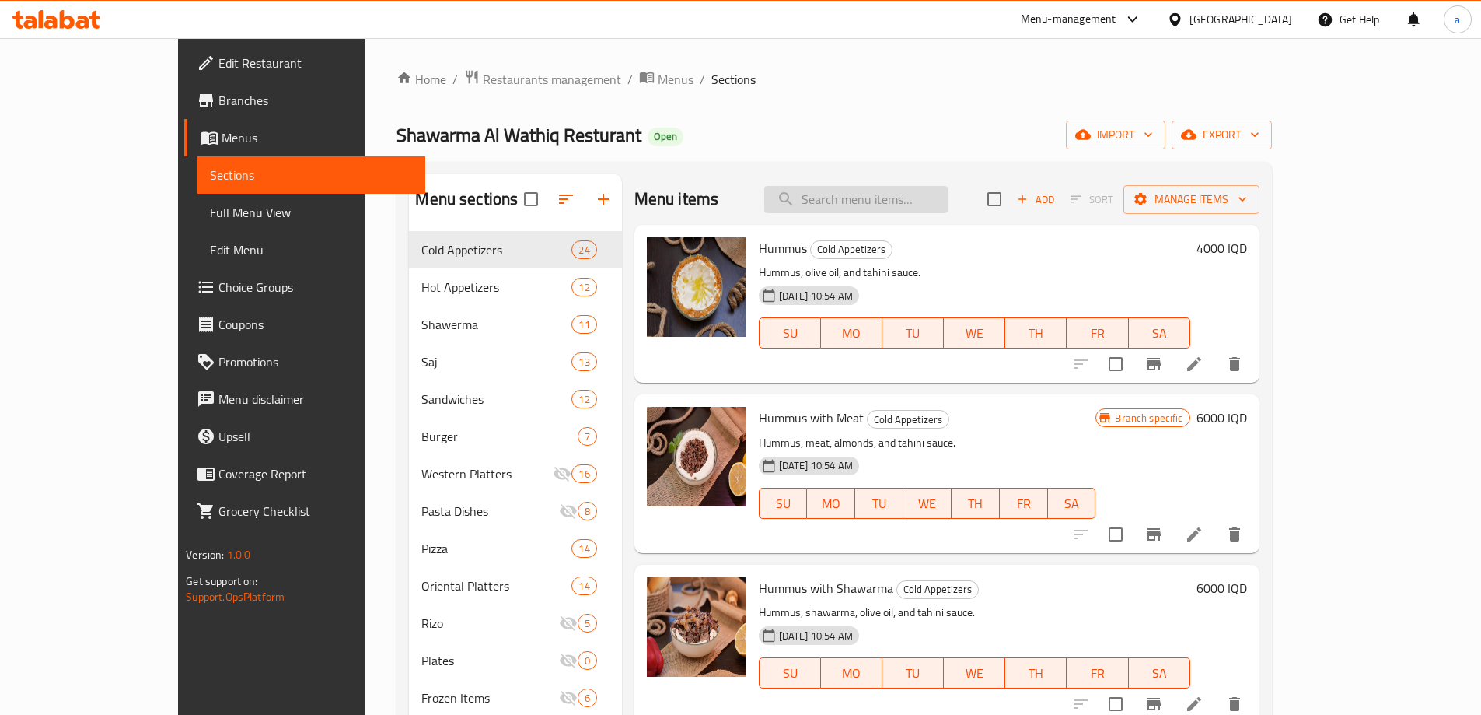
click at [924, 200] on input "search" at bounding box center [855, 199] width 183 height 27
paste input "Lebenase Bread Chicken Shawerma Sandwich"
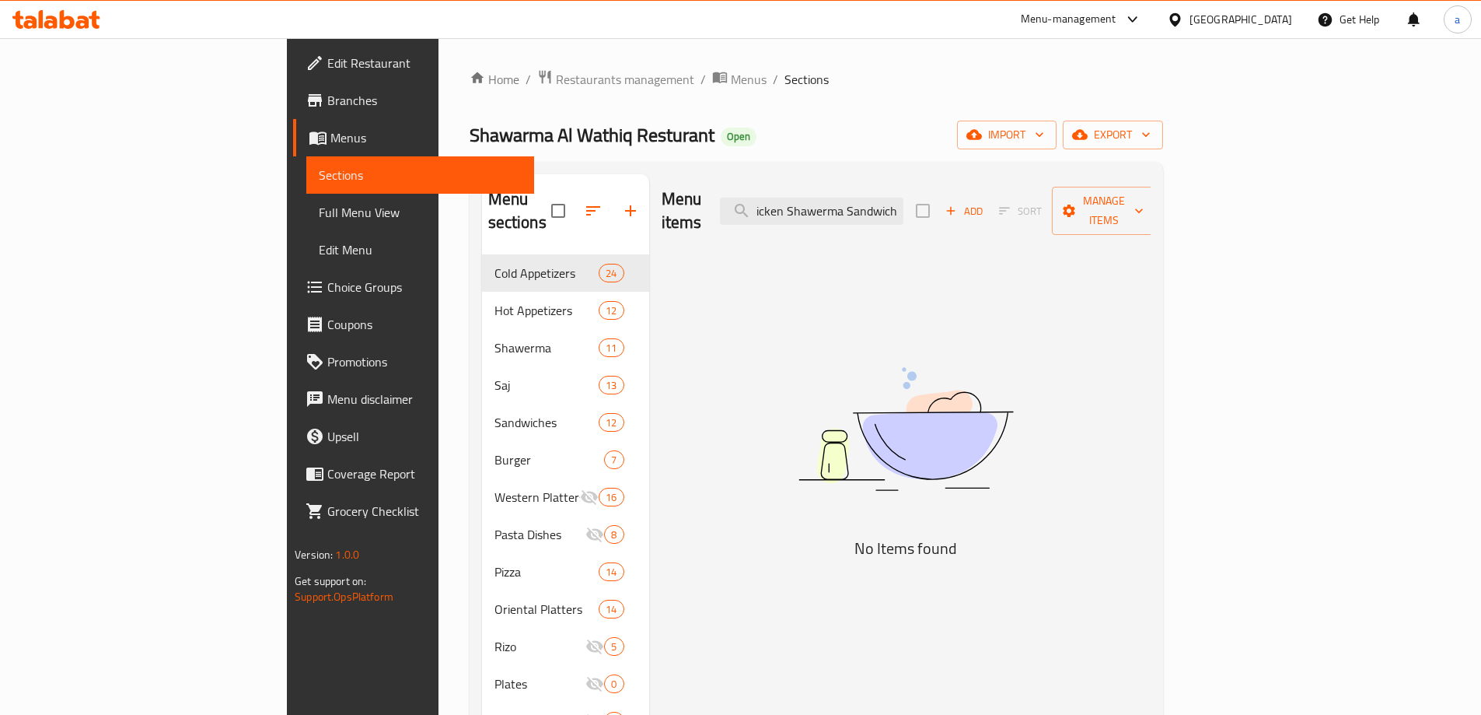
scroll to position [0, 100]
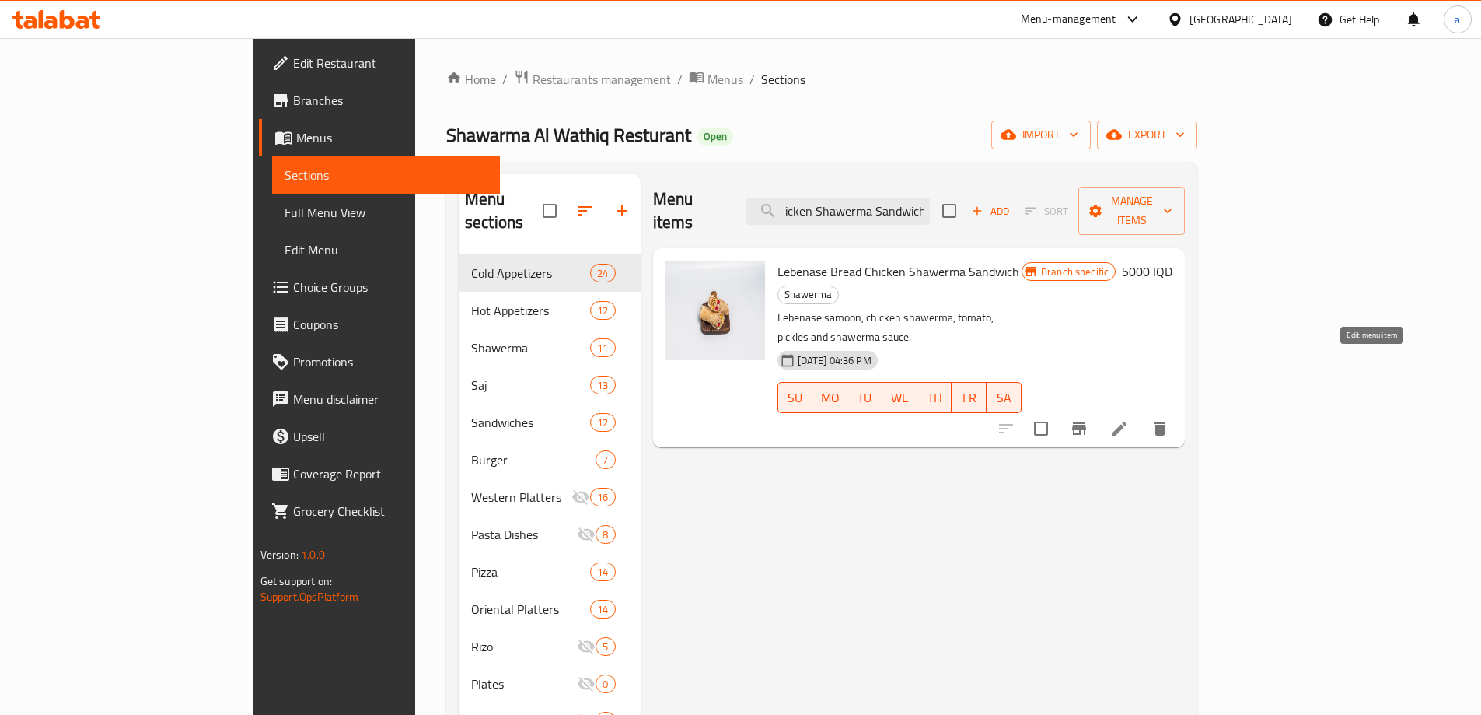
type input "Lebenase Bread Chicken Shawerma Sandwich"
click at [1129, 419] on icon at bounding box center [1119, 428] width 19 height 19
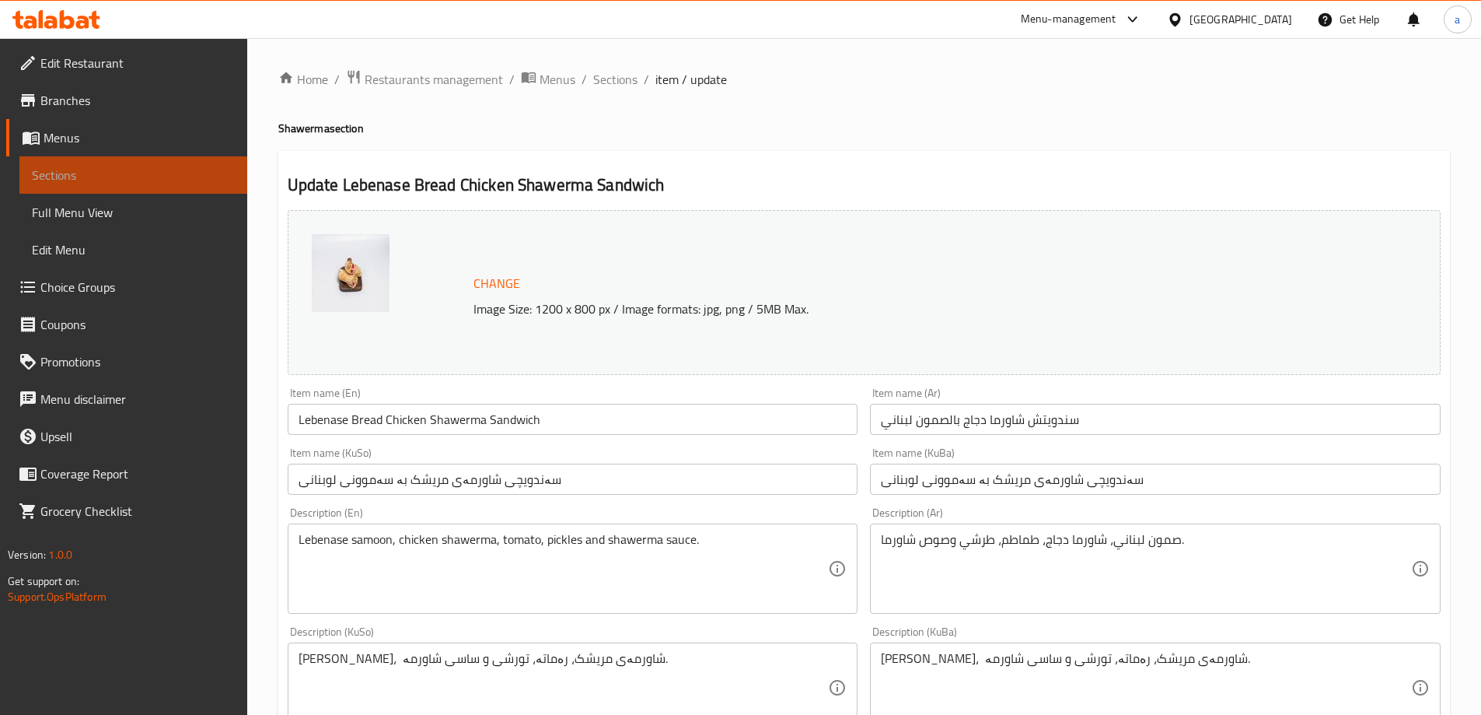
click at [223, 157] on link "Sections" at bounding box center [133, 174] width 228 height 37
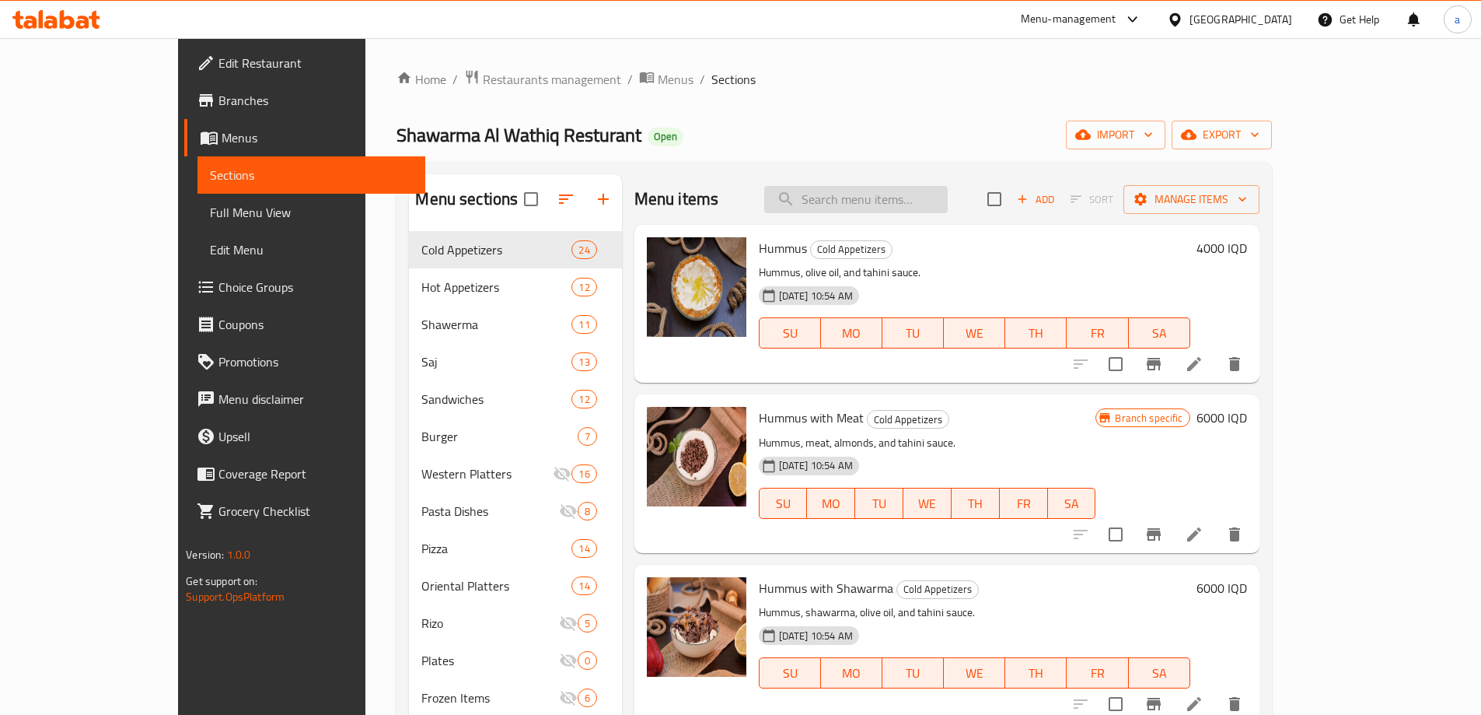
click at [917, 197] on input "search" at bounding box center [855, 199] width 183 height 27
paste input "Chicken Shawerma"
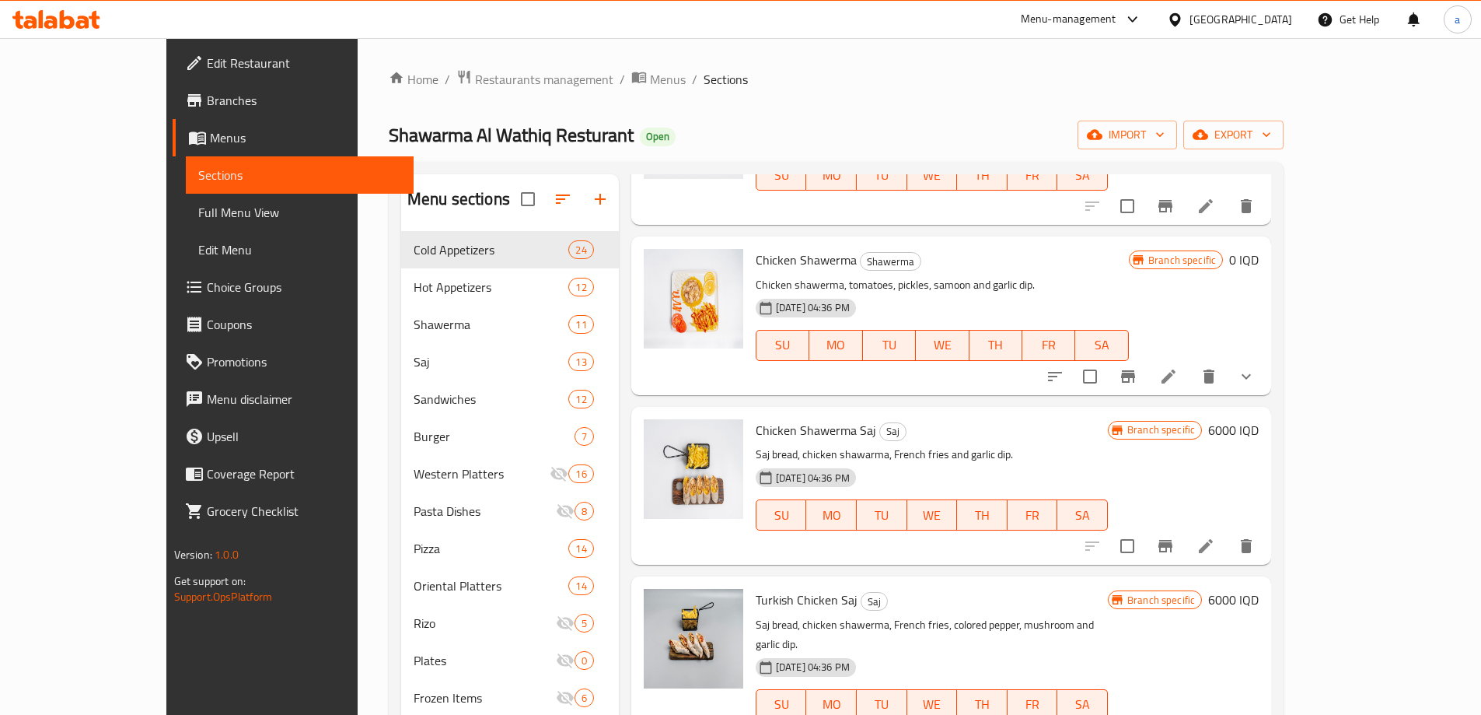
scroll to position [519, 0]
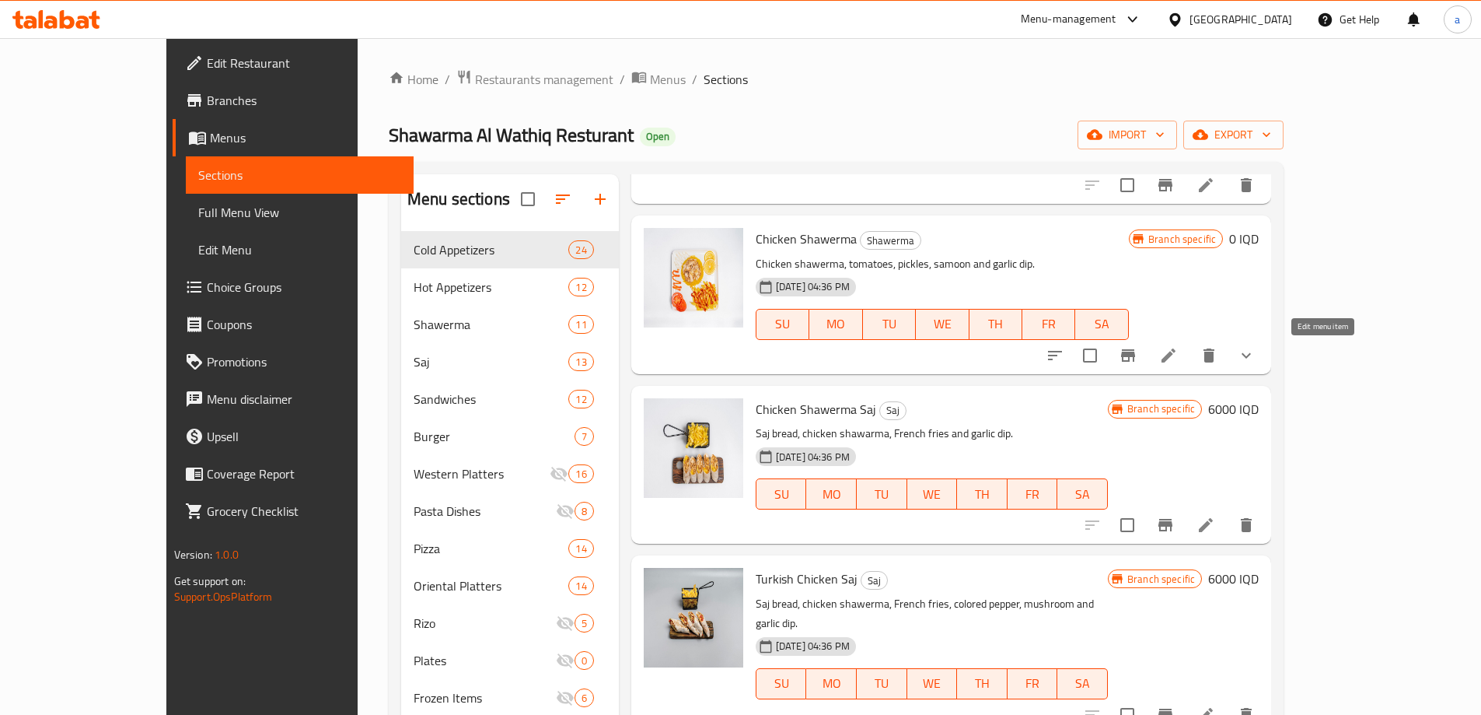
type input "Chicken Shawerma"
click at [1178, 353] on icon at bounding box center [1168, 355] width 19 height 19
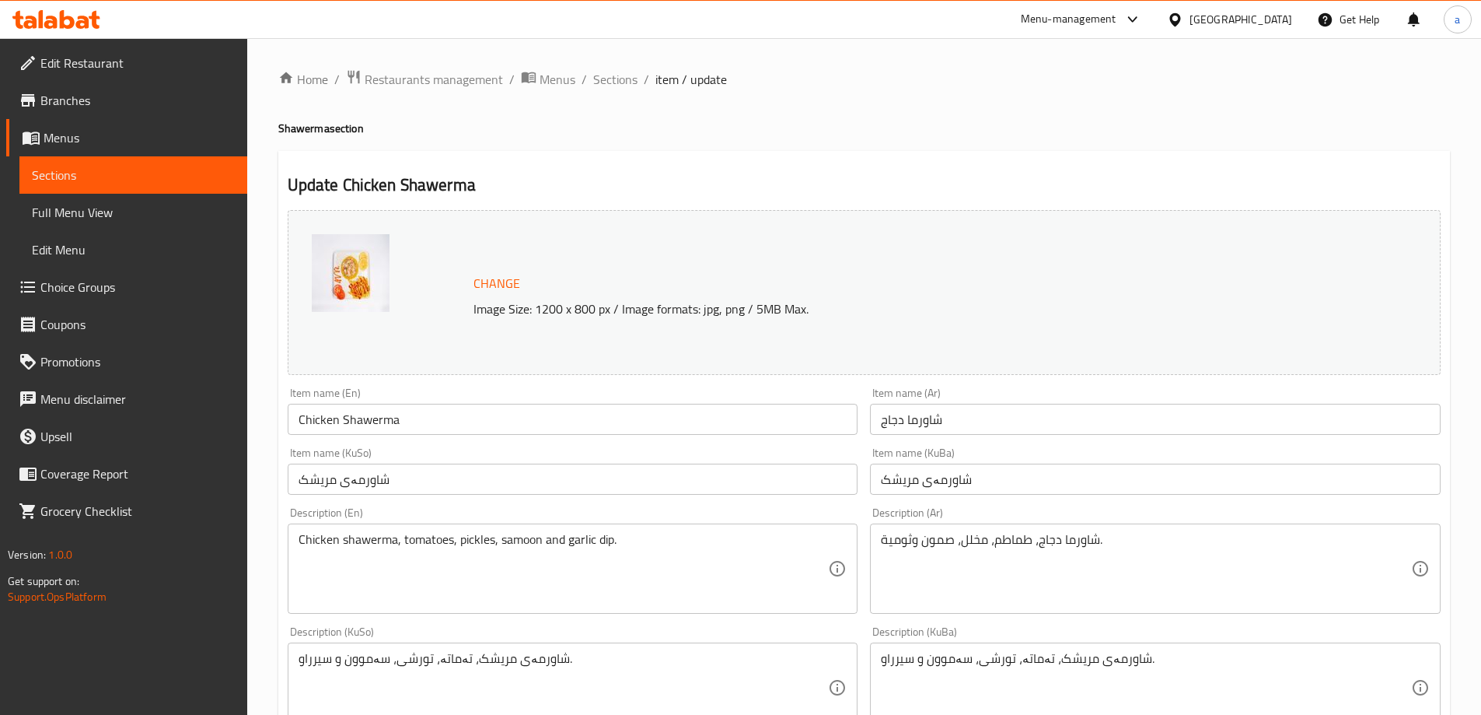
click at [188, 176] on span "Sections" at bounding box center [133, 175] width 203 height 19
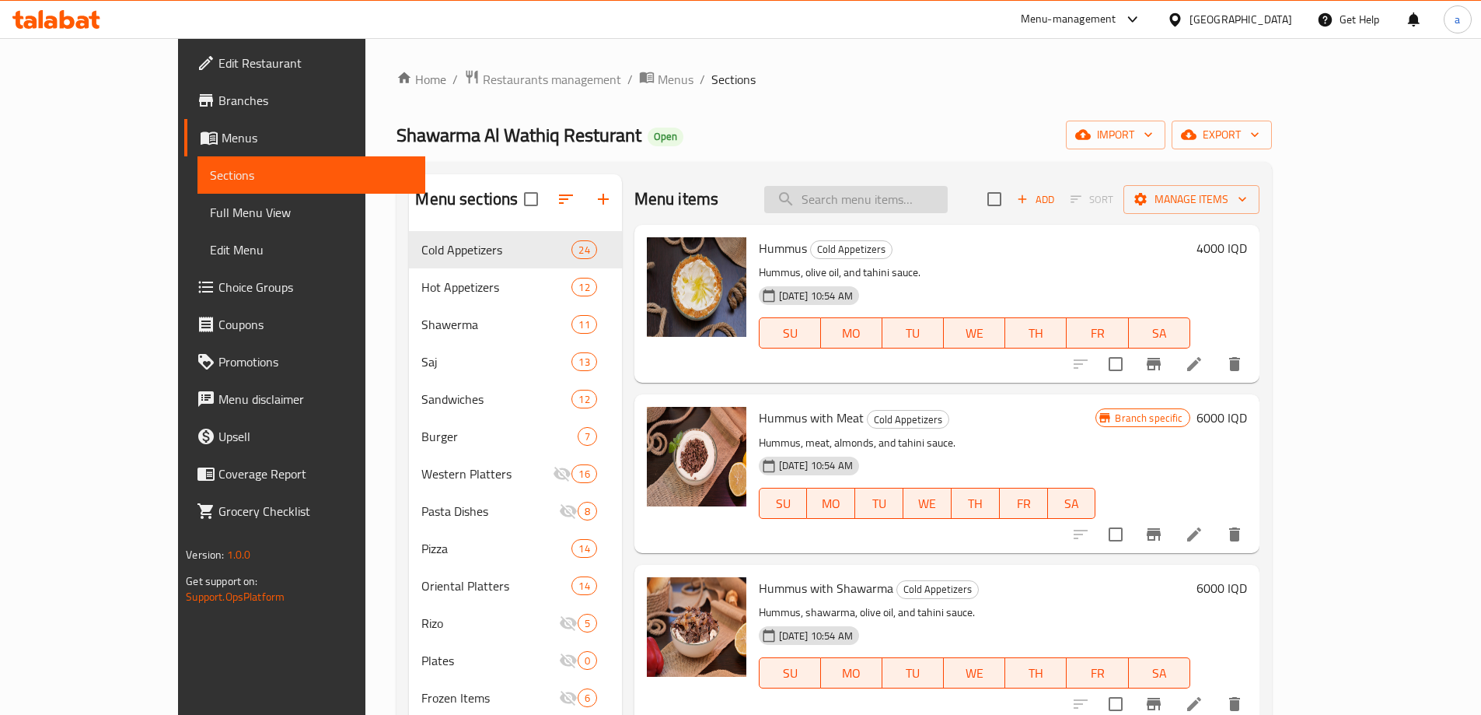
click at [920, 208] on input "search" at bounding box center [855, 199] width 183 height 27
paste input "Chicken Shawerma Pizza"
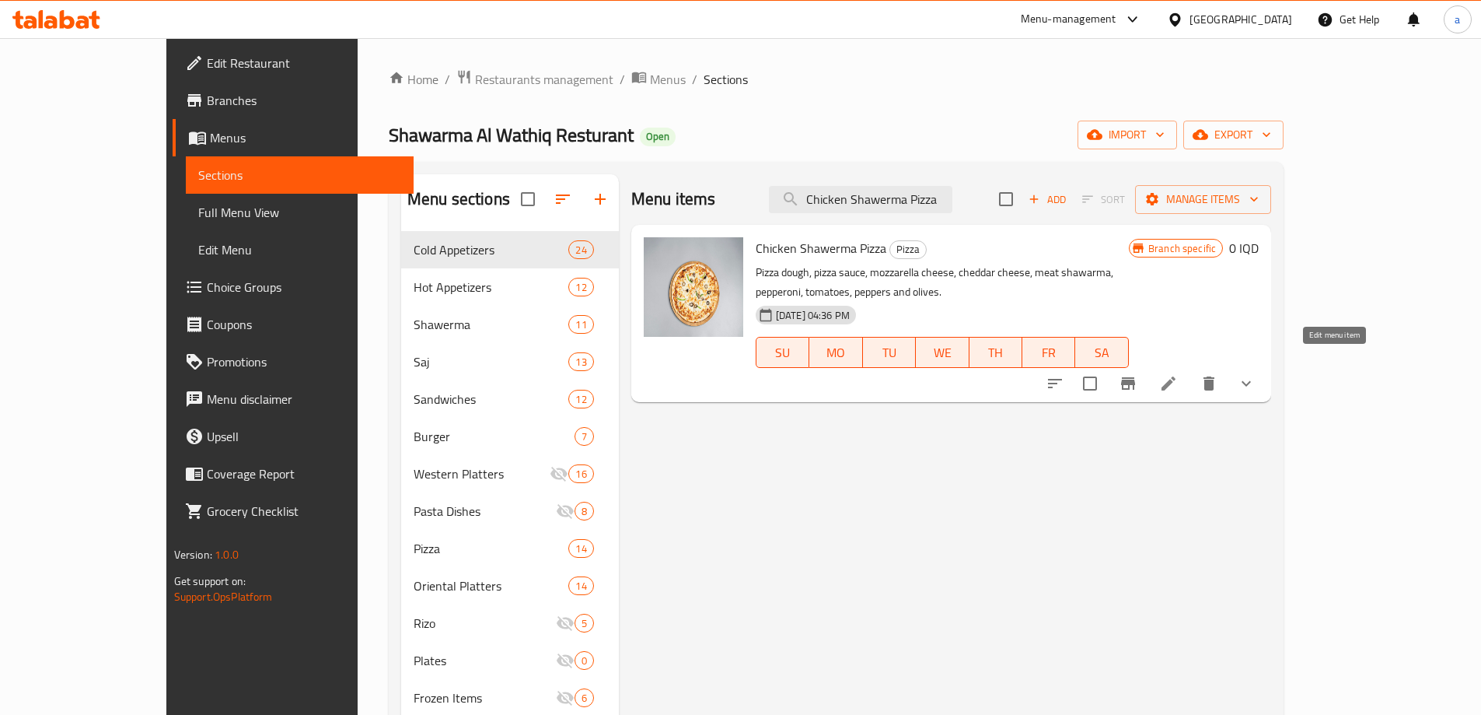
type input "Chicken Shawerma Pizza"
click at [1178, 374] on icon at bounding box center [1168, 383] width 19 height 19
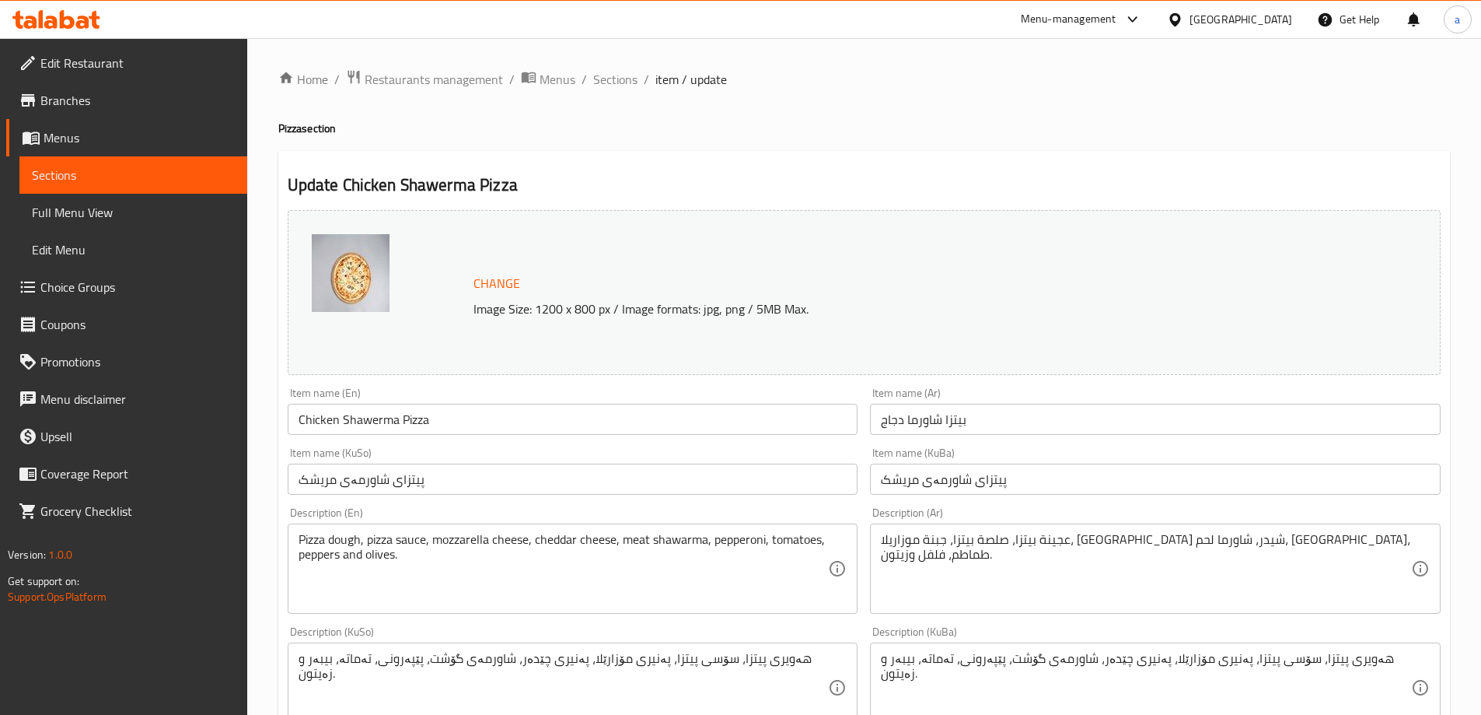
click at [75, 16] on icon at bounding box center [56, 19] width 88 height 19
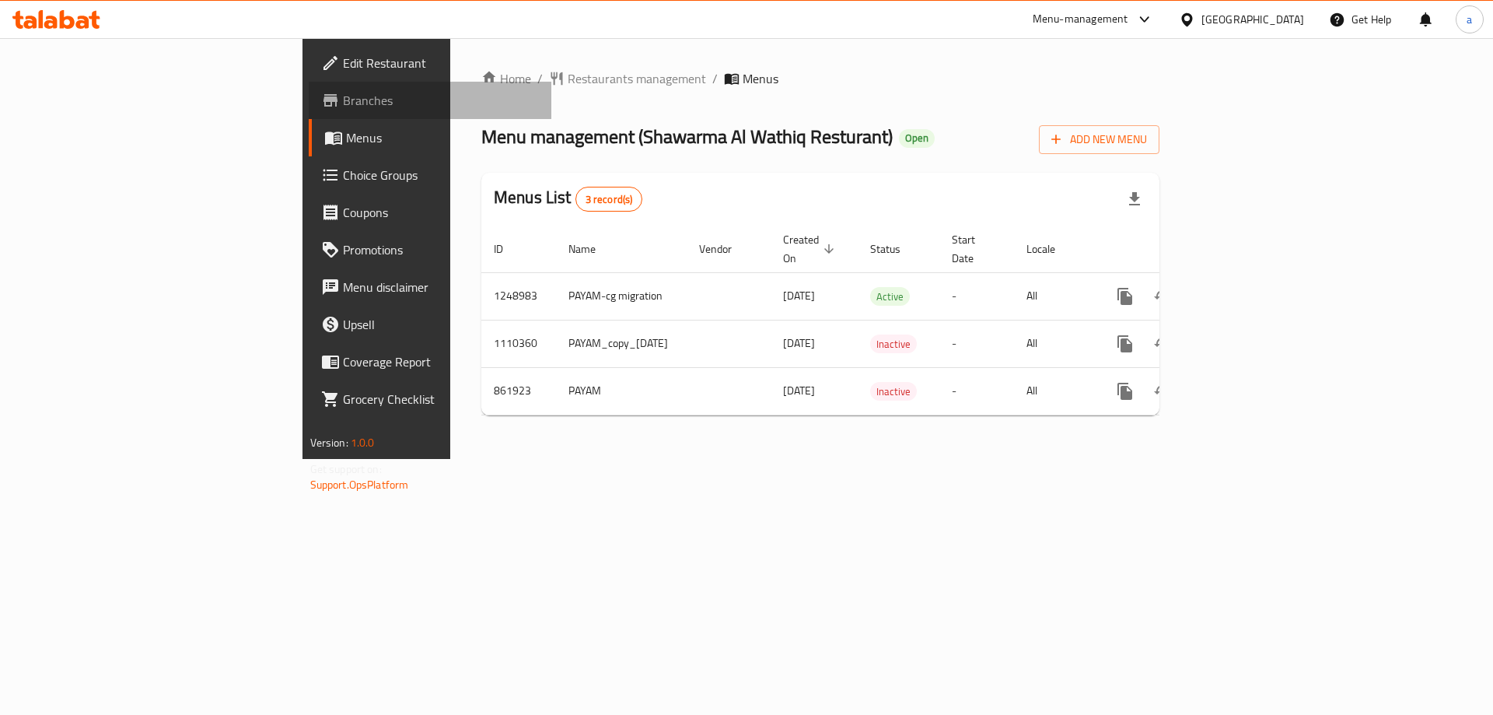
click at [343, 103] on span "Branches" at bounding box center [441, 100] width 197 height 19
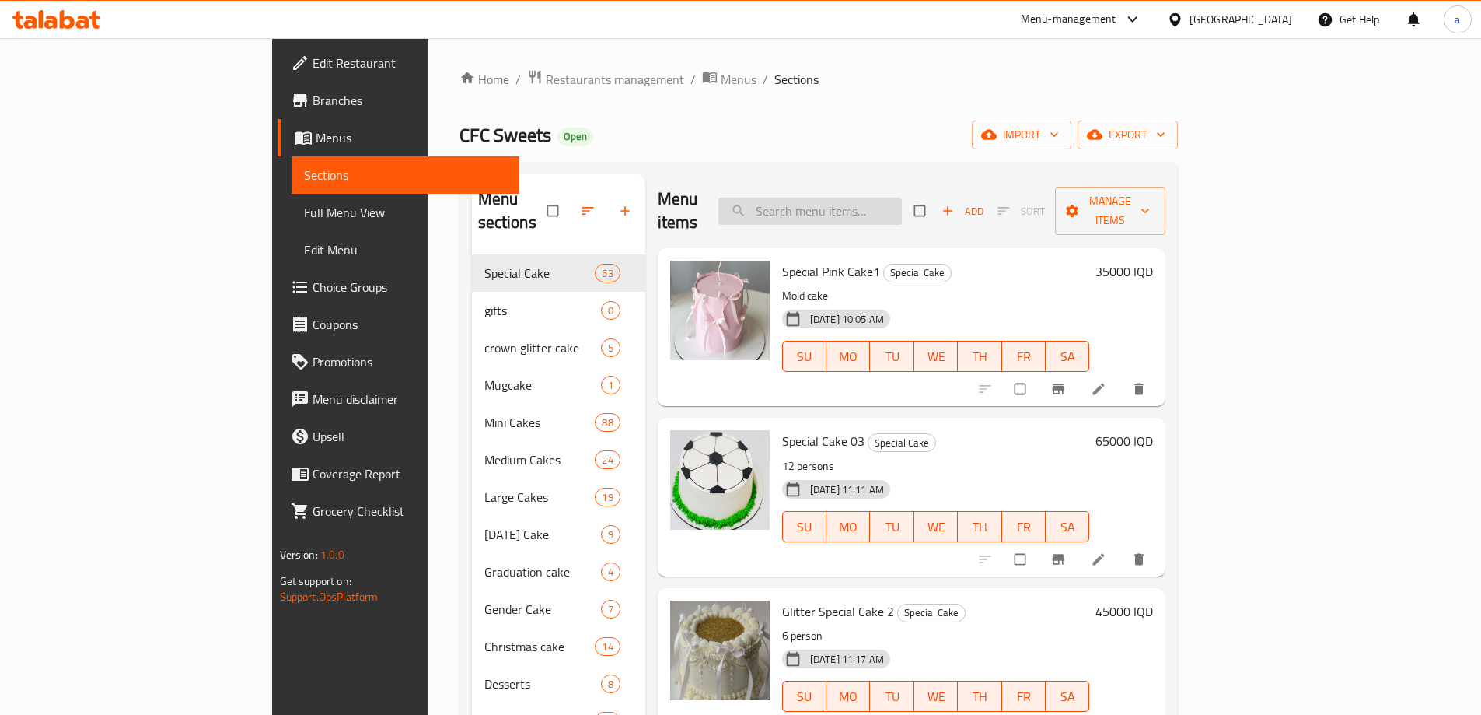
click at [902, 197] on input "search" at bounding box center [809, 210] width 183 height 27
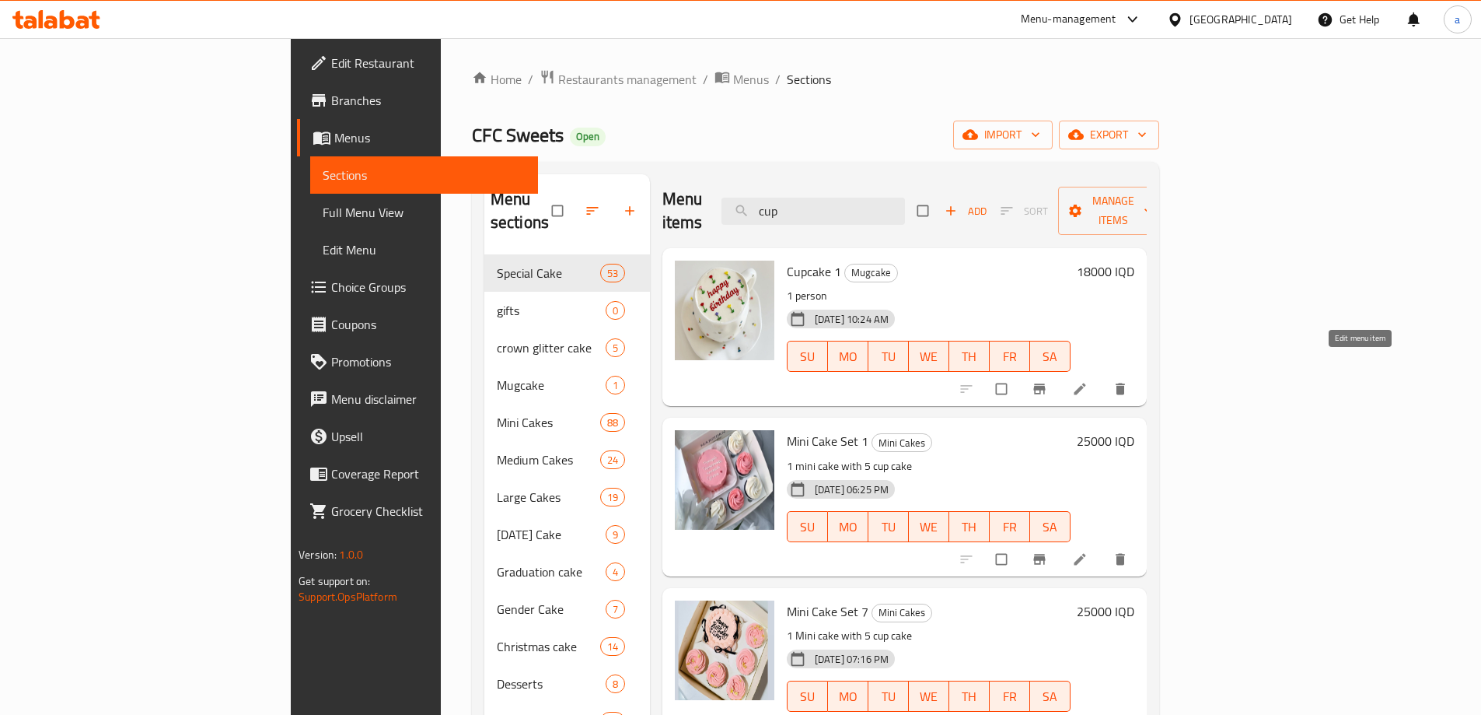
type input "cup"
click at [1091, 381] on link at bounding box center [1081, 389] width 19 height 16
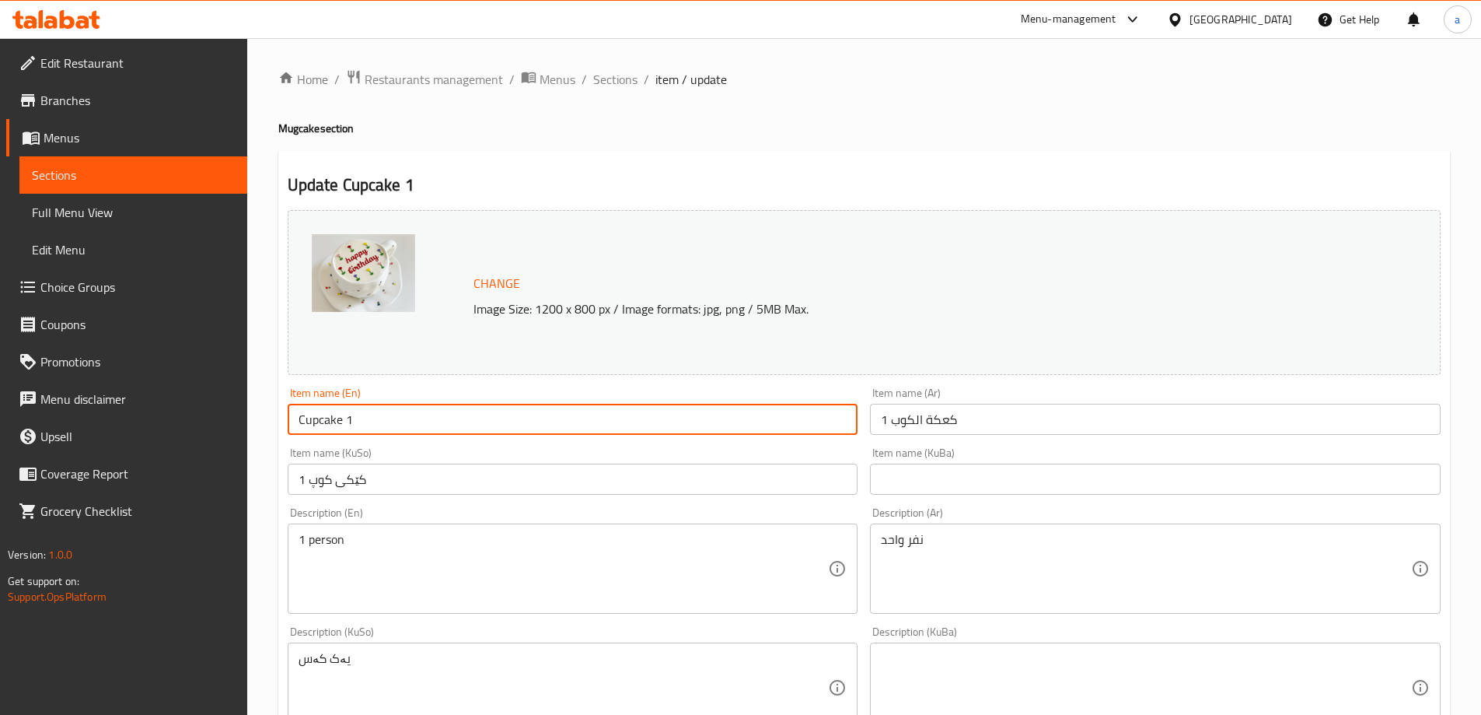
drag, startPoint x: 375, startPoint y: 411, endPoint x: 244, endPoint y: 405, distance: 130.7
click at [244, 405] on div "Edit Restaurant Branches Menus Sections Full Menu View Edit Menu Choice Groups …" at bounding box center [740, 669] width 1481 height 1262
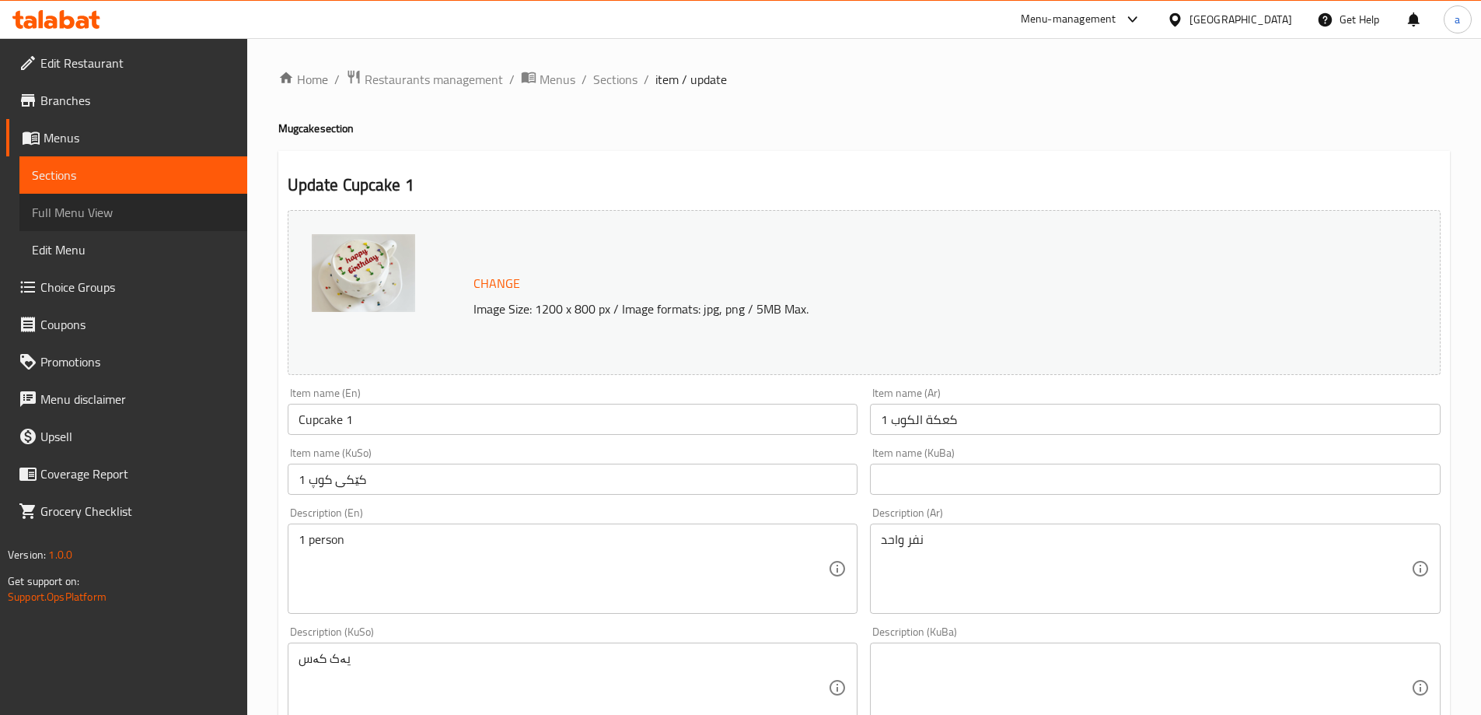
click at [172, 201] on link "Full Menu View" at bounding box center [133, 212] width 228 height 37
click at [174, 201] on link "Full Menu View" at bounding box center [133, 212] width 228 height 37
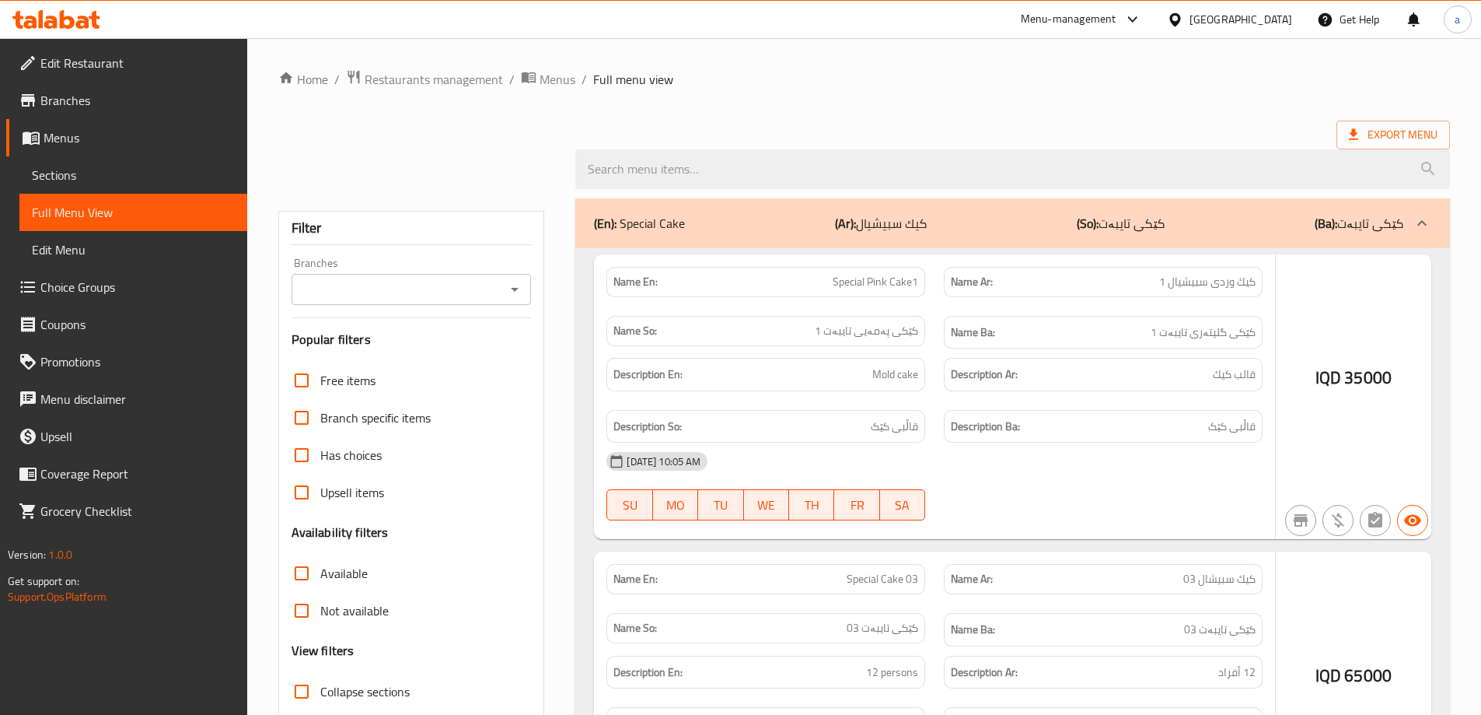
drag, startPoint x: 173, startPoint y: 208, endPoint x: 473, endPoint y: 302, distance: 314.8
click at [173, 208] on span "Full Menu View" at bounding box center [133, 212] width 203 height 19
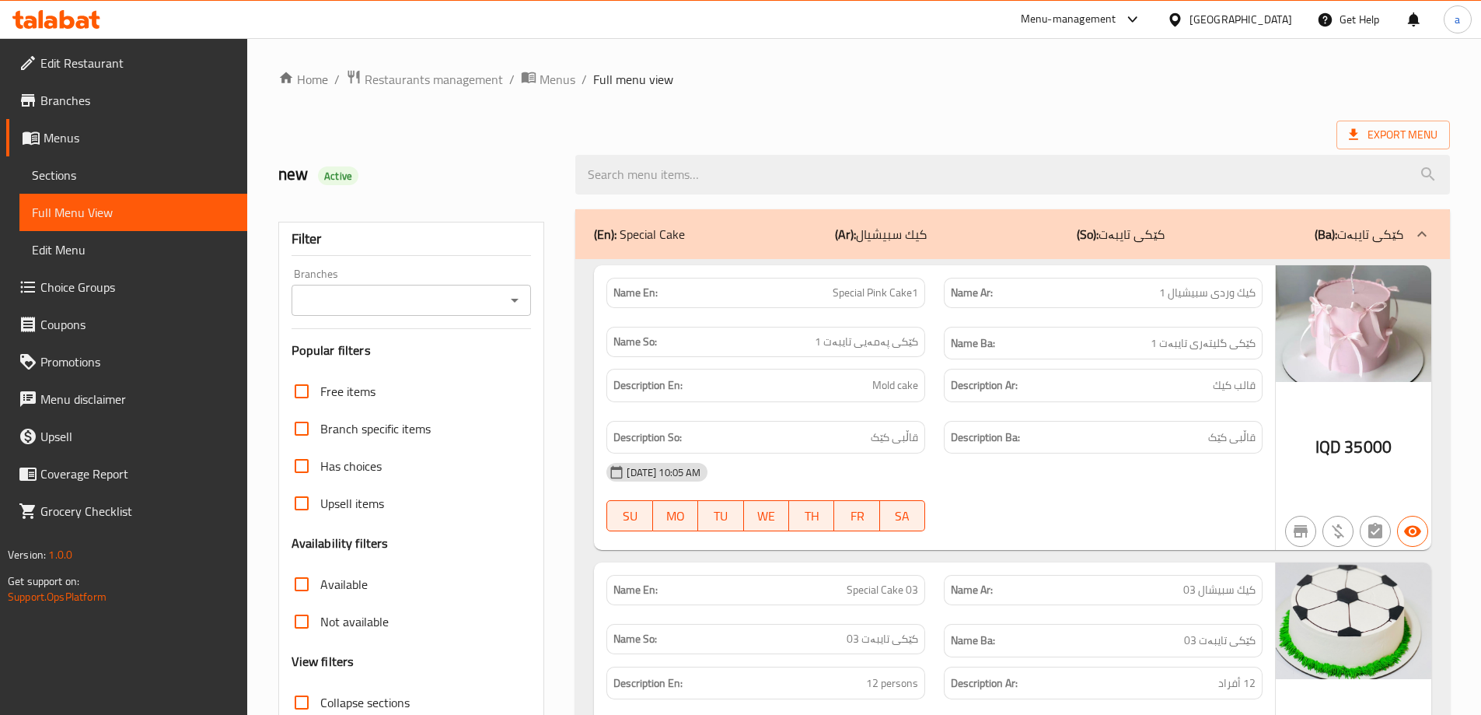
click at [513, 291] on icon "Open" at bounding box center [514, 300] width 19 height 19
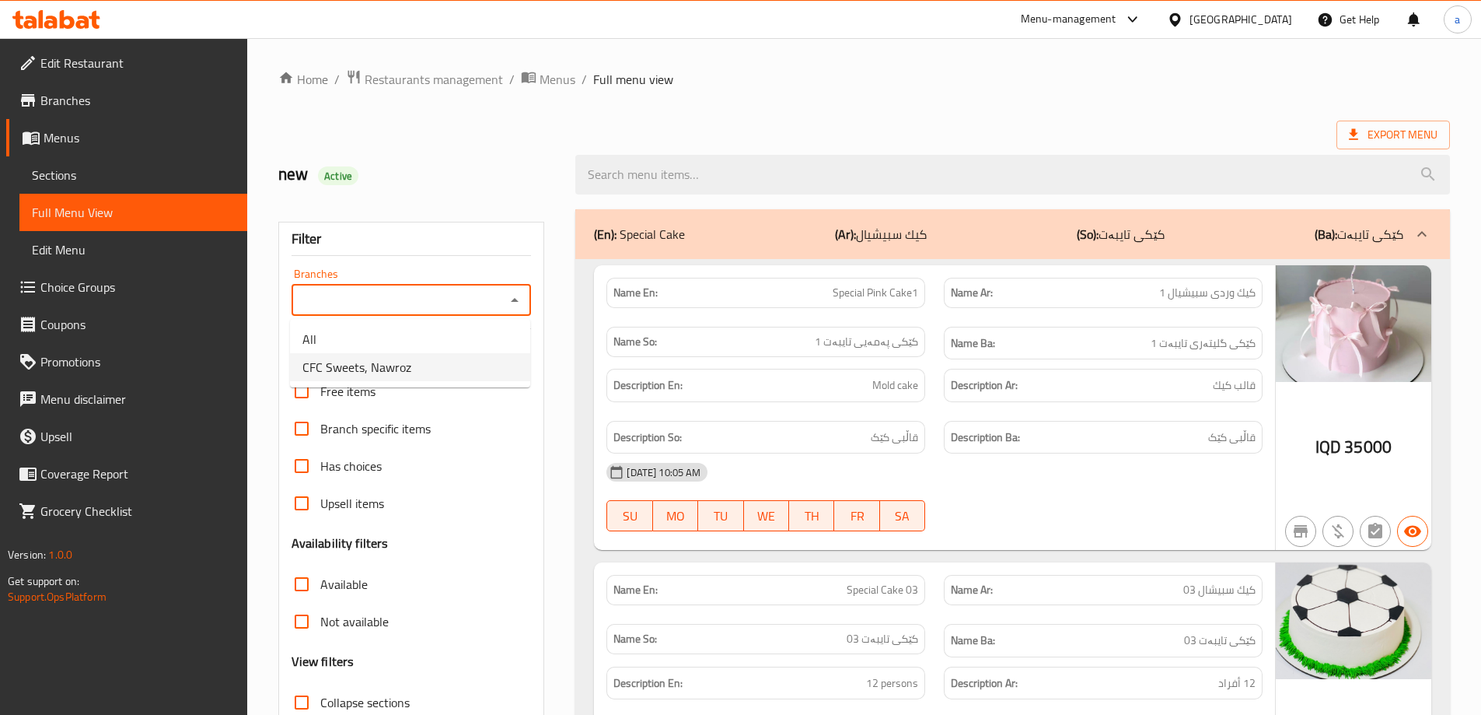
click at [481, 368] on li "CFC Sweets, Nawroz" at bounding box center [410, 367] width 240 height 28
type input "CFC Sweets, Nawroz"
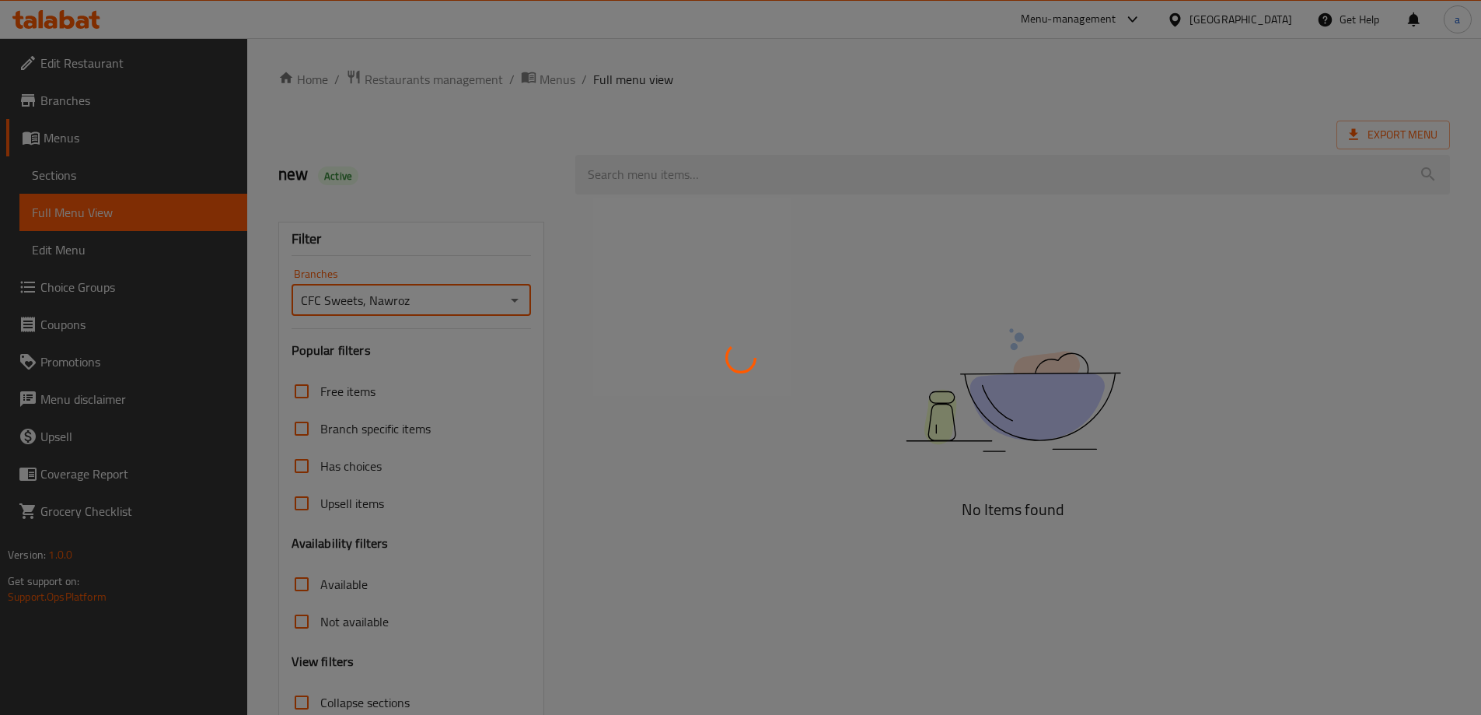
scroll to position [113, 0]
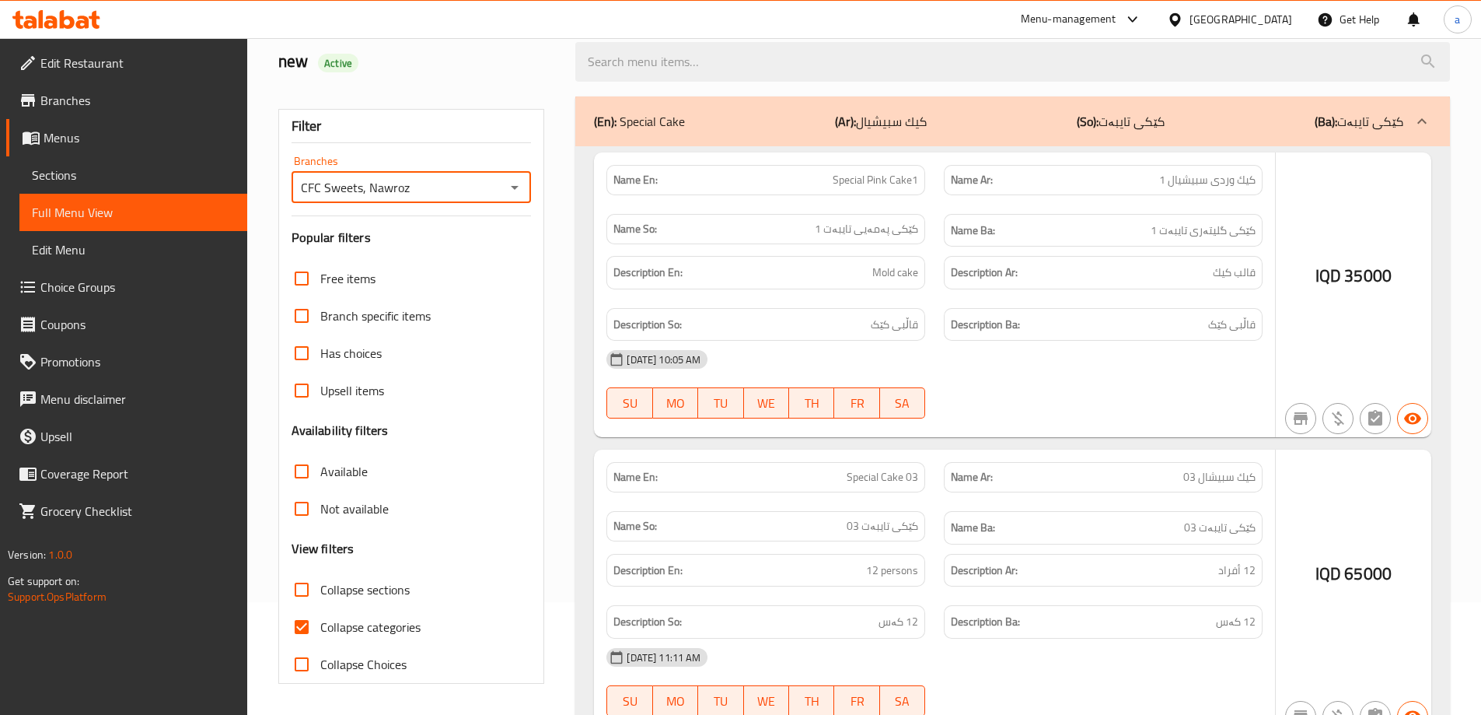
click at [377, 629] on span "Collapse categories" at bounding box center [370, 626] width 100 height 19
click at [320, 629] on input "Collapse categories" at bounding box center [301, 626] width 37 height 37
checkbox input "false"
click at [380, 592] on span "Collapse sections" at bounding box center [364, 589] width 89 height 19
click at [320, 592] on input "Collapse sections" at bounding box center [301, 589] width 37 height 37
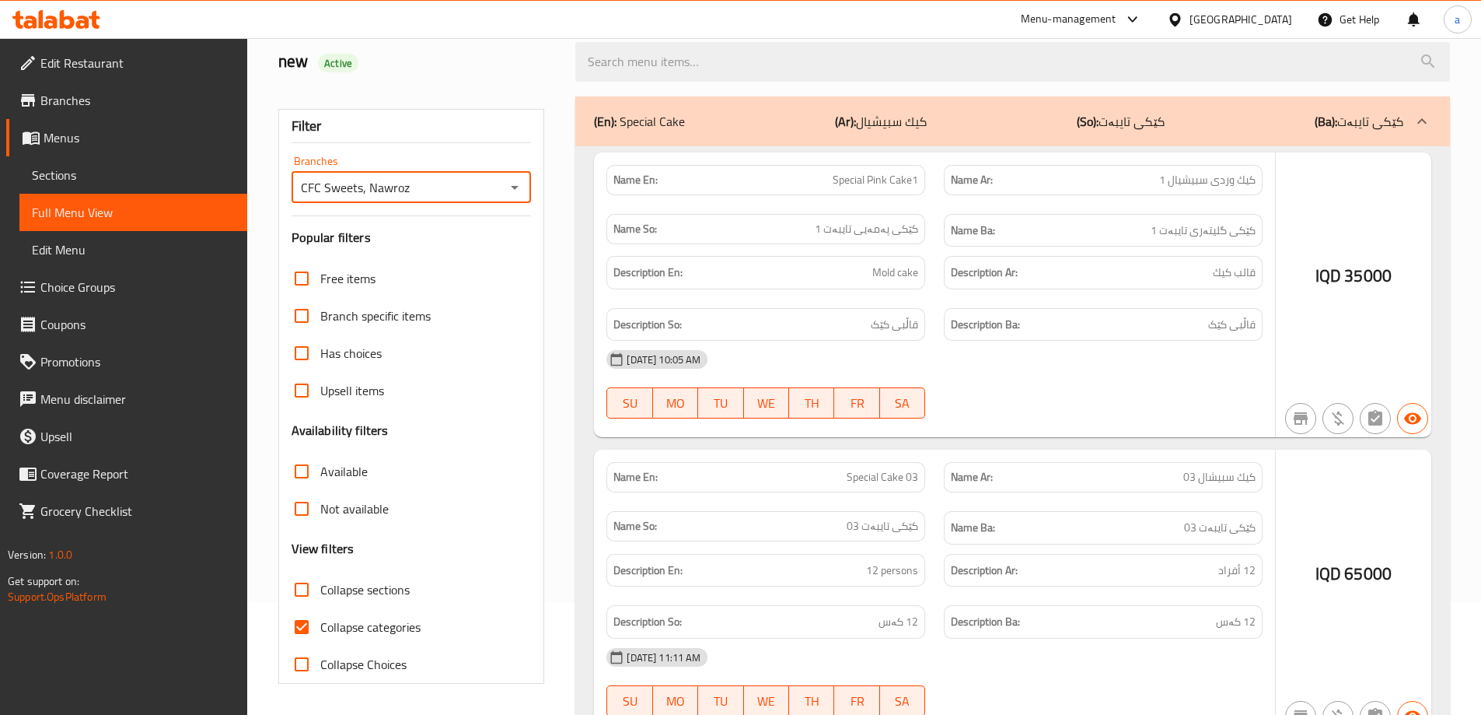
click at [365, 591] on span "Collapse sections" at bounding box center [364, 589] width 89 height 19
click at [320, 591] on input "Collapse sections" at bounding box center [301, 589] width 37 height 37
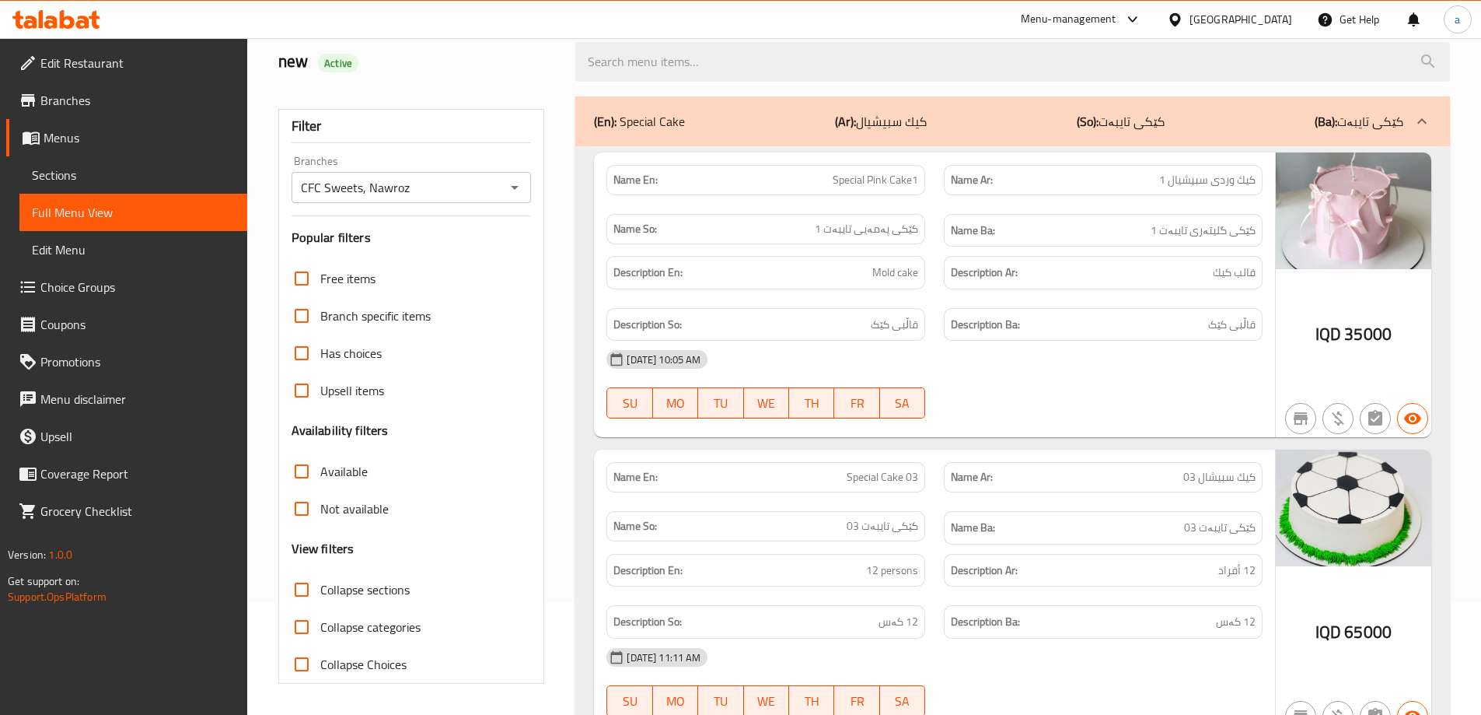
click at [364, 587] on span "Collapse sections" at bounding box center [364, 589] width 89 height 19
click at [320, 587] on input "Collapse sections" at bounding box center [301, 589] width 37 height 37
checkbox input "true"
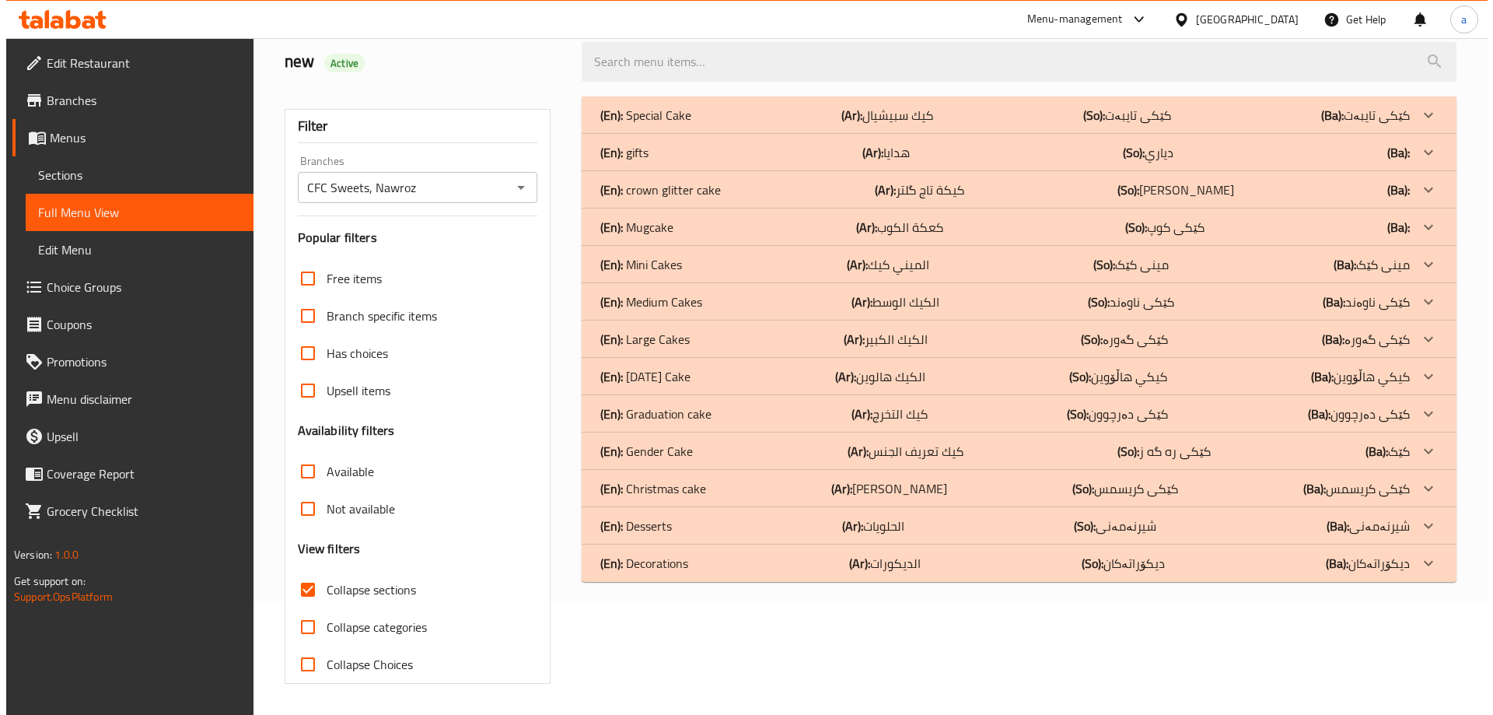
scroll to position [0, 0]
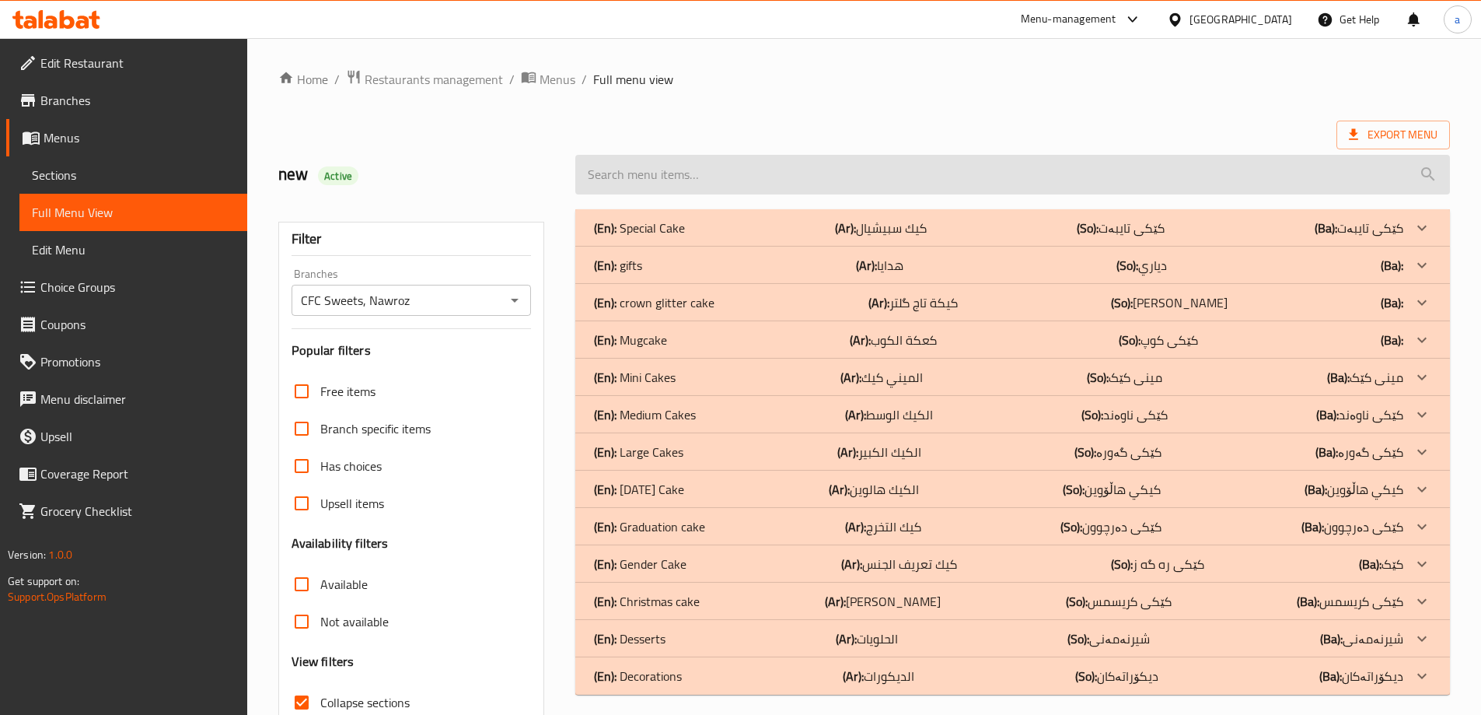
click at [854, 171] on input "search" at bounding box center [1012, 175] width 875 height 40
paste input "Cupcake 1"
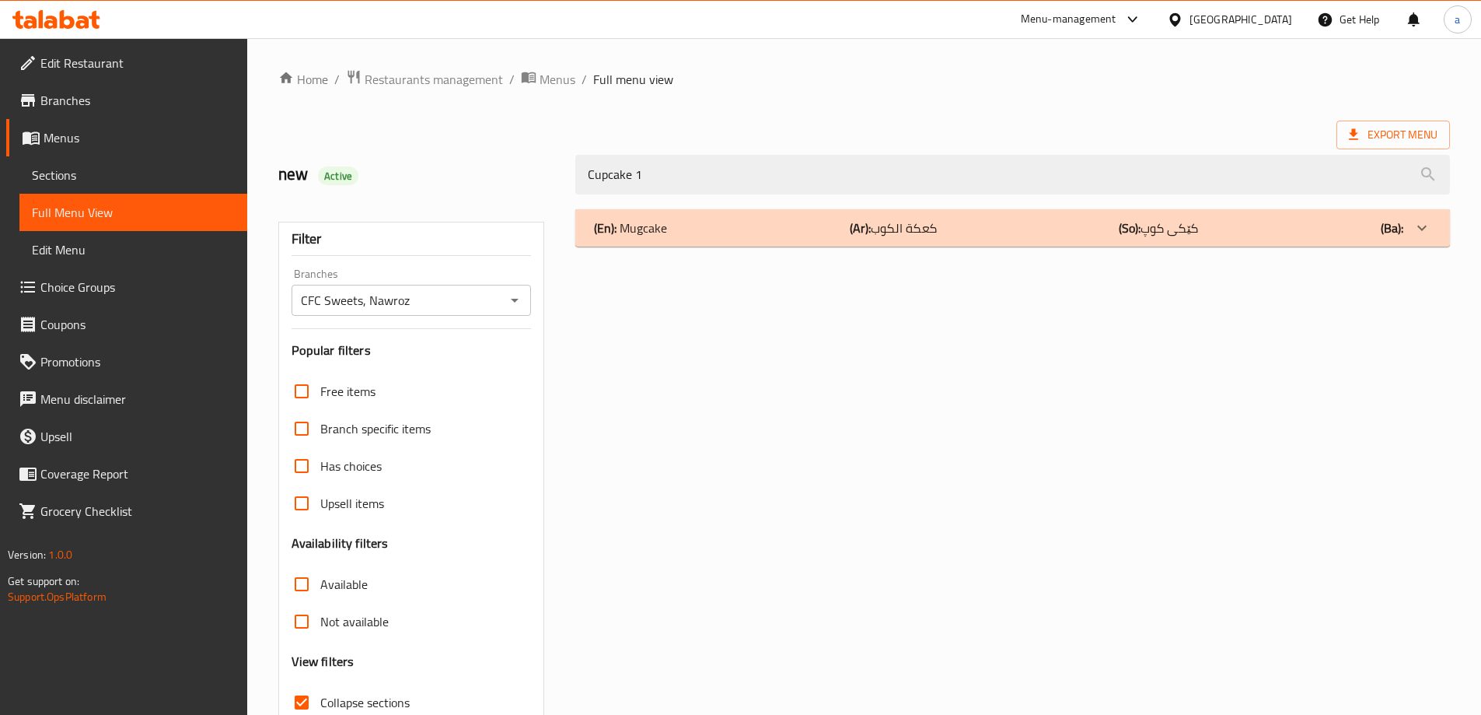
type input "Cupcake 1"
click at [1018, 219] on div "(En): Mugcake (Ar): کعکة الکوب (So): کێکی کوپ (Ba):" at bounding box center [998, 227] width 809 height 19
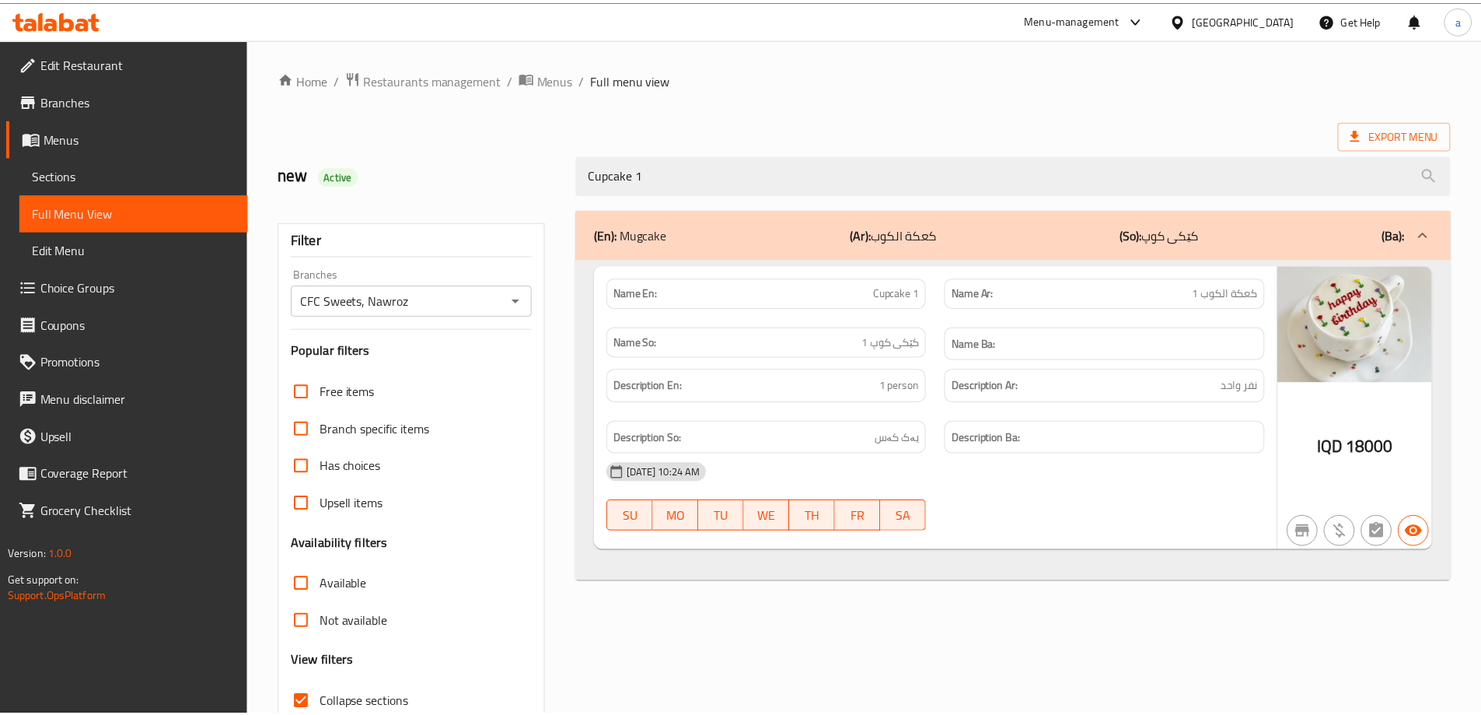
scroll to position [113, 0]
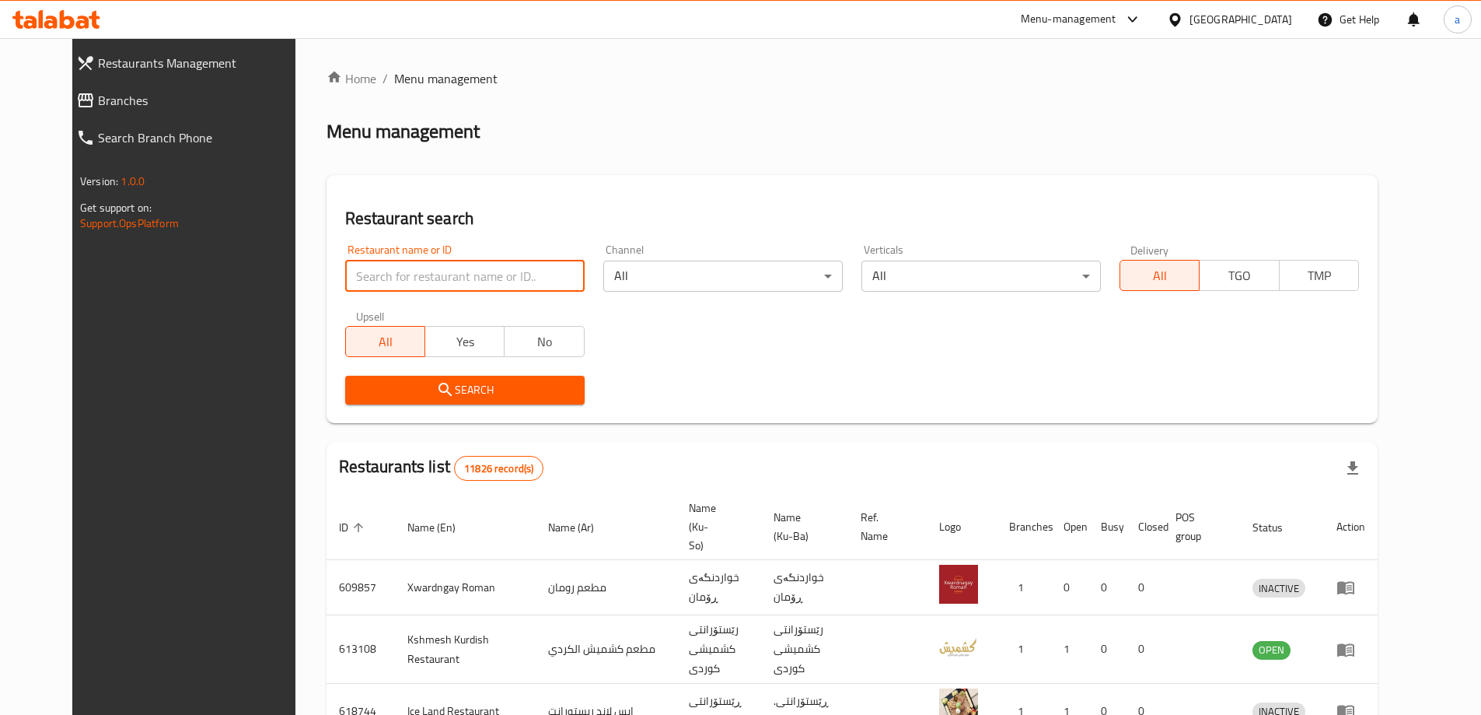
click at [387, 265] on input "search" at bounding box center [464, 275] width 239 height 31
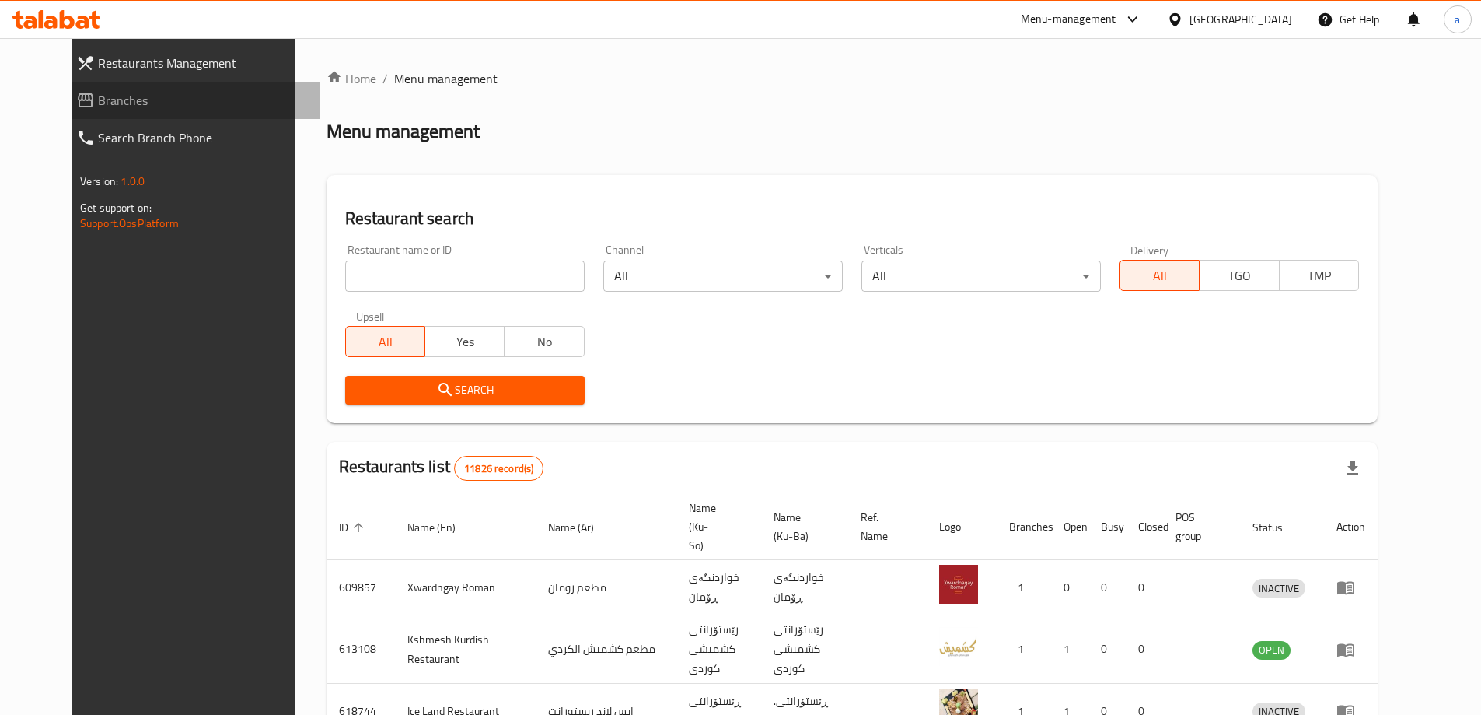
click at [82, 82] on link "Branches" at bounding box center [192, 100] width 256 height 37
click at [89, 4] on div at bounding box center [56, 19] width 113 height 31
click at [68, 17] on icon at bounding box center [67, 19] width 15 height 19
